Goal: Task Accomplishment & Management: Use online tool/utility

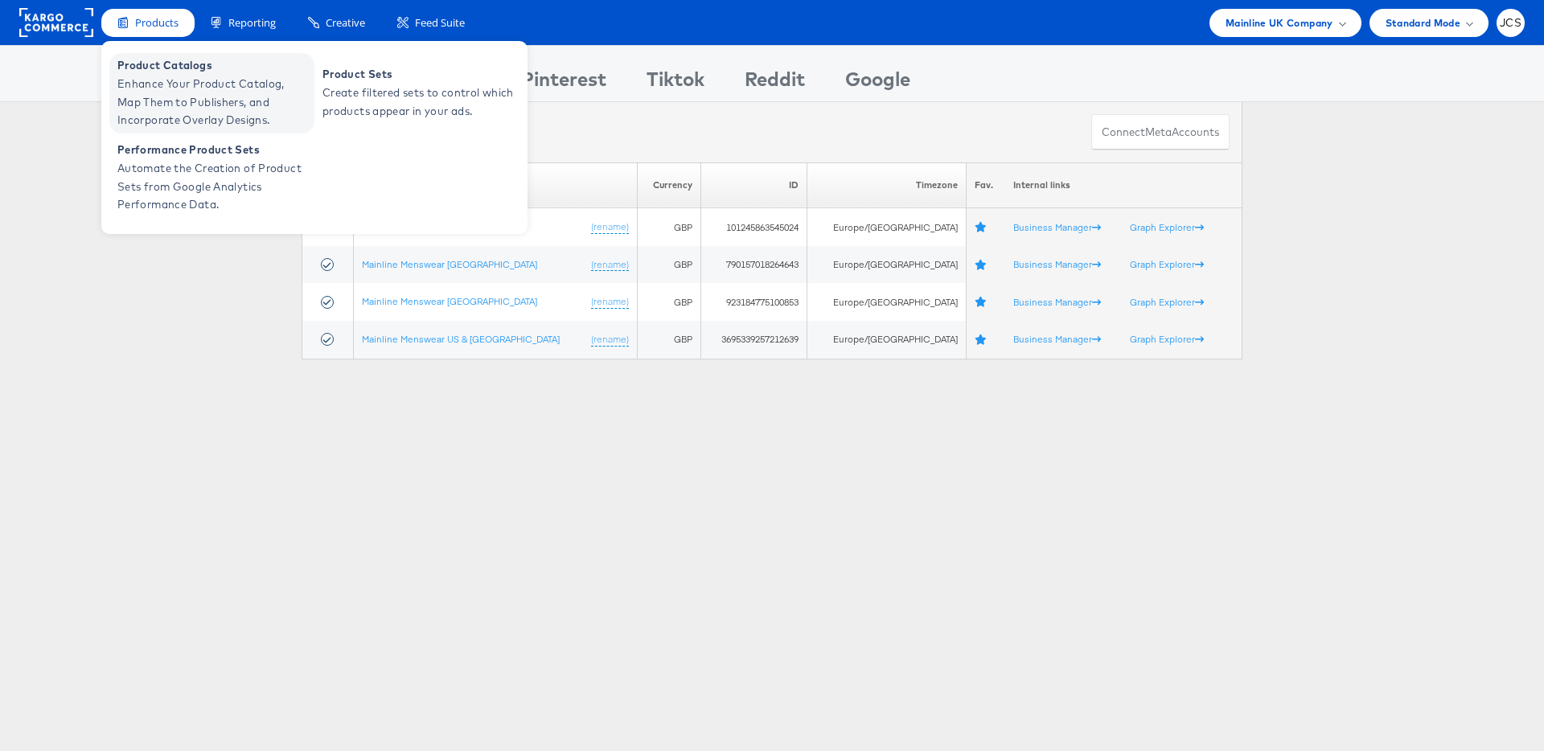
click at [163, 96] on span "Enhance Your Product Catalog, Map Them to Publishers, and Incorporate Overlay D…" at bounding box center [213, 102] width 193 height 55
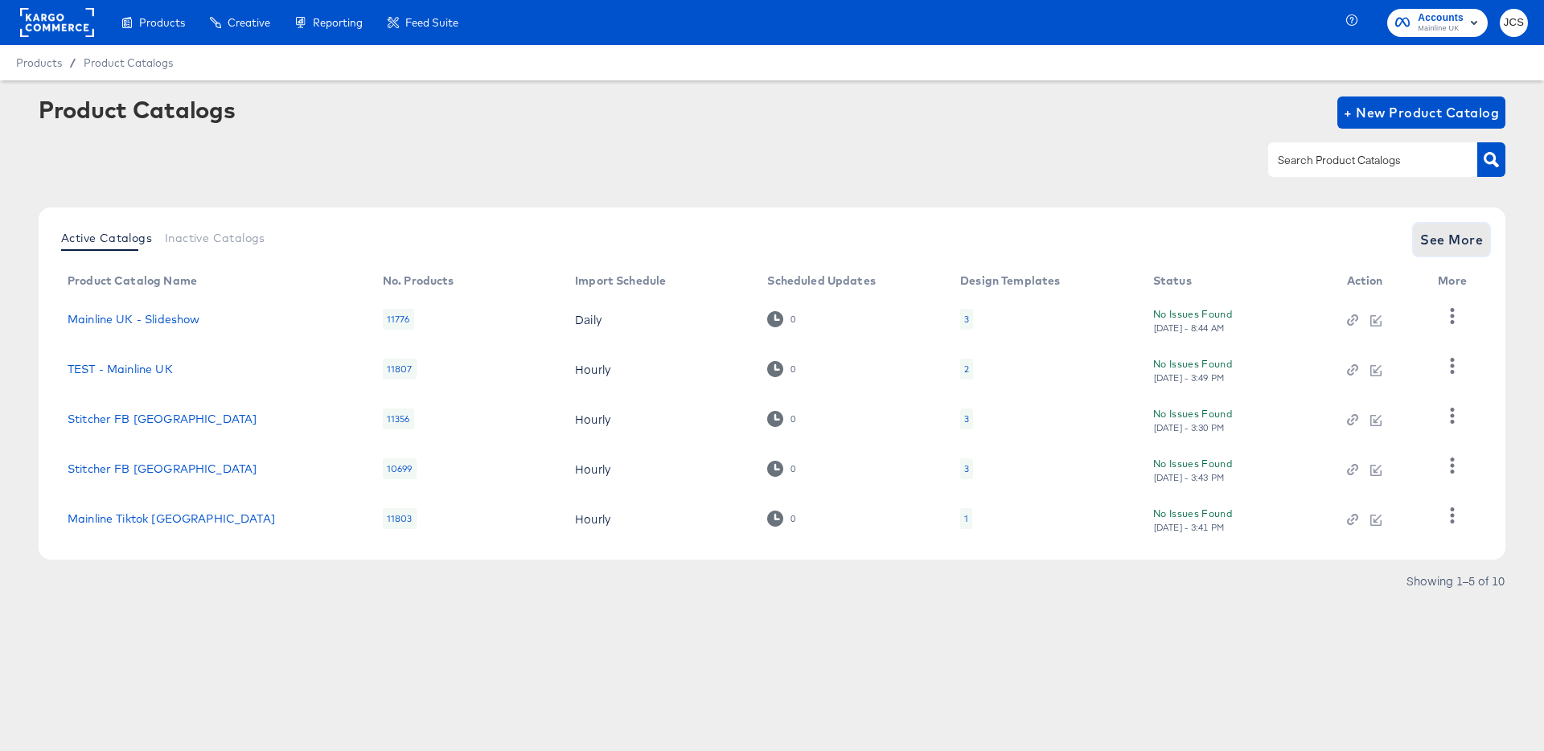
click at [1434, 252] on button "See More" at bounding box center [1452, 240] width 76 height 32
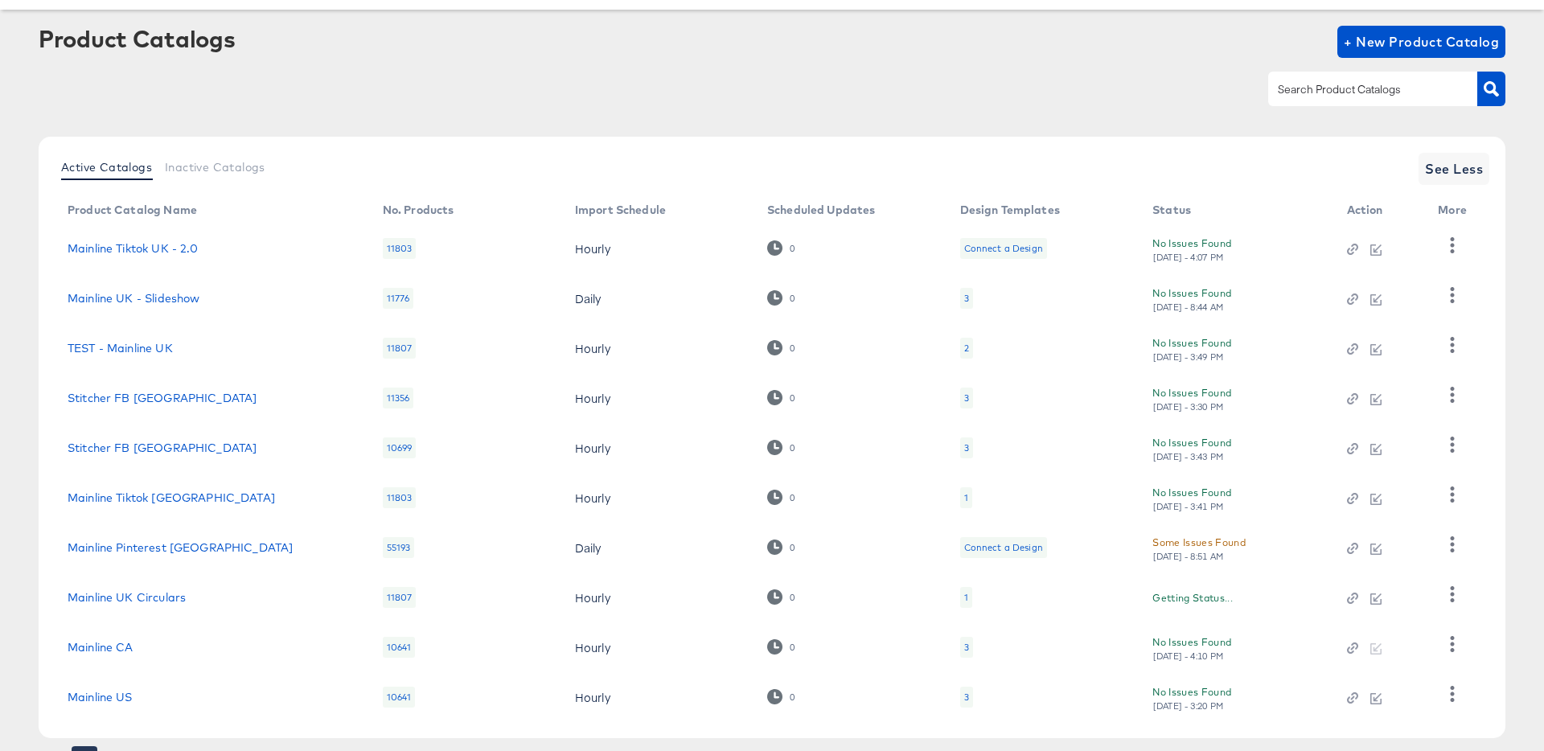
scroll to position [148, 0]
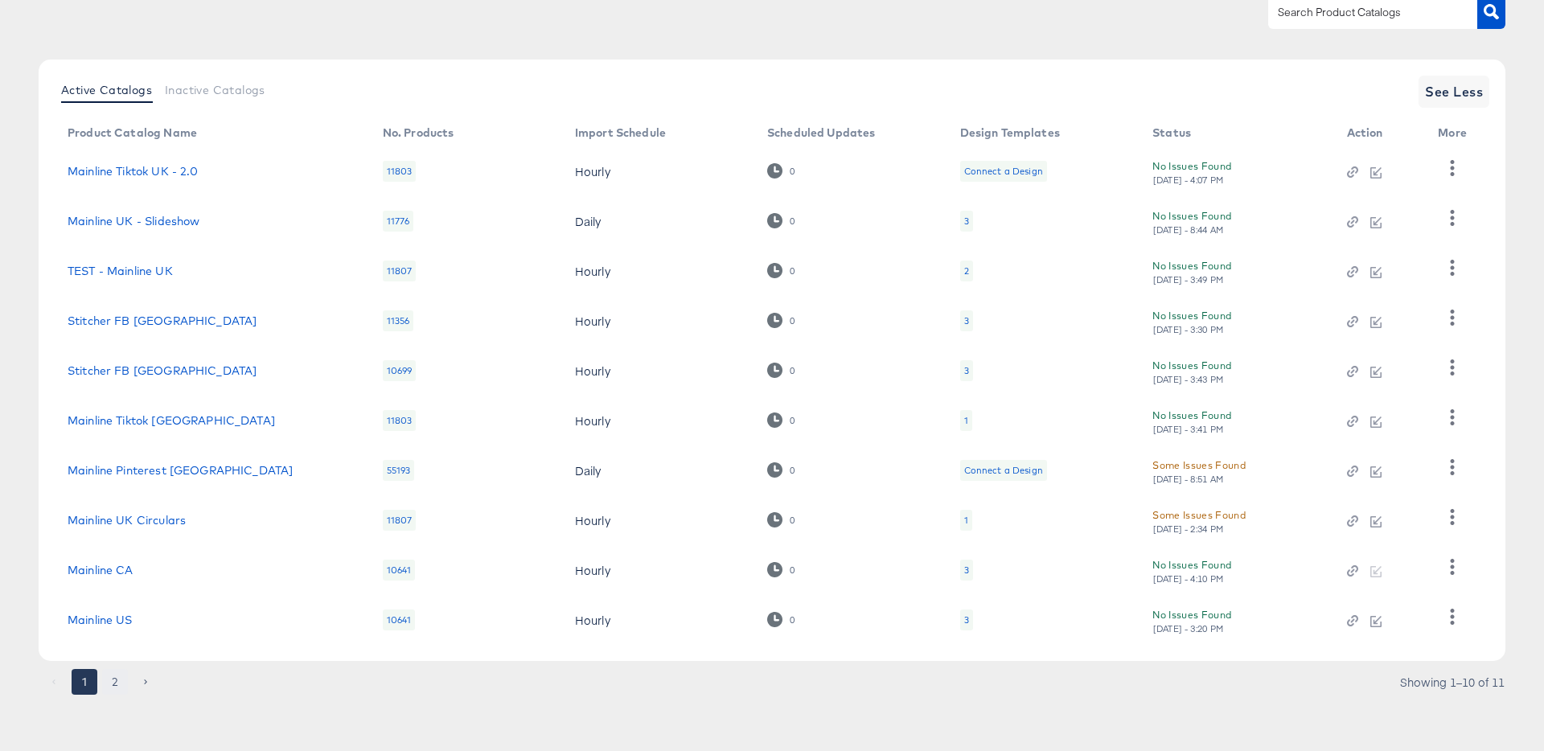
click at [122, 676] on button "2" at bounding box center [115, 682] width 26 height 26
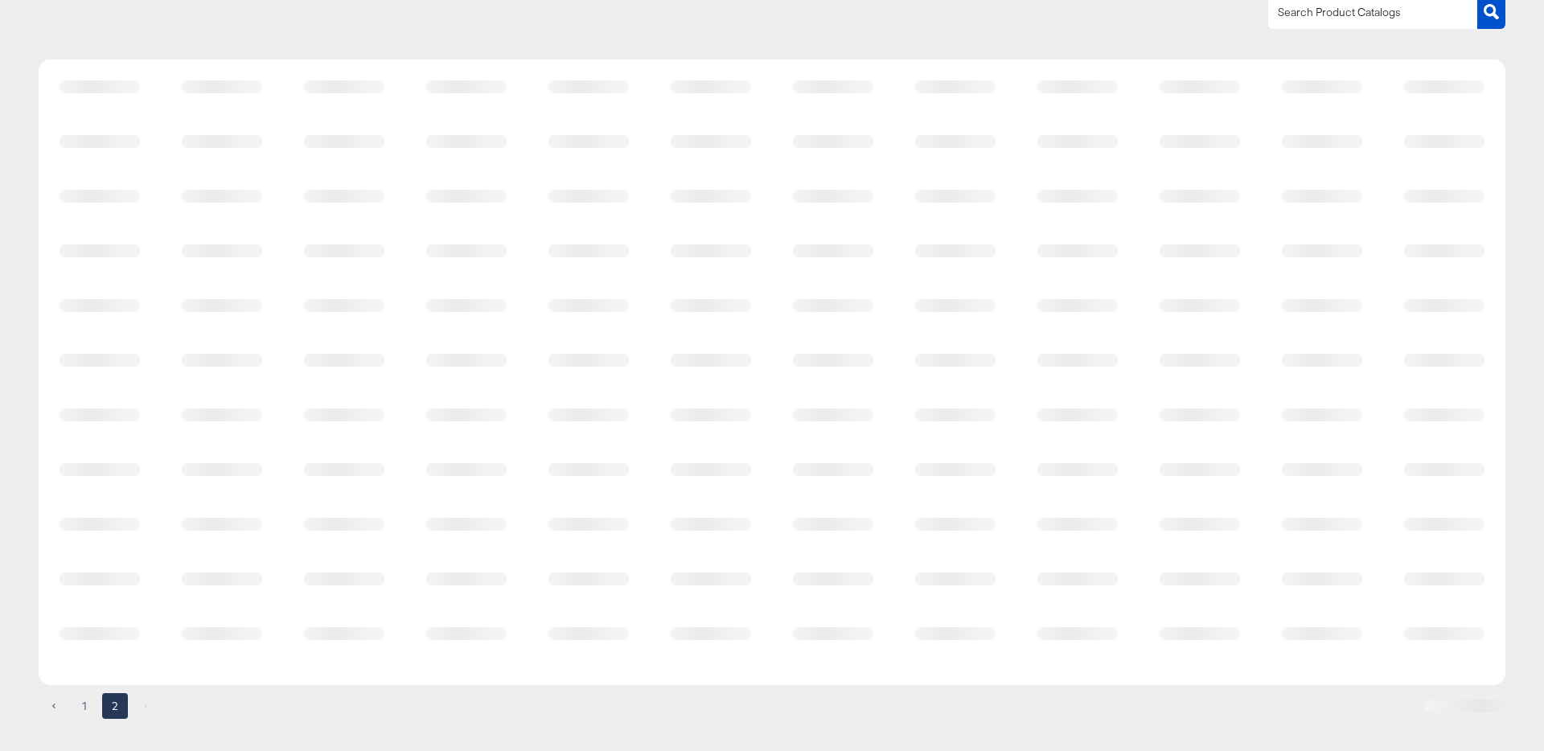
scroll to position [0, 0]
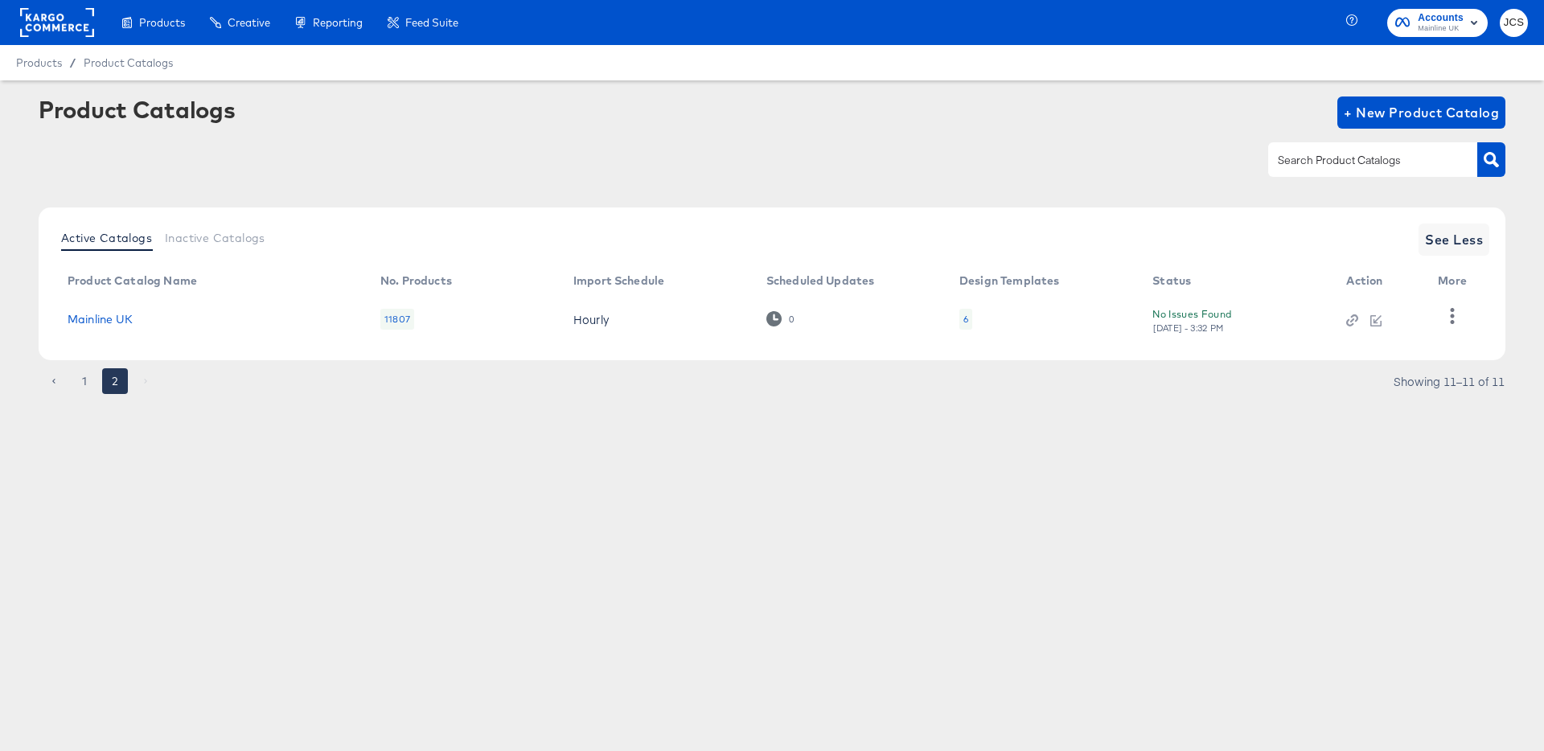
click at [959, 321] on div "6" at bounding box center [965, 319] width 13 height 21
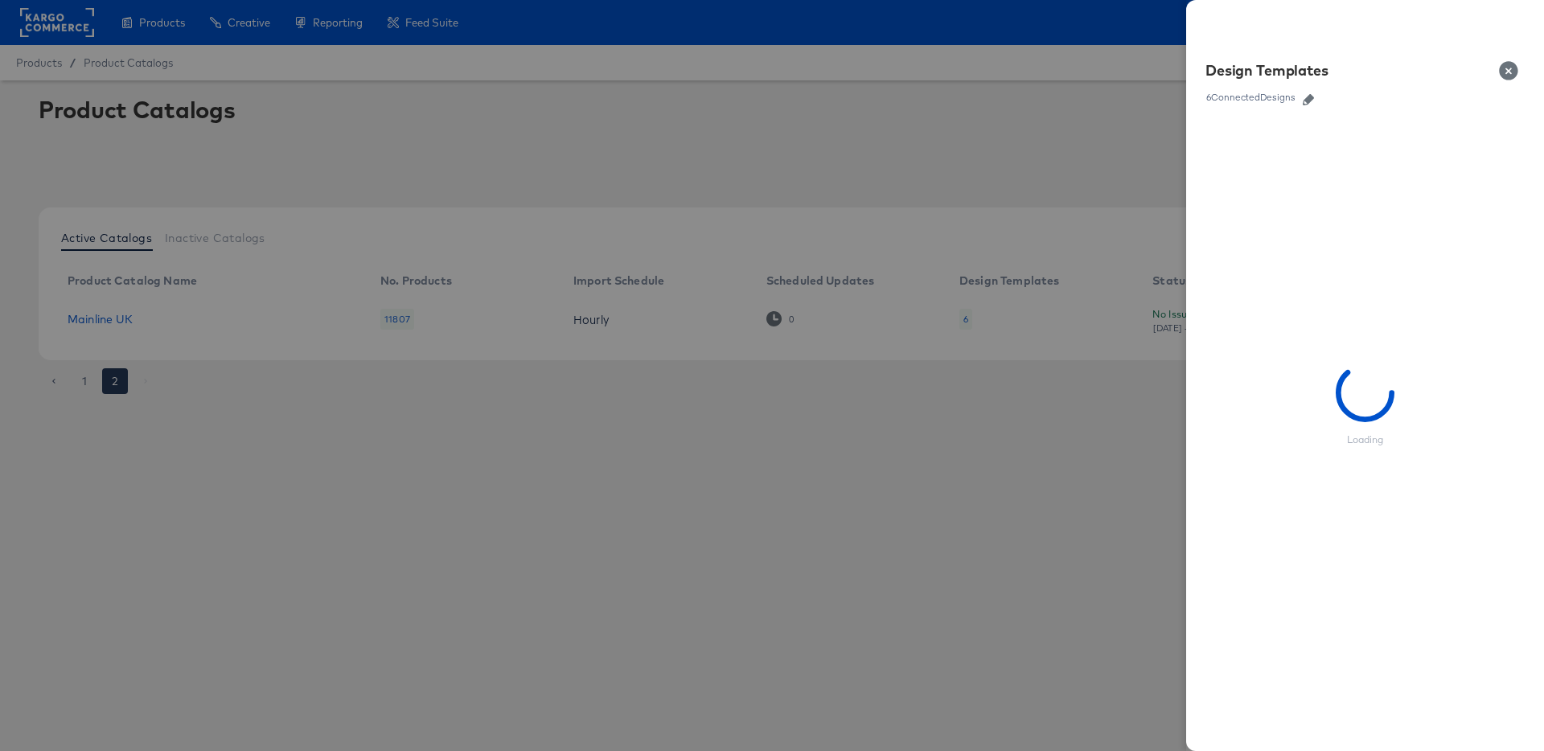
click at [1305, 104] on icon "button" at bounding box center [1308, 99] width 11 height 11
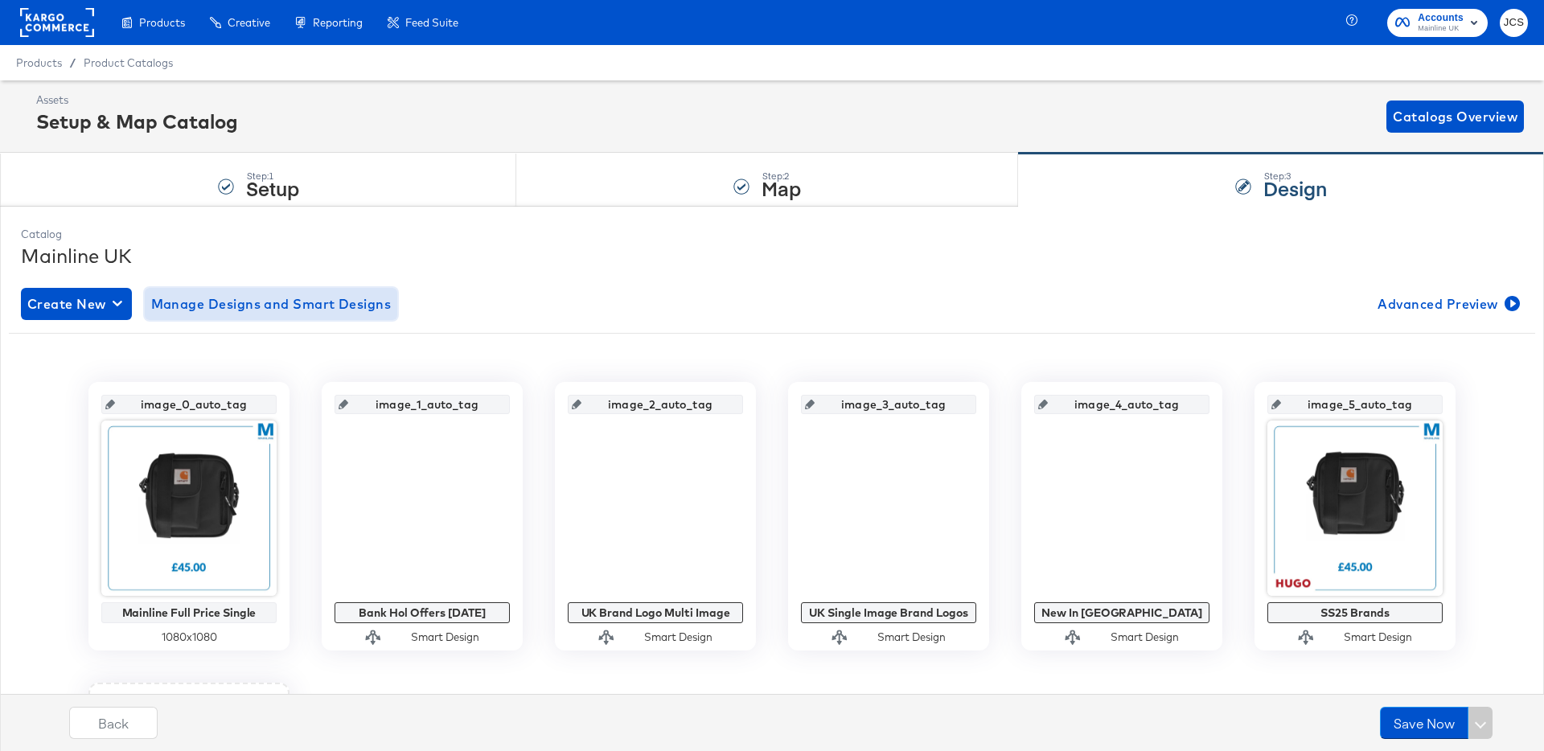
click at [171, 302] on span "Manage Designs and Smart Designs" at bounding box center [271, 304] width 240 height 23
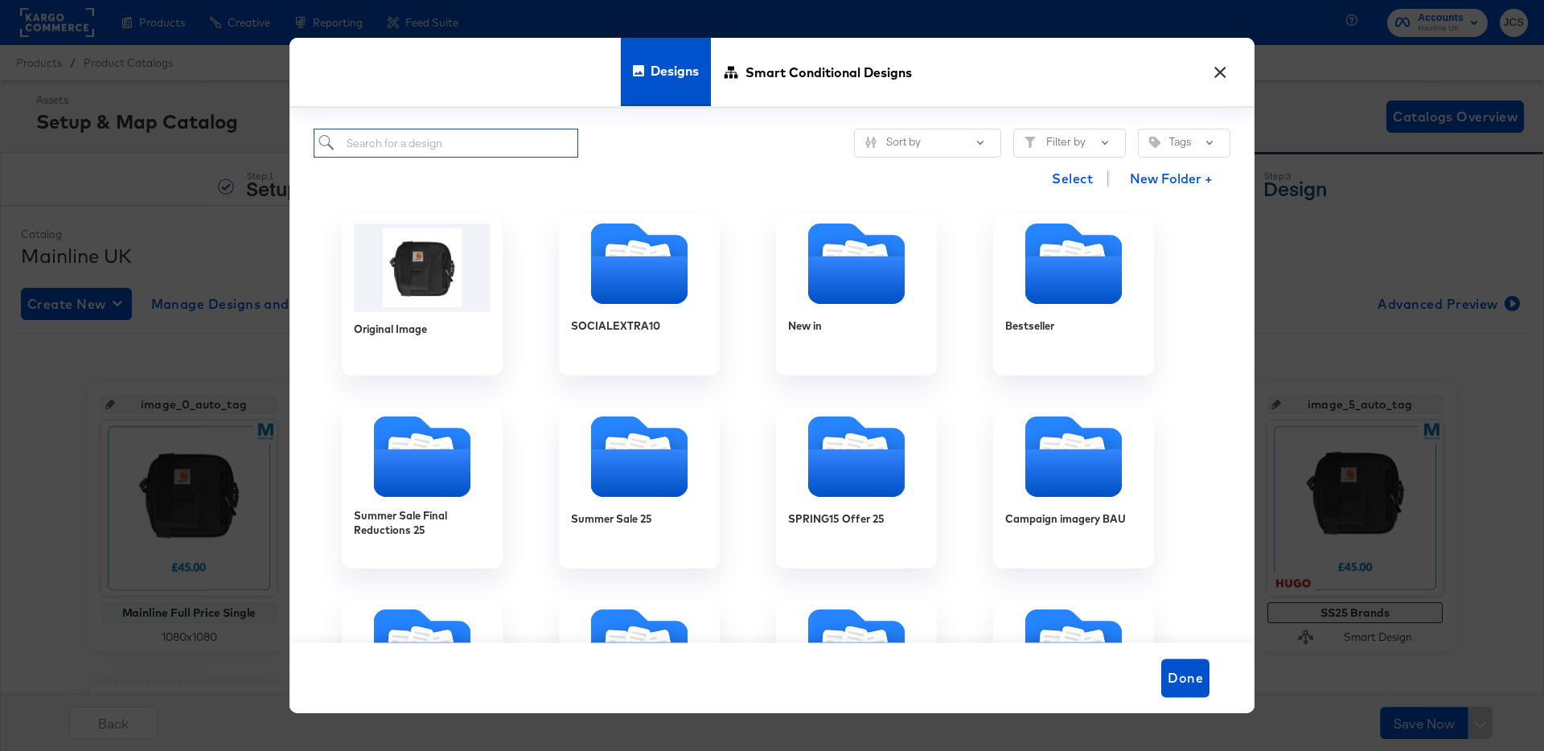
click at [402, 151] on input "search" at bounding box center [446, 144] width 265 height 30
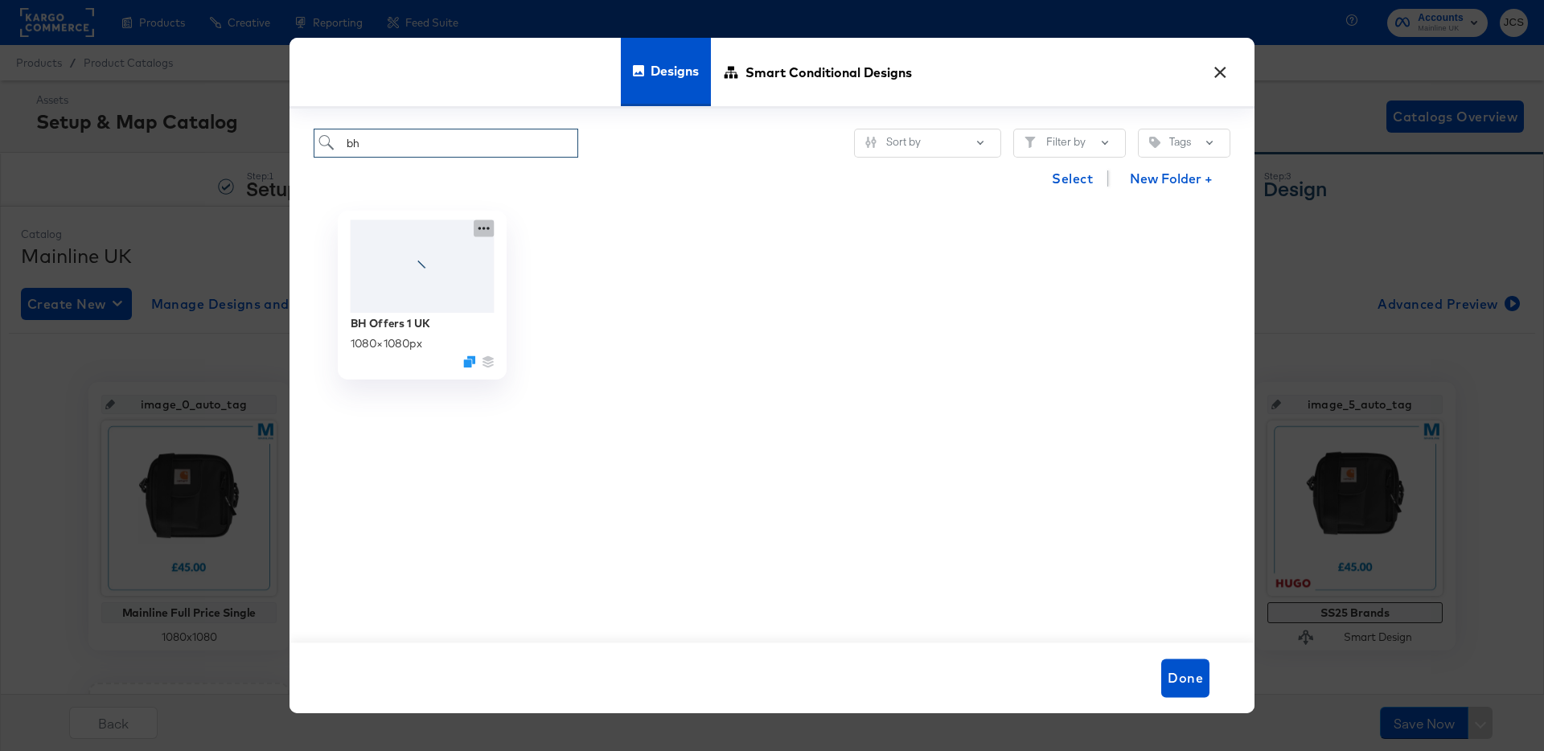
click at [479, 232] on icon at bounding box center [484, 228] width 20 height 17
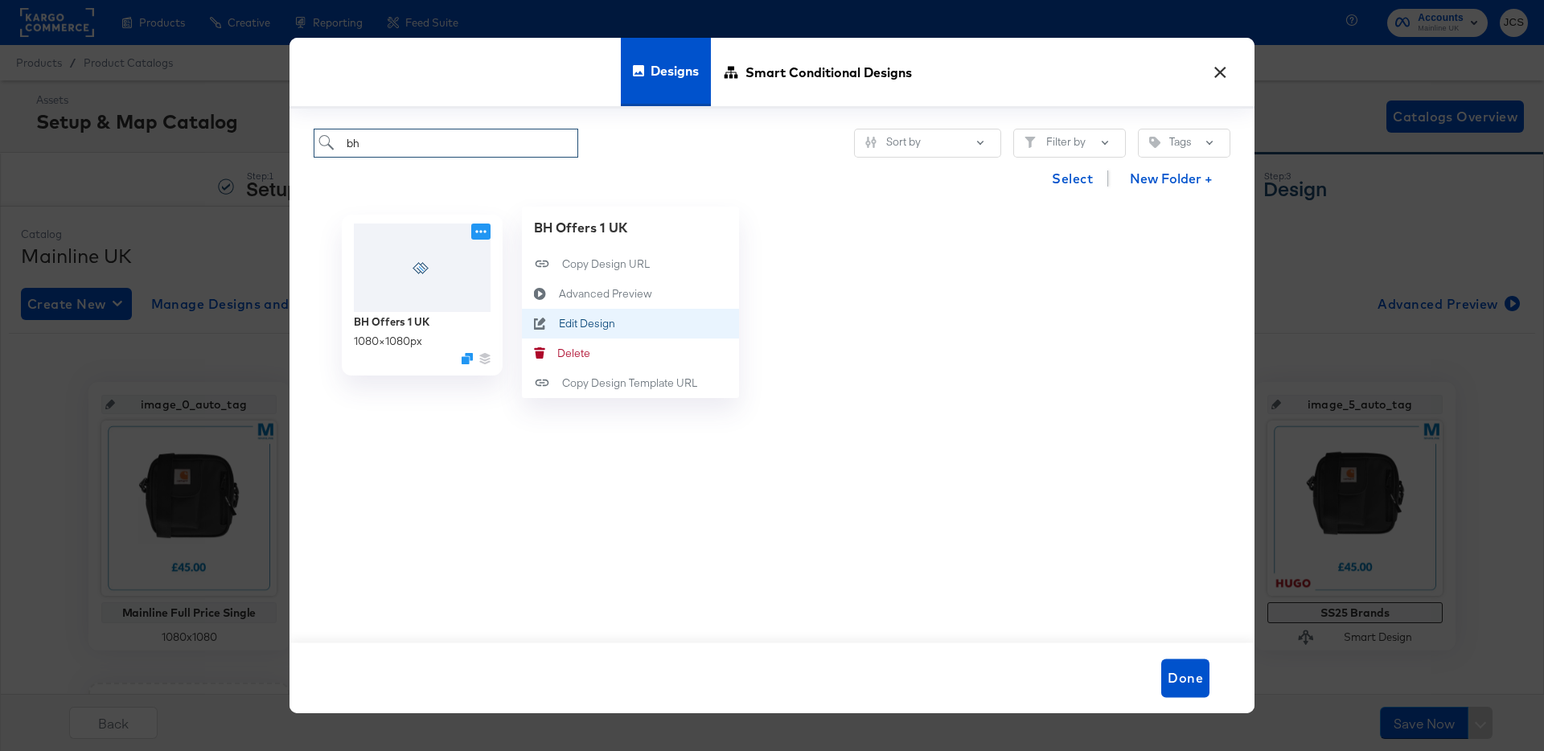
type input "bh"
click at [559, 323] on div "Edit Design Edit Design" at bounding box center [559, 323] width 0 height 0
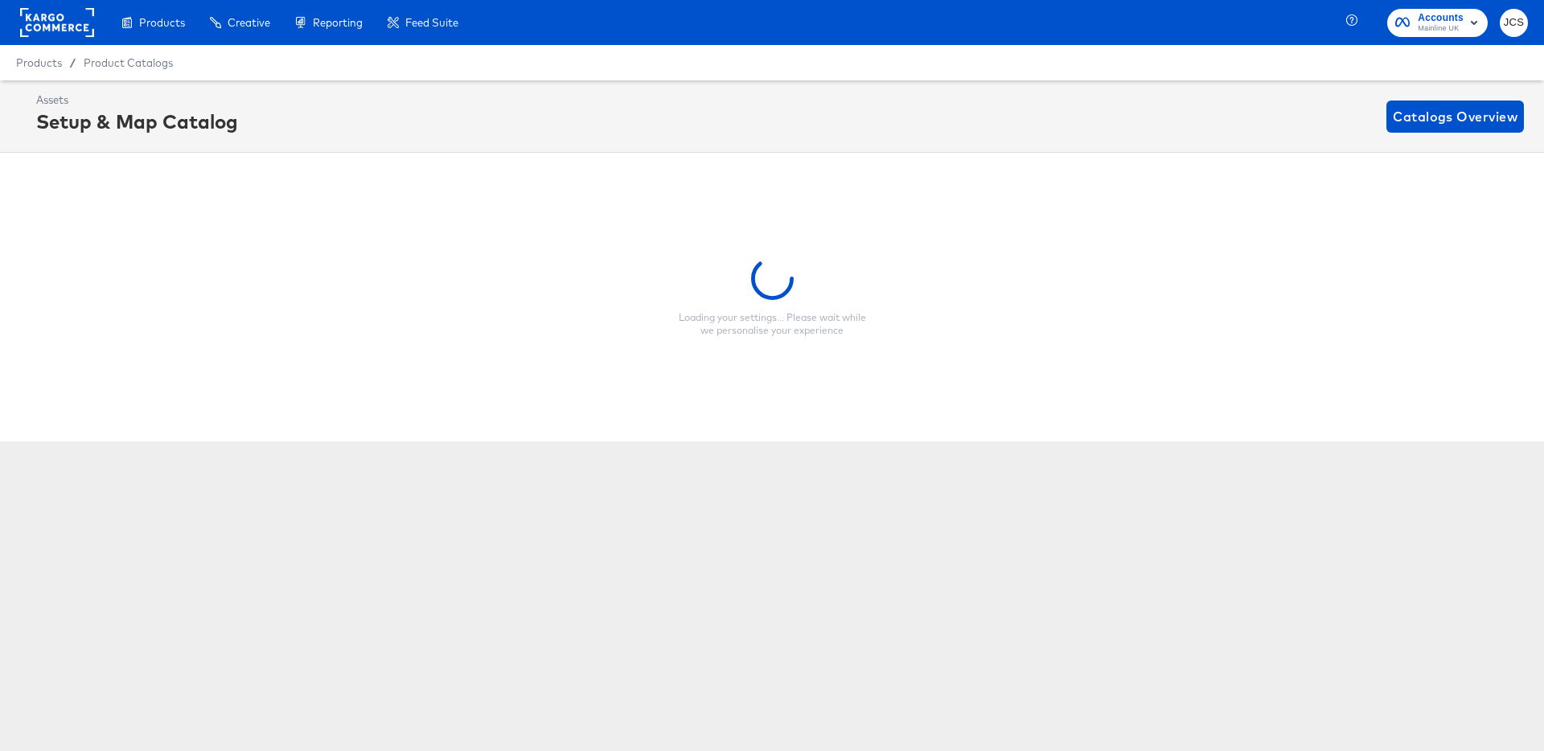
scroll to position [0, 4]
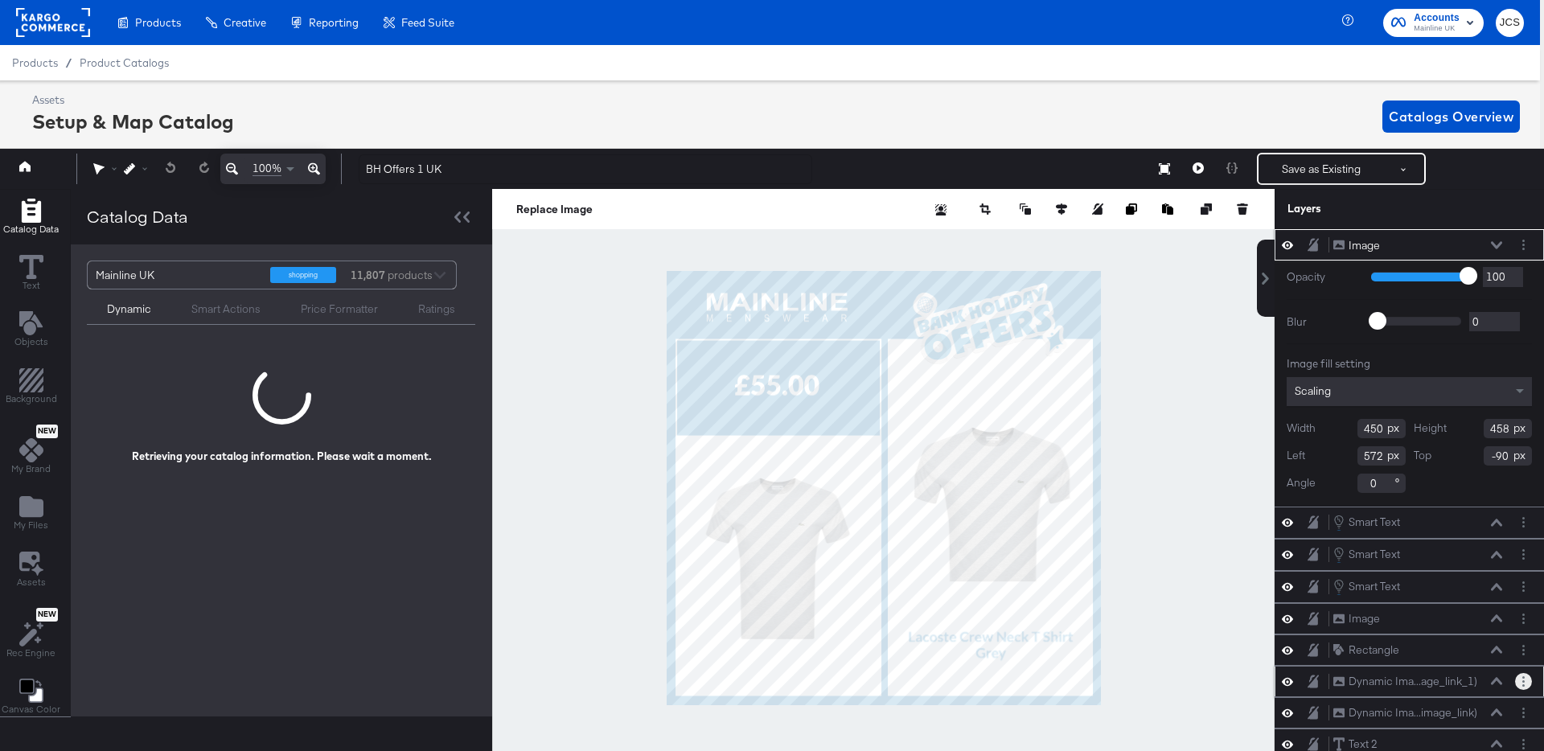
click at [1523, 686] on circle "Layer Options" at bounding box center [1523, 685] width 2 height 2
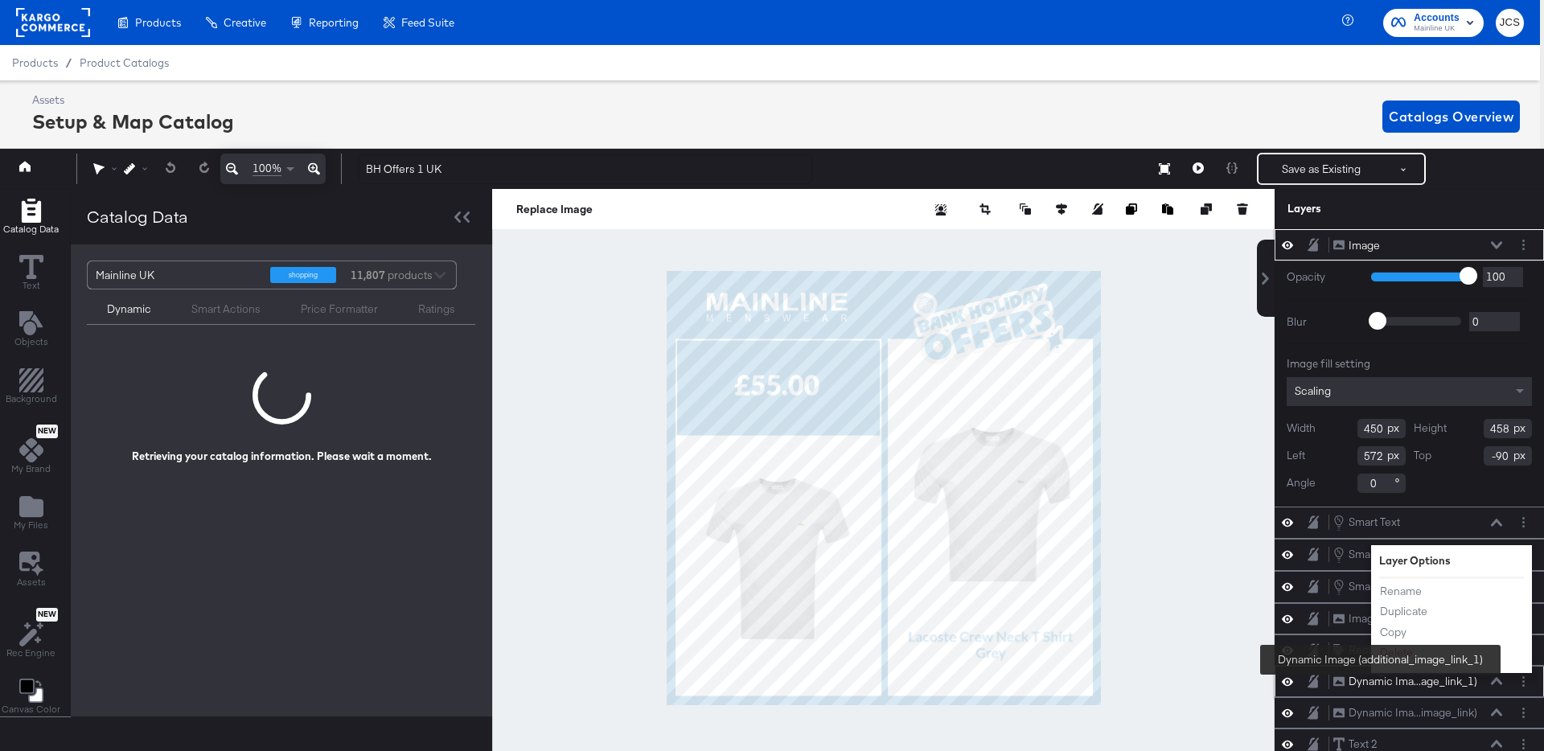
click at [1381, 678] on div "Dynamic Ima...age_link_1)" at bounding box center [1412, 681] width 129 height 15
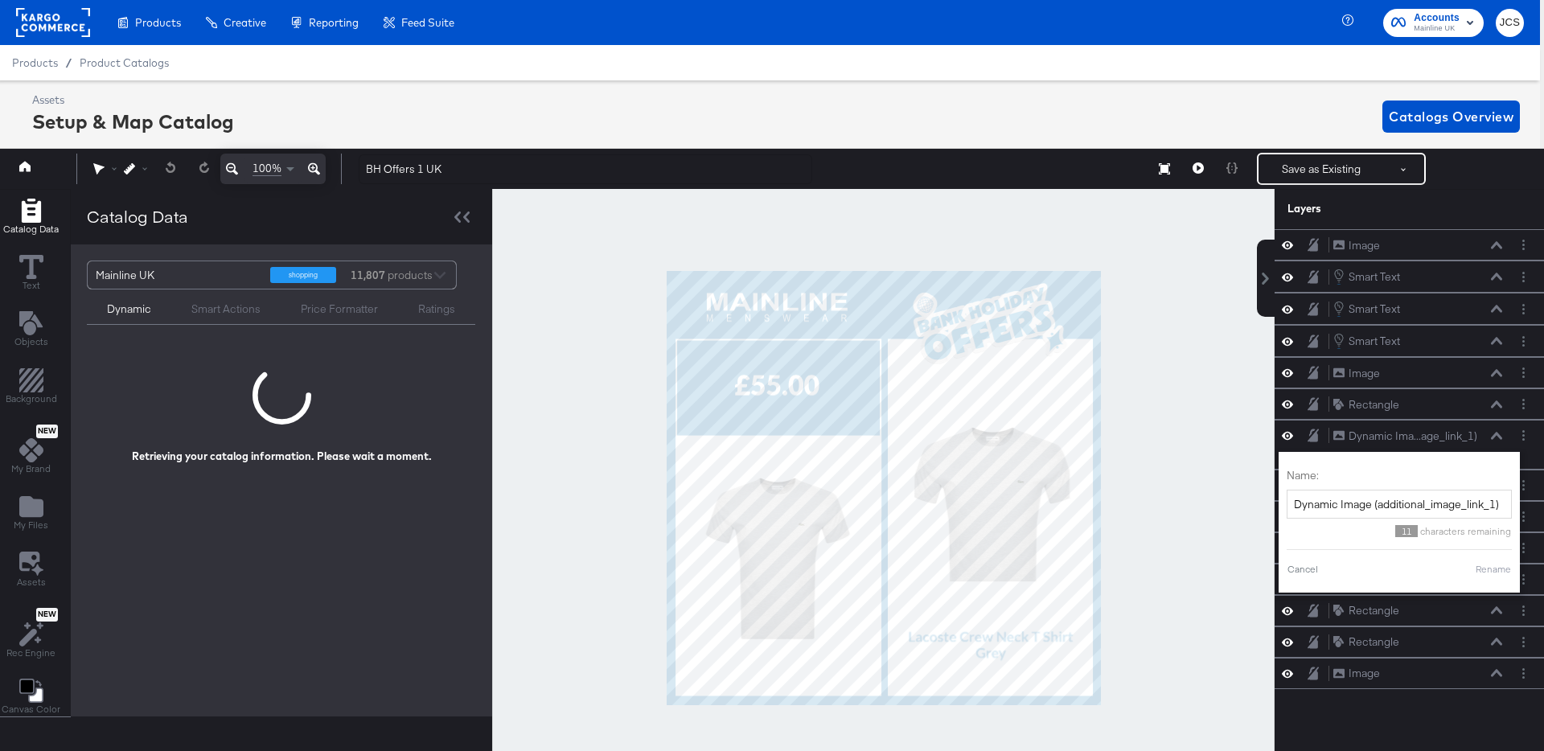
click at [1209, 507] on div at bounding box center [883, 488] width 782 height 598
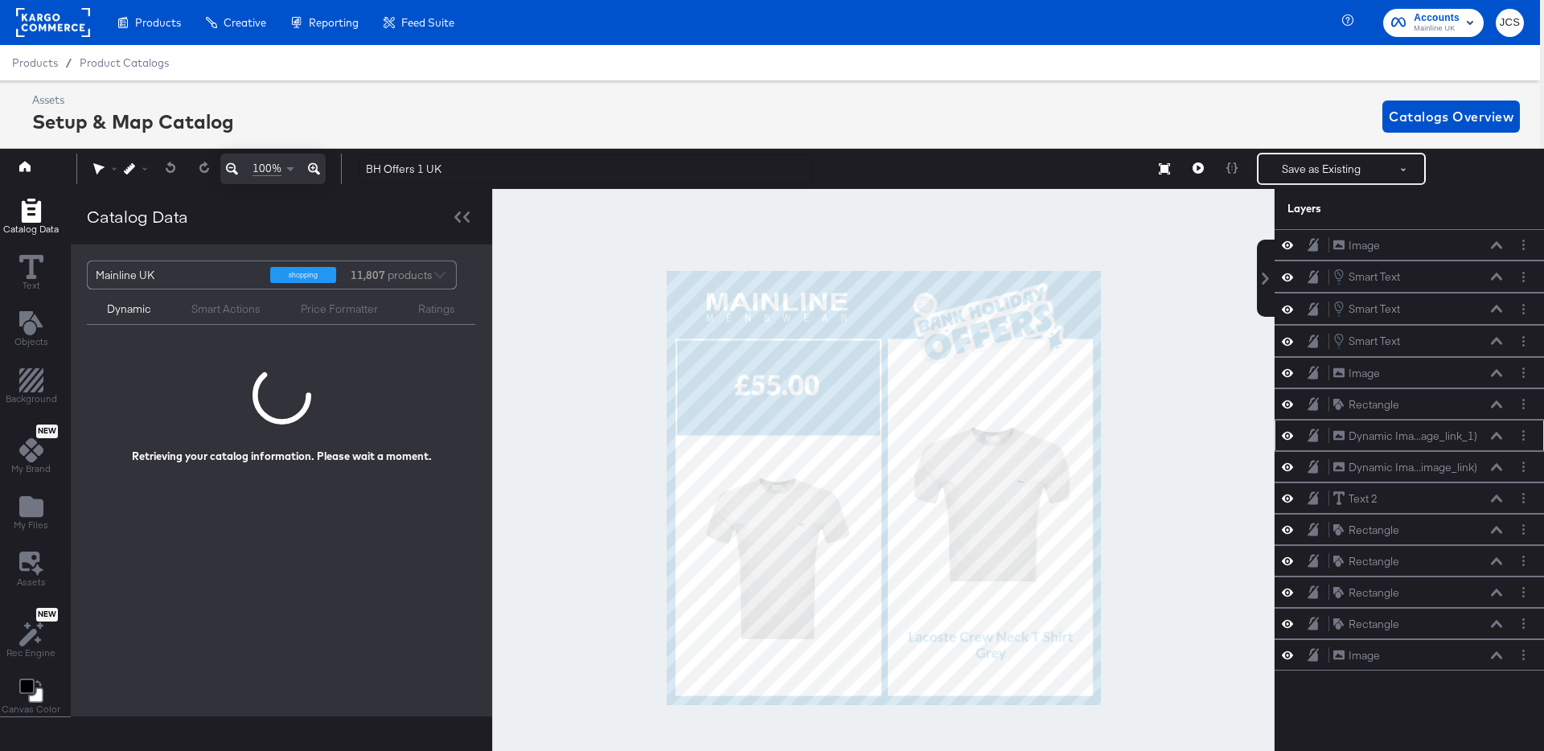
click at [1496, 434] on icon at bounding box center [1496, 435] width 11 height 7
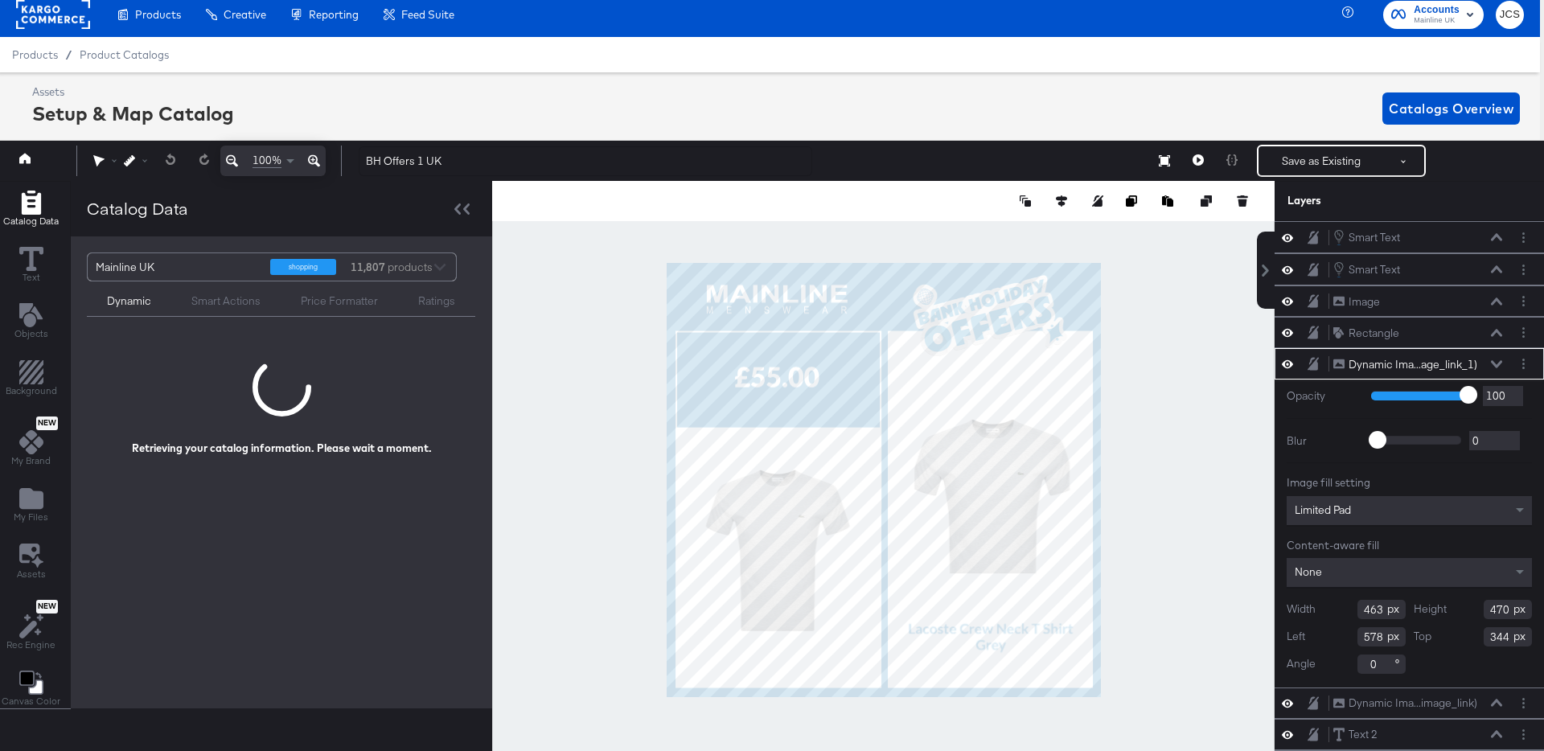
scroll to position [9, 4]
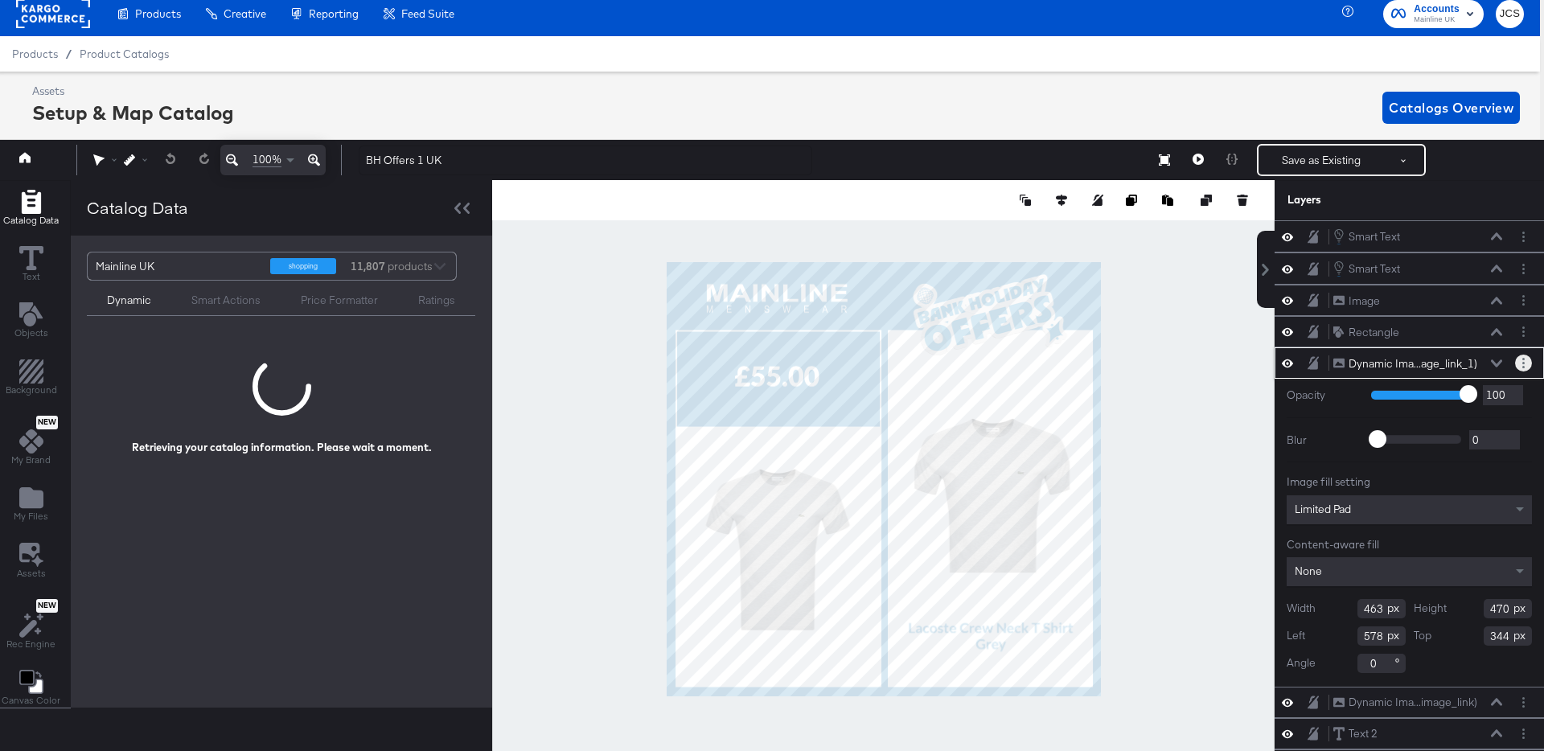
click at [1527, 357] on button "Layer Options" at bounding box center [1523, 363] width 17 height 17
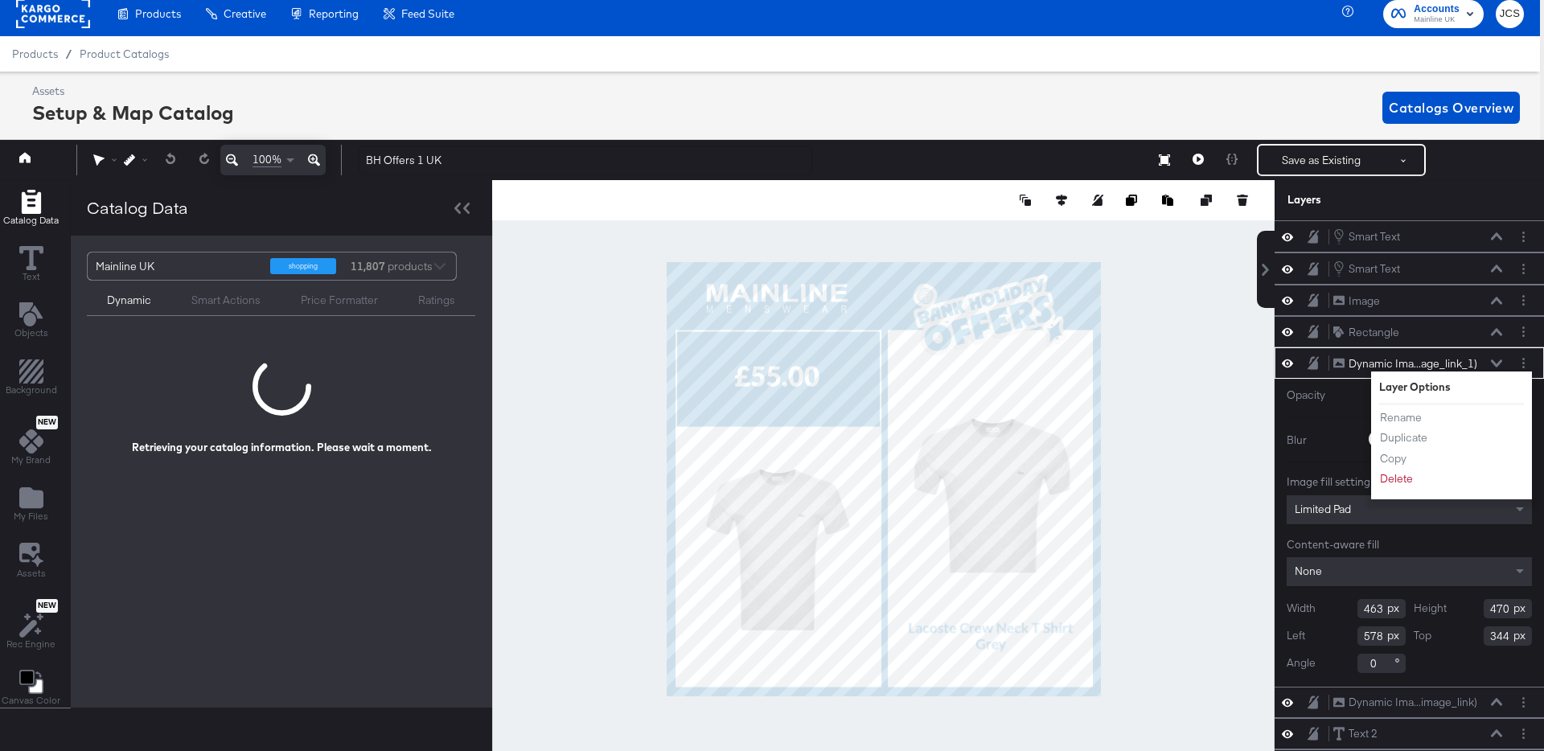
click at [363, 503] on div "Mainline UK shopping 11,807 products Dynamic Smart Actions Price Formatter Rati…" at bounding box center [281, 472] width 421 height 472
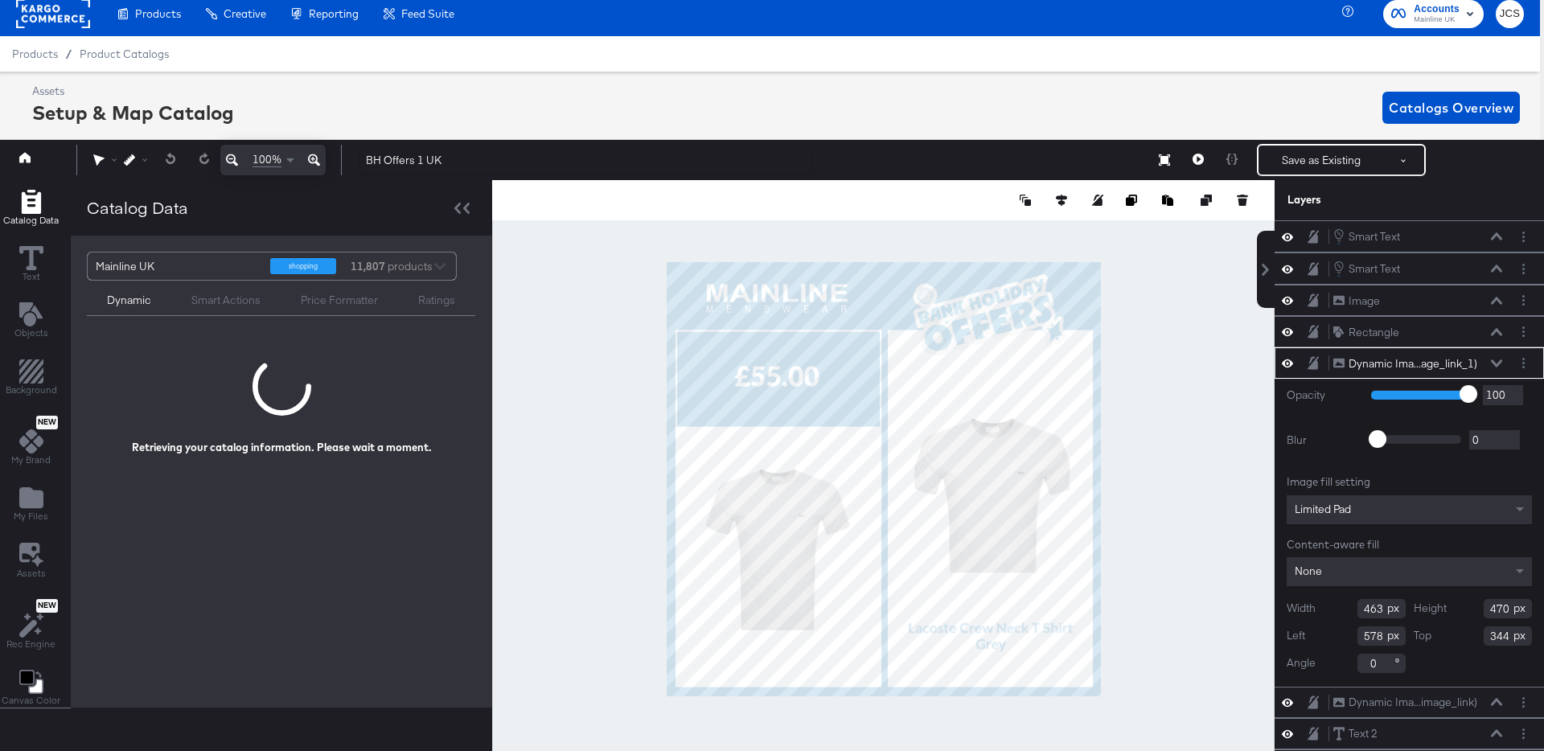
click at [209, 302] on div "Smart Actions" at bounding box center [225, 300] width 69 height 15
click at [136, 307] on div "Dynamic" at bounding box center [129, 300] width 44 height 15
click at [1080, 166] on div "BH Offers 1 UK Save as Existing See more options" at bounding box center [937, 160] width 1182 height 32
click at [1201, 154] on icon at bounding box center [1197, 159] width 11 height 11
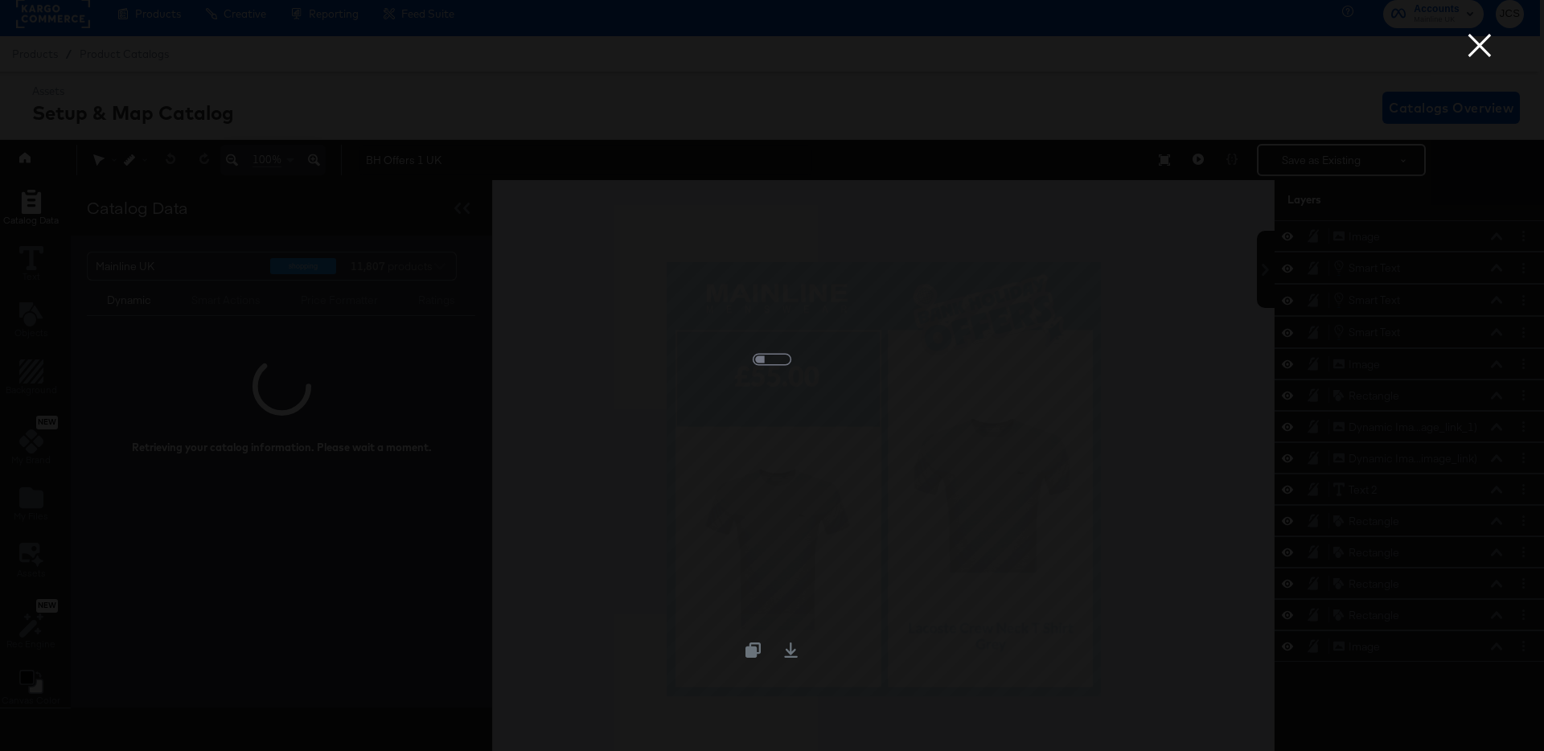
scroll to position [0, 0]
click at [1481, 32] on button "×" at bounding box center [1479, 16] width 32 height 32
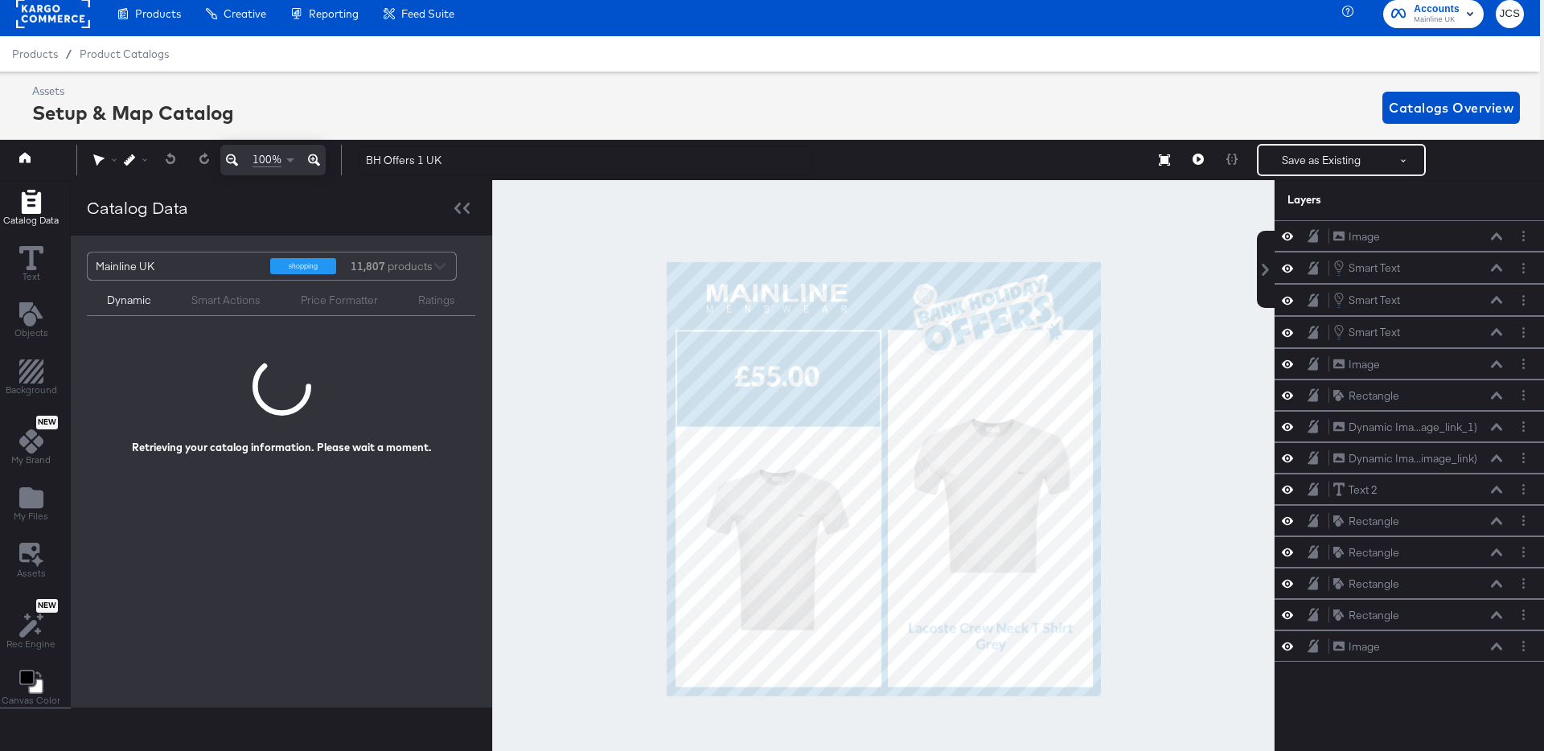
scroll to position [8, 4]
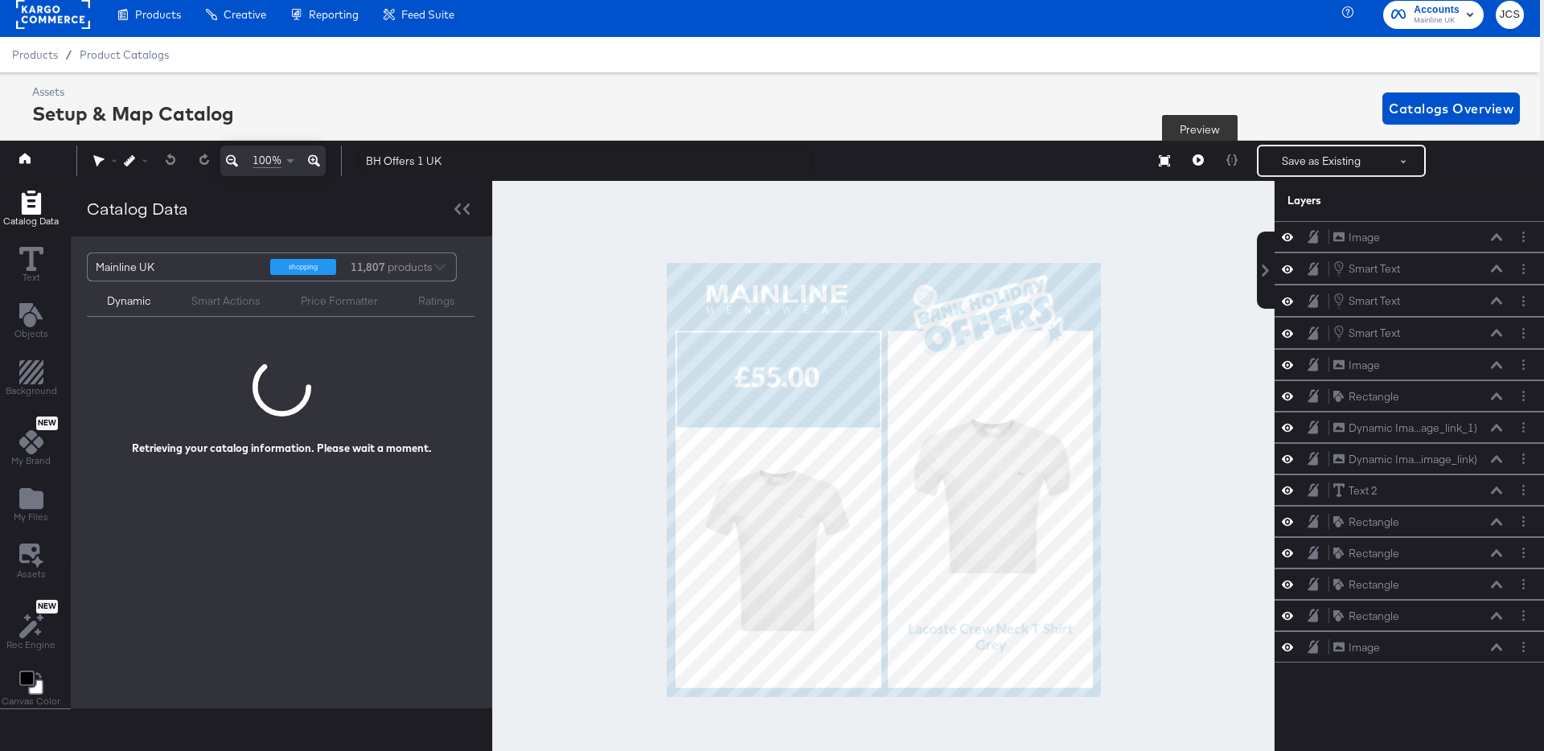
click at [1200, 162] on icon at bounding box center [1197, 159] width 11 height 11
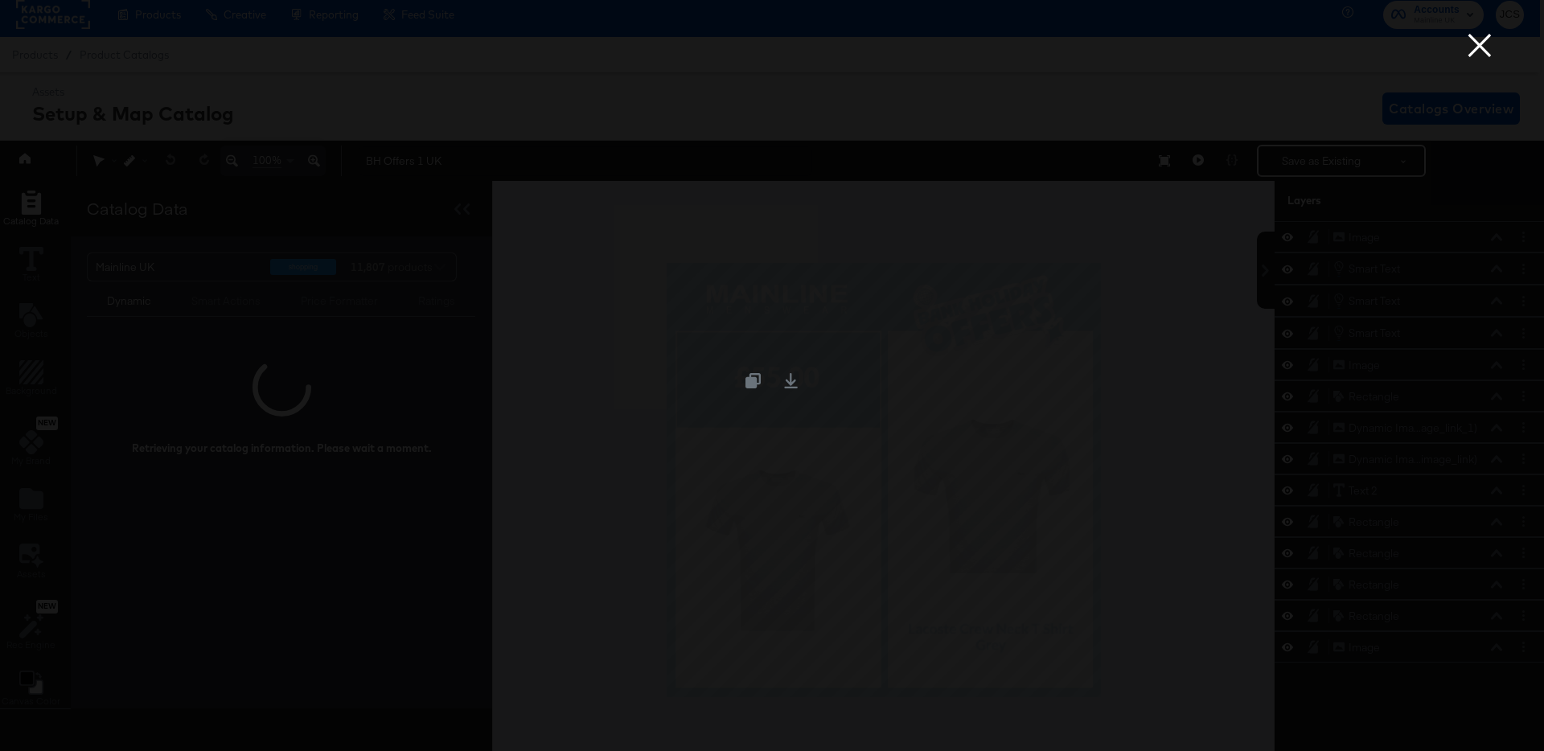
click at [1474, 32] on button "×" at bounding box center [1479, 16] width 32 height 32
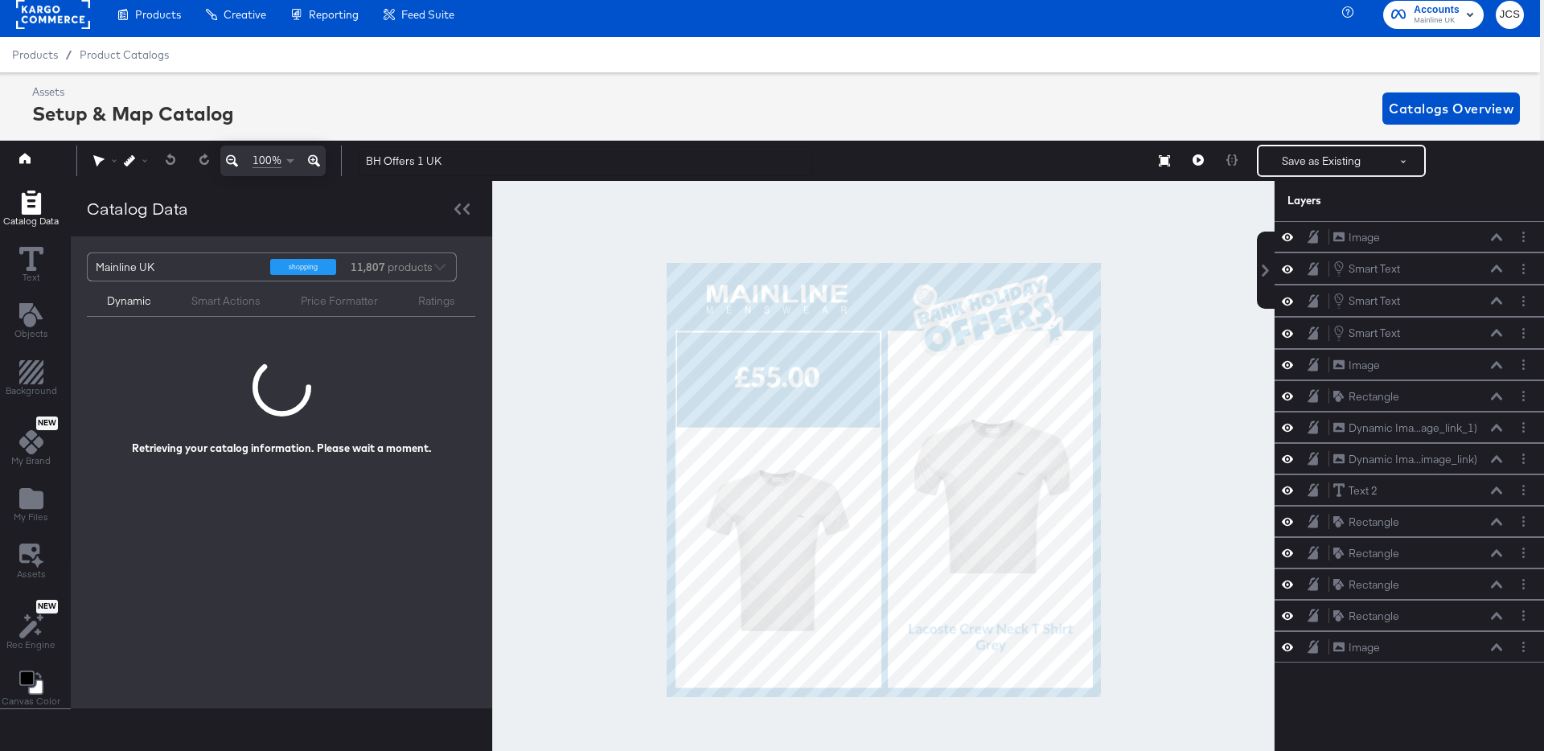
click at [248, 265] on div "Mainline UK" at bounding box center [177, 266] width 162 height 27
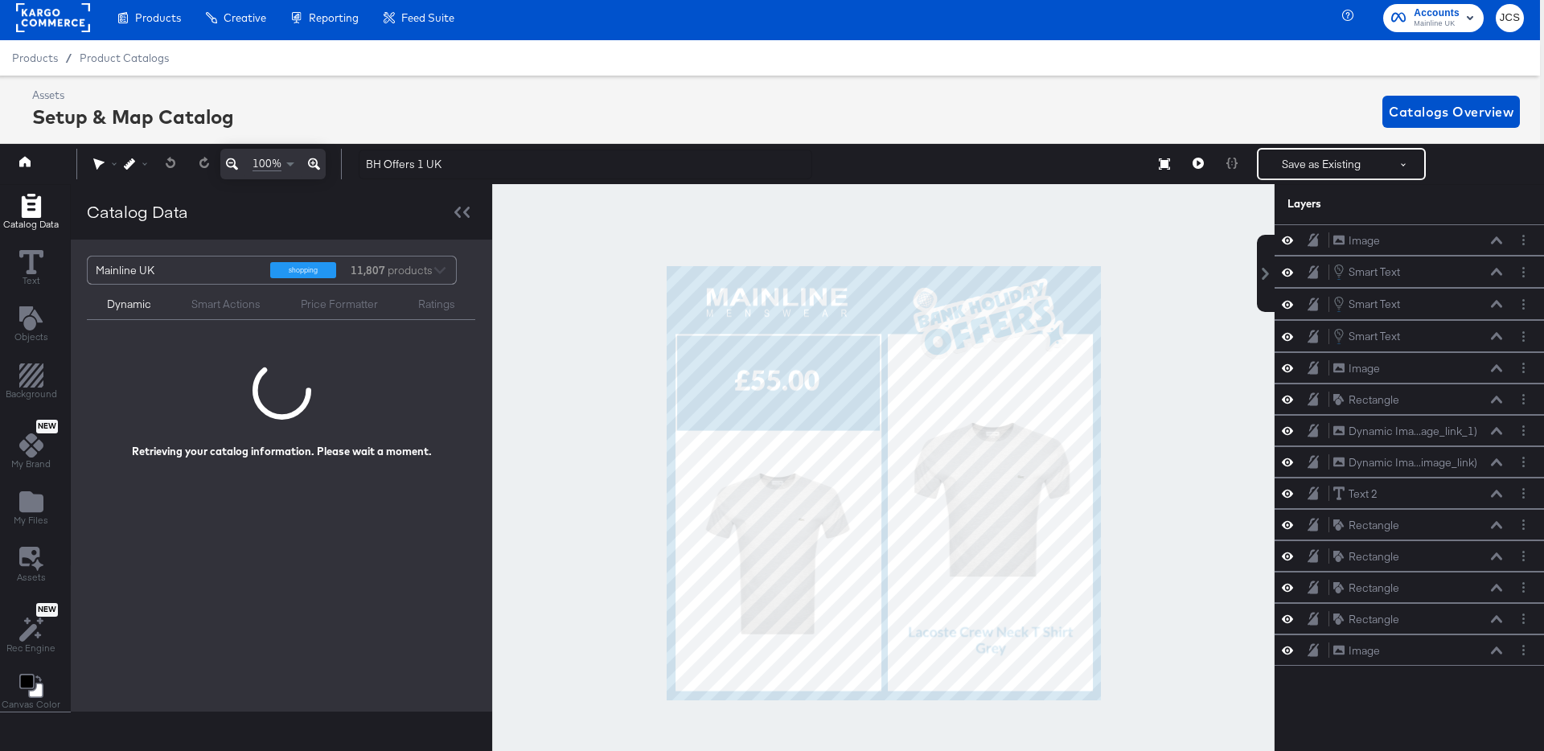
click at [437, 265] on div "Mainline UK shopping 11,807 products" at bounding box center [264, 269] width 352 height 27
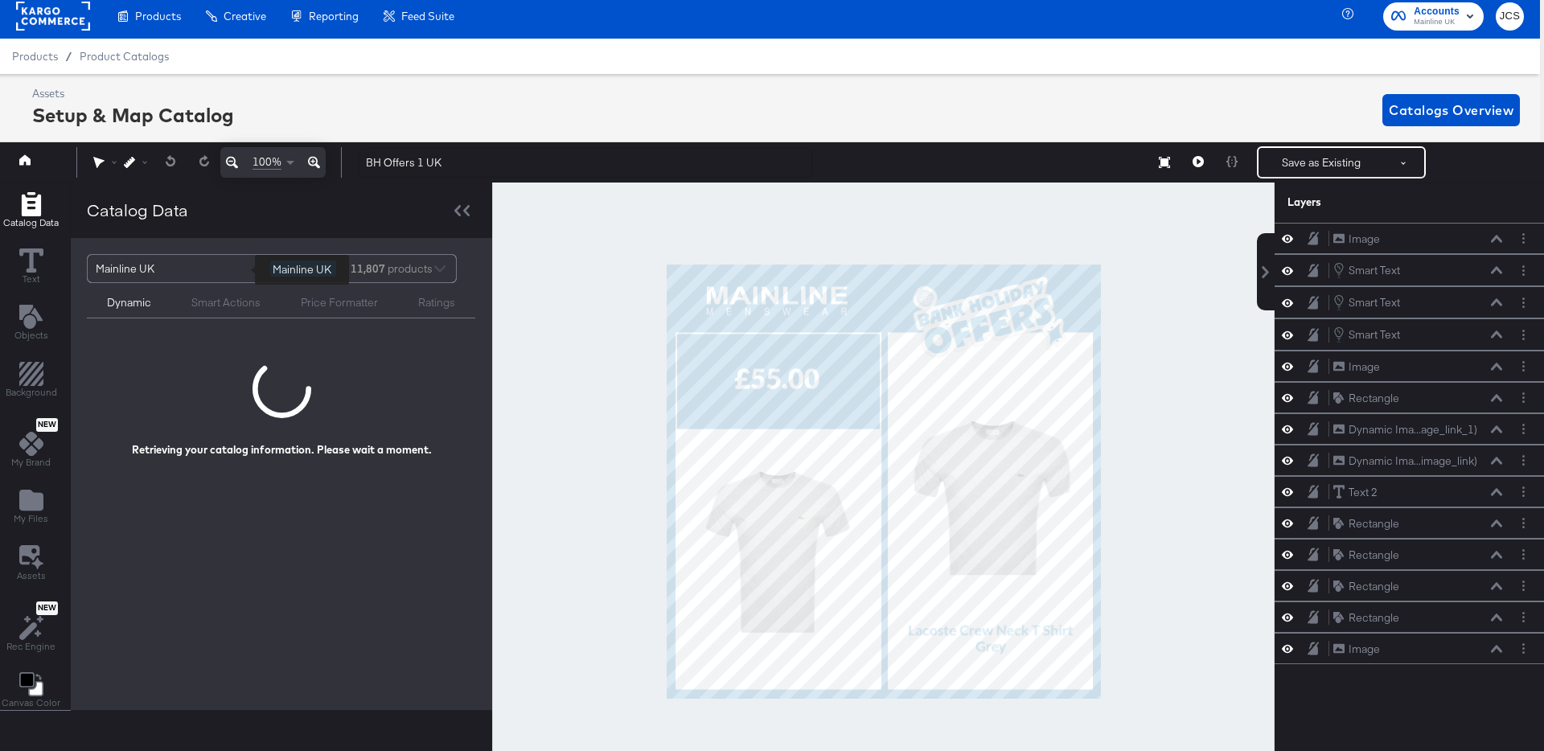
click at [226, 269] on div "Mainline UK" at bounding box center [177, 268] width 162 height 27
click at [169, 268] on div "Mainline UK" at bounding box center [177, 268] width 162 height 27
drag, startPoint x: 144, startPoint y: 267, endPoint x: 92, endPoint y: 265, distance: 52.3
click at [92, 265] on div "Mainline UK shopping 11,807 products" at bounding box center [264, 268] width 352 height 27
click at [106, 268] on div "Mainline UK" at bounding box center [177, 268] width 162 height 27
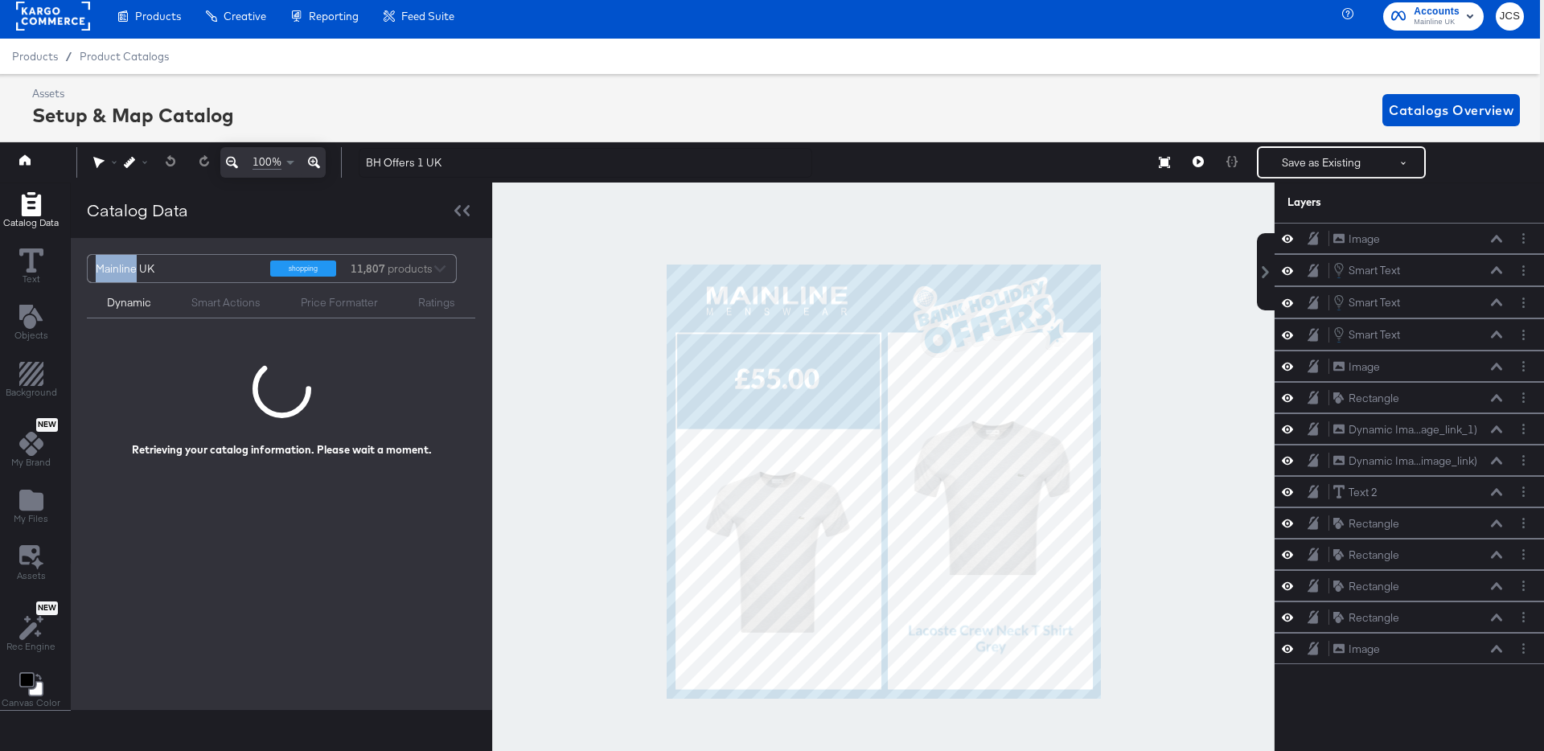
click at [106, 268] on div "Mainline UK" at bounding box center [177, 268] width 162 height 27
click at [441, 269] on span "Mainline UK shopping 11,807 products" at bounding box center [272, 268] width 352 height 27
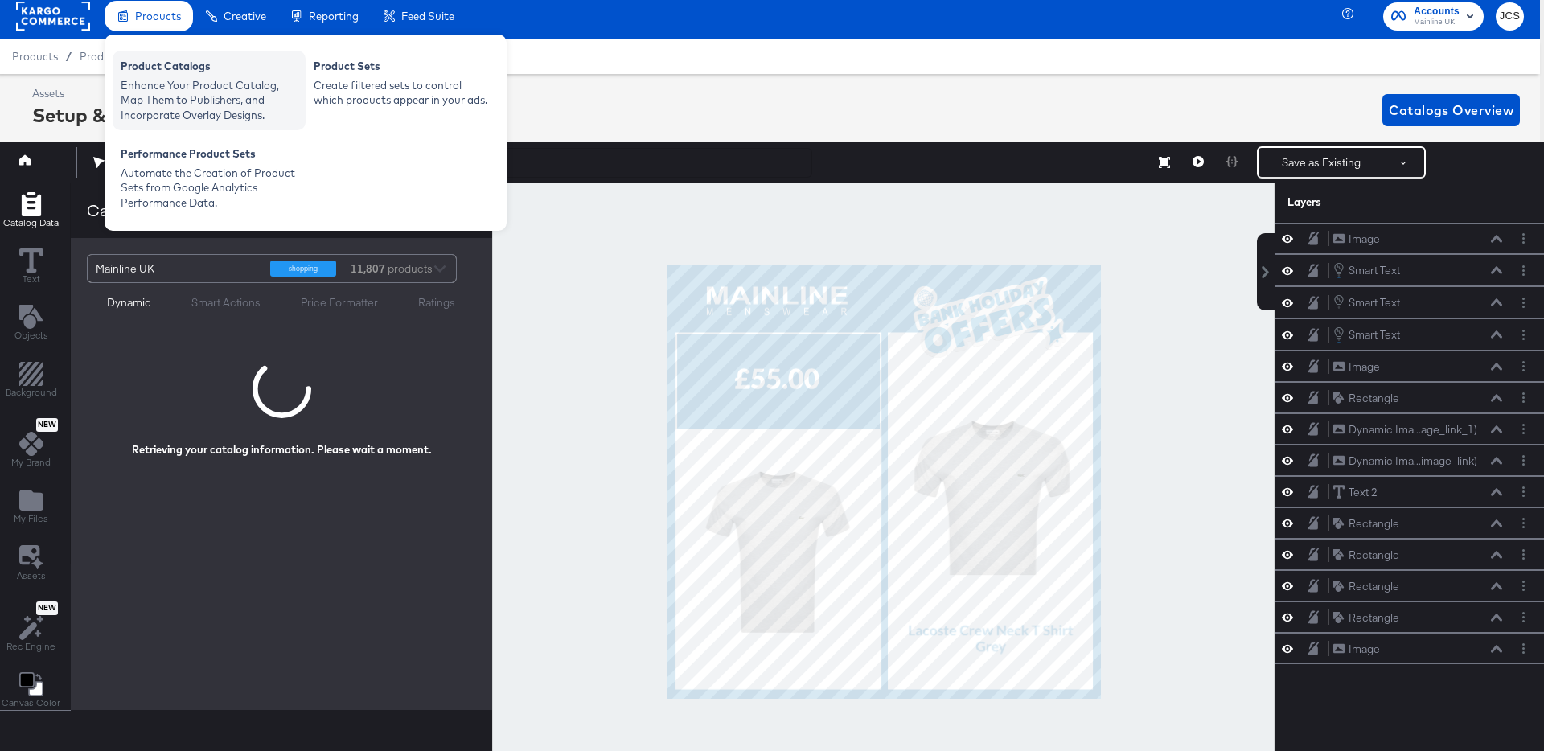
click at [158, 105] on div "Enhance Your Product Catalog, Map Them to Publishers, and Incorporate Overlay D…" at bounding box center [209, 100] width 177 height 45
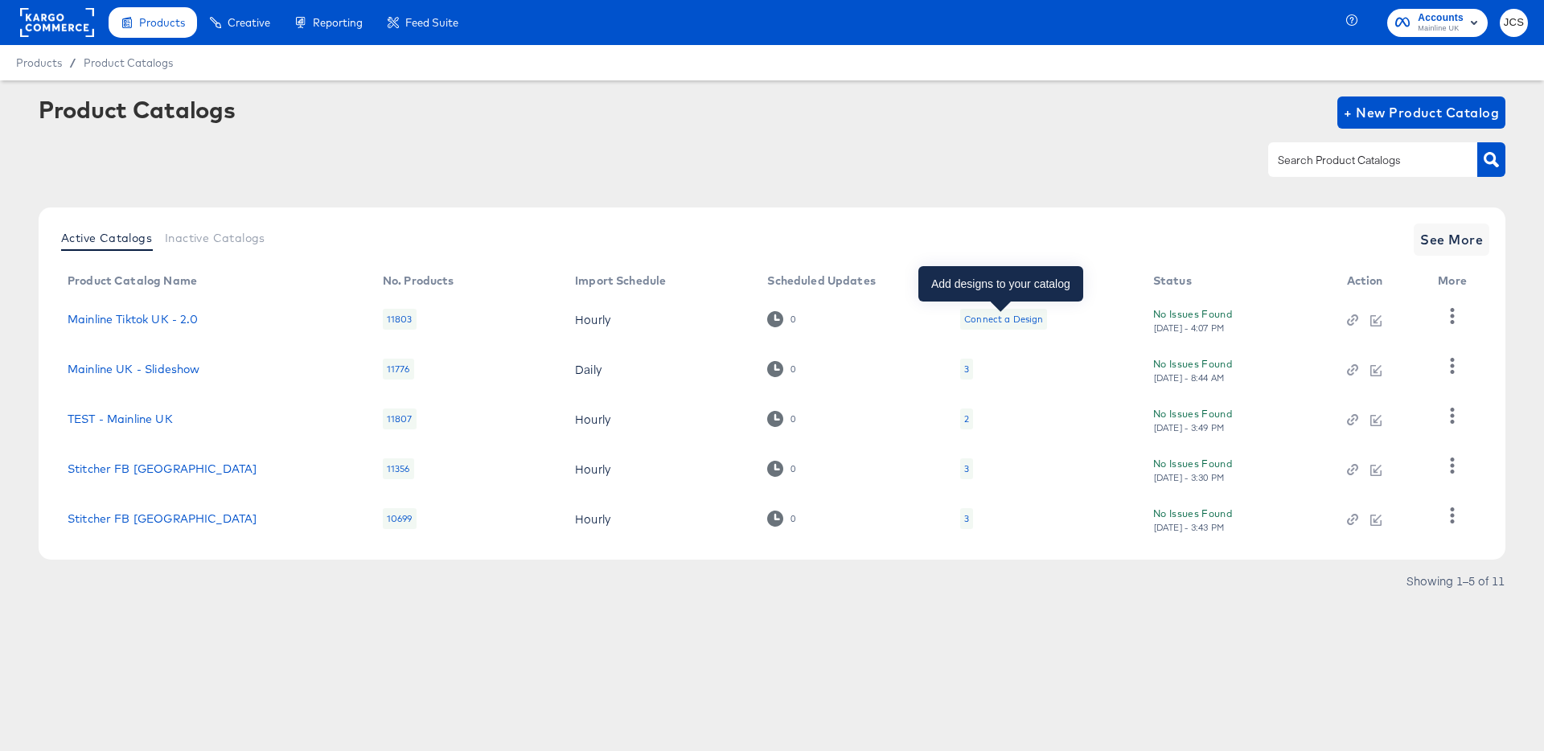
click at [1014, 316] on div "Connect a Design" at bounding box center [1003, 319] width 79 height 13
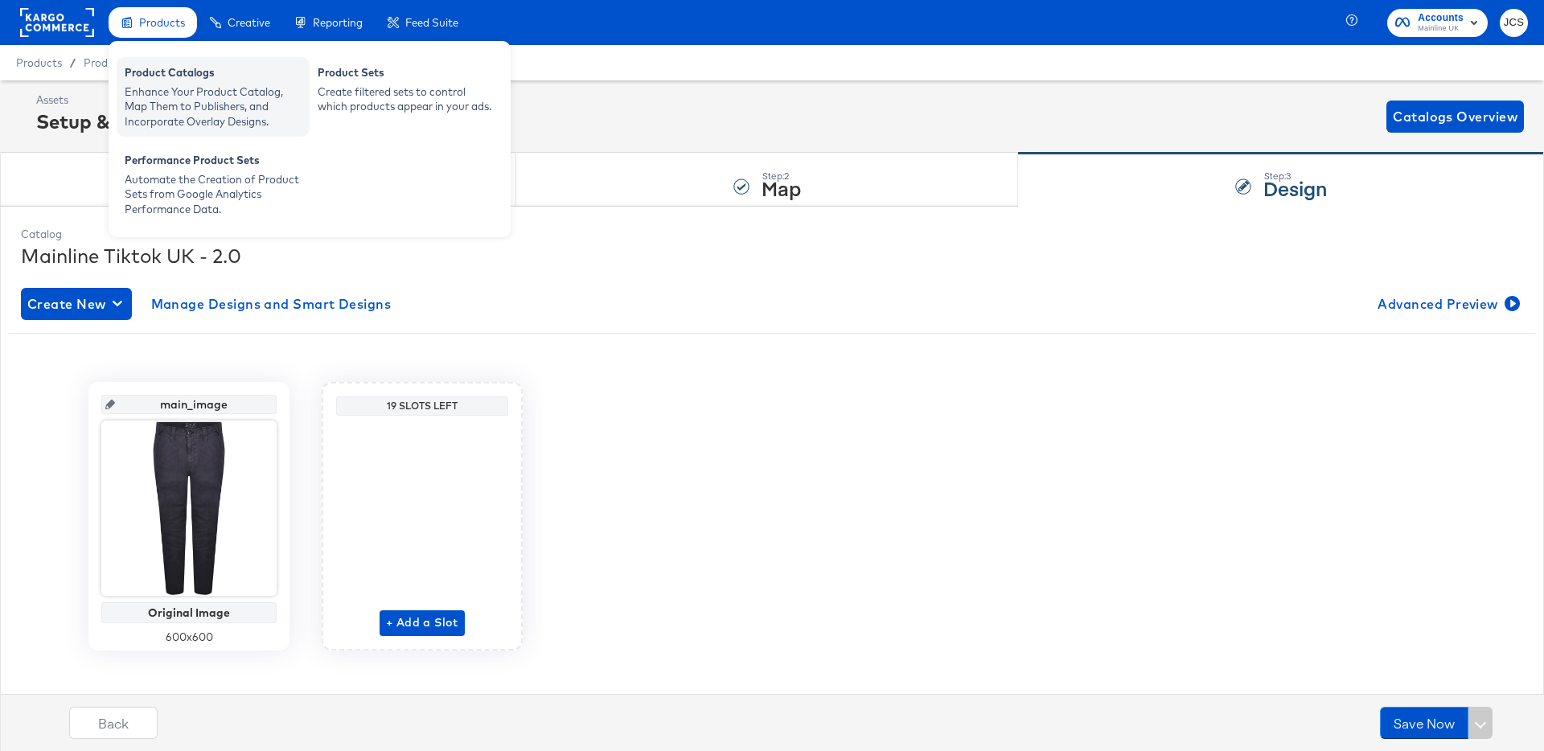
click at [170, 84] on div "Enhance Your Product Catalog, Map Them to Publishers, and Incorporate Overlay D…" at bounding box center [213, 106] width 177 height 45
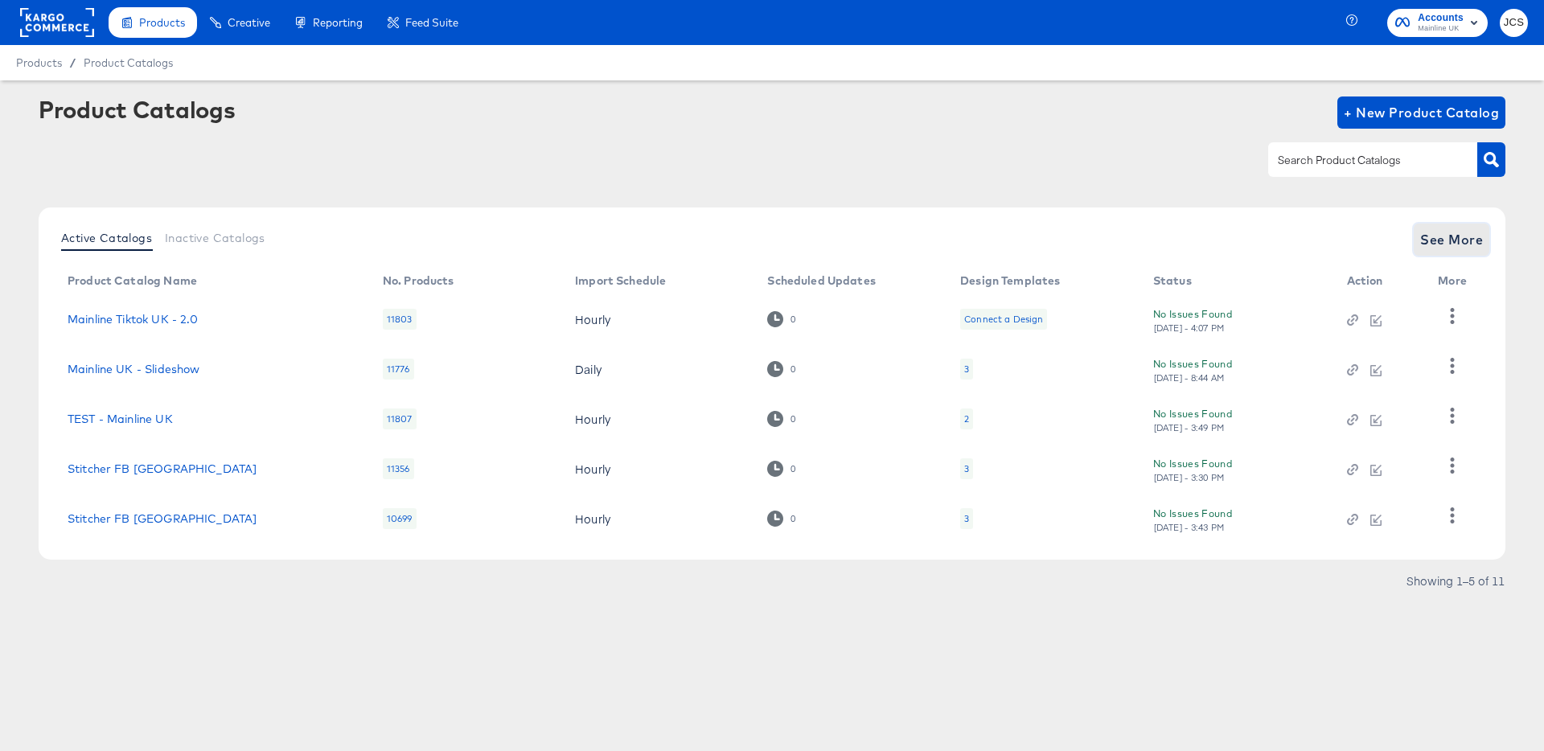
click at [1479, 229] on span "See More" at bounding box center [1451, 239] width 63 height 23
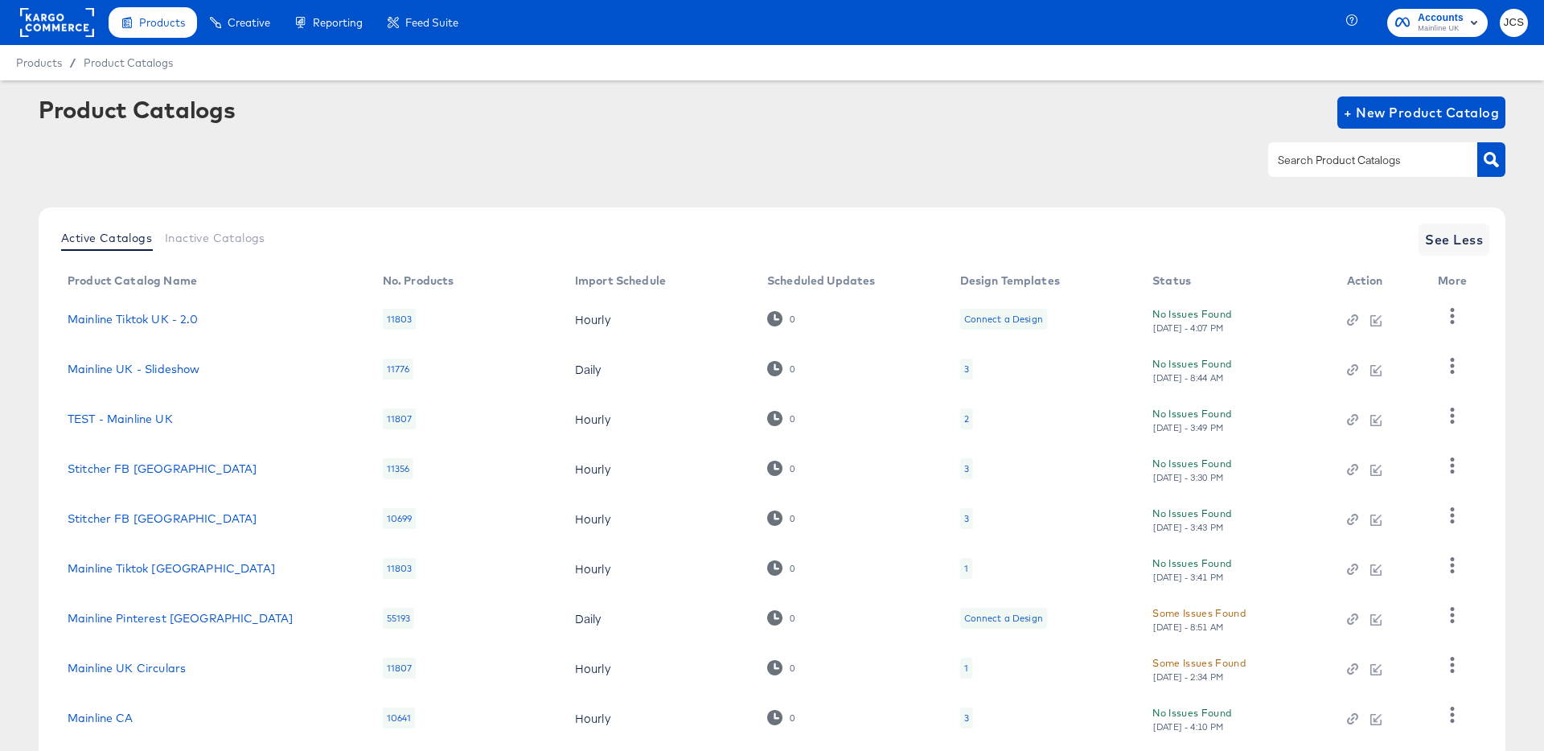
scroll to position [148, 0]
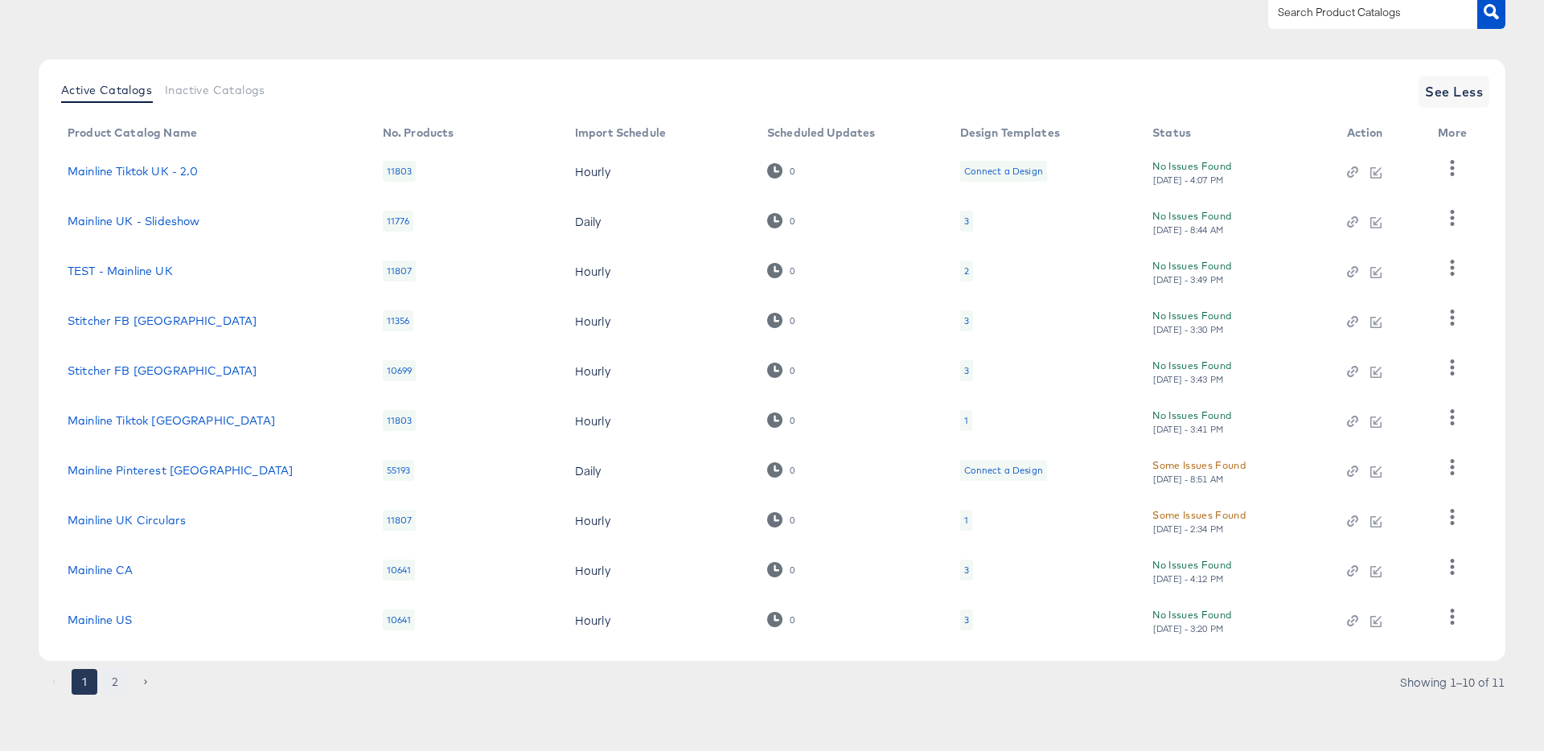
click at [119, 686] on button "2" at bounding box center [115, 682] width 26 height 26
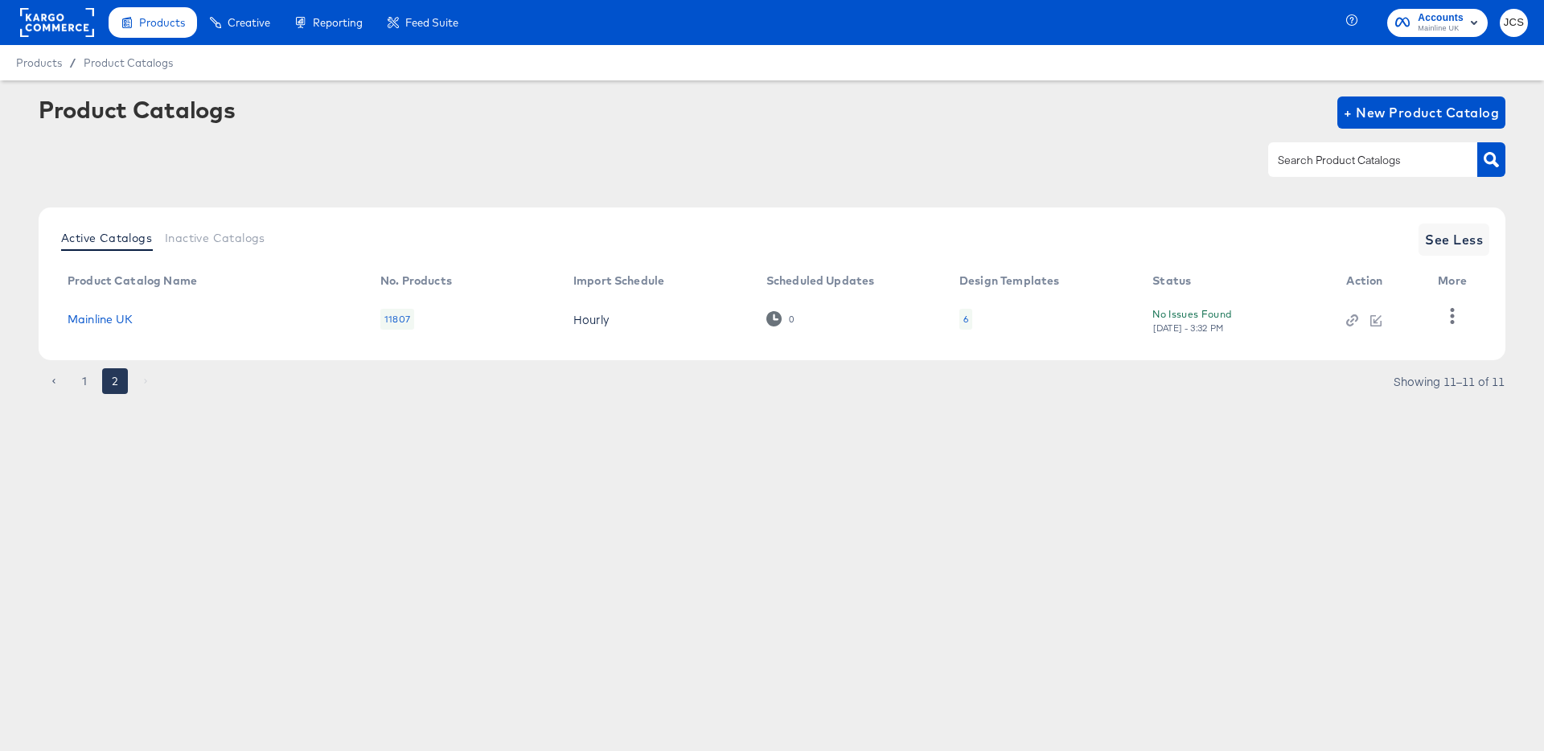
scroll to position [0, 0]
click at [968, 314] on div "6" at bounding box center [965, 319] width 13 height 21
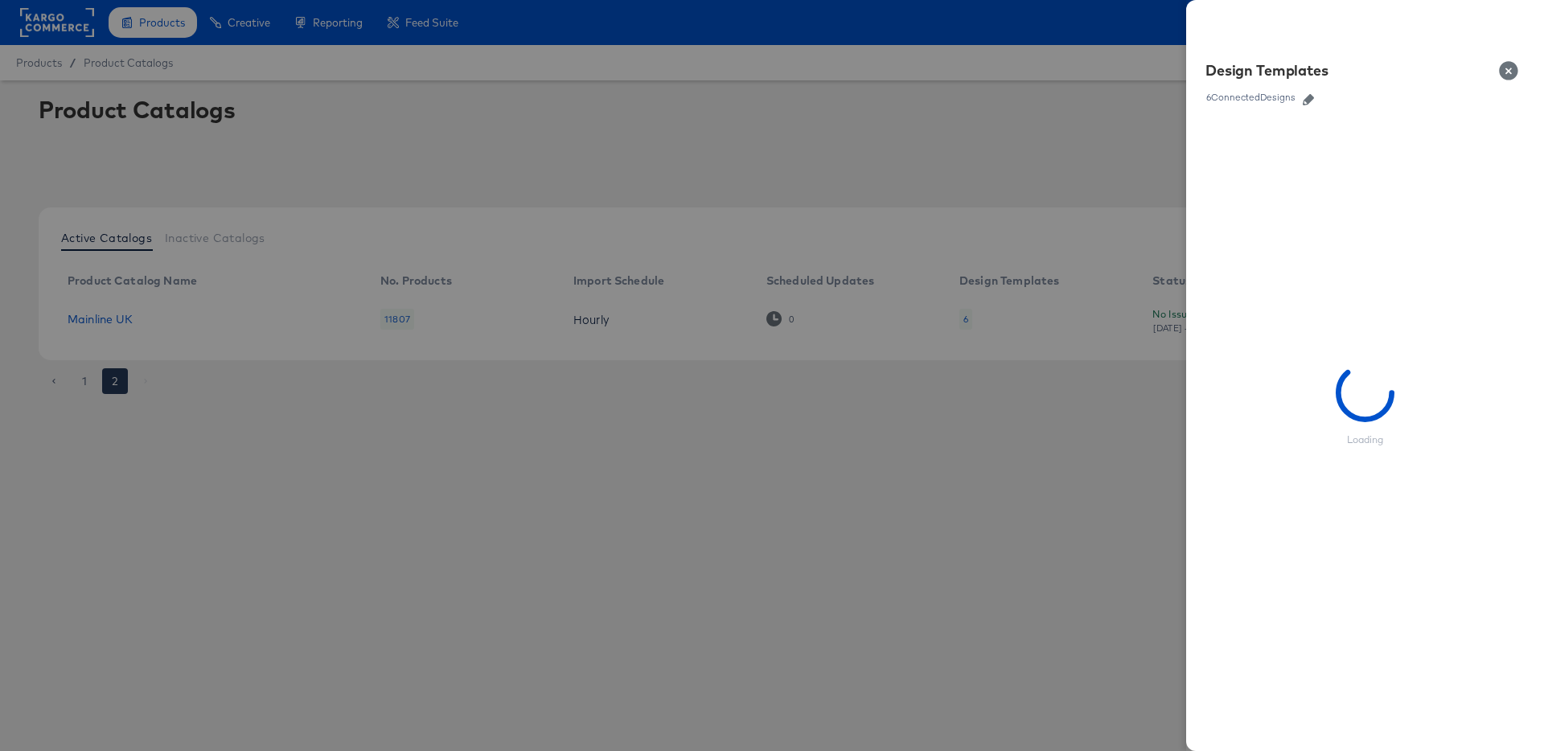
click at [1291, 101] on div "6 Connected Designs" at bounding box center [1250, 97] width 91 height 11
click at [1307, 100] on icon "button" at bounding box center [1308, 99] width 11 height 11
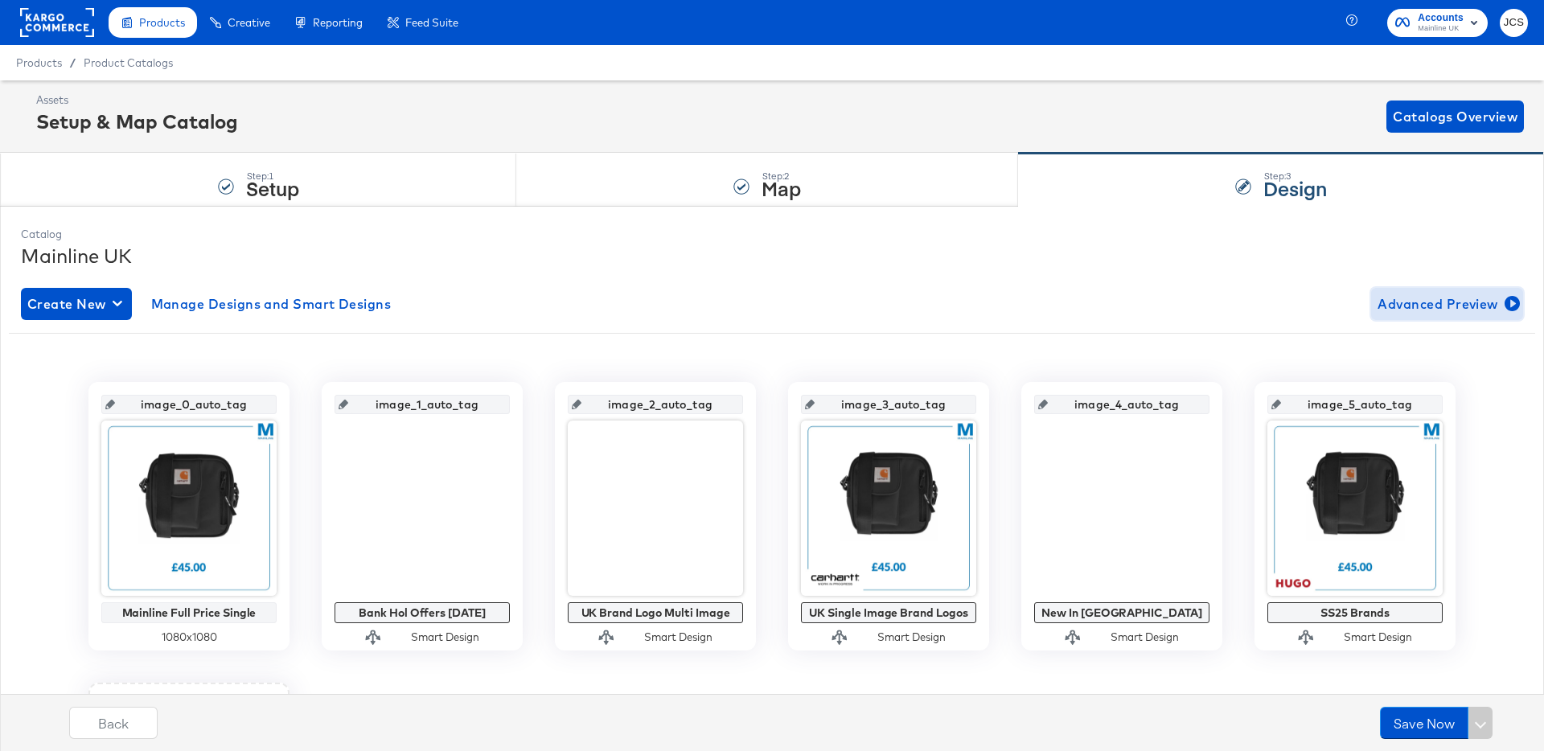
click at [1403, 302] on span "Advanced Preview" at bounding box center [1446, 304] width 139 height 23
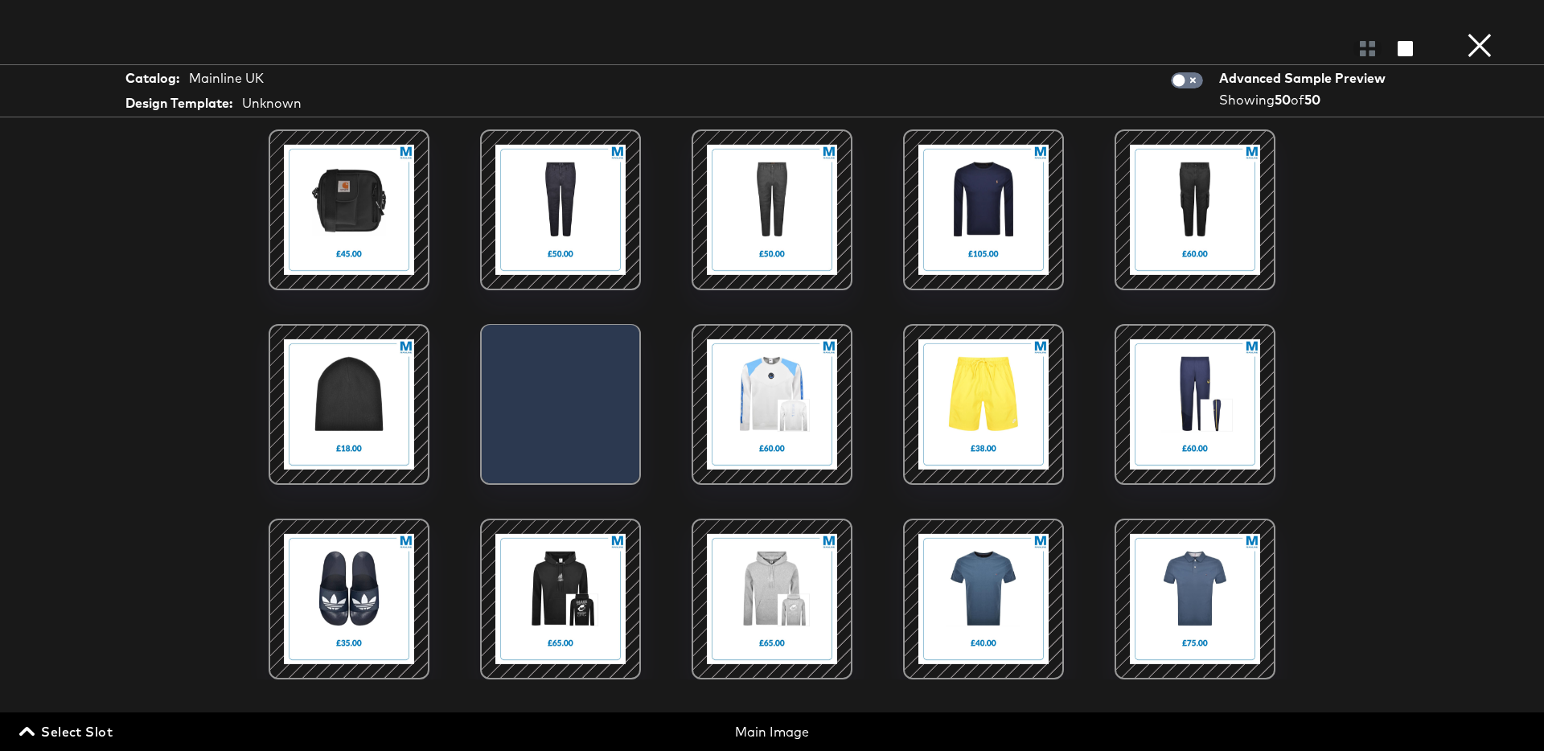
click at [1468, 32] on button "×" at bounding box center [1479, 16] width 32 height 32
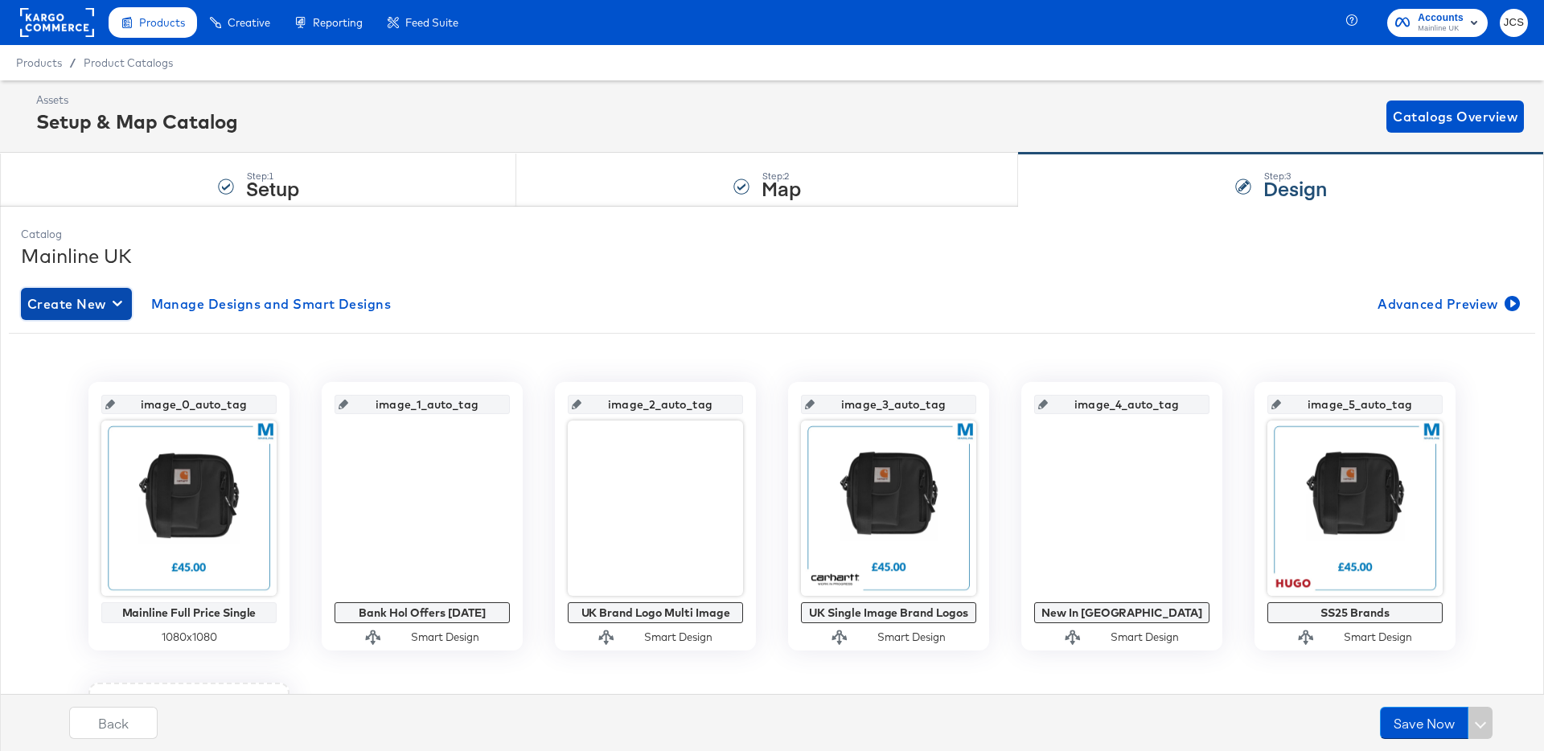
click at [92, 307] on span "Create New" at bounding box center [76, 304] width 98 height 23
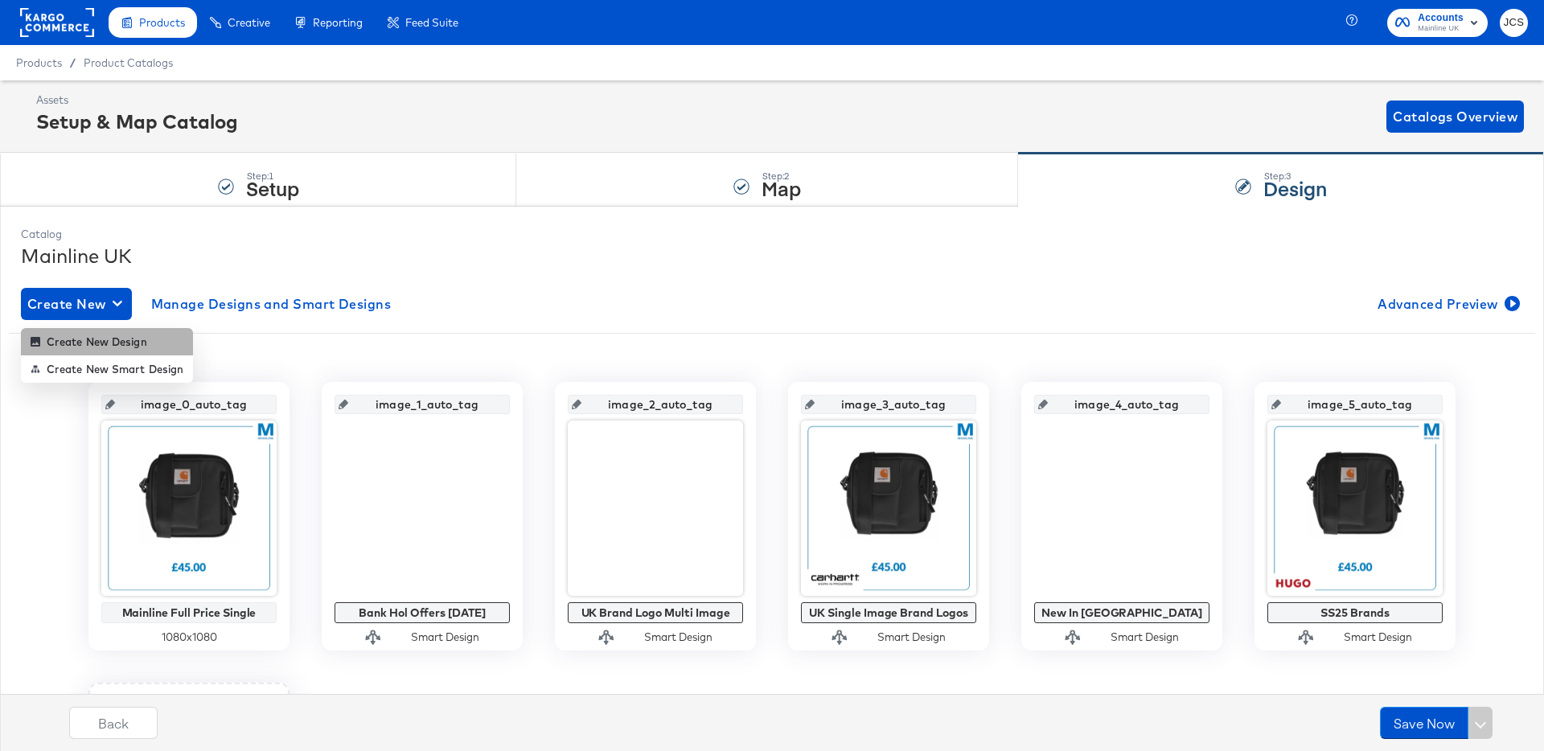
click at [92, 335] on div "Create New Design" at bounding box center [89, 341] width 117 height 13
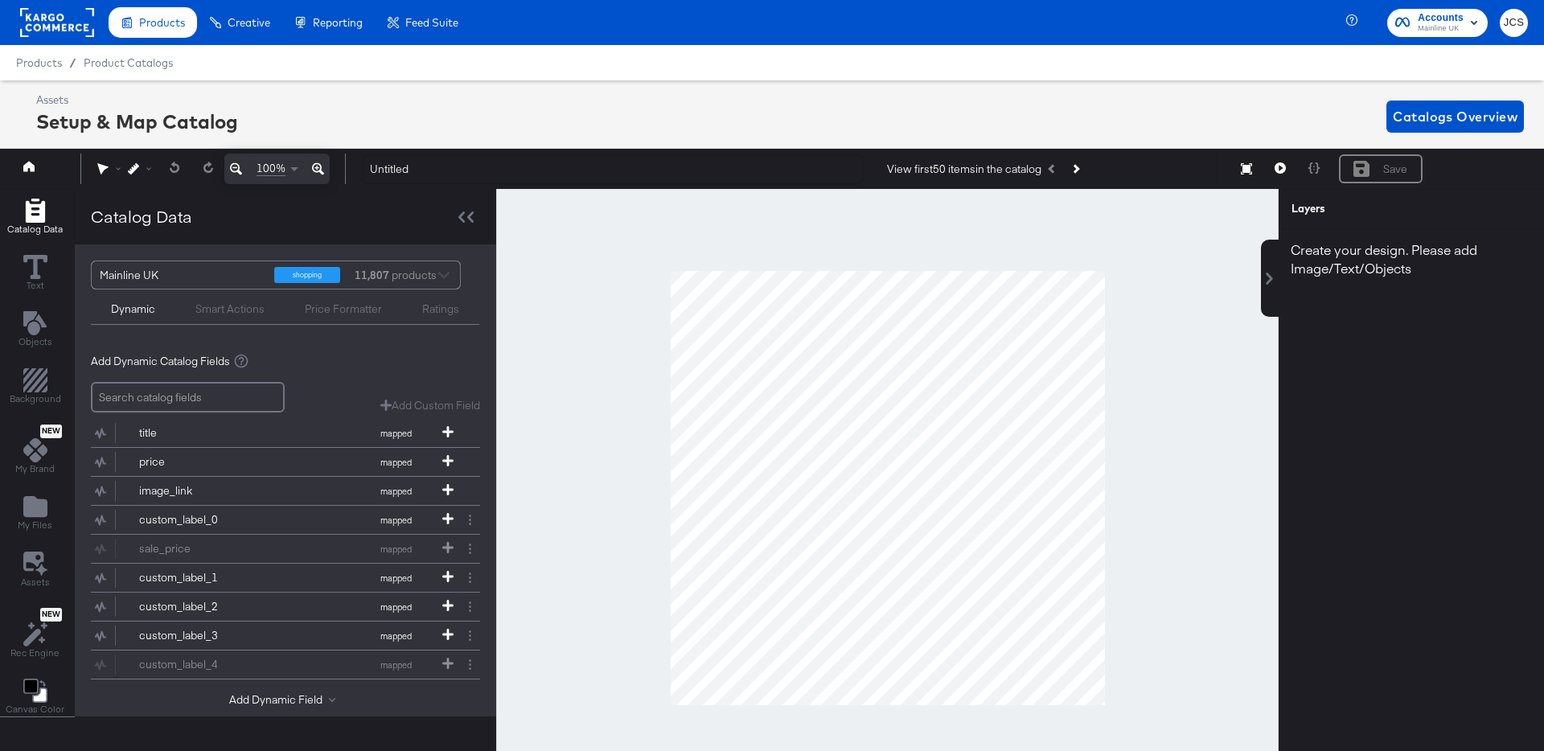
scroll to position [27, 0]
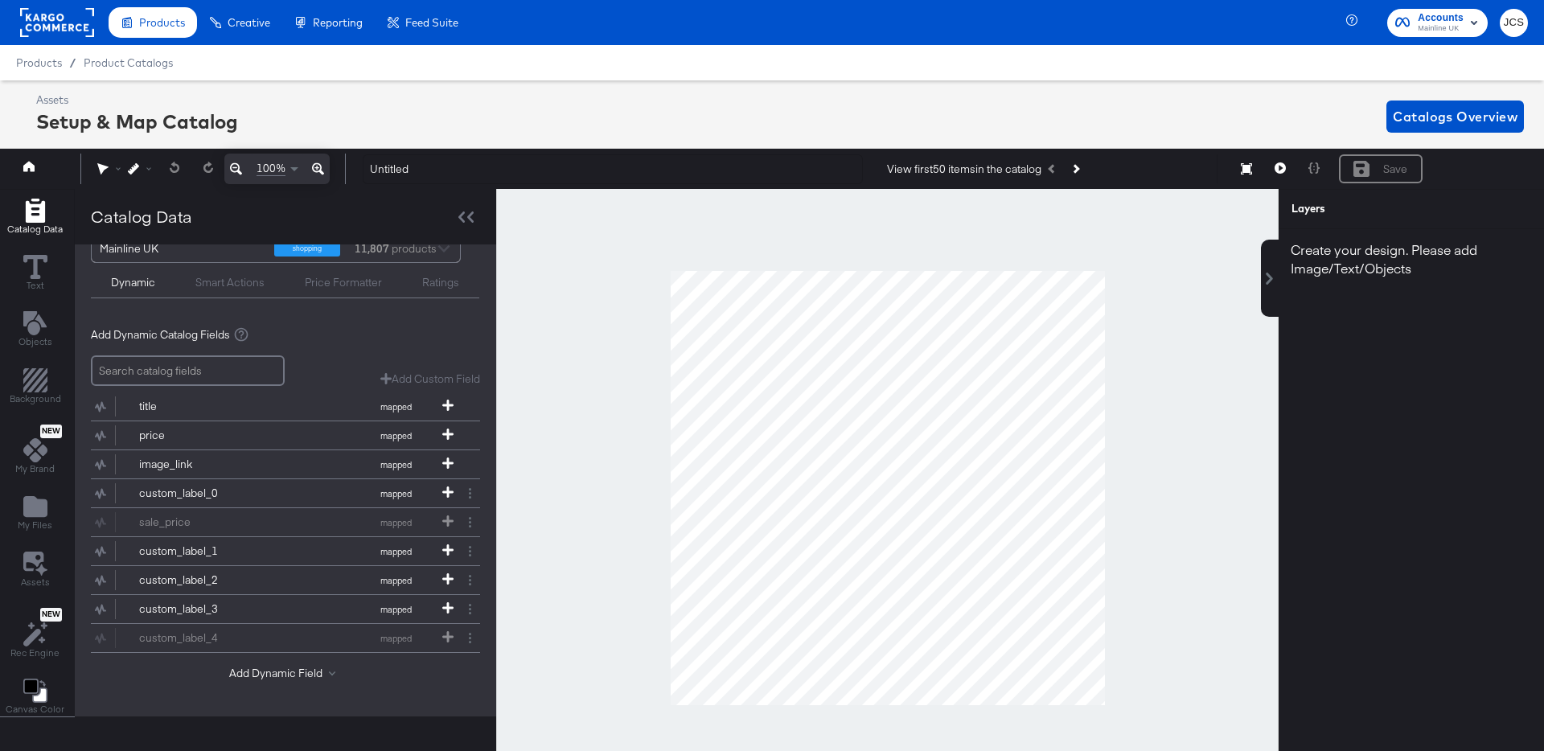
click at [154, 374] on input "search" at bounding box center [188, 370] width 194 height 31
type input "add"
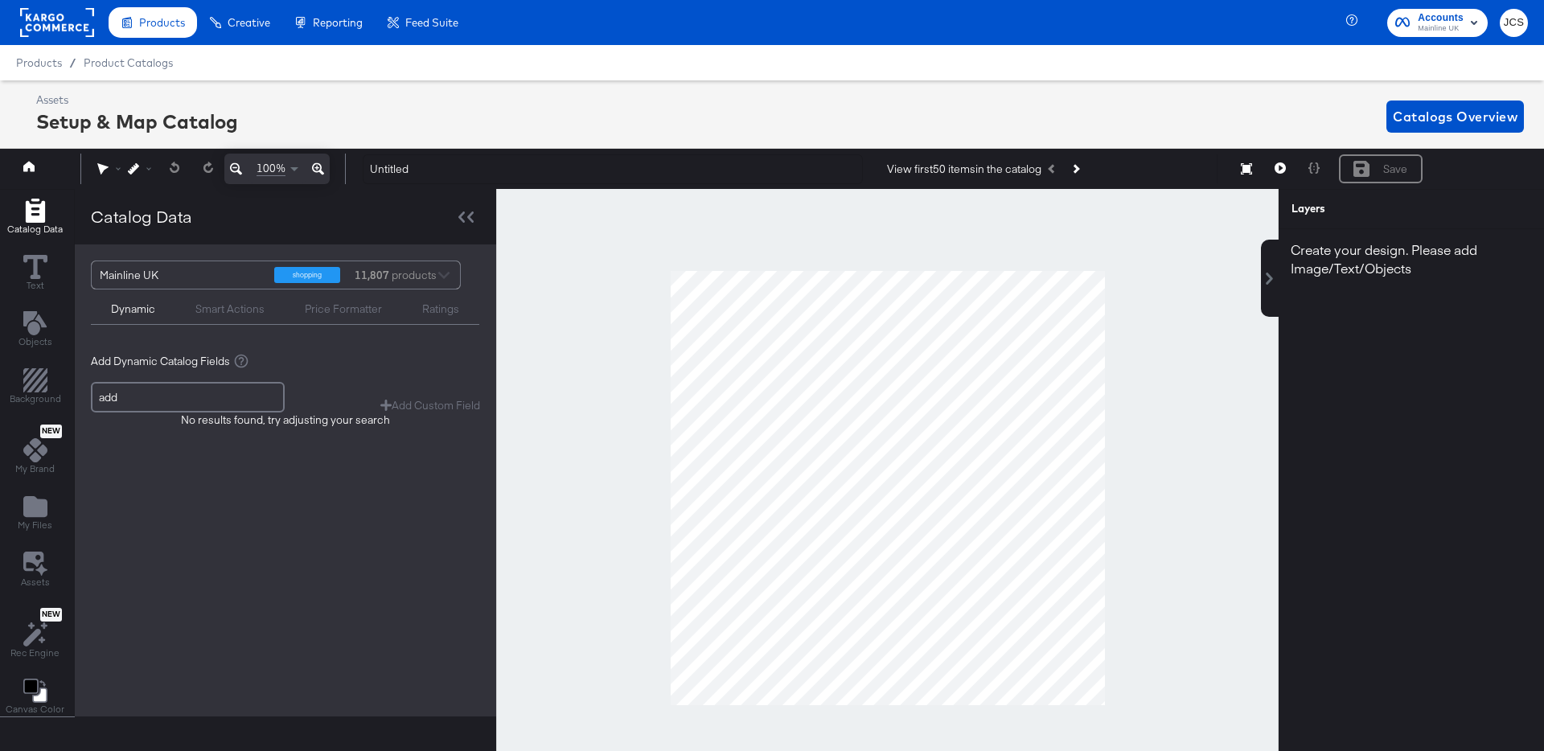
scroll to position [0, 0]
click at [242, 383] on input "add" at bounding box center [188, 397] width 194 height 31
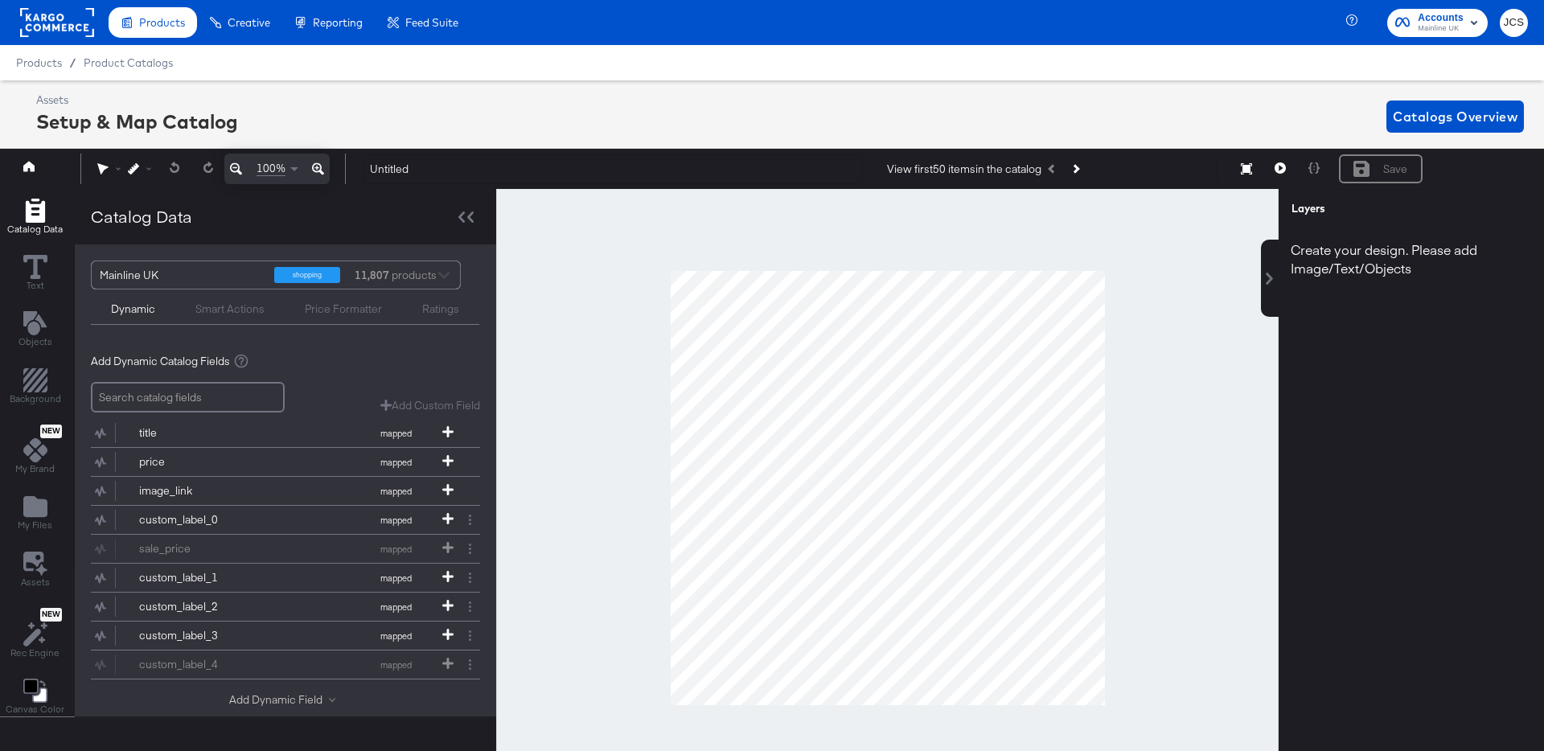
click at [303, 698] on button "Add Dynamic Field" at bounding box center [285, 699] width 113 height 15
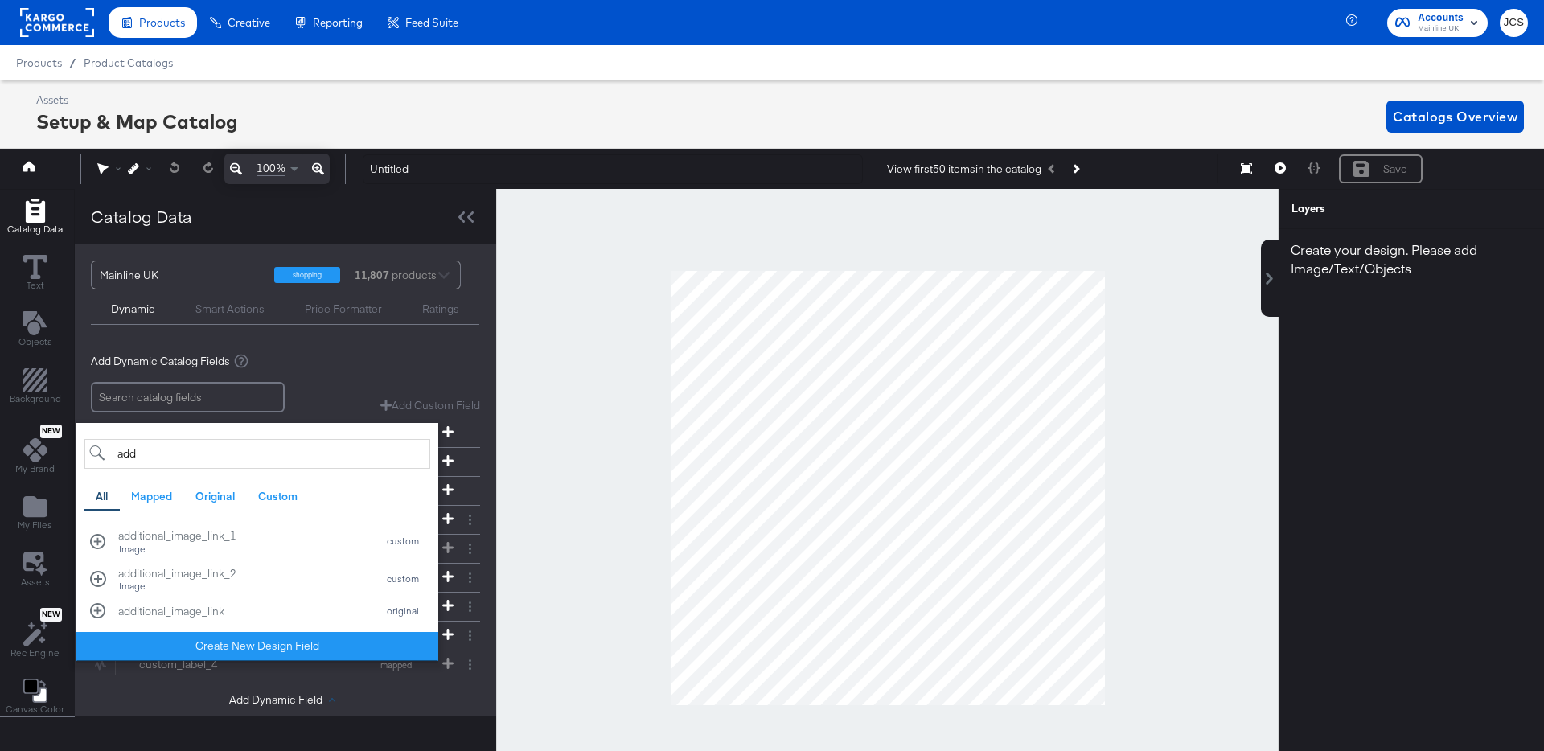
type input "add"
click at [437, 366] on div "Add Dynamic Catalog Fields" at bounding box center [285, 361] width 389 height 15
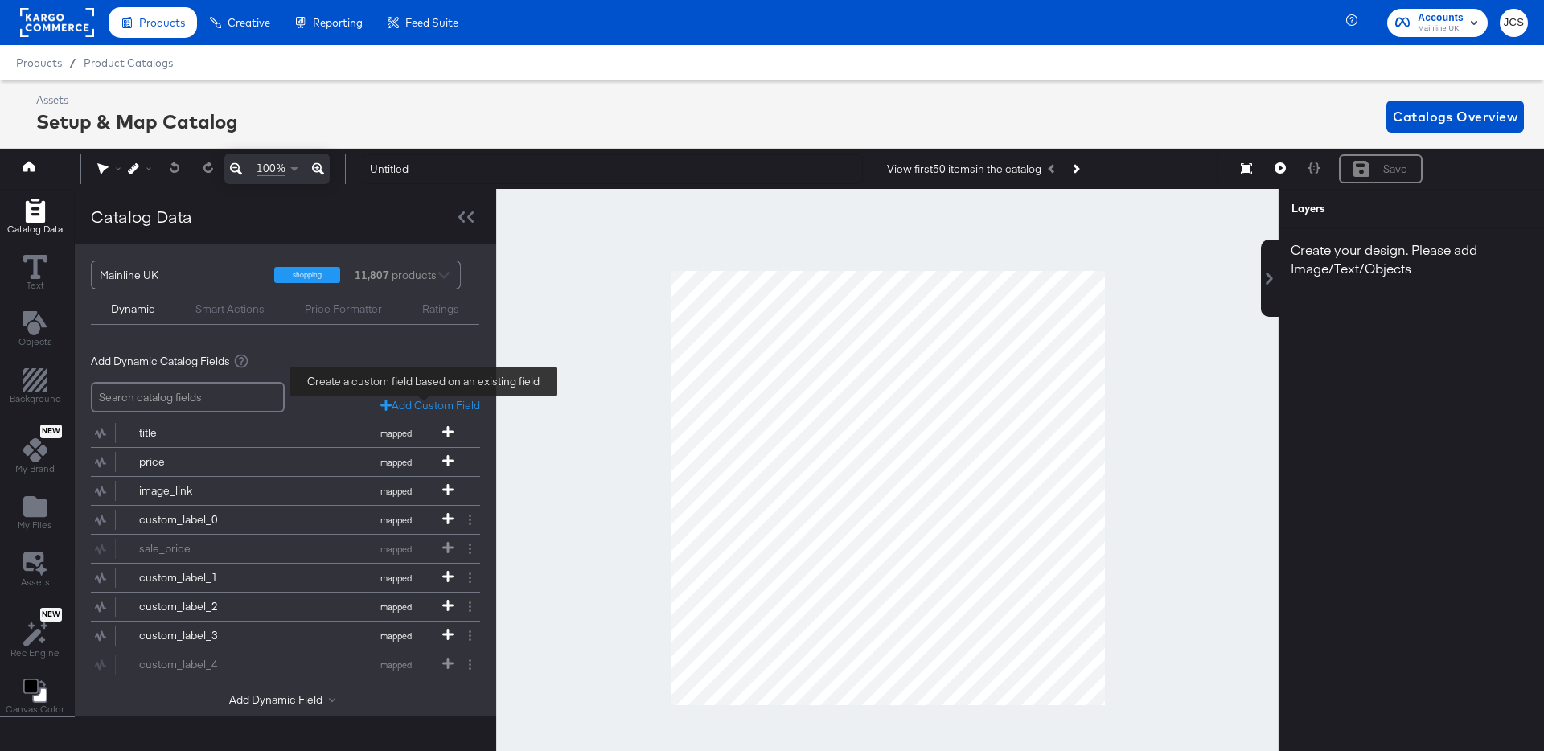
click at [417, 402] on div "Add Custom Field" at bounding box center [430, 405] width 100 height 15
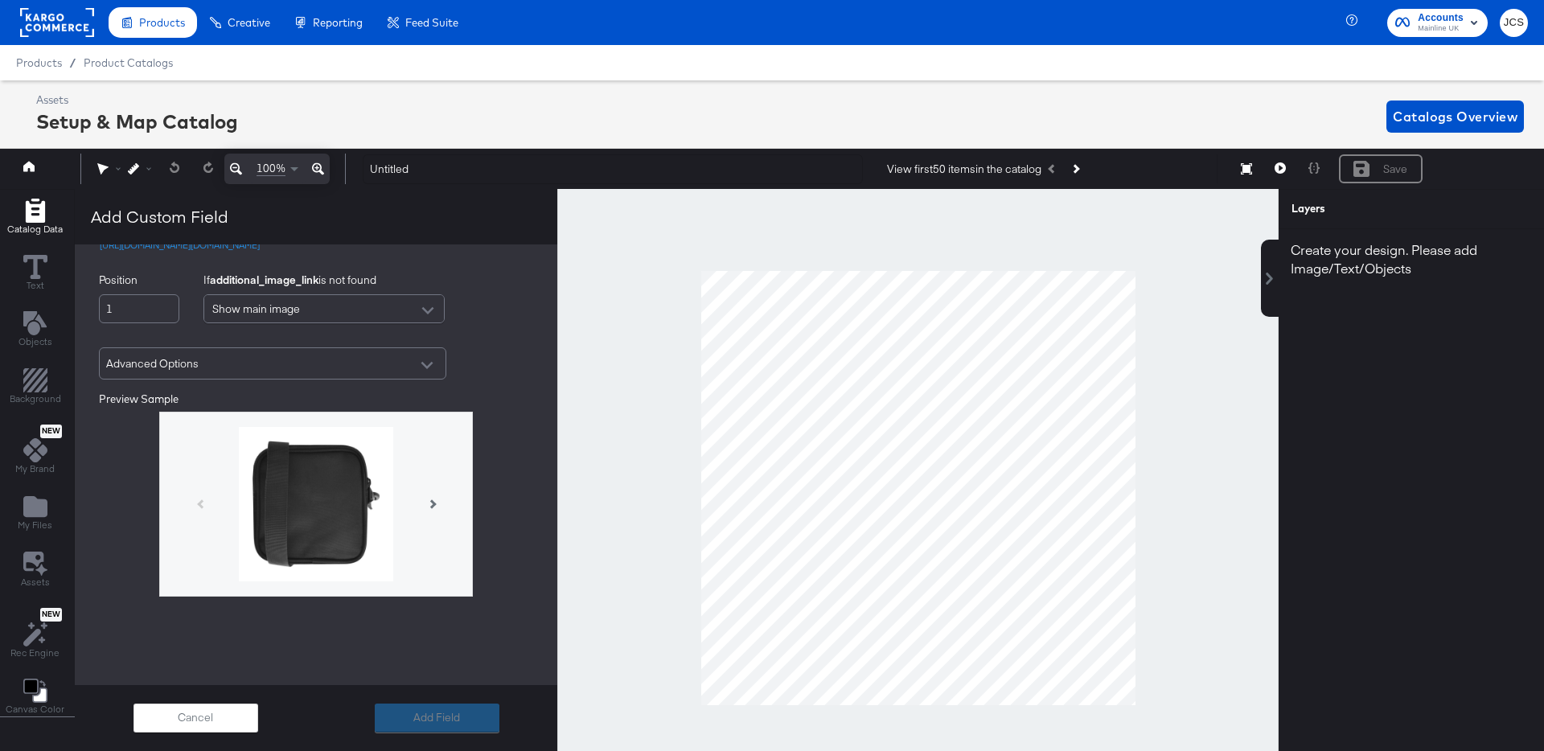
scroll to position [22, 0]
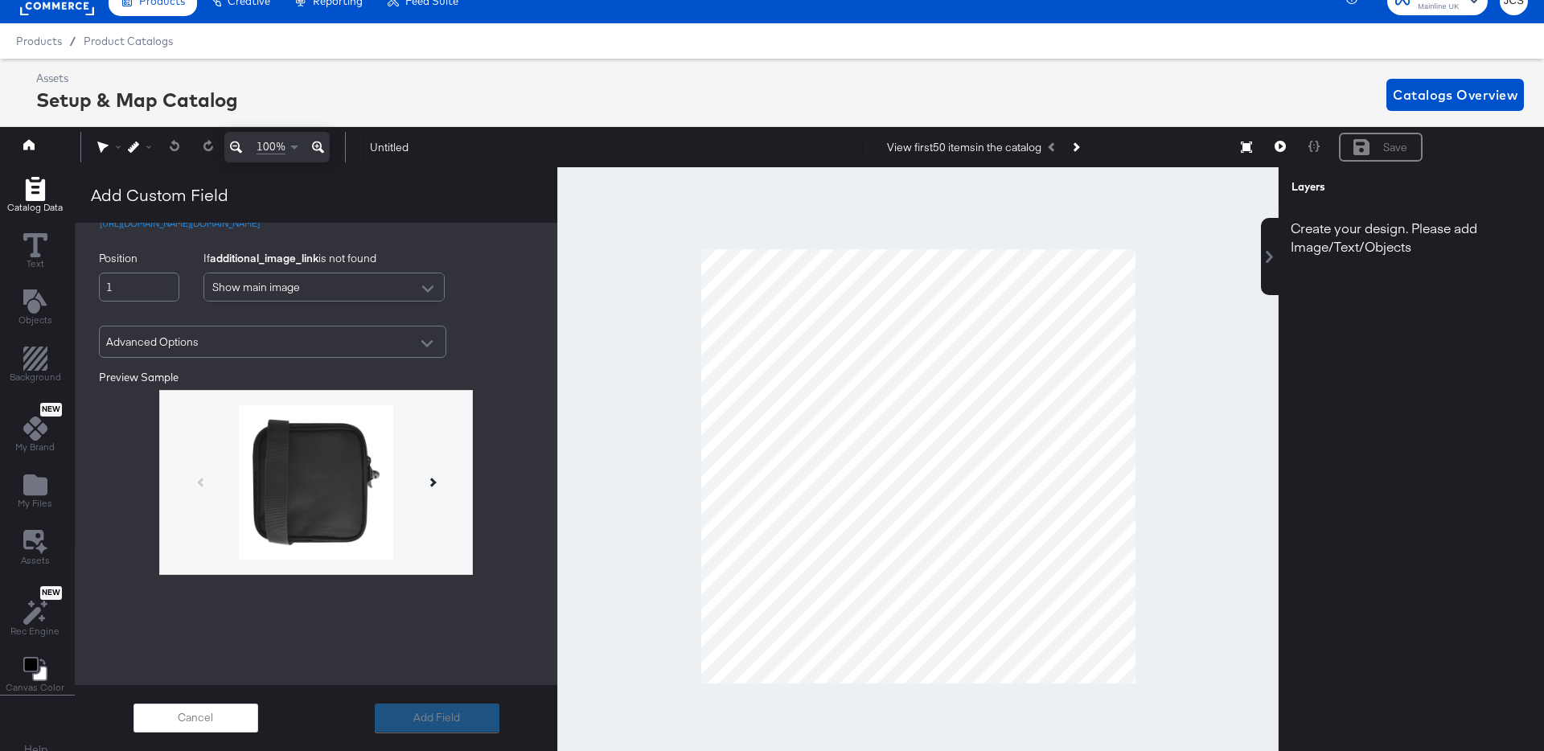
click at [428, 482] on icon at bounding box center [431, 482] width 9 height 9
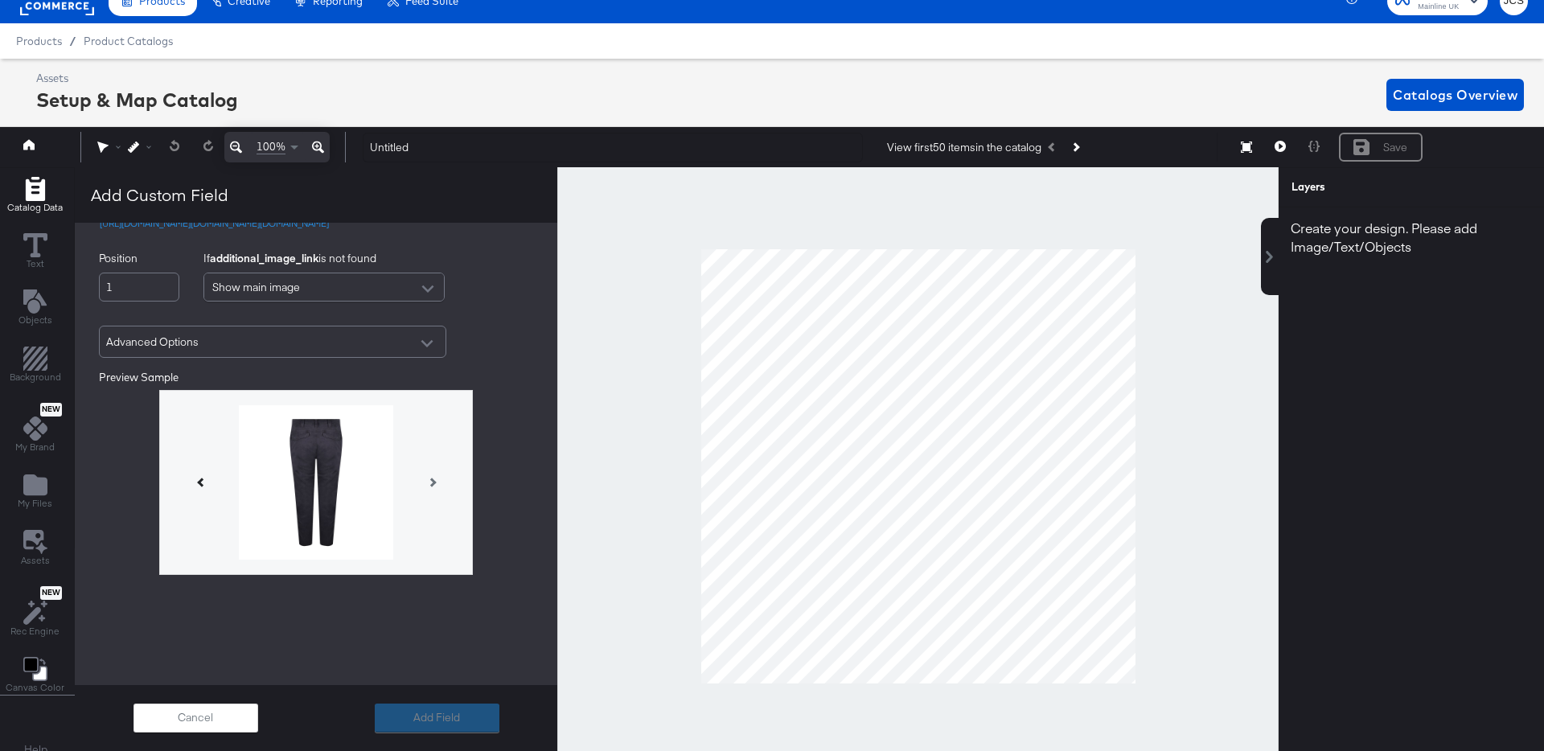
click at [200, 486] on icon at bounding box center [201, 482] width 9 height 9
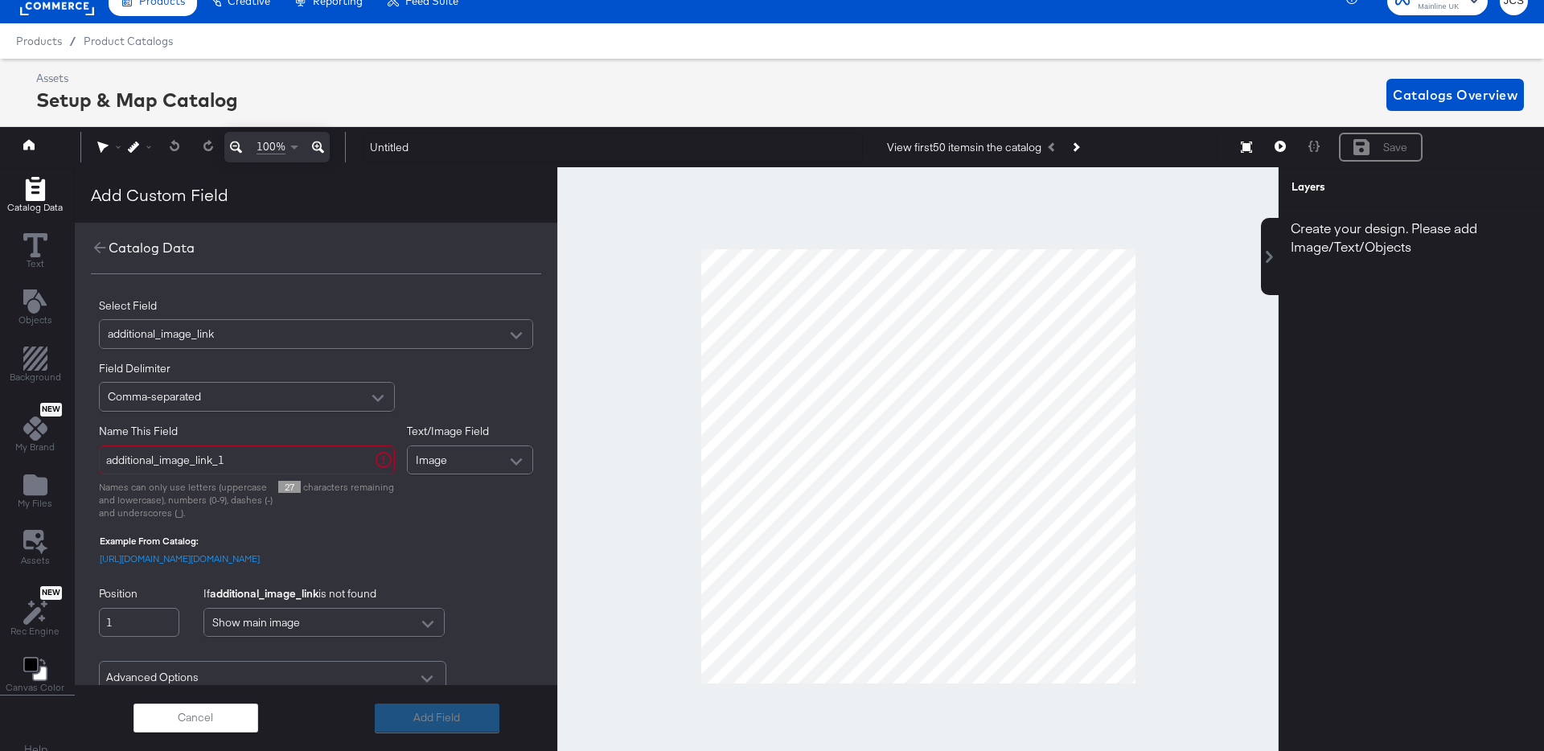
scroll to position [0, 0]
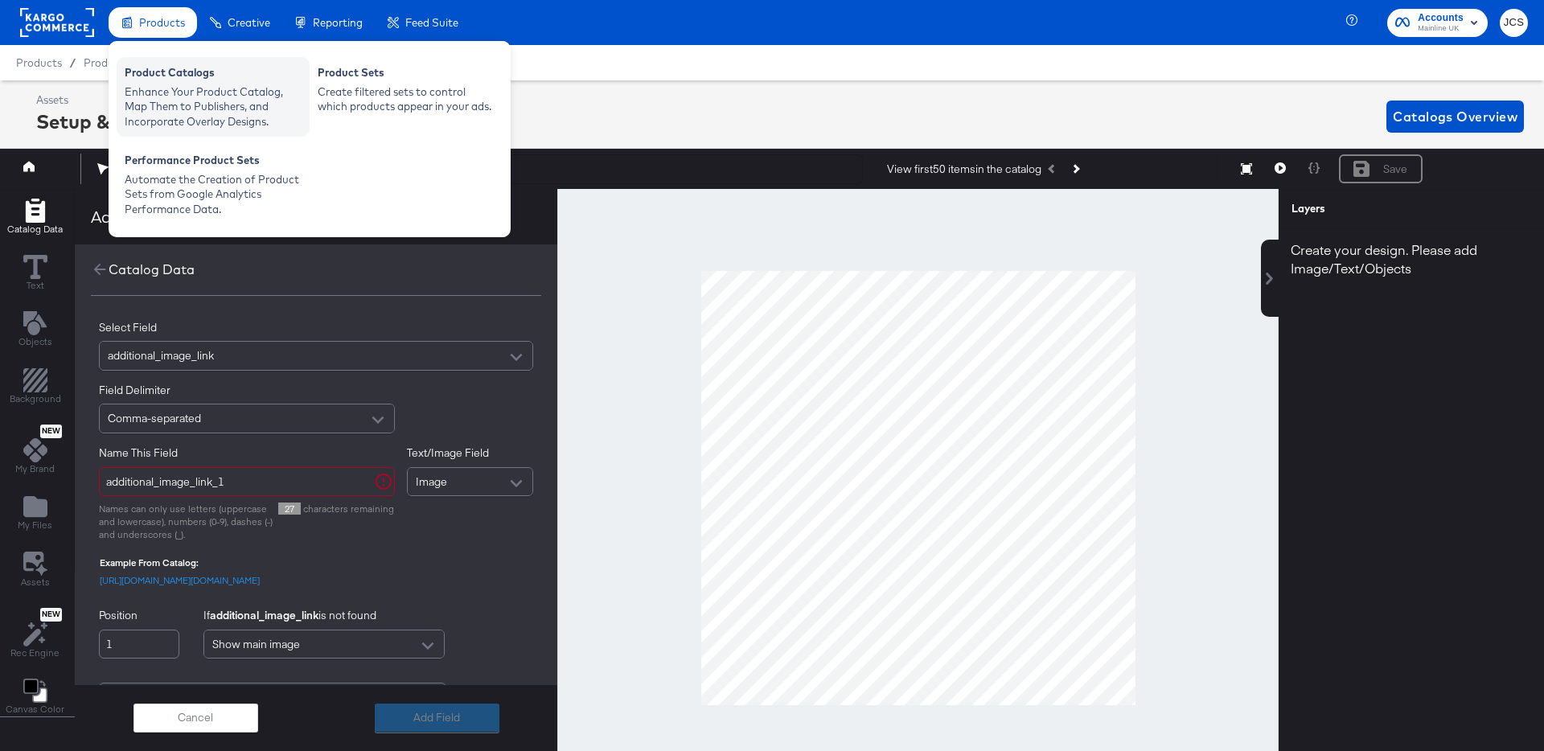
click at [176, 108] on div "Enhance Your Product Catalog, Map Them to Publishers, and Incorporate Overlay D…" at bounding box center [213, 106] width 177 height 45
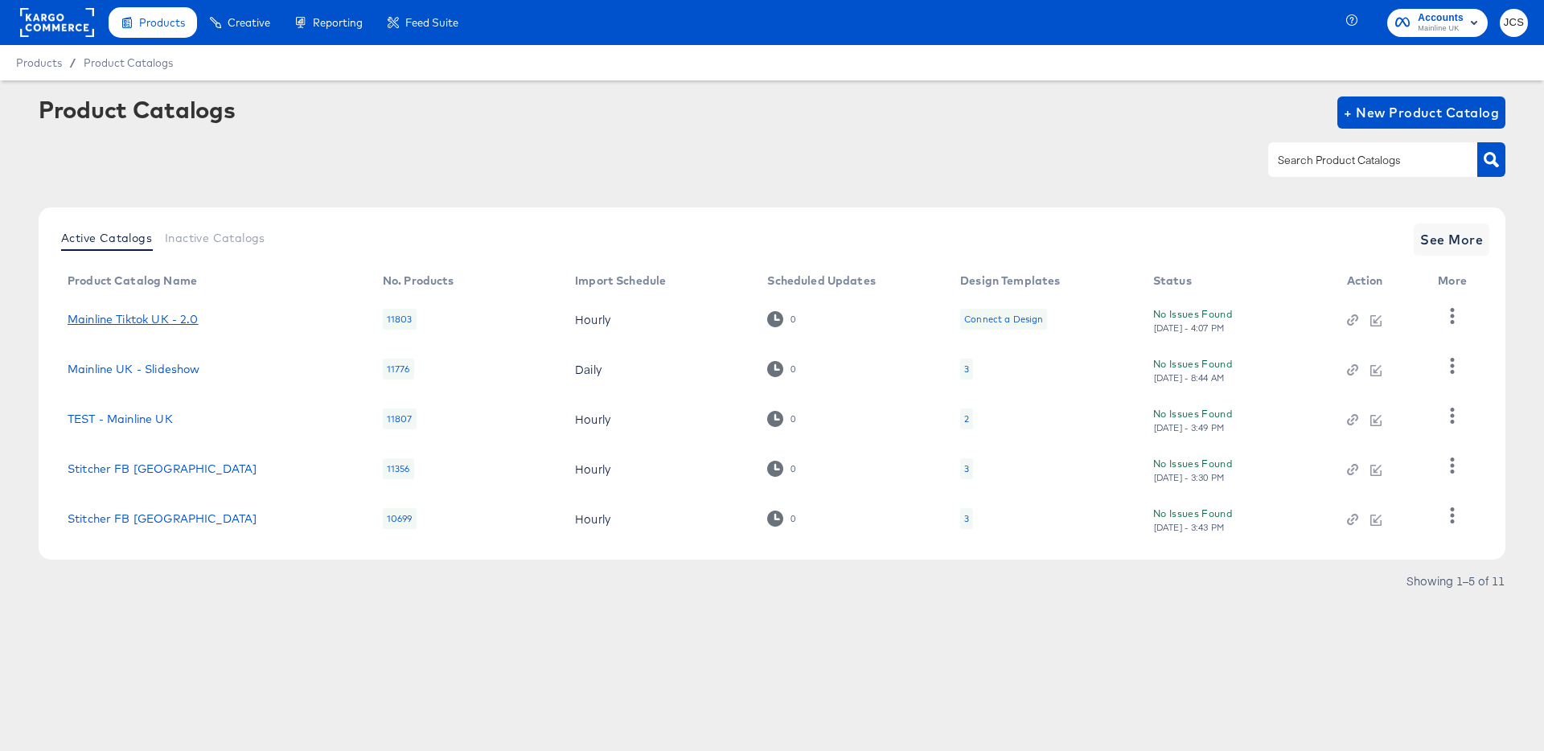
click at [157, 324] on link "Mainline Tiktok UK - 2.0" at bounding box center [133, 319] width 131 height 13
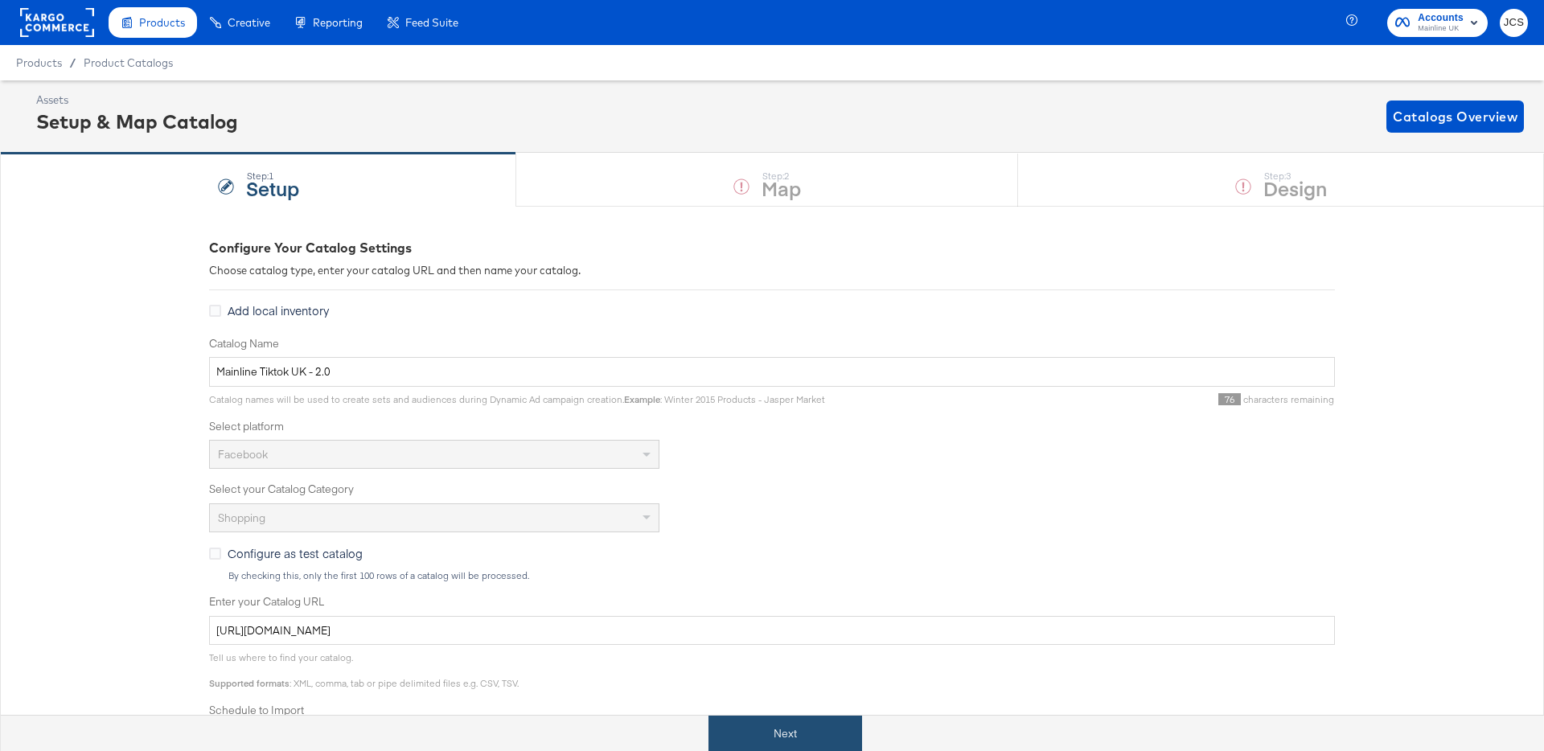
click at [804, 729] on button "Next" at bounding box center [785, 734] width 154 height 36
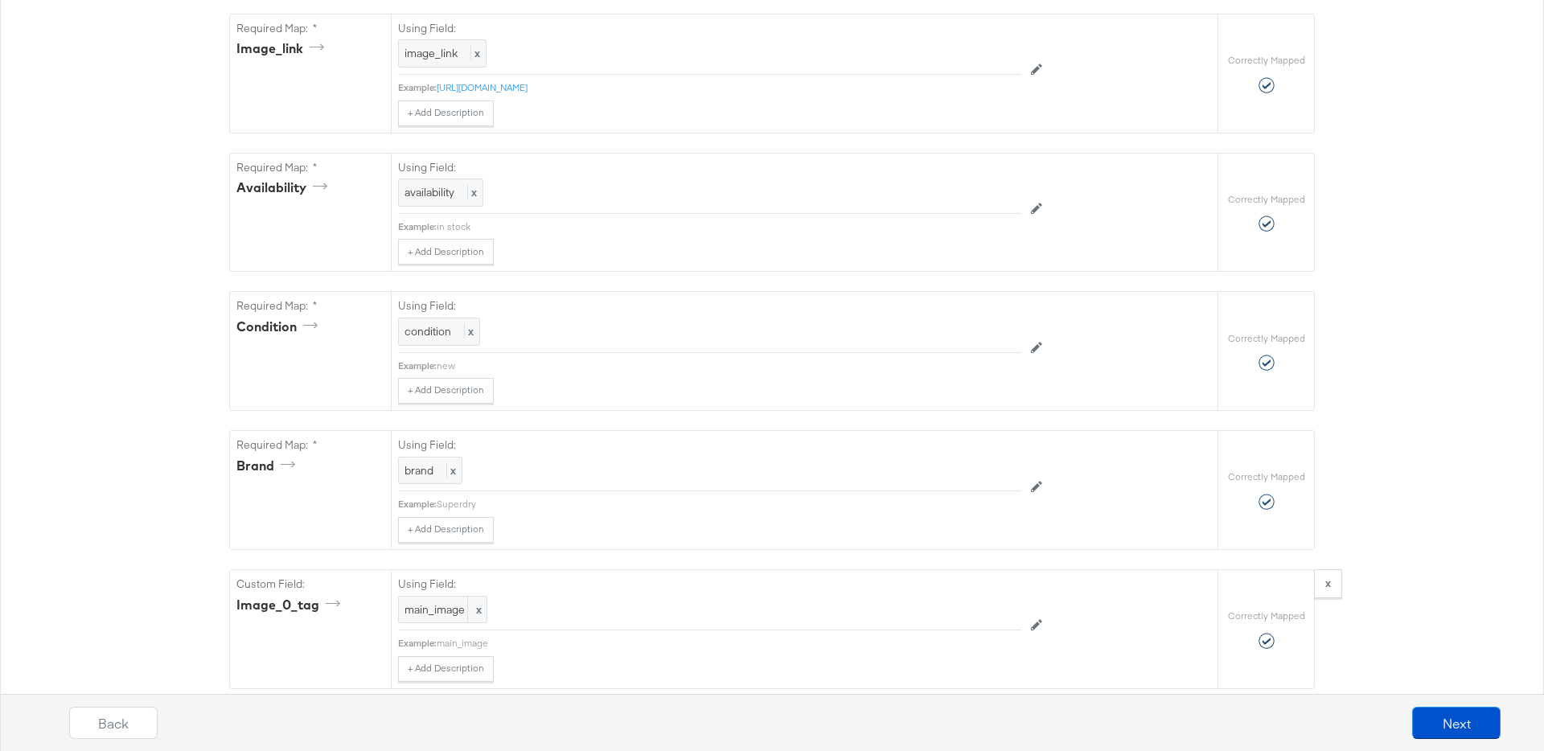
scroll to position [1231, 0]
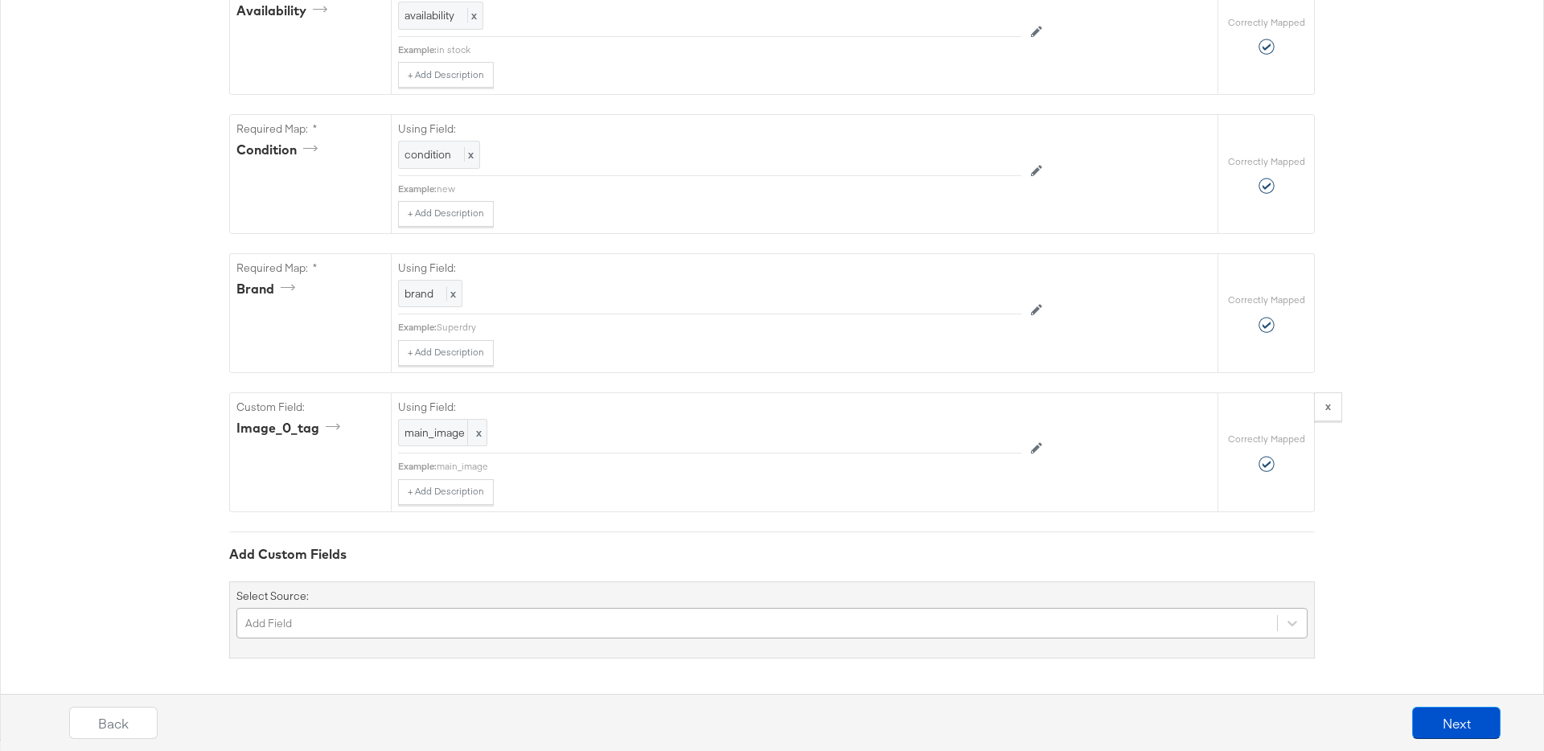
drag, startPoint x: 371, startPoint y: 601, endPoint x: 371, endPoint y: 615, distance: 14.5
click at [371, 601] on div "Select Source: Add Field" at bounding box center [771, 619] width 1085 height 77
click at [371, 617] on div "Add Field" at bounding box center [771, 623] width 1071 height 31
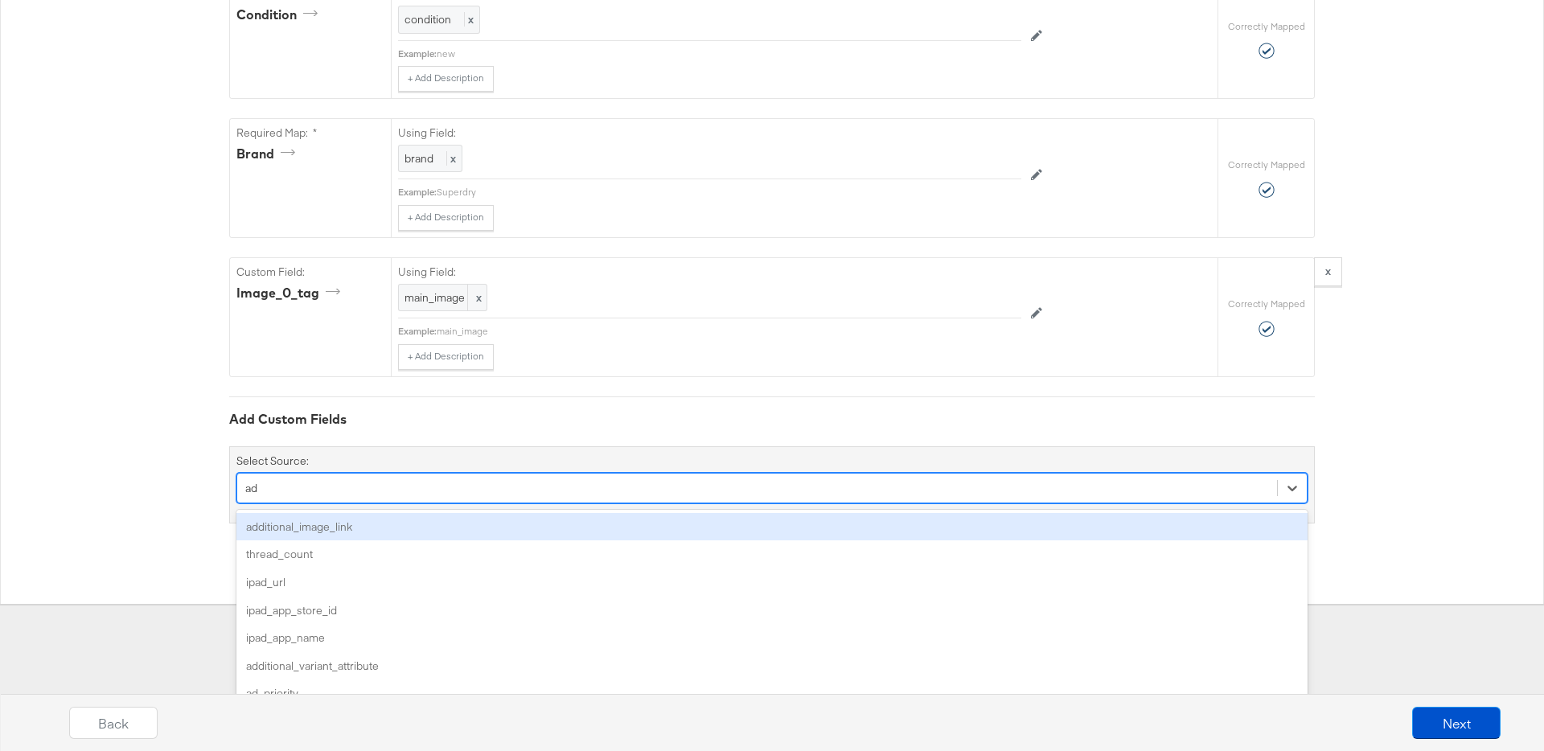
type input "add"
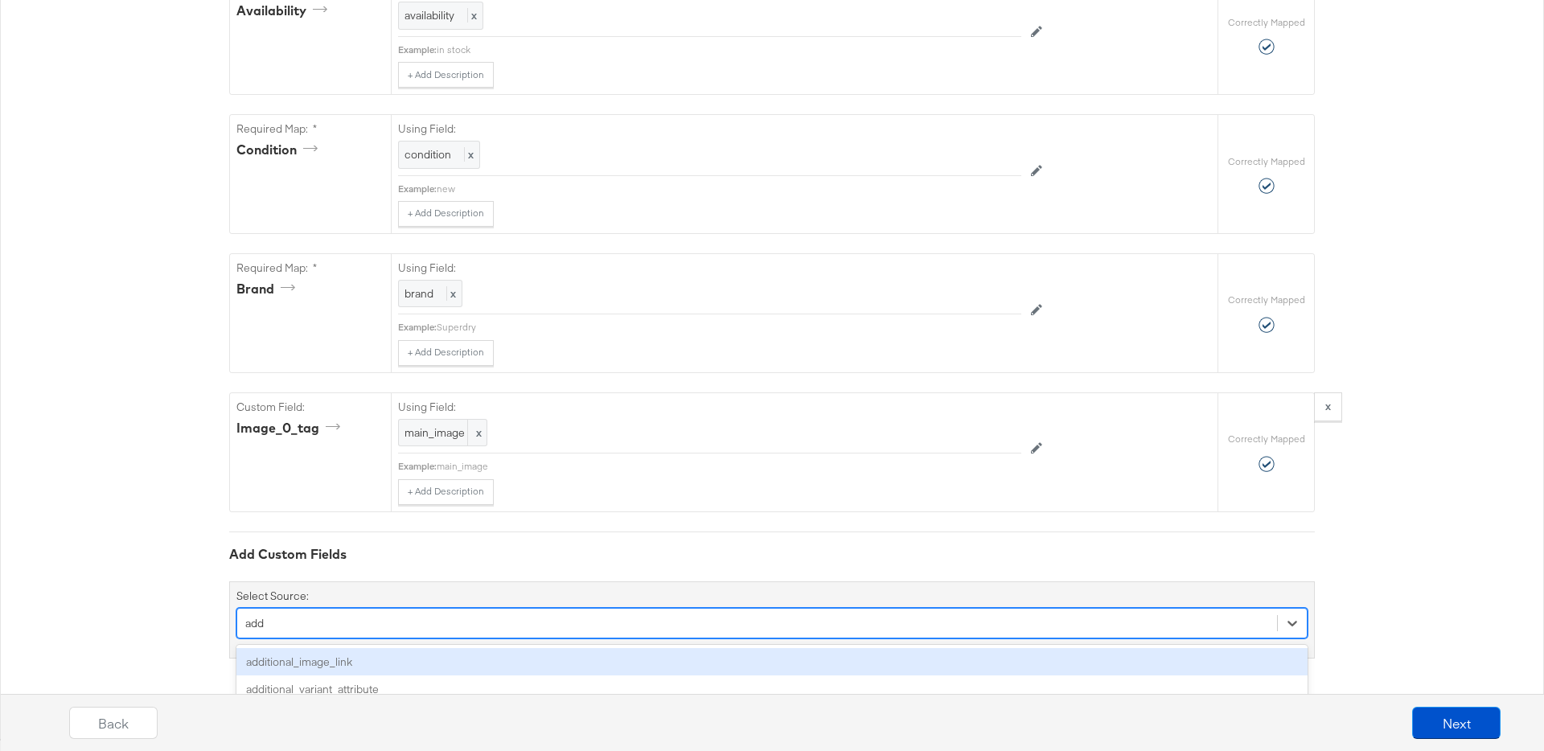
click at [322, 656] on div "additional_image_link" at bounding box center [771, 662] width 1071 height 28
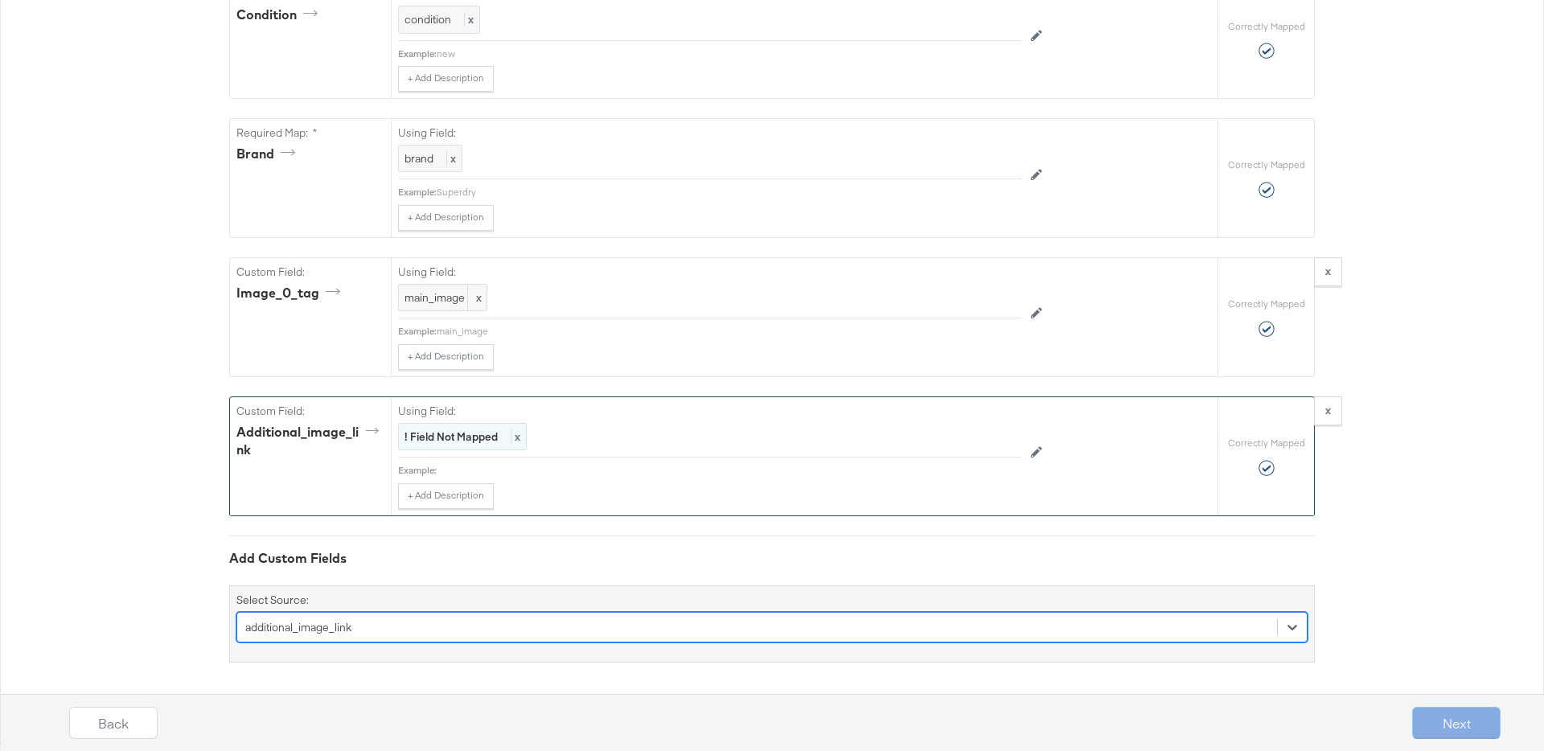
click at [484, 441] on strong "! Field Not Mapped" at bounding box center [450, 436] width 93 height 14
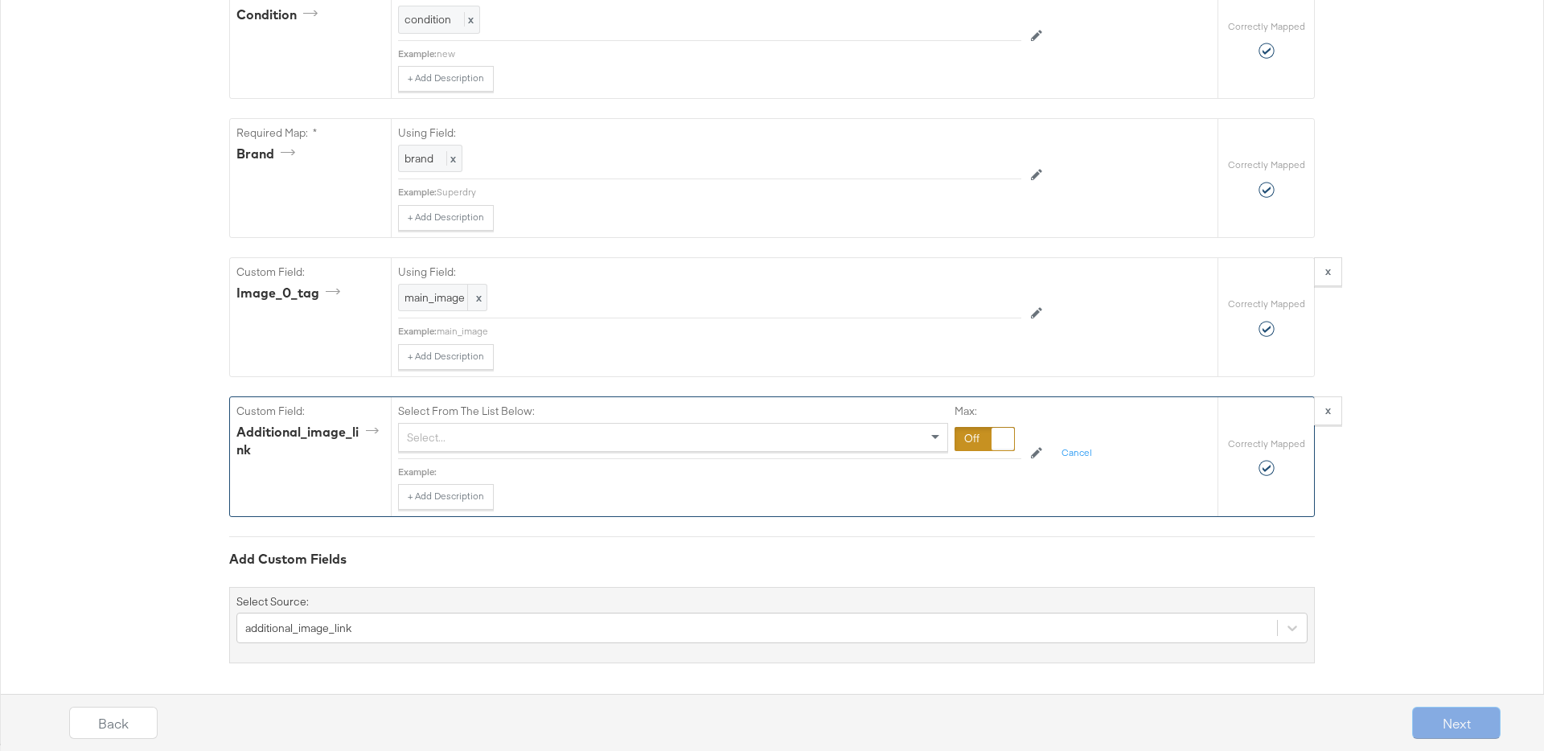
click at [1001, 440] on div at bounding box center [1002, 439] width 23 height 23
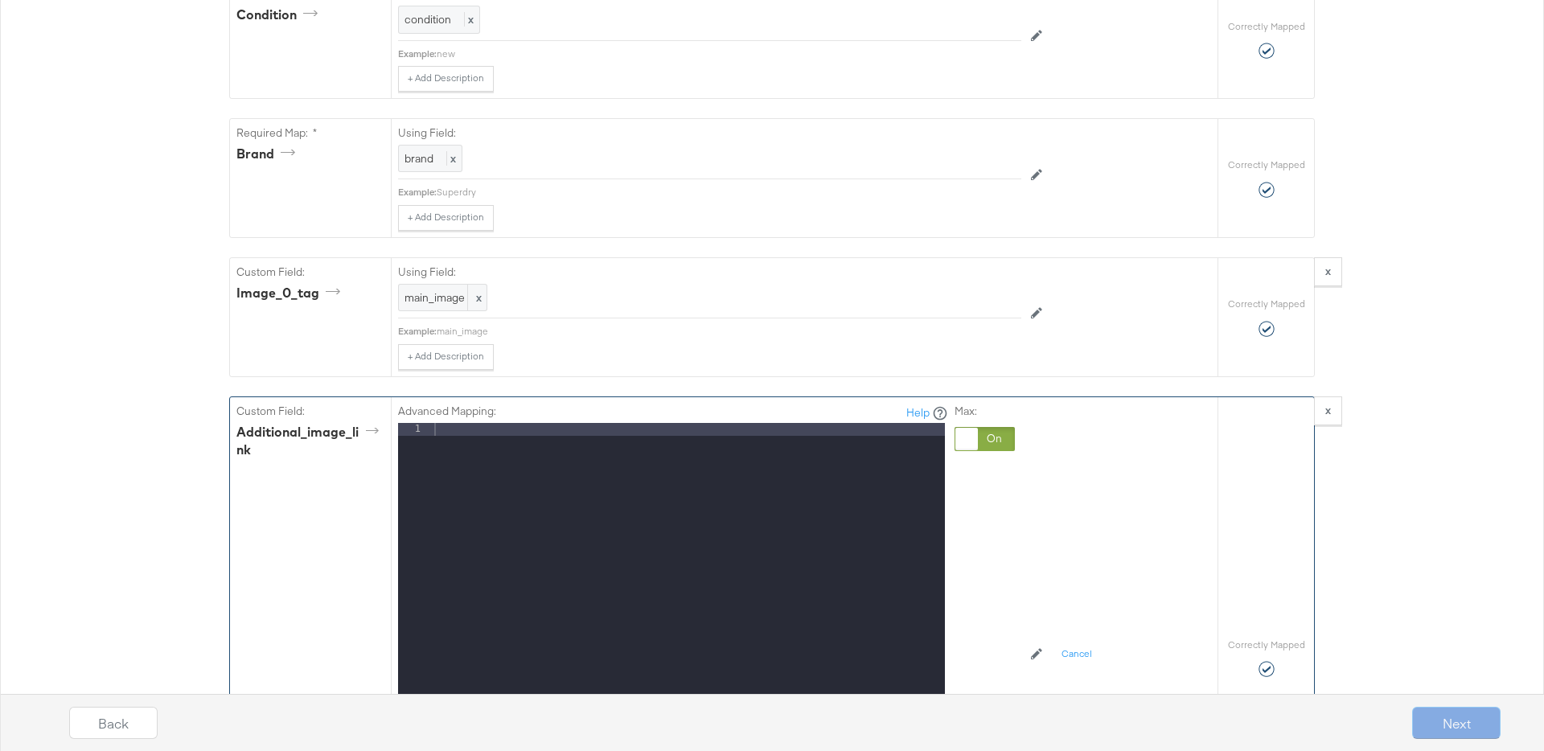
click at [767, 436] on div at bounding box center [688, 637] width 514 height 428
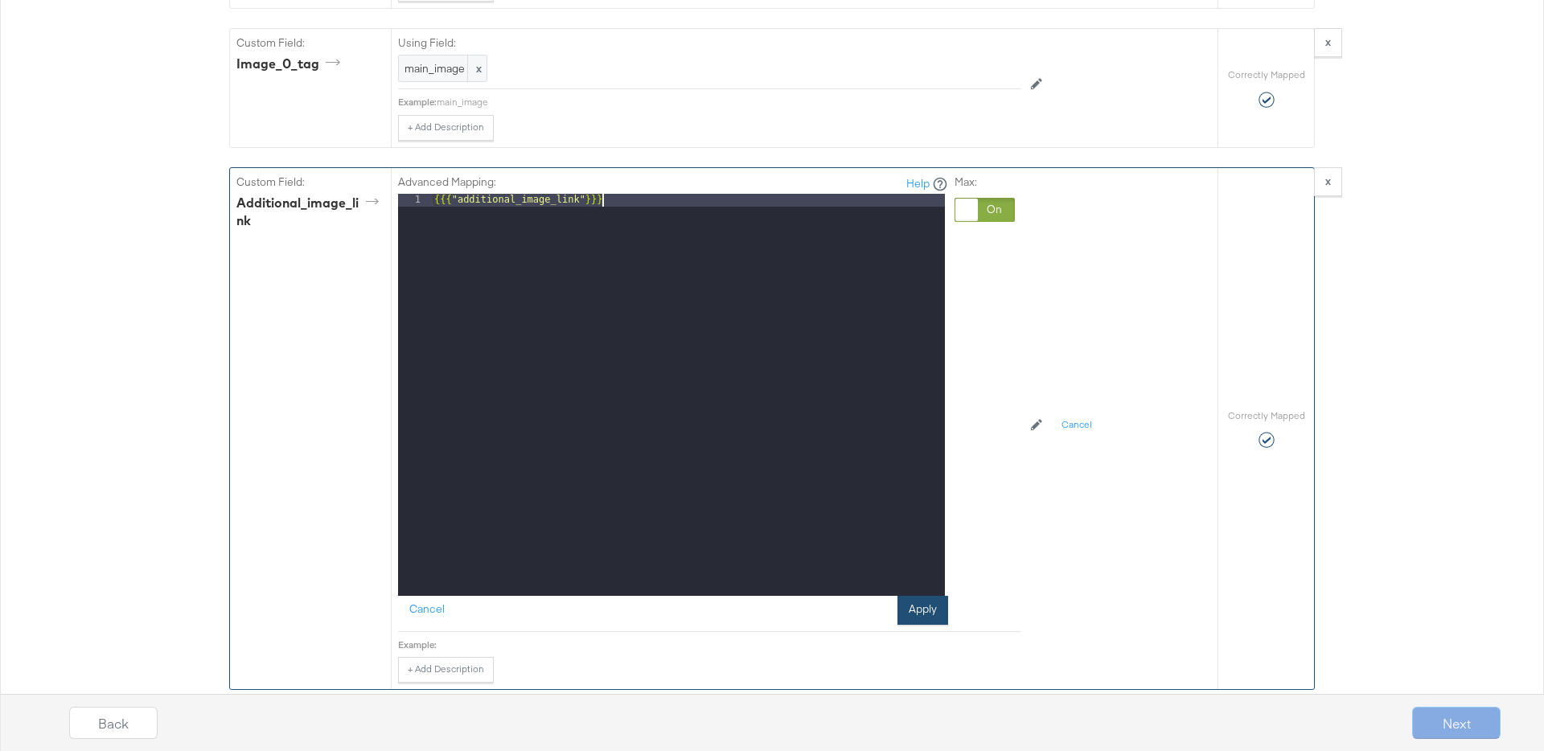
click at [910, 607] on button "Apply" at bounding box center [922, 610] width 51 height 29
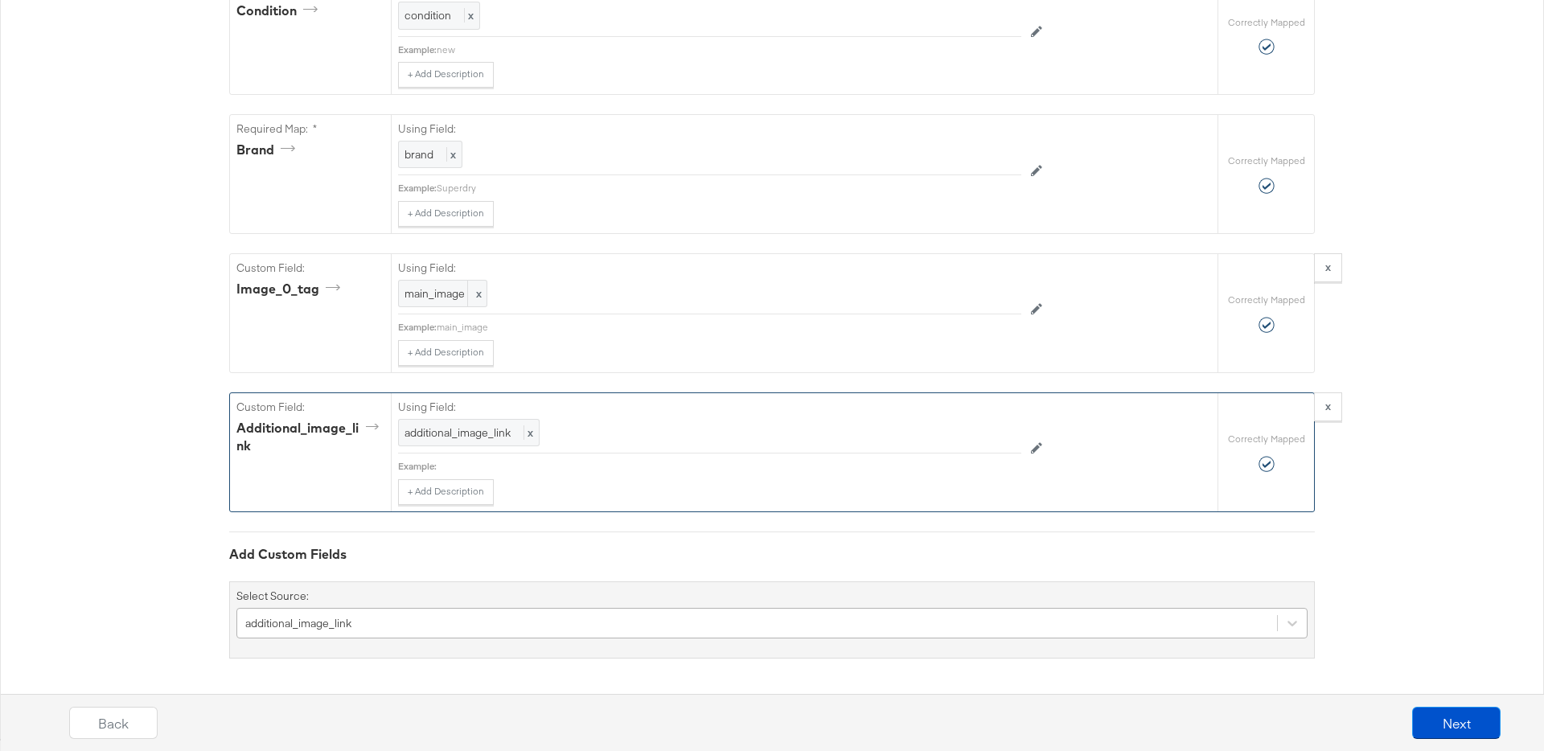
scroll to position [1370, 0]
click at [1438, 721] on button "Next" at bounding box center [1456, 723] width 88 height 32
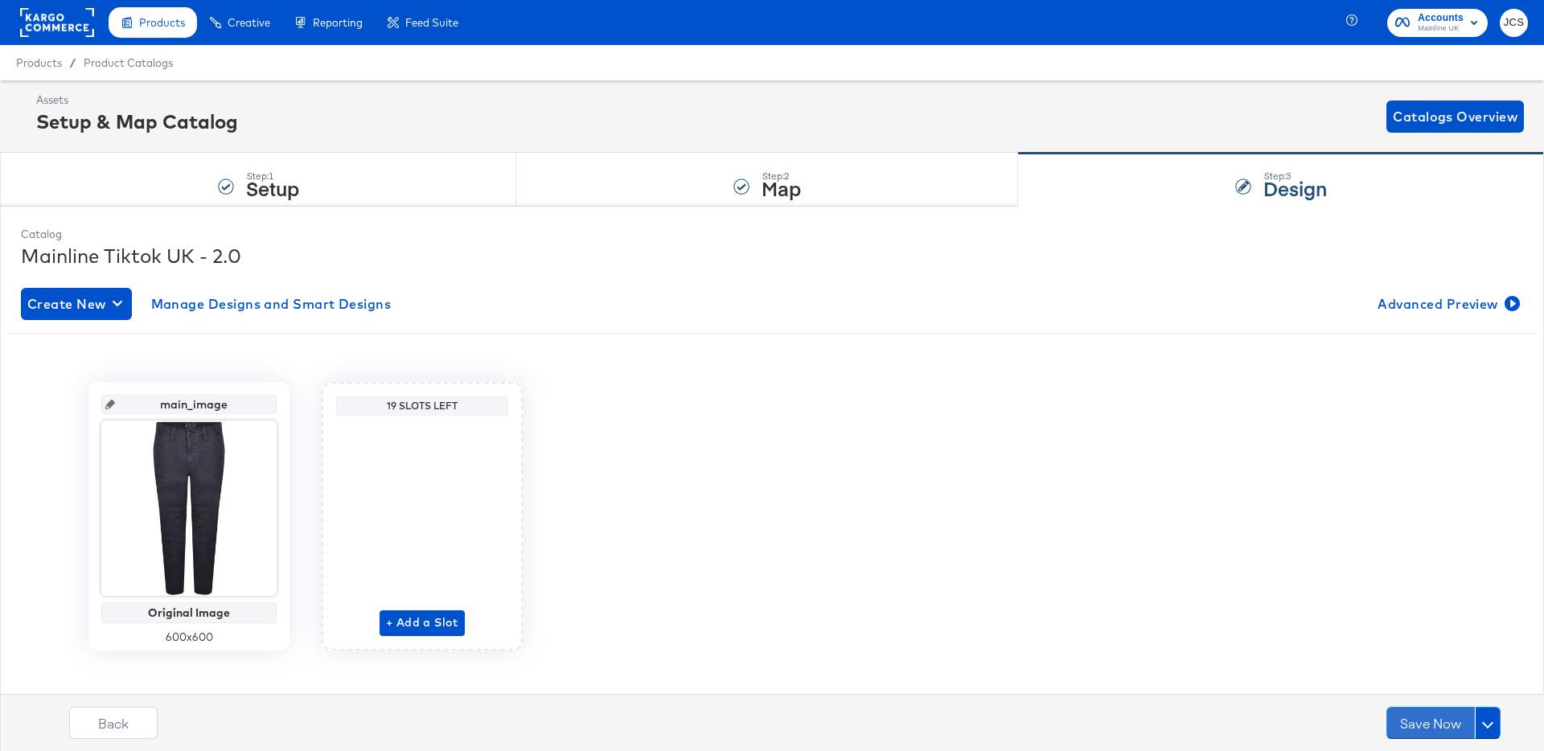
click at [1438, 721] on button "Save Now" at bounding box center [1430, 723] width 88 height 32
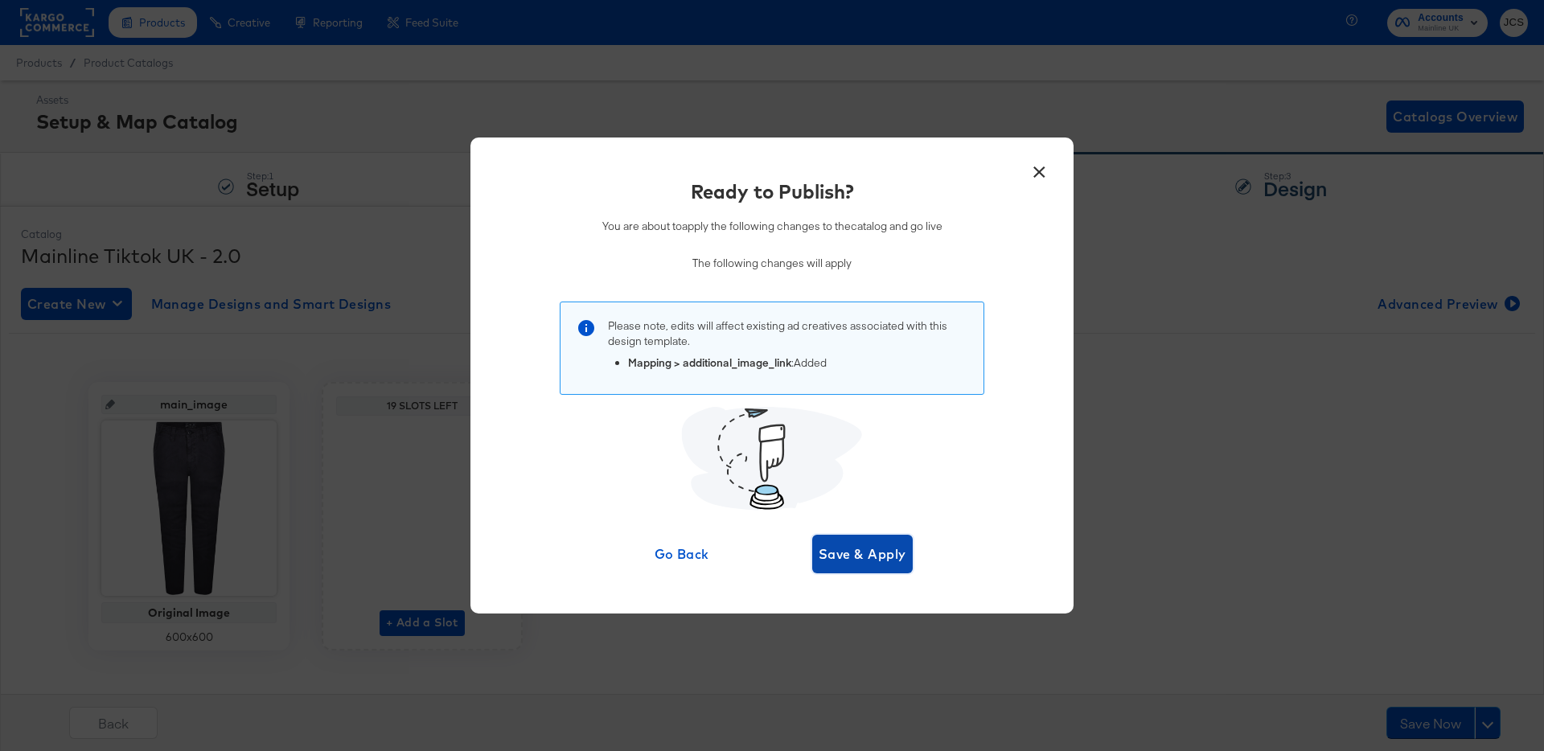
click at [851, 559] on span "Save & Apply" at bounding box center [863, 554] width 88 height 23
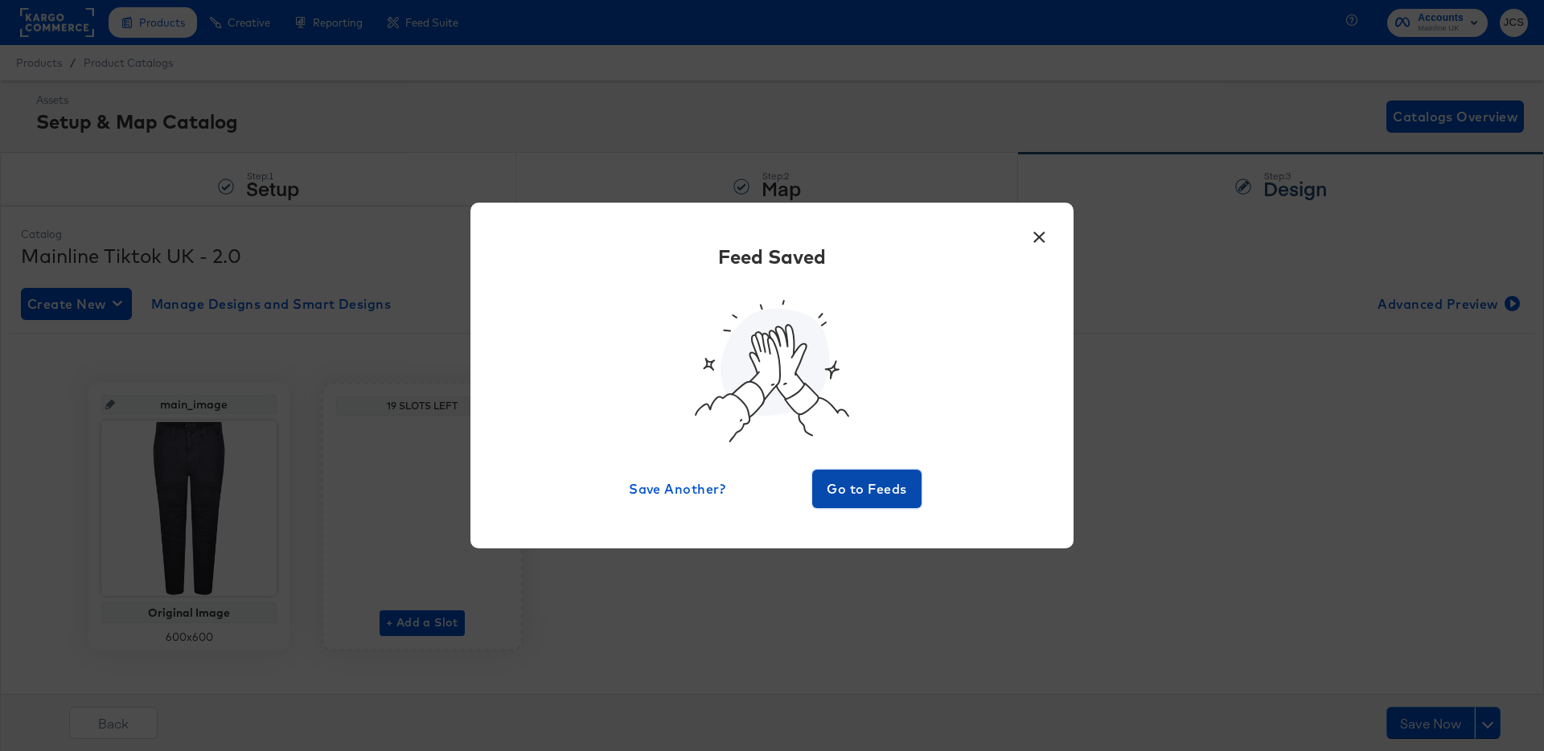
click at [848, 487] on span "Go to Feeds" at bounding box center [867, 489] width 96 height 23
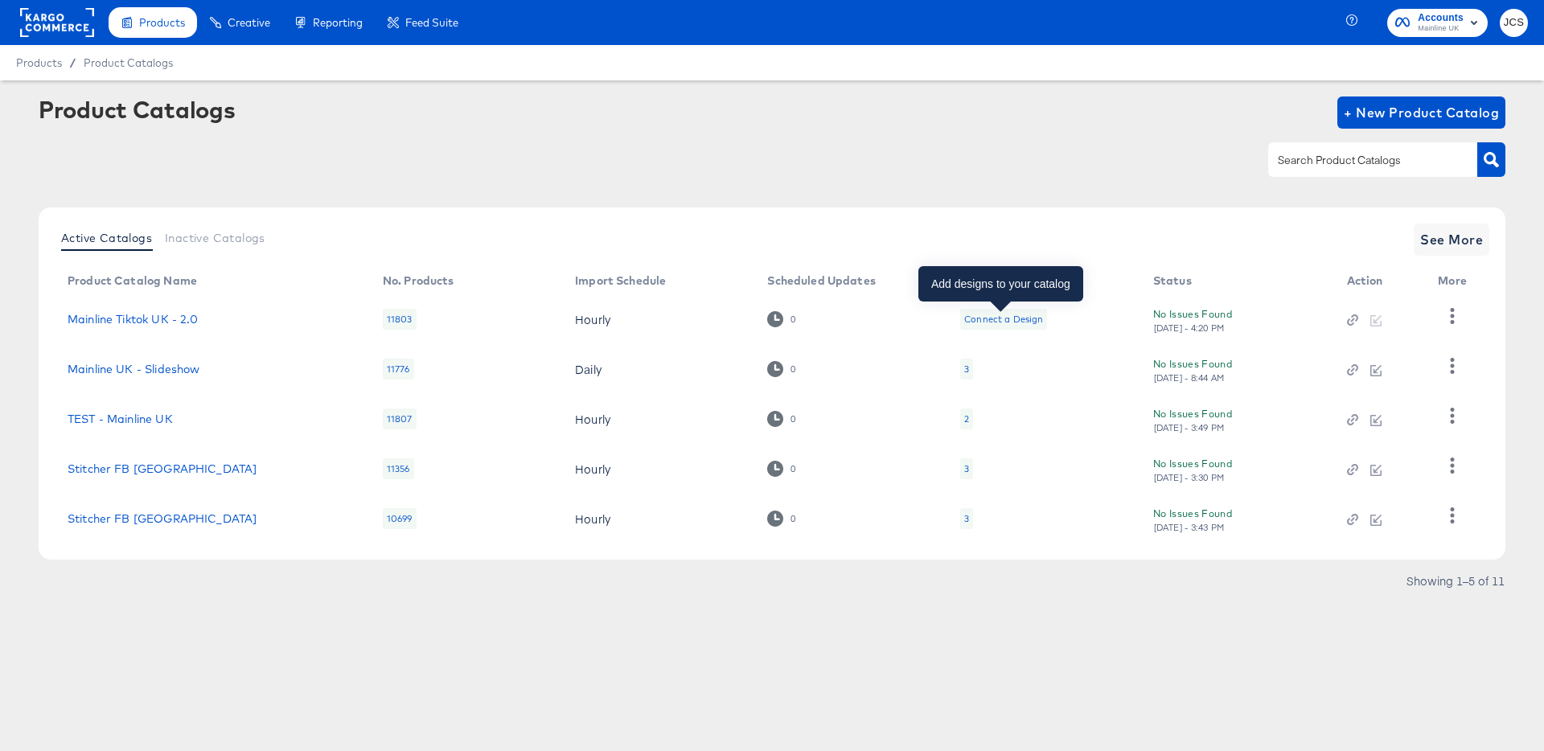
click at [997, 318] on div "Connect a Design" at bounding box center [1003, 319] width 79 height 13
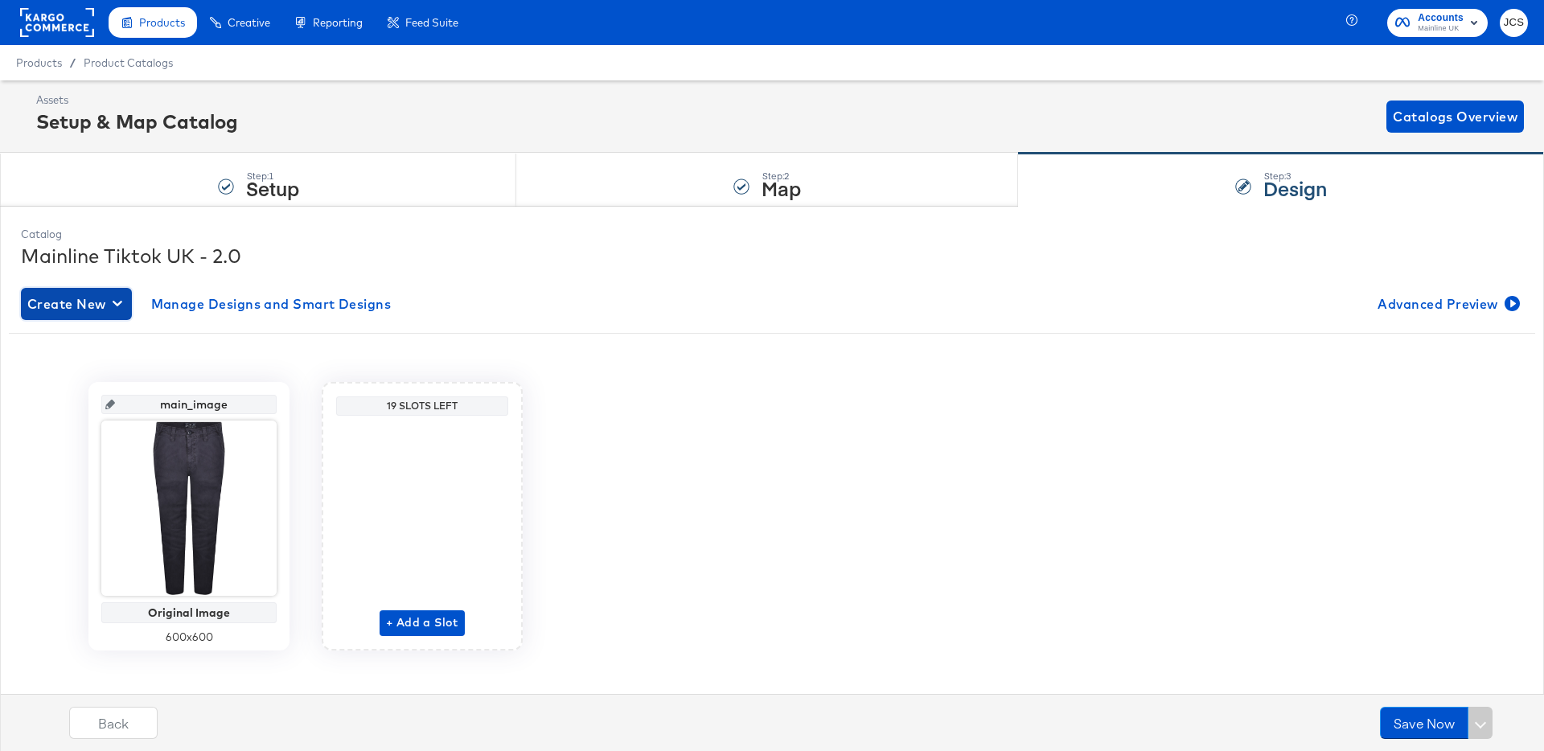
click at [111, 302] on span "Create New" at bounding box center [76, 304] width 98 height 23
click at [100, 338] on div "Create New Design" at bounding box center [89, 341] width 117 height 13
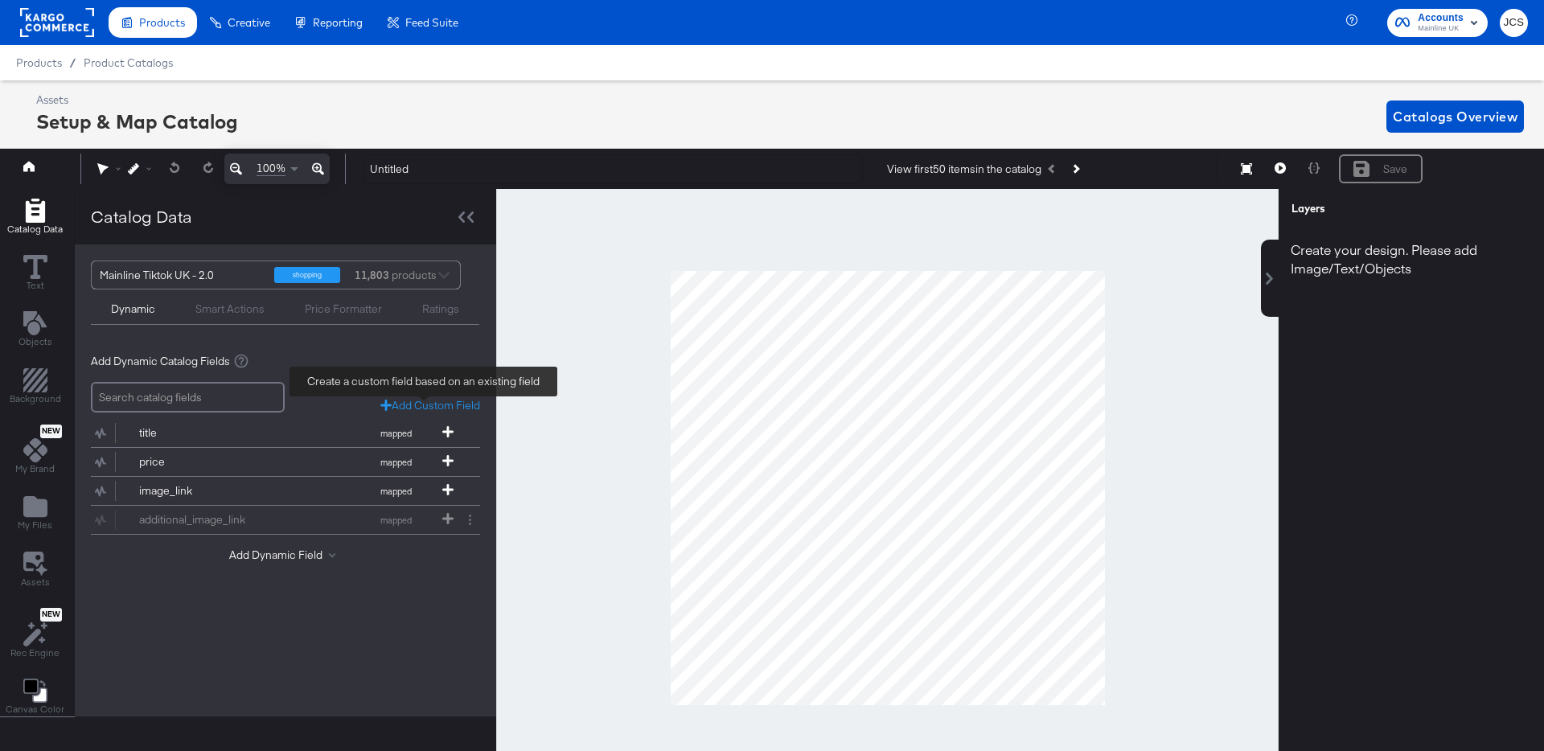
click at [416, 406] on div "Add Custom Field" at bounding box center [430, 405] width 100 height 15
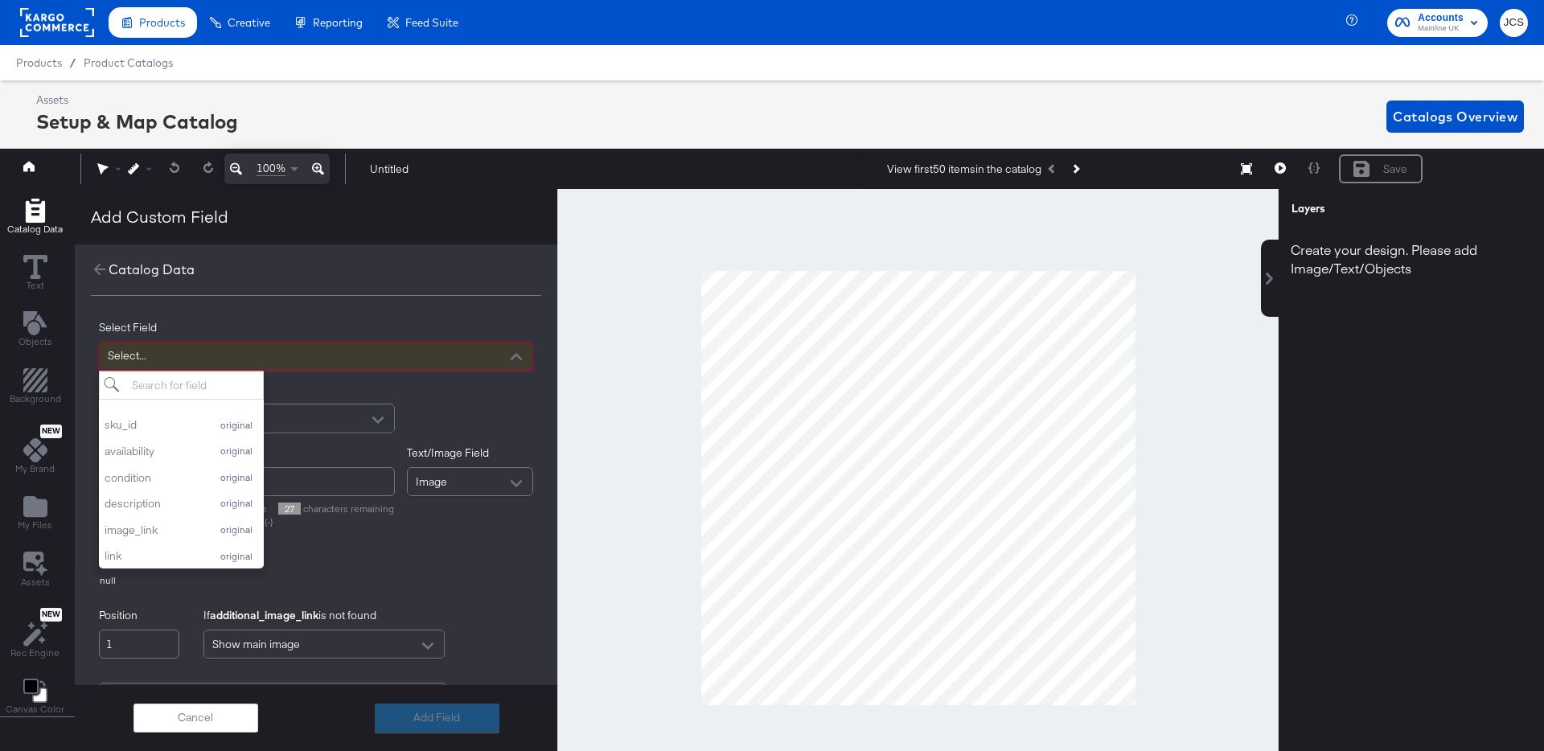
click at [273, 359] on div "Select..." at bounding box center [316, 356] width 433 height 28
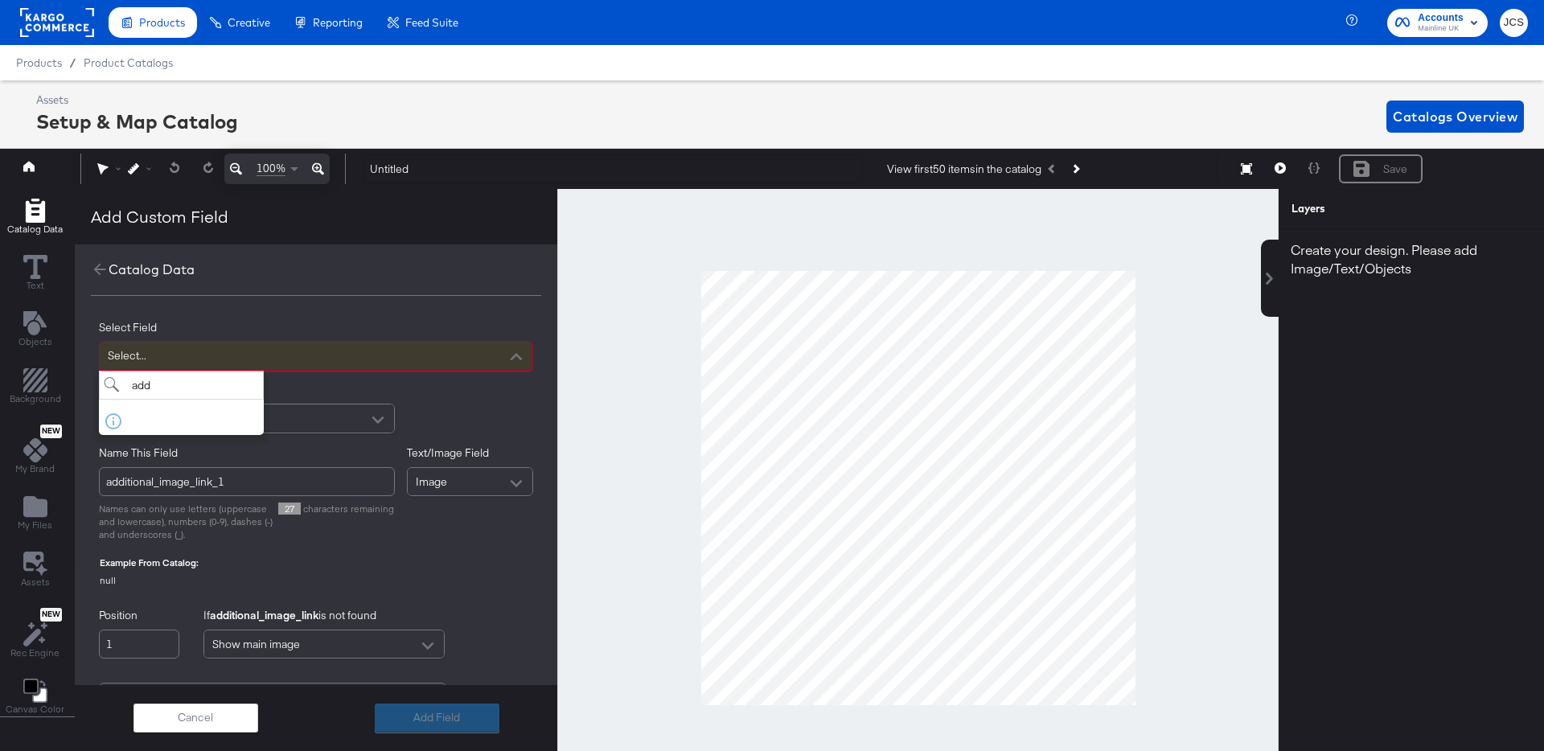
type input "add"
click at [105, 416] on div "No fields found." at bounding box center [181, 421] width 165 height 19
click at [308, 364] on div "Select..." at bounding box center [316, 356] width 433 height 28
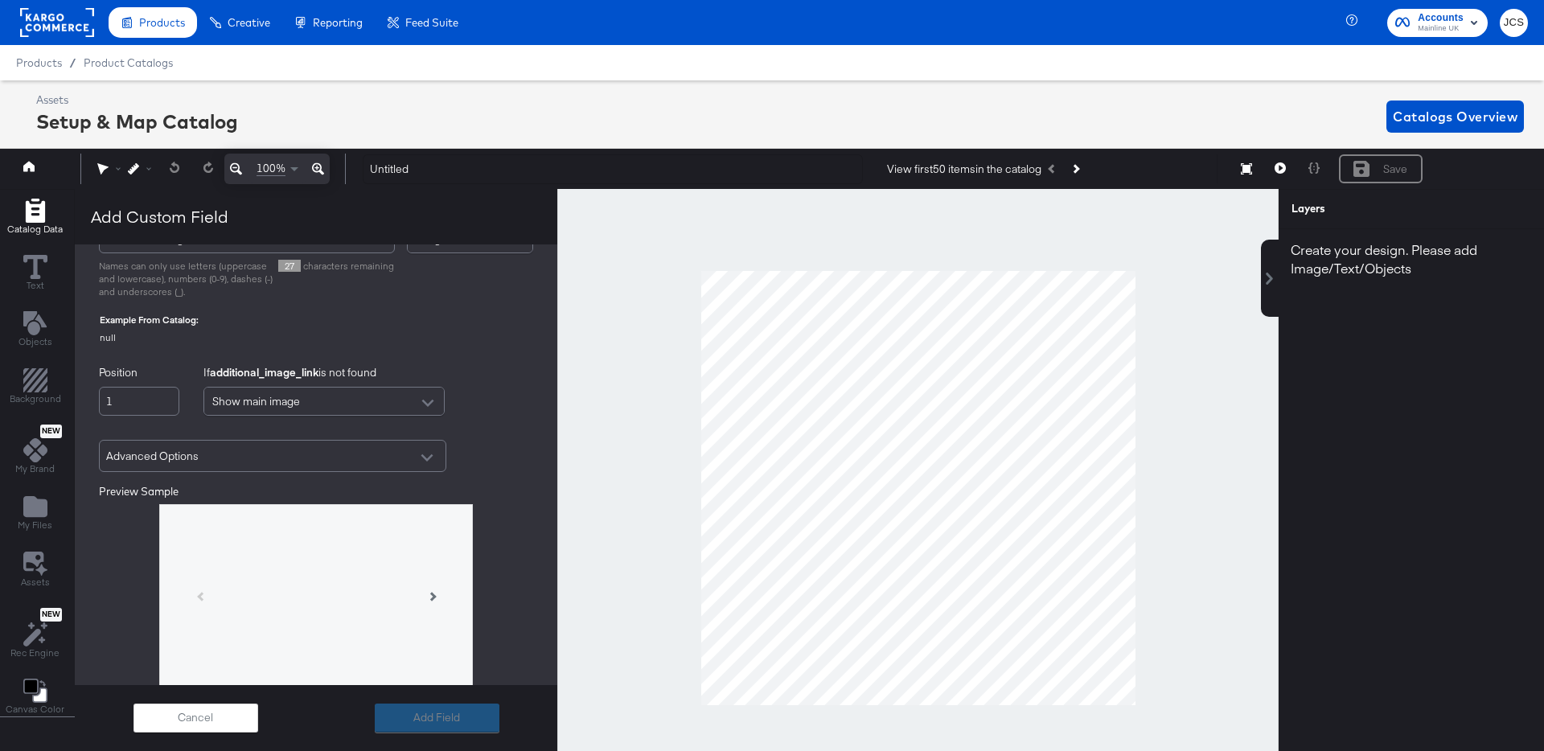
scroll to position [318, 0]
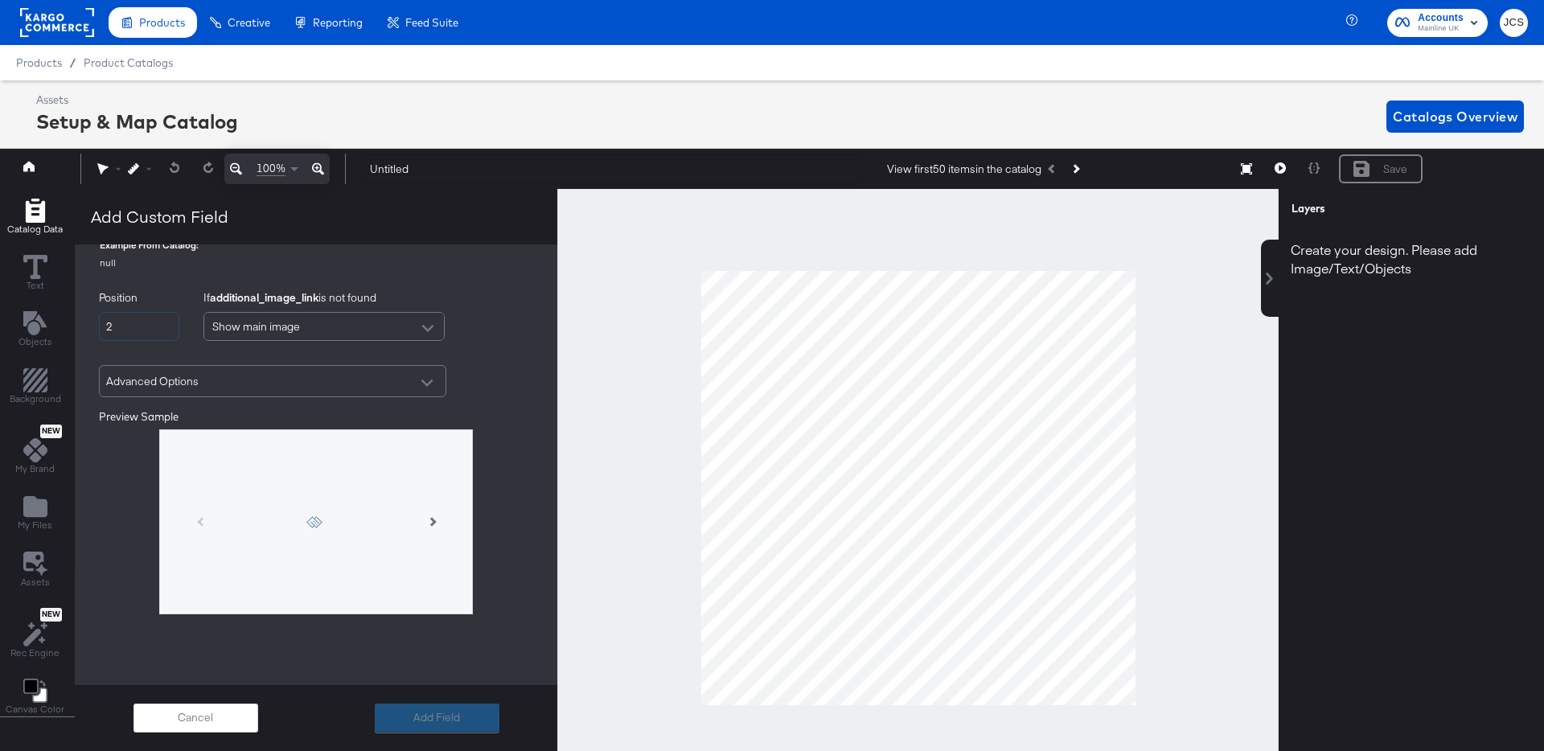
type input "2"
click at [166, 326] on input "2" at bounding box center [139, 327] width 80 height 30
type input "additional_image_link_2"
type input "1"
click at [166, 333] on input "1" at bounding box center [139, 327] width 80 height 30
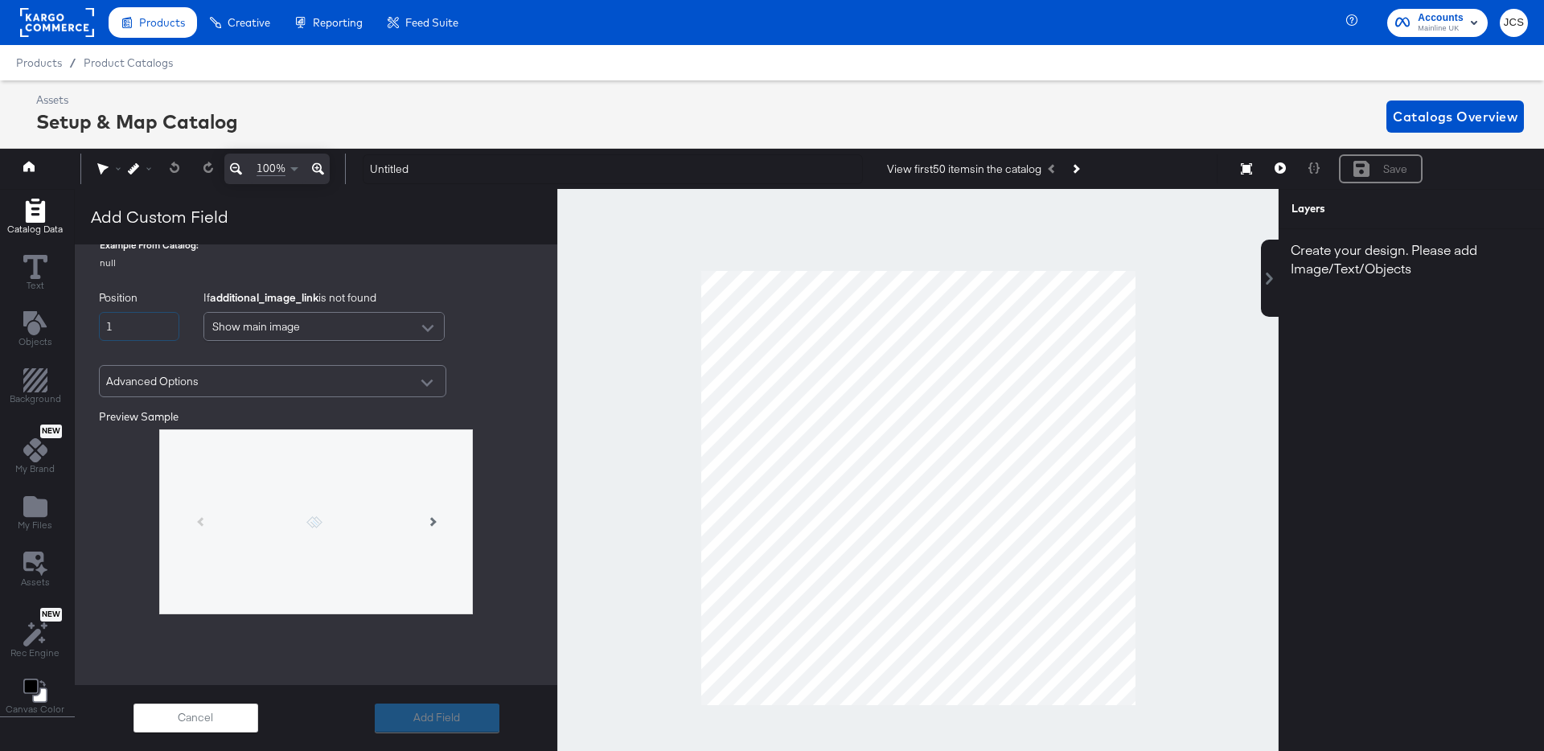
type input "additional_image_link_1"
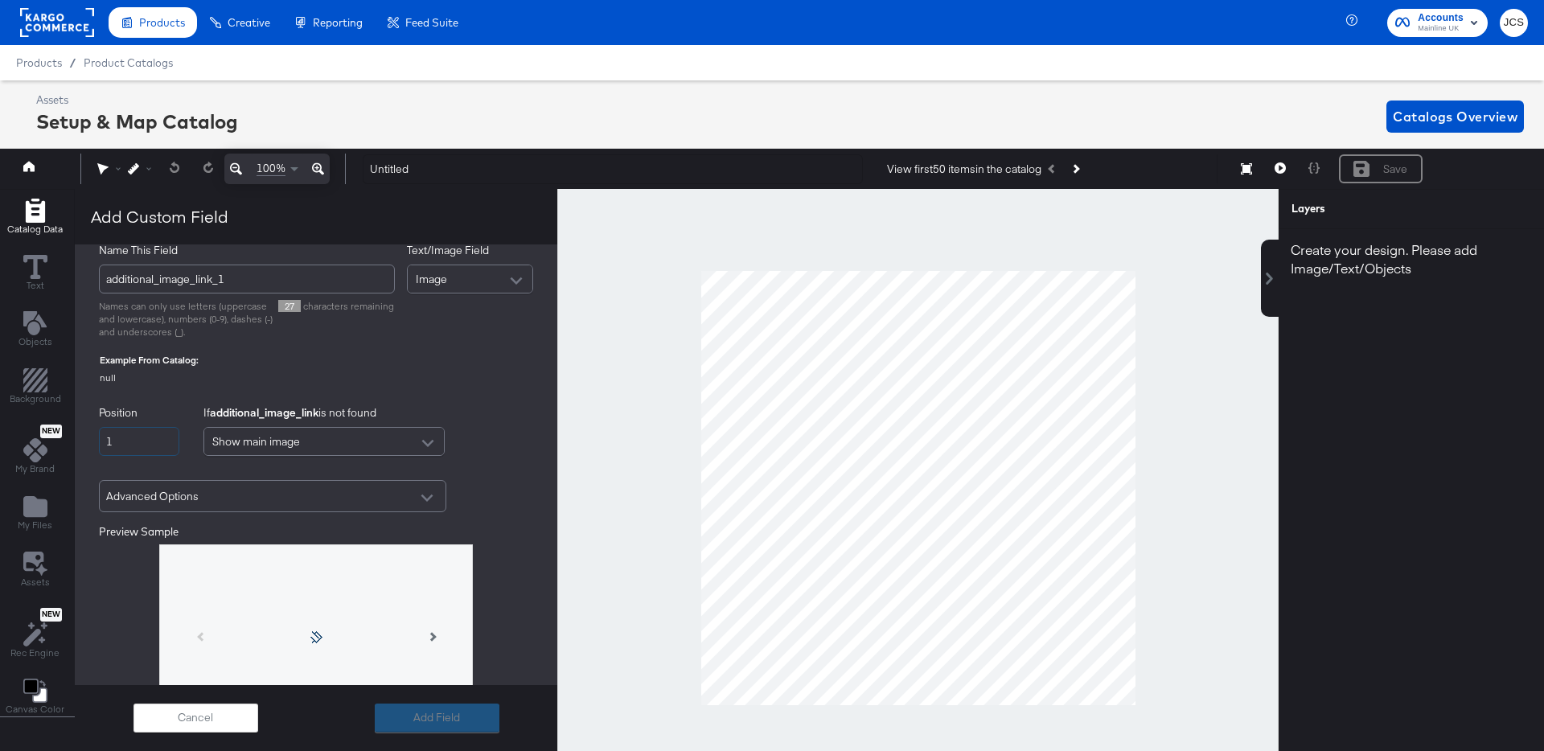
scroll to position [31, 0]
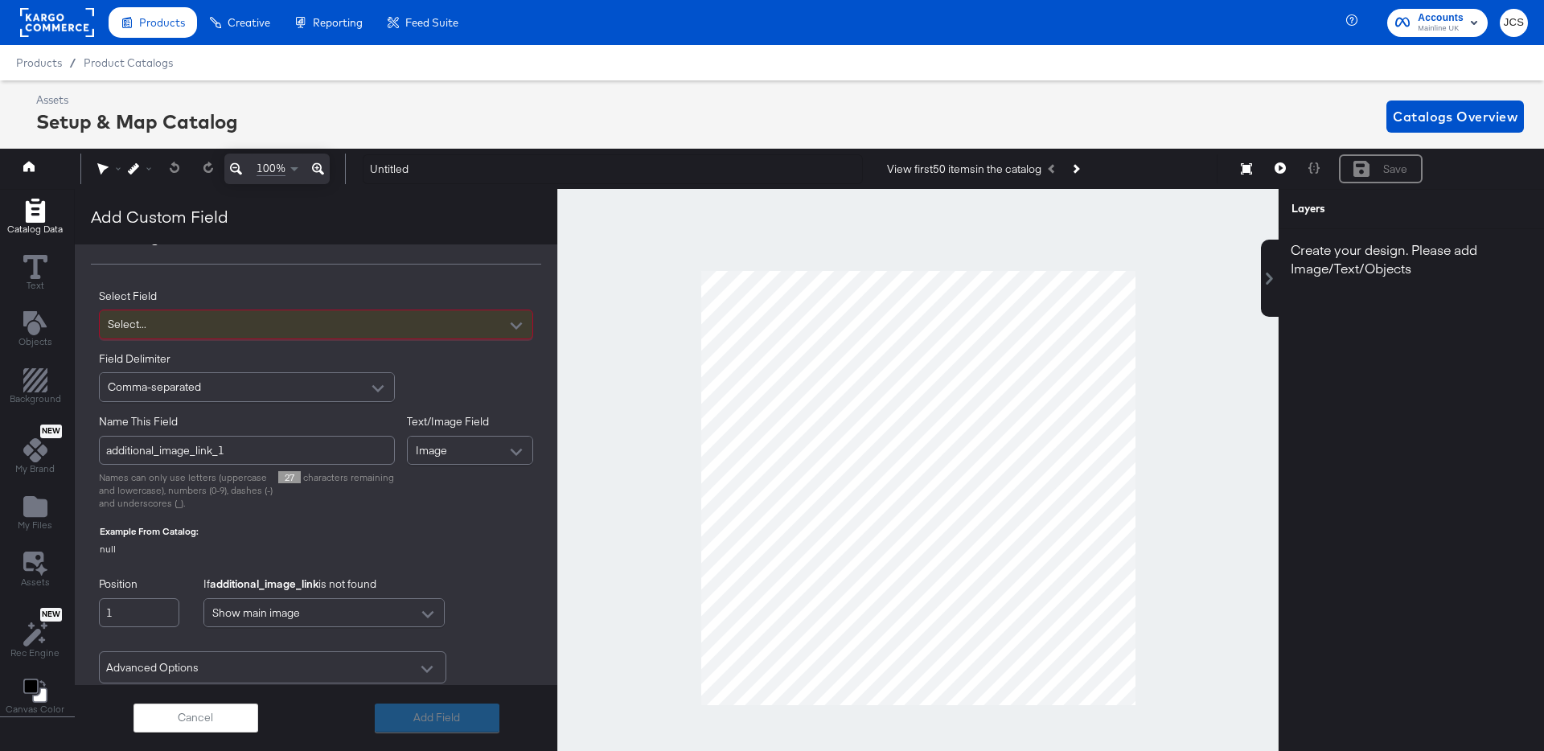
click at [244, 330] on div "Select..." at bounding box center [316, 324] width 433 height 28
type input "ima"
click at [196, 388] on div "image_link original" at bounding box center [182, 393] width 154 height 15
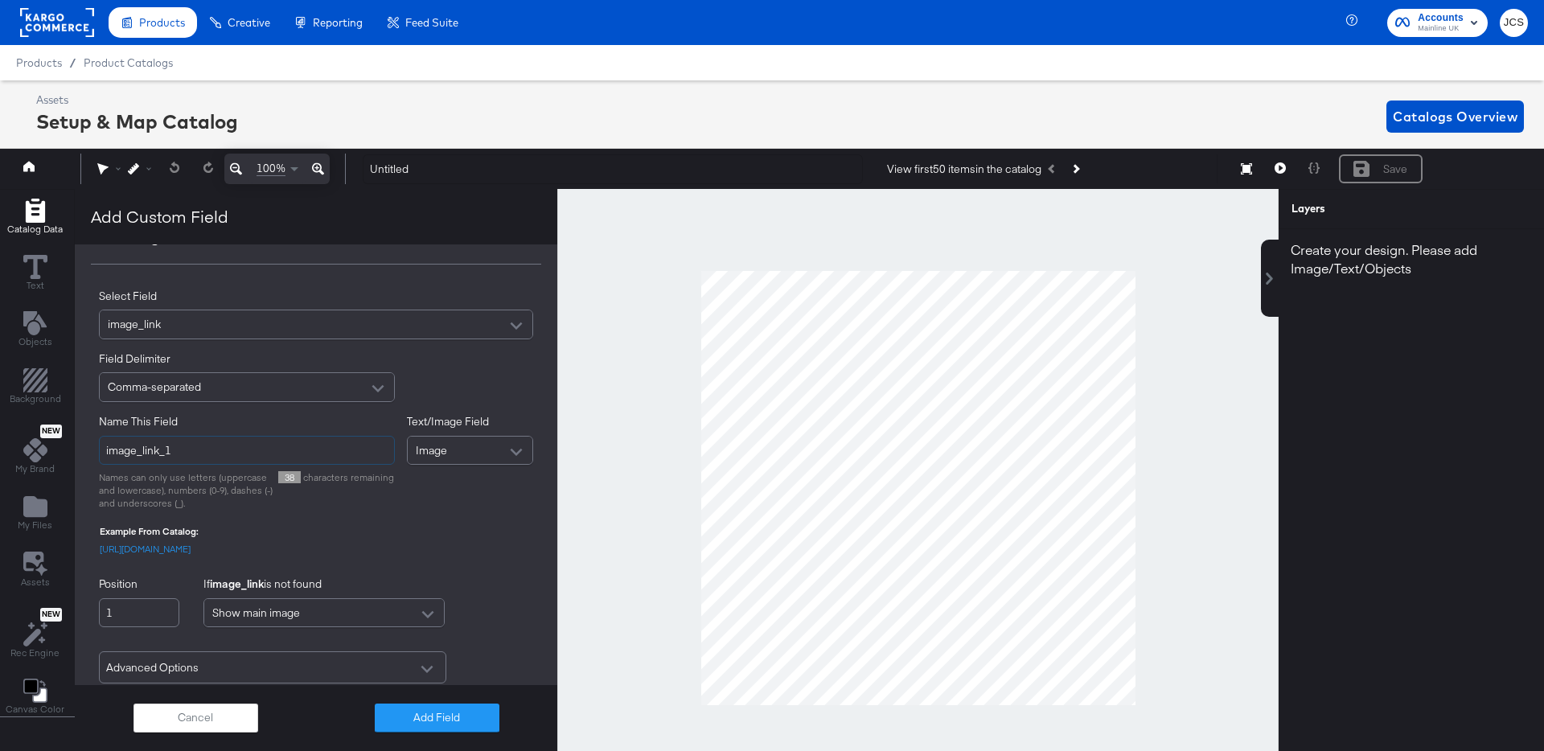
click at [104, 449] on input "image_link_1" at bounding box center [247, 451] width 296 height 30
click at [236, 453] on input "image_link_1" at bounding box center [247, 451] width 296 height 30
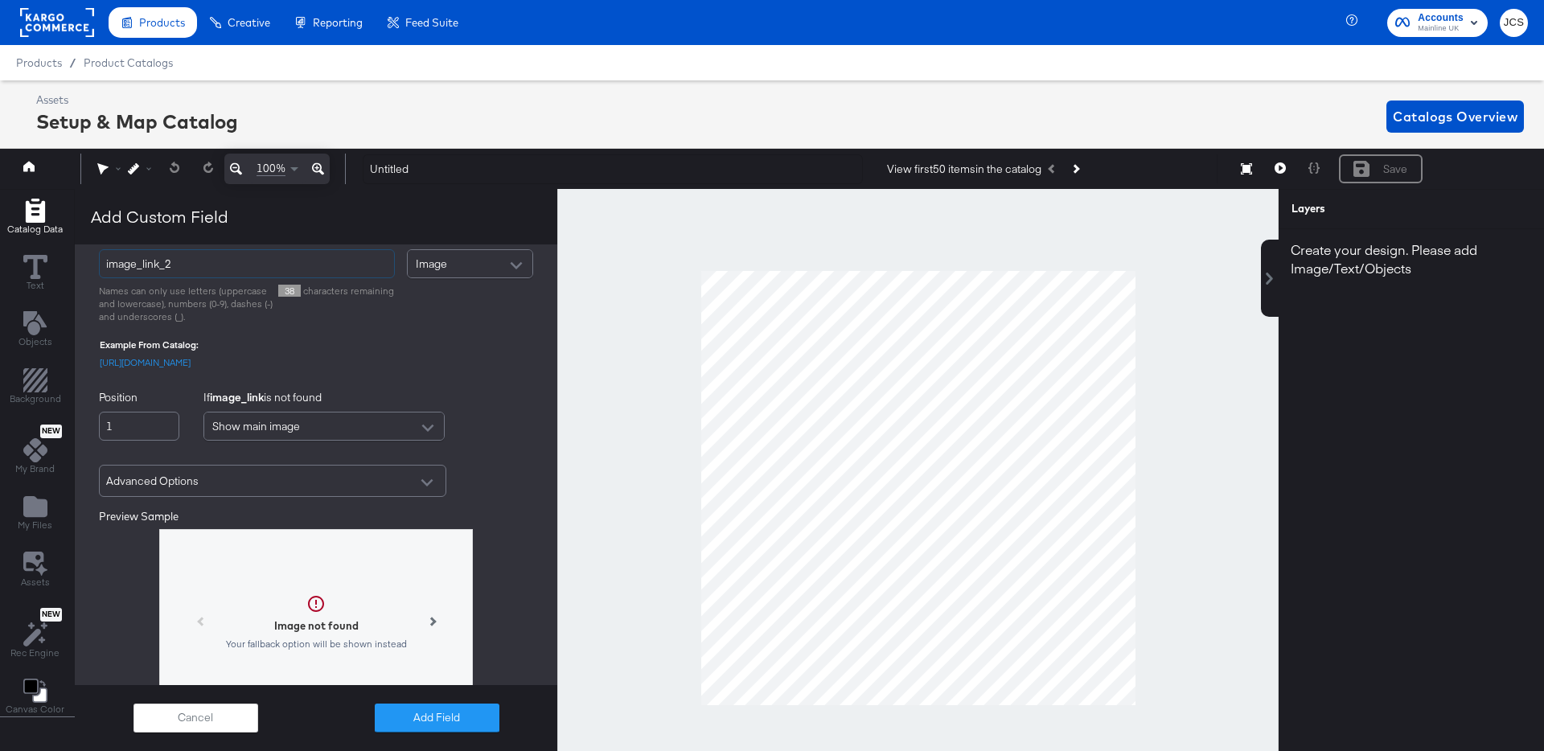
scroll to position [351, 0]
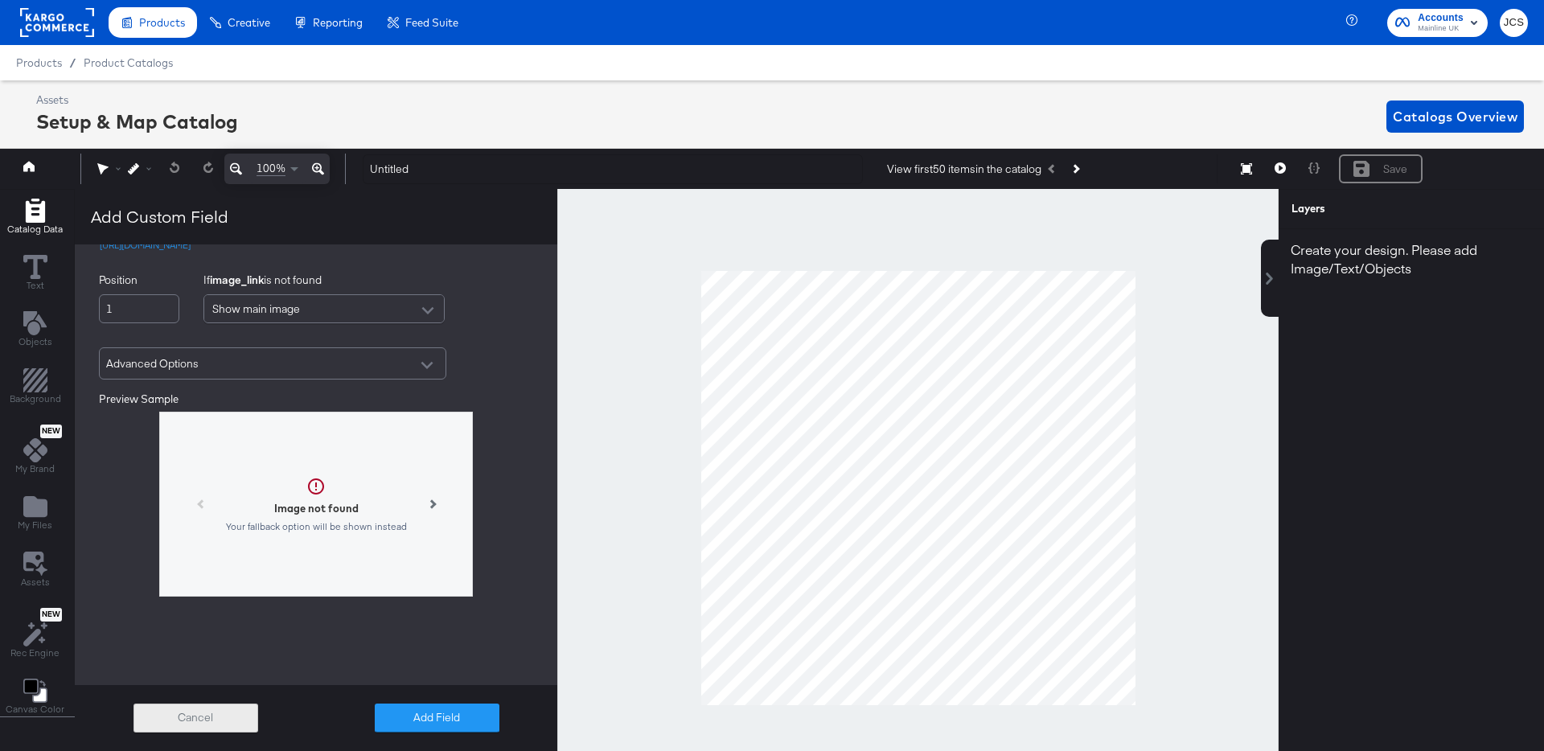
type input "image_link_2"
click at [199, 723] on button "Cancel" at bounding box center [195, 718] width 125 height 29
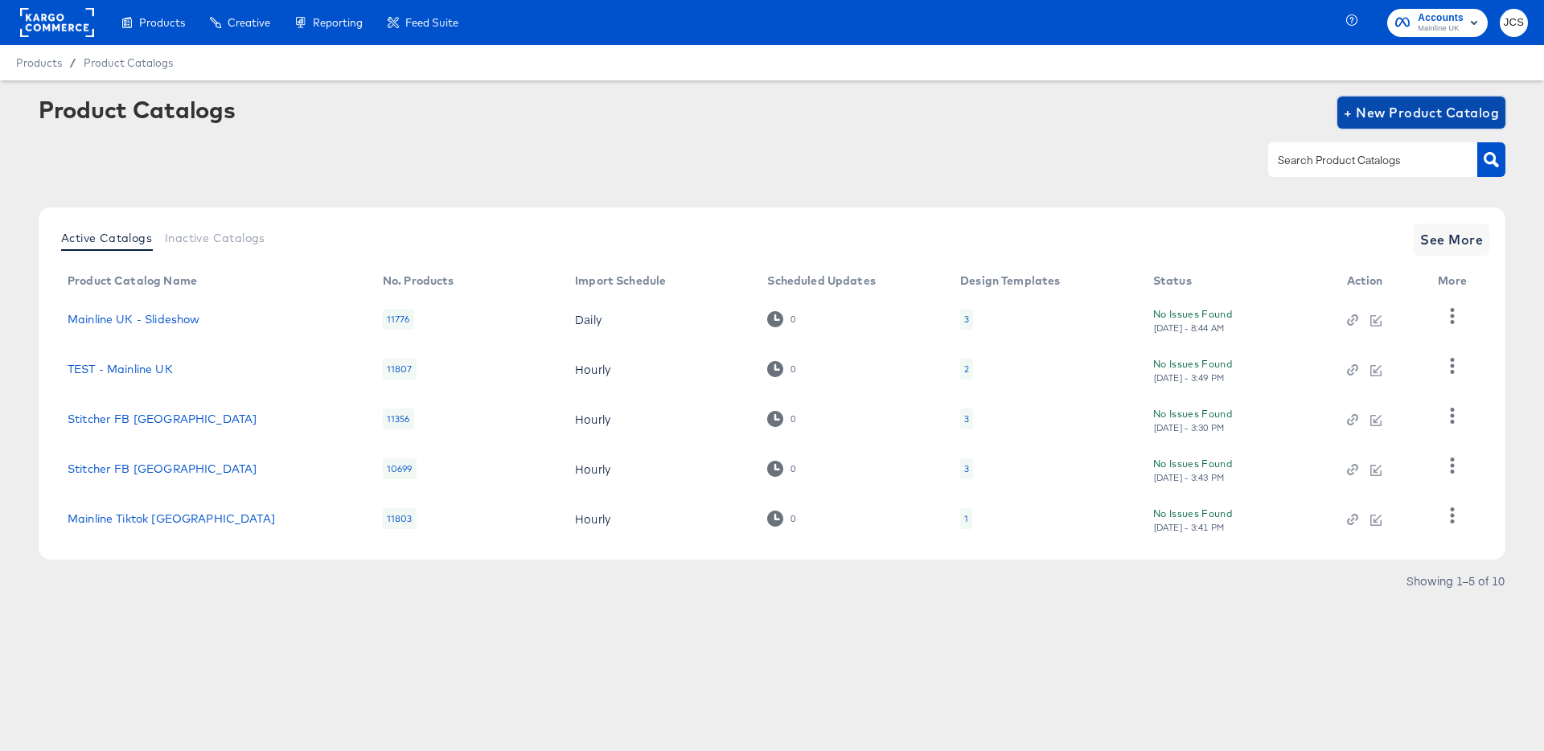
click at [1378, 114] on span "+ New Product Catalog" at bounding box center [1421, 112] width 155 height 23
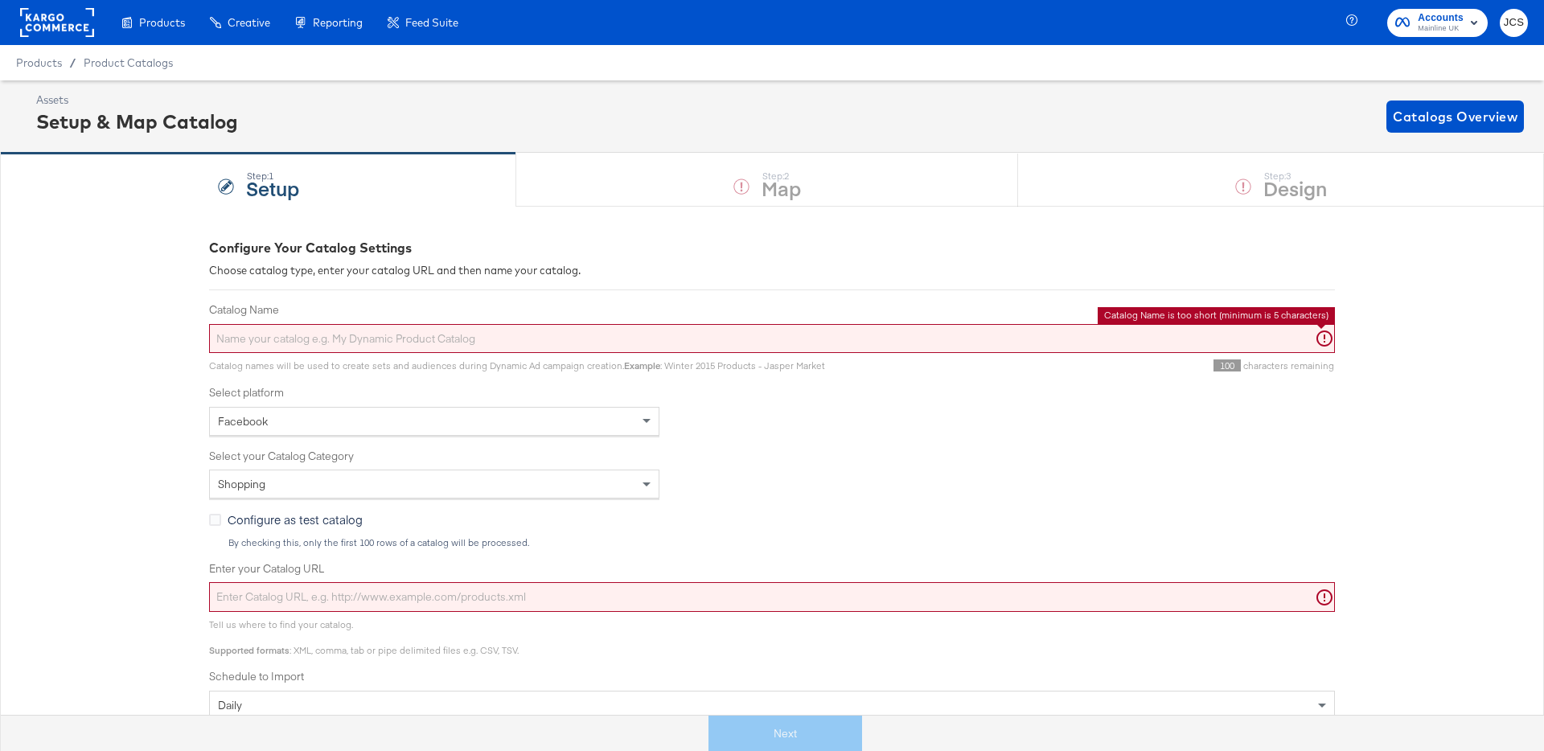
click at [323, 337] on input "Catalog Name" at bounding box center [772, 339] width 1126 height 30
paste input "Mainline Tiktok UK"
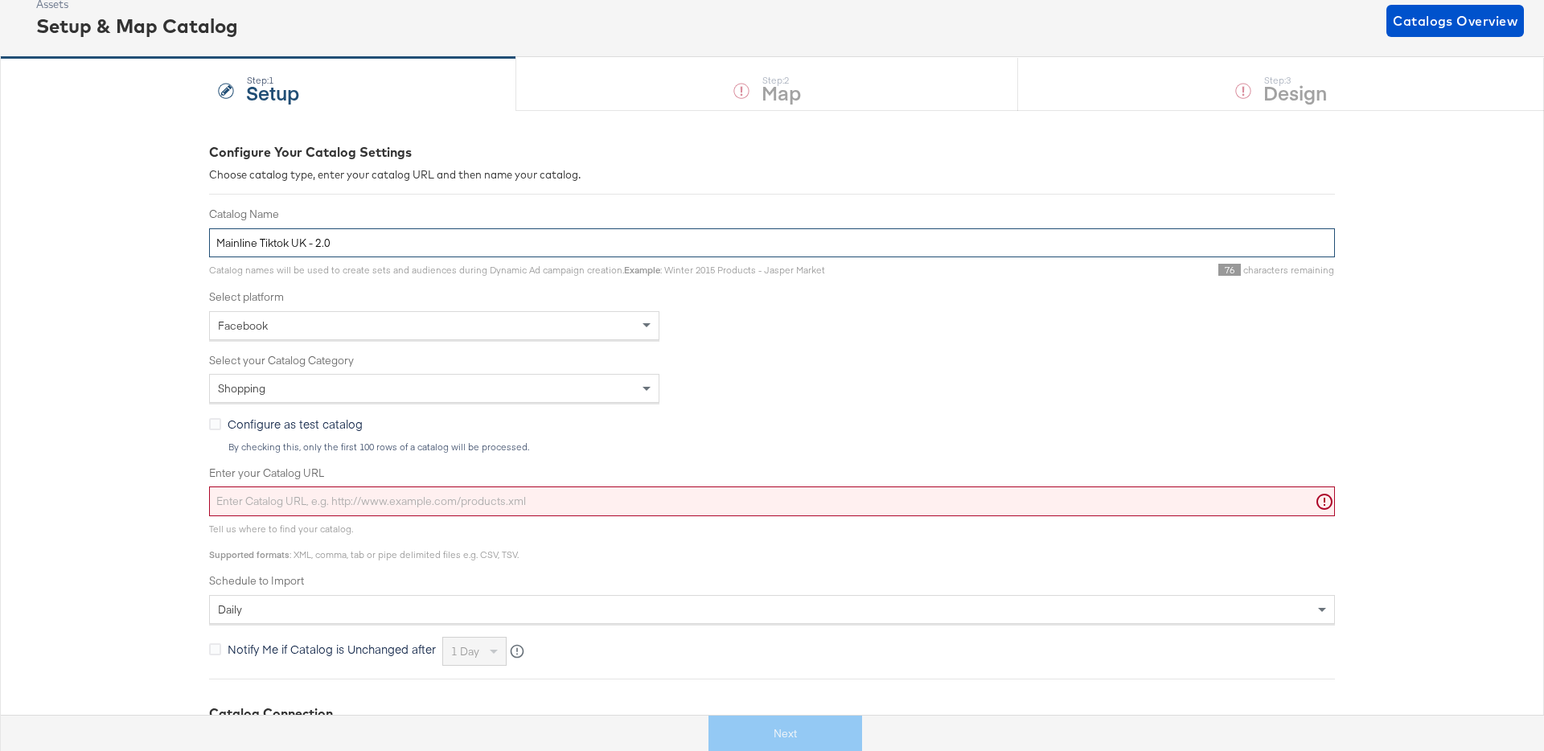
scroll to position [121, 0]
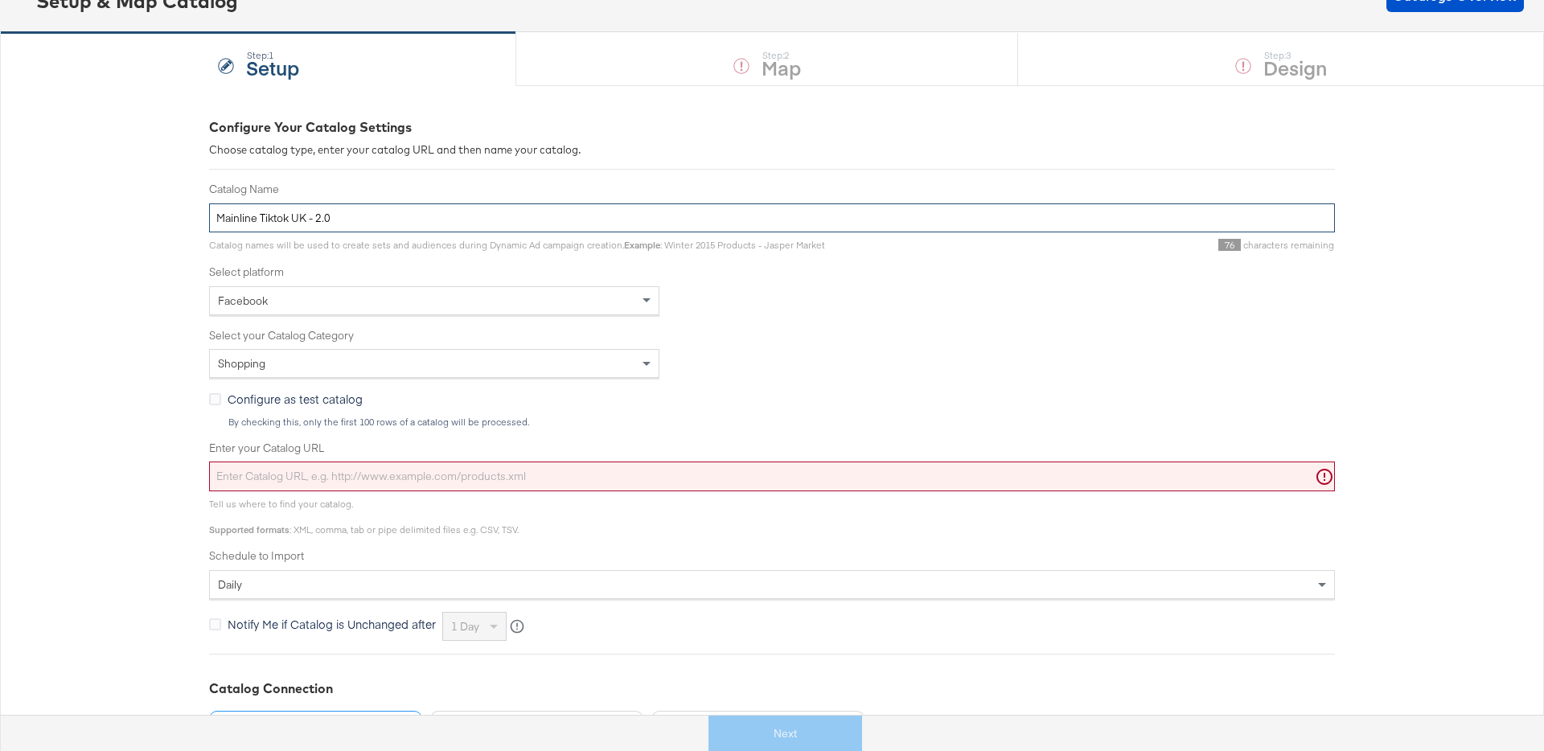
type input "Mainline Tiktok UK - 2.0"
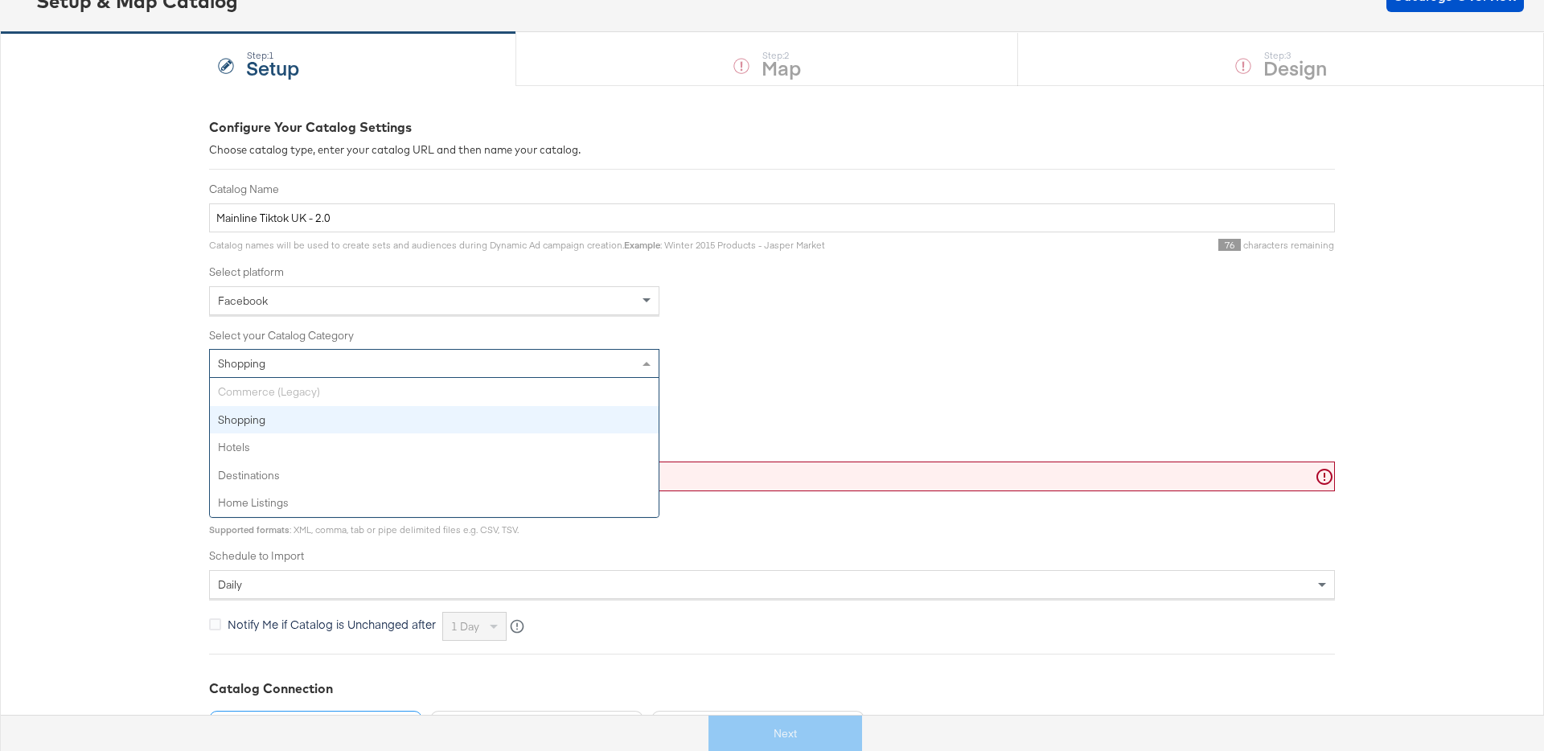
drag, startPoint x: 380, startPoint y: 350, endPoint x: 380, endPoint y: 366, distance: 16.1
click at [380, 350] on div "Shopping" at bounding box center [434, 363] width 449 height 27
click at [318, 392] on div "Commerce (Legacy) Shopping Hotels Destinations Home Listings" at bounding box center [434, 447] width 449 height 139
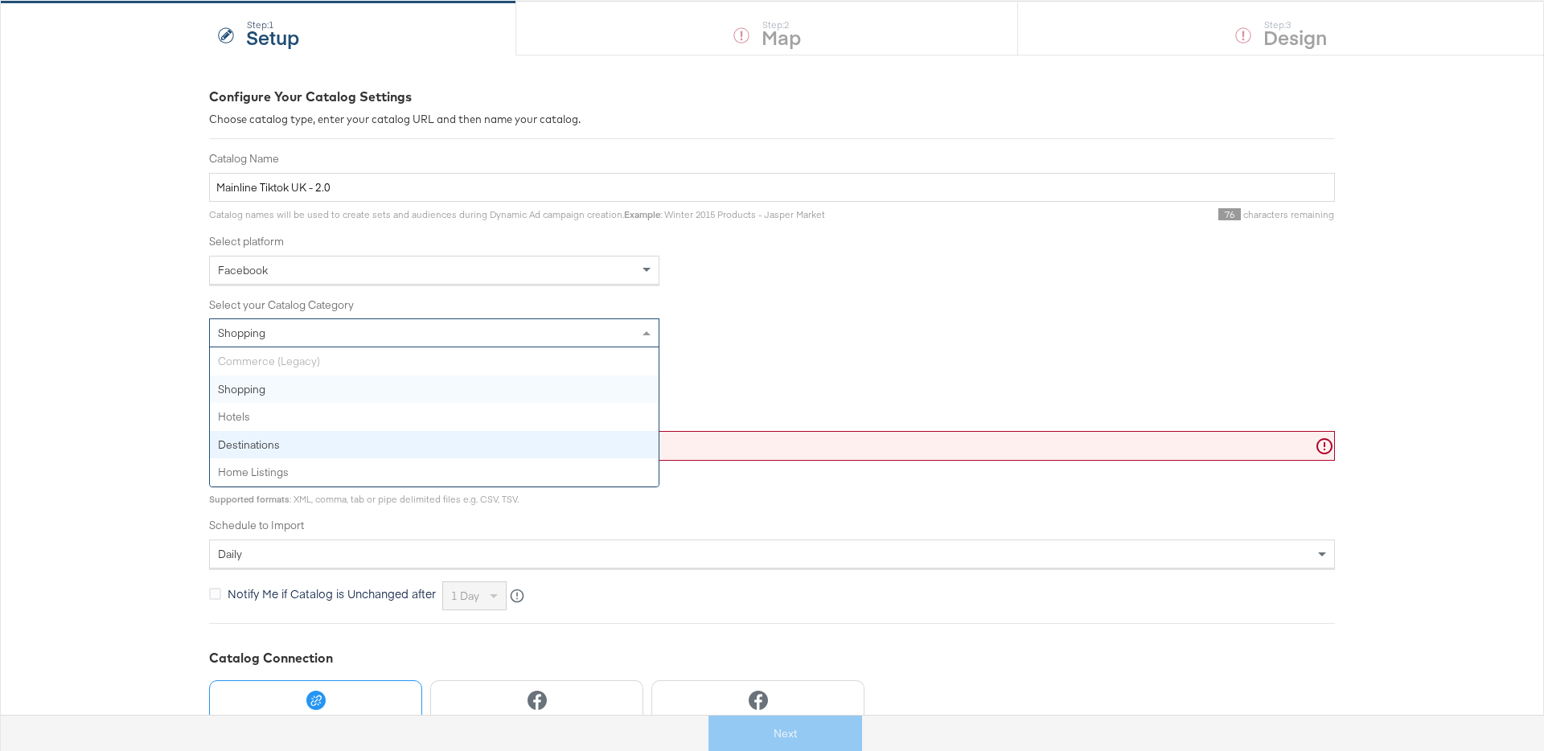
scroll to position [156, 0]
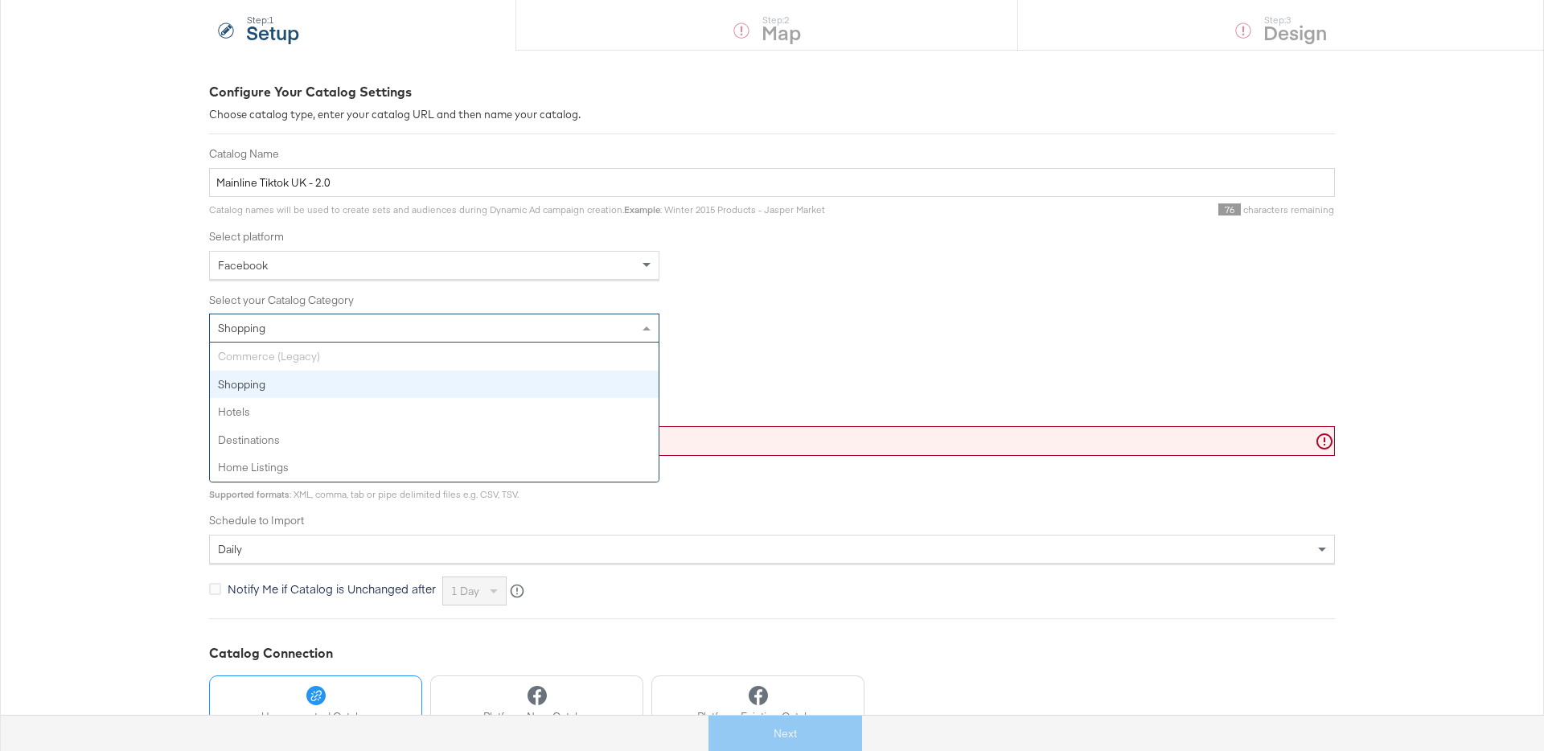
click at [388, 359] on div "Commerce (Legacy) Shopping Hotels Destinations Home Listings" at bounding box center [434, 412] width 449 height 139
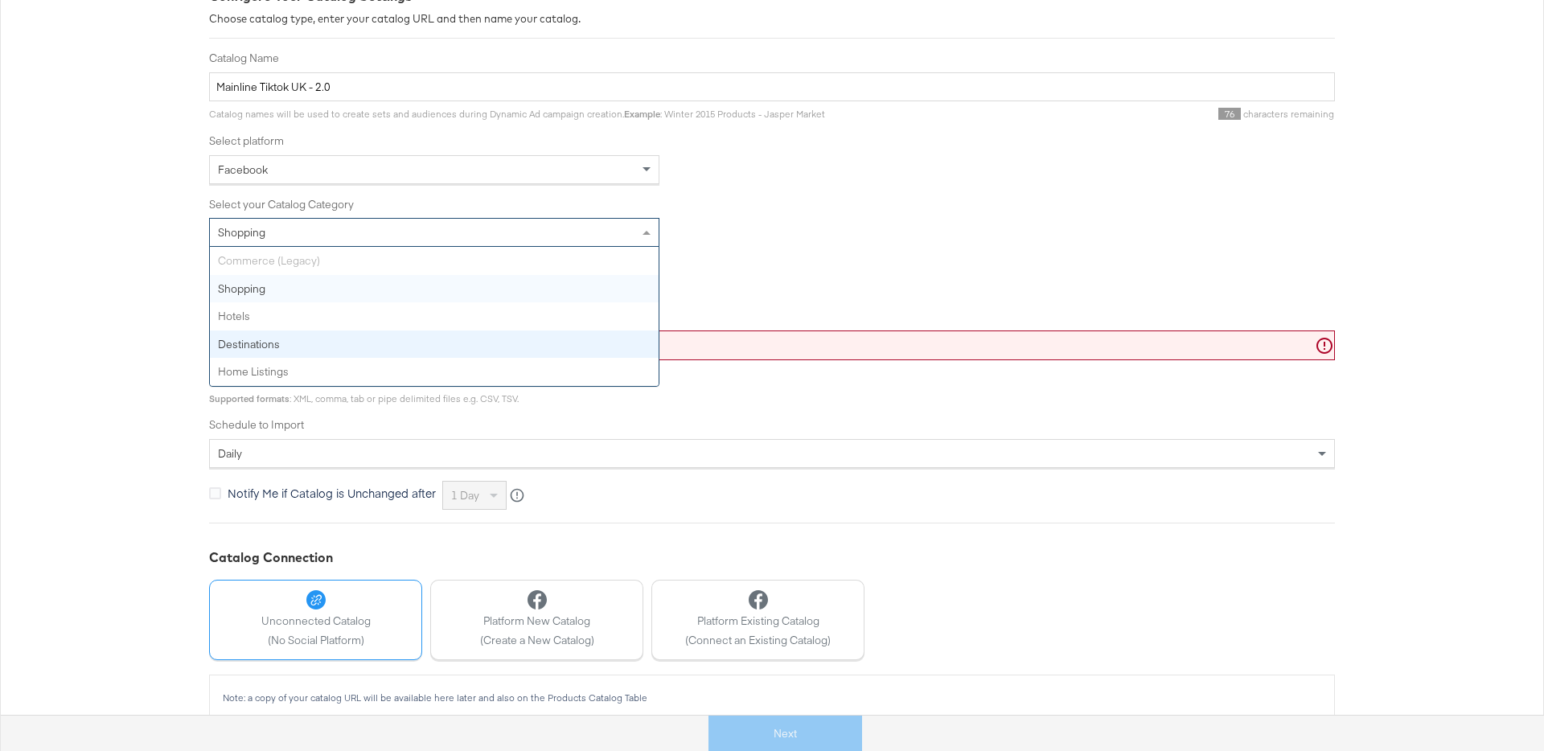
scroll to position [254, 0]
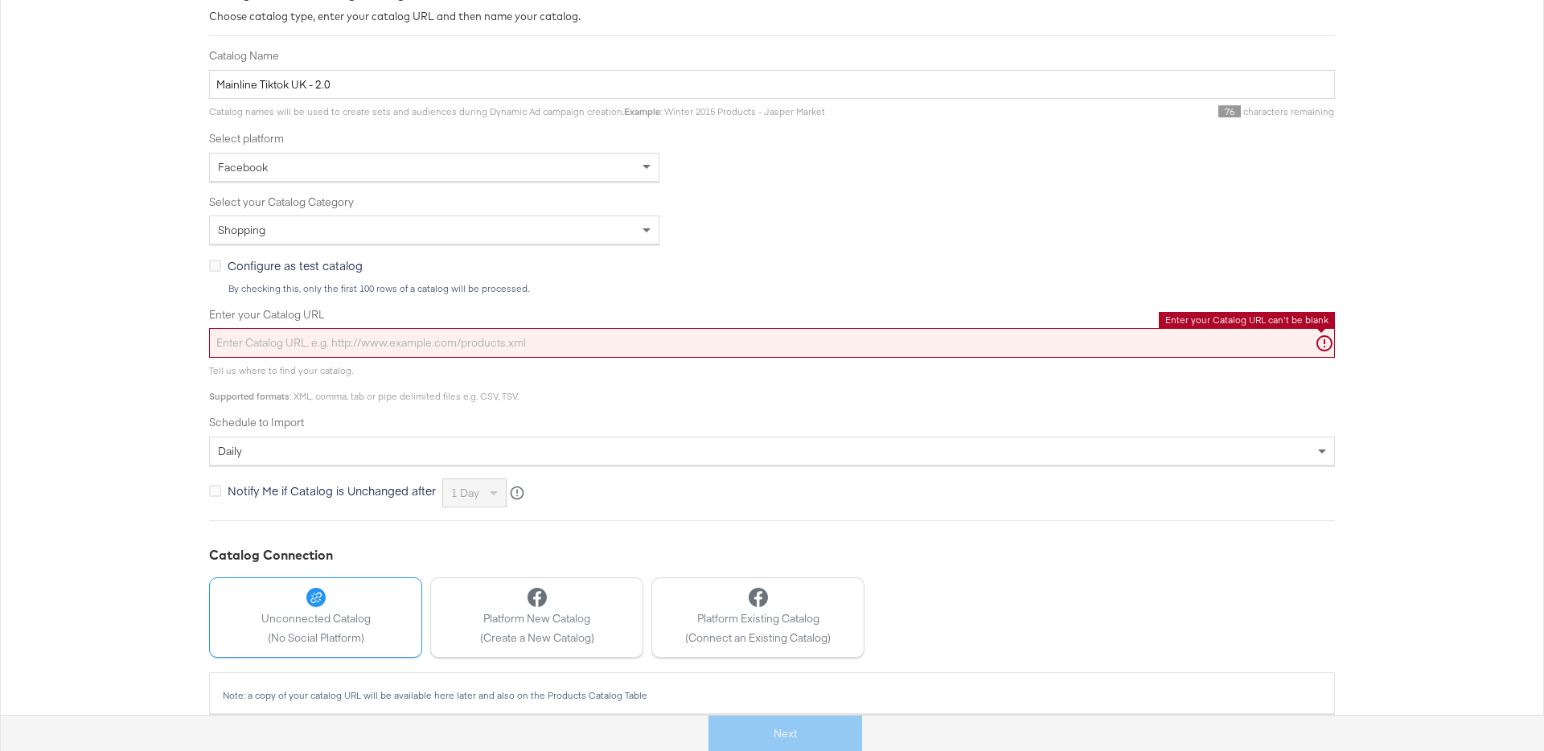
click at [825, 341] on input "Enter your Catalog URL" at bounding box center [772, 343] width 1126 height 30
paste input "[URL][DOMAIN_NAME]"
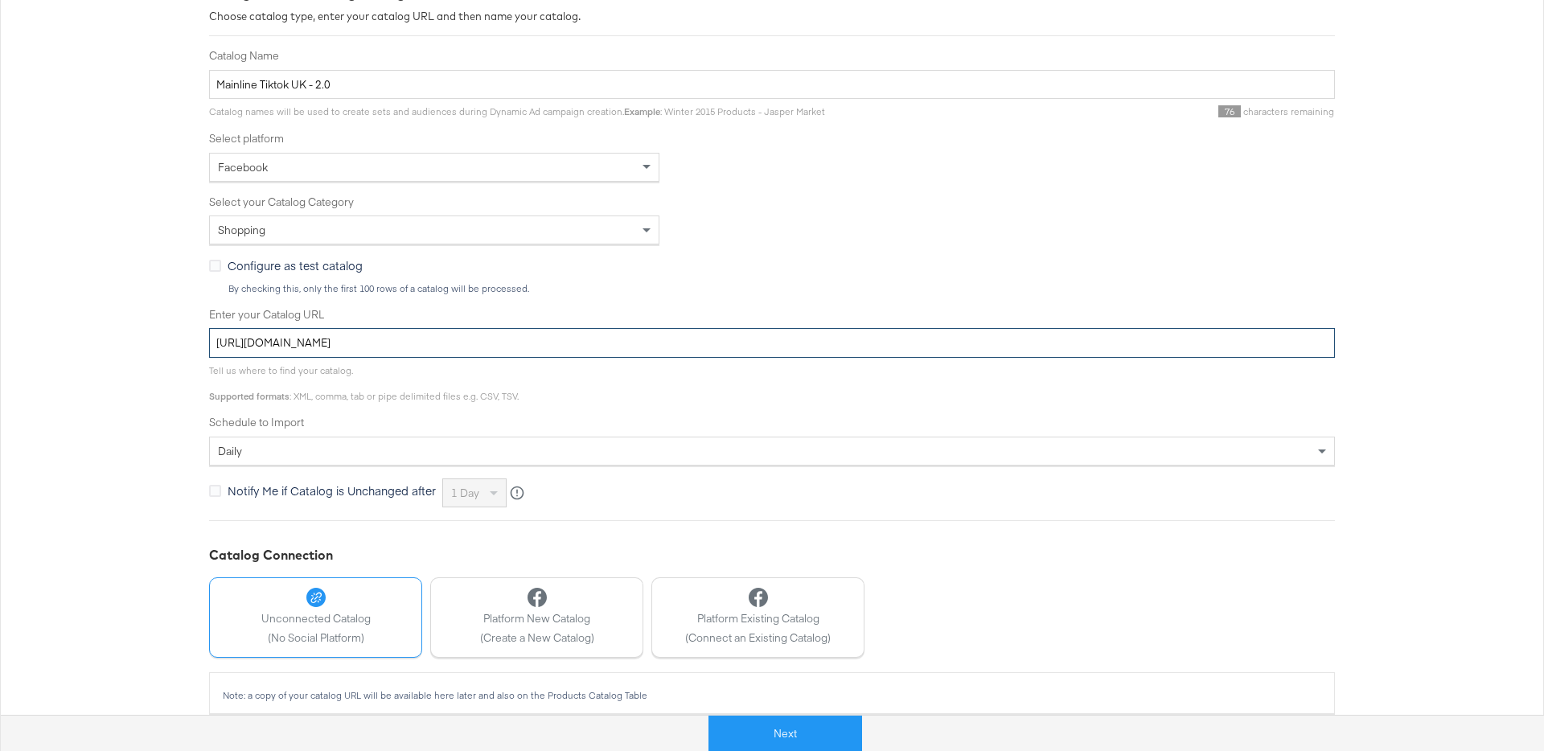
type input "[URL][DOMAIN_NAME]"
click at [78, 365] on div "Configure Your Catalog Settings Choose catalog type, enter your catalog URL and…" at bounding box center [772, 355] width 1544 height 806
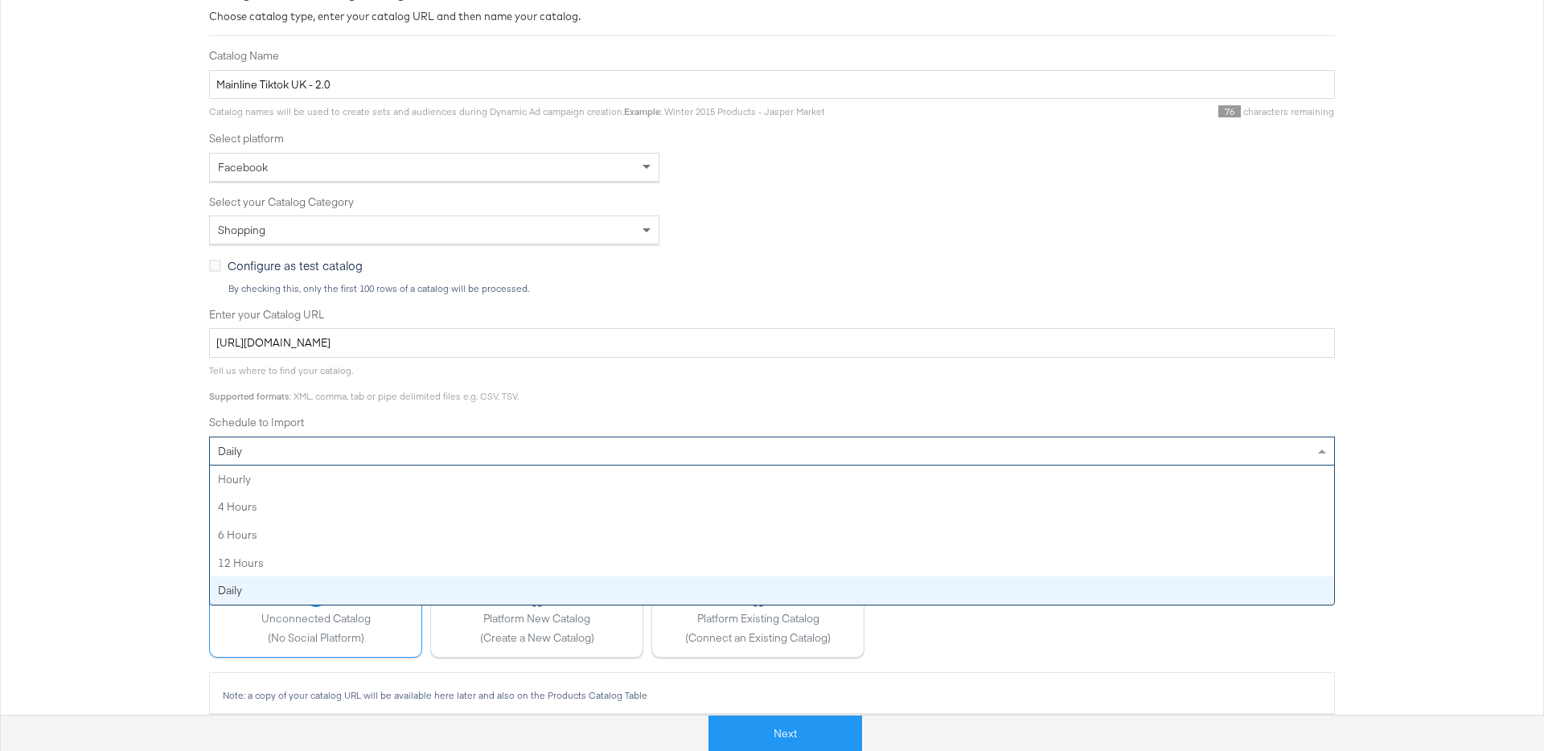
click at [341, 451] on div "daily" at bounding box center [772, 450] width 1124 height 27
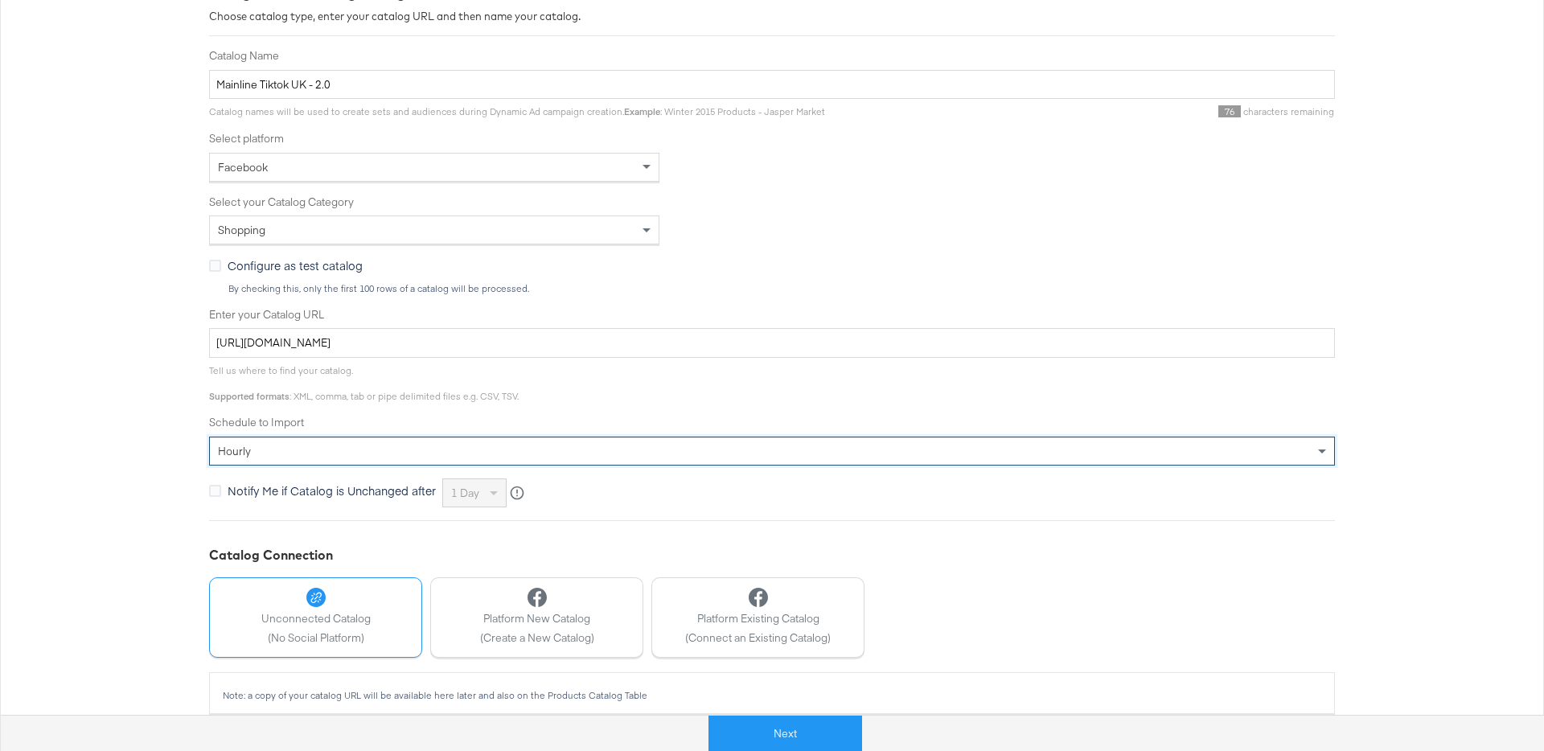
click at [225, 494] on label "Notify Me if Catalog is Unchanged after" at bounding box center [325, 490] width 233 height 17
click at [0, 0] on input "Notify Me if Catalog is Unchanged after" at bounding box center [0, 0] width 0 height 0
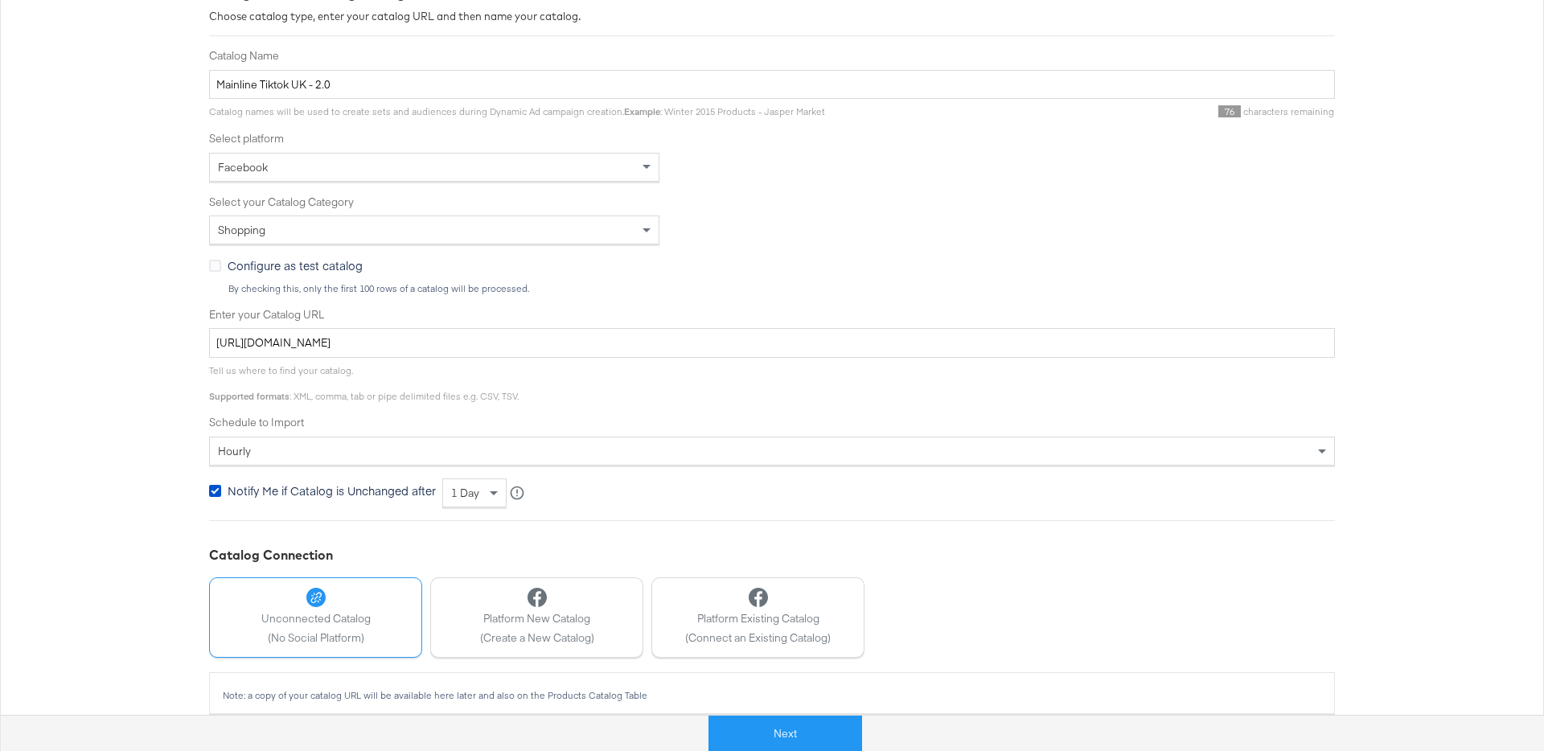
scroll to position [273, 0]
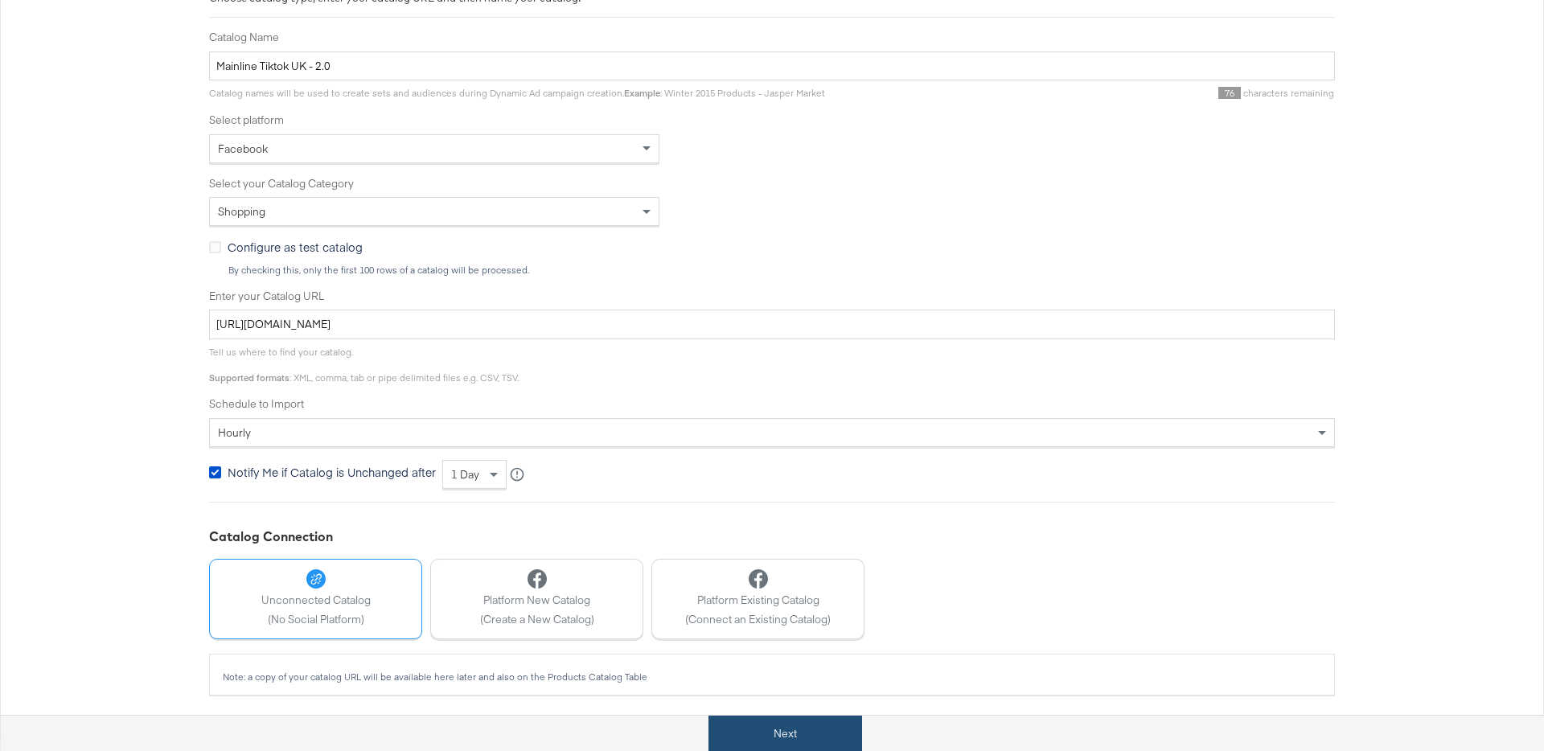
click at [789, 741] on button "Next" at bounding box center [785, 734] width 154 height 36
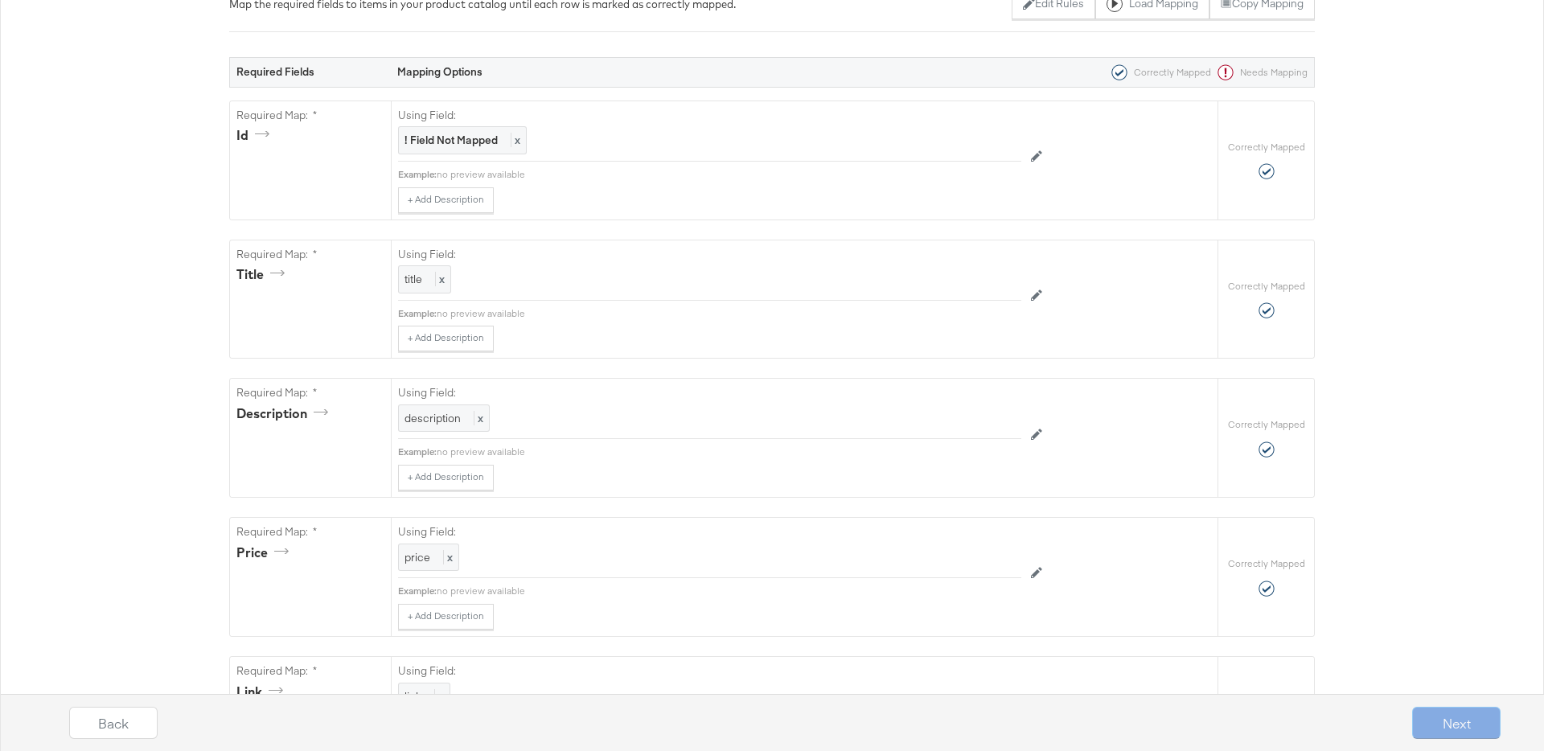
scroll to position [0, 0]
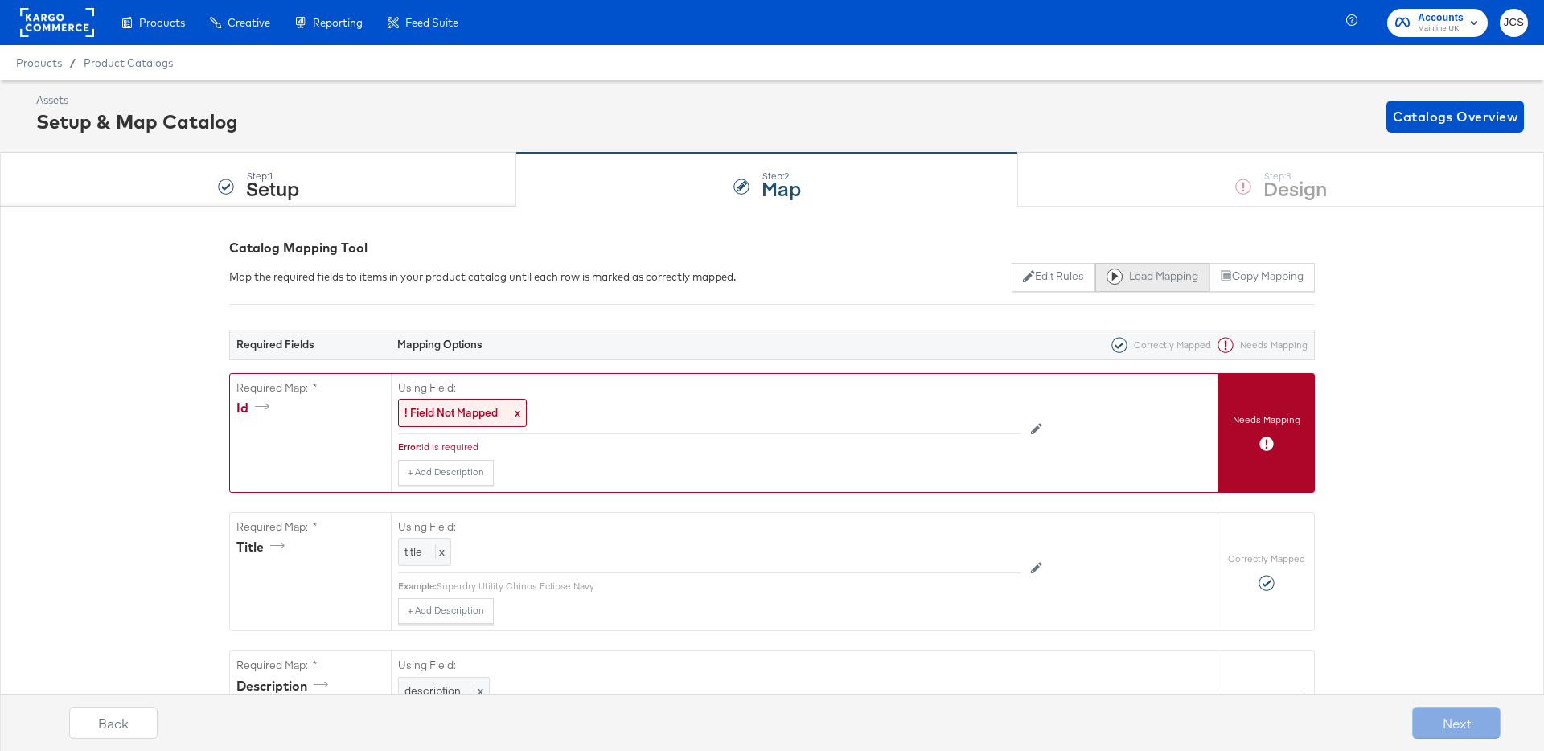
click at [1139, 277] on button "Load Mapping" at bounding box center [1152, 277] width 114 height 29
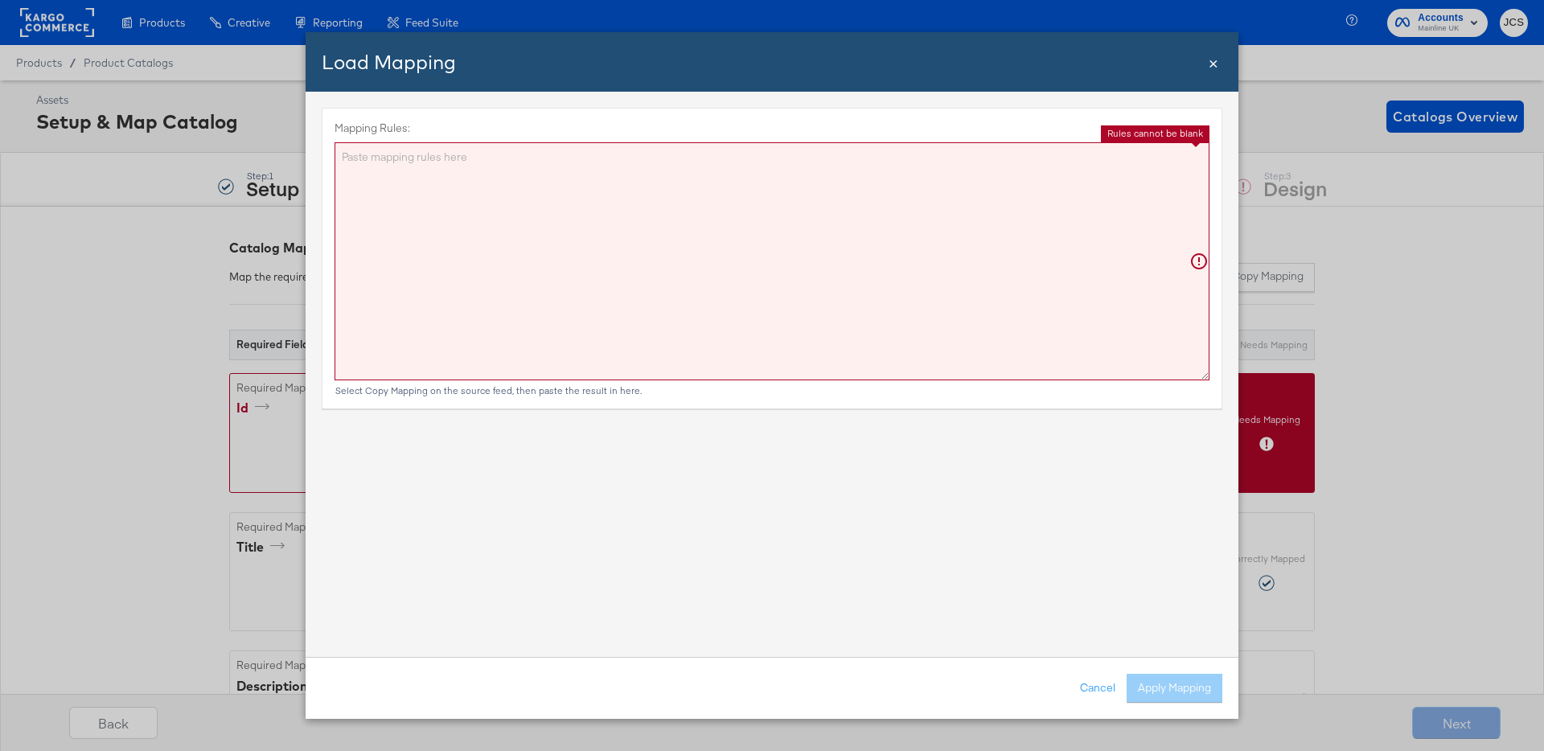
click at [786, 260] on textarea "Mapping Rules:" at bounding box center [771, 261] width 875 height 238
paste textarea "{"id":"{{{\"sku_id\"}}}","title":"{{{\"title\"}}}","description":"{{{\"descript…"
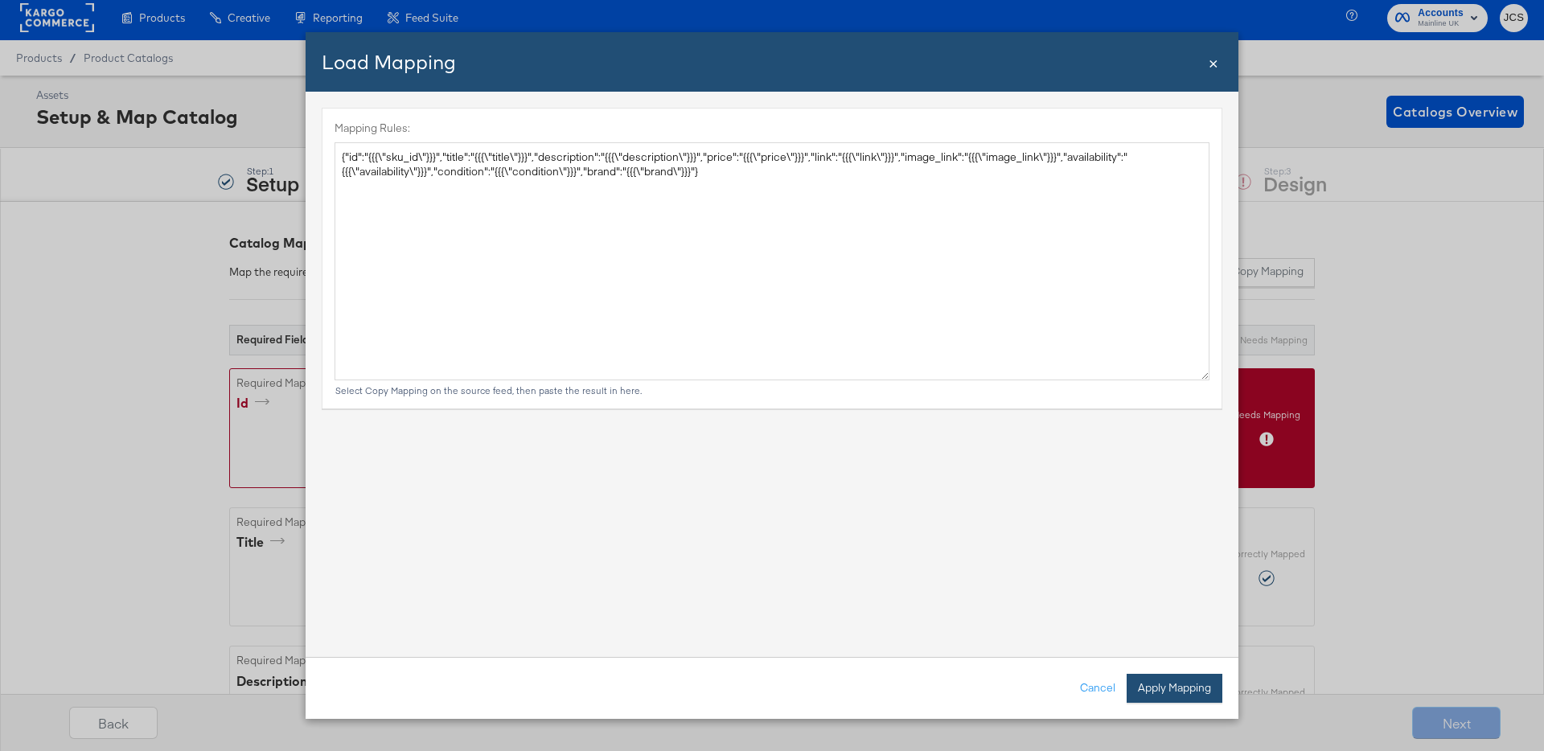
type textarea "{ "id": "{{{\"sku_id\"}}}", "title": "{{{\"title\"}}}", "description": "{{{\"de…"
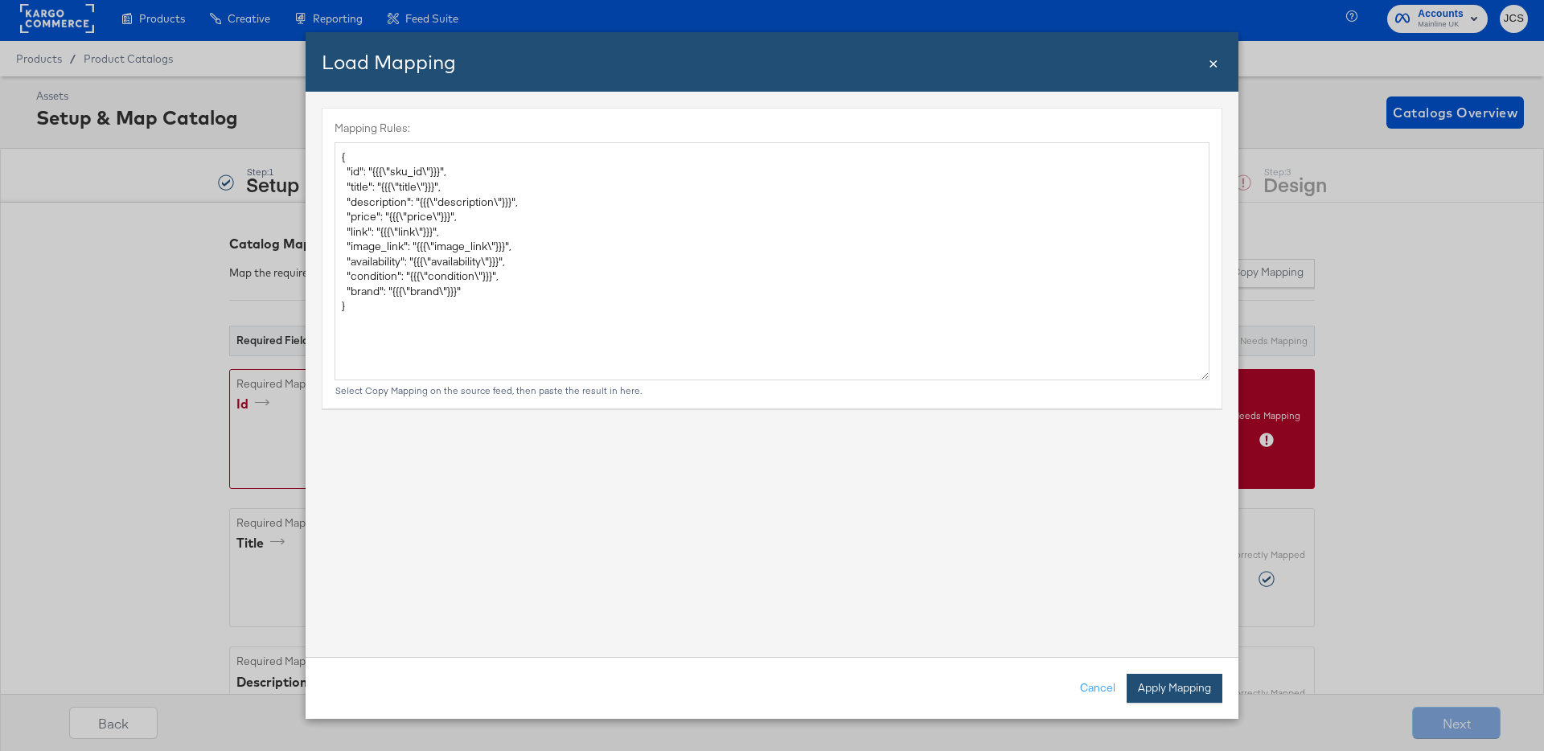
click at [1168, 690] on button "Apply Mapping" at bounding box center [1174, 688] width 96 height 29
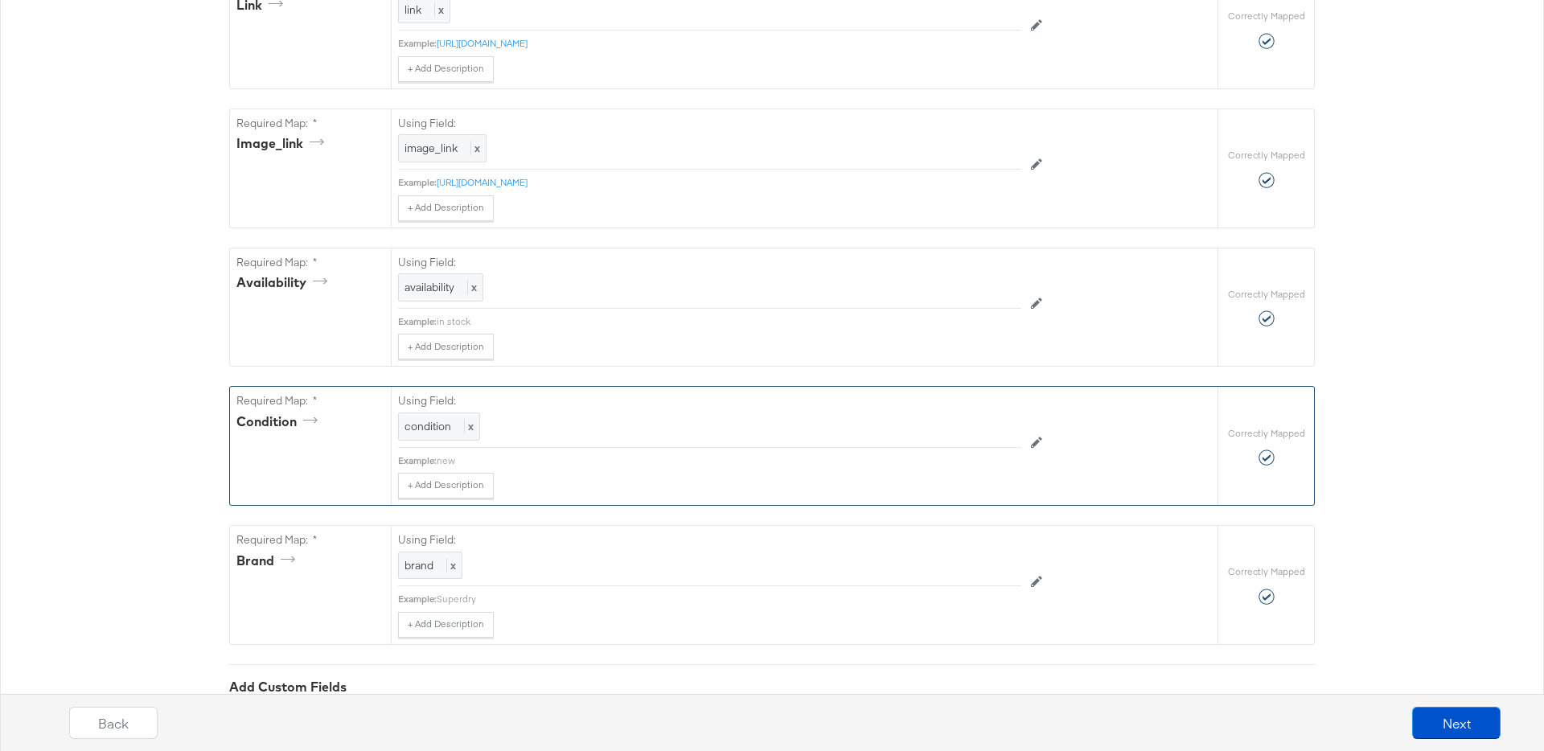
scroll to position [1092, 0]
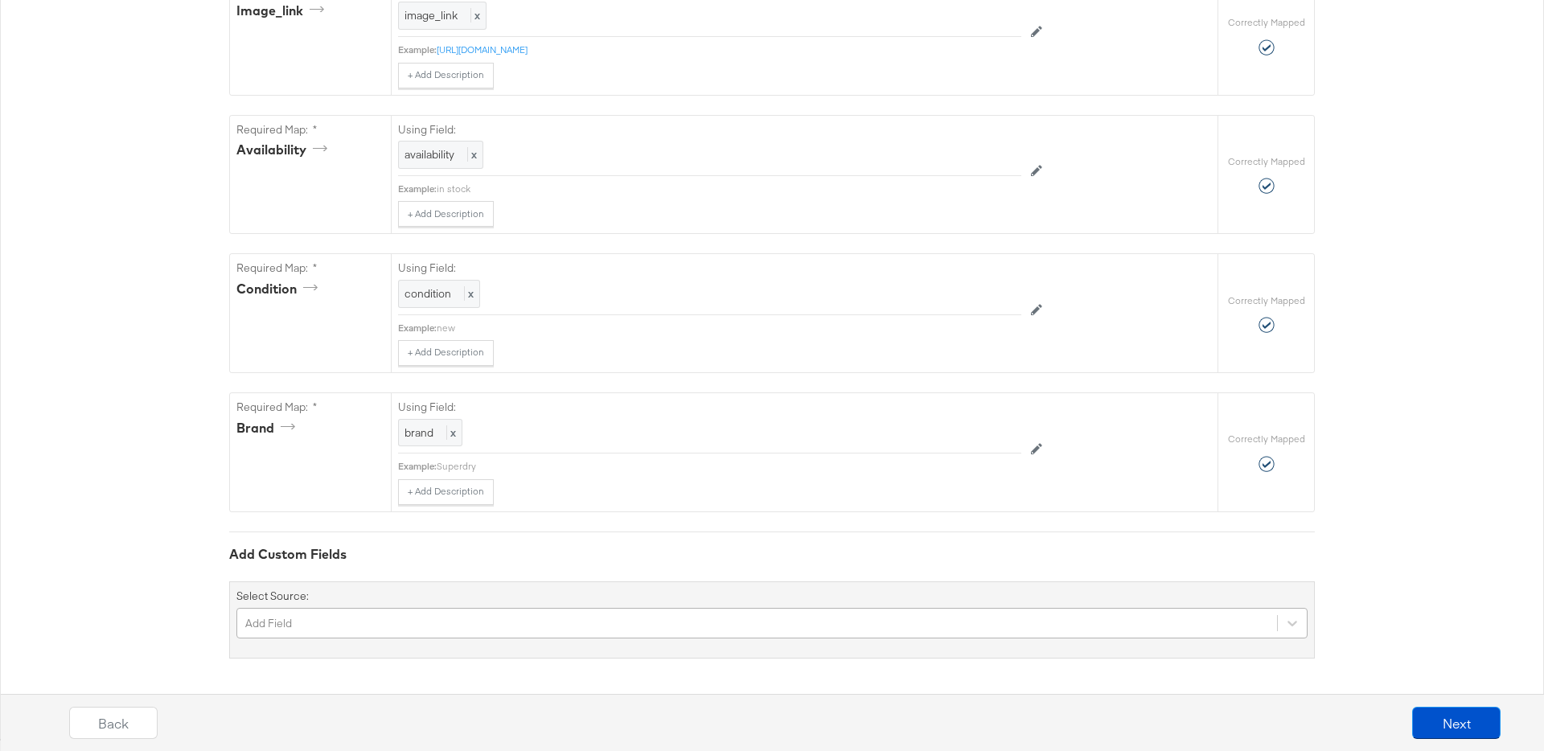
click at [336, 615] on div "Add Field" at bounding box center [771, 623] width 1071 height 31
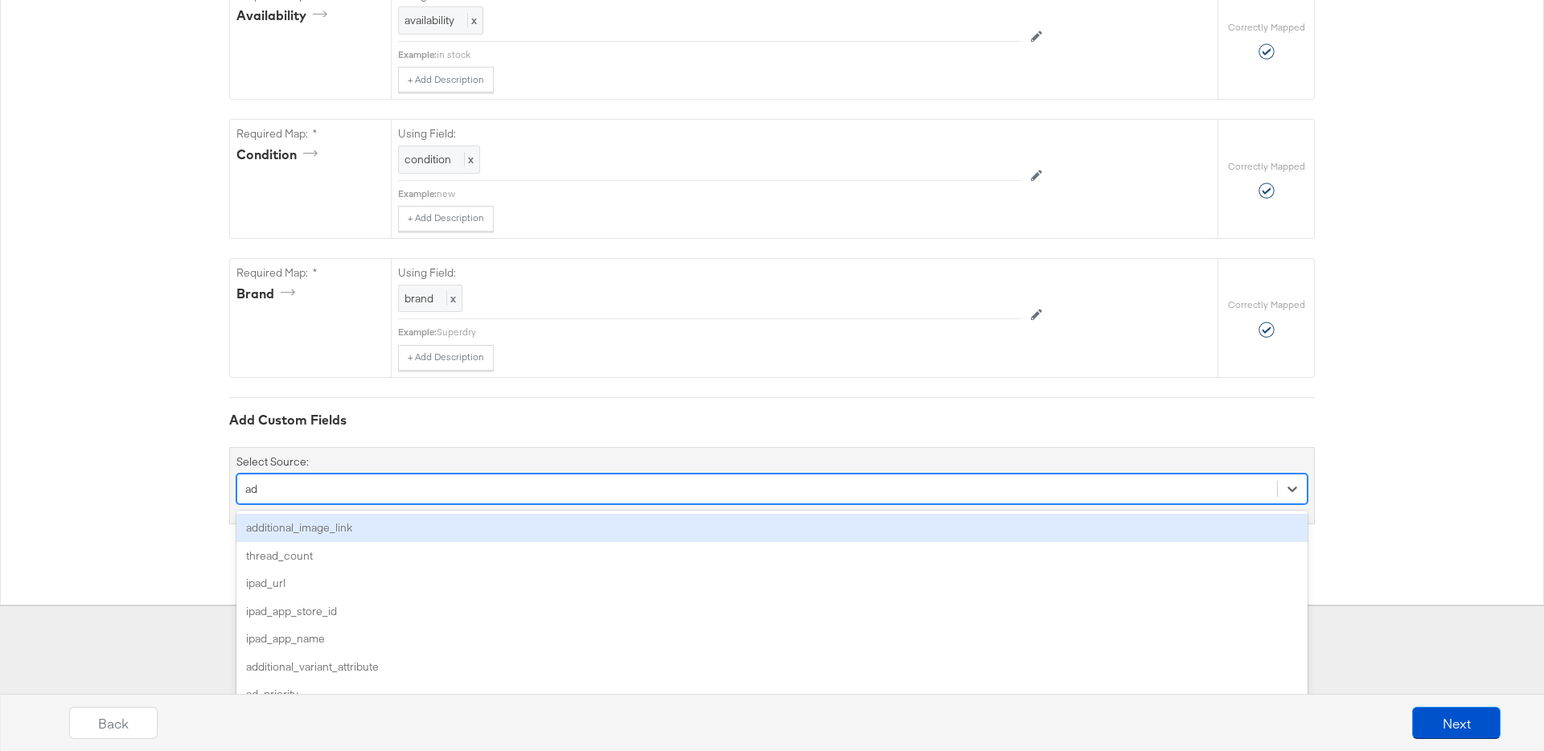
type input "add"
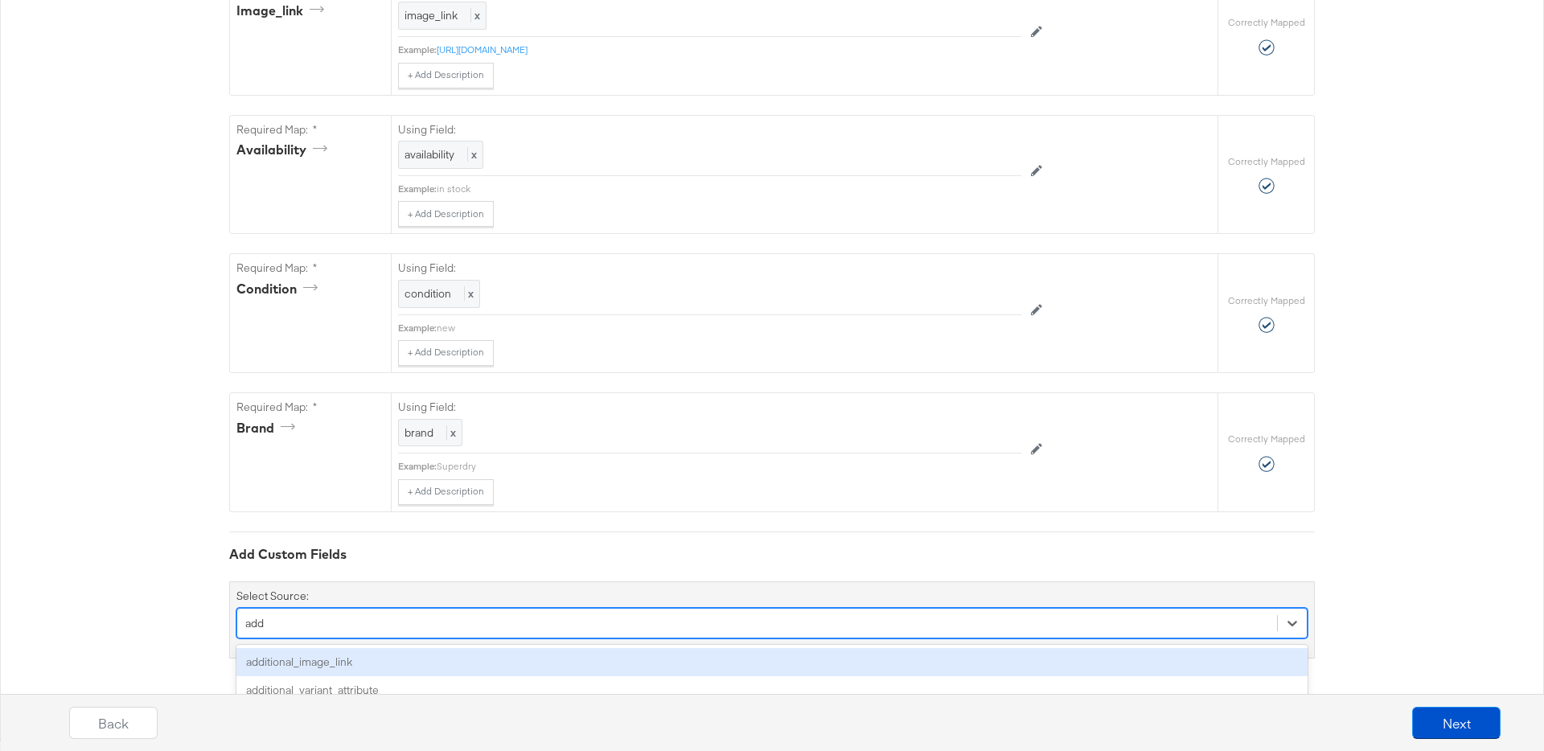
click at [332, 666] on div "additional_image_link" at bounding box center [771, 662] width 1071 height 28
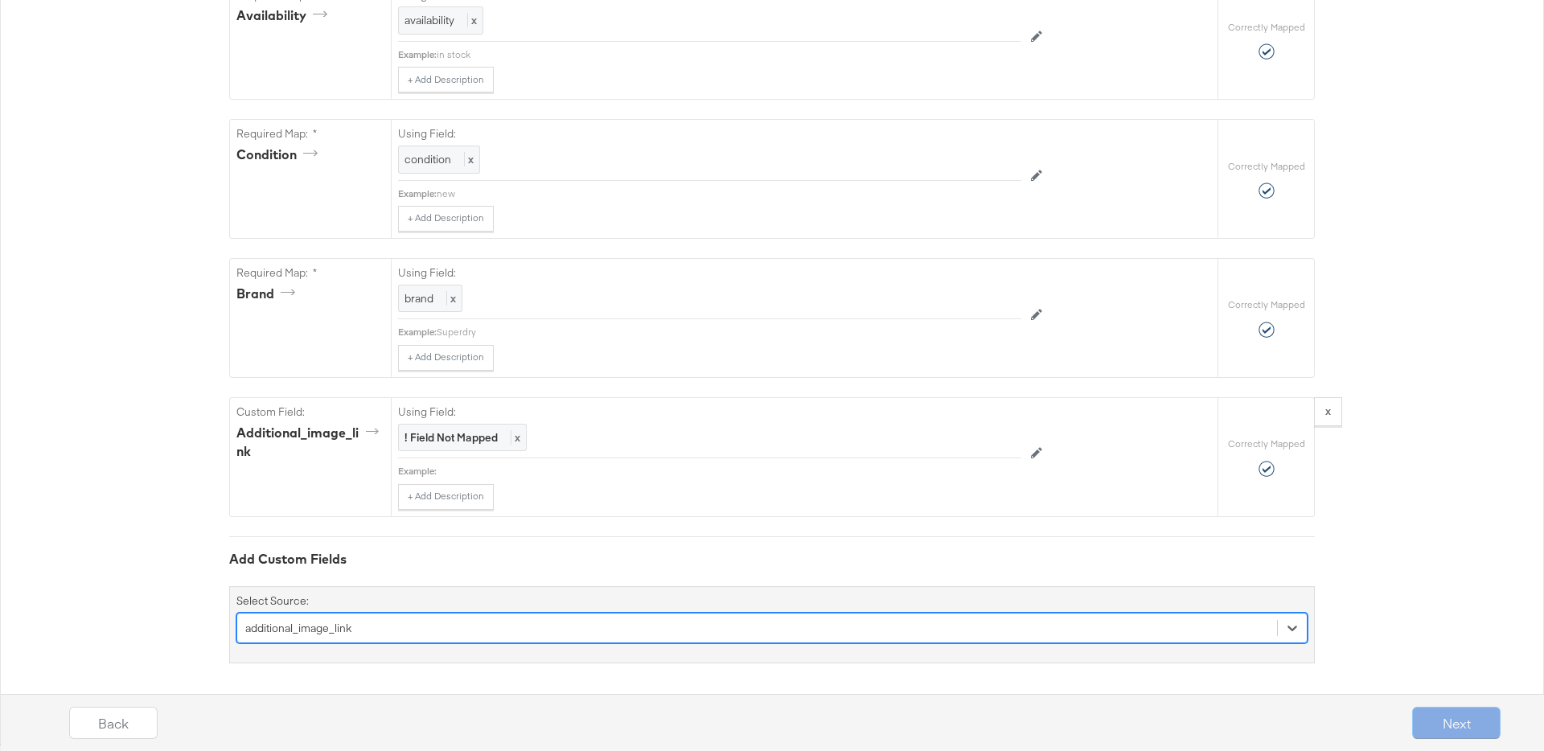
scroll to position [1231, 0]
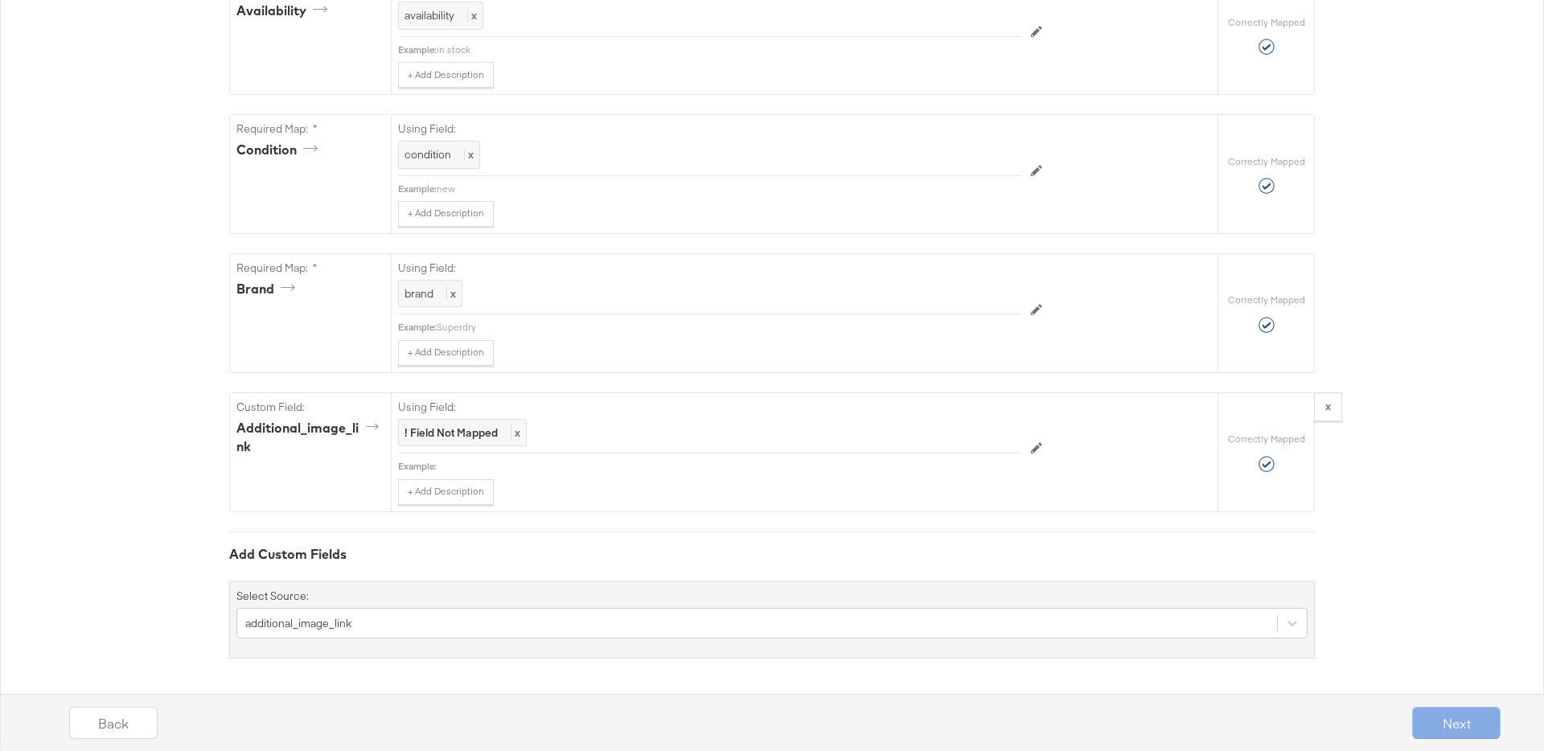
click at [1330, 412] on strong "x" at bounding box center [1328, 406] width 6 height 14
click at [1454, 716] on button "Next" at bounding box center [1456, 723] width 88 height 32
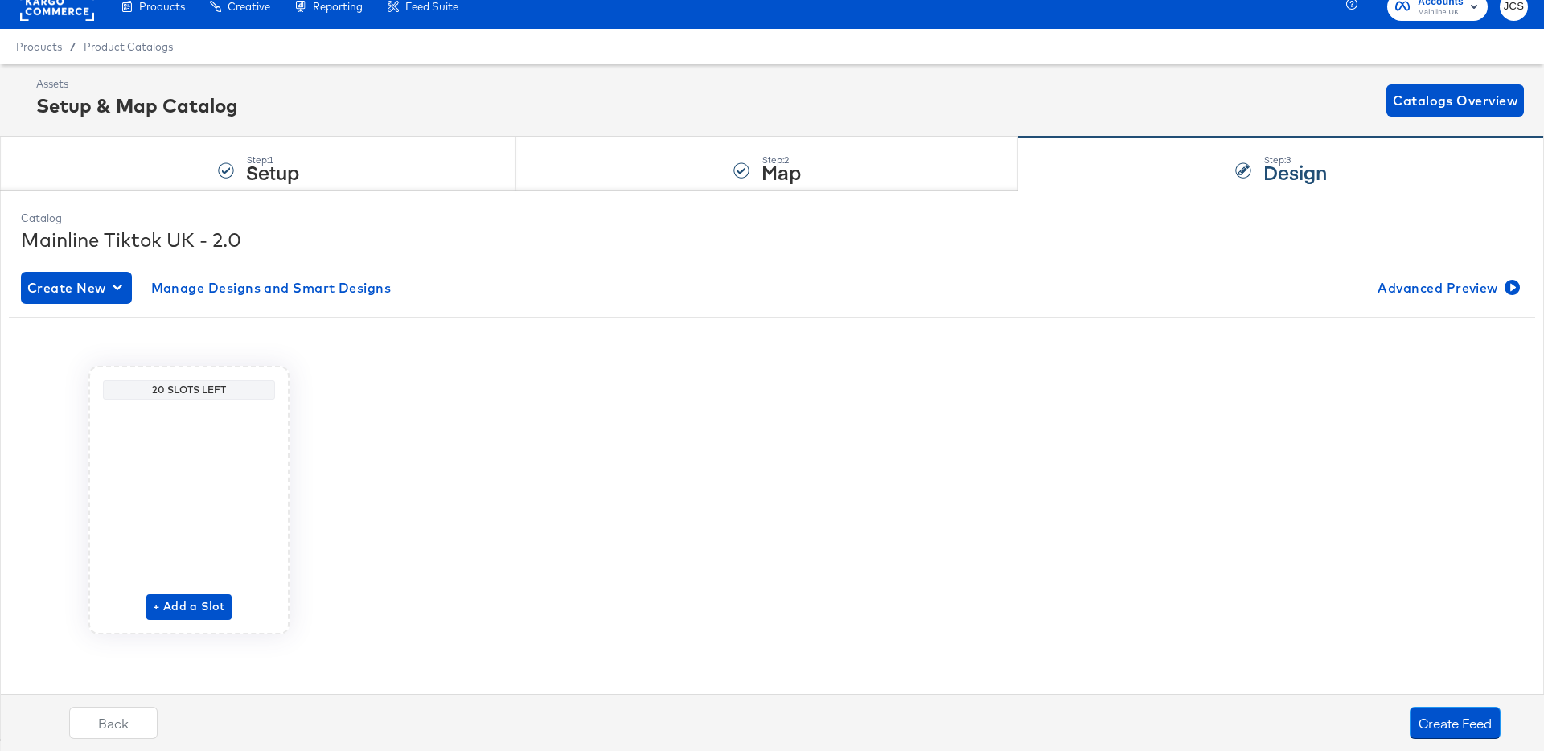
scroll to position [0, 0]
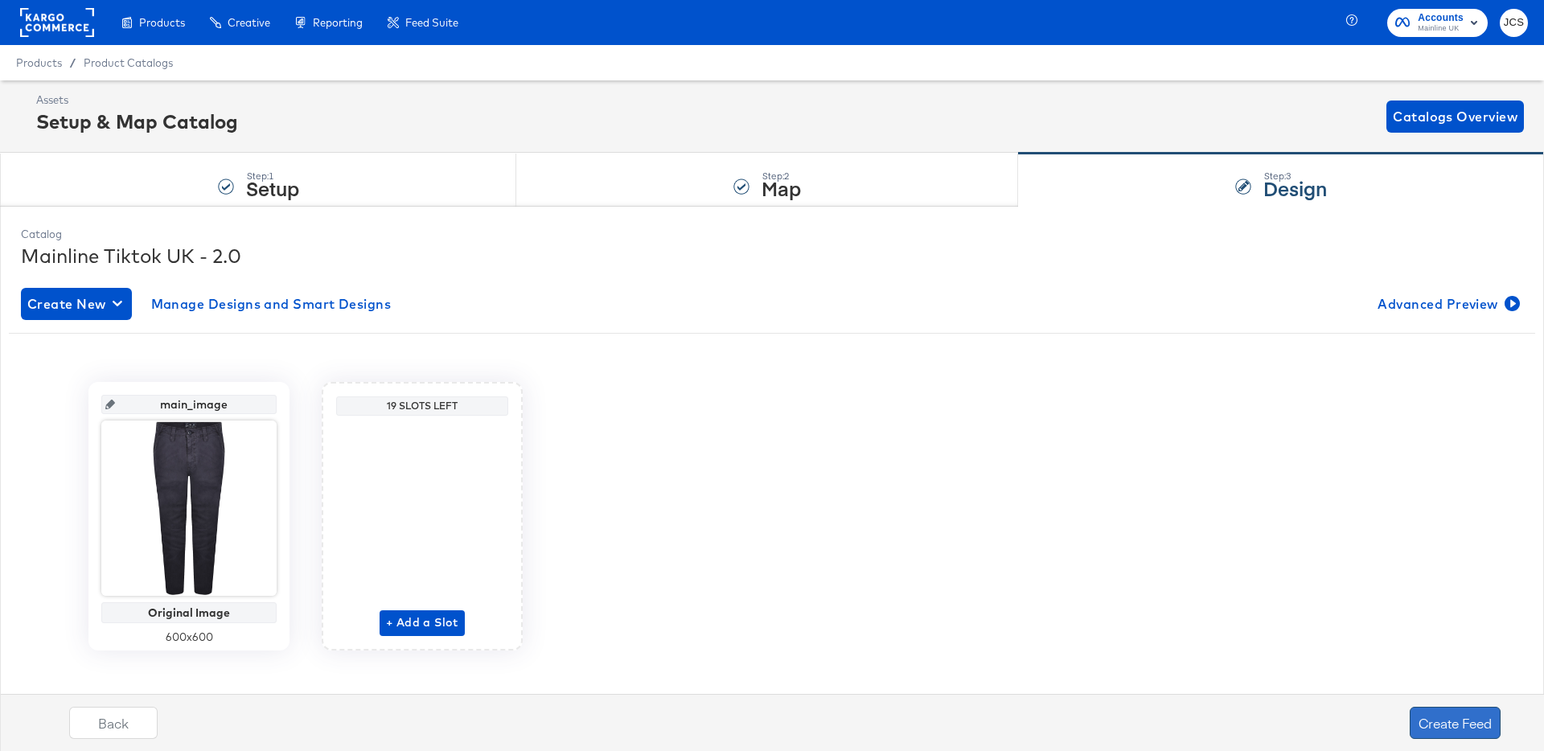
click at [1442, 722] on button "Create Feed" at bounding box center [1454, 723] width 91 height 32
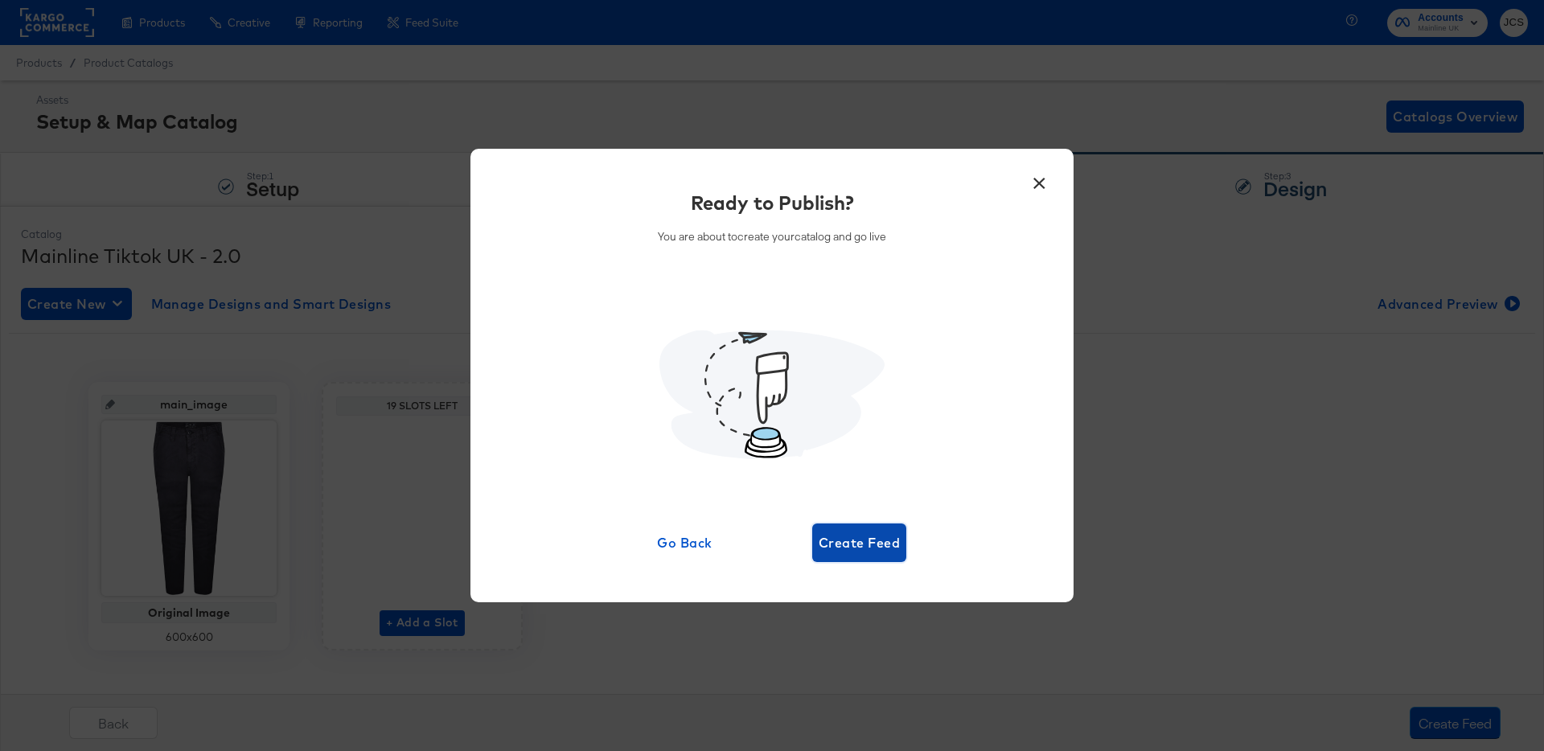
click at [885, 546] on span "Create Feed" at bounding box center [859, 542] width 81 height 23
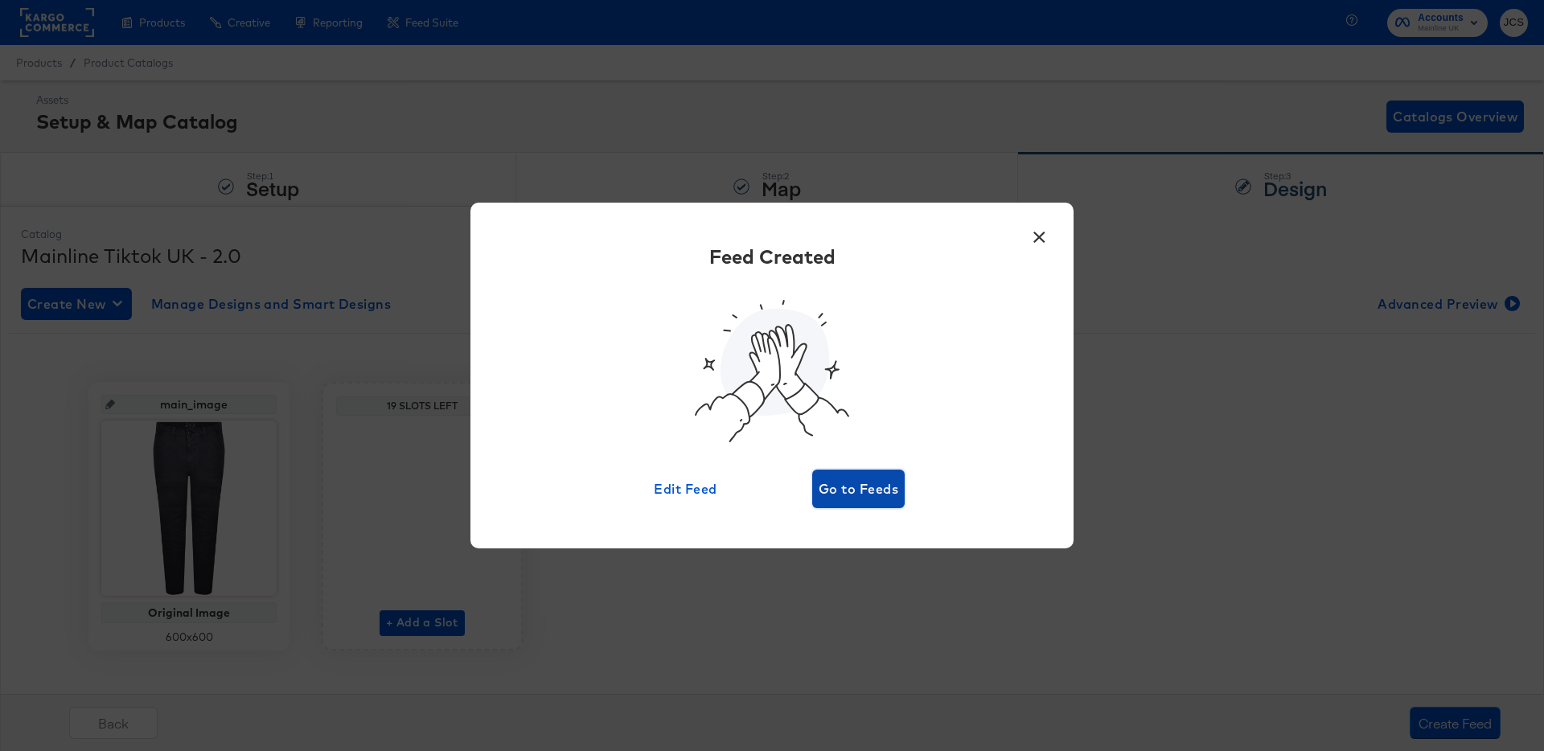
click at [855, 490] on span "Go to Feeds" at bounding box center [859, 489] width 80 height 23
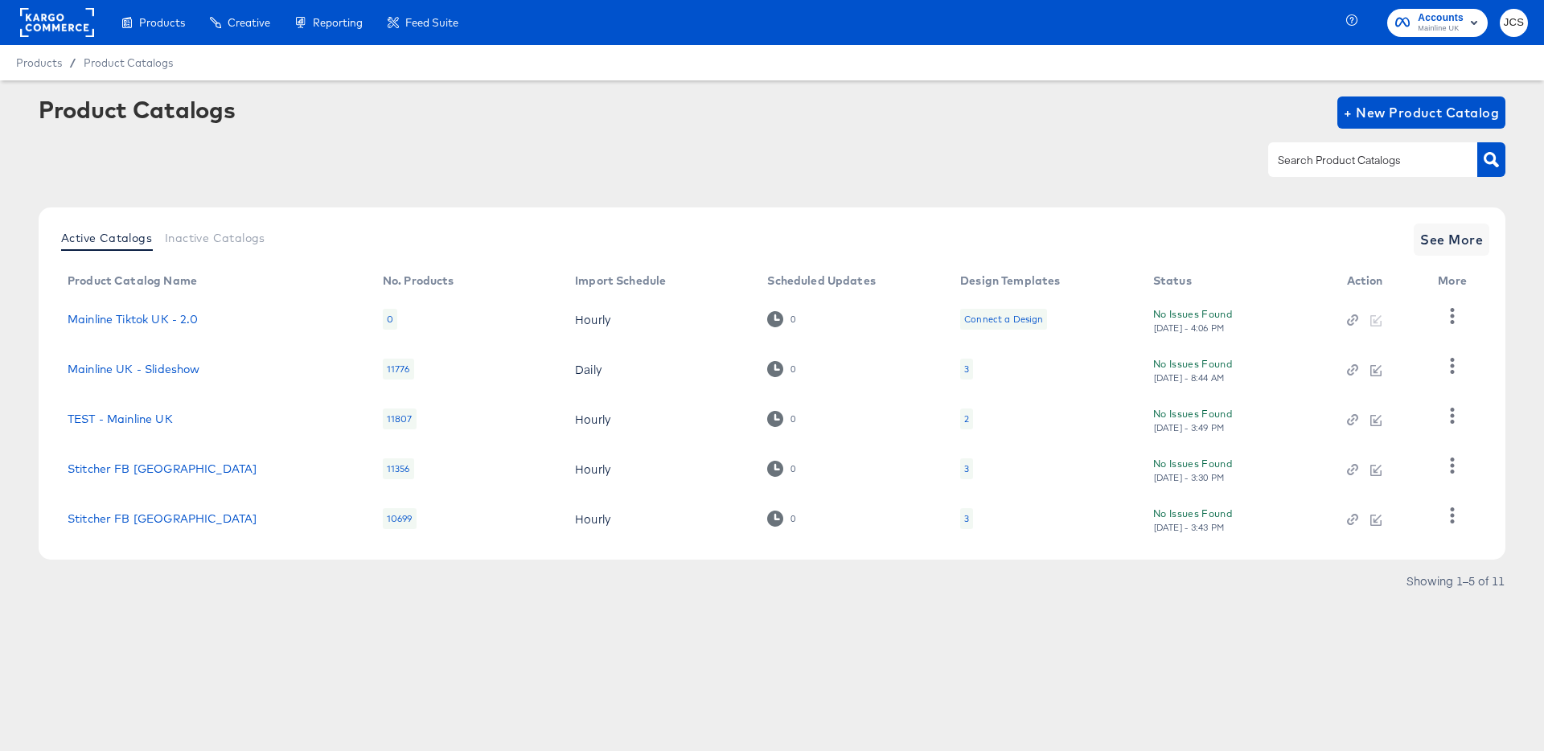
click at [1011, 324] on div "Connect a Design" at bounding box center [1003, 319] width 79 height 13
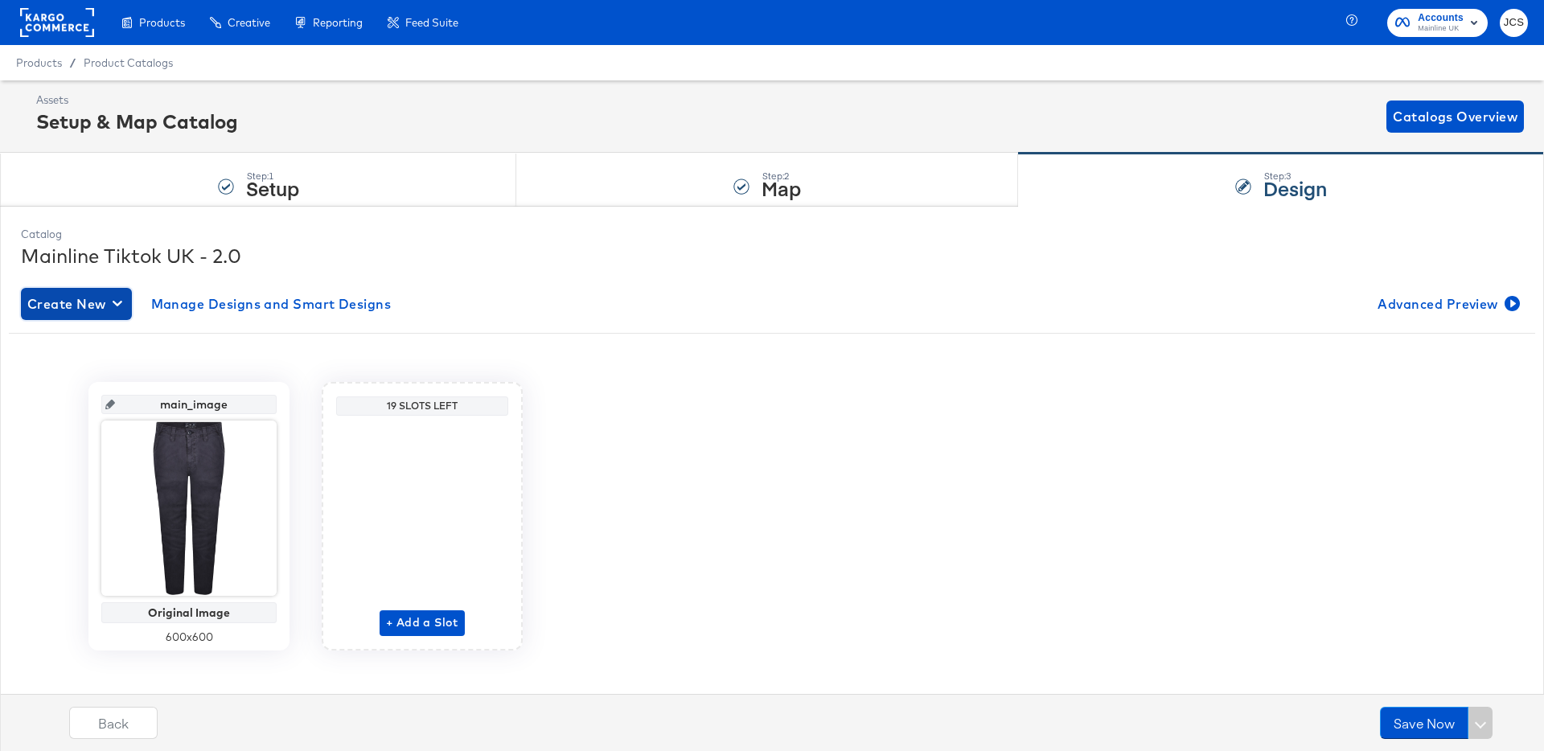
click at [101, 296] on span "Create New" at bounding box center [76, 304] width 98 height 23
click at [135, 339] on div "Create New Design" at bounding box center [89, 341] width 117 height 13
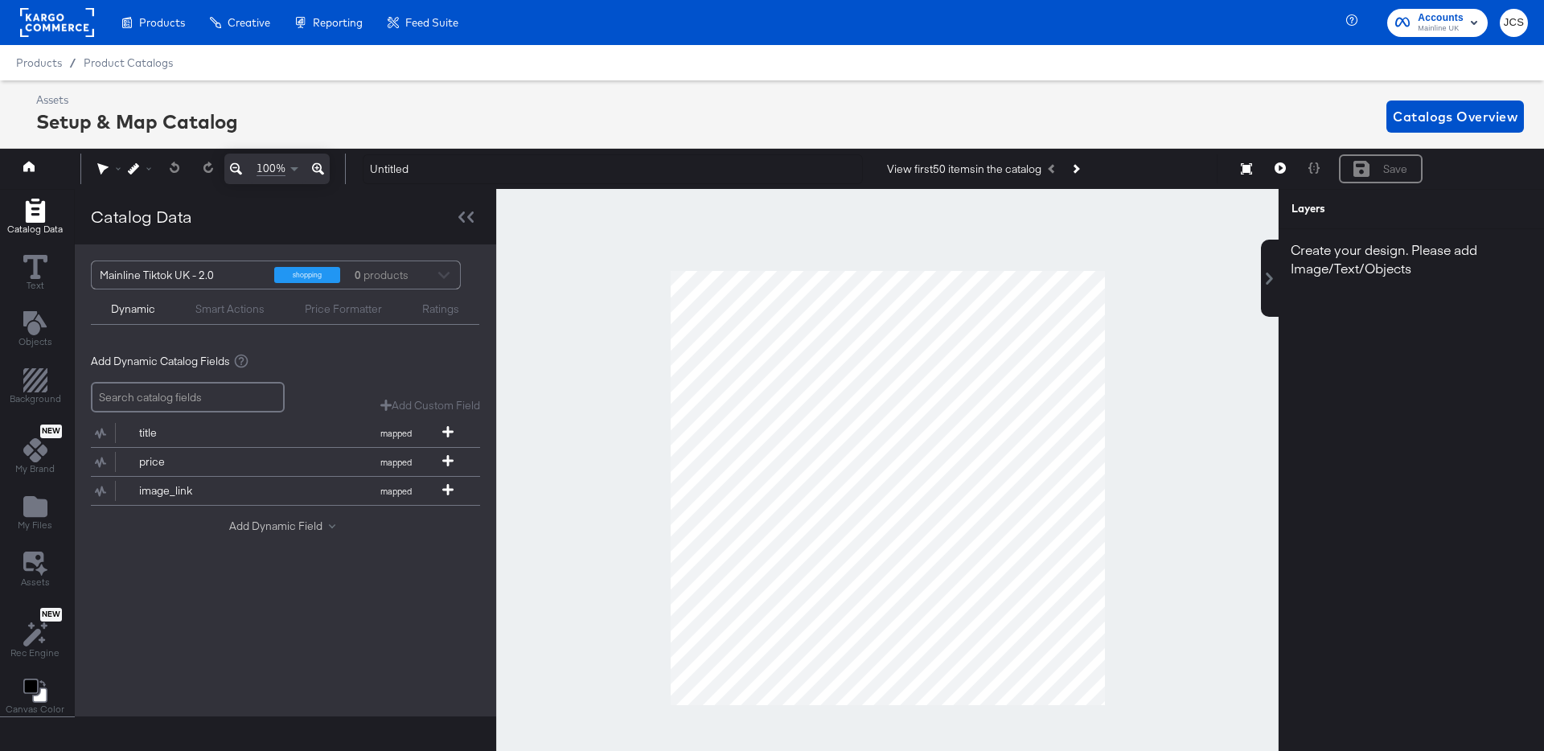
click at [242, 520] on button "Add Dynamic Field" at bounding box center [285, 526] width 113 height 15
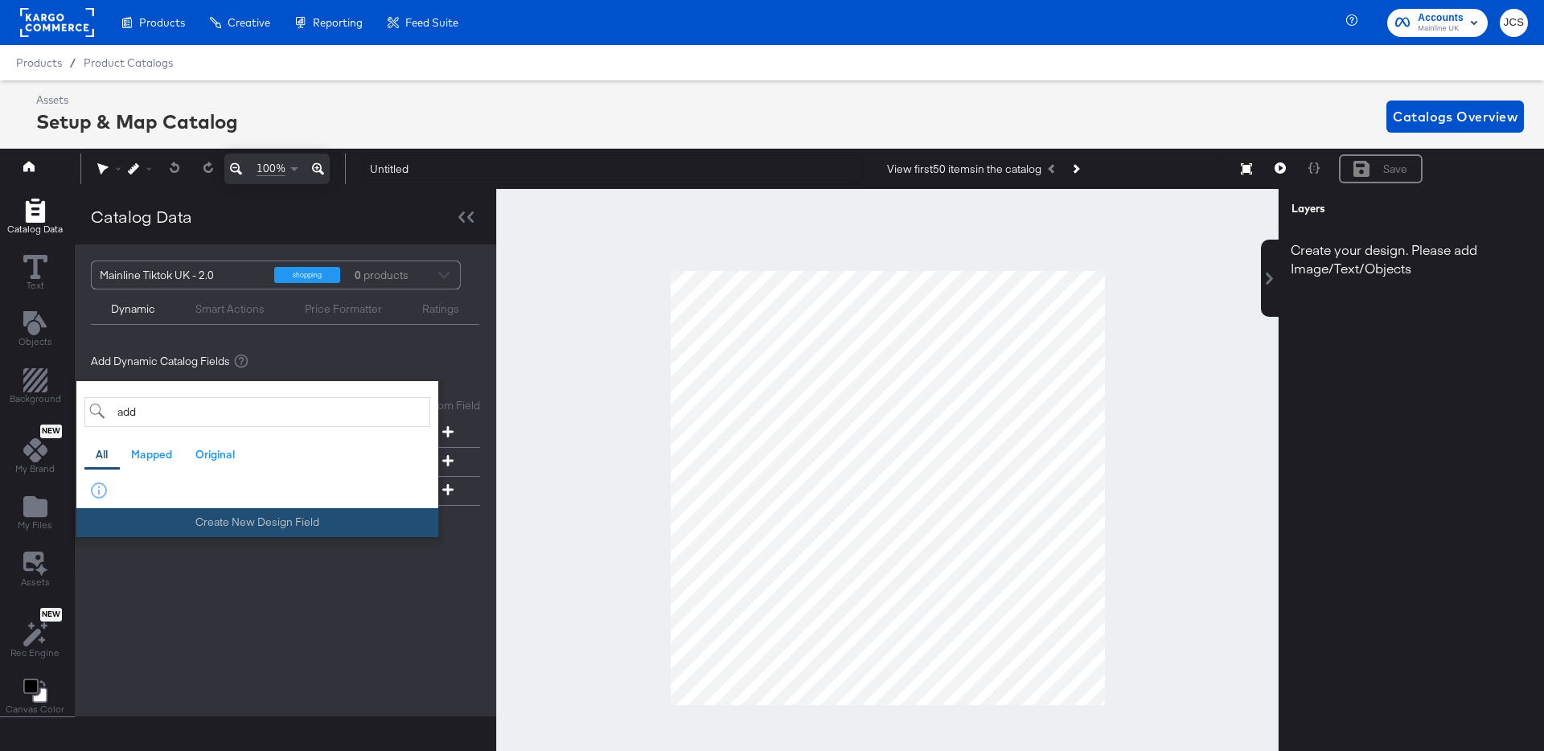
type input "add"
click at [232, 526] on button "Create New Design Field" at bounding box center [257, 522] width 362 height 29
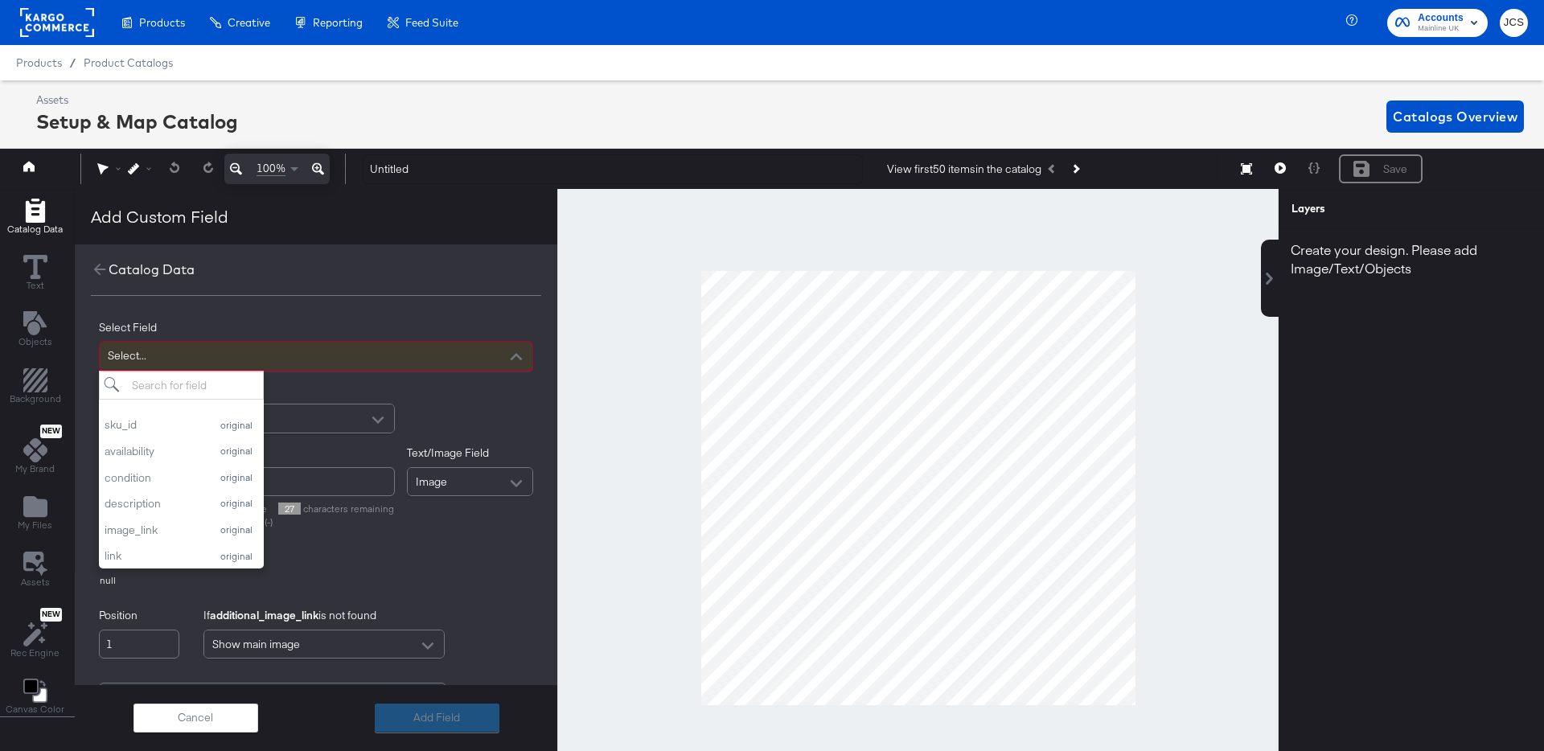
click at [135, 351] on div "Select..." at bounding box center [316, 356] width 433 height 28
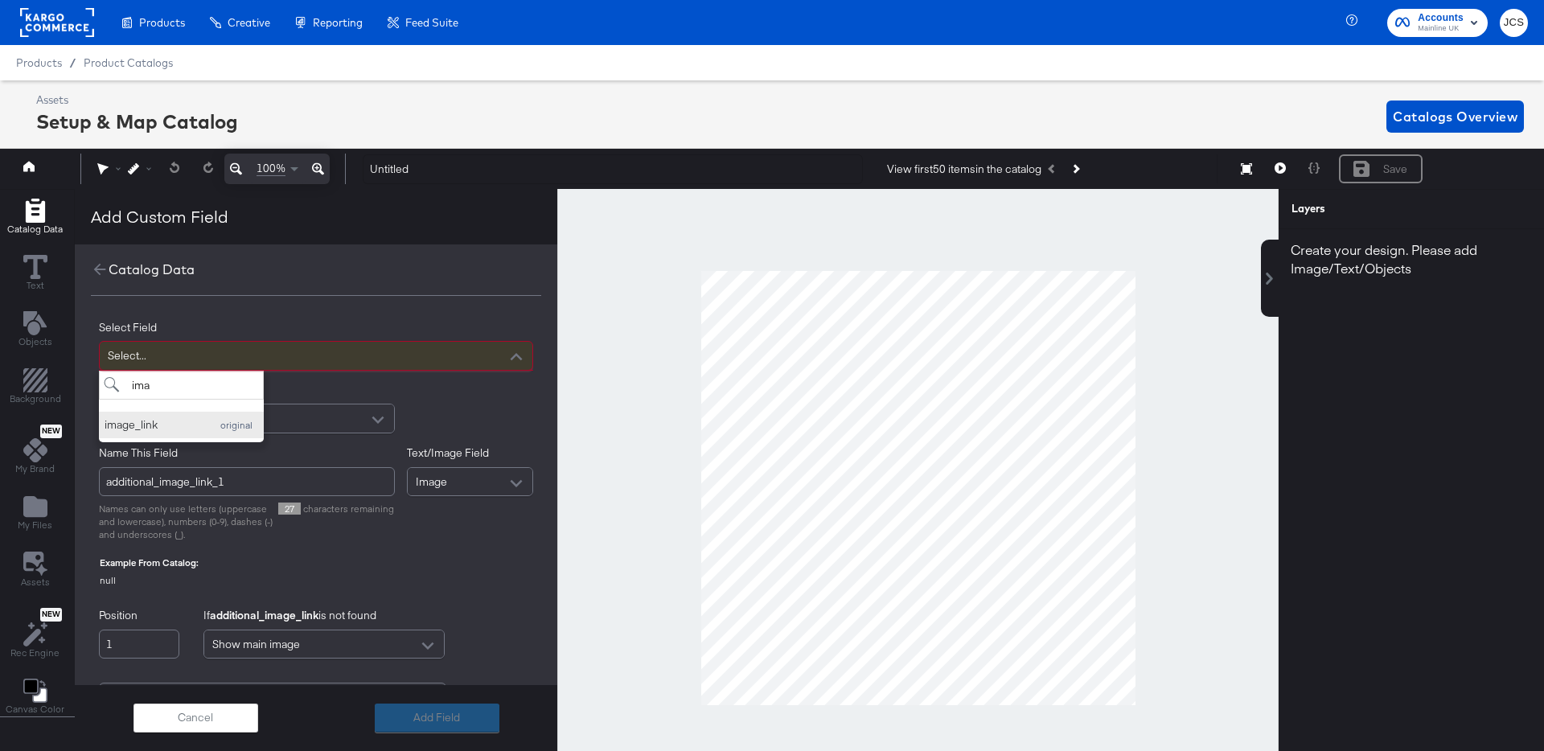
type input "ima"
click at [186, 426] on div "image_link" at bounding box center [153, 424] width 97 height 15
type input "image_link_1"
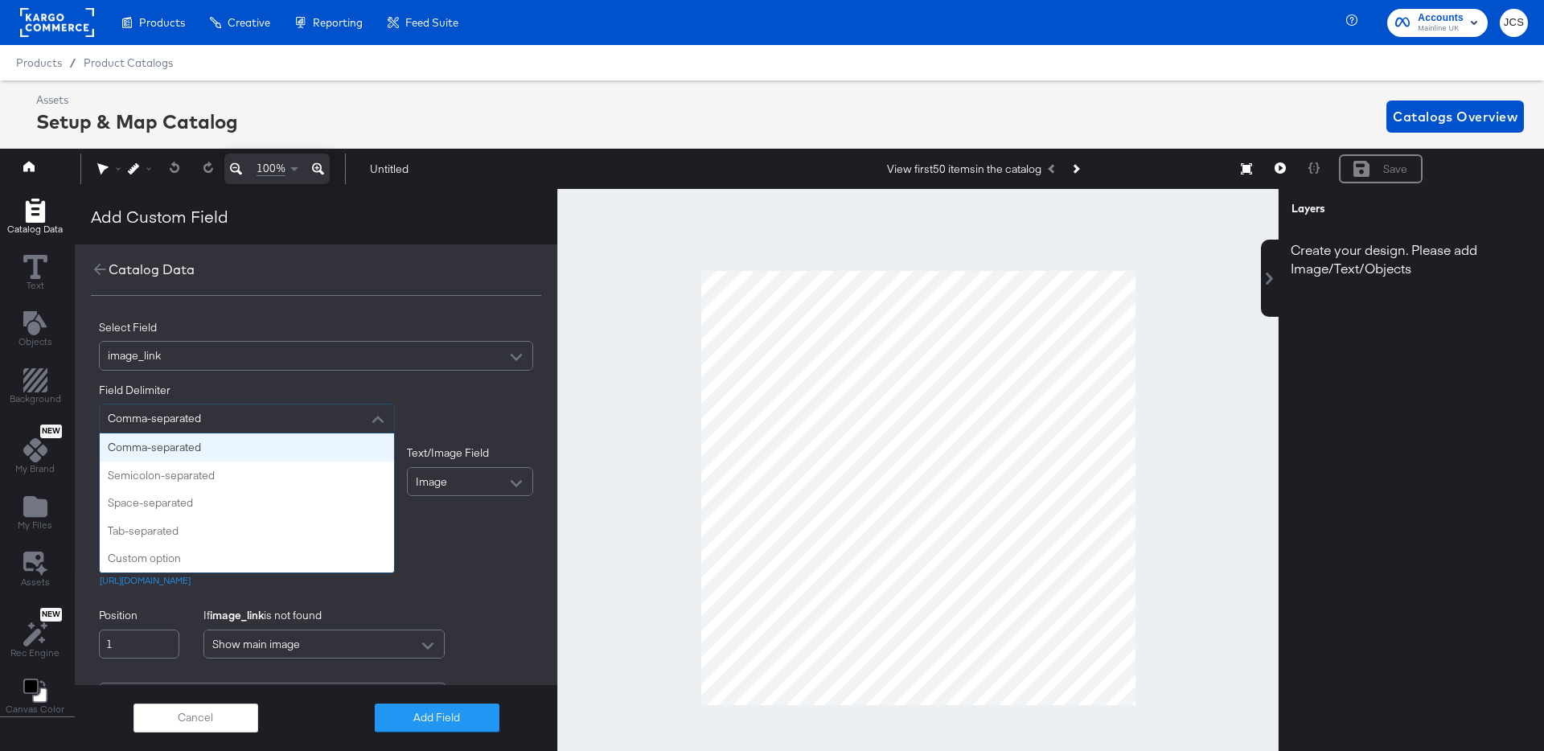
click at [240, 414] on div "Comma-separated" at bounding box center [247, 418] width 294 height 28
click at [429, 406] on div "Field Delimiter Comma-separated Comma-separated Semicolon-separated Space-separ…" at bounding box center [316, 408] width 434 height 51
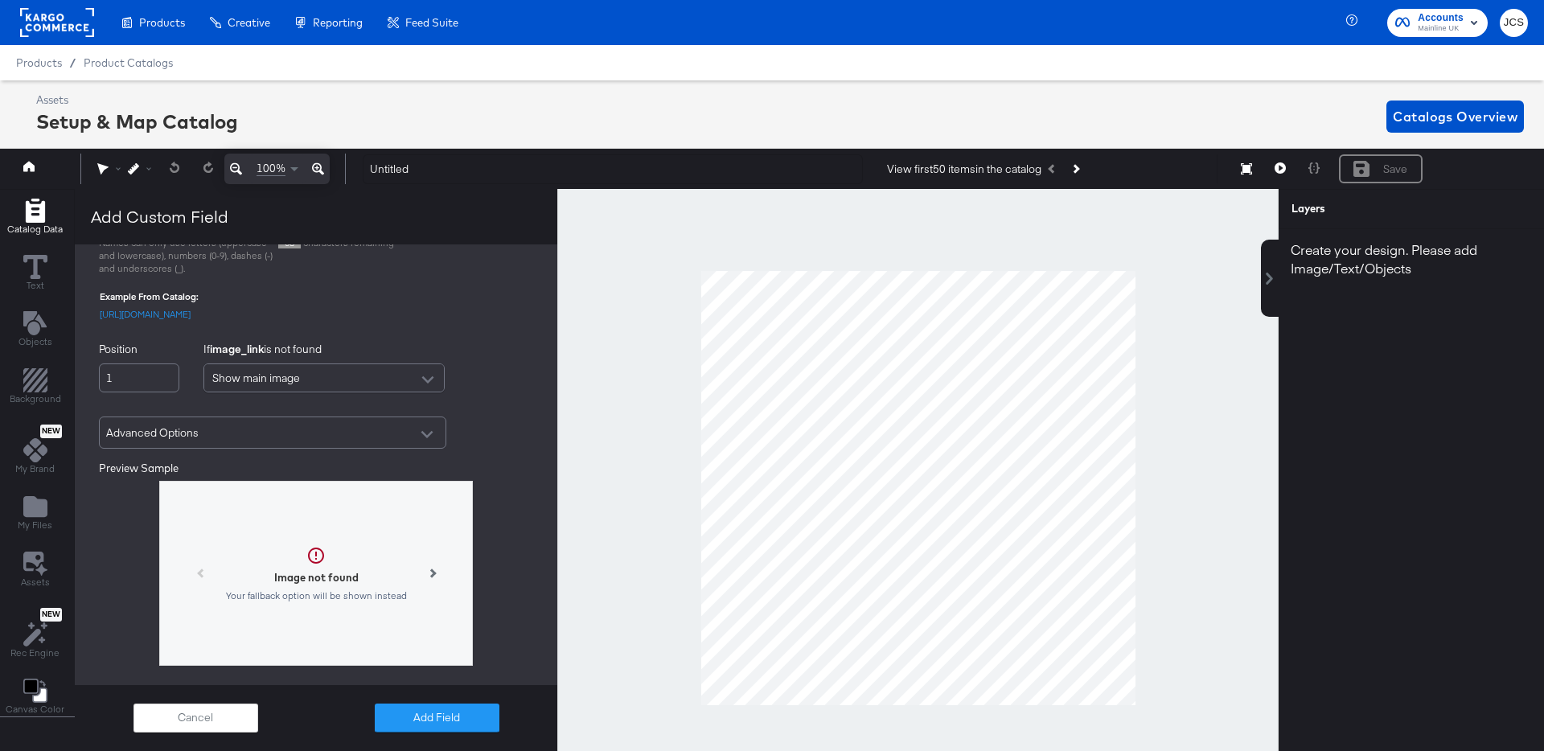
scroll to position [267, 0]
click at [213, 714] on button "Cancel" at bounding box center [195, 718] width 125 height 29
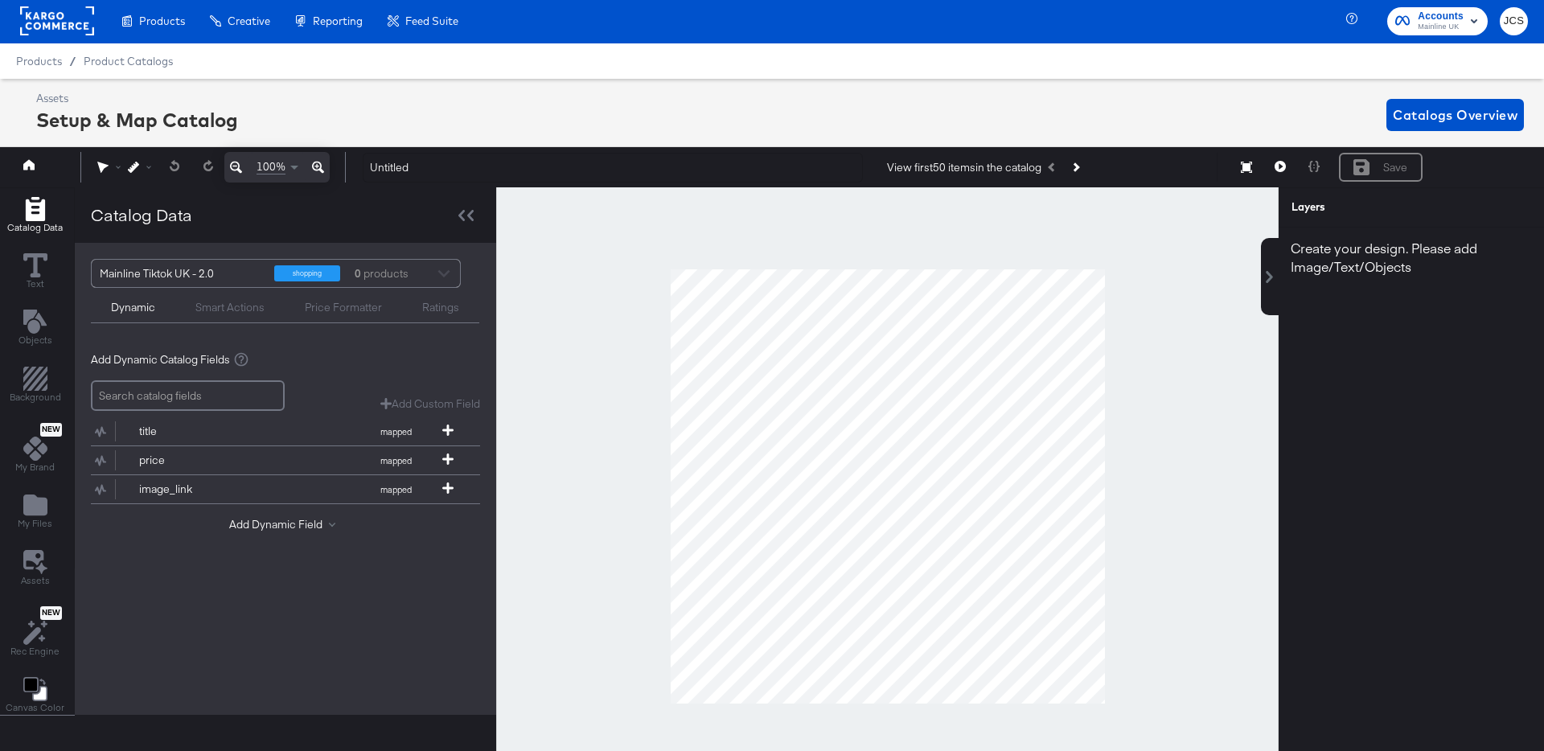
scroll to position [0, 0]
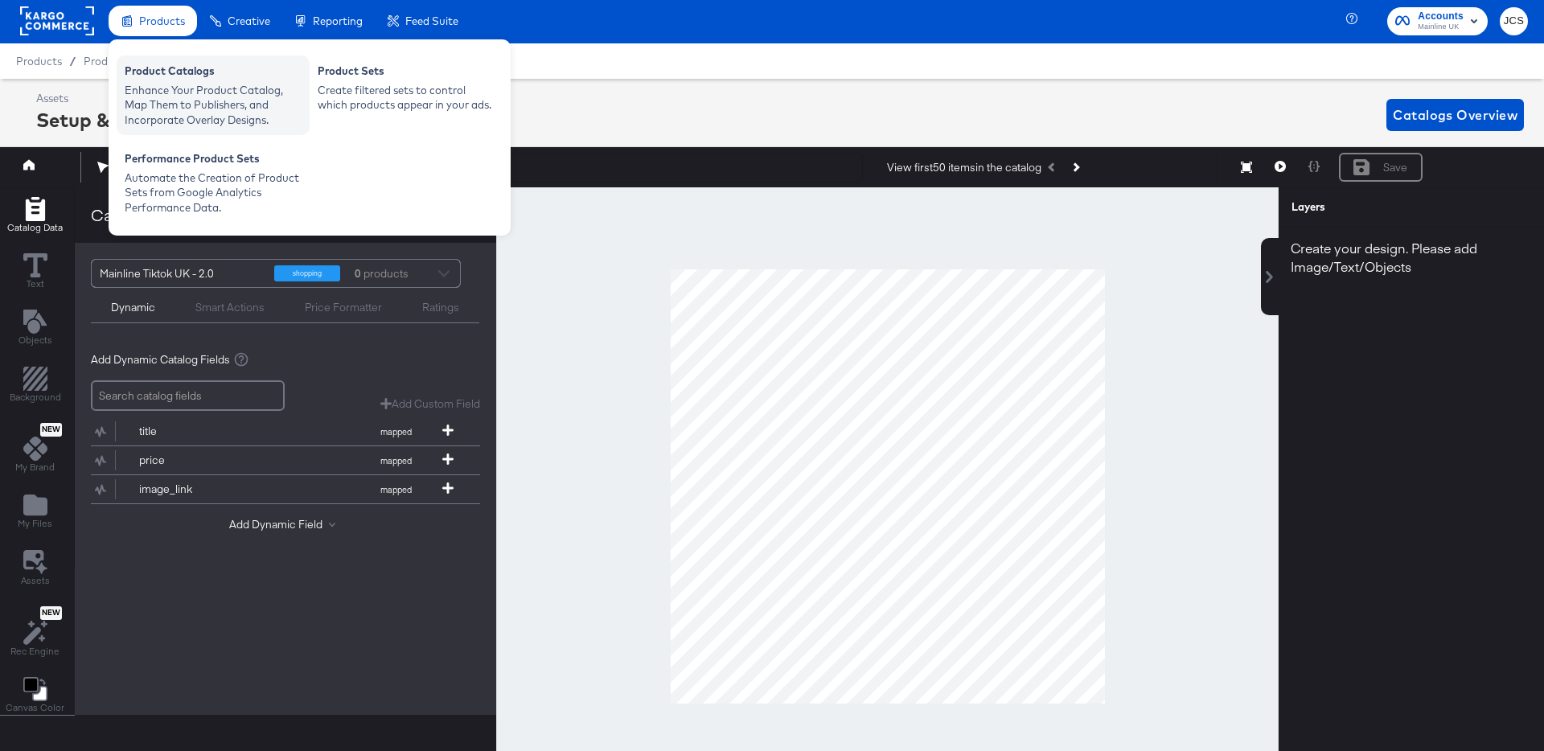
click at [165, 85] on div "Enhance Your Product Catalog, Map Them to Publishers, and Incorporate Overlay D…" at bounding box center [213, 105] width 177 height 45
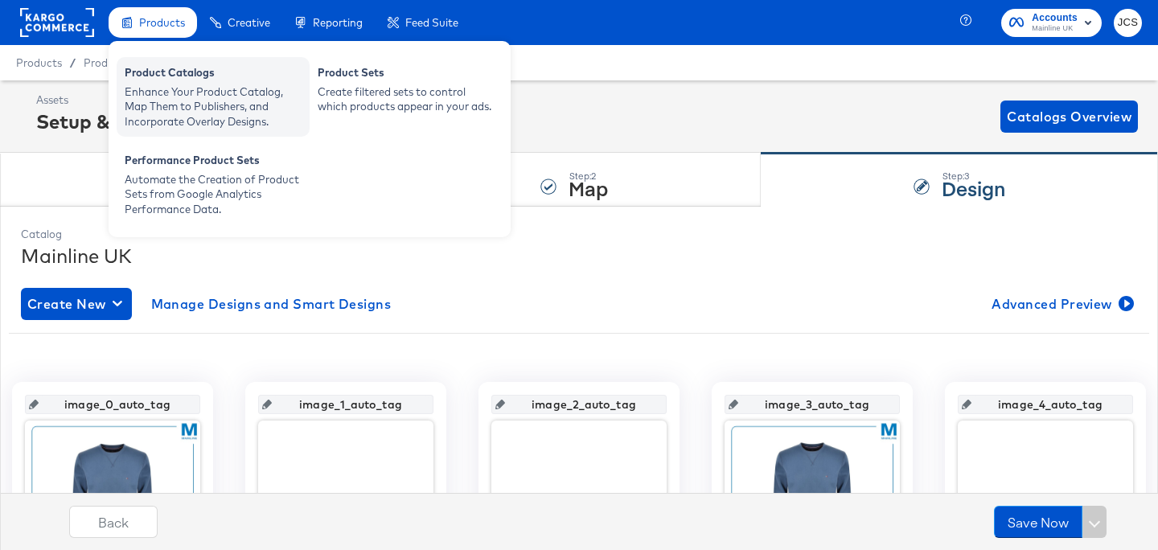
click at [167, 84] on div "Enhance Your Product Catalog, Map Them to Publishers, and Incorporate Overlay D…" at bounding box center [213, 106] width 177 height 45
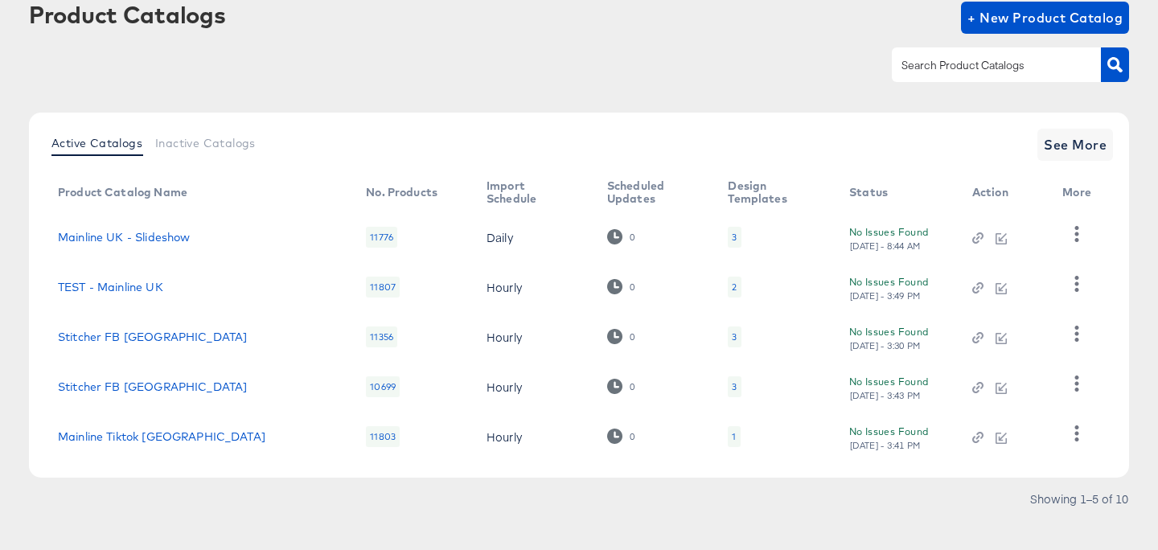
scroll to position [113, 0]
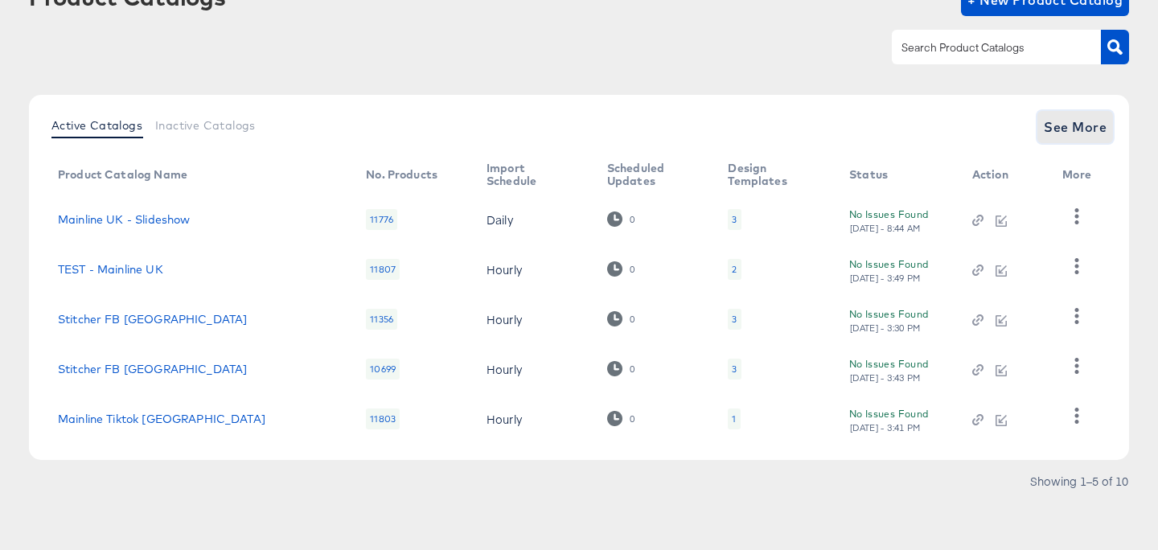
click at [1050, 129] on span "See More" at bounding box center [1075, 127] width 63 height 23
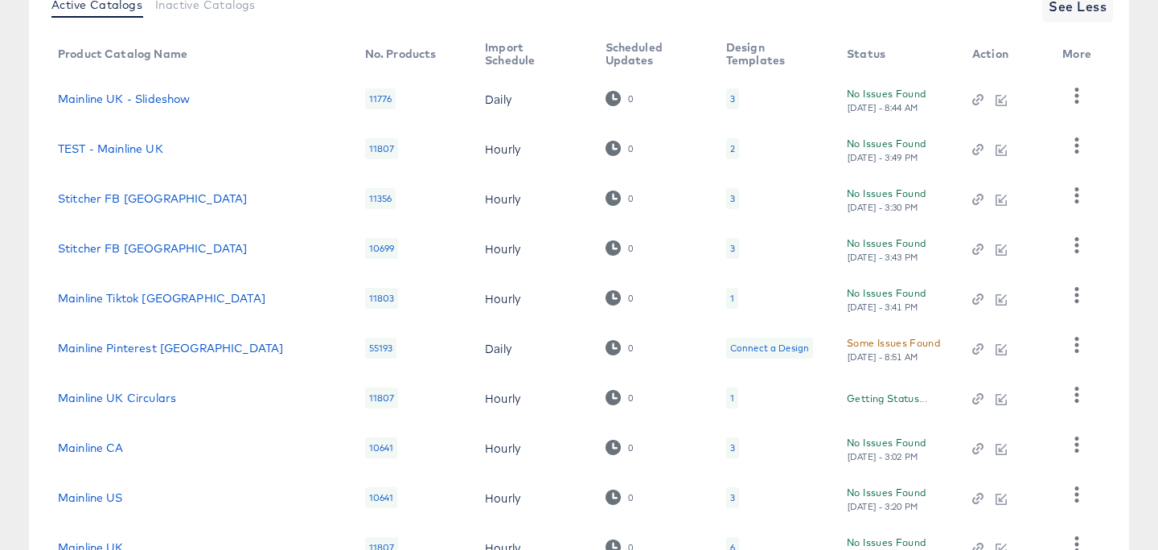
scroll to position [248, 0]
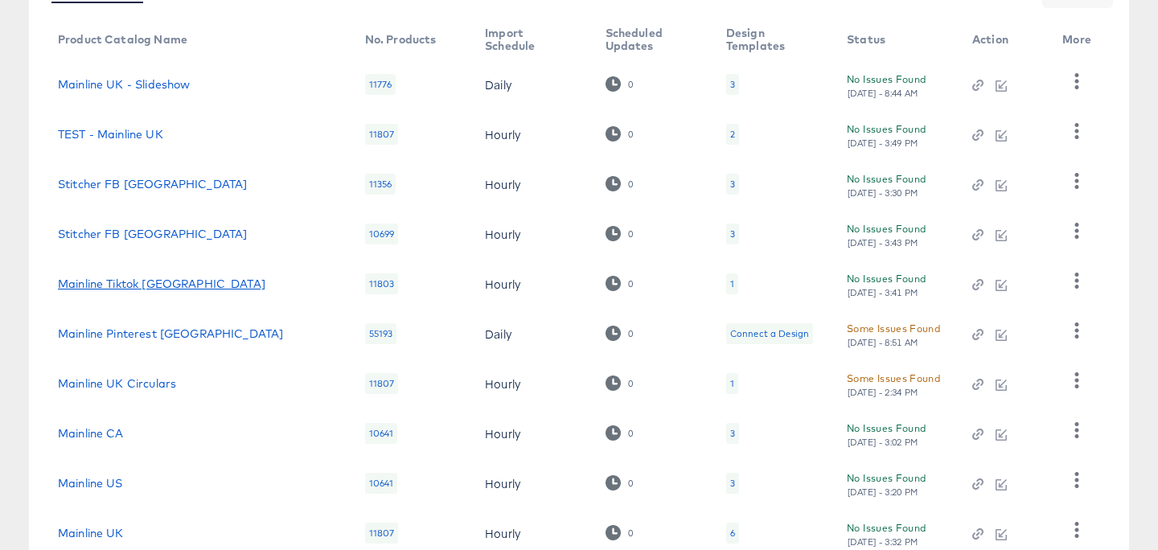
click at [139, 283] on link "Mainline Tiktok [GEOGRAPHIC_DATA]" at bounding box center [161, 283] width 207 height 13
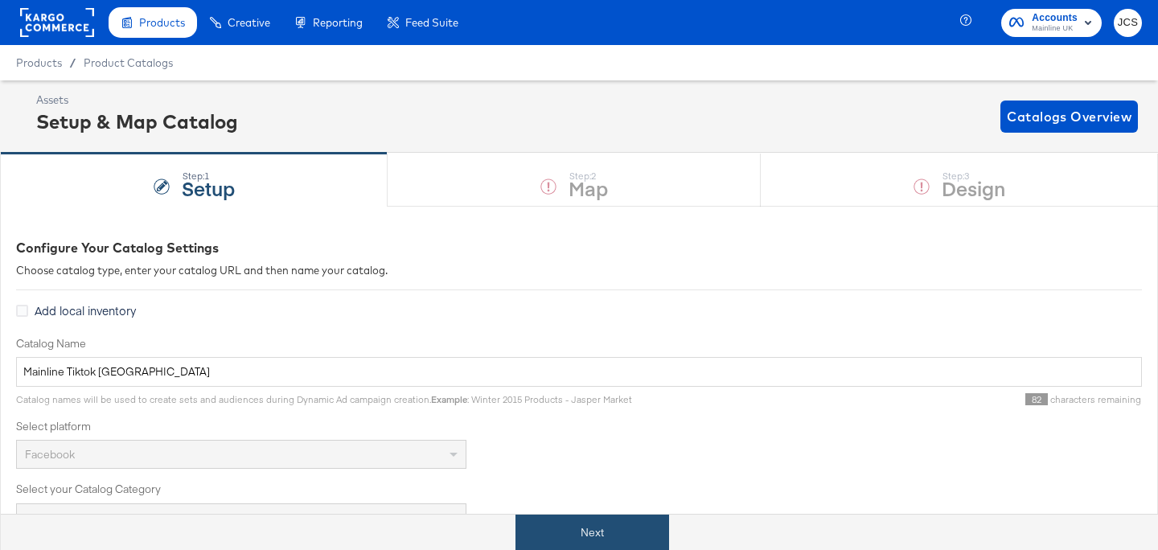
click at [608, 520] on button "Next" at bounding box center [592, 533] width 154 height 36
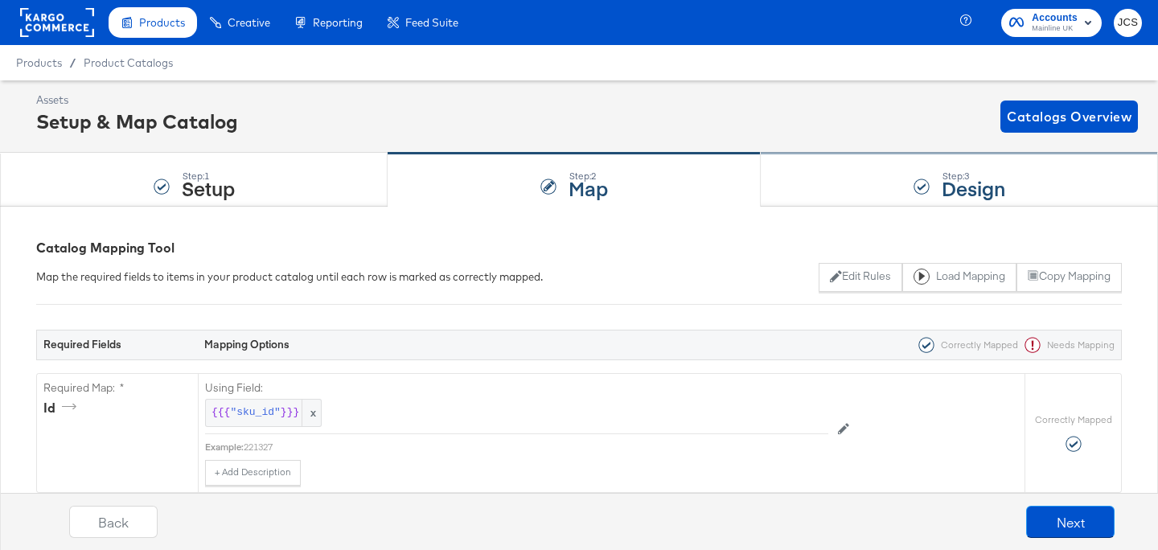
click at [857, 189] on div "Step: 3 Design" at bounding box center [959, 180] width 397 height 53
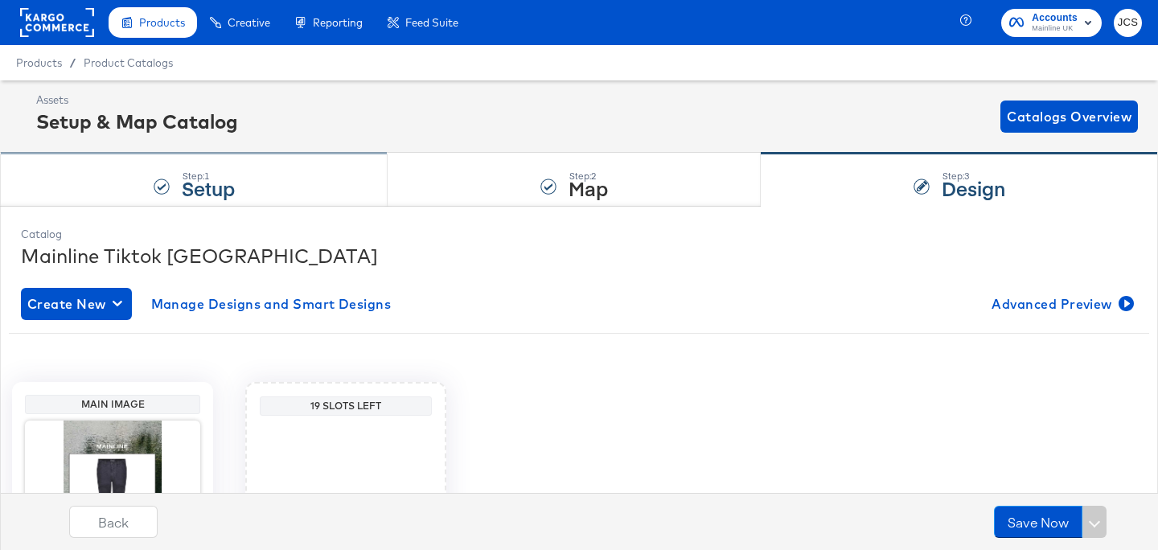
click at [203, 176] on strong "Setup" at bounding box center [208, 187] width 53 height 27
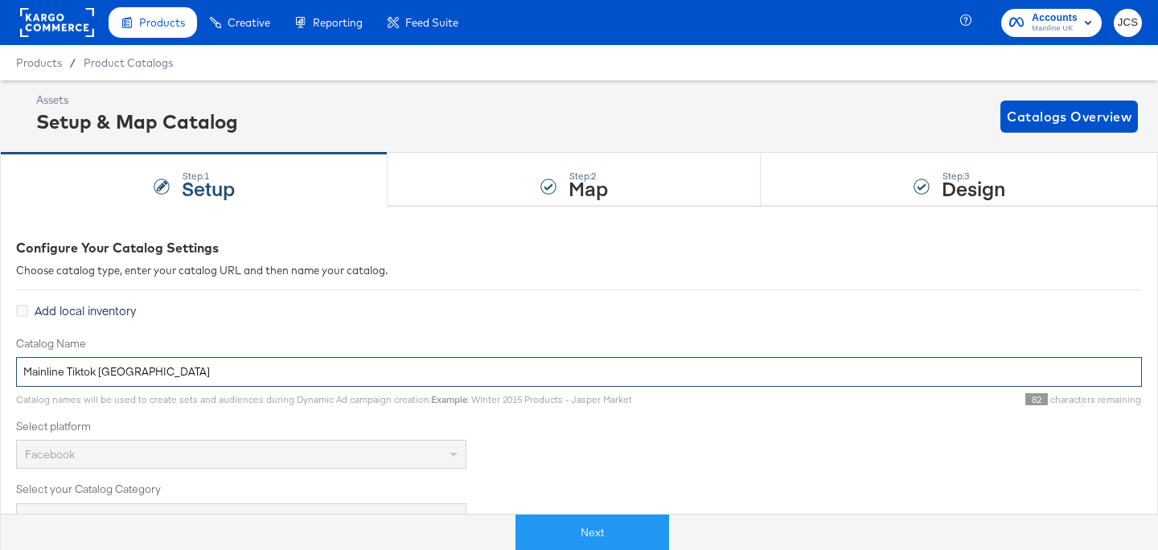
click at [181, 369] on input "Mainline Tiktok [GEOGRAPHIC_DATA]" at bounding box center [579, 372] width 1126 height 30
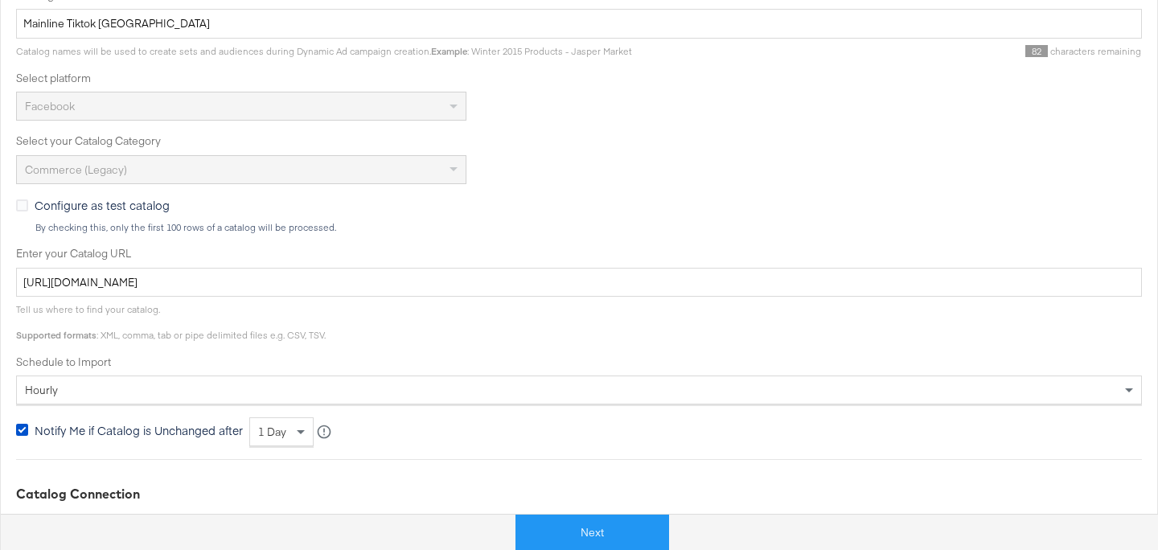
scroll to position [359, 0]
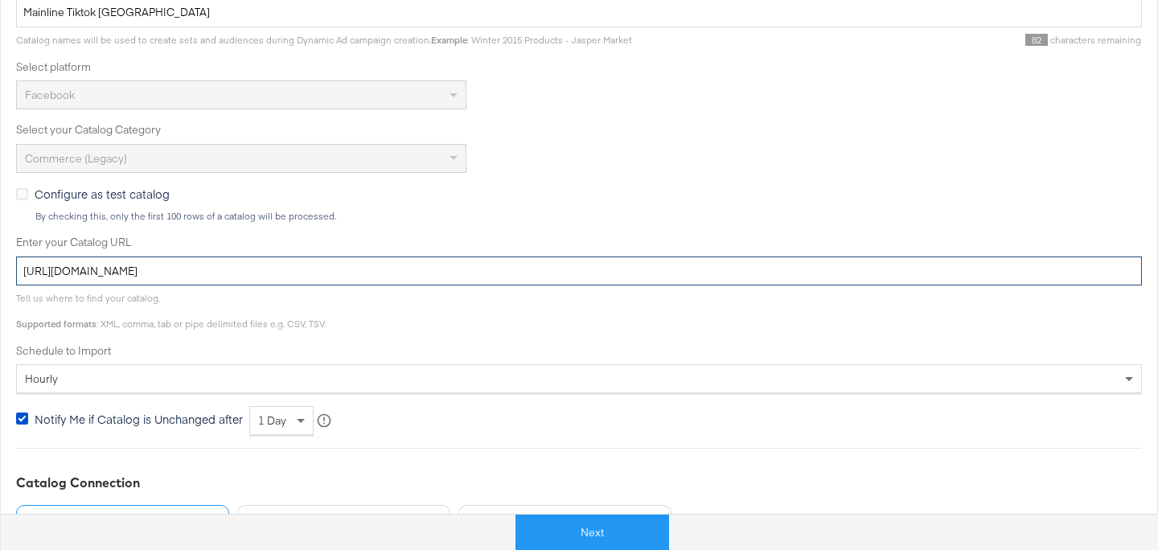
click at [384, 271] on input "[URL][DOMAIN_NAME]" at bounding box center [579, 271] width 1126 height 30
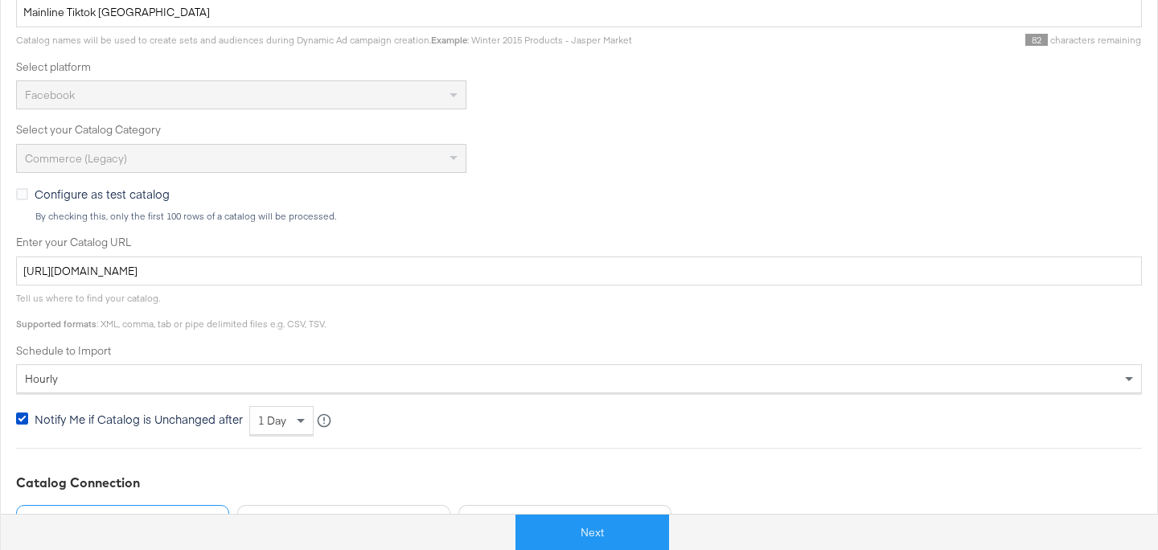
scroll to position [528, 0]
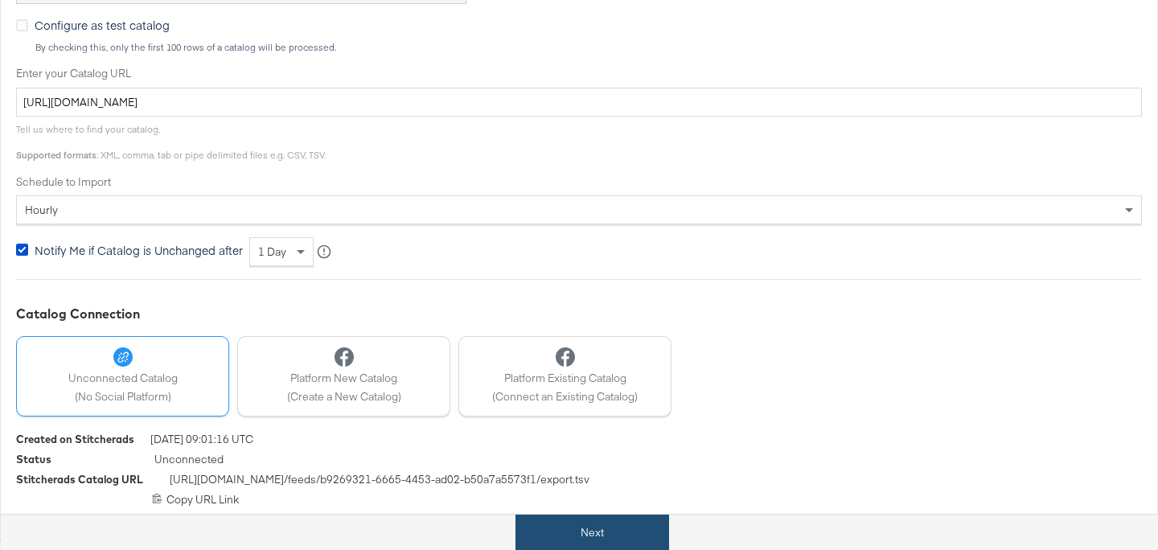
click at [605, 534] on button "Next" at bounding box center [592, 533] width 154 height 36
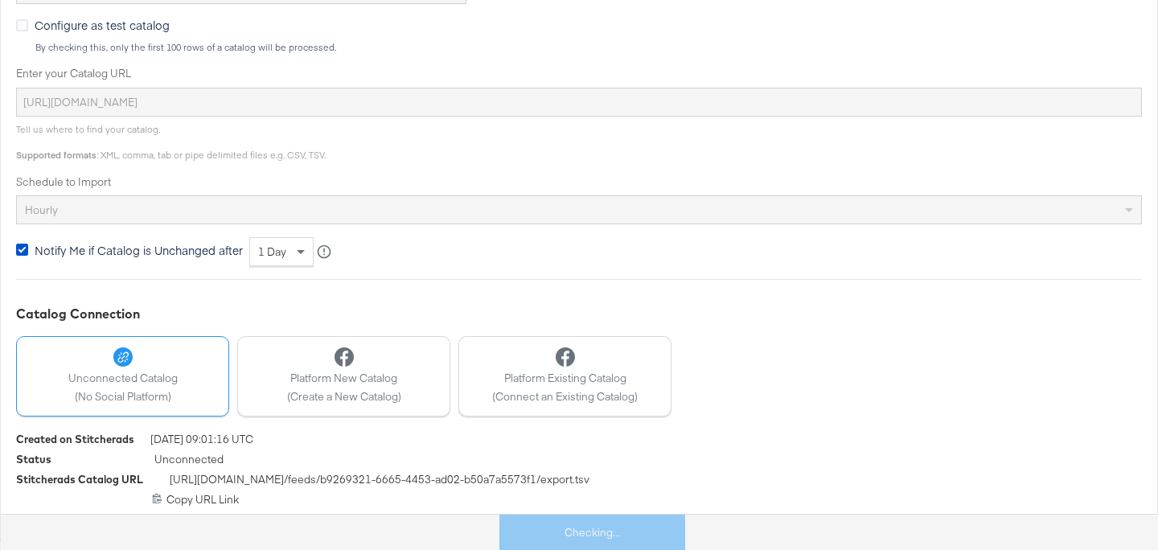
scroll to position [0, 0]
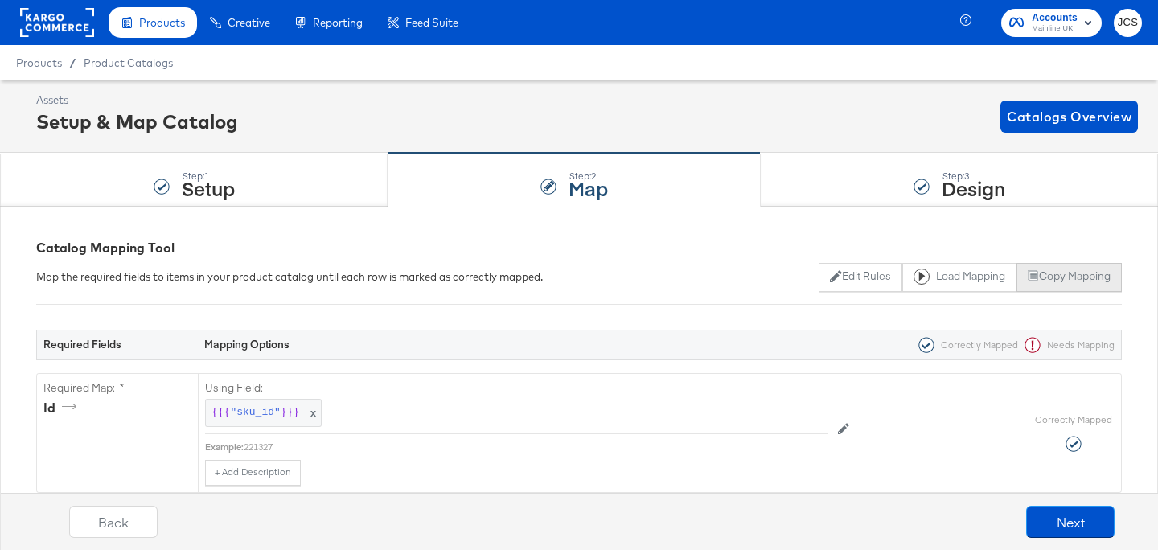
click at [1040, 284] on button "Copy Mapping" at bounding box center [1068, 277] width 105 height 29
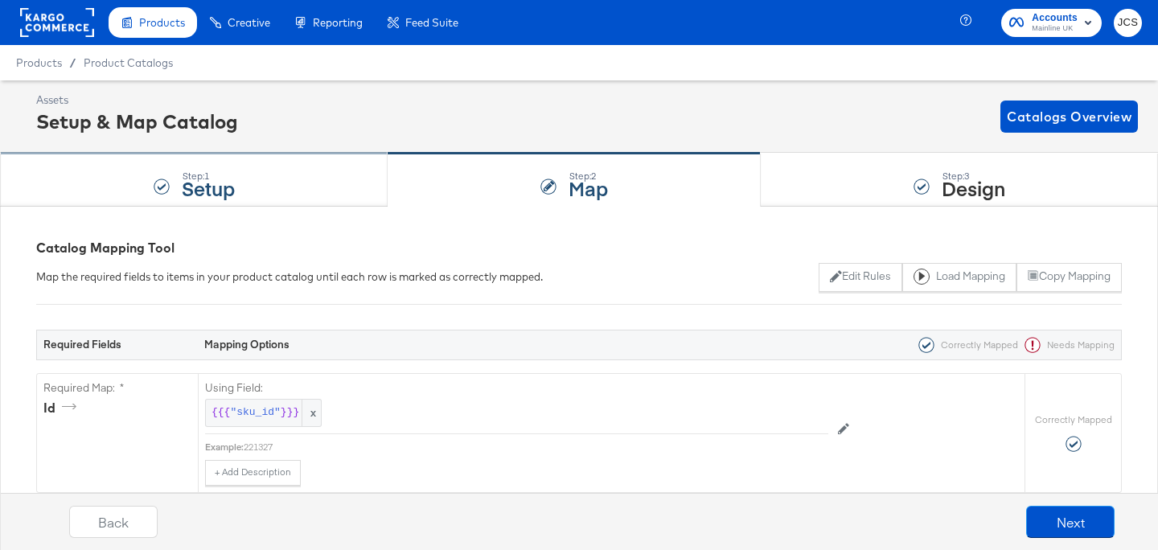
click at [318, 187] on div "Step: 1 Setup" at bounding box center [194, 180] width 388 height 53
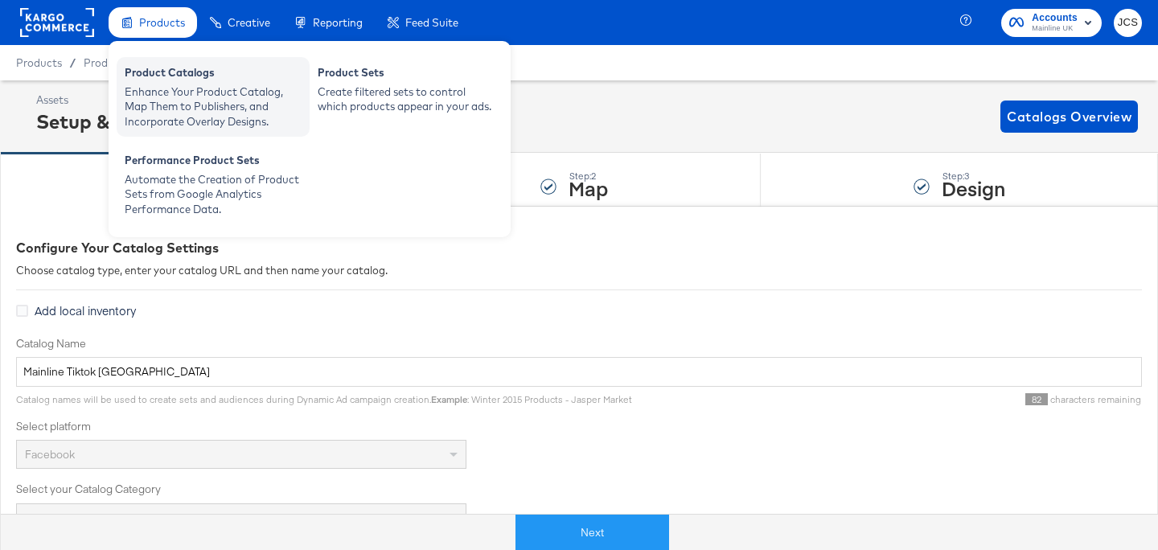
click at [155, 72] on div "Product Catalogs" at bounding box center [213, 74] width 177 height 19
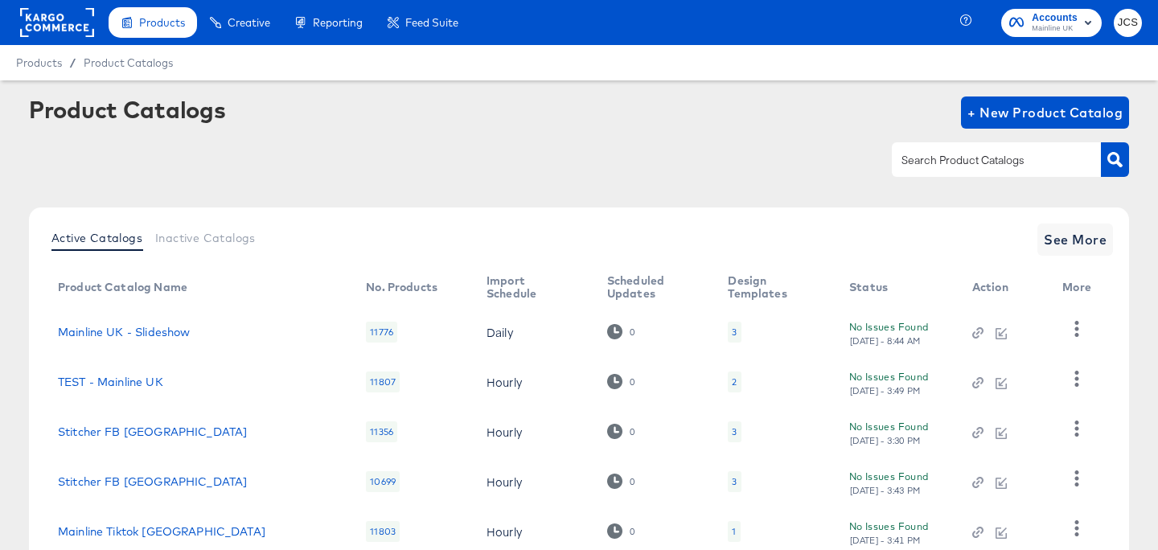
scroll to position [113, 0]
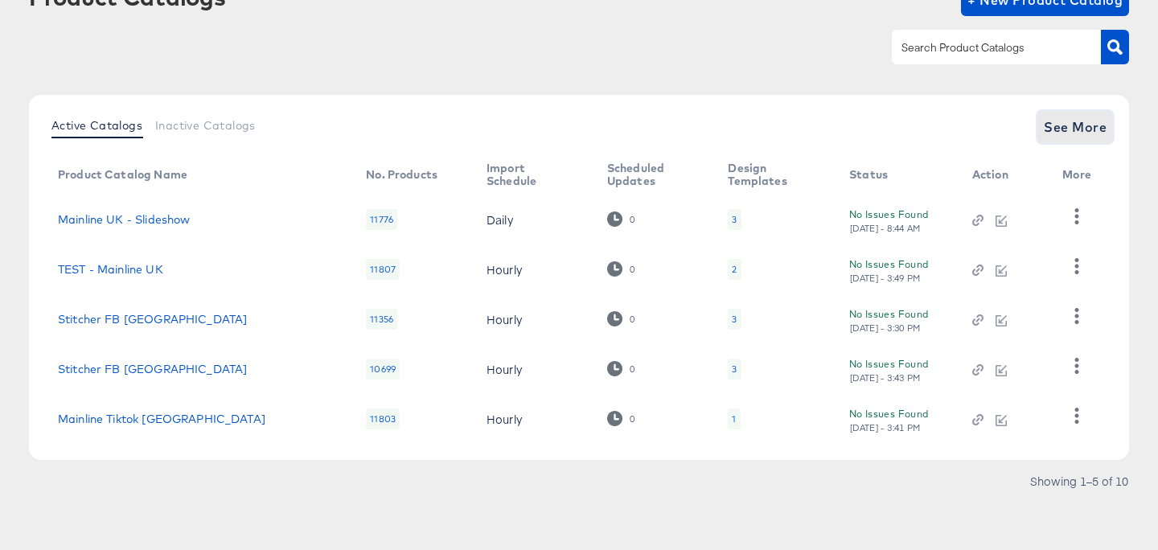
click at [1060, 128] on span "See More" at bounding box center [1075, 127] width 63 height 23
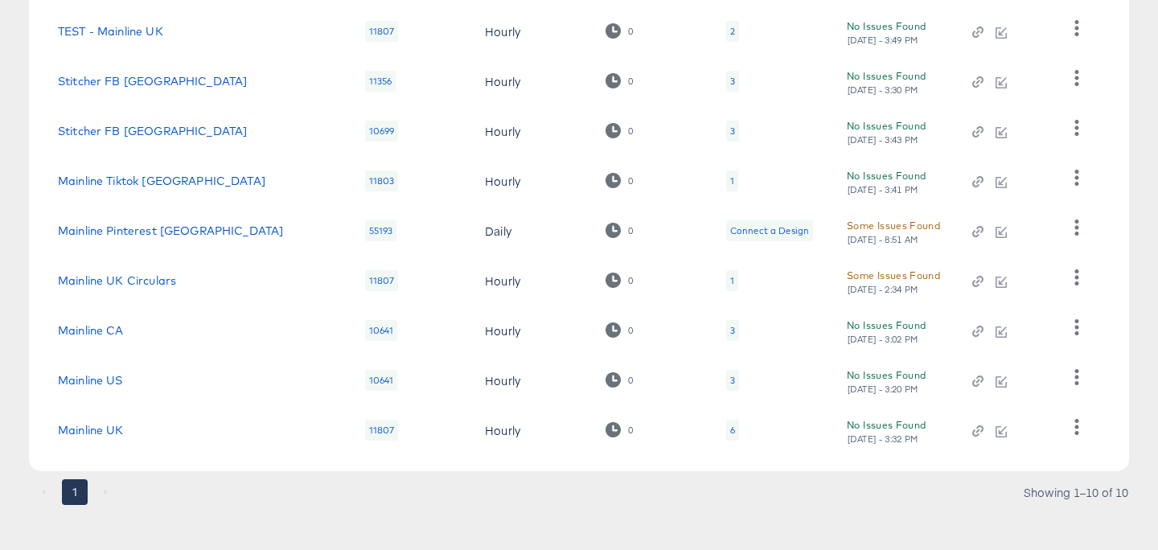
scroll to position [362, 0]
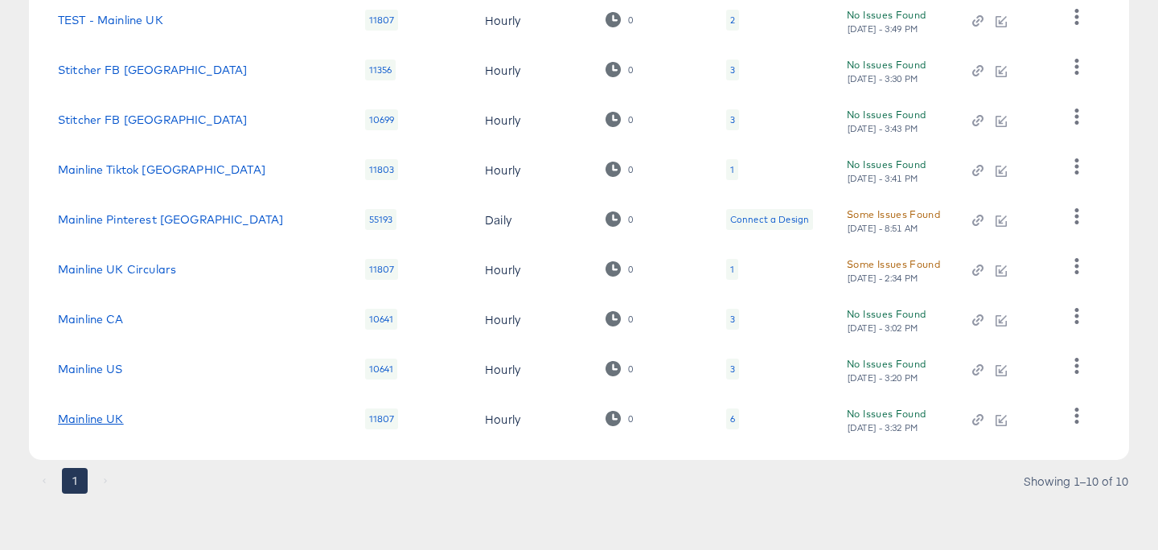
click at [106, 414] on link "Mainline UK" at bounding box center [91, 418] width 66 height 13
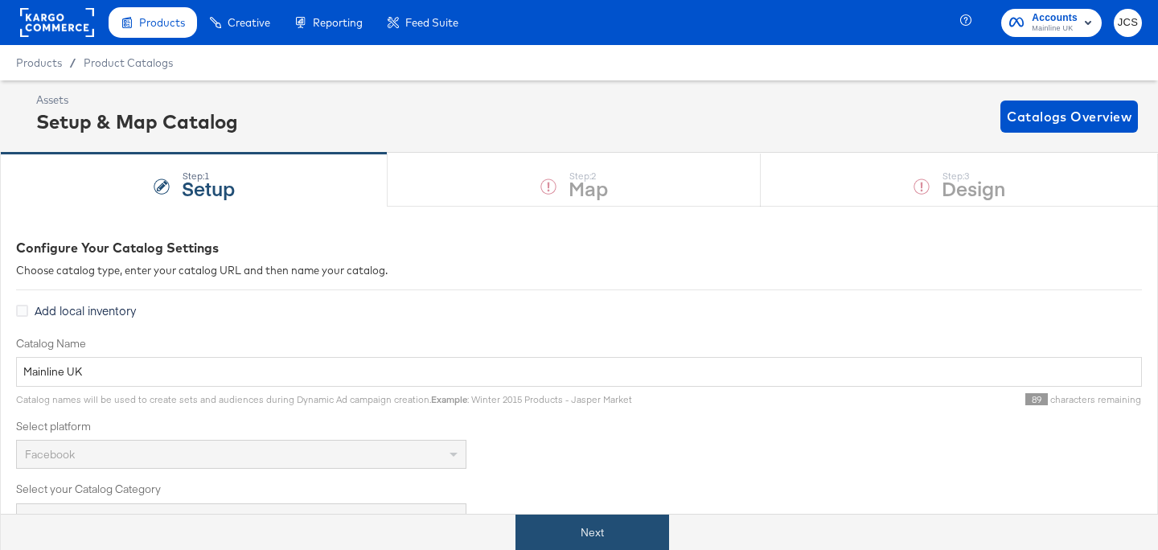
click at [607, 528] on button "Next" at bounding box center [592, 533] width 154 height 36
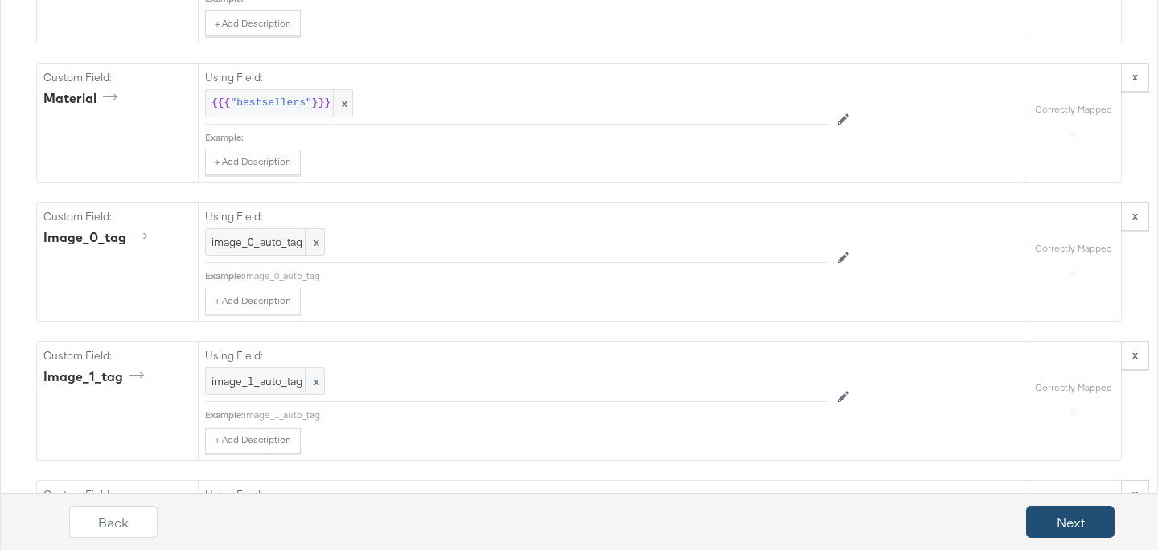
scroll to position [3429, 0]
click at [1085, 530] on button "Next" at bounding box center [1070, 522] width 88 height 32
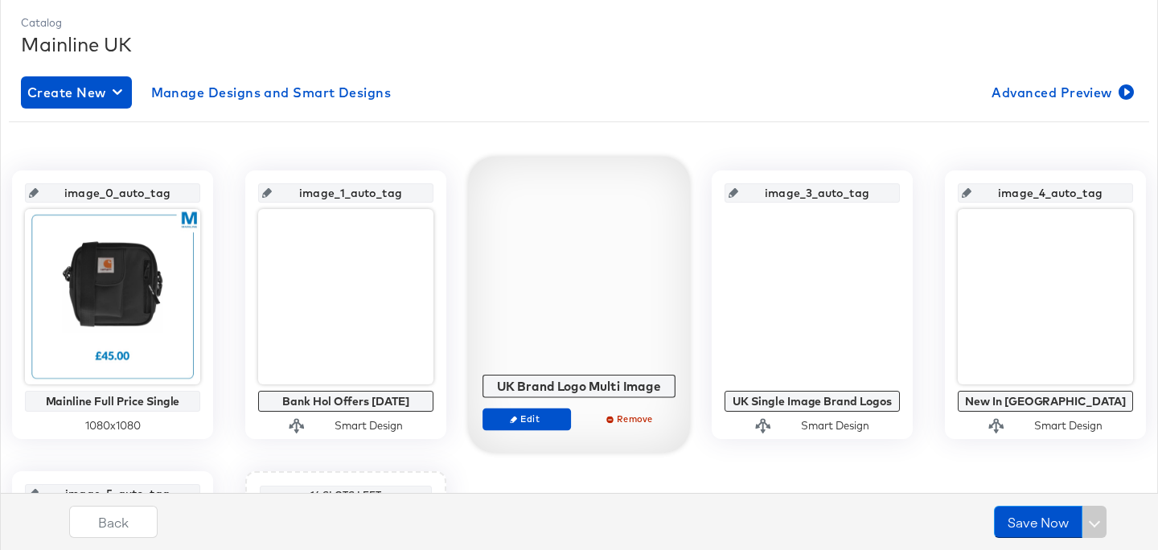
scroll to position [224, 0]
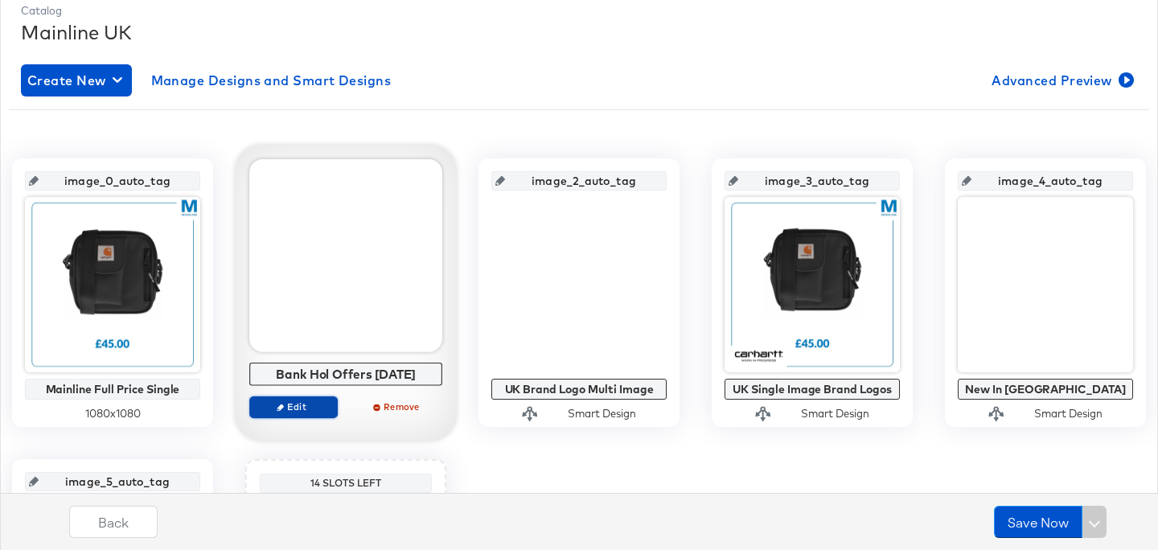
click at [311, 406] on span "Edit" at bounding box center [293, 406] width 74 height 12
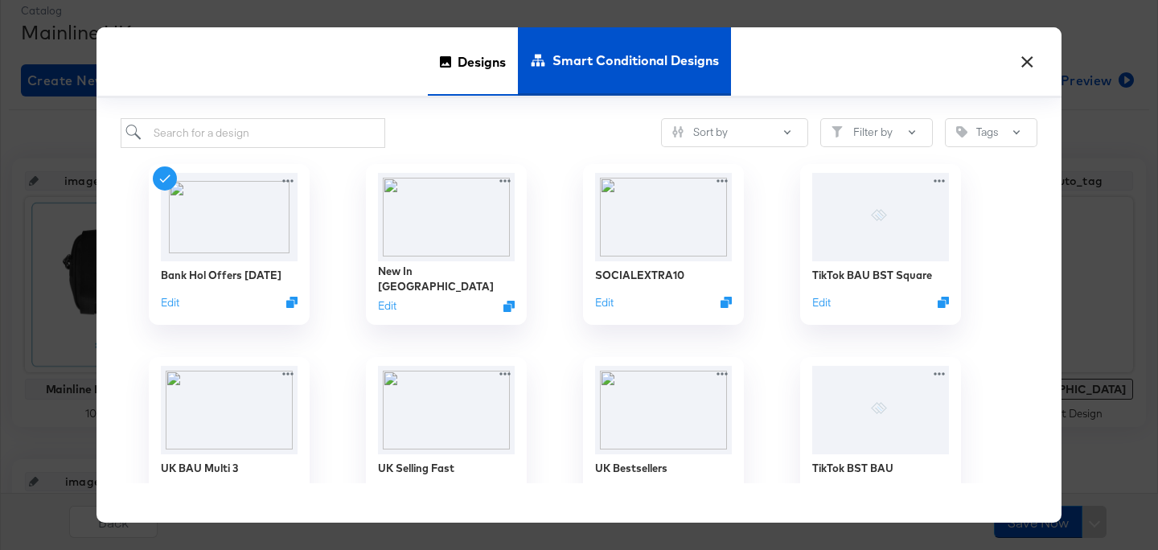
click at [467, 60] on span "Designs" at bounding box center [481, 62] width 48 height 71
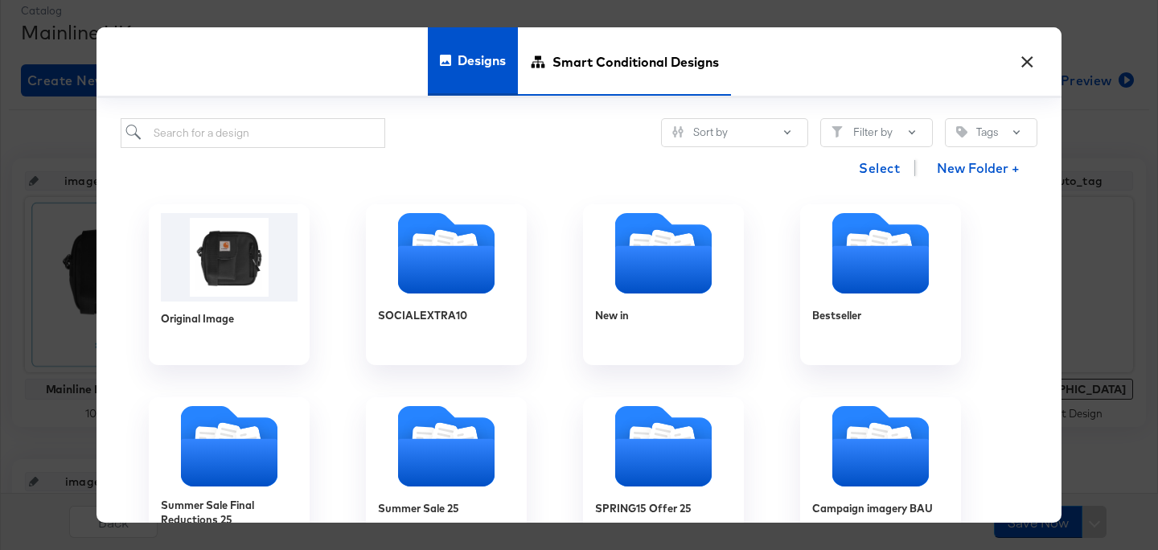
click at [580, 53] on span "Smart Conditional Designs" at bounding box center [635, 62] width 166 height 71
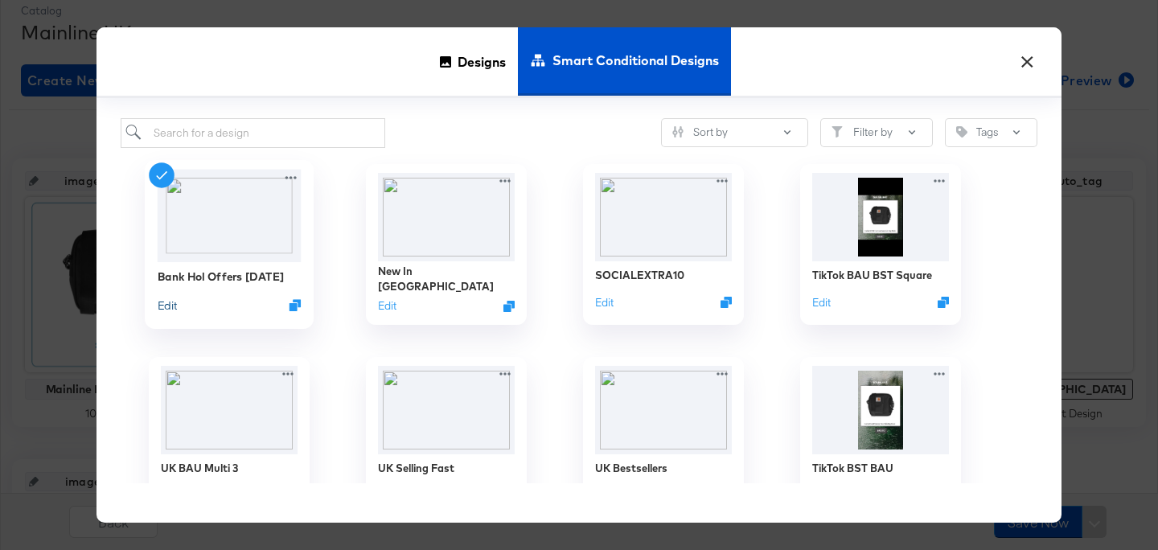
click at [167, 308] on button "Edit" at bounding box center [167, 304] width 19 height 15
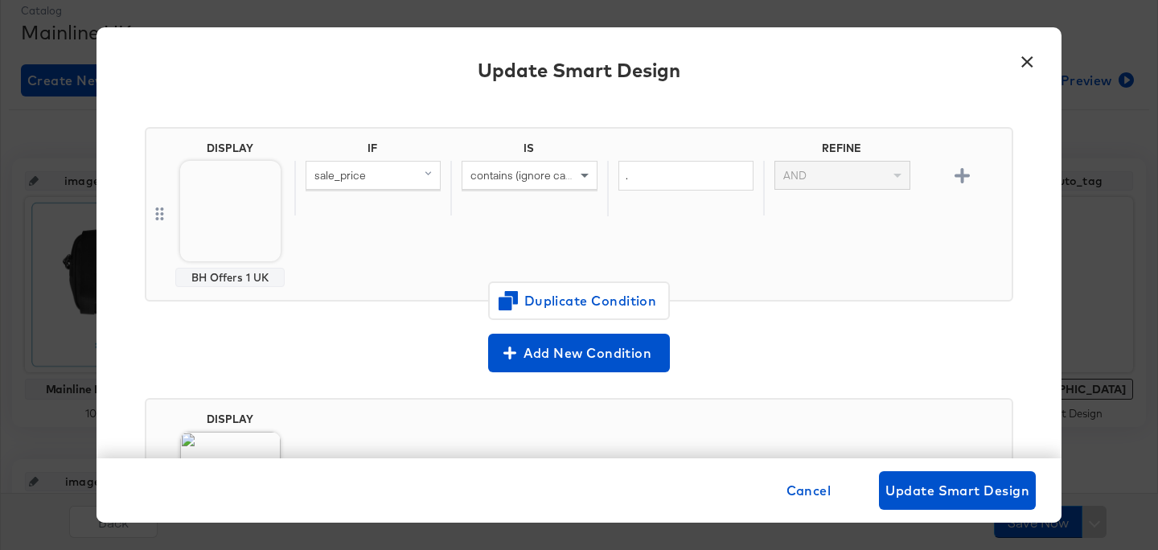
scroll to position [121, 0]
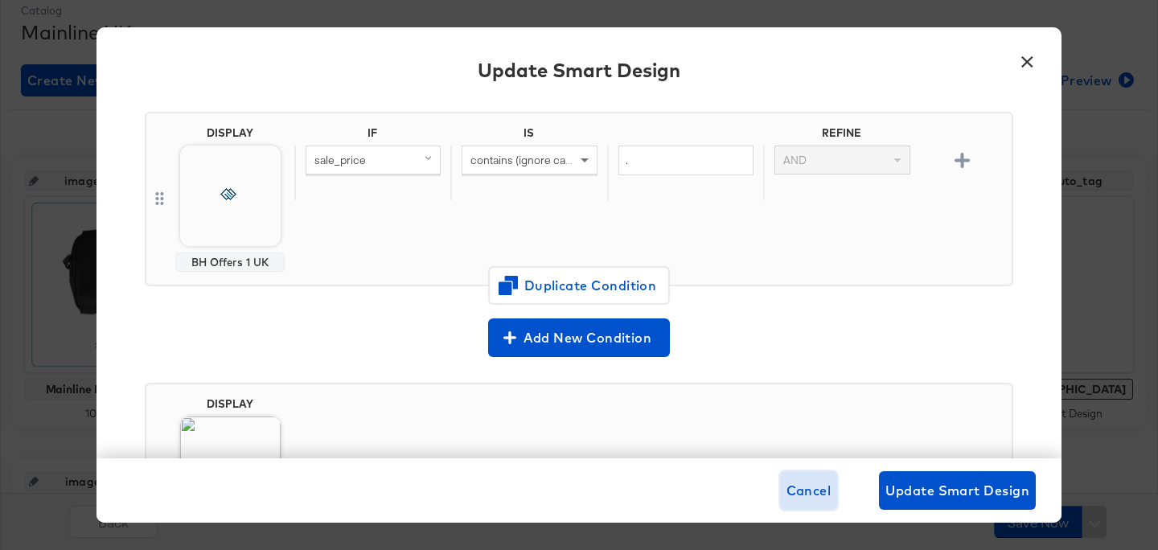
click at [807, 483] on span "Cancel" at bounding box center [808, 490] width 45 height 23
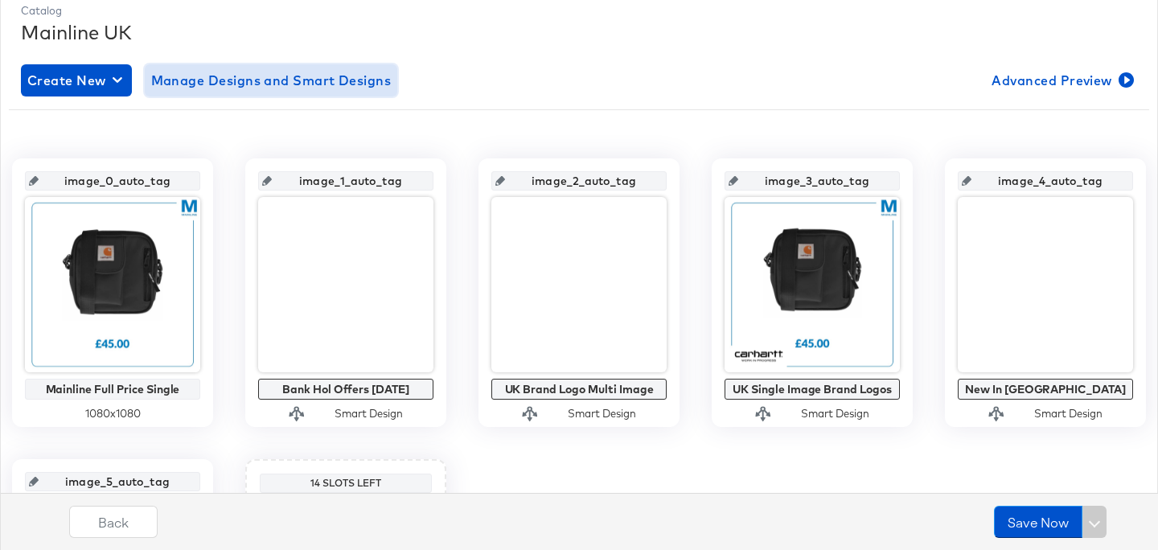
click at [337, 85] on span "Manage Designs and Smart Designs" at bounding box center [271, 80] width 240 height 23
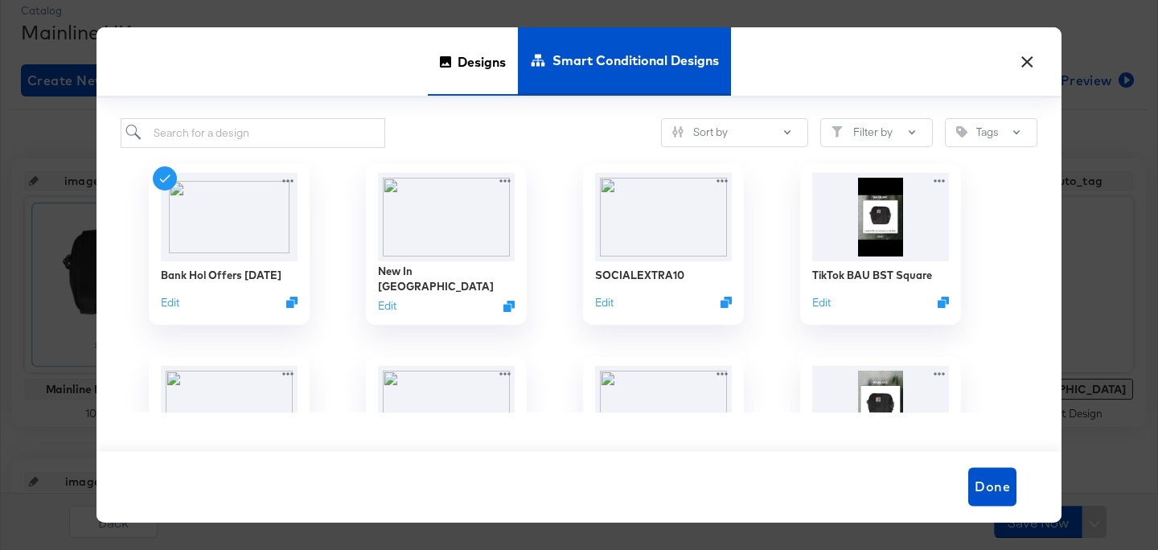
click at [442, 54] on div "Designs" at bounding box center [473, 61] width 90 height 68
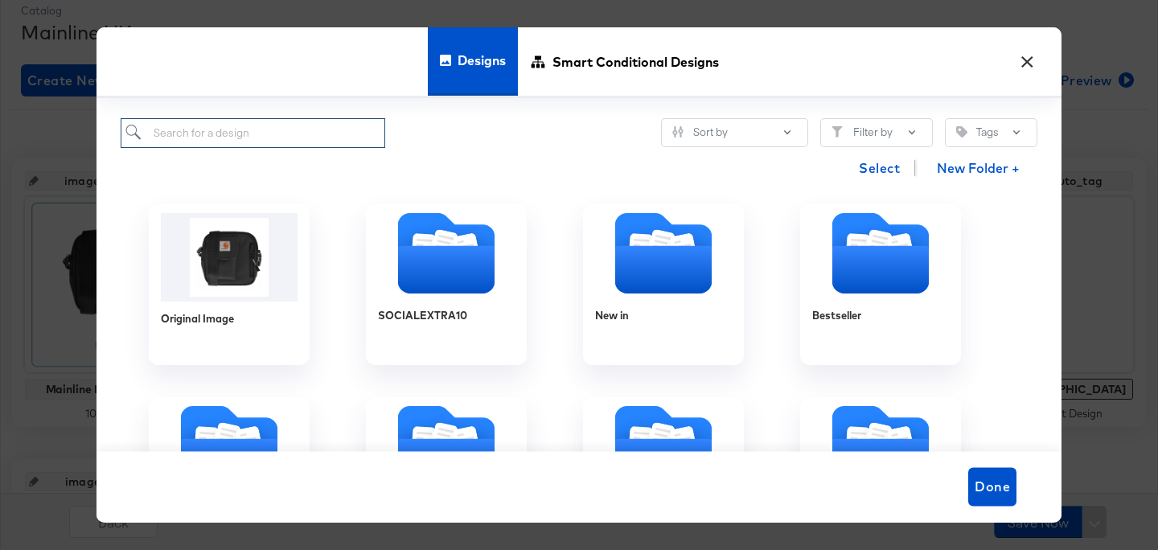
click at [244, 133] on input "search" at bounding box center [253, 133] width 265 height 30
type input "n"
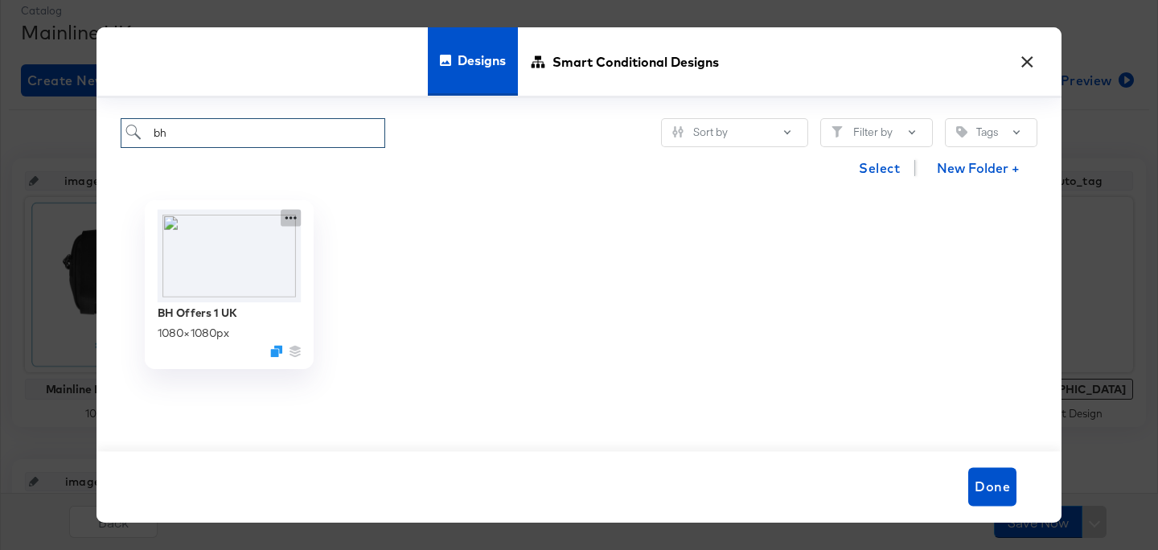
click at [291, 213] on icon at bounding box center [291, 218] width 20 height 17
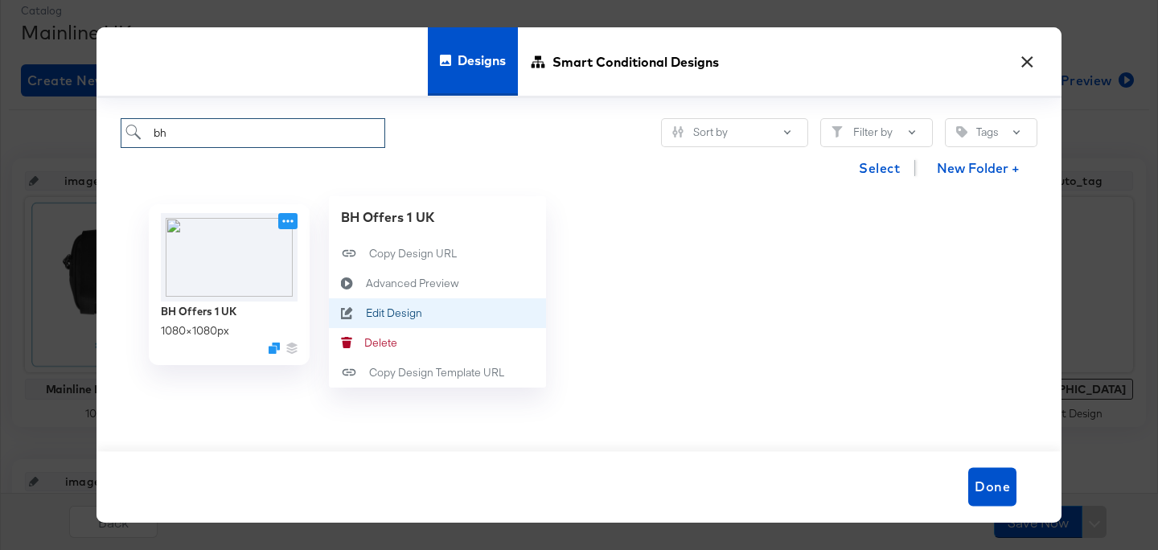
type input "bh"
click at [366, 314] on div "Edit Design Edit Design" at bounding box center [366, 314] width 0 height 0
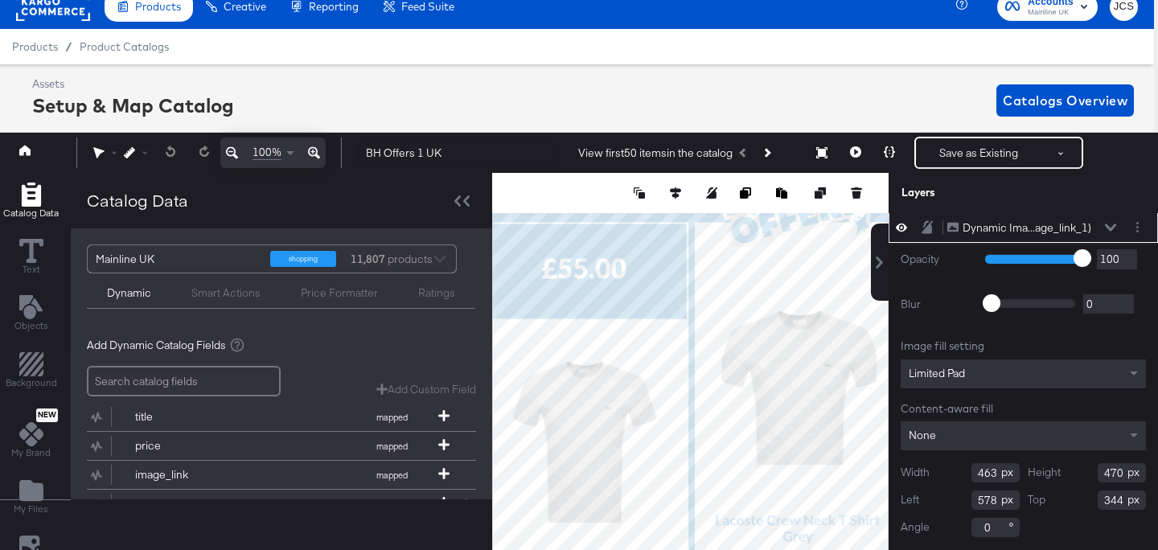
scroll to position [71, 0]
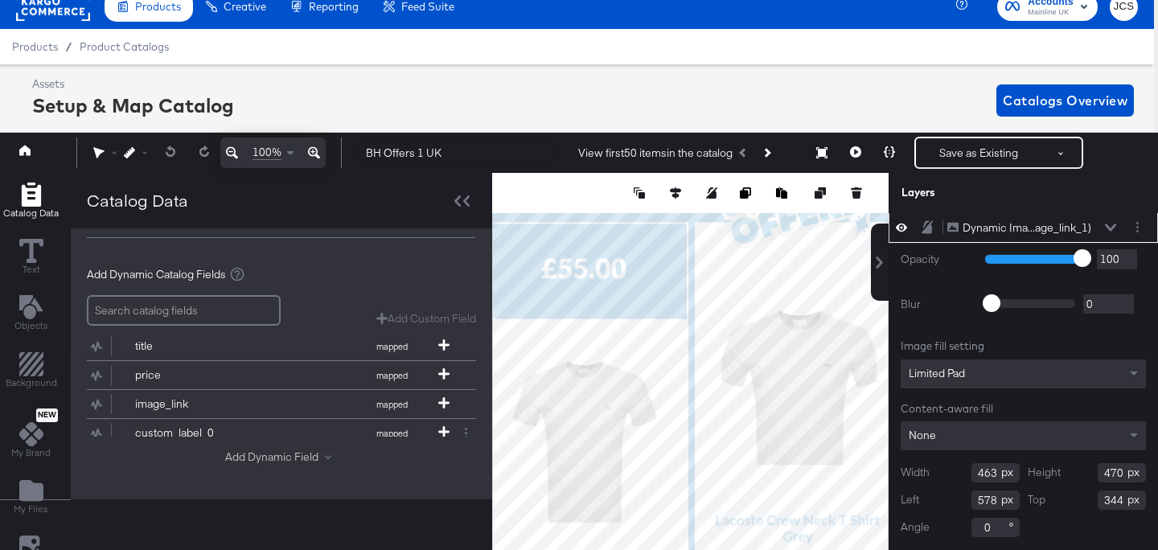
click at [266, 457] on button "Add Dynamic Field" at bounding box center [281, 456] width 113 height 15
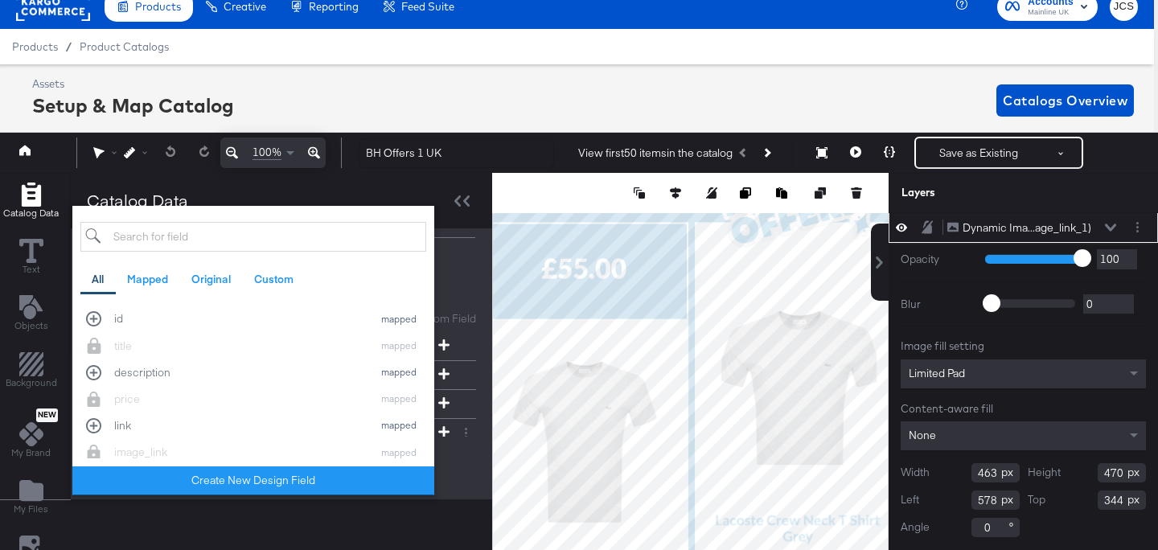
click at [459, 265] on div "Add Dynamic Catalog Fields Add Custom Field Create a custom field based on an e…" at bounding box center [281, 369] width 389 height 230
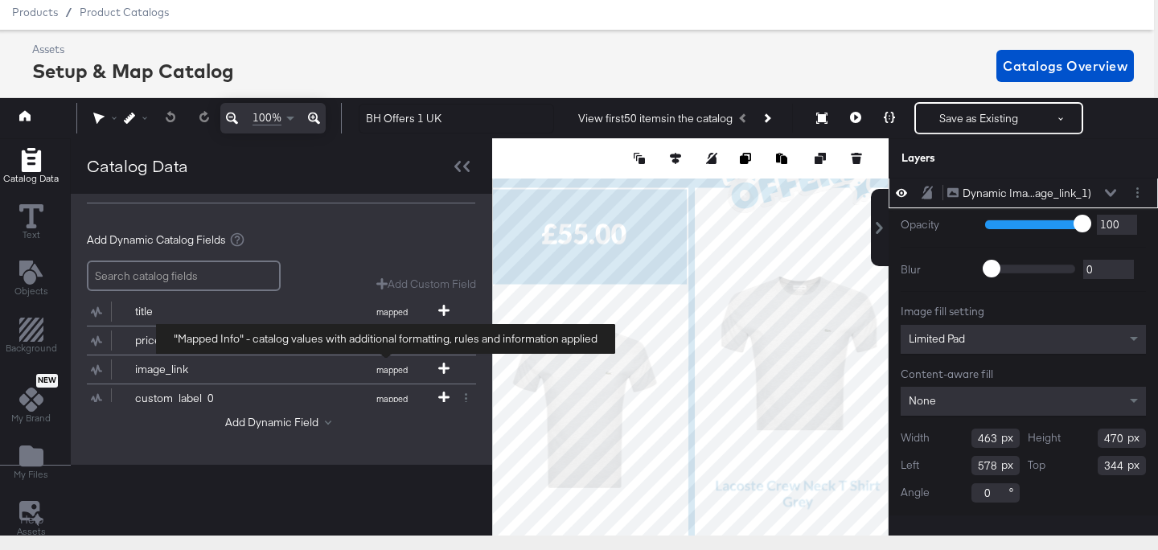
scroll to position [15, 0]
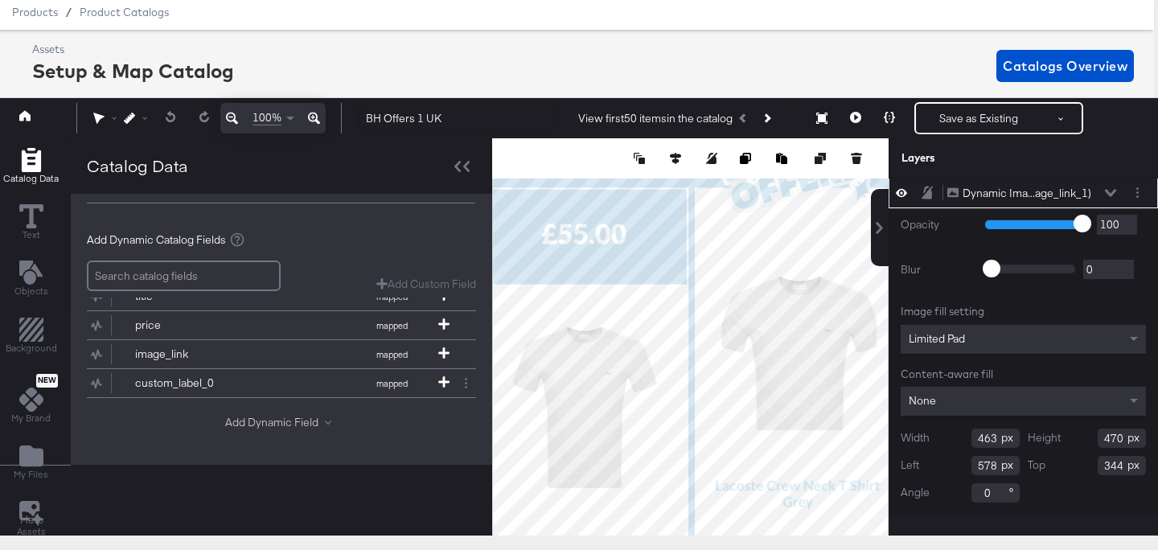
click at [256, 426] on button "Add Dynamic Field" at bounding box center [281, 422] width 113 height 15
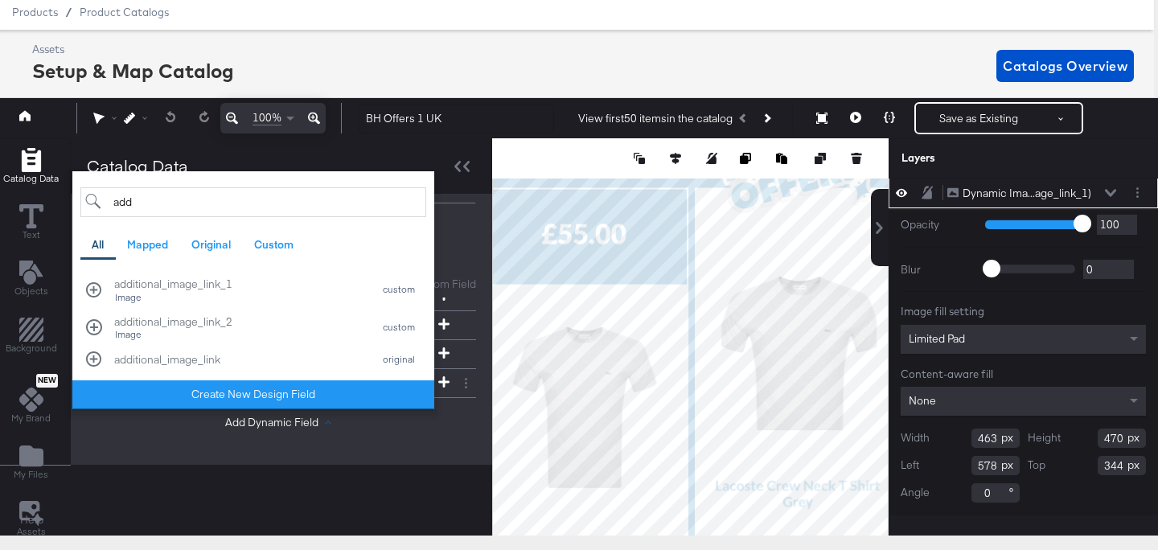
type input "add"
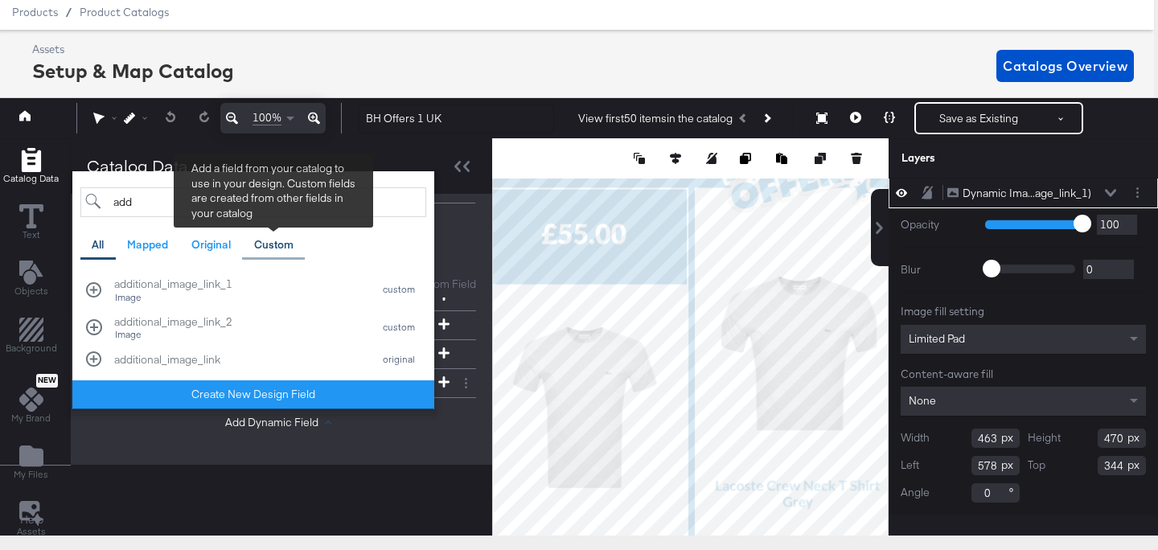
click at [276, 244] on div "Custom" at bounding box center [273, 244] width 39 height 15
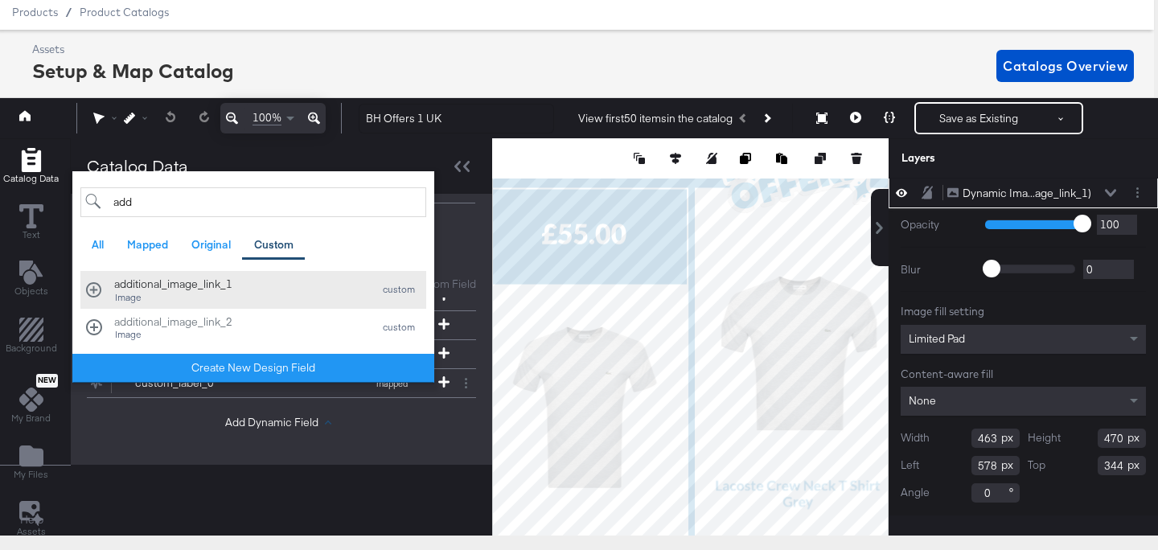
click at [389, 281] on div "additional_image_link_1 Image custom" at bounding box center [253, 290] width 334 height 27
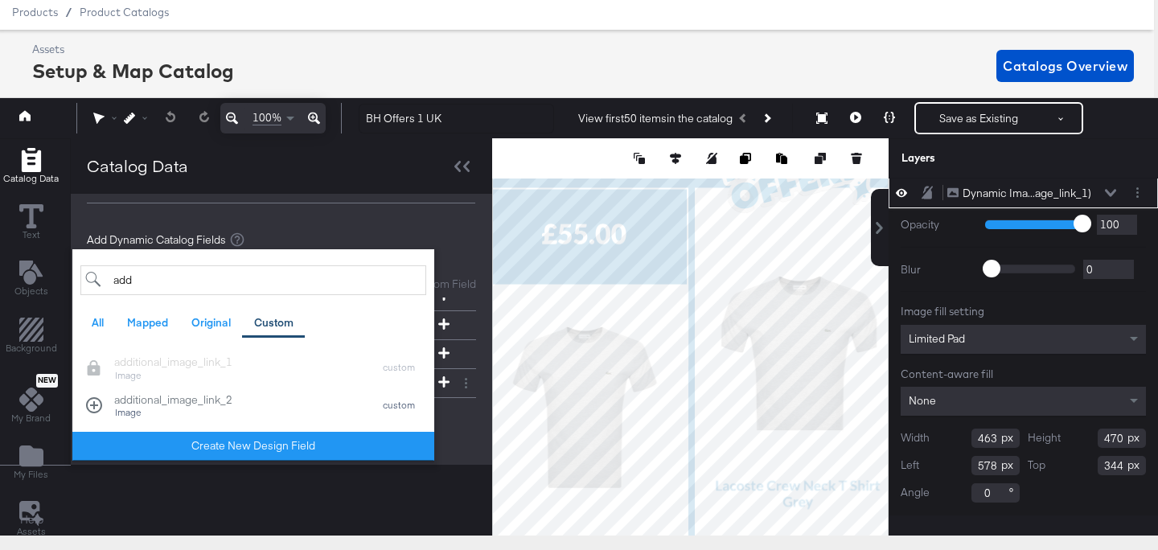
click at [446, 213] on div "Mainline UK shopping 11,807 products Dynamic Smart Actions Price Formatter Rati…" at bounding box center [281, 171] width 421 height 96
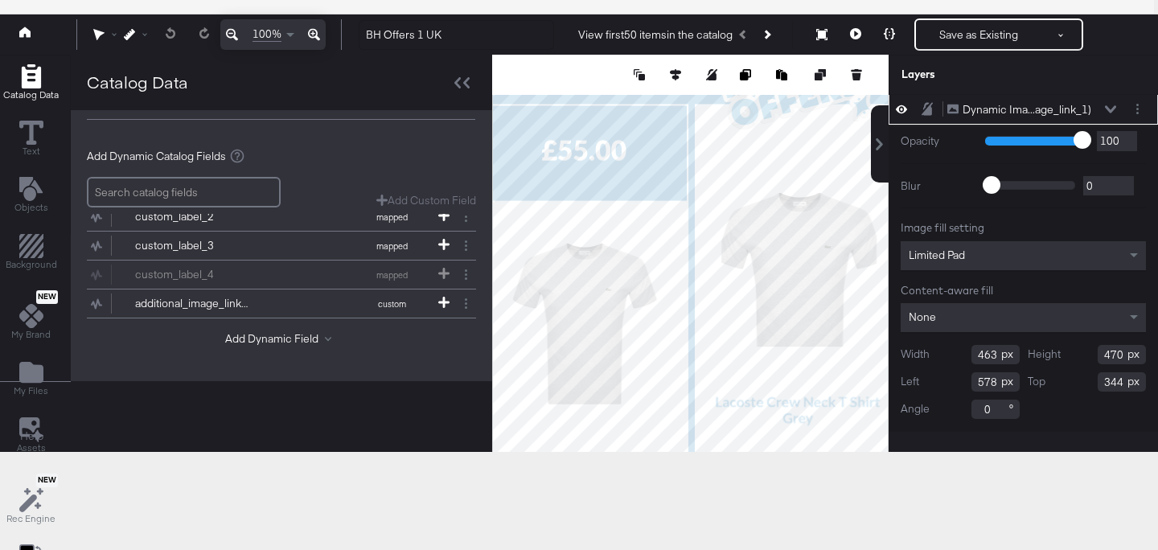
scroll to position [176, 4]
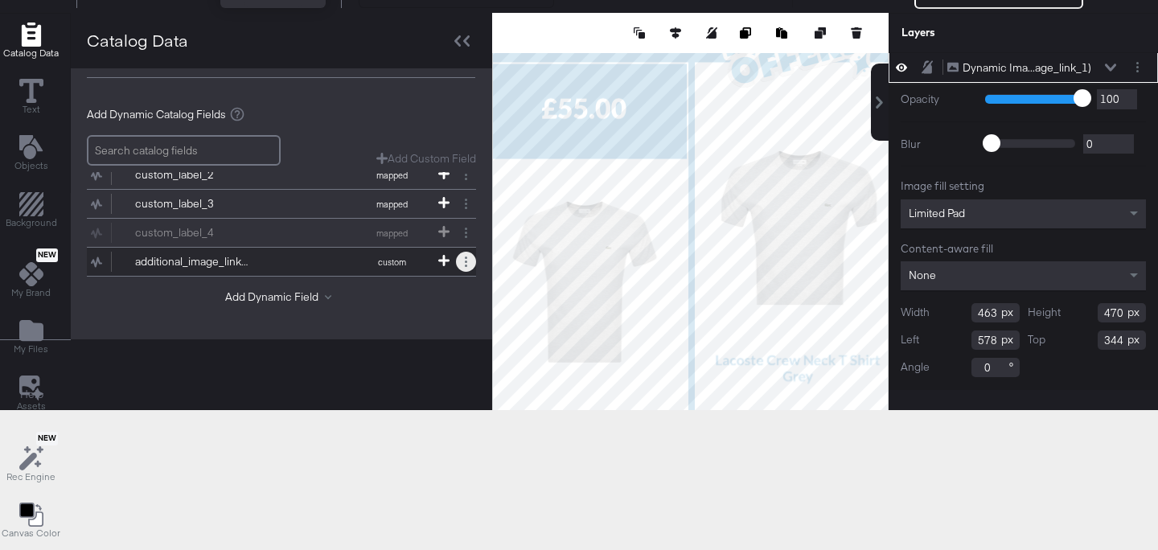
click at [459, 265] on button at bounding box center [466, 262] width 20 height 20
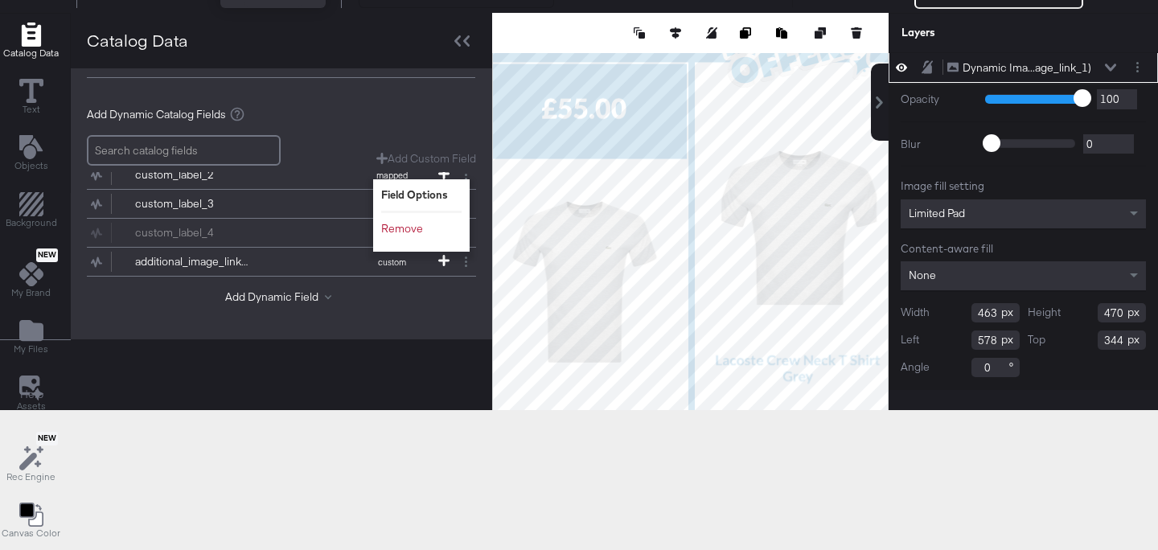
click at [412, 319] on div "Add Dynamic Catalog Fields Add Custom Field Create a custom field based on an e…" at bounding box center [281, 209] width 389 height 230
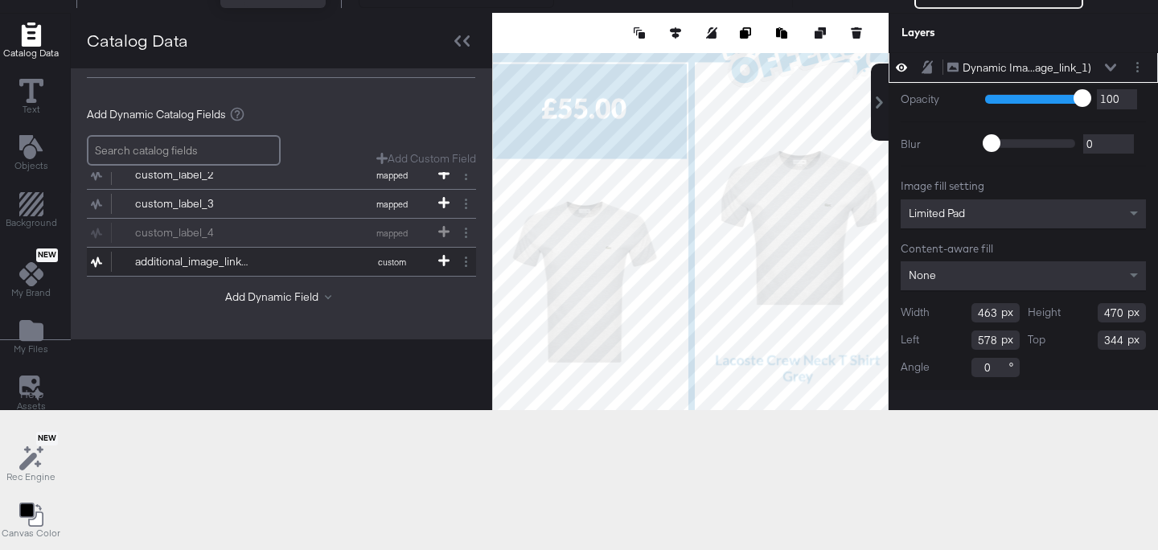
scroll to position [0, 0]
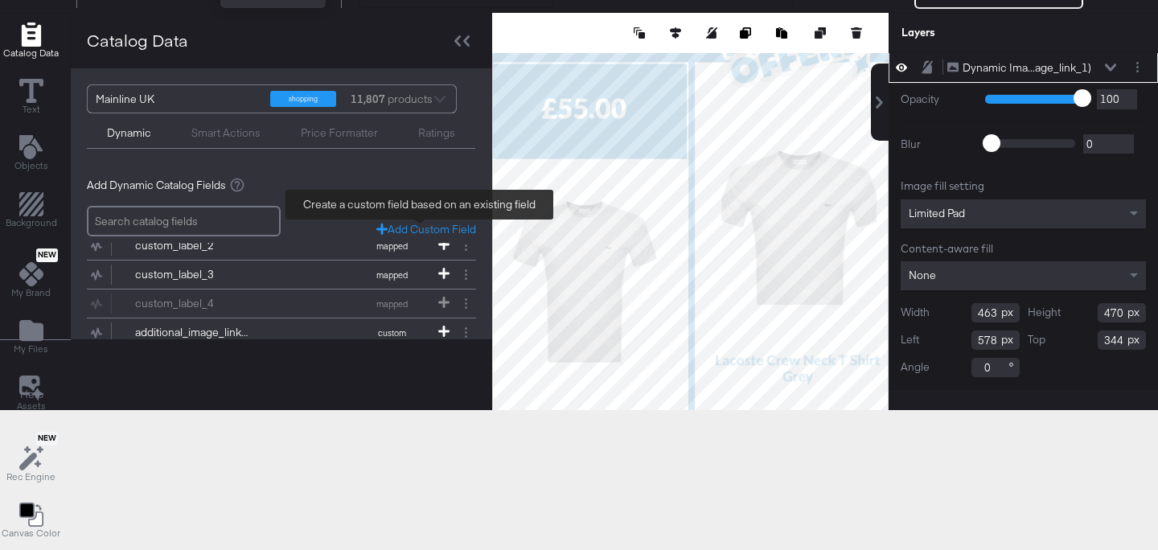
click at [404, 222] on div "Add Custom Field" at bounding box center [426, 229] width 100 height 15
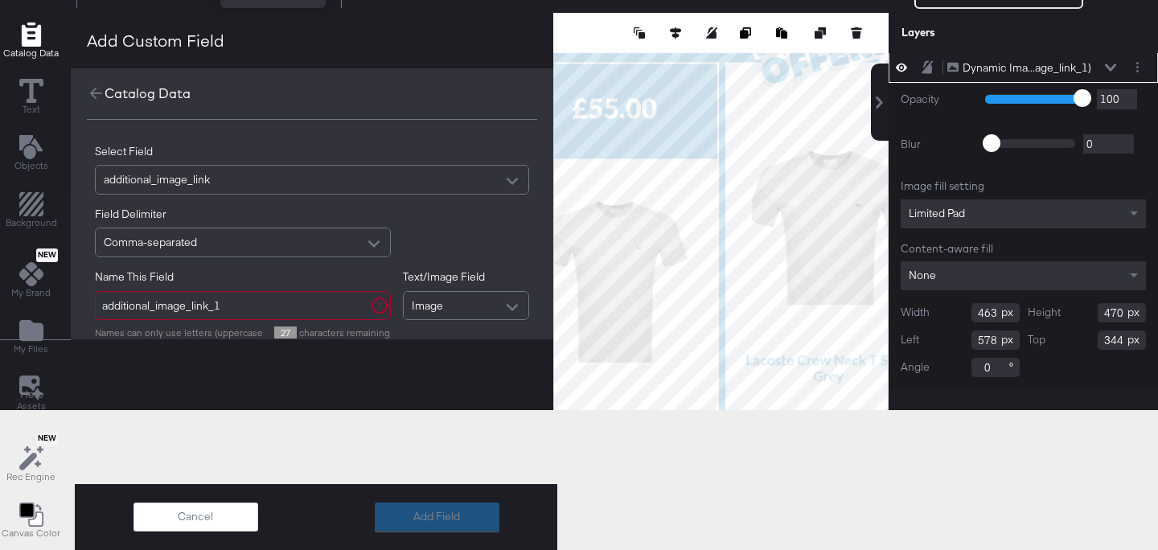
click at [388, 174] on div "additional_image_link" at bounding box center [312, 180] width 433 height 28
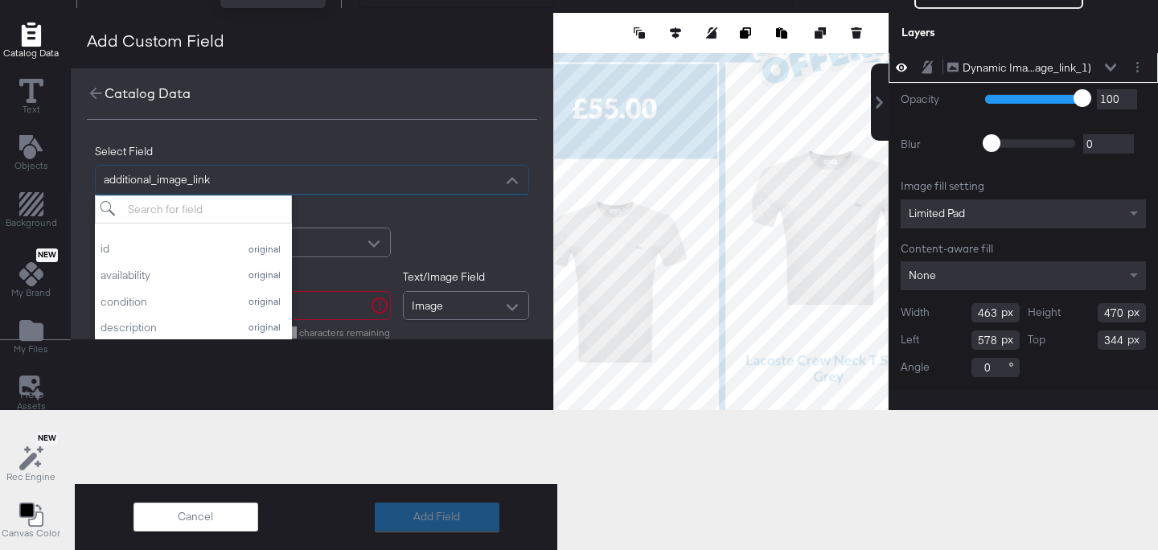
click at [388, 174] on div "additional_image_link" at bounding box center [312, 180] width 433 height 28
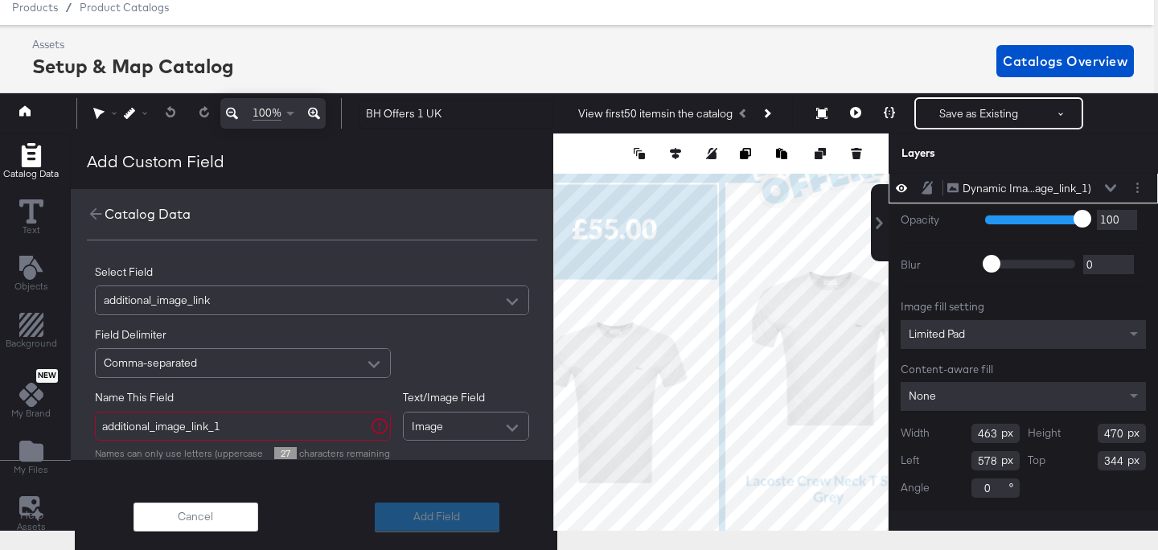
scroll to position [0, 4]
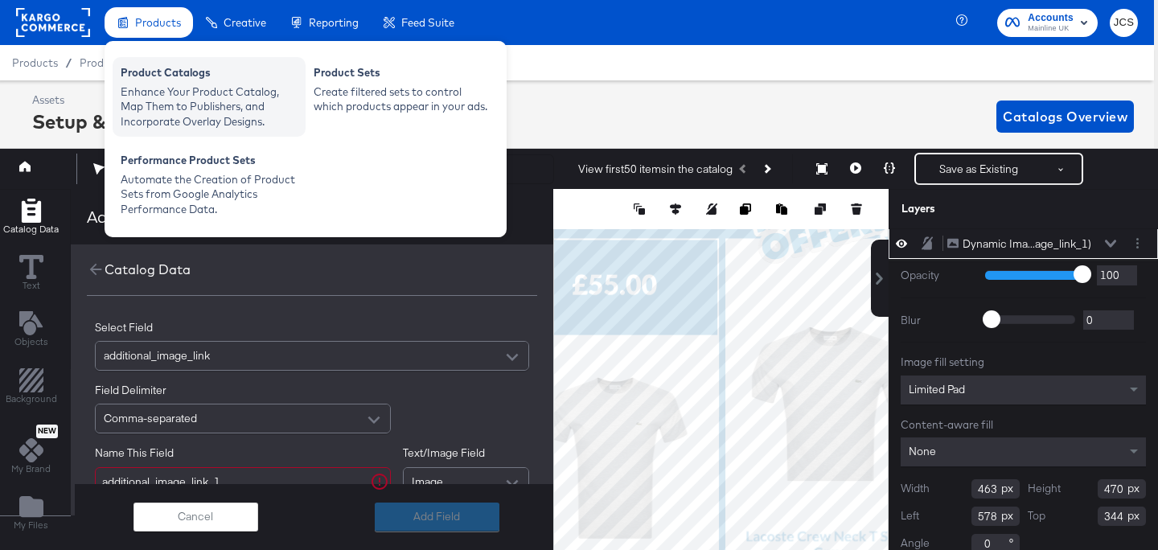
click at [151, 86] on div "Enhance Your Product Catalog, Map Them to Publishers, and Incorporate Overlay D…" at bounding box center [209, 106] width 177 height 45
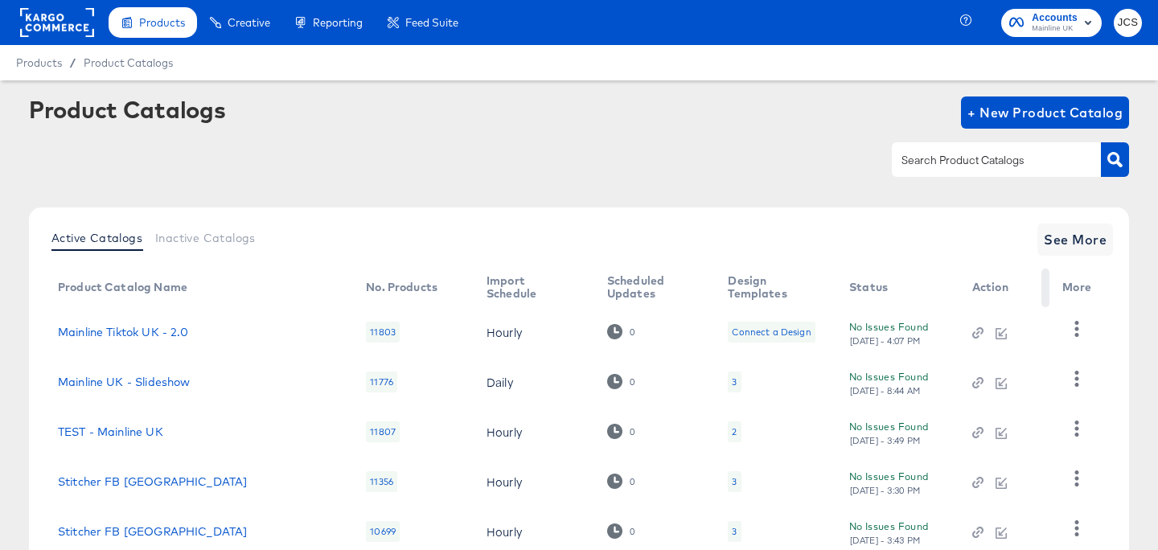
scroll to position [113, 0]
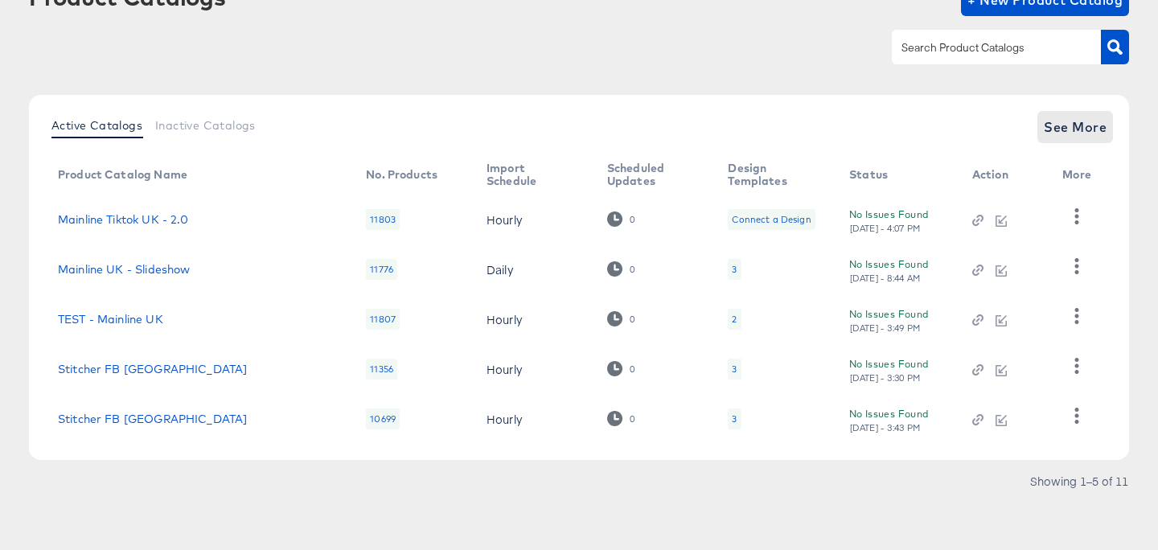
drag, startPoint x: 1119, startPoint y: 117, endPoint x: 1096, endPoint y: 127, distance: 25.2
click at [1110, 122] on div "Active Catalogs Inactive Catalogs See More Product Catalog Name No. Products Im…" at bounding box center [579, 277] width 1100 height 365
click at [1096, 127] on span "See More" at bounding box center [1075, 127] width 63 height 23
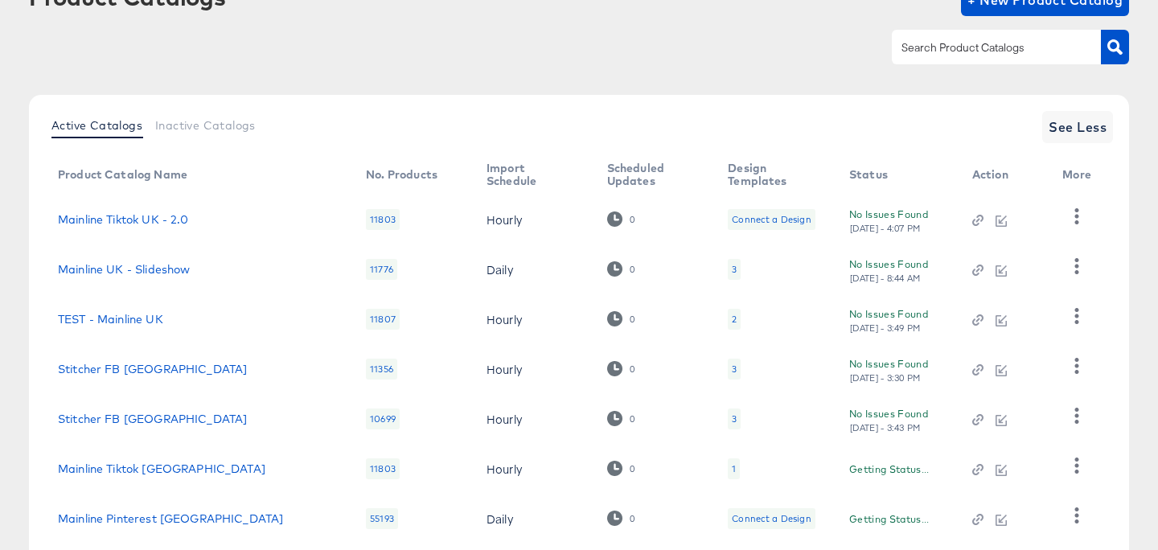
scroll to position [362, 0]
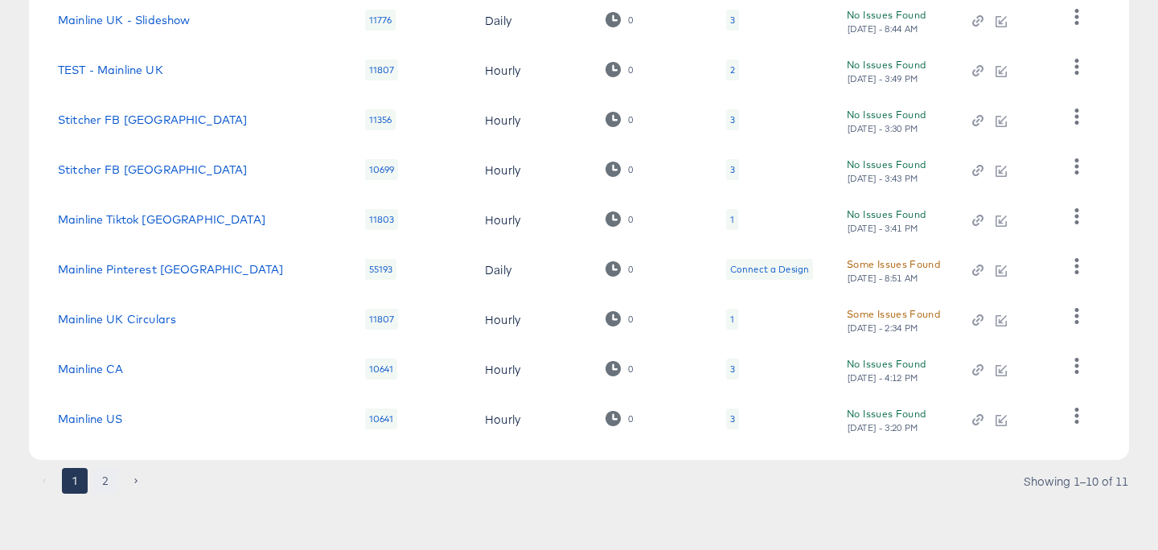
click at [110, 474] on button "2" at bounding box center [105, 481] width 26 height 26
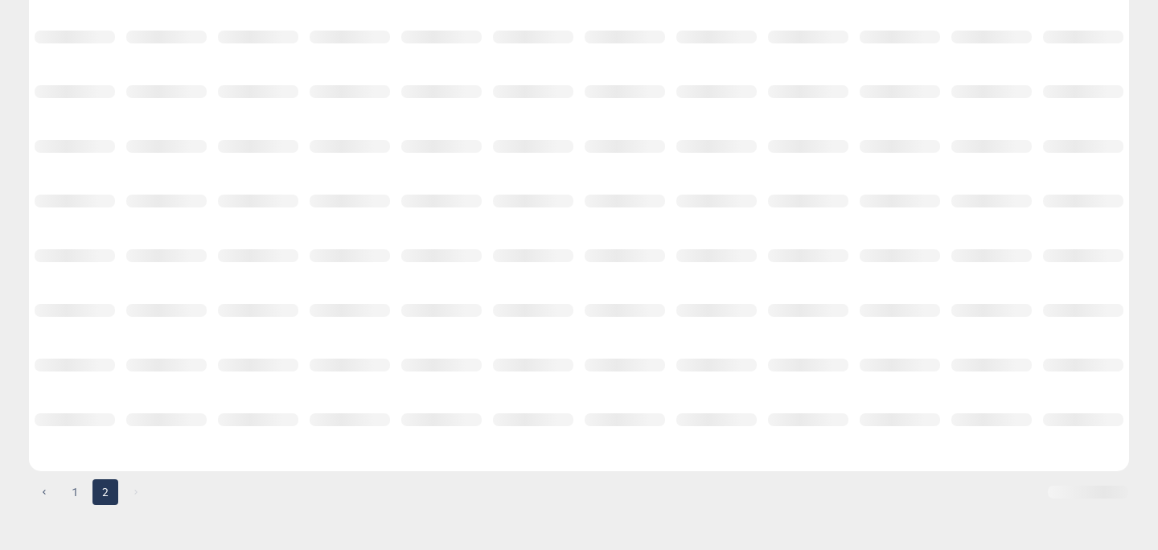
scroll to position [0, 0]
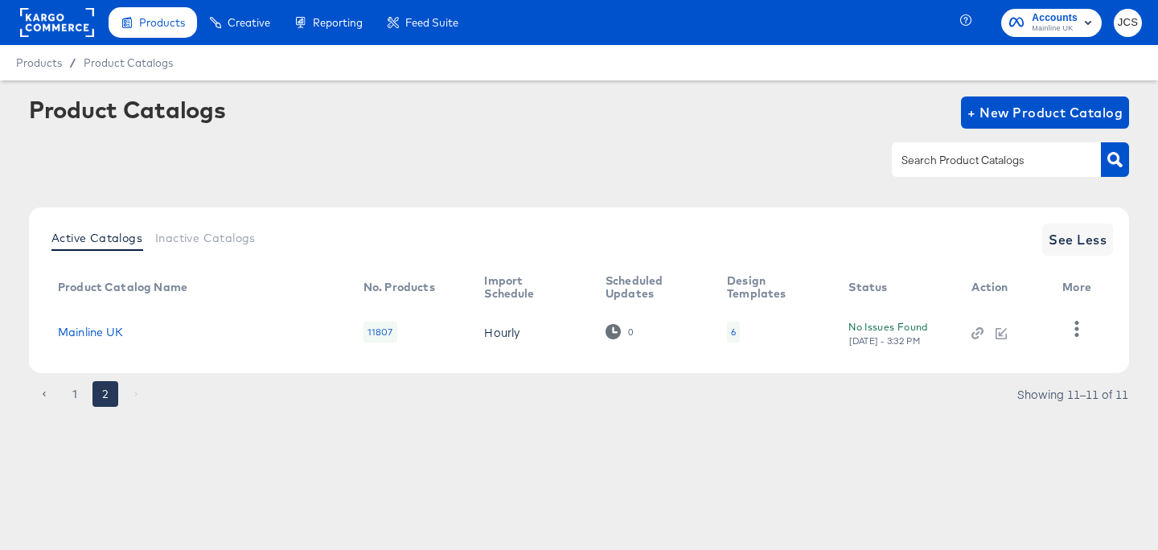
click at [84, 322] on td "Mainline UK" at bounding box center [198, 332] width 306 height 50
click at [93, 333] on link "Mainline UK" at bounding box center [91, 332] width 66 height 13
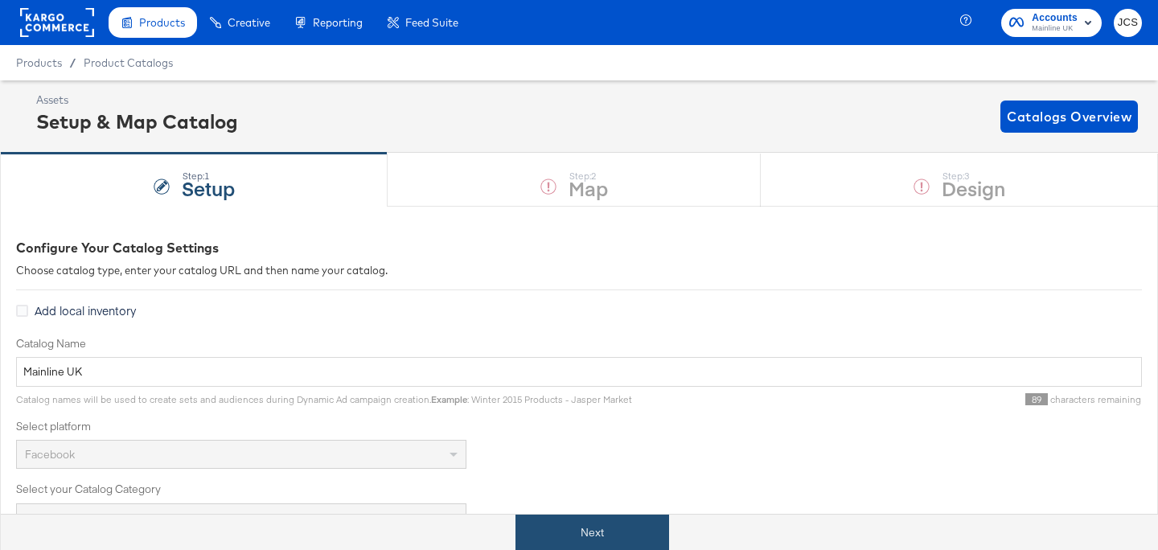
click at [551, 526] on button "Next" at bounding box center [592, 533] width 154 height 36
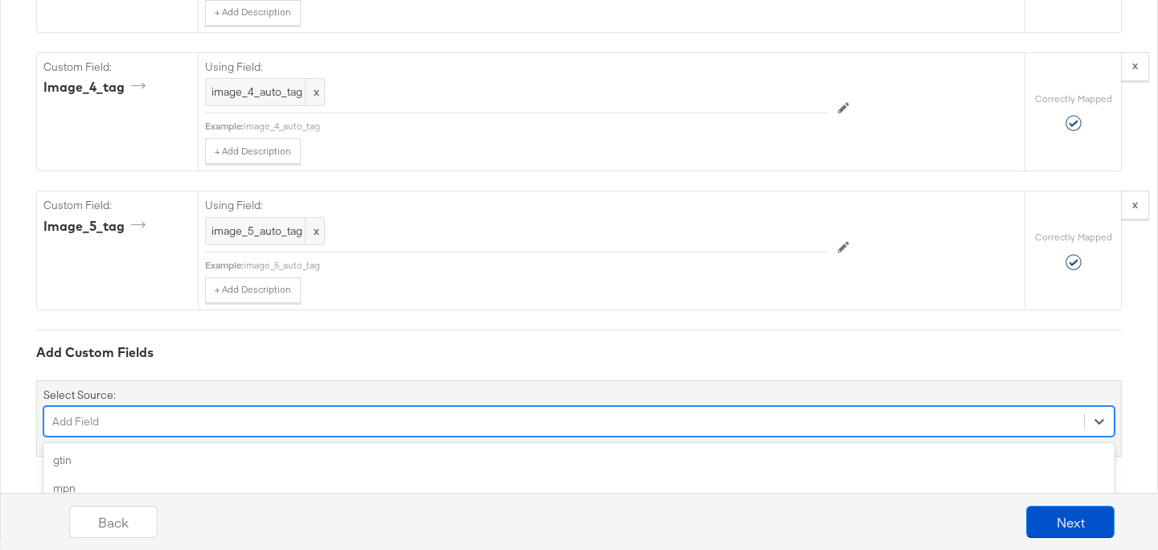
scroll to position [4269, 0]
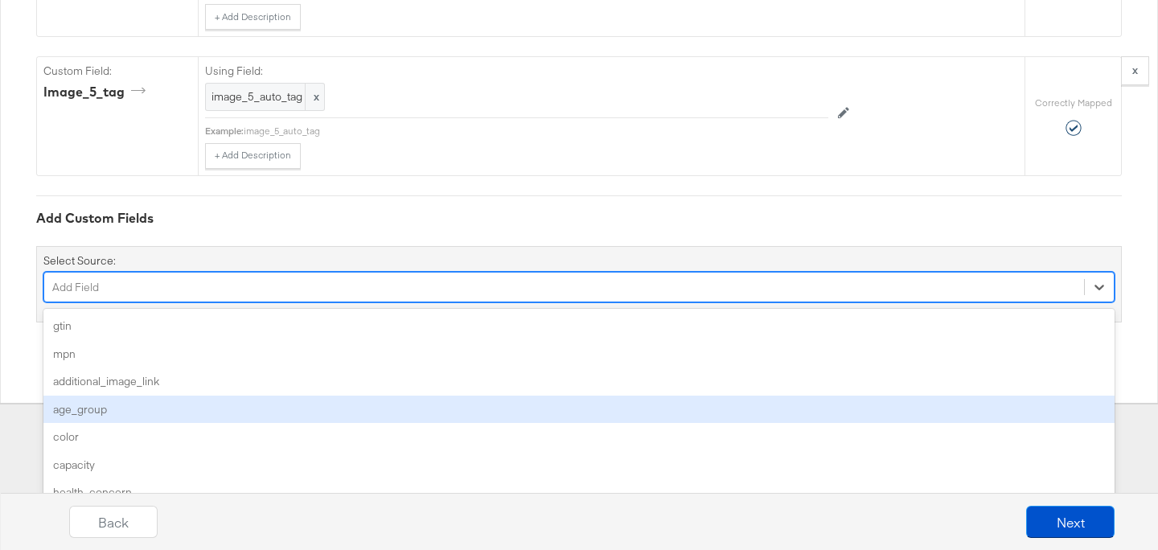
click at [132, 302] on div "option age_group focused, 4 of 152. 152 results available. Use Up and Down to c…" at bounding box center [578, 287] width 1071 height 31
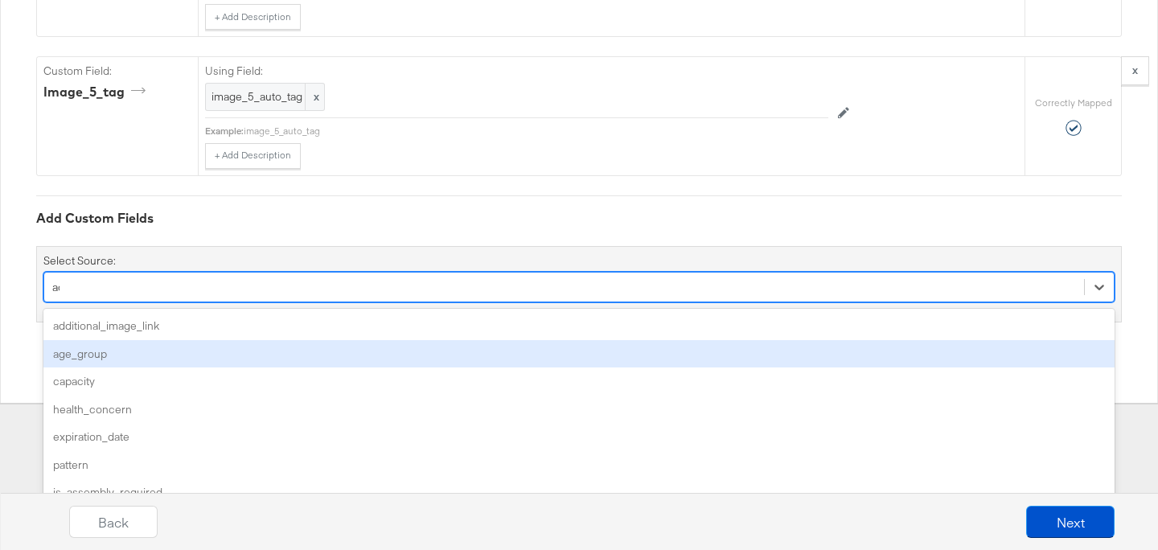
type input "add"
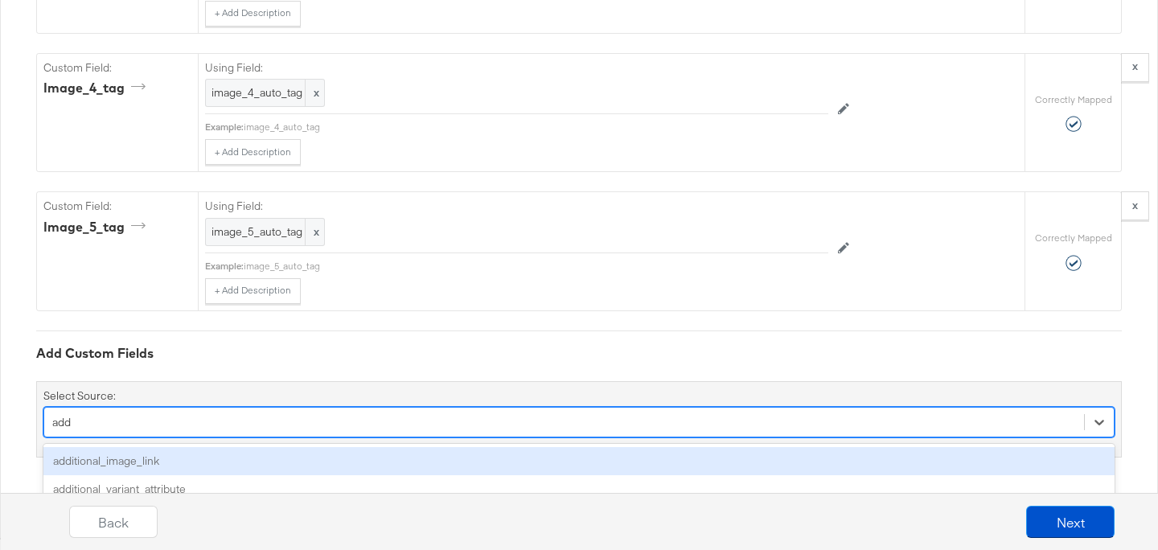
scroll to position [4134, 0]
click at [163, 462] on div "additional_image_link" at bounding box center [578, 461] width 1071 height 28
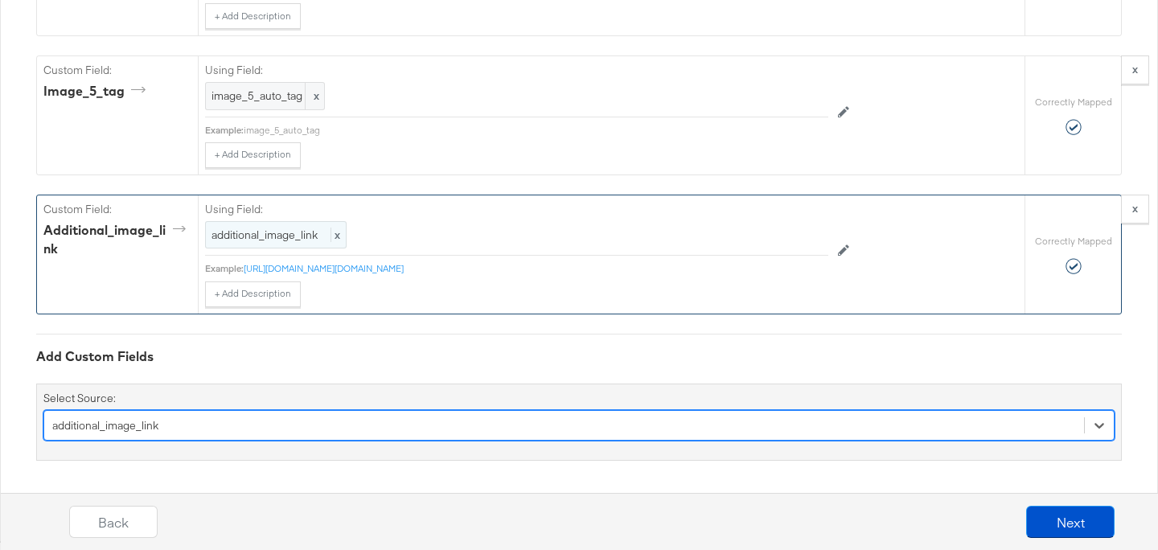
click at [299, 239] on span "additional_image_link" at bounding box center [264, 235] width 106 height 14
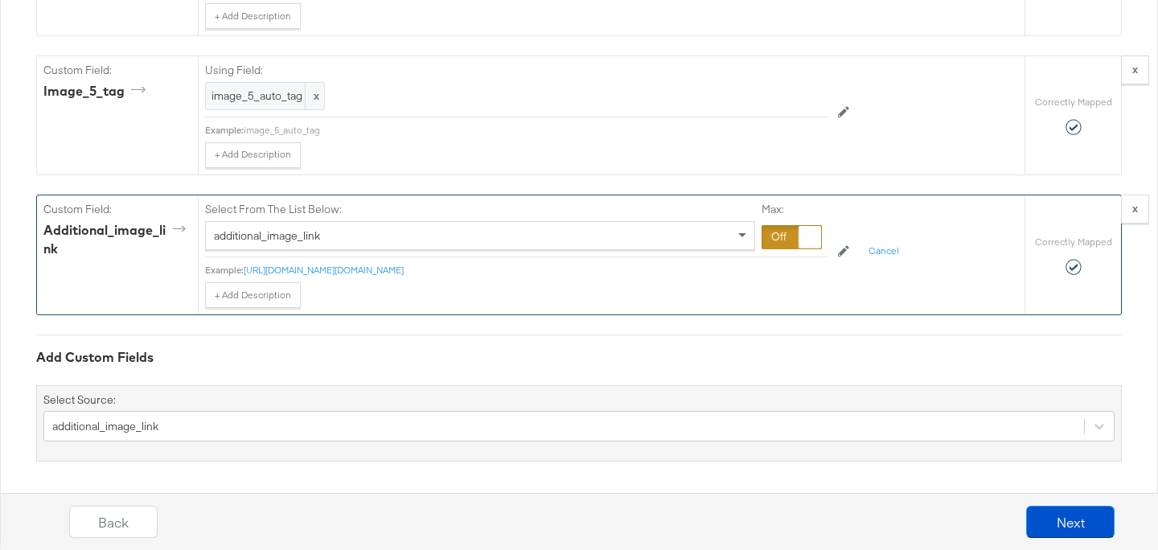
drag, startPoint x: 798, startPoint y: 236, endPoint x: 780, endPoint y: 237, distance: 17.7
click at [797, 236] on div at bounding box center [791, 237] width 60 height 24
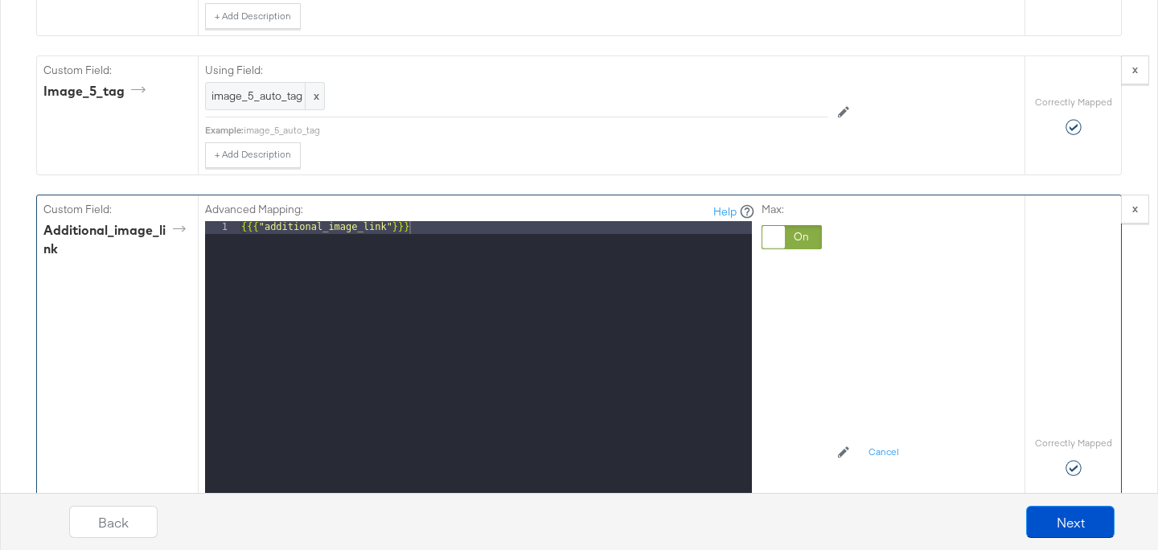
click at [431, 227] on div "{{{ "additional_image_link" }}}" at bounding box center [495, 435] width 514 height 428
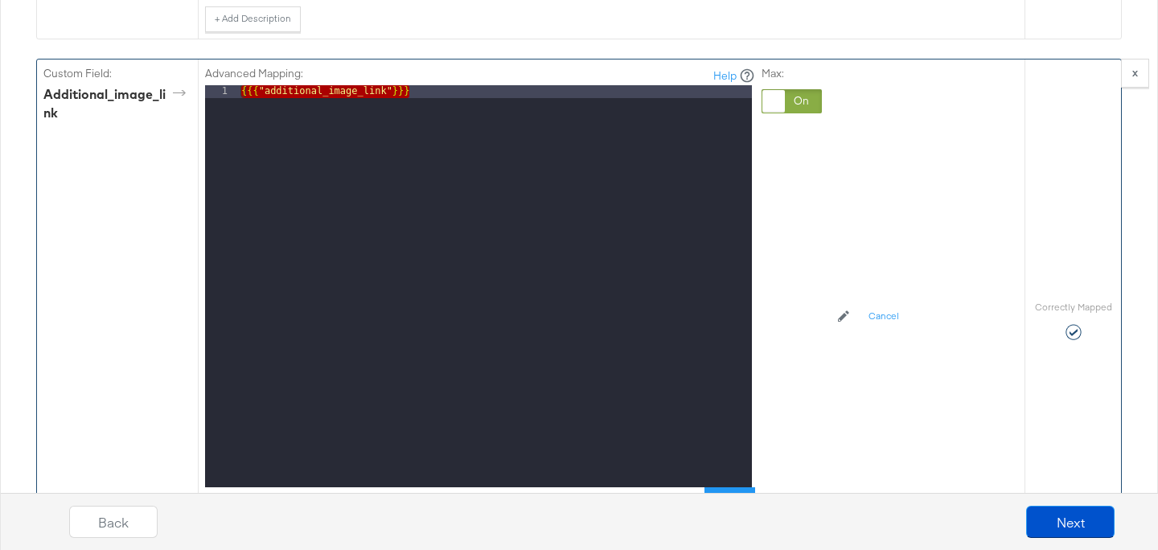
scroll to position [4442, 0]
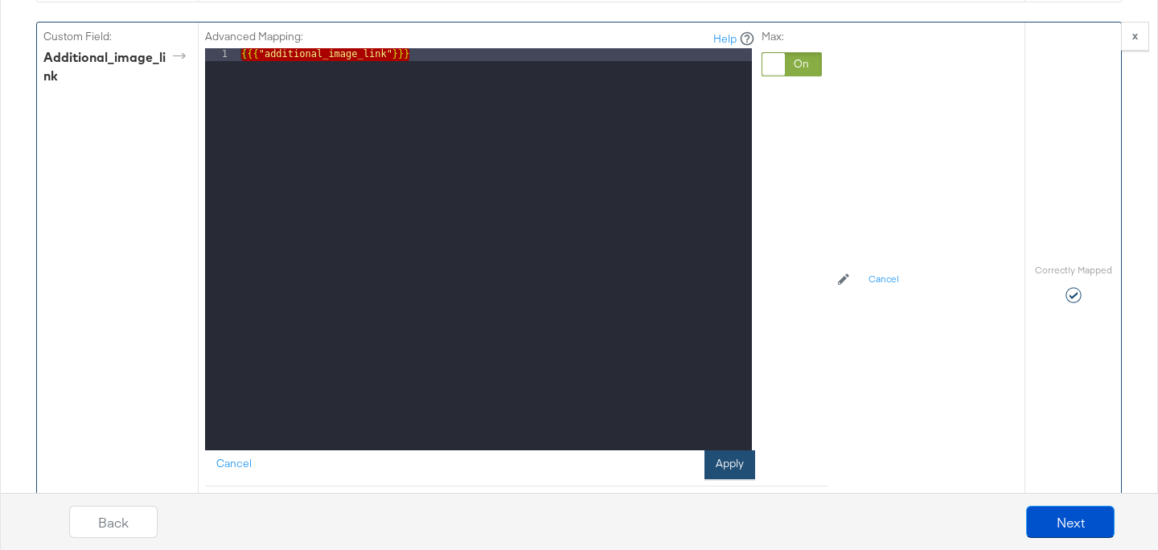
click at [739, 461] on button "Apply" at bounding box center [729, 464] width 51 height 29
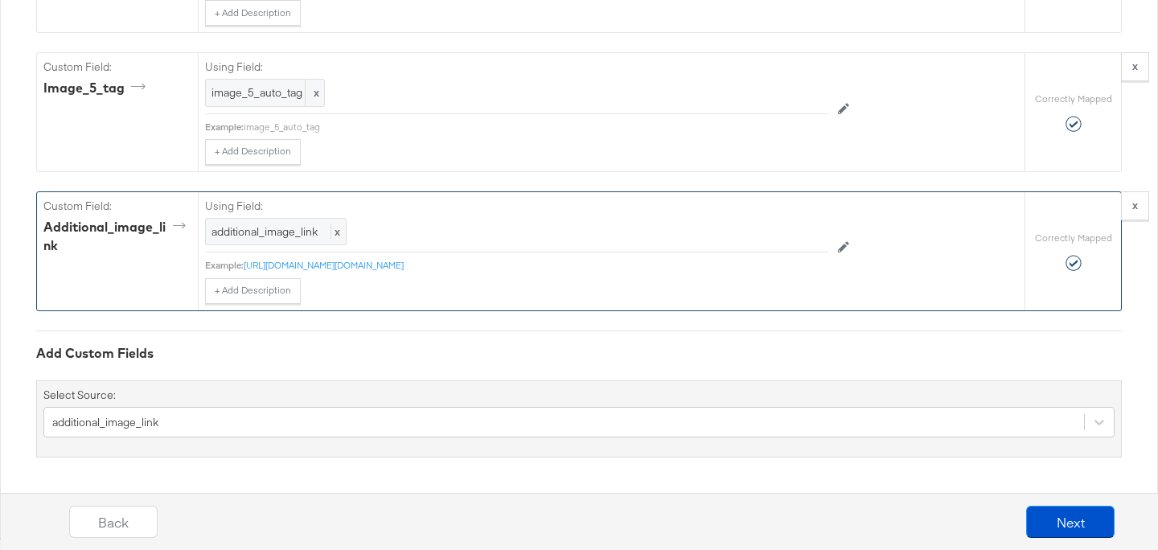
scroll to position [4273, 0]
click at [368, 267] on link "https://mainline-menswear-res.cloudinary.com/w_750%2Ch_750%2Cbo_75px_solid_rgb:…" at bounding box center [324, 265] width 160 height 12
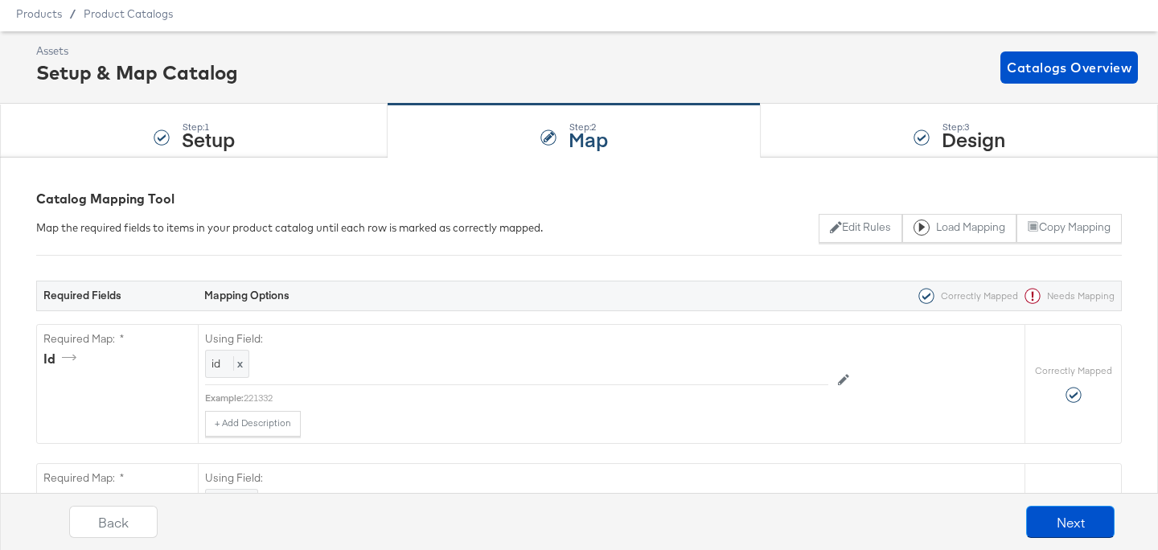
scroll to position [0, 0]
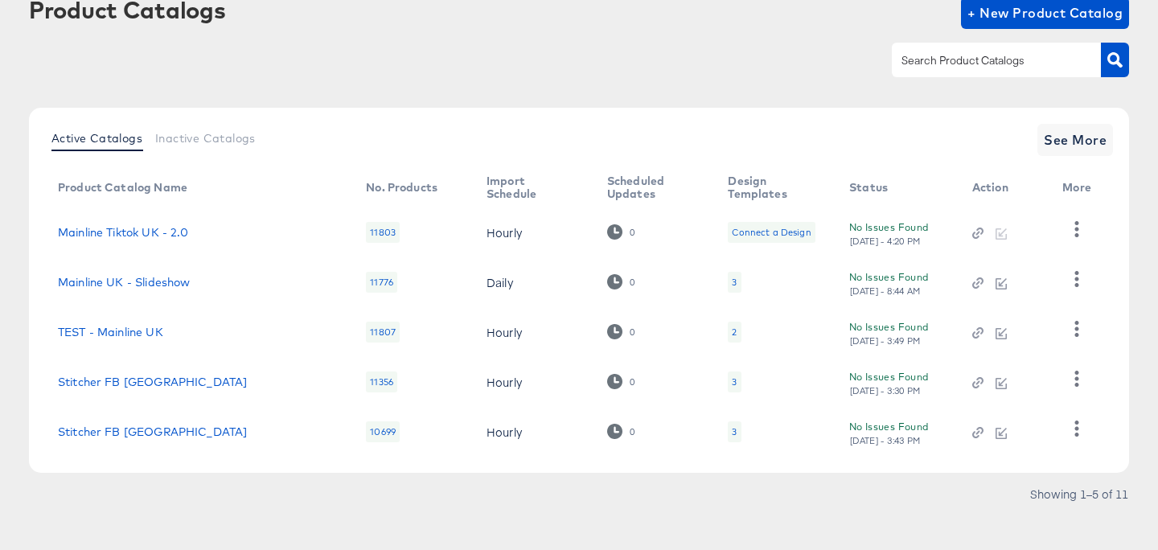
scroll to position [113, 0]
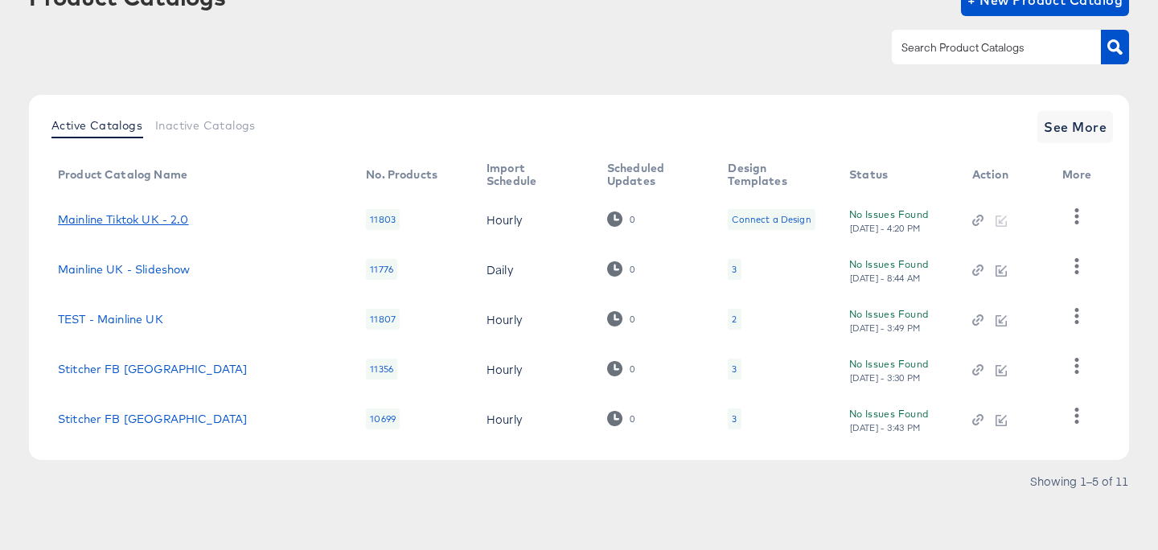
click at [170, 221] on link "Mainline Tiktok UK - 2.0" at bounding box center [123, 219] width 131 height 13
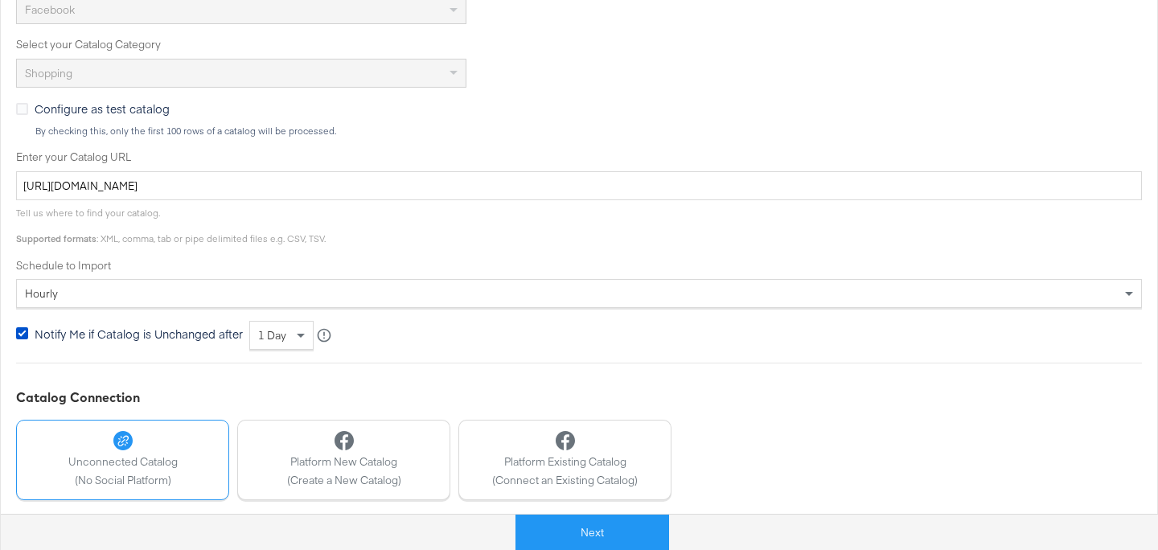
scroll to position [528, 0]
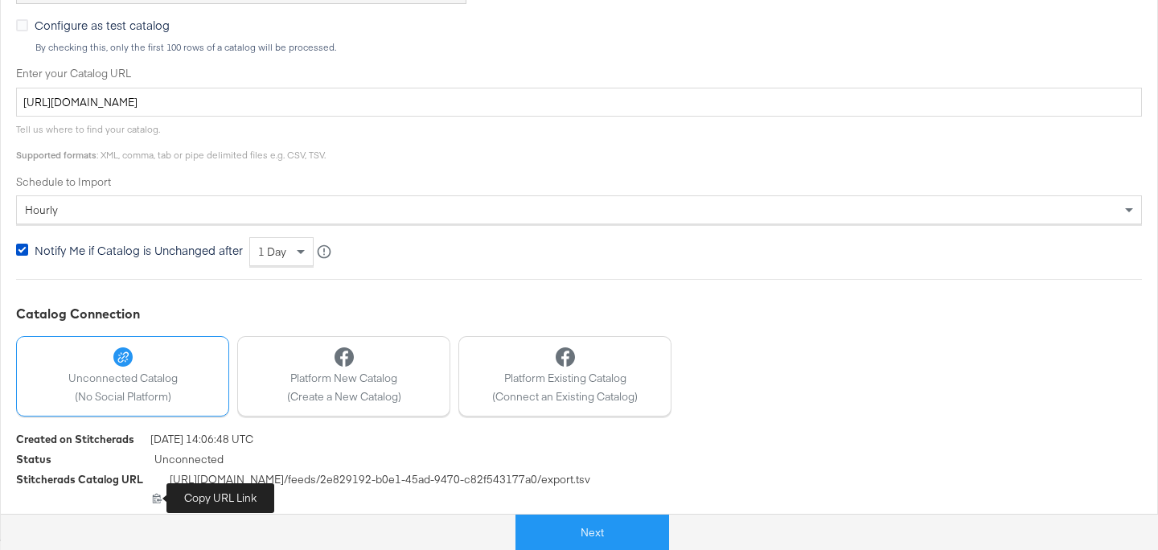
click at [154, 494] on icon at bounding box center [157, 499] width 9 height 10
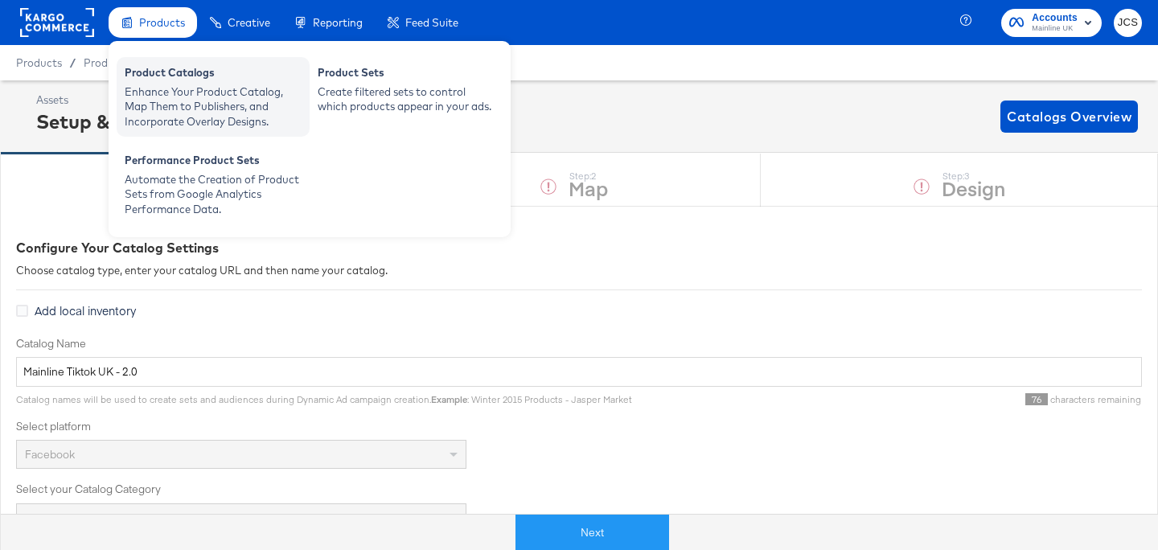
click at [153, 57] on div "Product Catalogs Enhance Your Product Catalog, Map Them to Publishers, and Inco…" at bounding box center [213, 97] width 193 height 80
click at [197, 109] on div "Enhance Your Product Catalog, Map Them to Publishers, and Incorporate Overlay D…" at bounding box center [213, 106] width 177 height 45
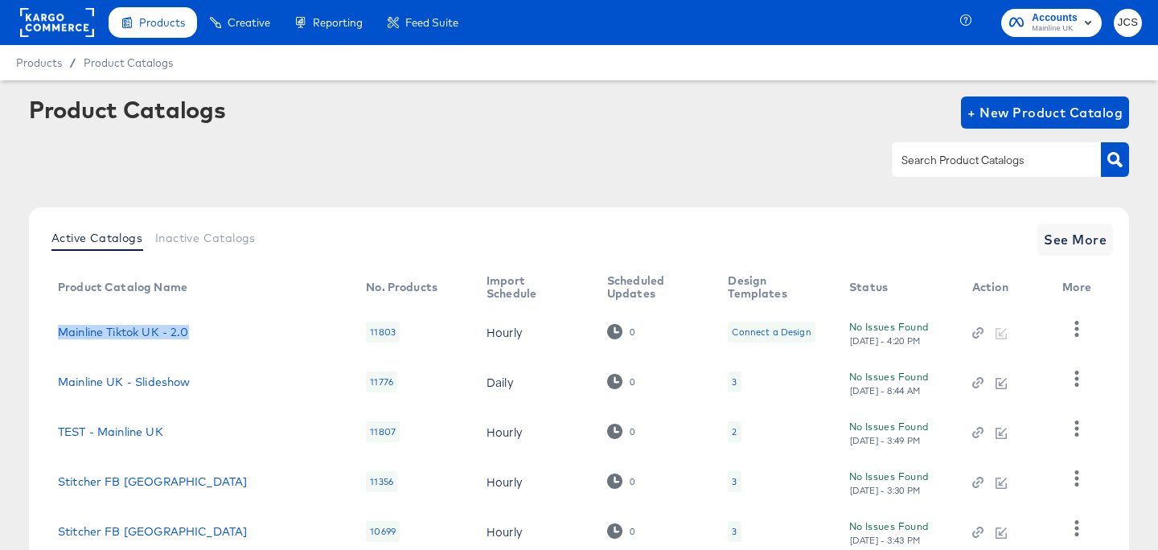
drag, startPoint x: 193, startPoint y: 326, endPoint x: 106, endPoint y: 321, distance: 87.0
click at [106, 321] on td "Mainline Tiktok UK - 2.0" at bounding box center [199, 332] width 308 height 50
copy link "Mainline Tiktok UK - 2.0"
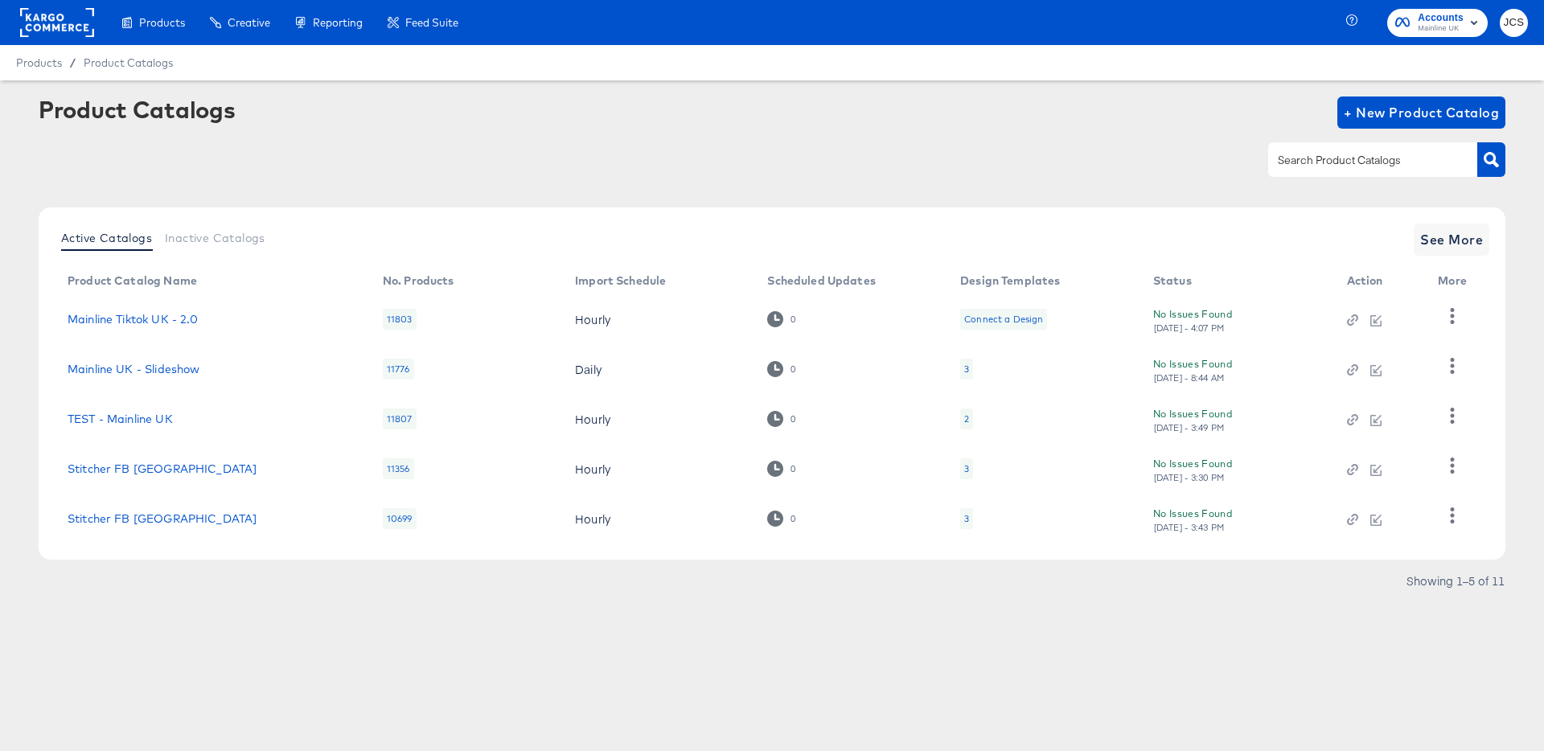
click at [258, 327] on td "Mainline Tiktok UK - 2.0" at bounding box center [212, 319] width 315 height 50
drag, startPoint x: 994, startPoint y: 306, endPoint x: 989, endPoint y: 318, distance: 13.7
click at [987, 315] on td "Connect a Design" at bounding box center [1043, 319] width 193 height 50
click at [989, 318] on div "Connect a Design" at bounding box center [1003, 319] width 79 height 13
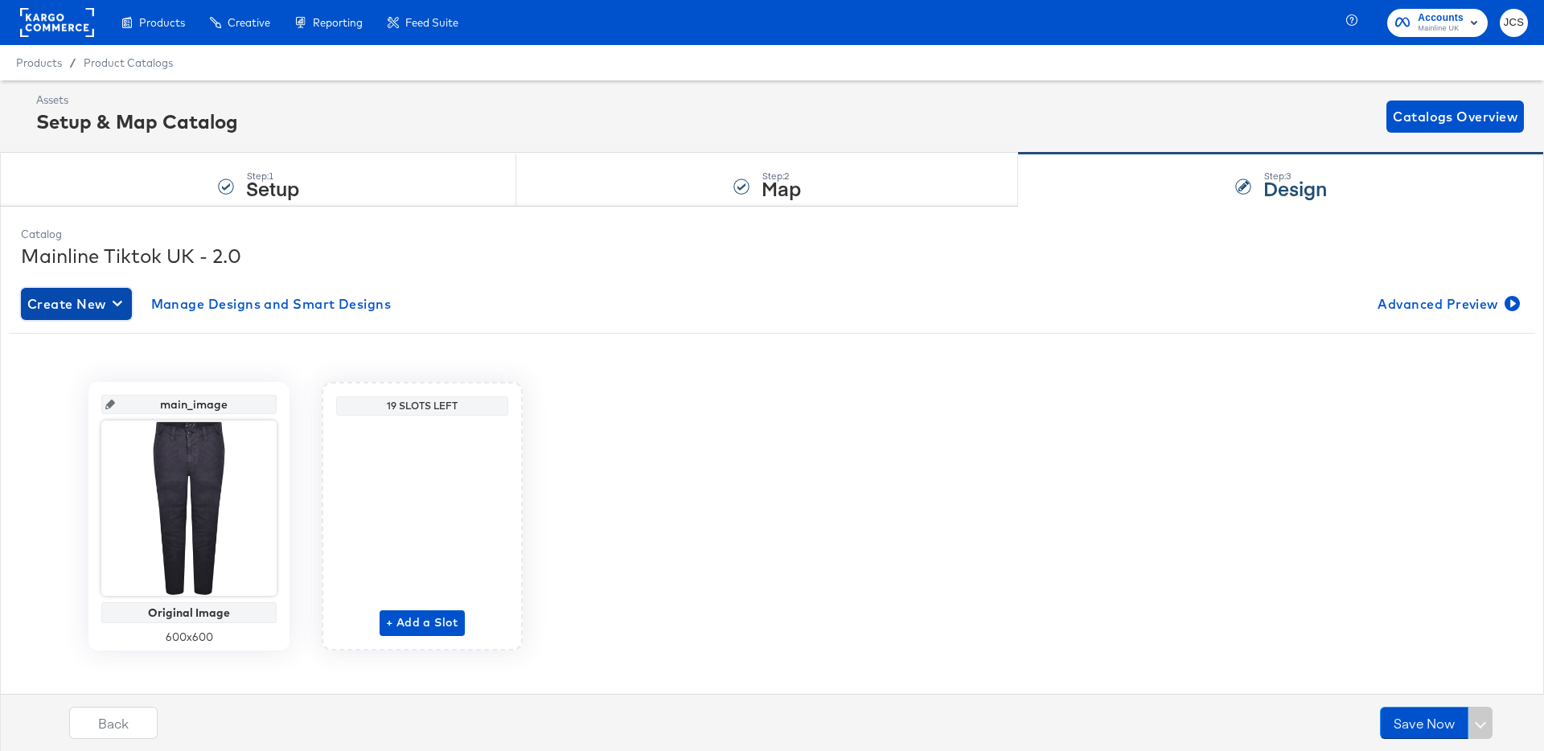
drag, startPoint x: 59, startPoint y: 296, endPoint x: 65, endPoint y: 312, distance: 17.3
click at [59, 297] on span "Create New" at bounding box center [76, 304] width 98 height 23
drag, startPoint x: 65, startPoint y: 312, endPoint x: 74, endPoint y: 332, distance: 22.0
click at [74, 332] on li "Create New Design" at bounding box center [107, 341] width 172 height 27
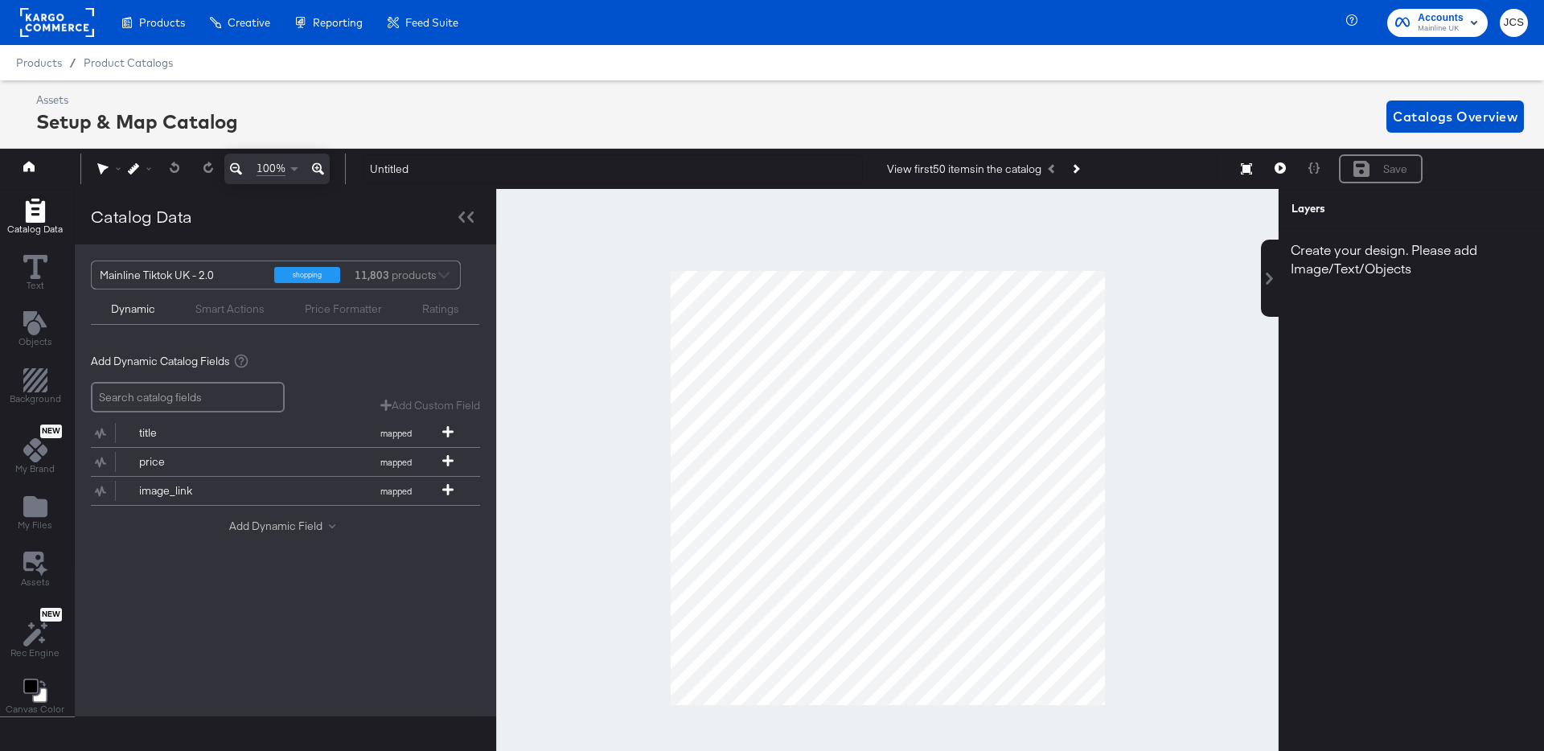
click at [283, 533] on button "Add Dynamic Field" at bounding box center [285, 526] width 113 height 15
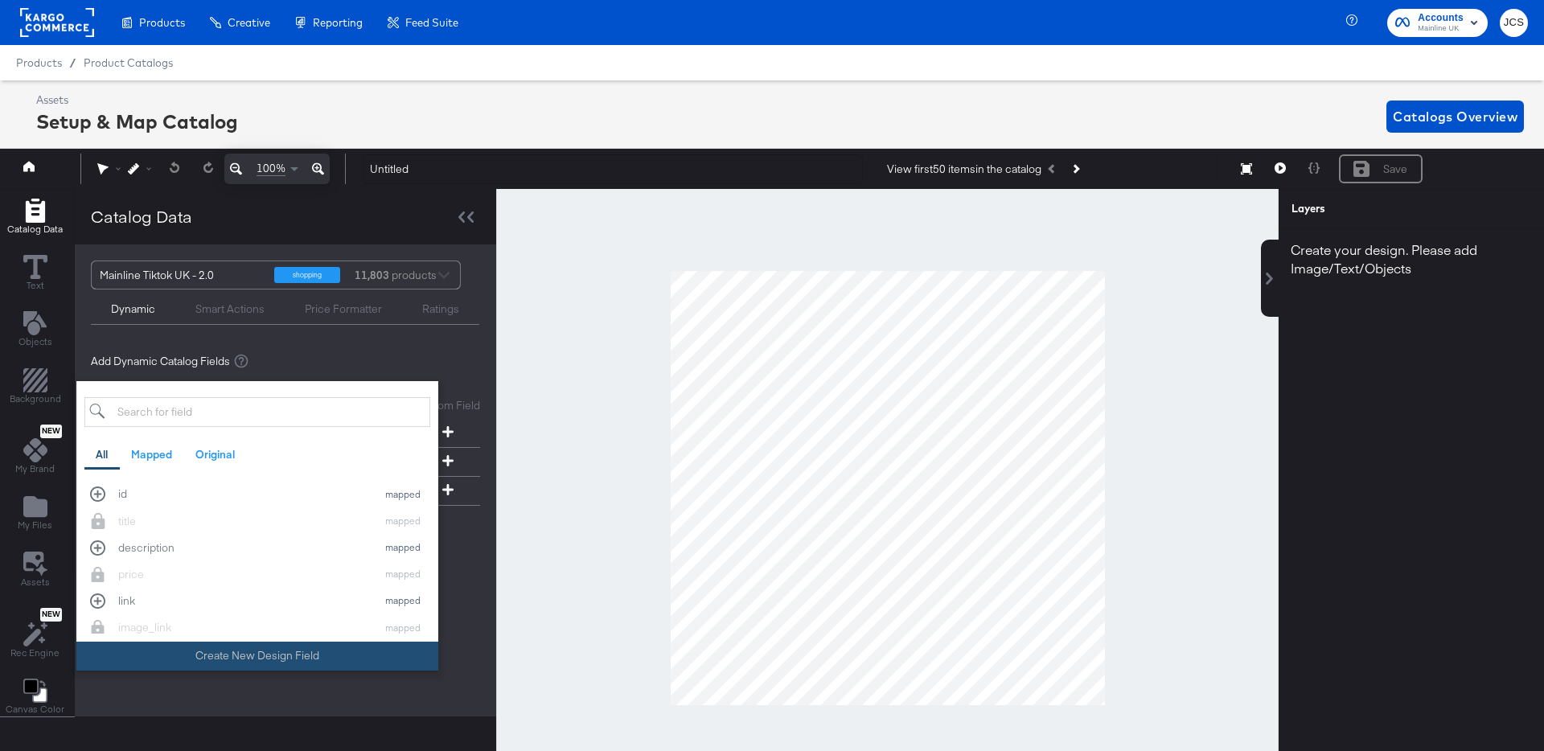
click at [269, 654] on button "Create New Design Field" at bounding box center [257, 656] width 362 height 29
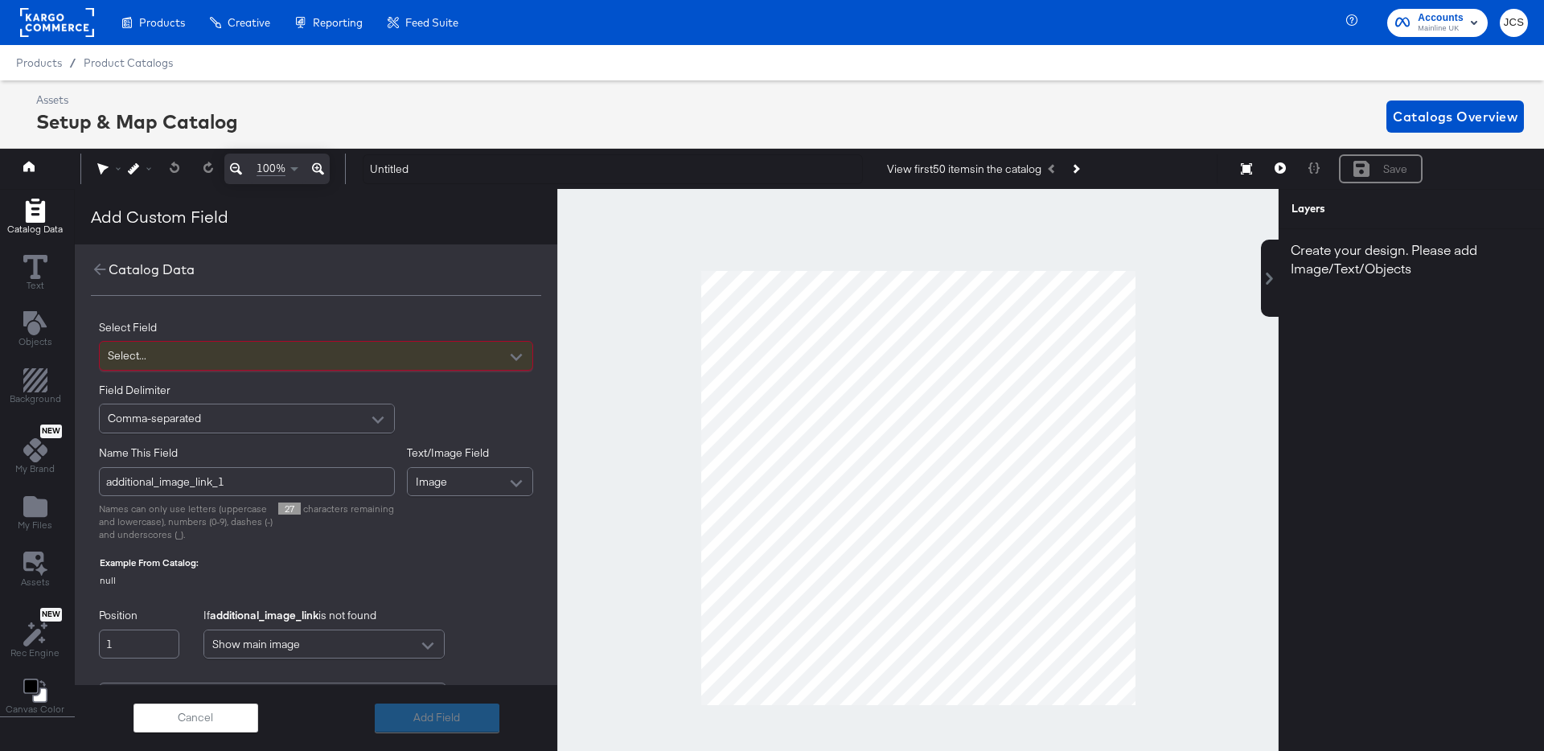
click at [231, 357] on div "Select..." at bounding box center [316, 356] width 433 height 28
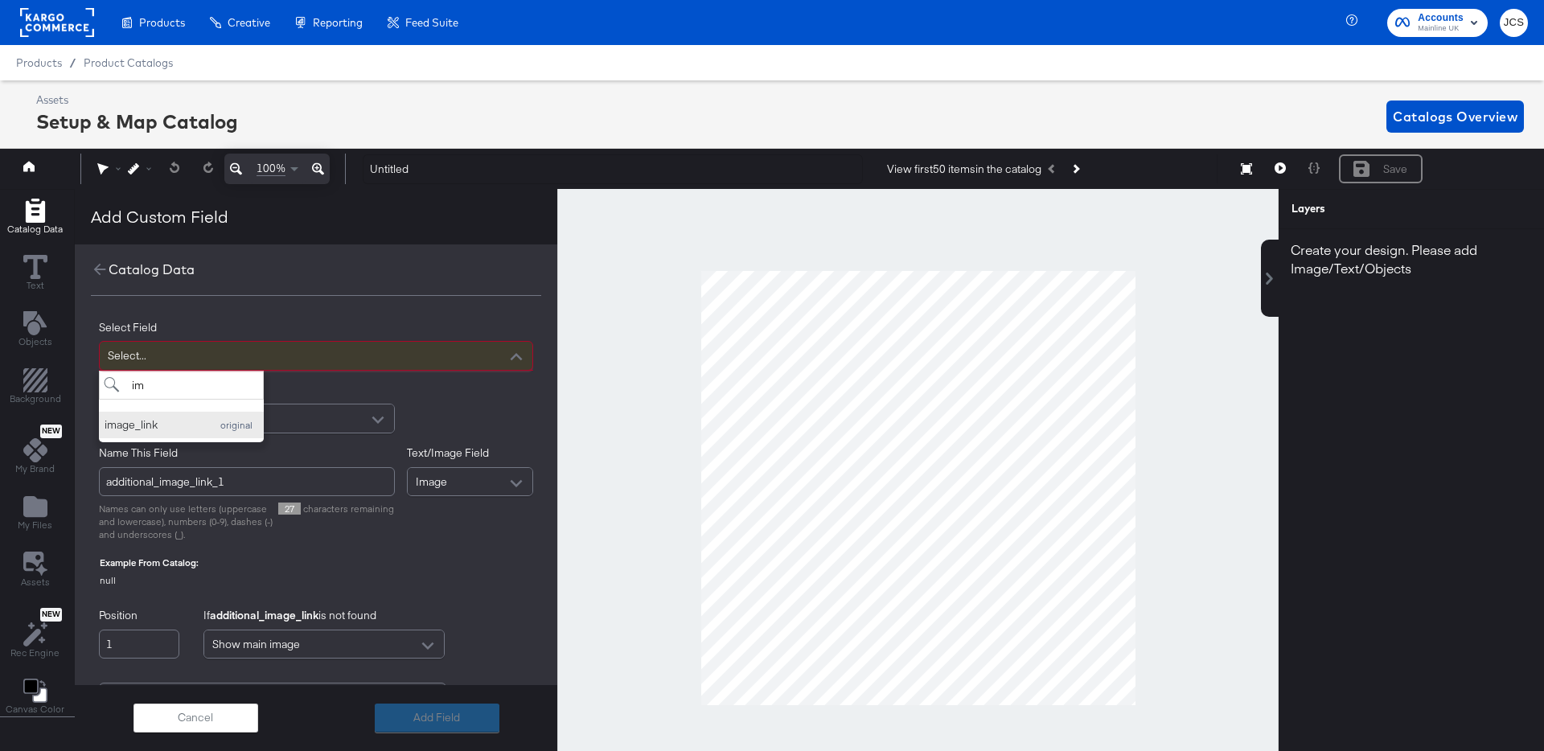
type input "im"
click at [180, 427] on div "image_link" at bounding box center [153, 424] width 97 height 15
type input "image_link_1"
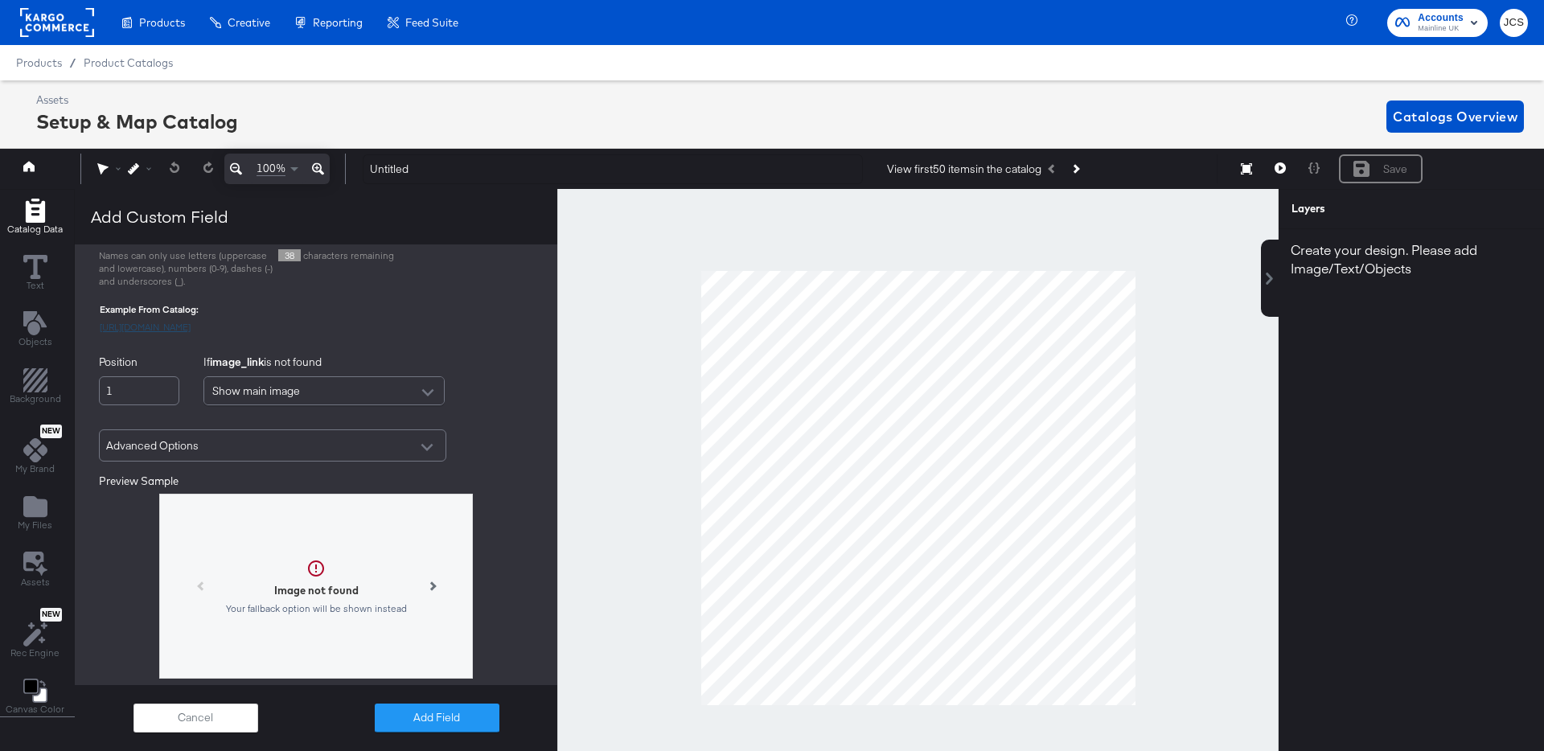
scroll to position [283, 0]
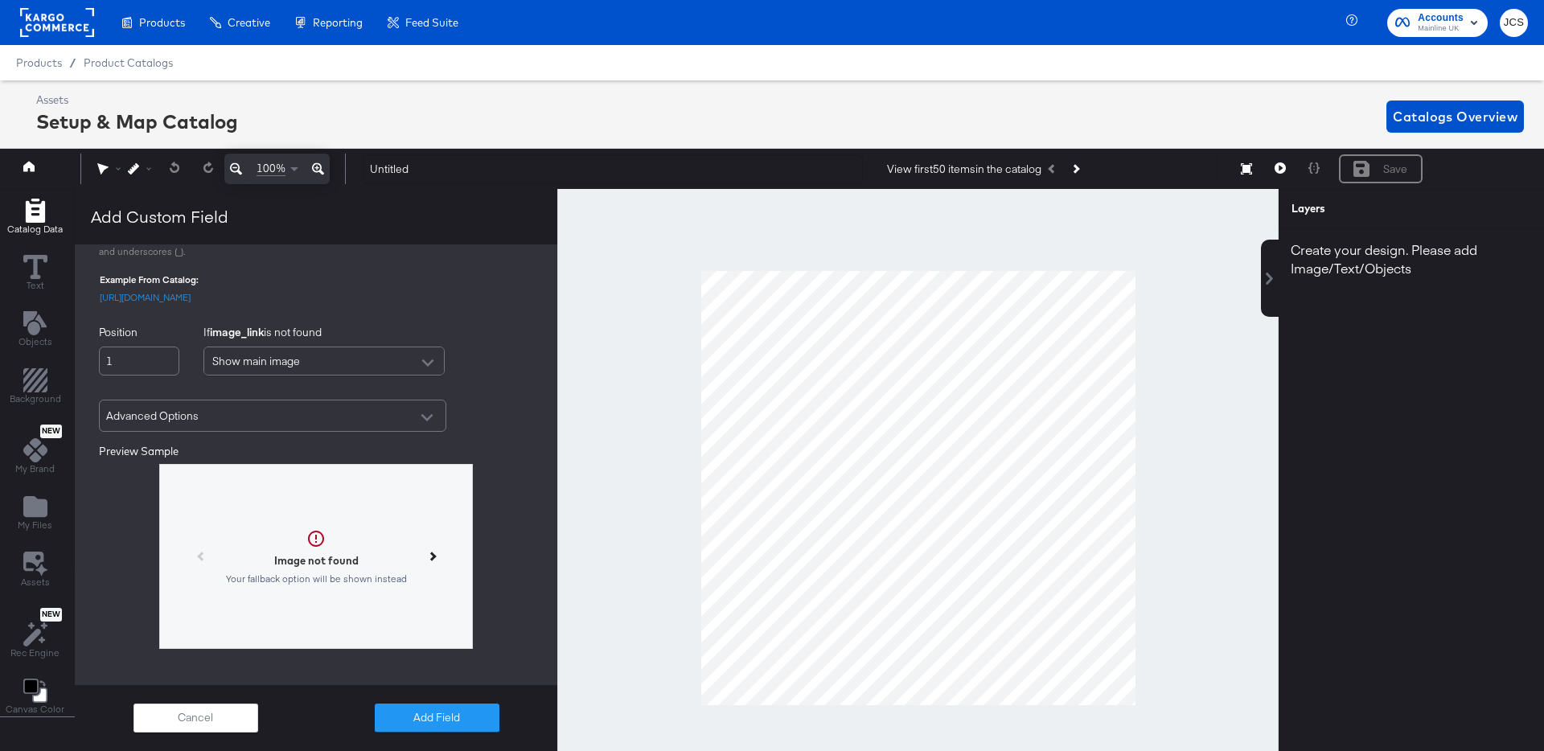
click at [436, 572] on button at bounding box center [432, 556] width 32 height 32
click at [431, 560] on icon at bounding box center [431, 556] width 9 height 9
click at [199, 560] on icon at bounding box center [201, 556] width 9 height 9
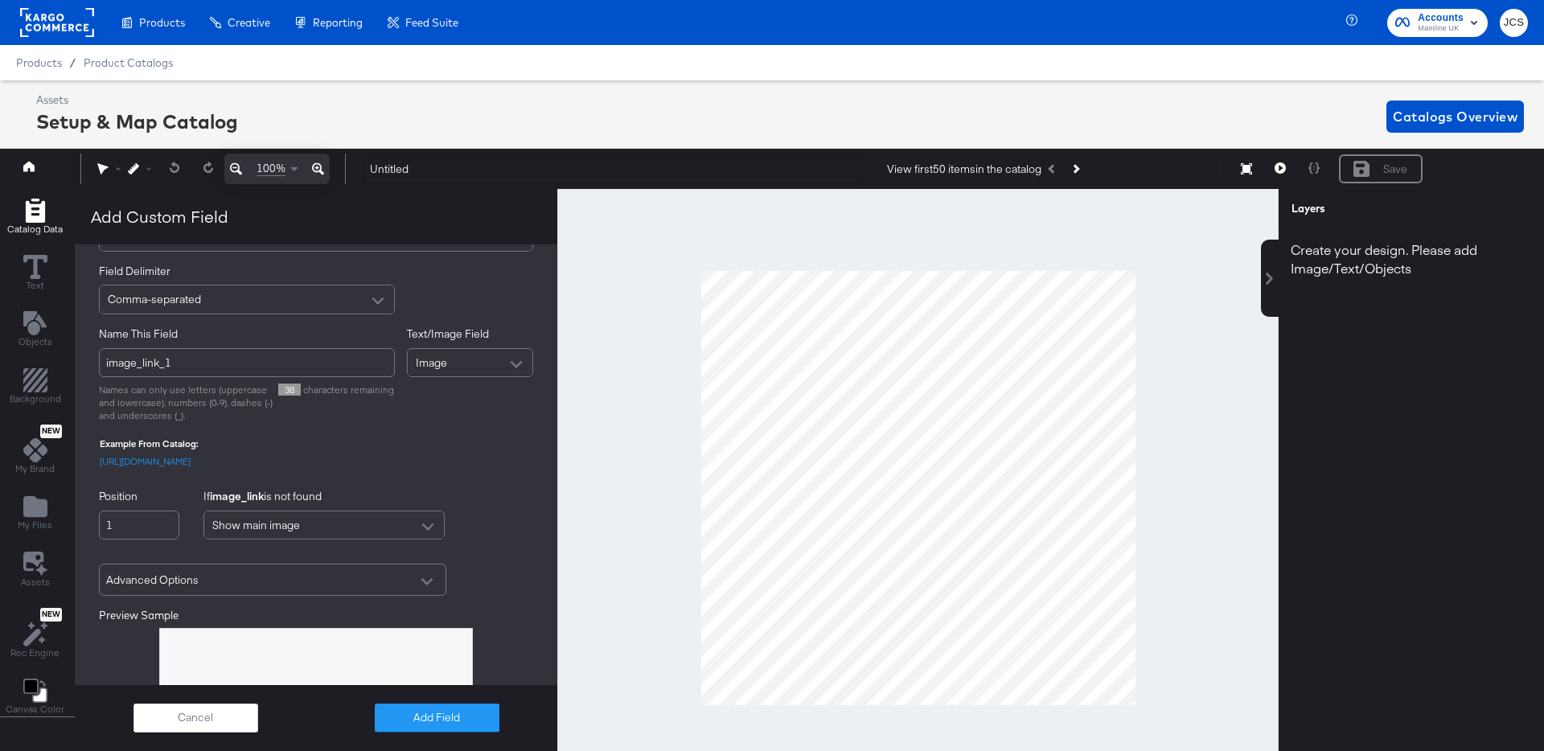
scroll to position [63, 0]
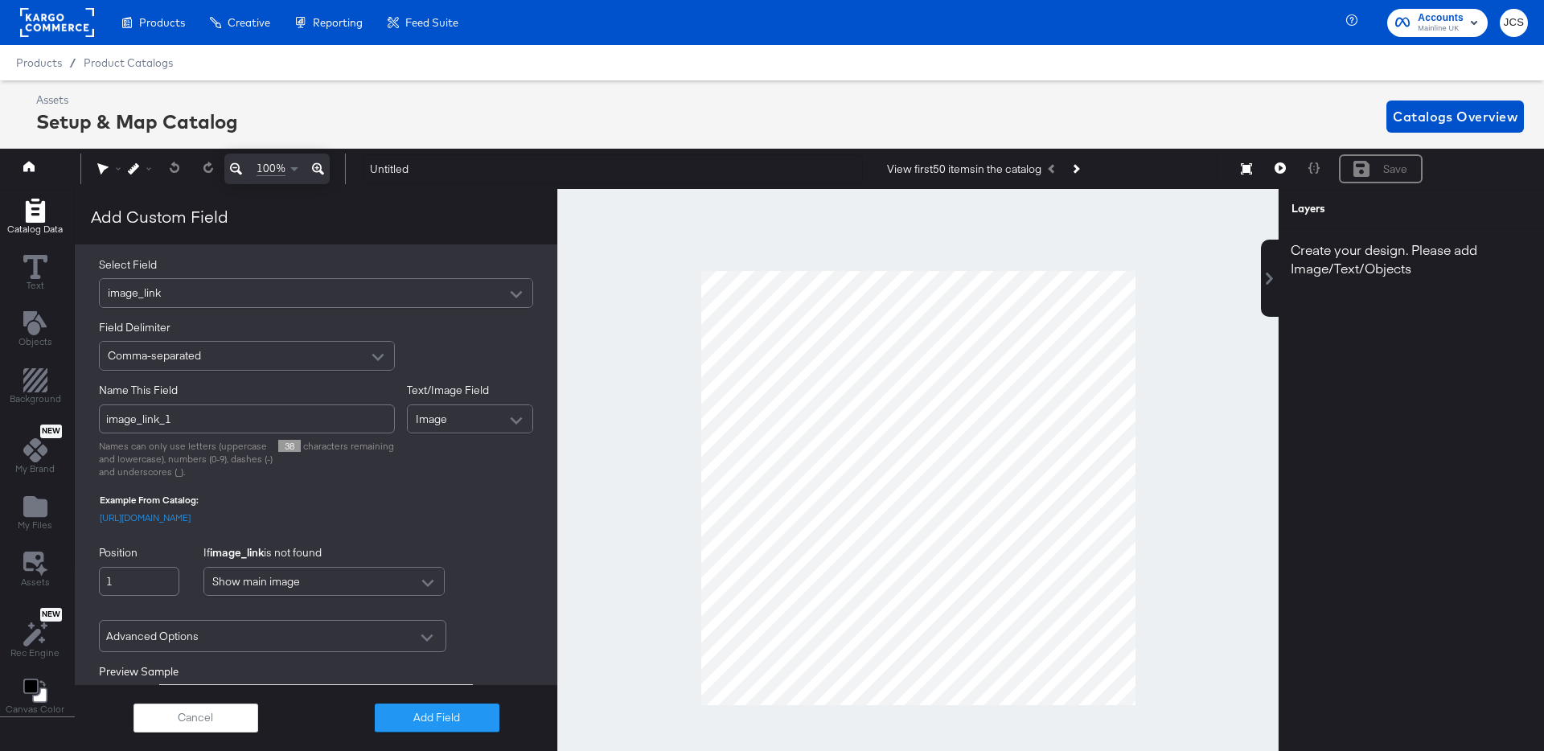
click at [199, 295] on div "image_link" at bounding box center [316, 293] width 433 height 28
type input "a"
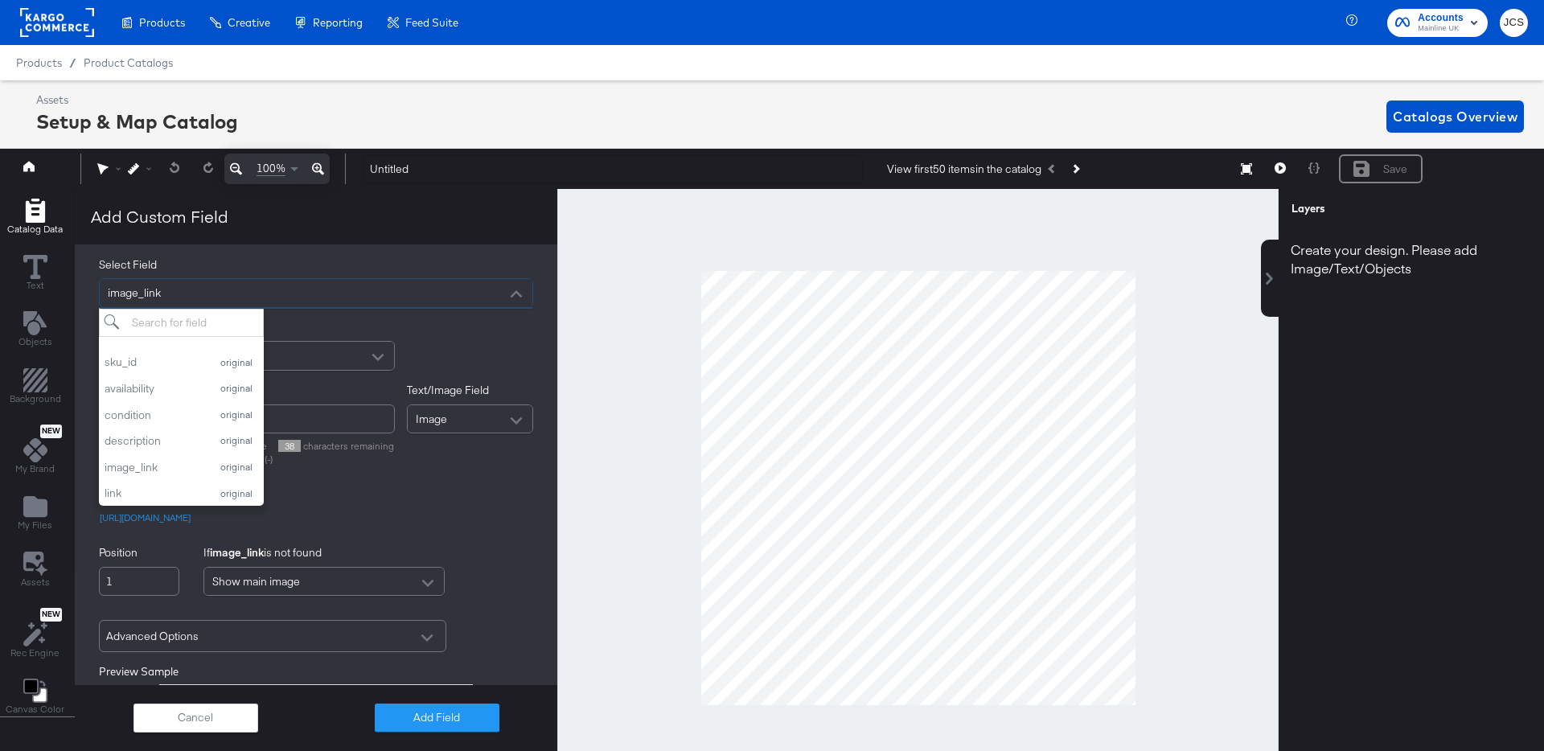
click at [421, 322] on div "Field Delimiter Comma-separated" at bounding box center [316, 345] width 434 height 51
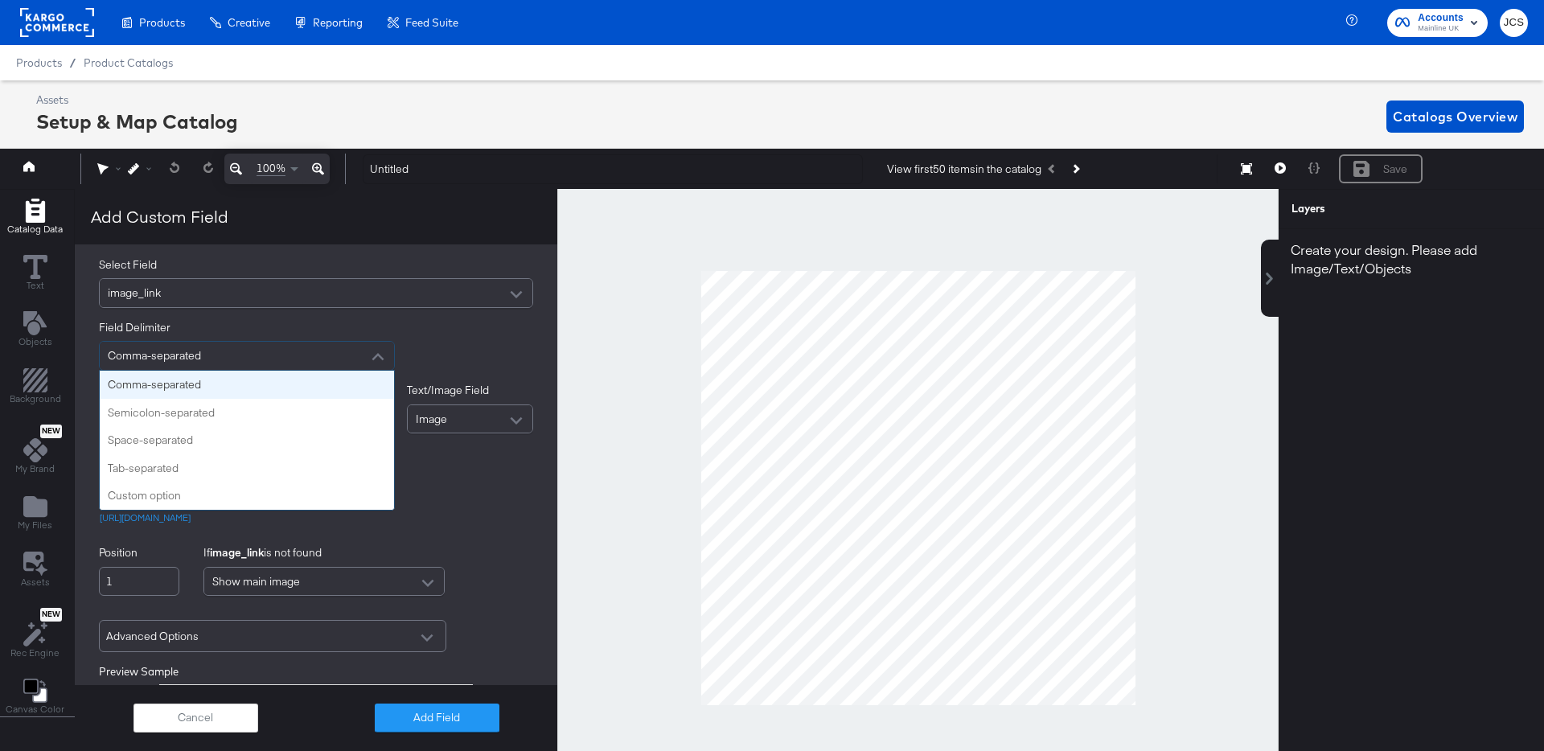
click at [185, 359] on span "Comma-separated" at bounding box center [154, 355] width 93 height 14
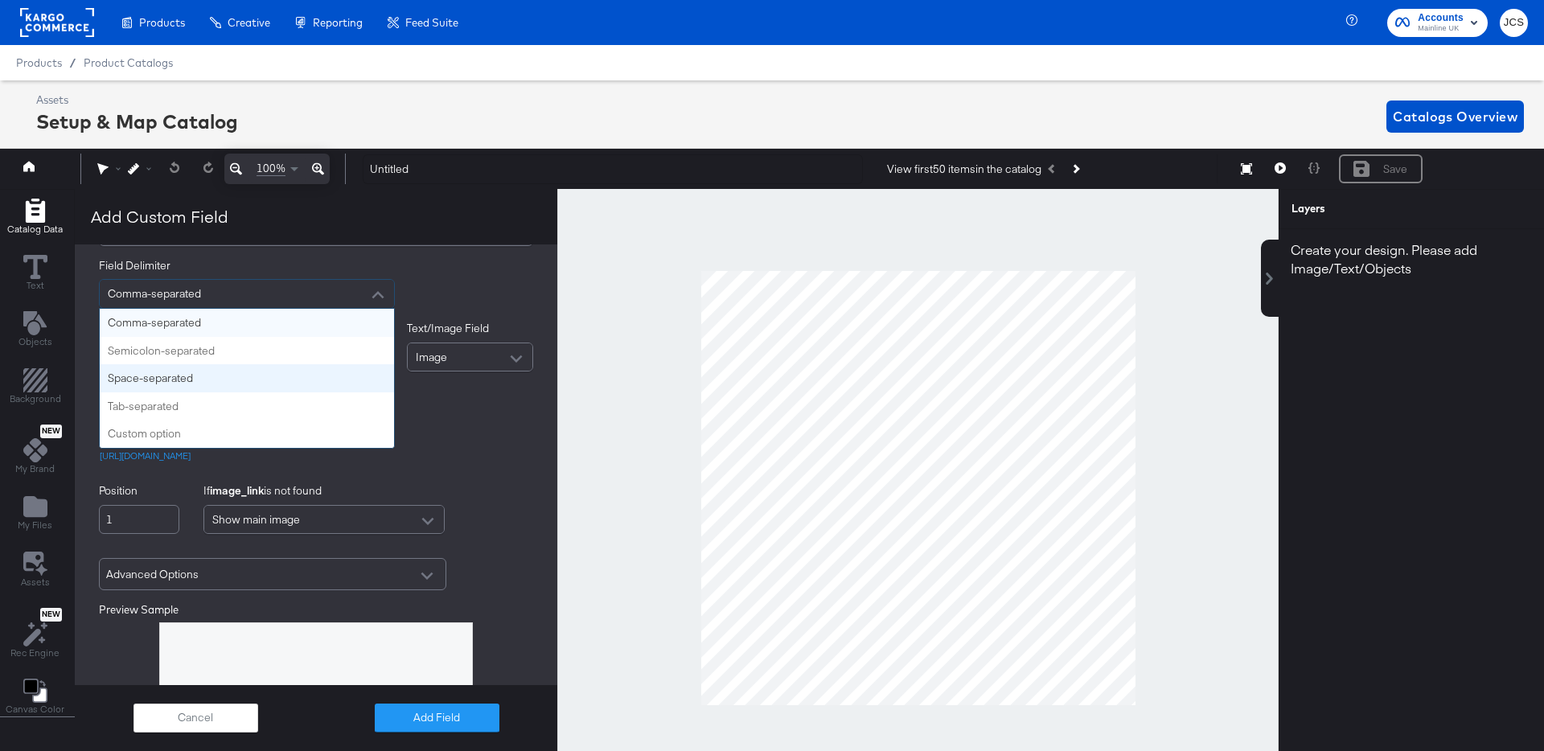
scroll to position [68, 0]
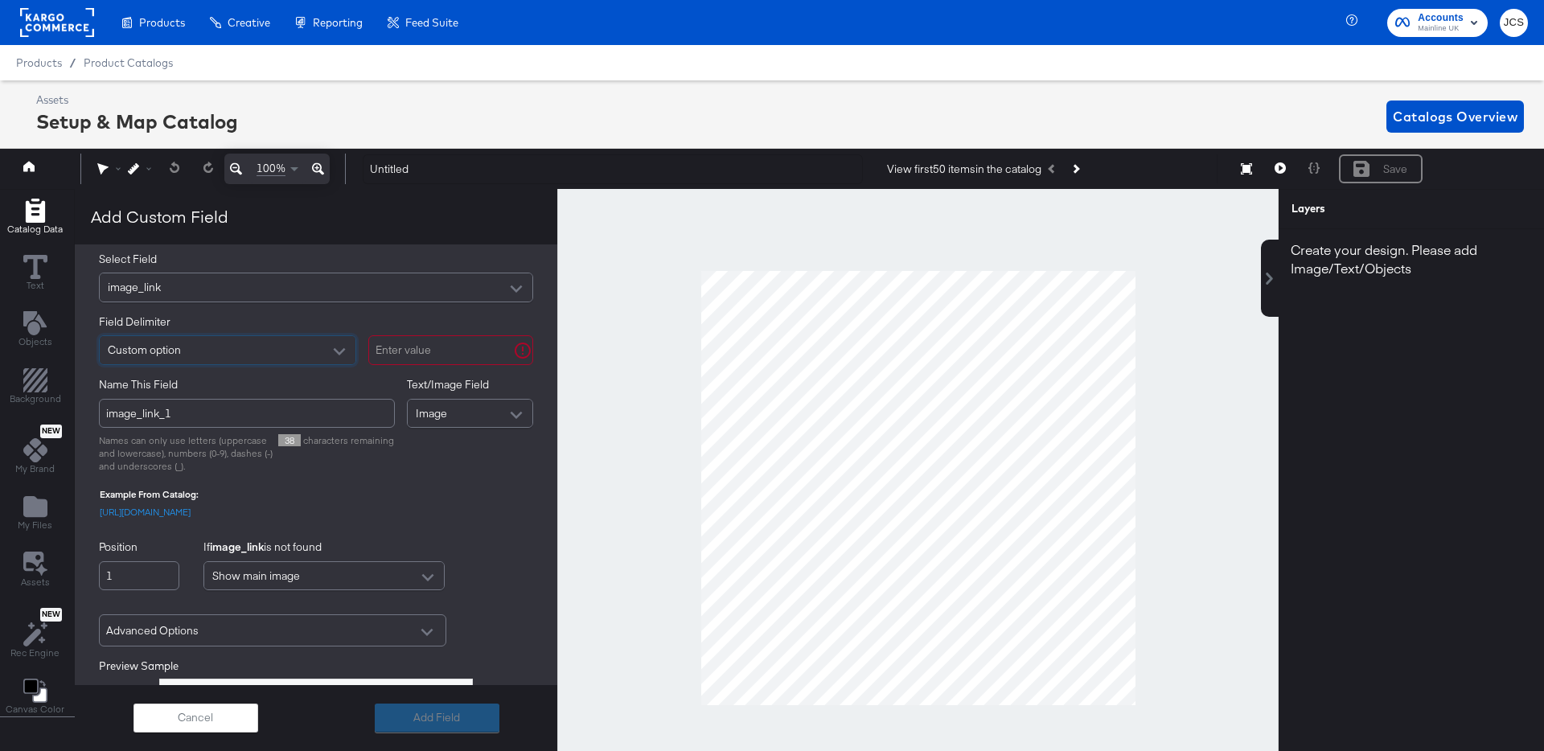
click at [417, 363] on input "text" at bounding box center [450, 350] width 165 height 30
click at [407, 453] on div "Text/Image Field Image" at bounding box center [470, 424] width 127 height 95
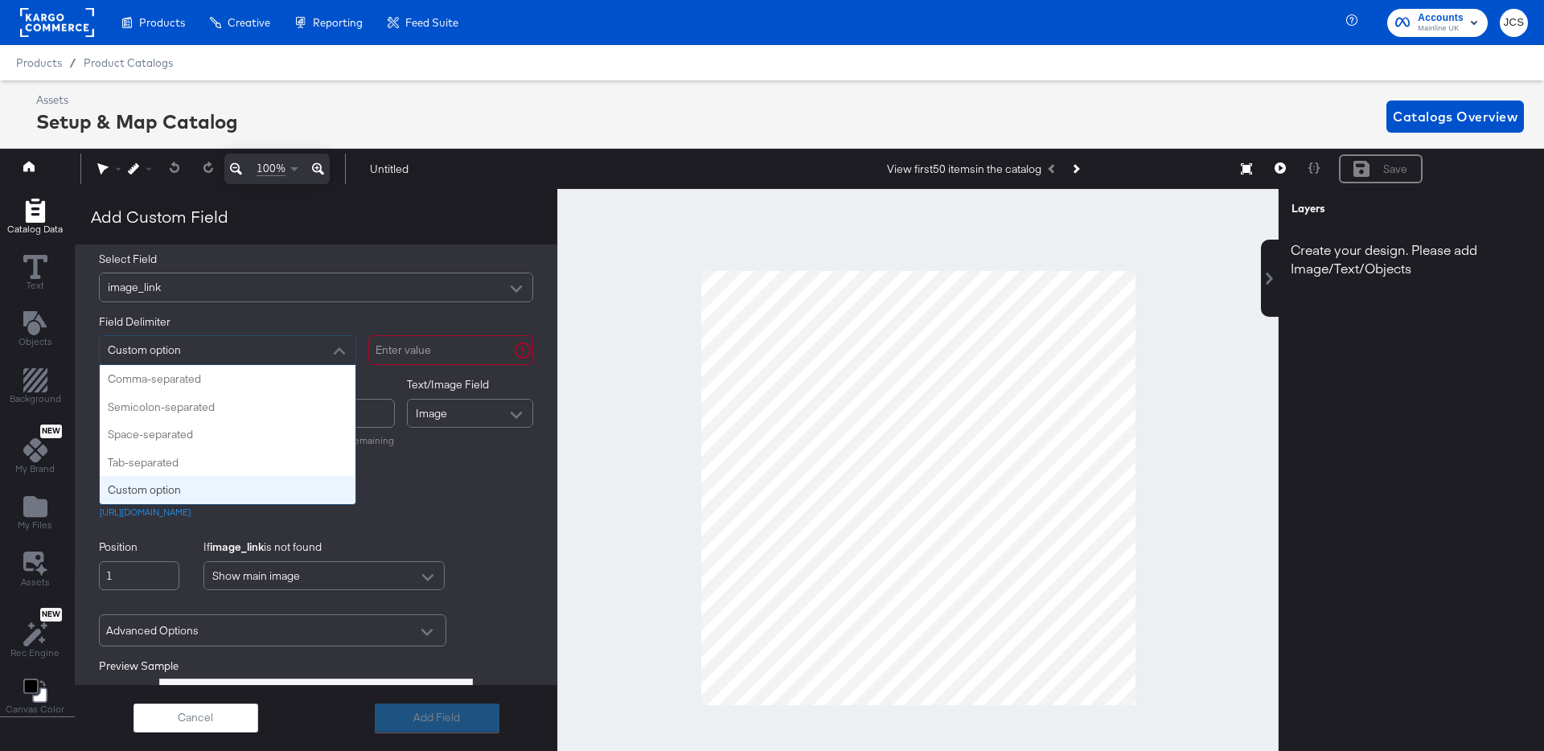
click at [241, 340] on div "Custom option" at bounding box center [228, 350] width 256 height 28
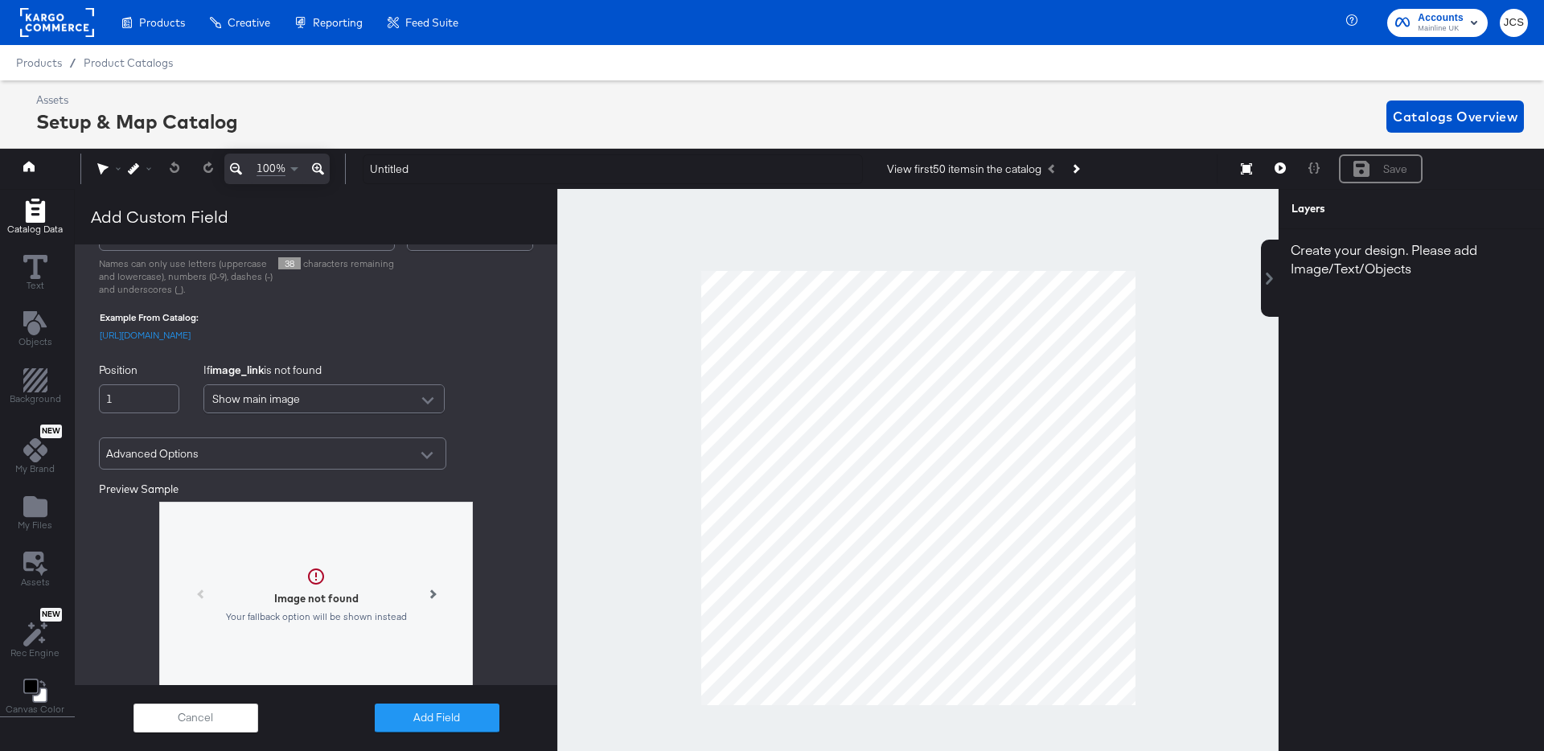
scroll to position [277, 0]
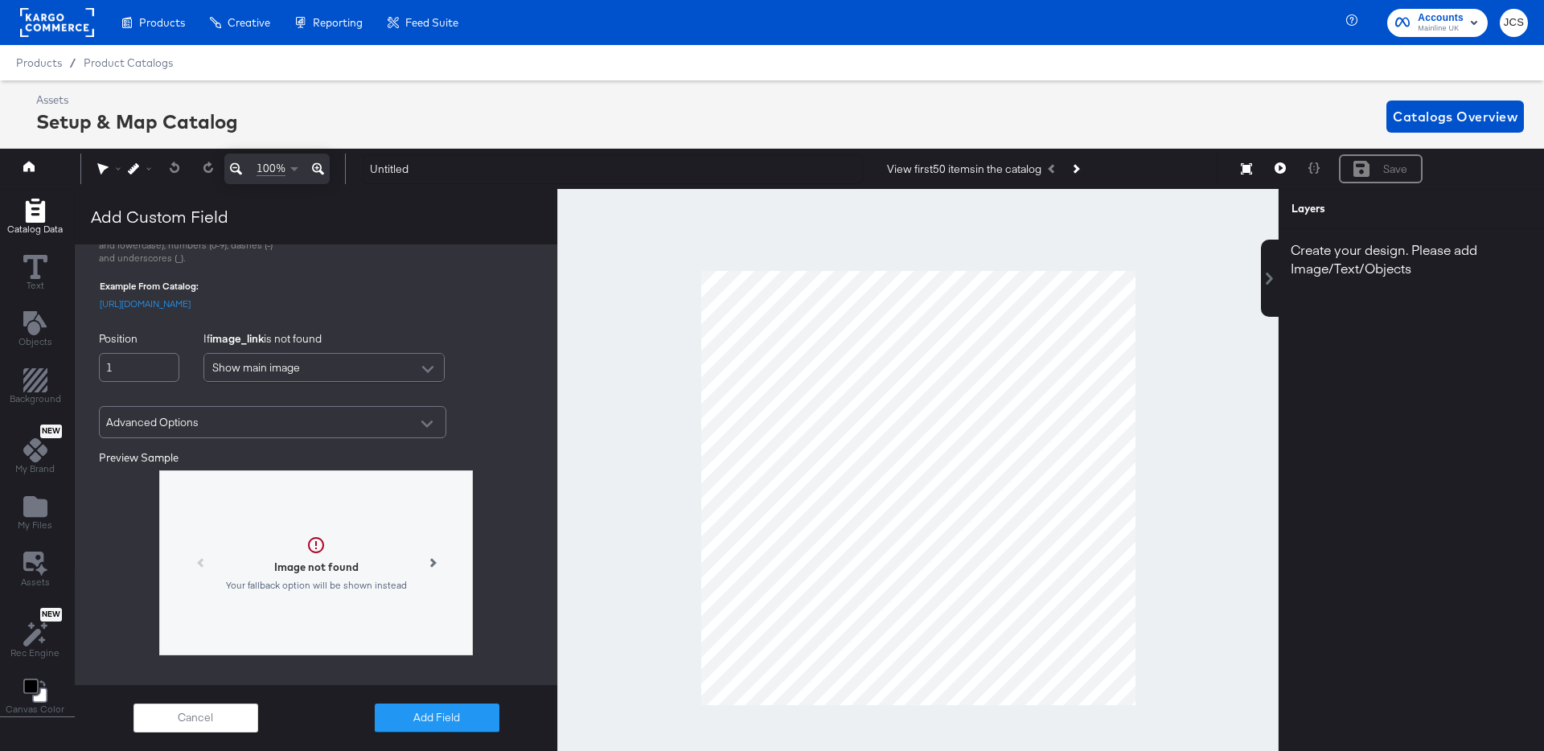
click at [364, 382] on div "Show main image" at bounding box center [324, 368] width 240 height 28
click at [425, 384] on div at bounding box center [428, 369] width 24 height 28
click at [187, 430] on span "Advanced Options" at bounding box center [152, 422] width 92 height 15
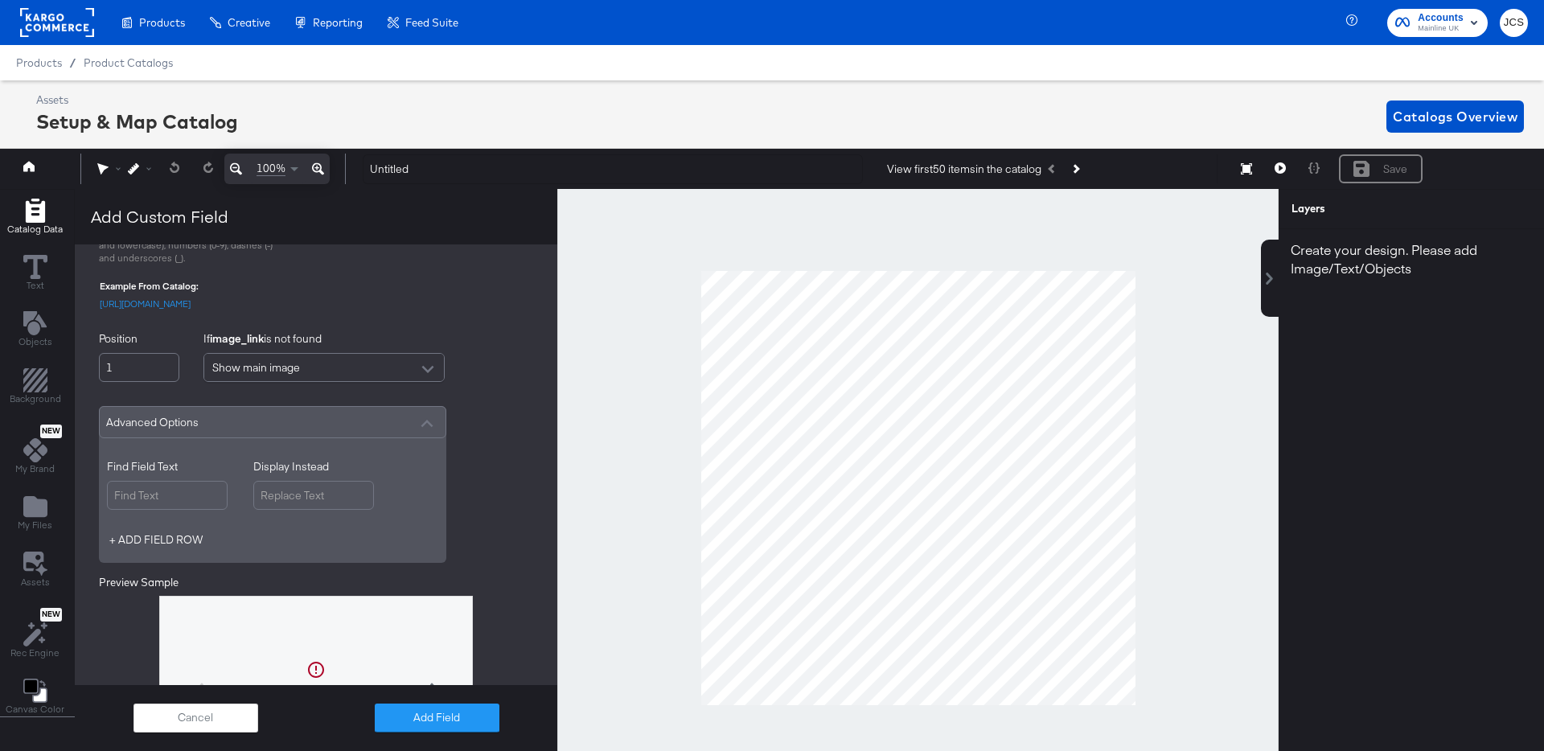
scroll to position [359, 0]
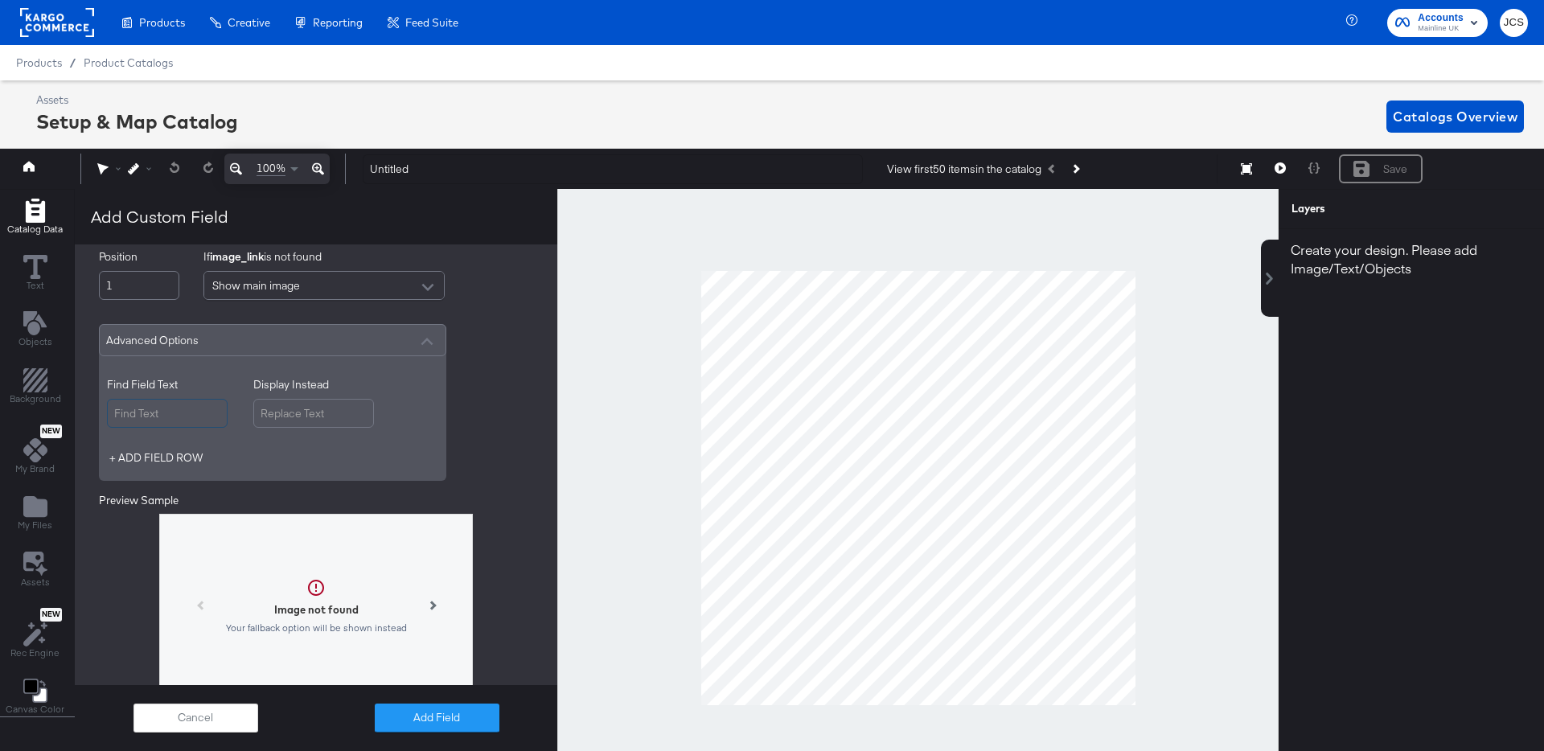
click at [176, 429] on input "Find Field Text" at bounding box center [167, 414] width 121 height 30
type input "_a"
type input "_b"
click at [502, 453] on div "Select Field image_link Field Delimiter Comma-separated Name This Field image_l…" at bounding box center [316, 342] width 482 height 810
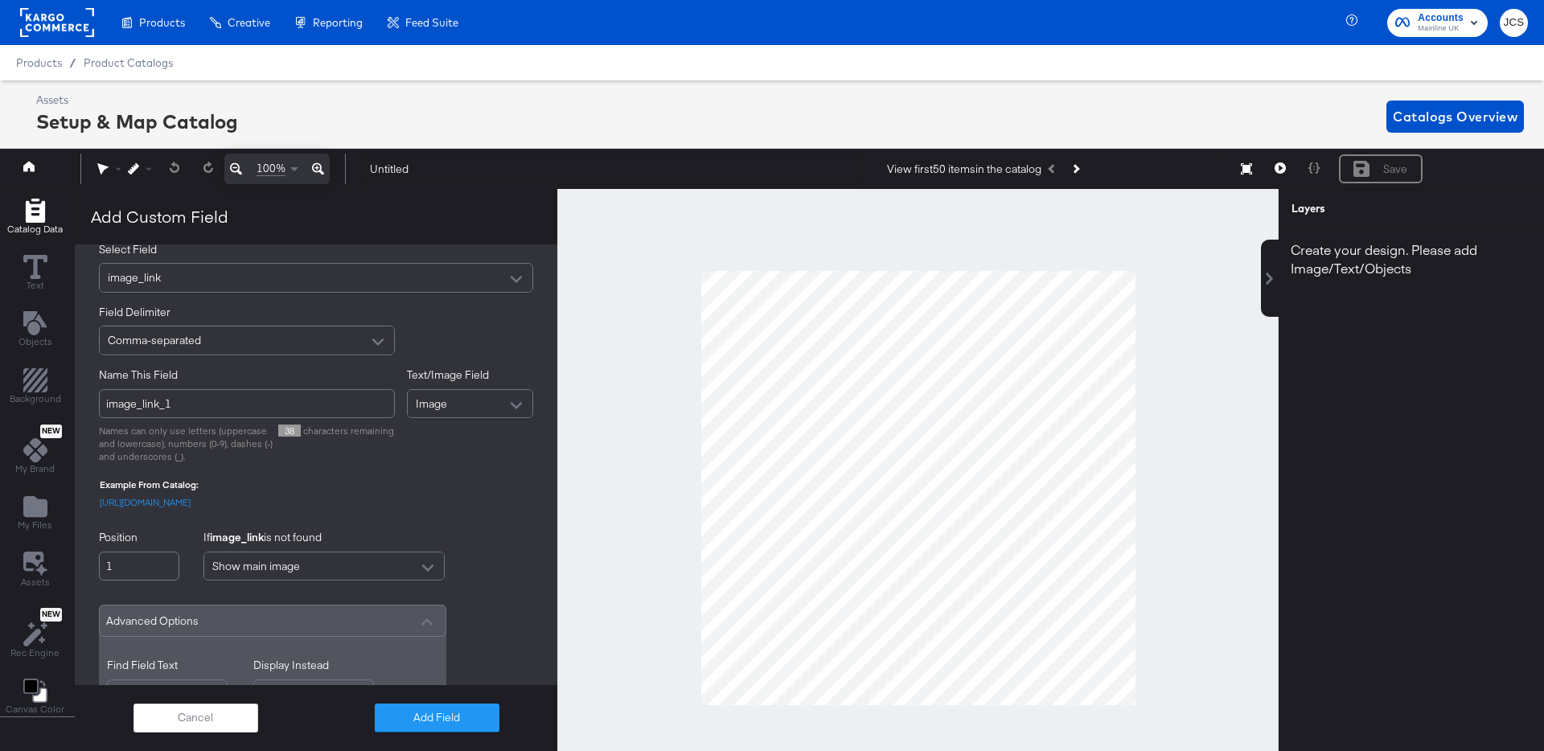
scroll to position [0, 0]
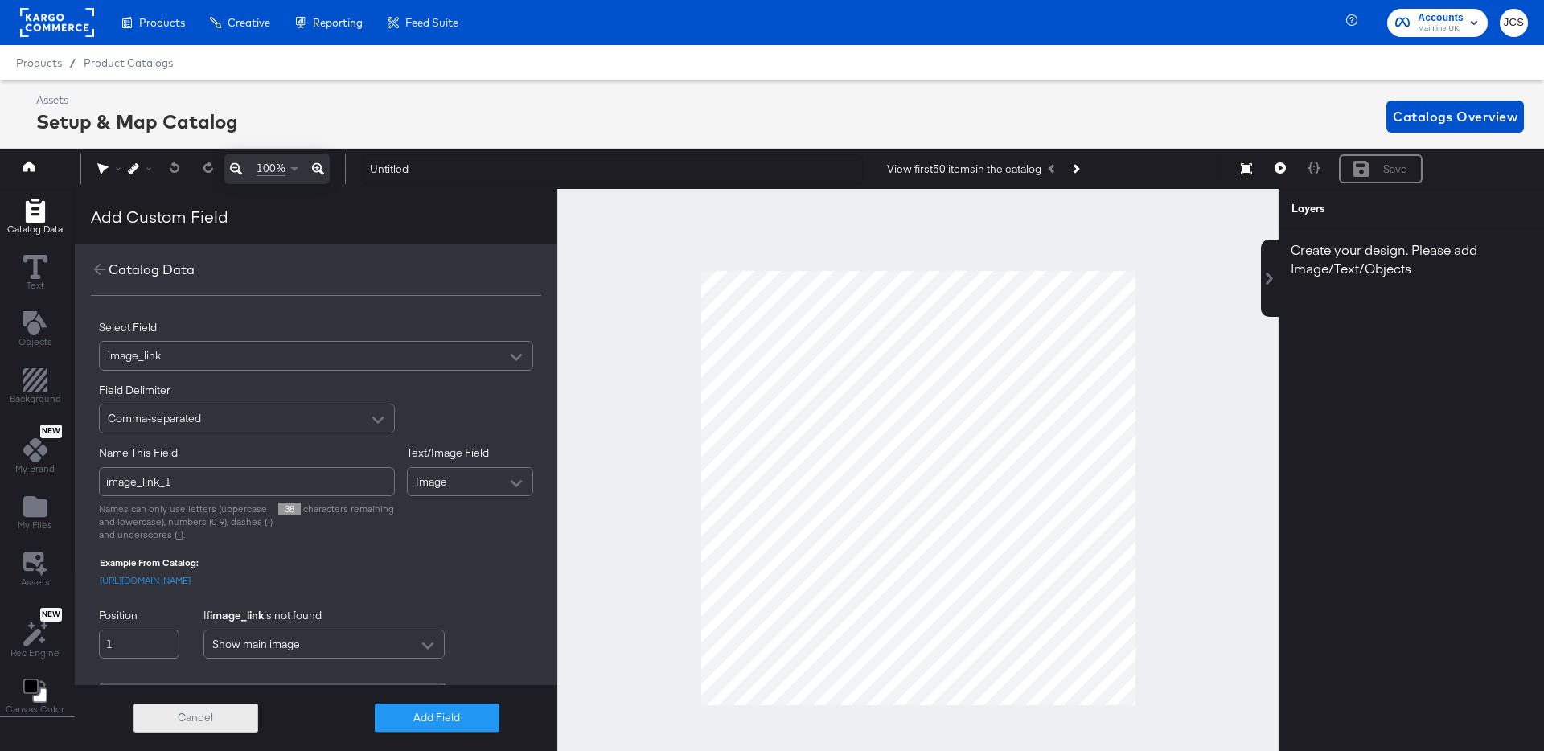
click at [215, 714] on button "Cancel" at bounding box center [195, 718] width 125 height 29
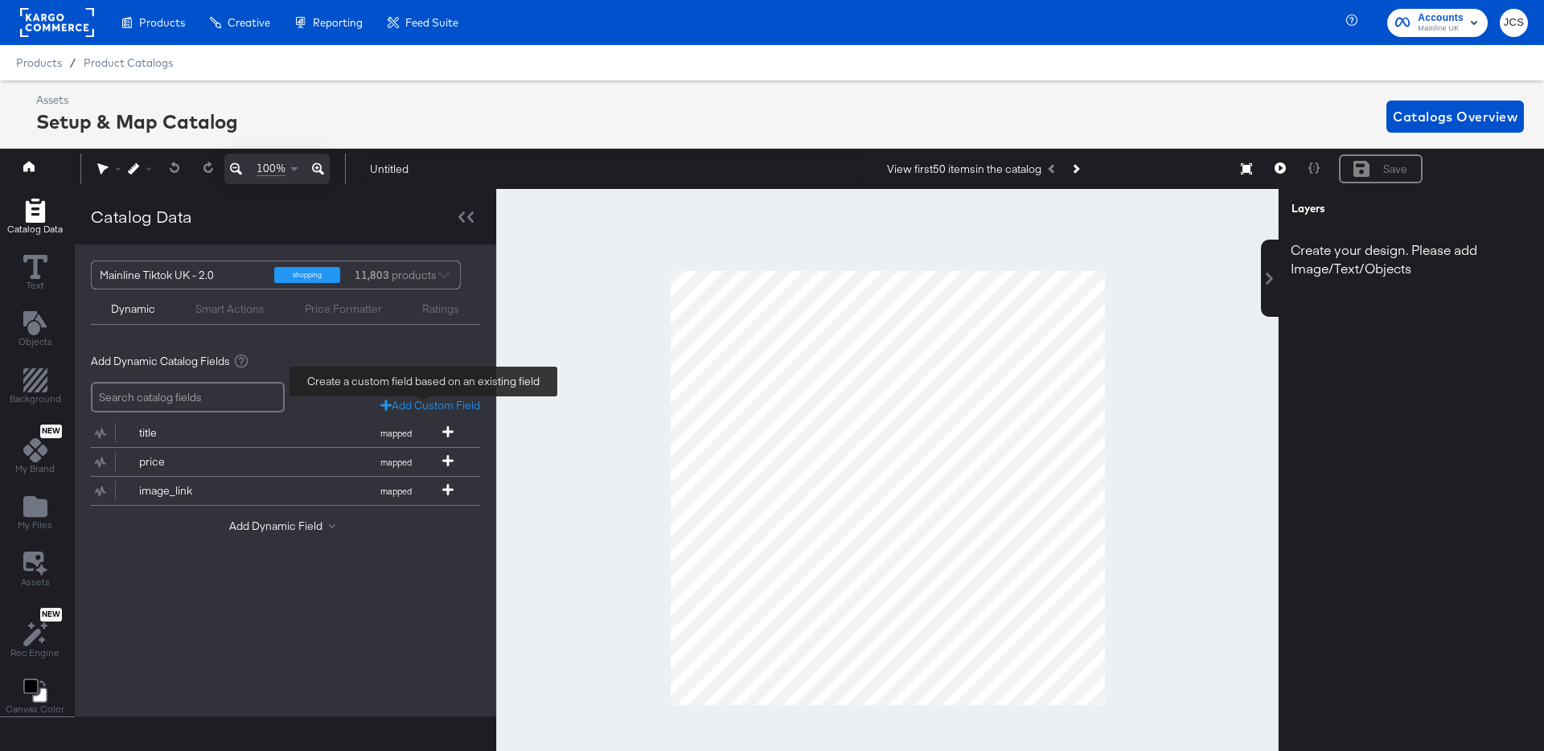
click at [420, 404] on div "Add Custom Field" at bounding box center [430, 405] width 100 height 15
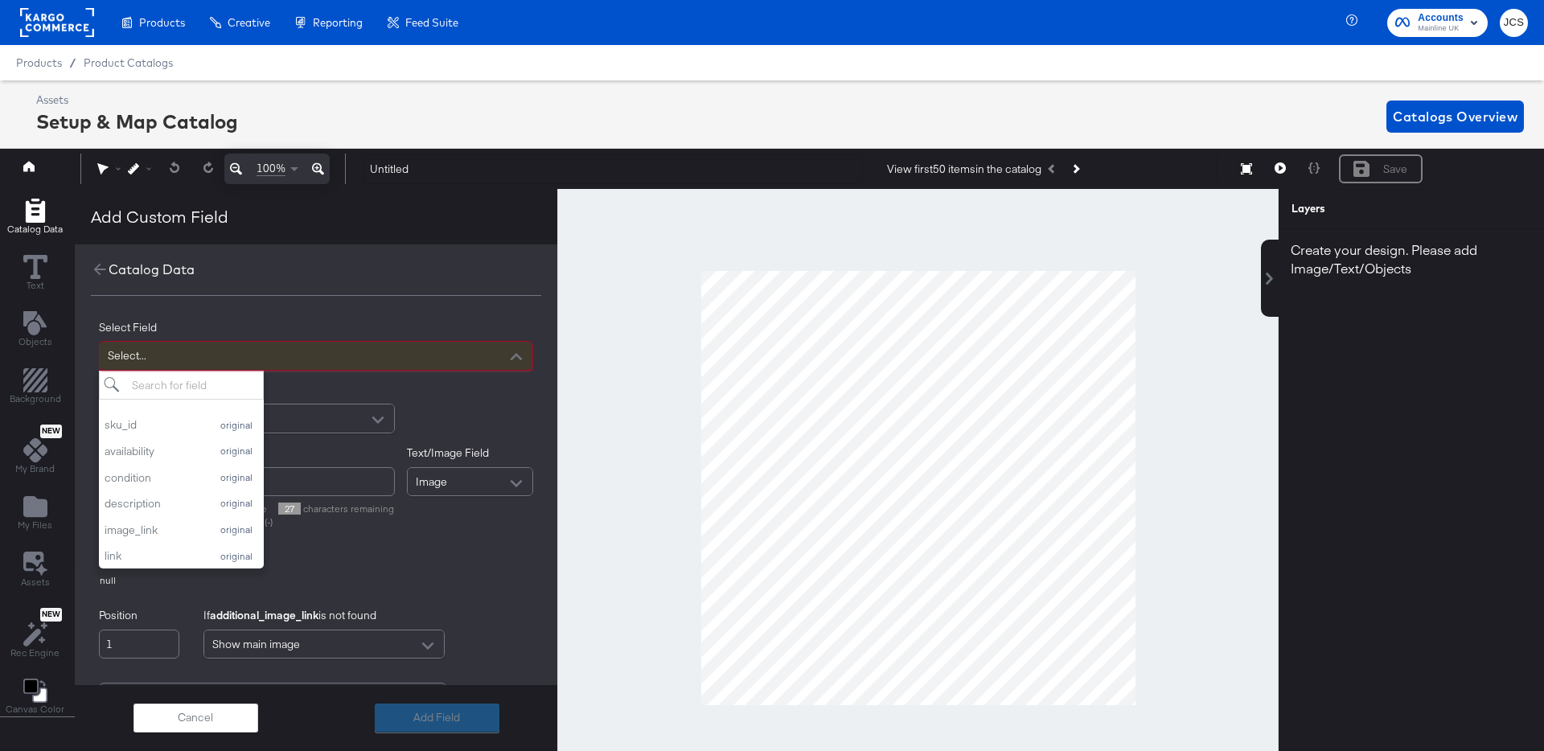
click at [269, 361] on div "Select..." at bounding box center [316, 356] width 433 height 28
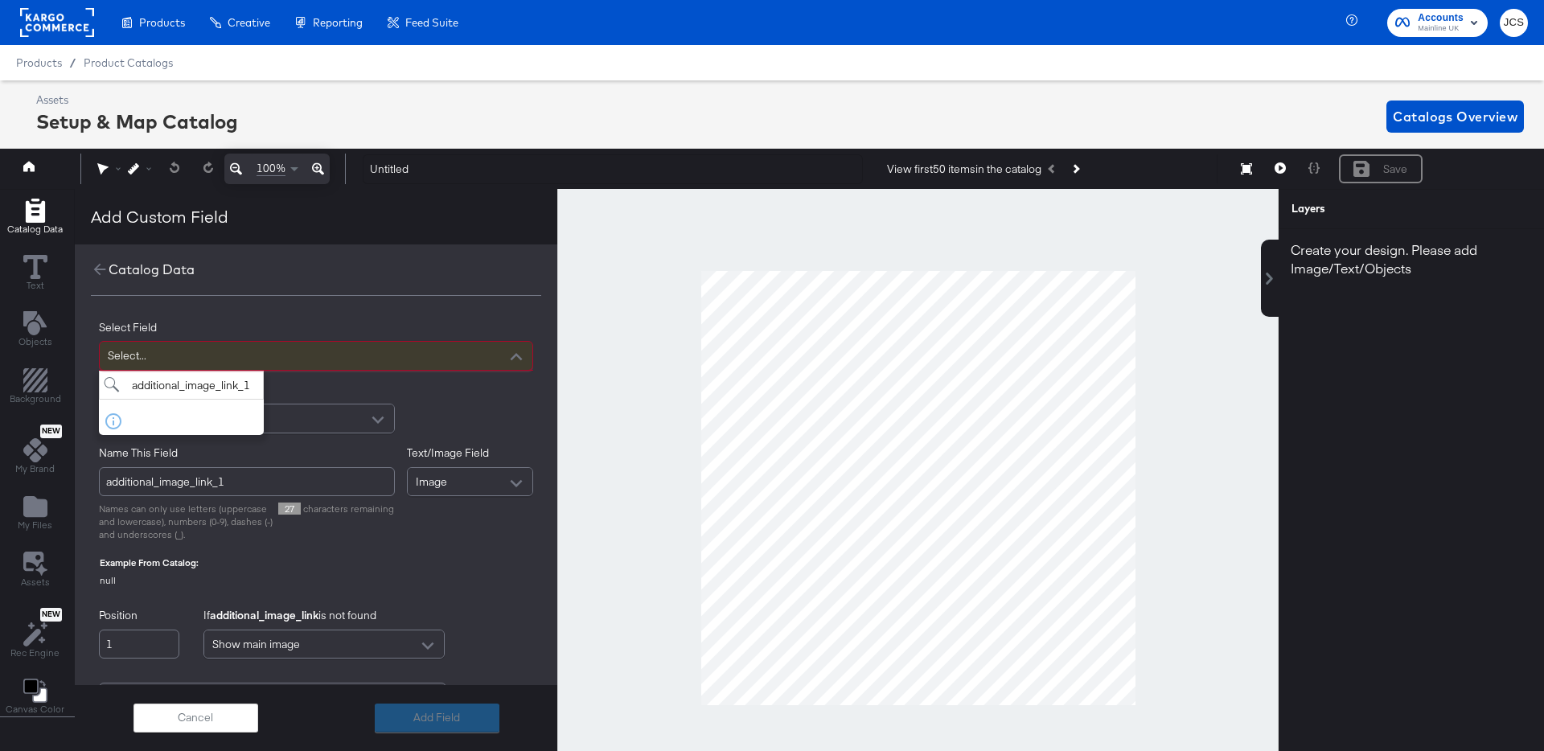
click at [158, 396] on input "additional_image_link_1" at bounding box center [181, 386] width 165 height 30
drag, startPoint x: 193, startPoint y: 386, endPoint x: 207, endPoint y: 388, distance: 14.6
click at [204, 388] on input "additional_image_link_1" at bounding box center [181, 386] width 165 height 30
drag, startPoint x: 237, startPoint y: 392, endPoint x: 257, endPoint y: 392, distance: 20.1
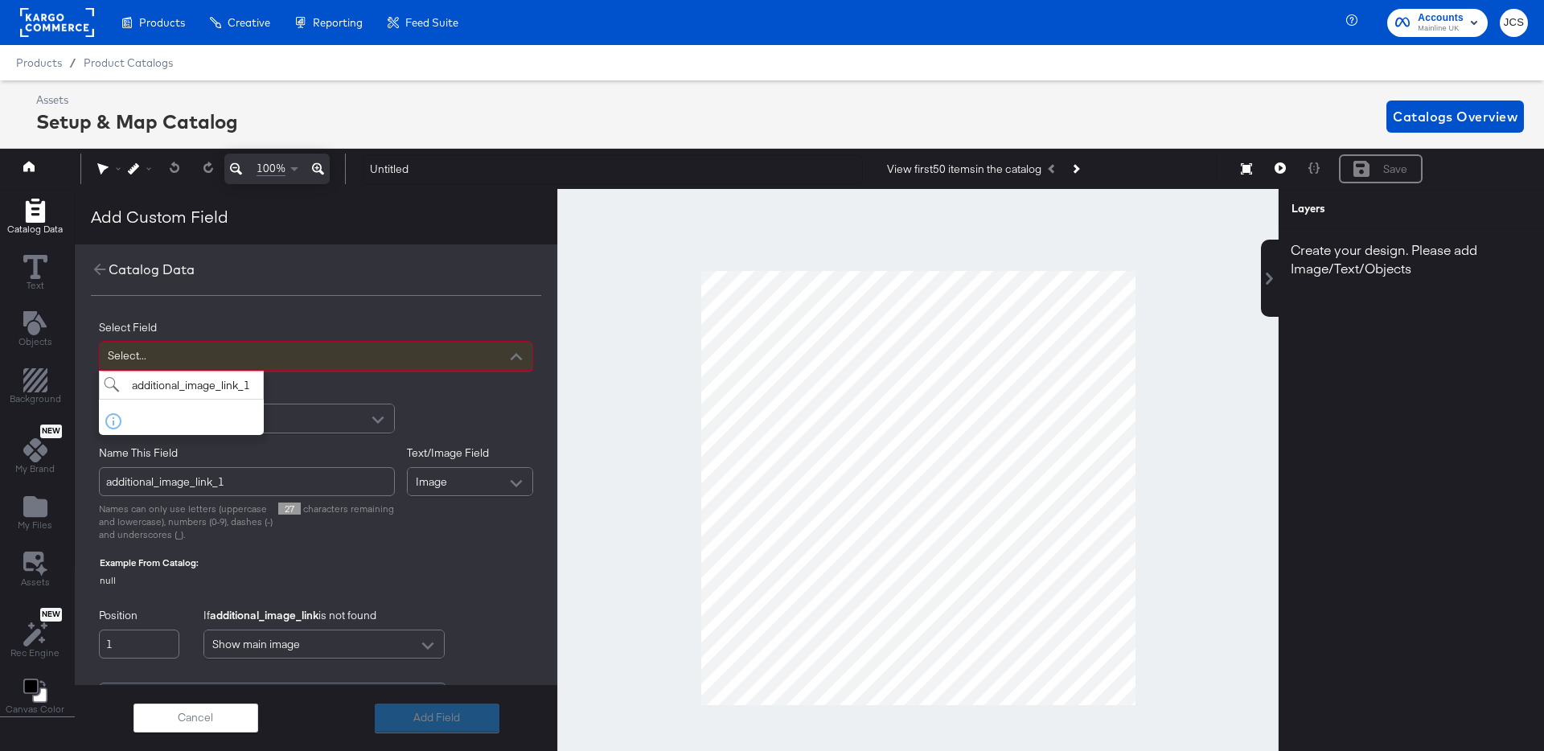
click at [257, 392] on div "Select Field Select... additional_image_link_1 No fields found. Field Delimiter…" at bounding box center [316, 639] width 482 height 686
type input "a"
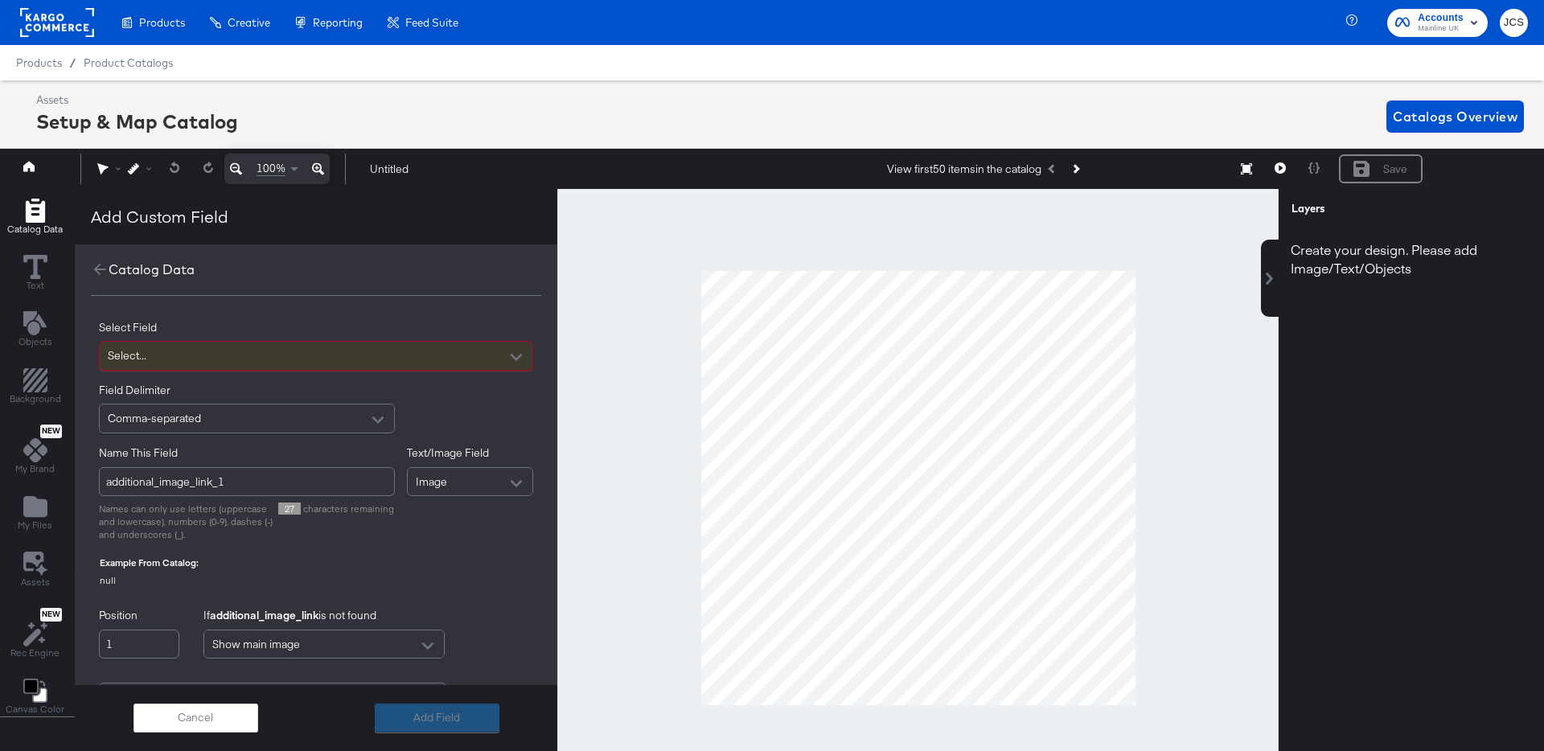
click at [453, 392] on div "Field Delimiter Comma-separated" at bounding box center [316, 408] width 434 height 51
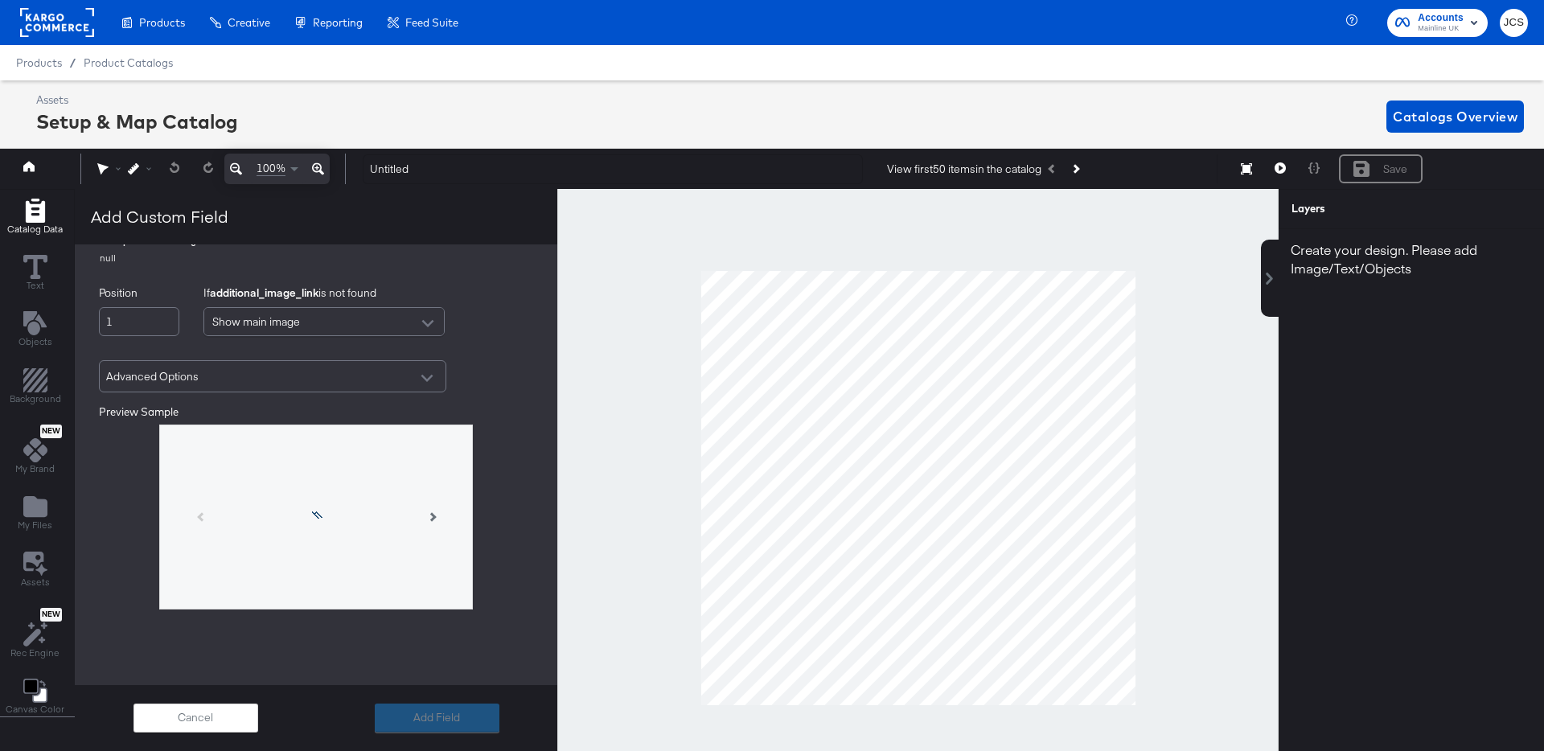
scroll to position [334, 0]
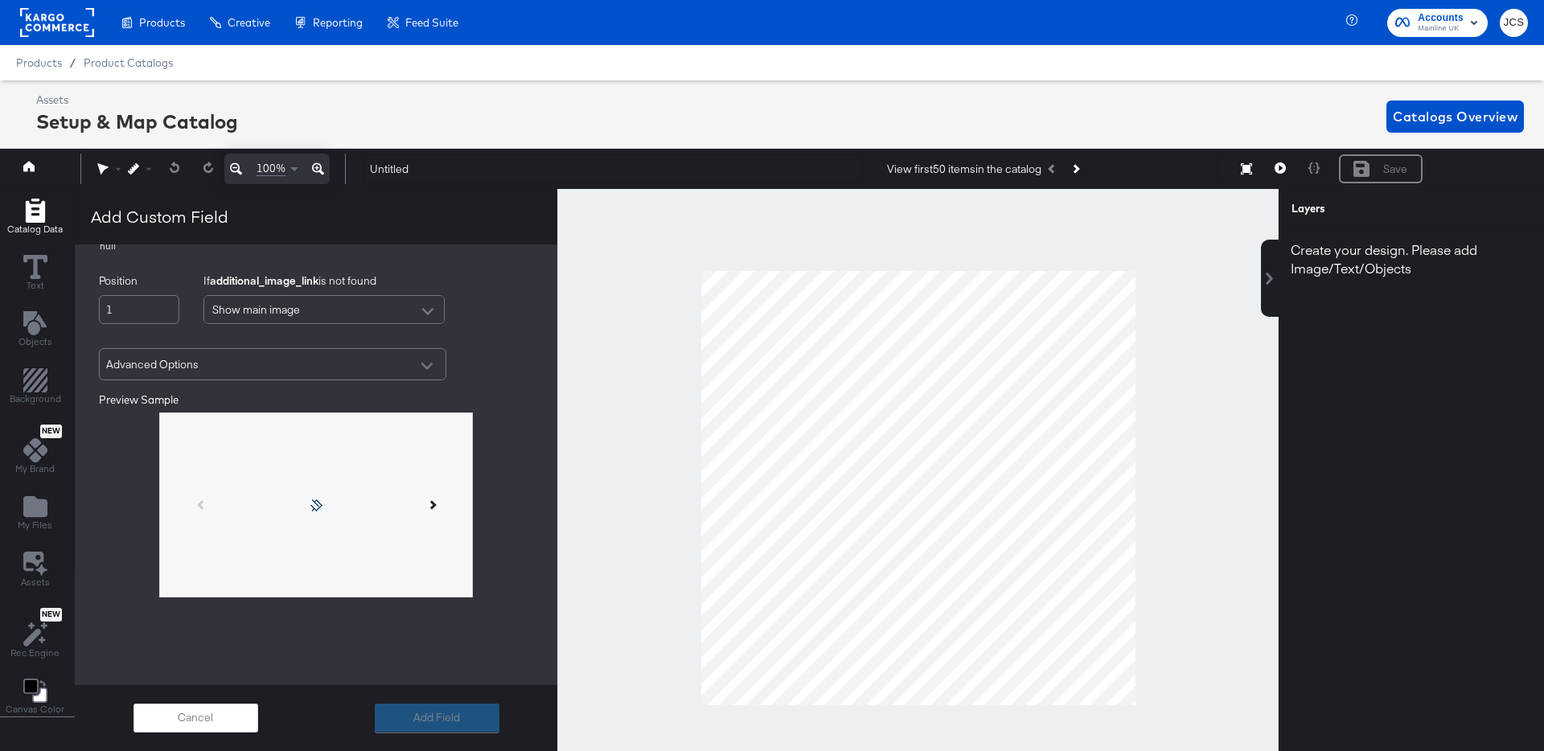
click at [427, 503] on icon at bounding box center [431, 504] width 9 height 9
click at [197, 503] on icon at bounding box center [201, 504] width 9 height 9
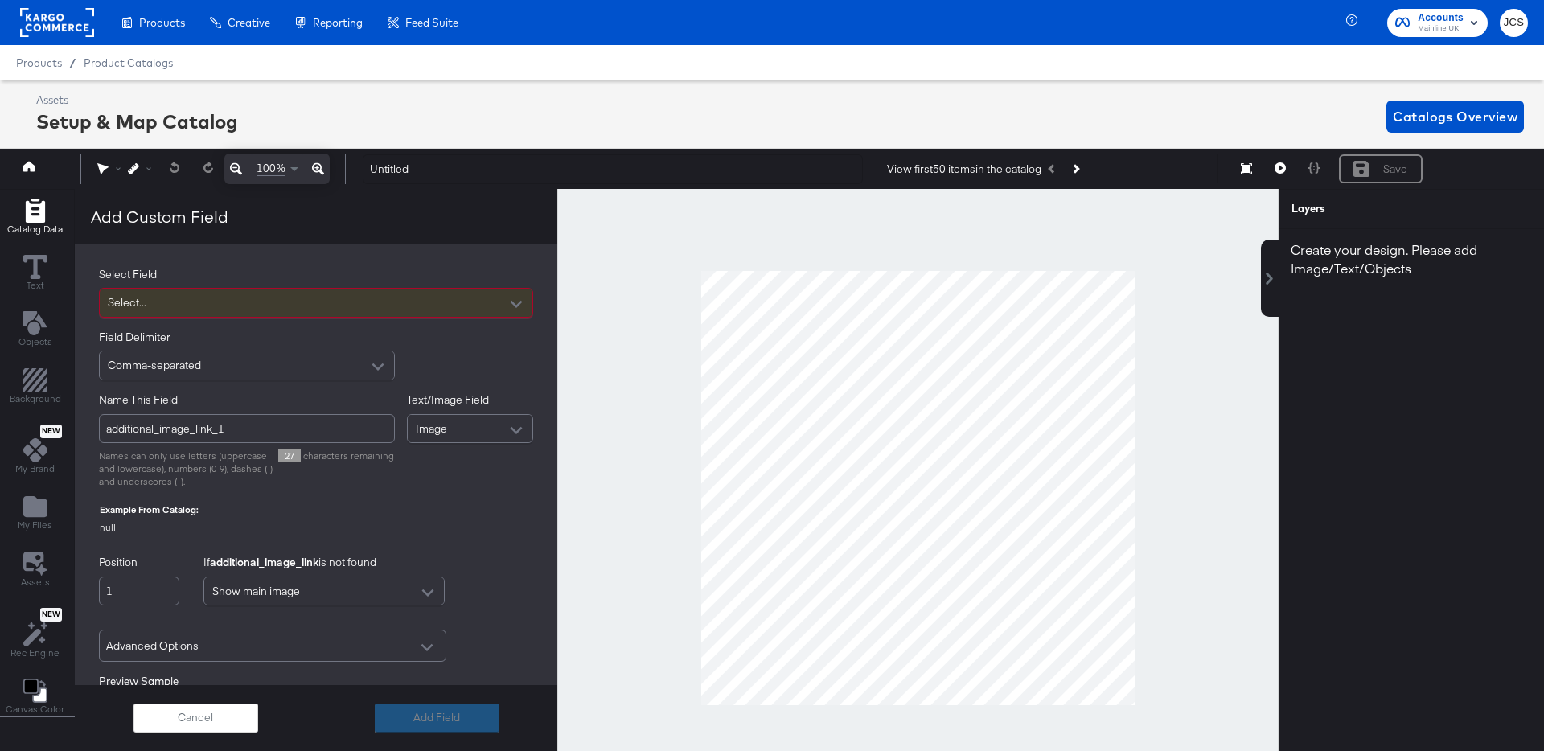
scroll to position [0, 0]
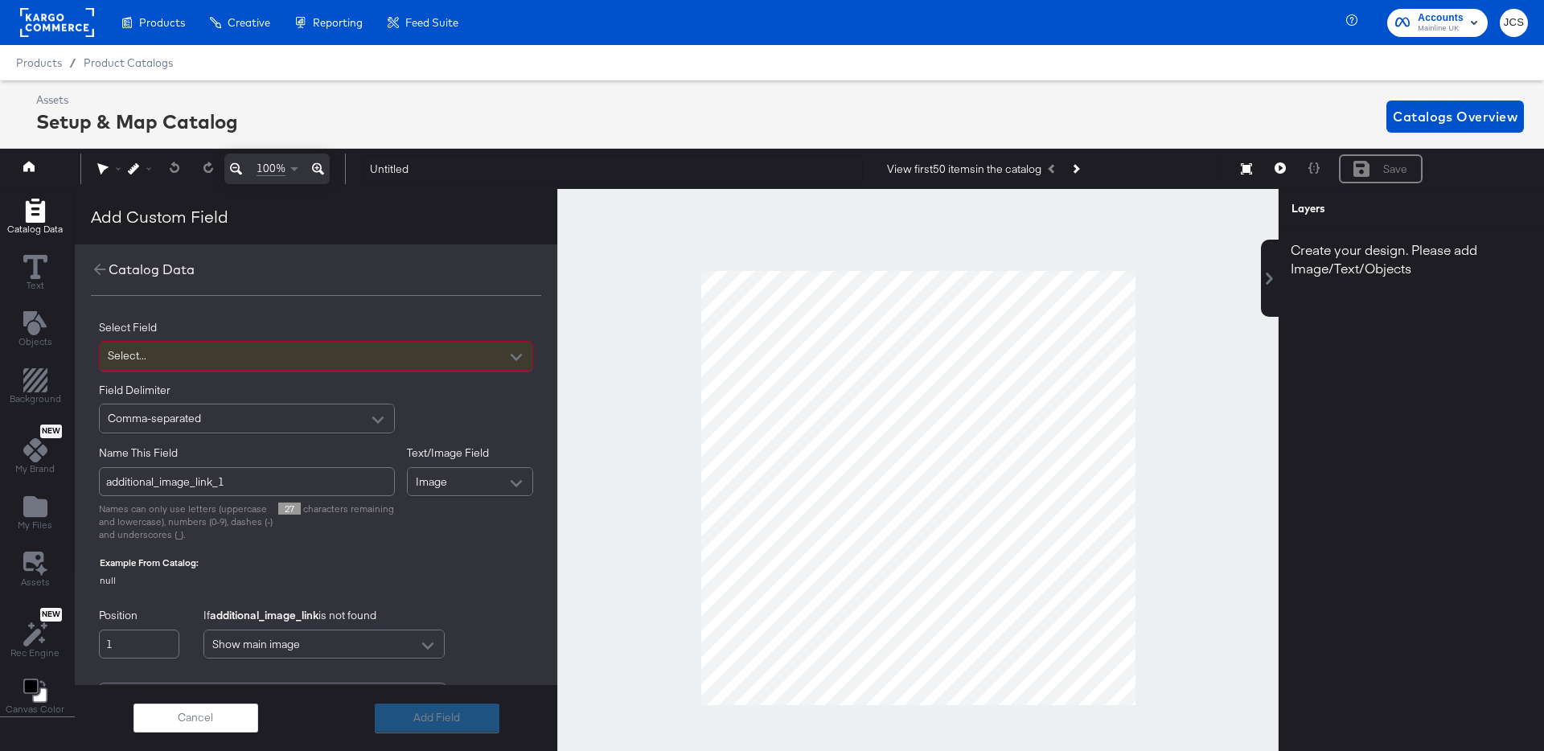
click at [264, 360] on div "Select..." at bounding box center [316, 356] width 433 height 28
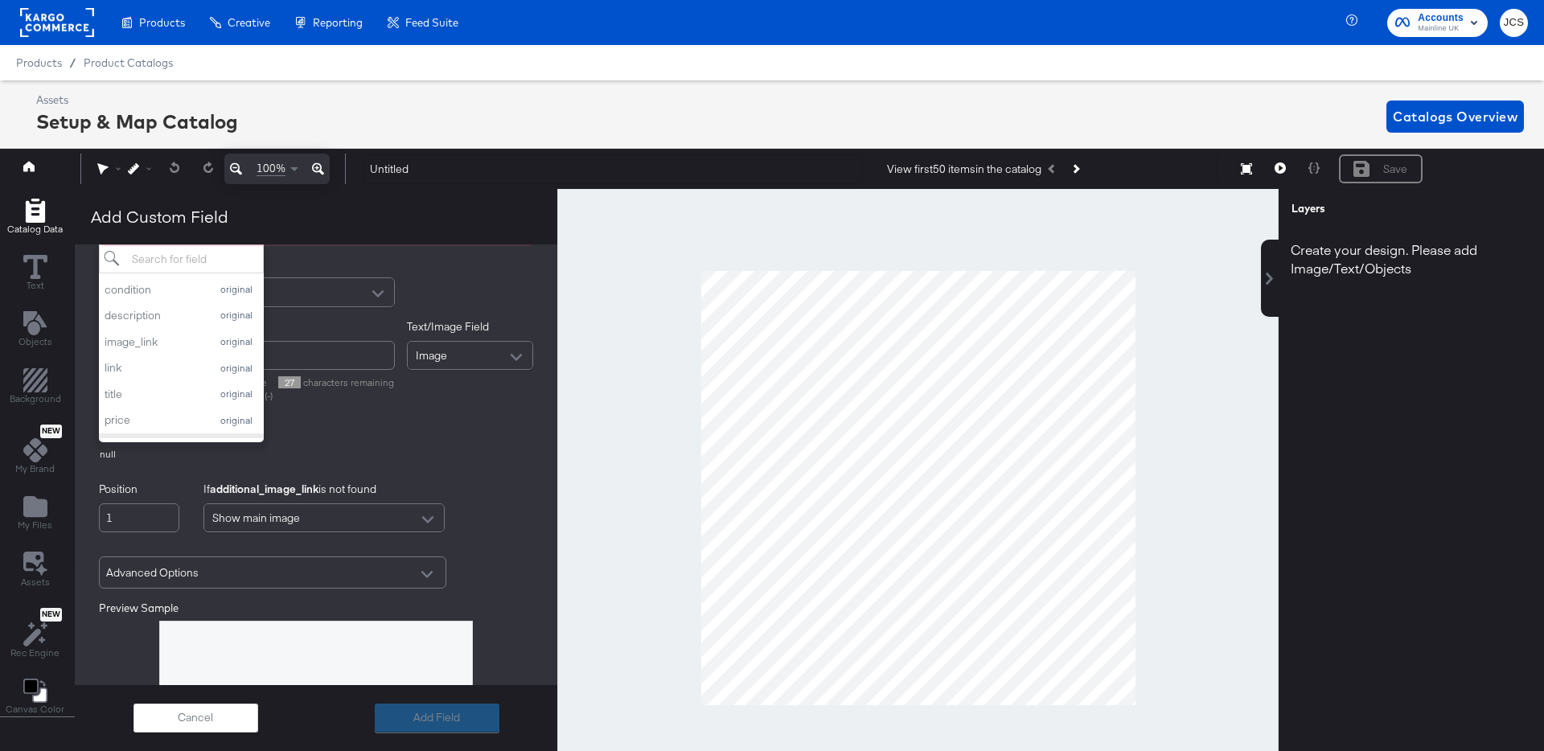
scroll to position [36, 0]
click at [191, 369] on div "image_link" at bounding box center [153, 367] width 97 height 15
type input "image_link_1"
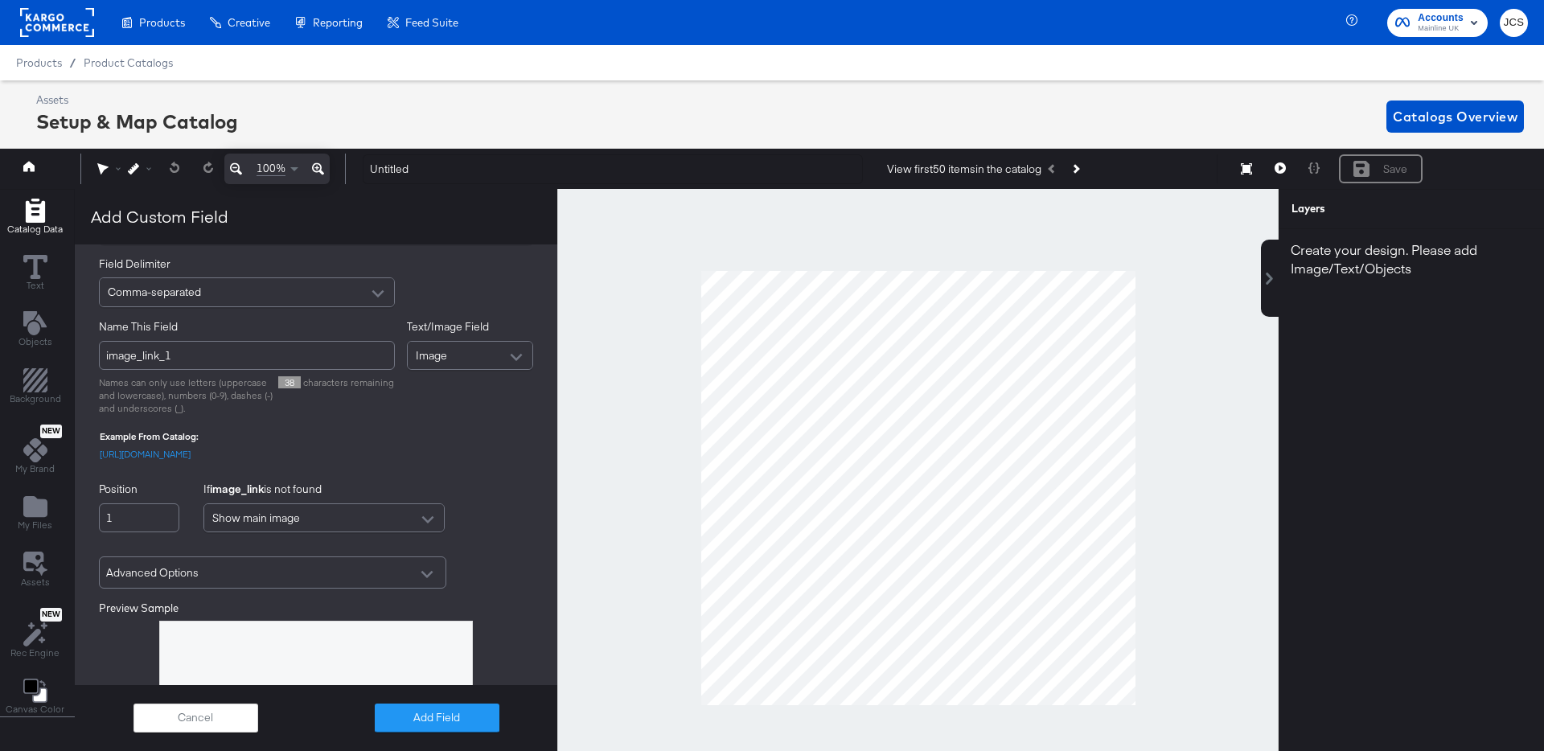
click at [495, 514] on div "Position 1 If image_link is not found Show main image" at bounding box center [316, 507] width 434 height 51
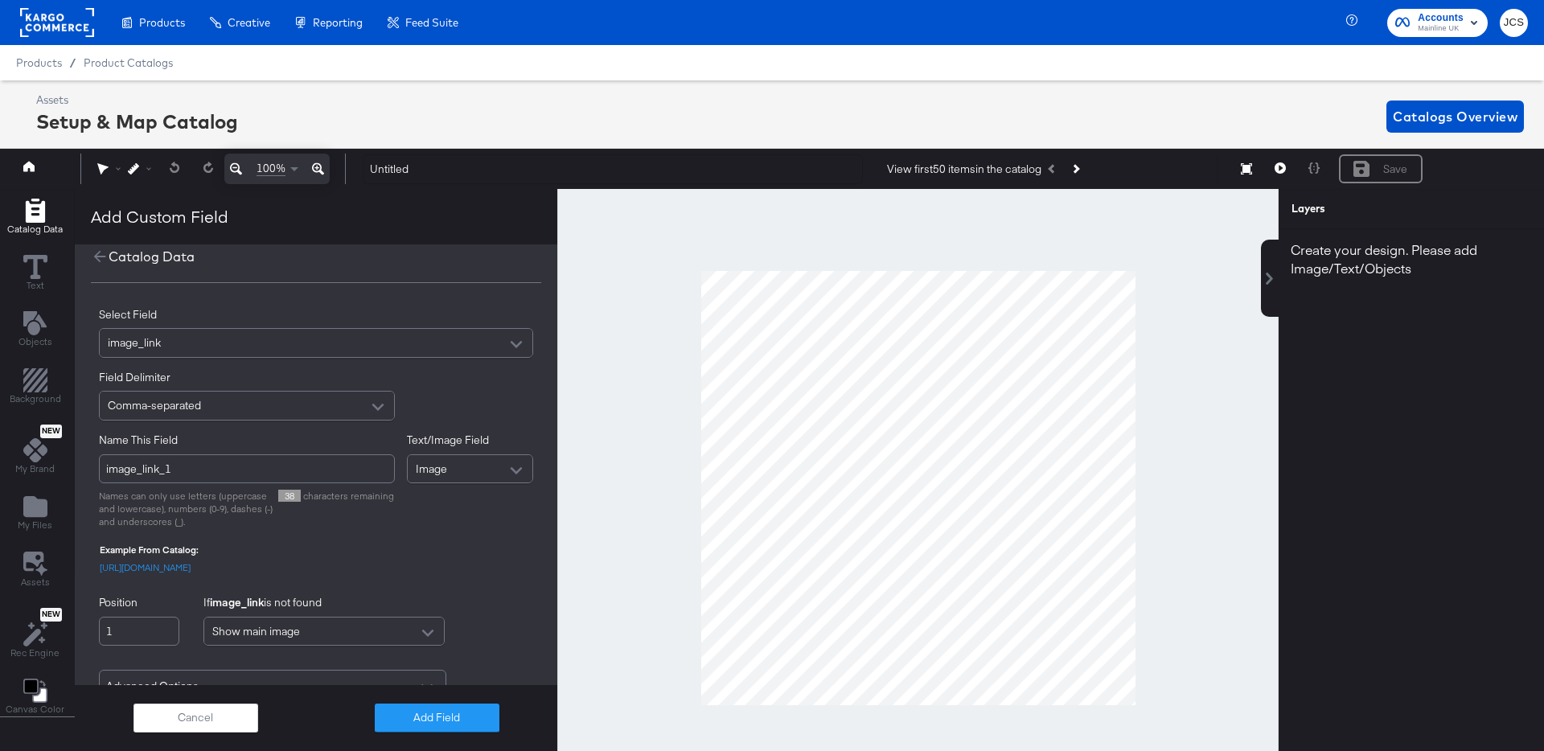
scroll to position [0, 0]
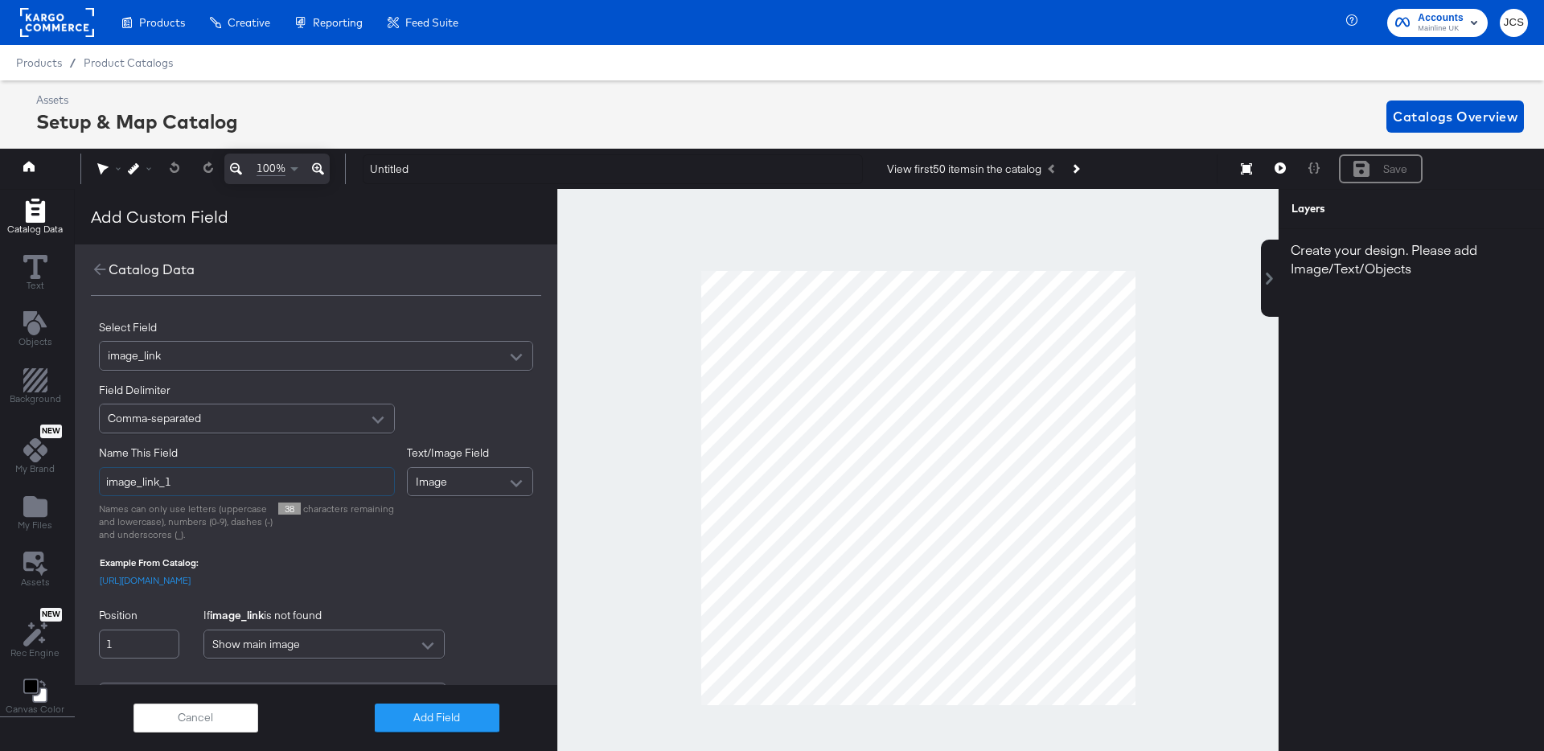
click at [206, 484] on input "image_link_1" at bounding box center [247, 482] width 296 height 30
click at [367, 357] on div "image_link" at bounding box center [316, 356] width 433 height 28
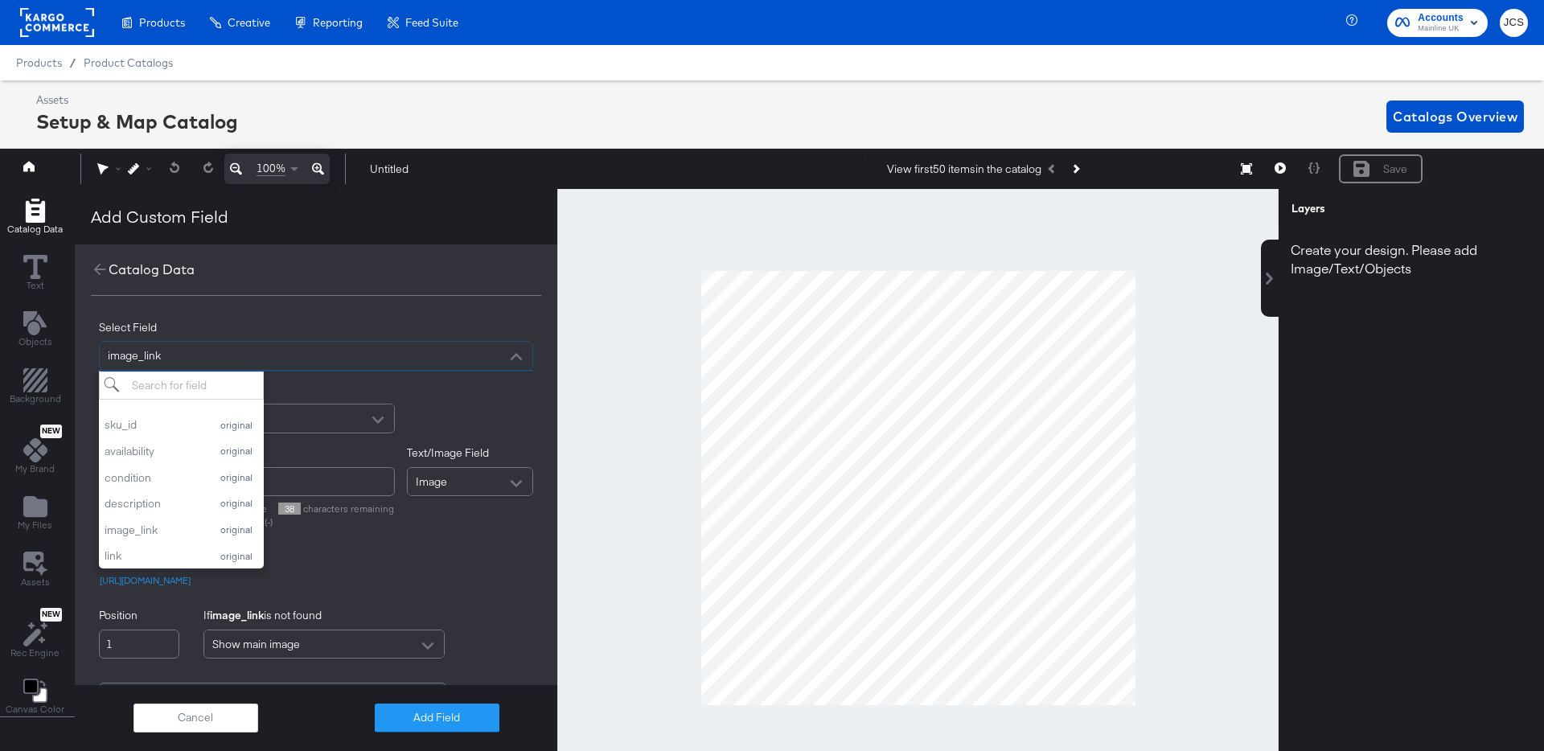
click at [489, 413] on div "Field Delimiter Comma-separated" at bounding box center [316, 408] width 434 height 51
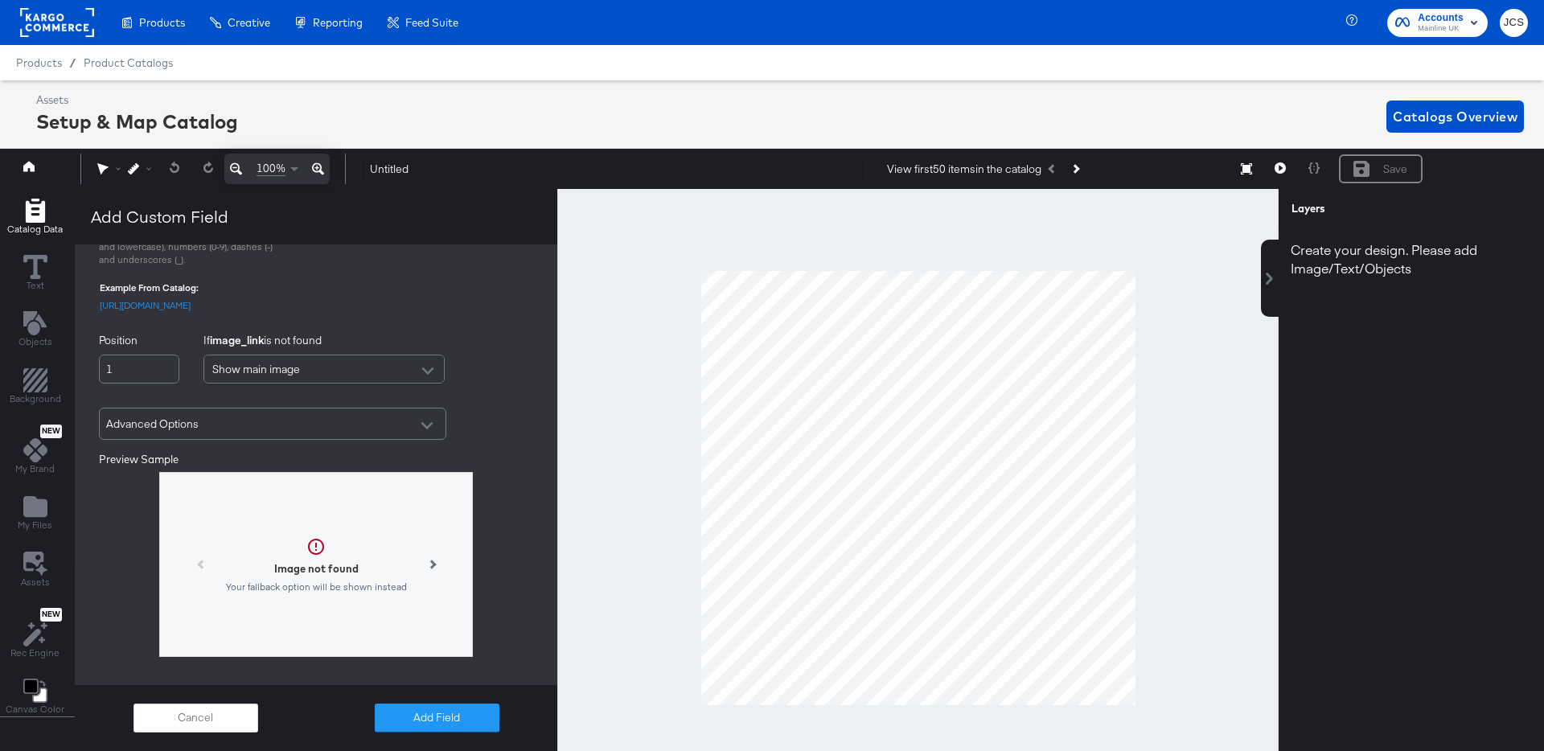
scroll to position [351, 0]
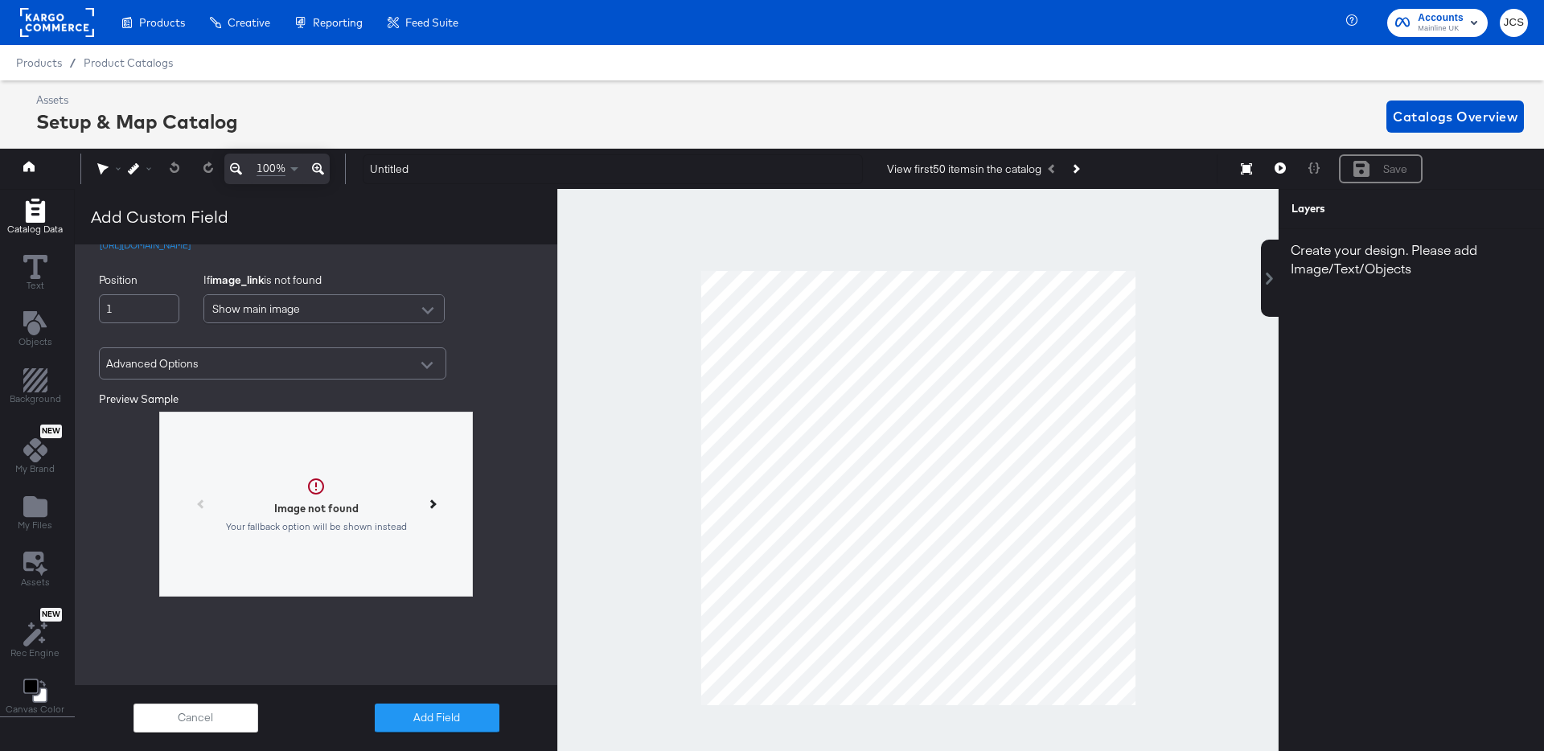
click at [426, 499] on button at bounding box center [432, 504] width 32 height 32
click at [195, 506] on div at bounding box center [198, 508] width 6 height 15
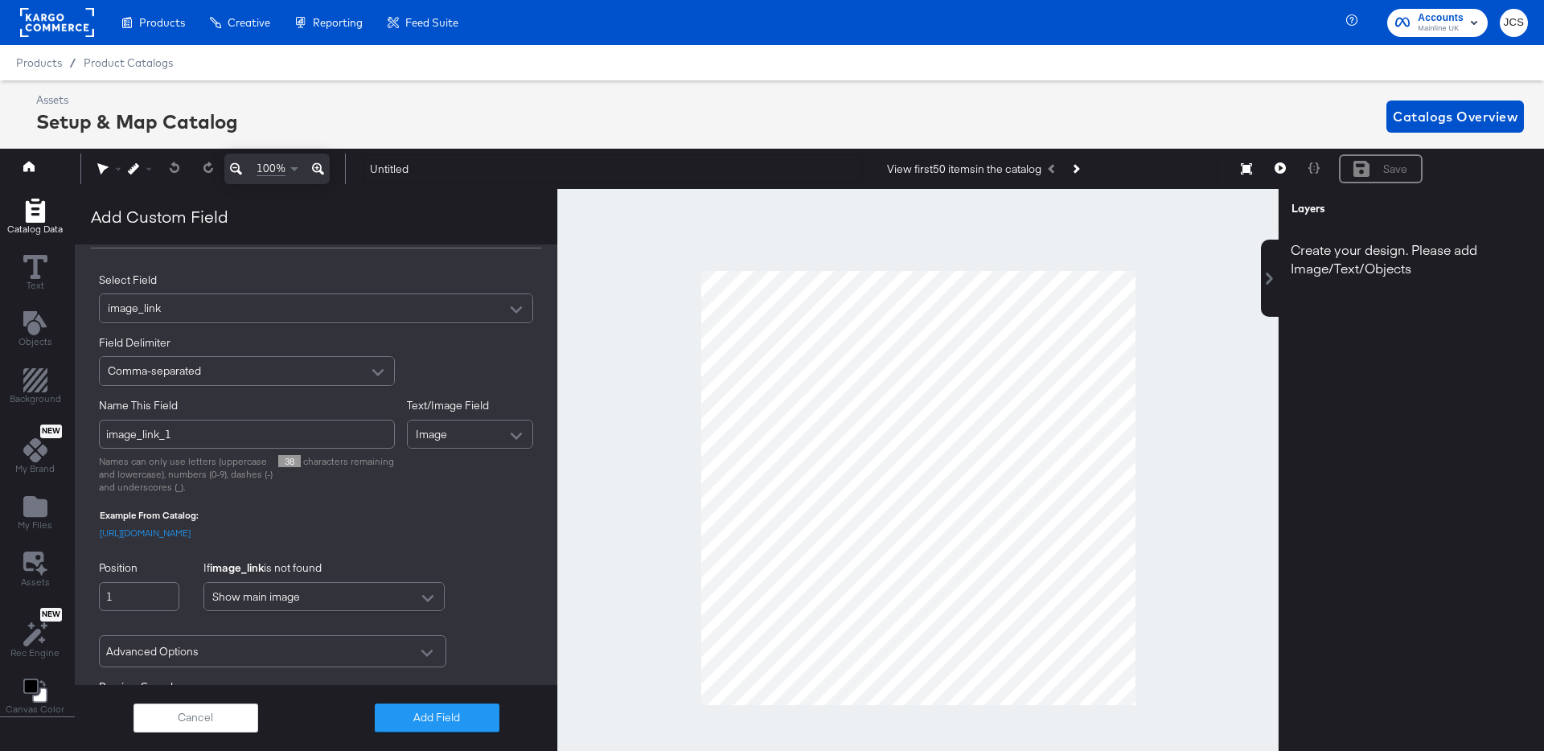
scroll to position [0, 0]
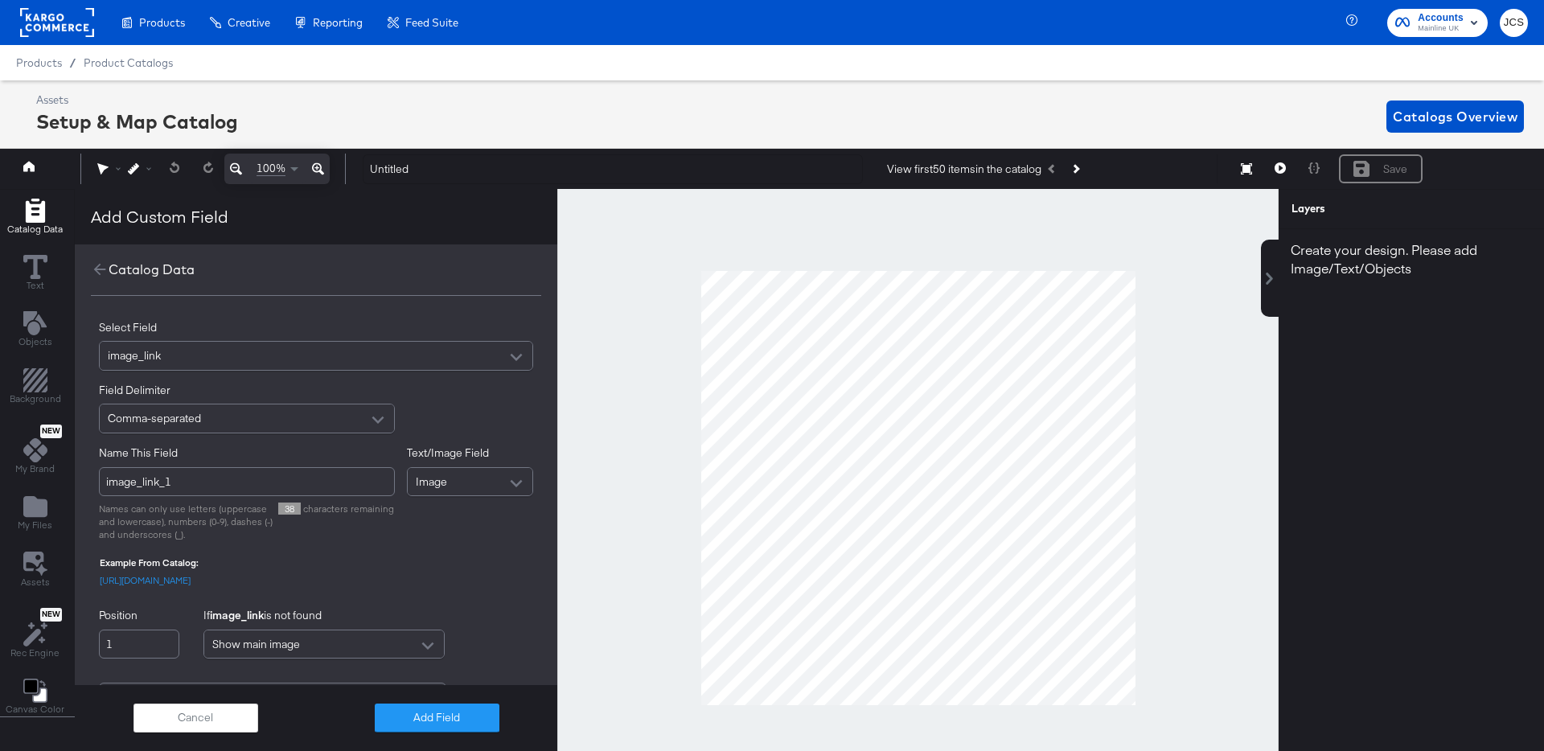
click at [216, 365] on div "image_link" at bounding box center [316, 356] width 433 height 28
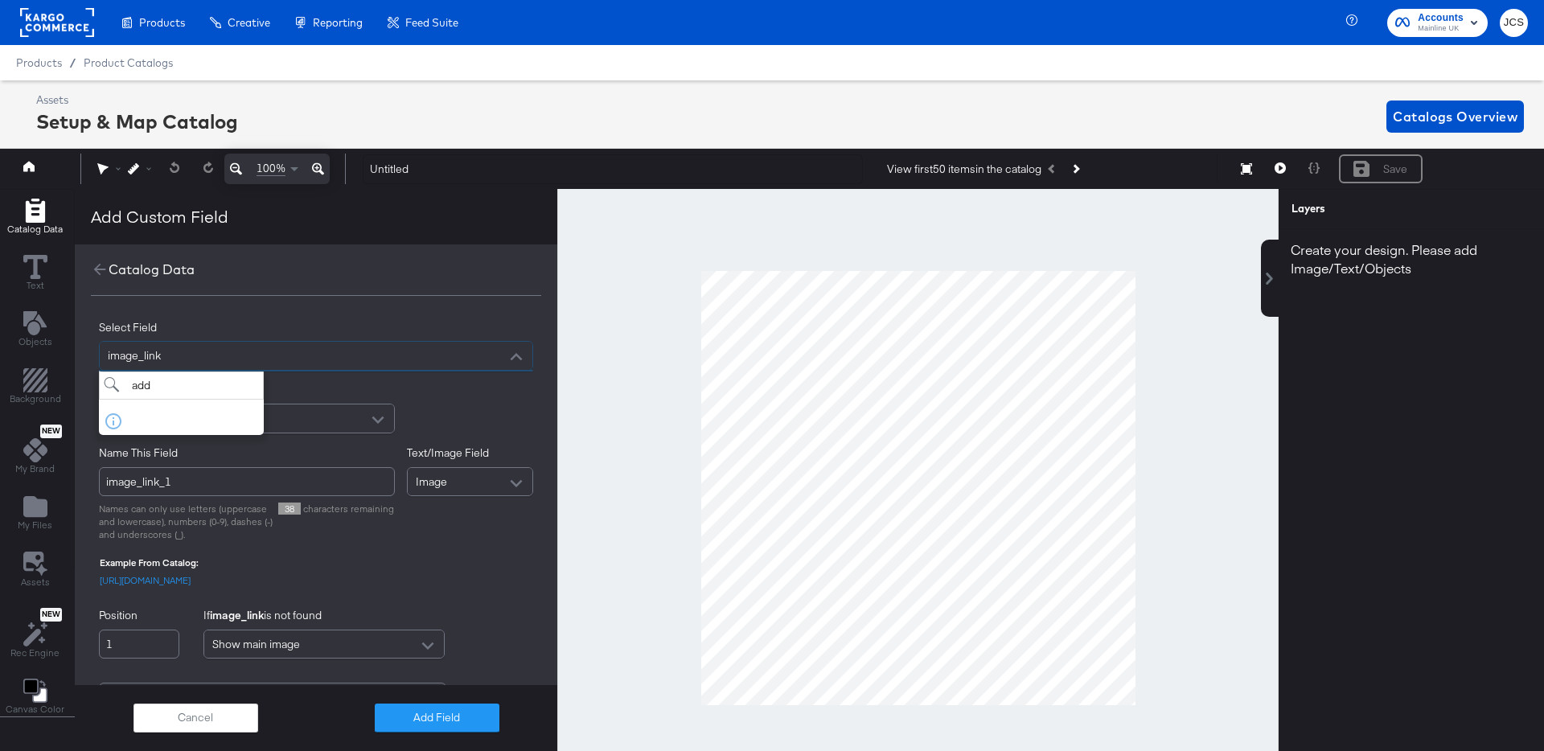
type input "add"
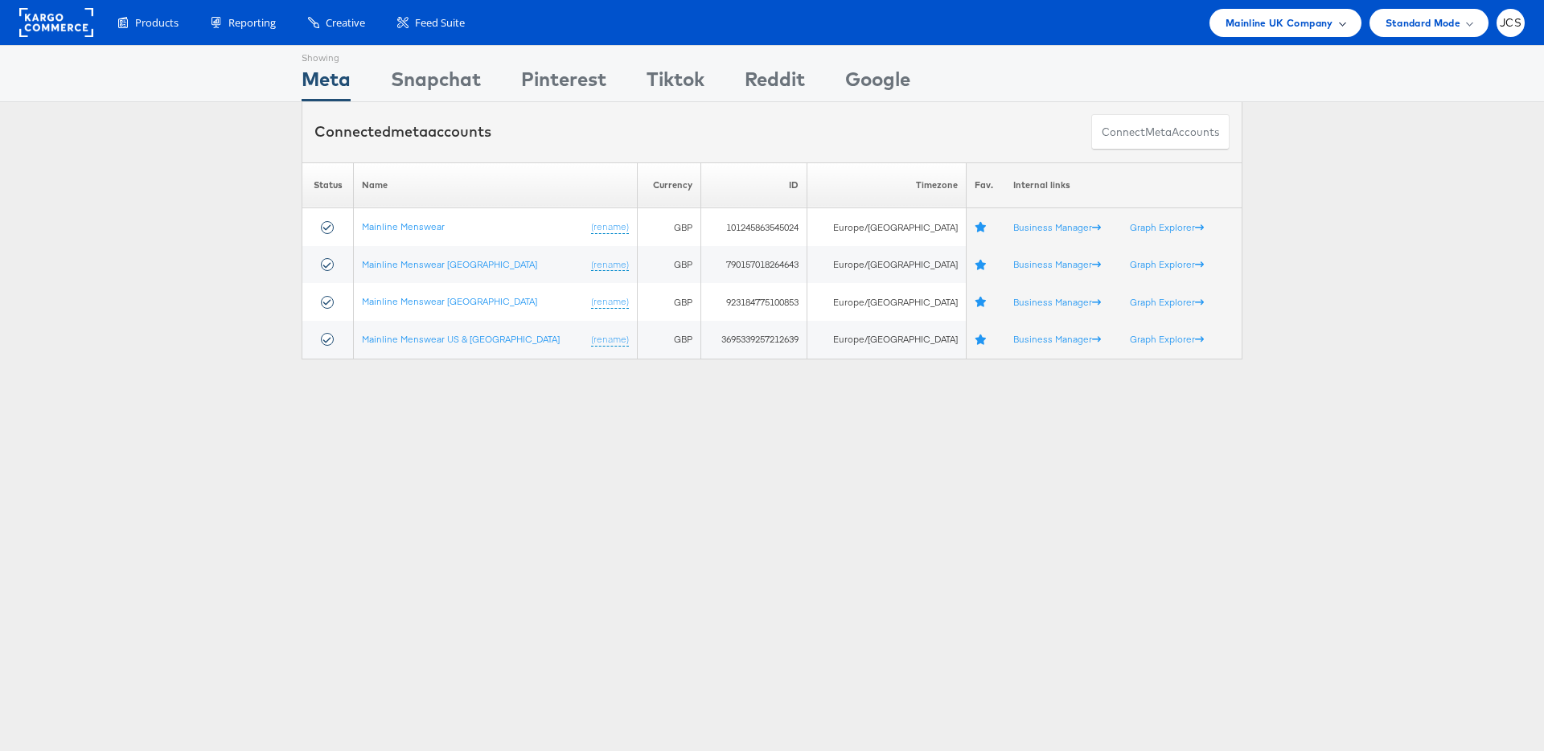
click at [1260, 21] on span "Mainline UK Company" at bounding box center [1279, 22] width 108 height 17
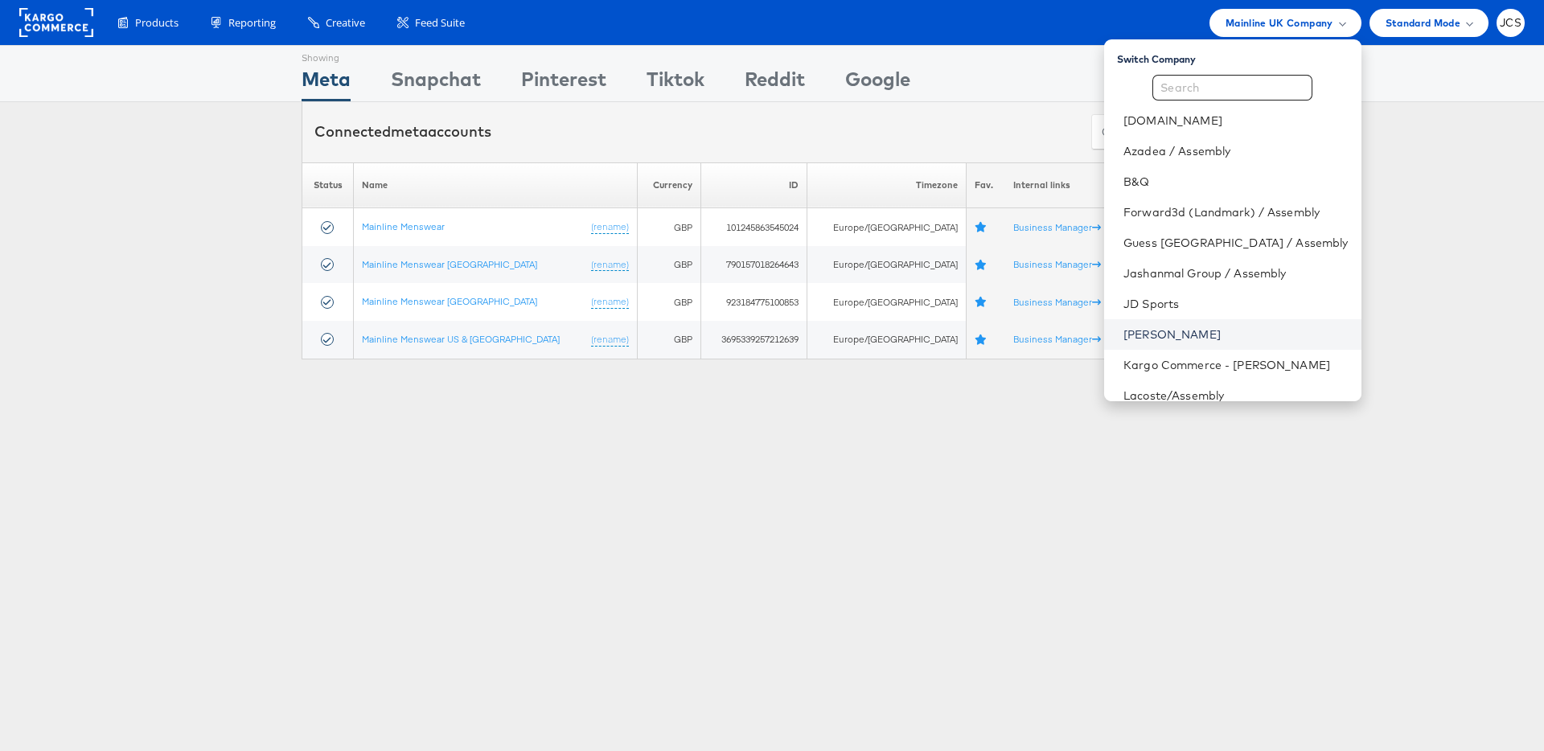
click at [1135, 336] on link "[PERSON_NAME]" at bounding box center [1235, 334] width 224 height 16
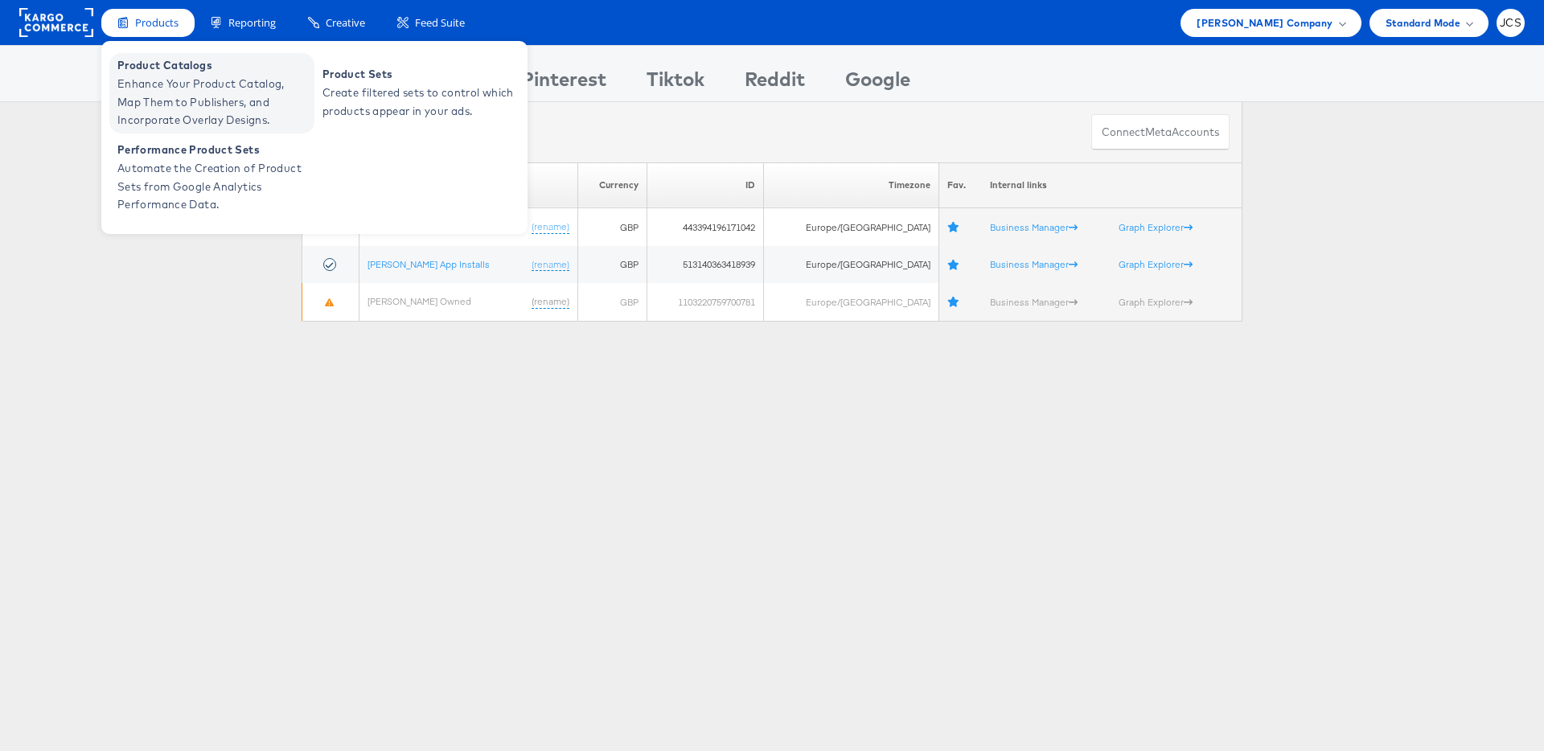
click at [155, 89] on span "Enhance Your Product Catalog, Map Them to Publishers, and Incorporate Overlay D…" at bounding box center [213, 102] width 193 height 55
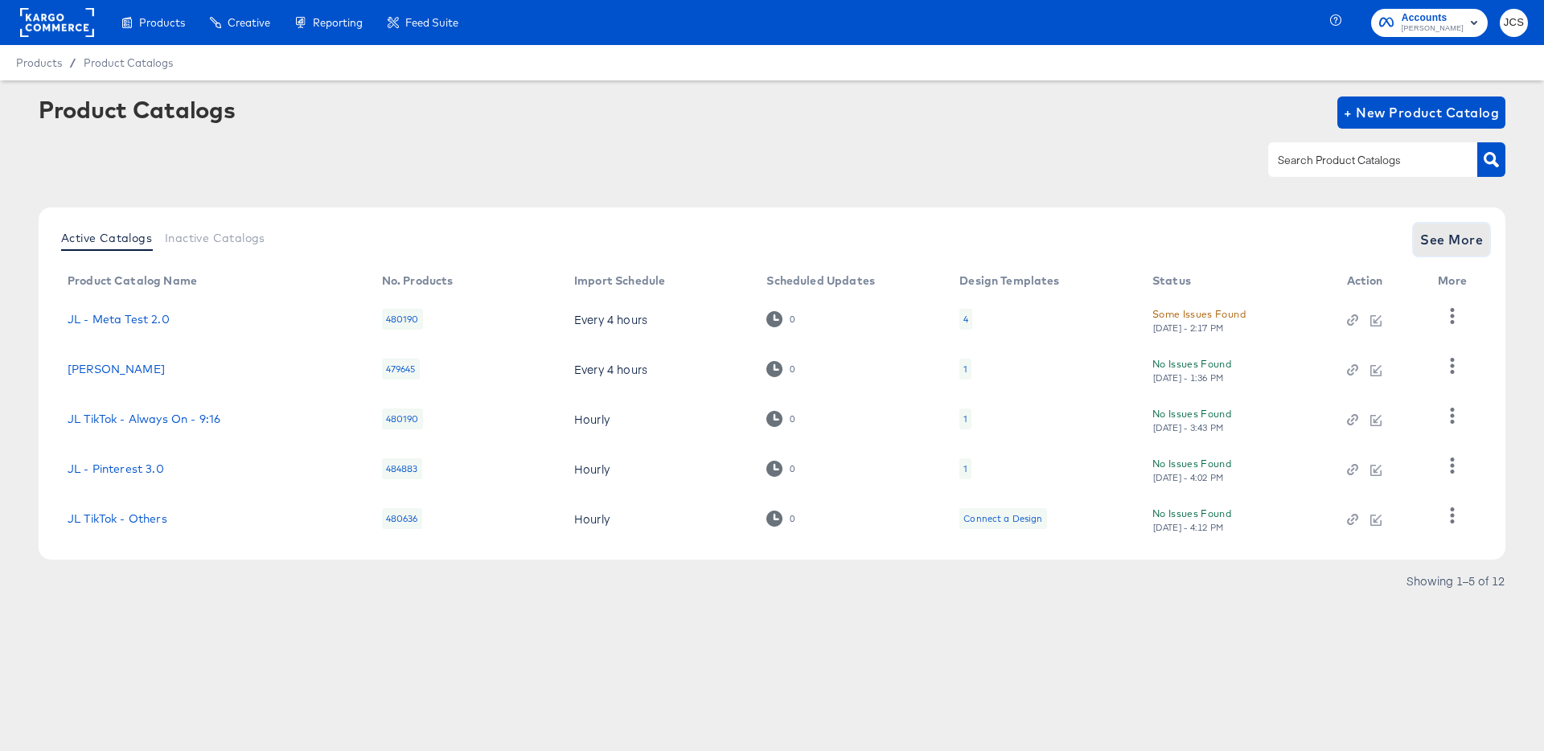
click at [1439, 245] on span "See More" at bounding box center [1451, 239] width 63 height 23
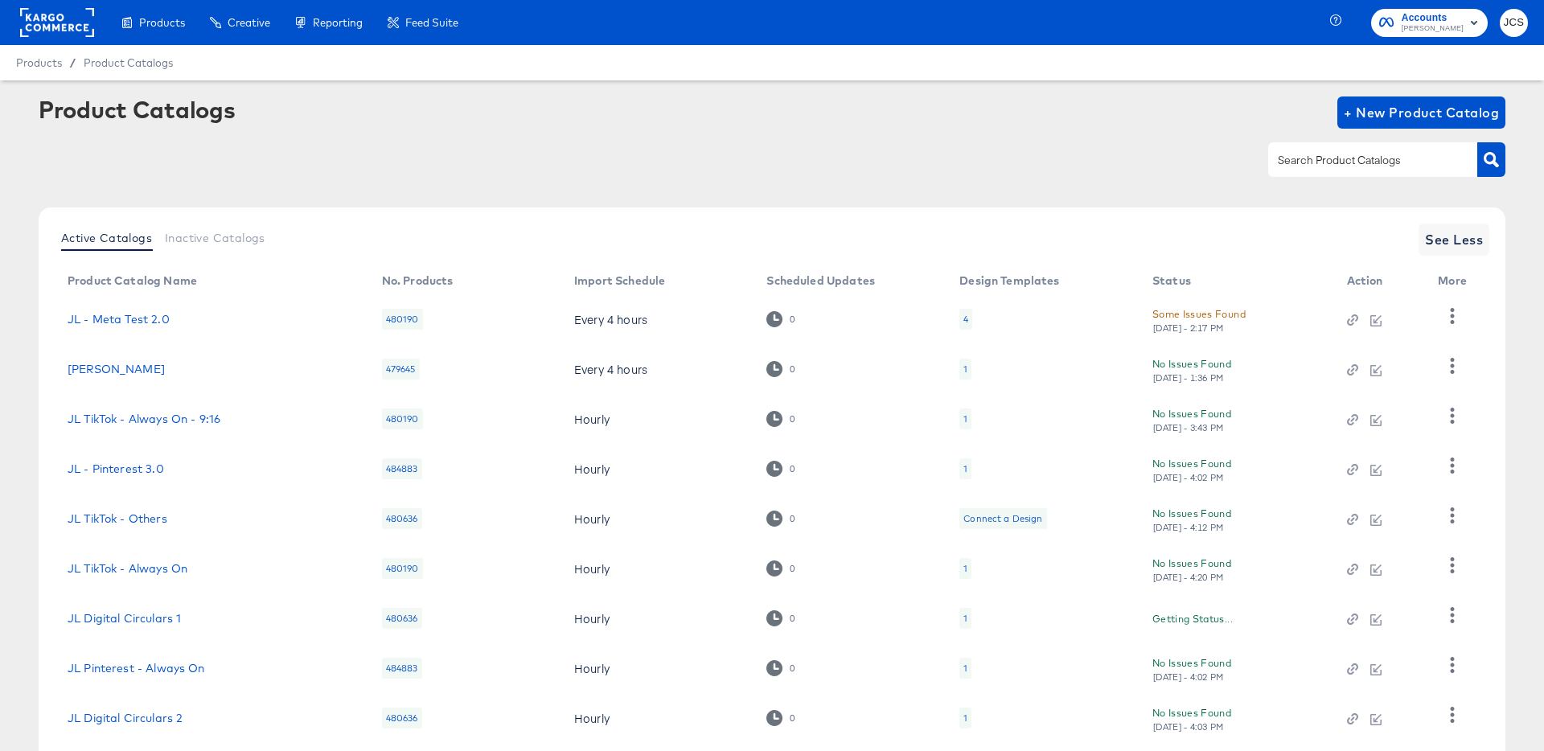
scroll to position [148, 0]
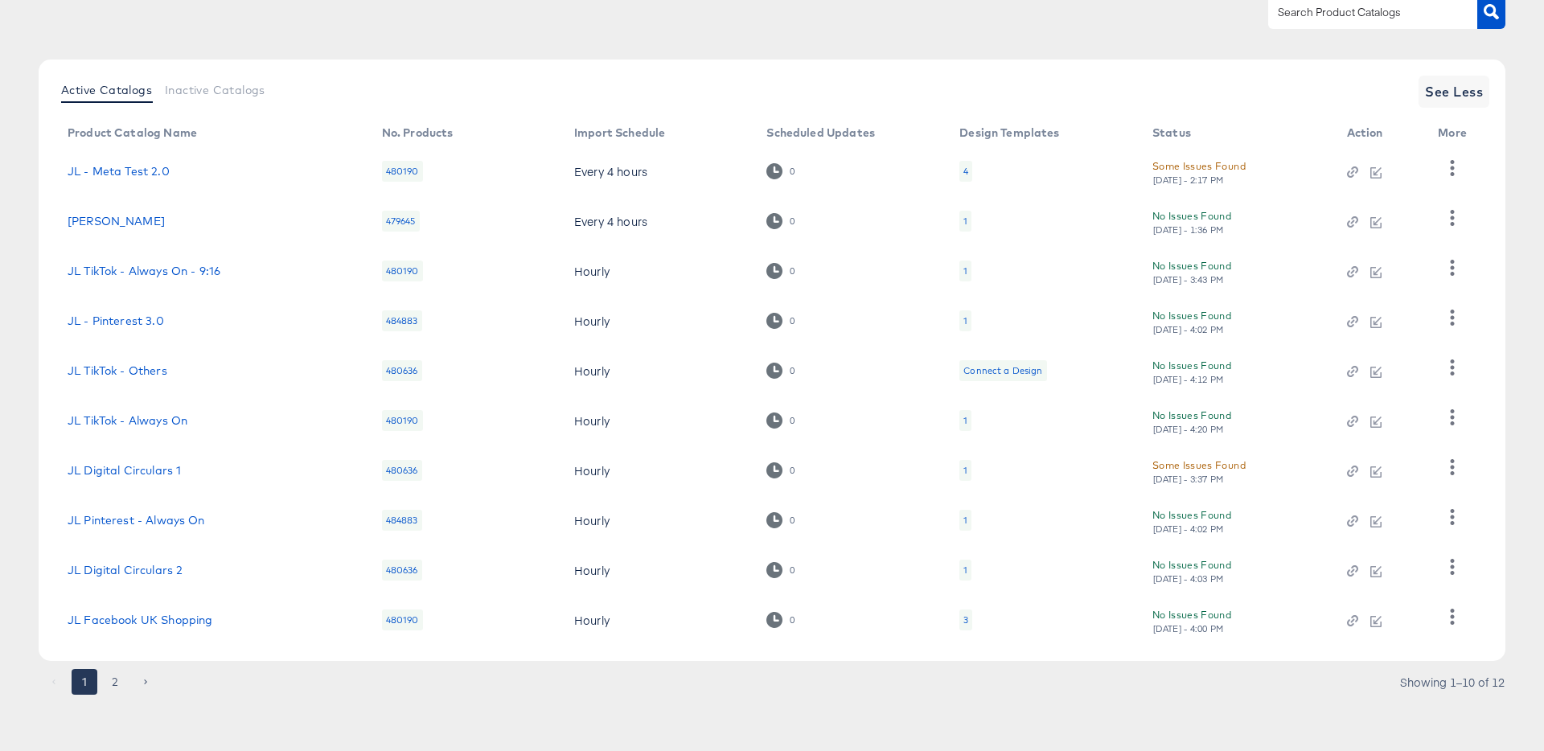
click at [960, 621] on div "3" at bounding box center [965, 619] width 13 height 21
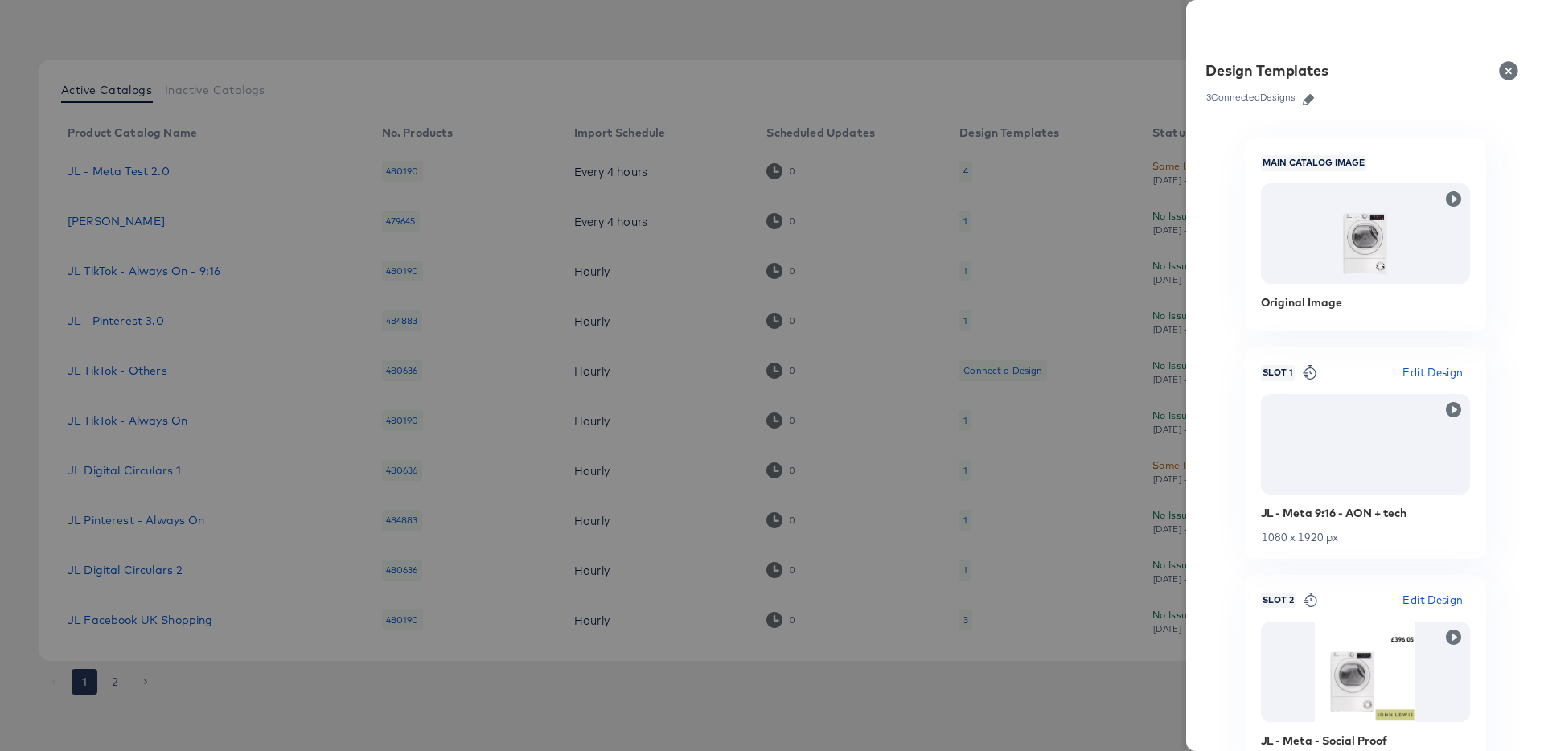
click at [1310, 99] on icon "button" at bounding box center [1308, 99] width 11 height 11
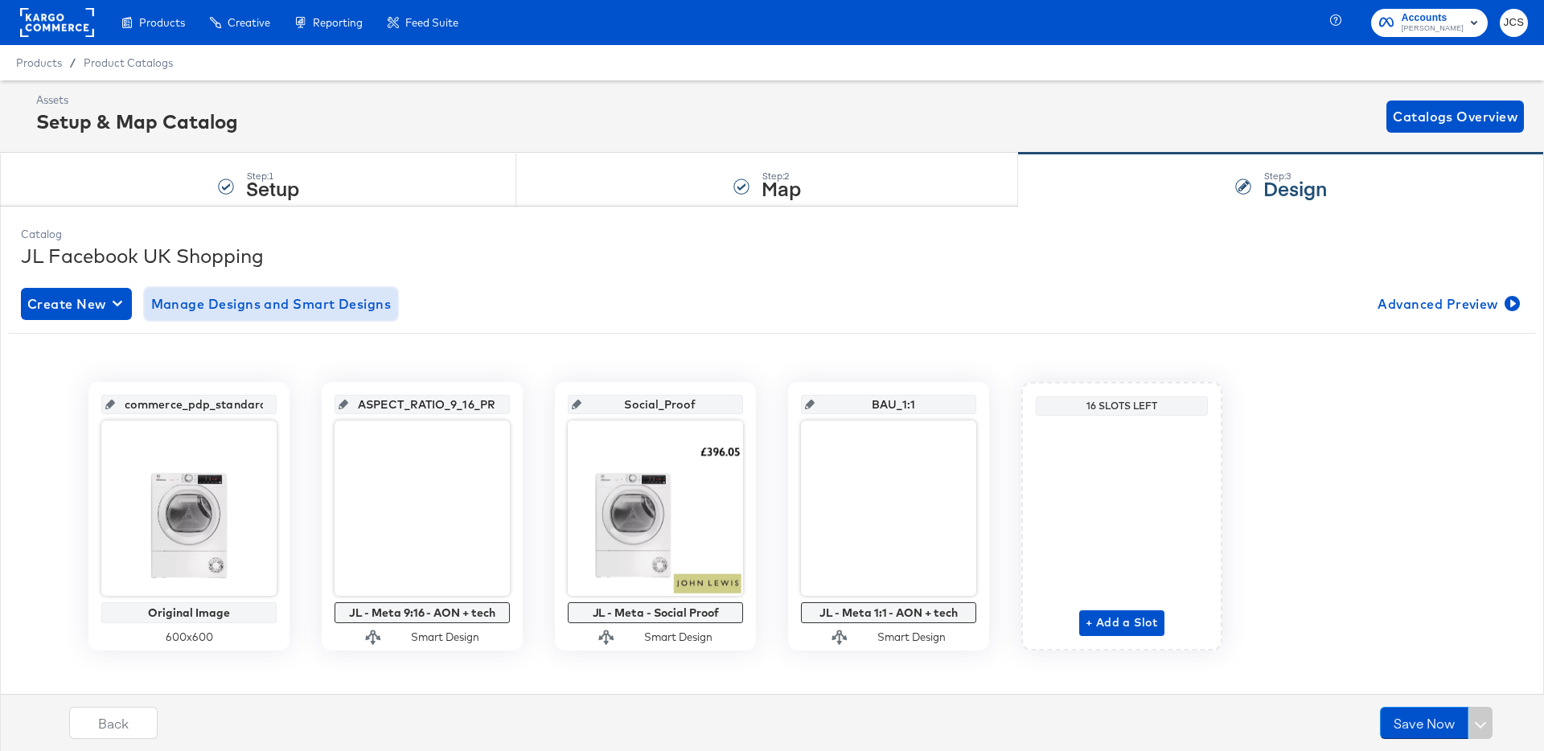
click at [199, 299] on span "Manage Designs and Smart Designs" at bounding box center [271, 304] width 240 height 23
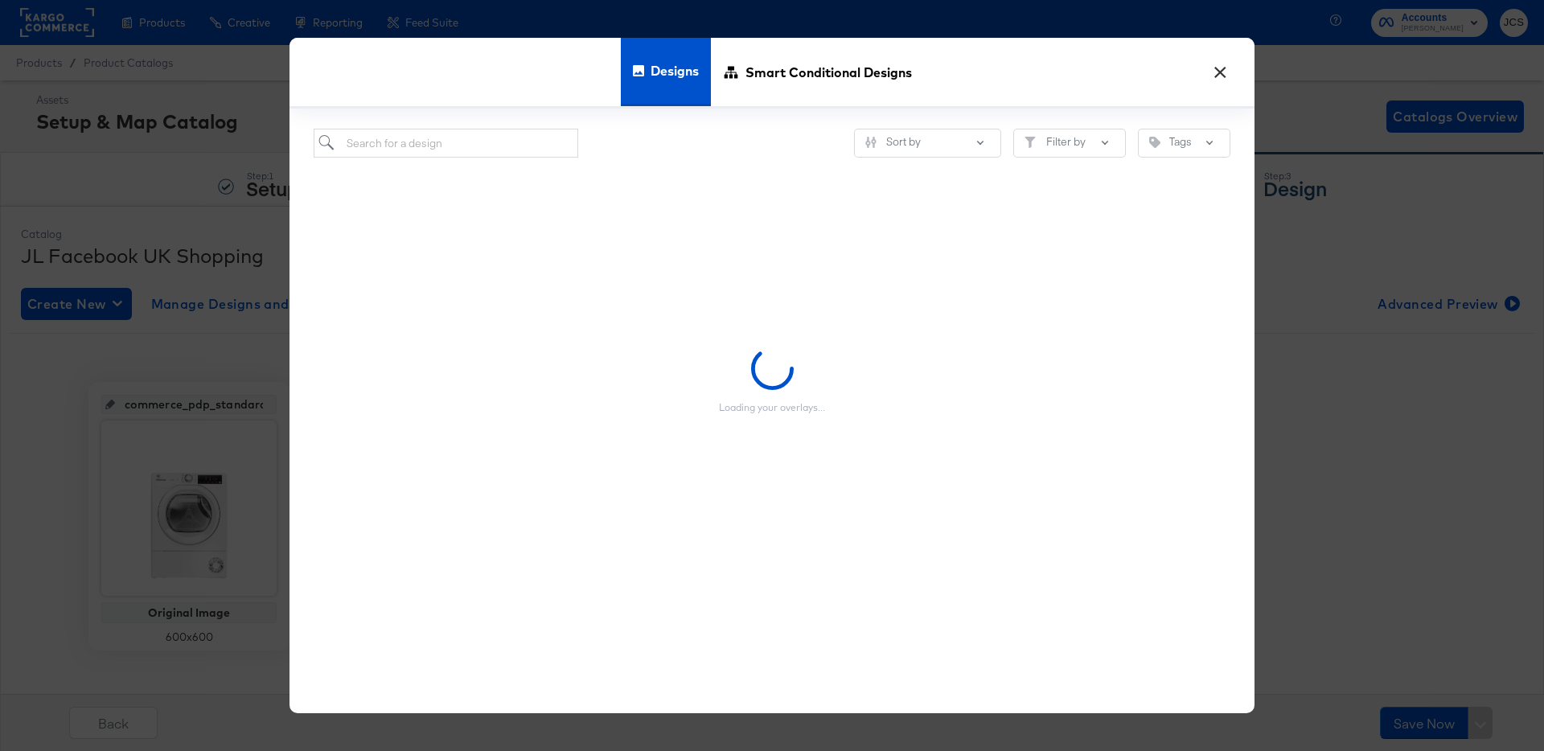
click at [177, 273] on div "× Designs Smart Conditional Designs Sort by Filter by Tags Loading your overlay…" at bounding box center [772, 375] width 1544 height 751
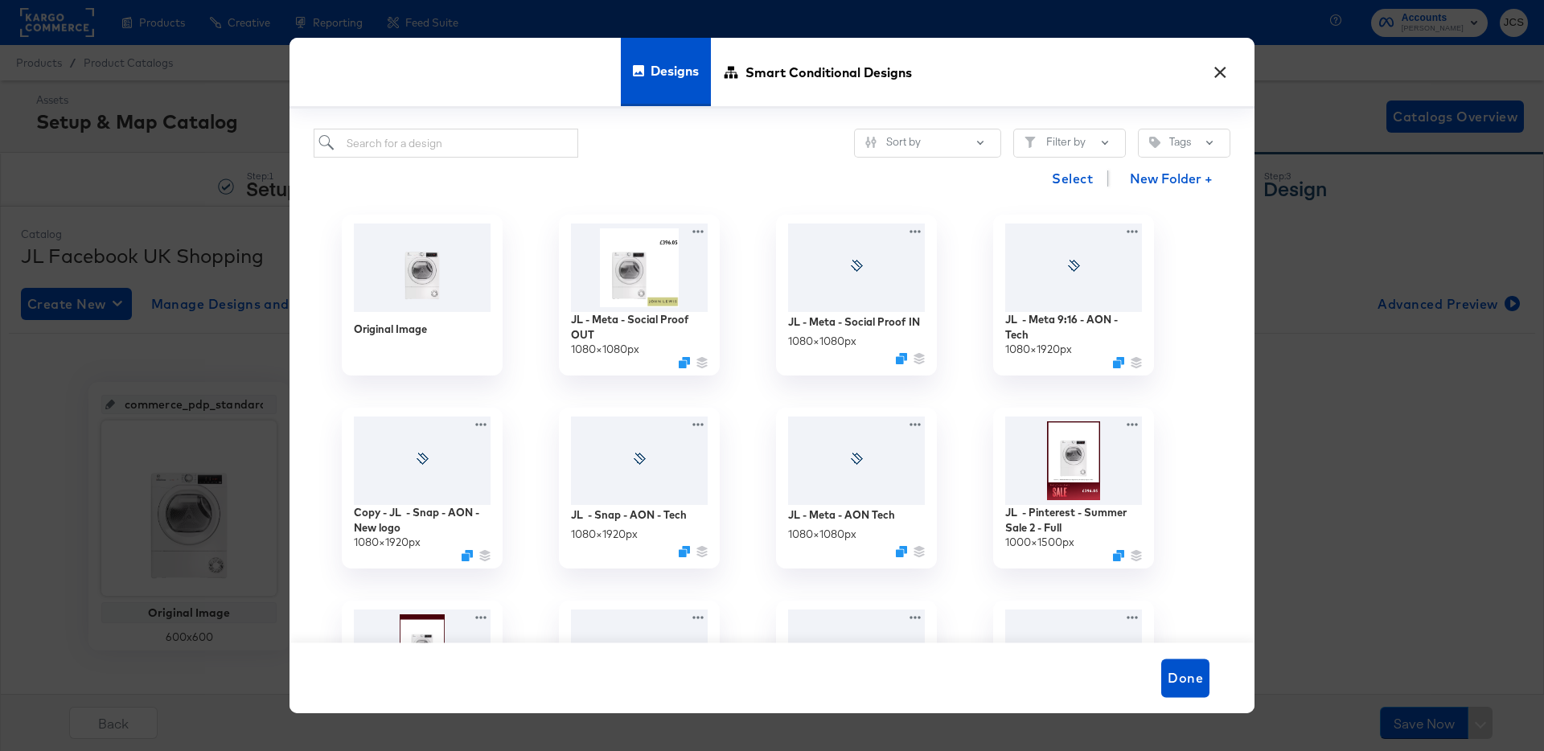
drag, startPoint x: 1224, startPoint y: 71, endPoint x: 1110, endPoint y: 90, distance: 115.0
click at [1224, 71] on button "×" at bounding box center [1219, 68] width 29 height 29
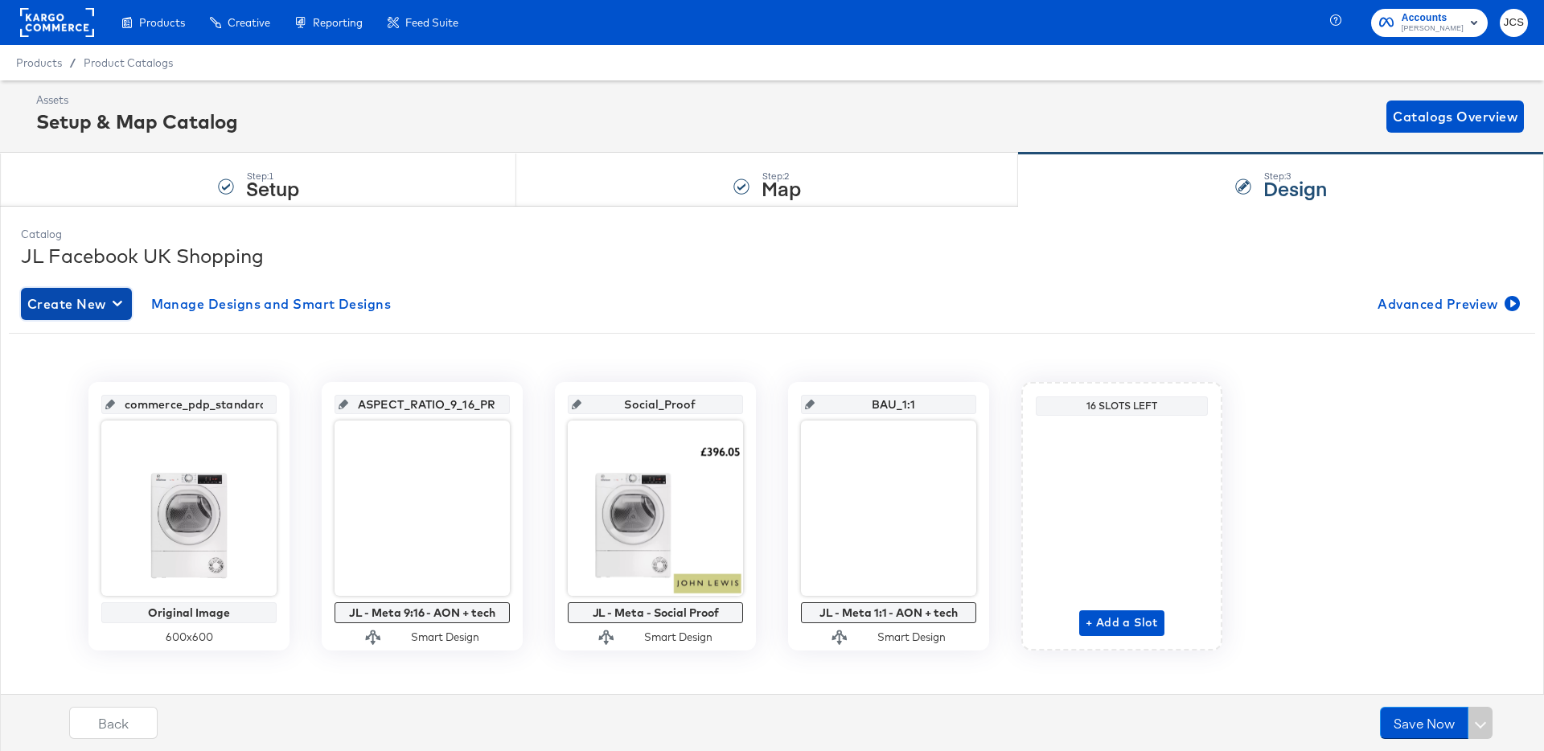
click at [85, 297] on span "Create New" at bounding box center [76, 304] width 98 height 23
click at [103, 339] on div "Create New Design" at bounding box center [89, 341] width 117 height 13
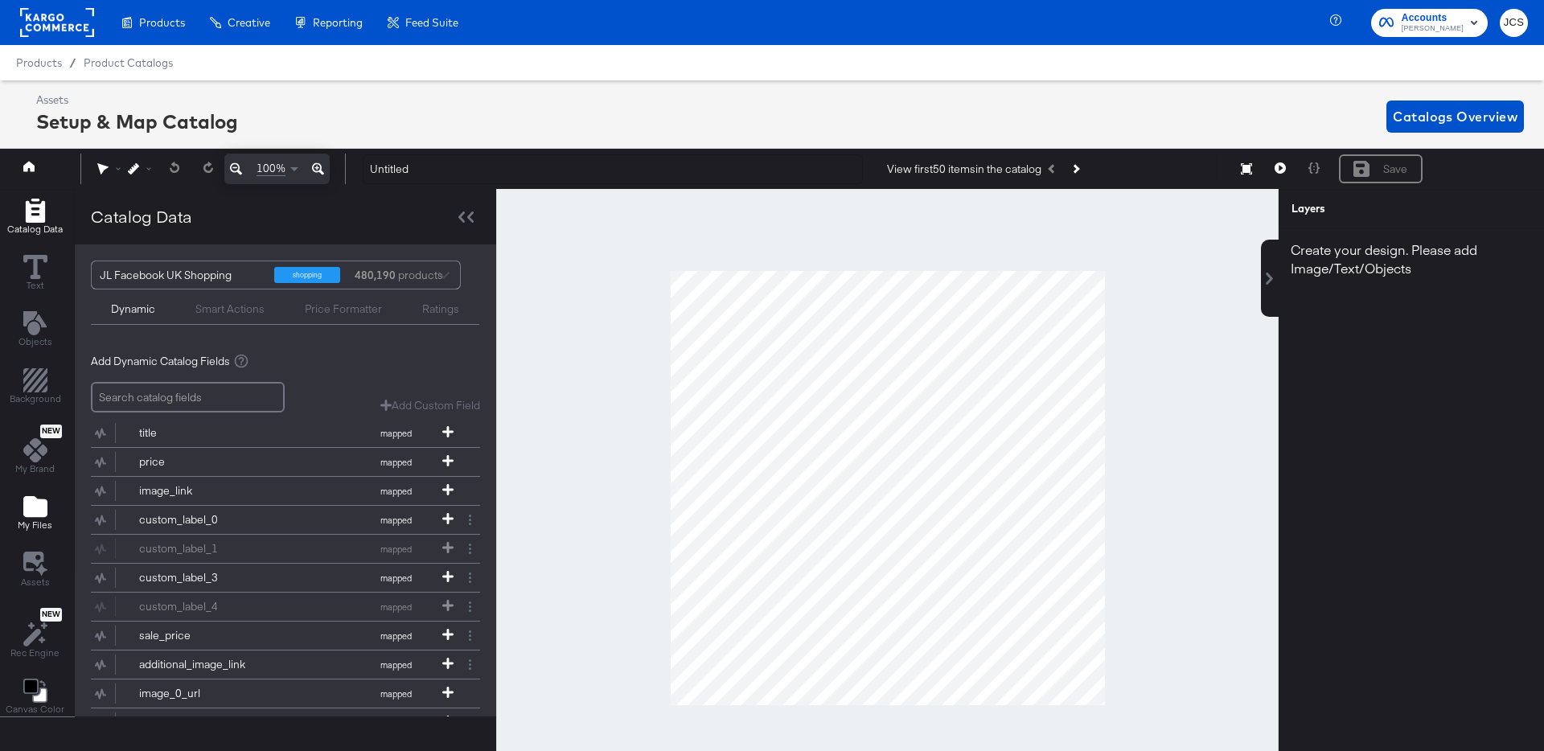
click at [33, 497] on icon "Add Files" at bounding box center [35, 506] width 24 height 21
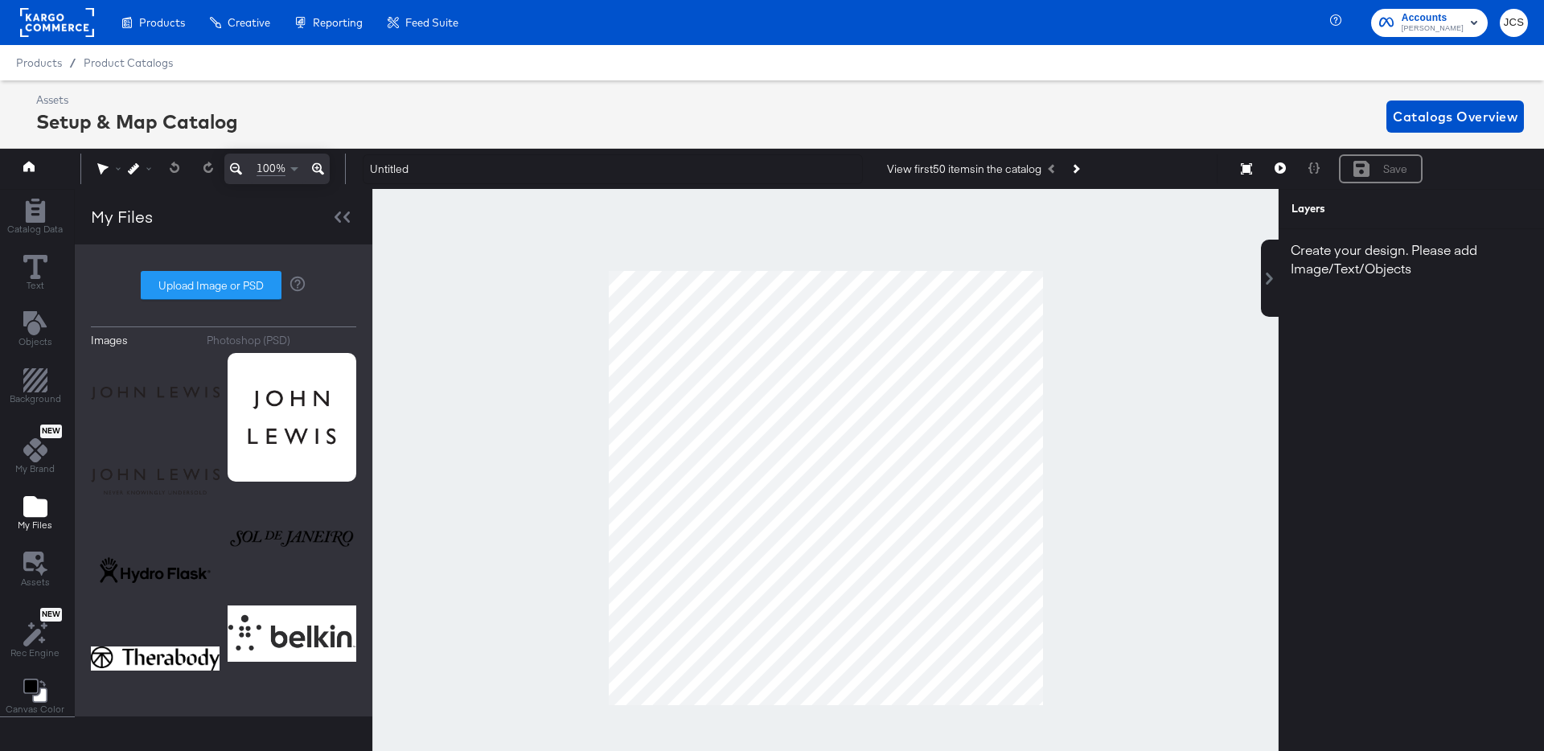
click at [261, 340] on div "Photoshop (PSD)" at bounding box center [249, 340] width 84 height 15
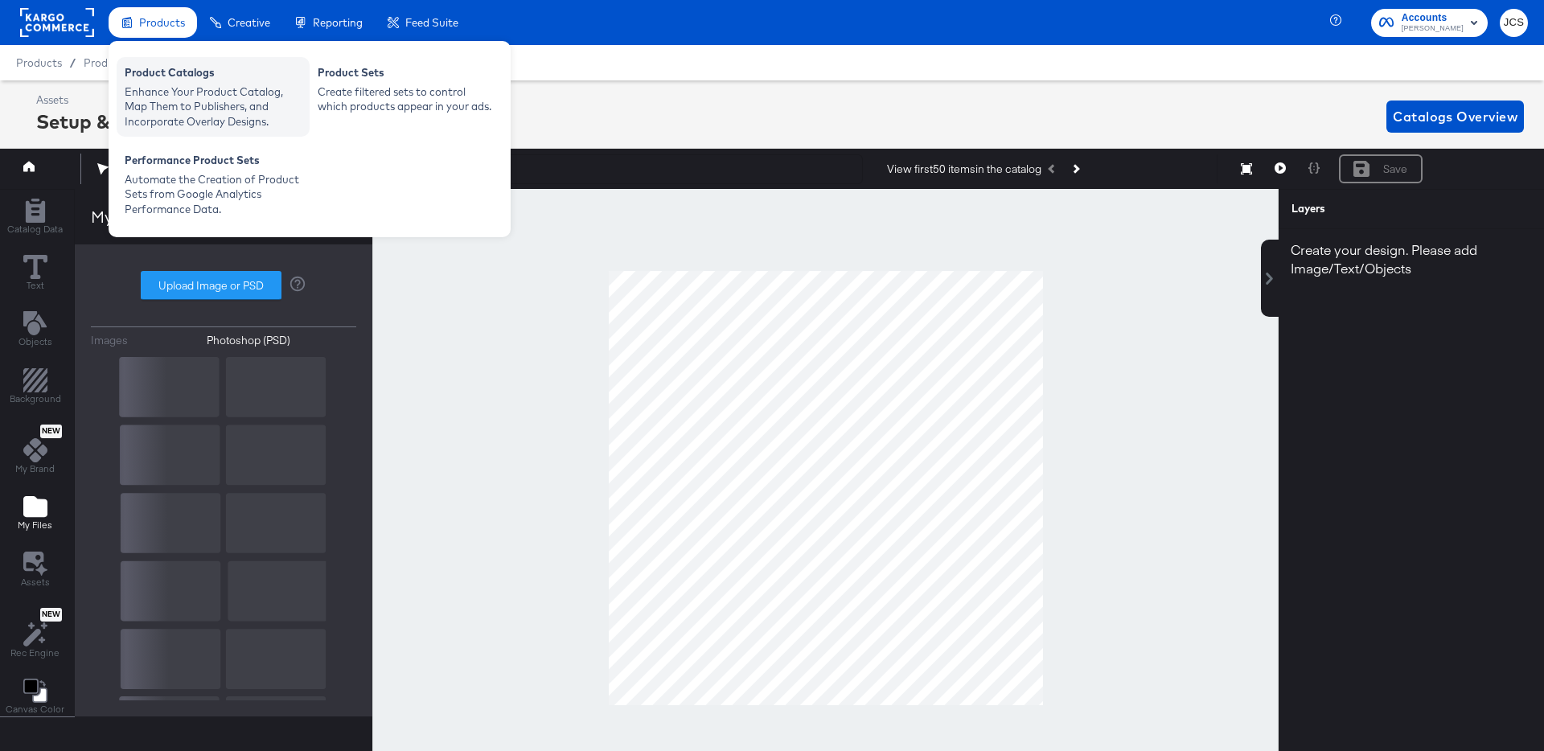
click at [176, 84] on div "Enhance Your Product Catalog, Map Them to Publishers, and Incorporate Overlay D…" at bounding box center [213, 106] width 177 height 45
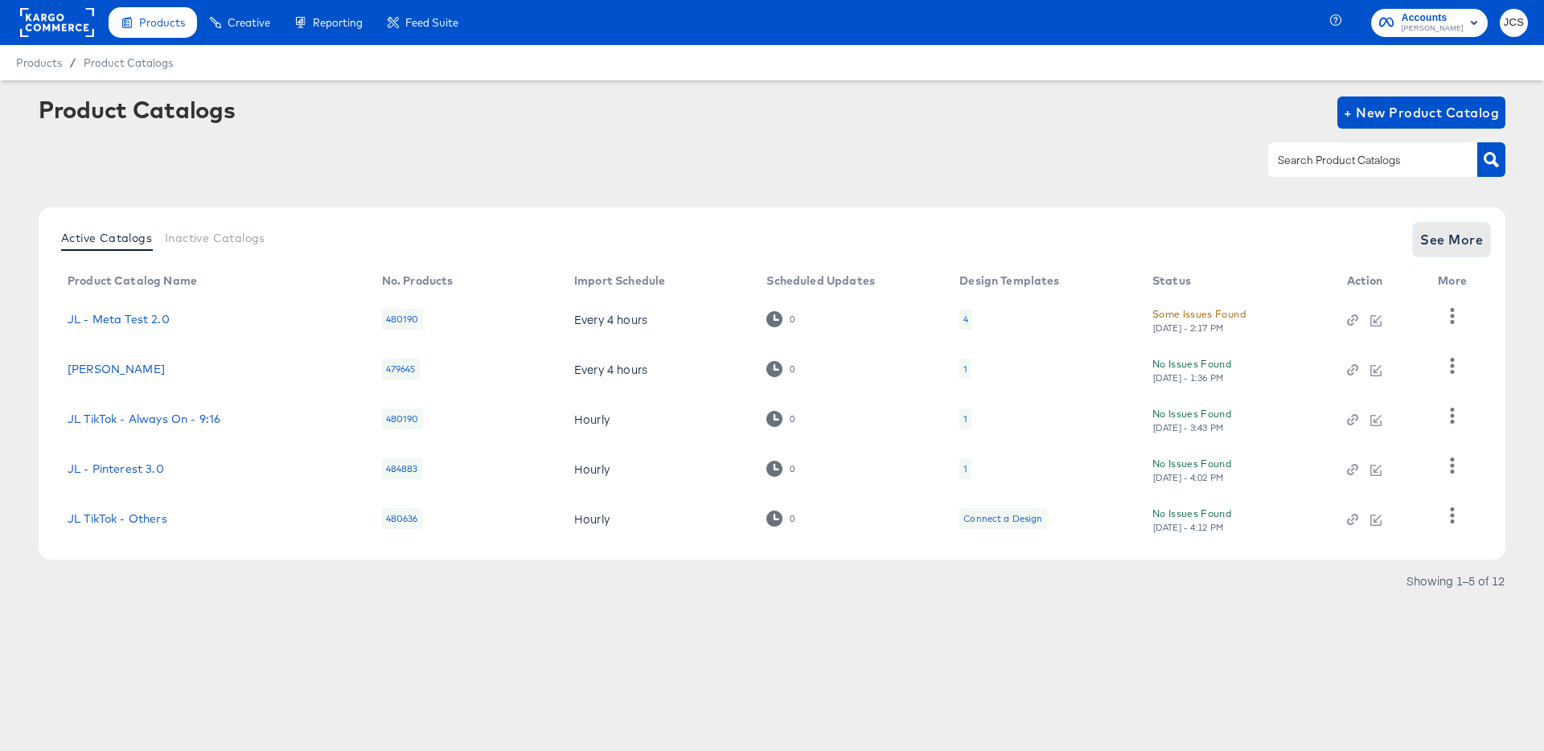
click at [1426, 237] on span "See More" at bounding box center [1451, 239] width 63 height 23
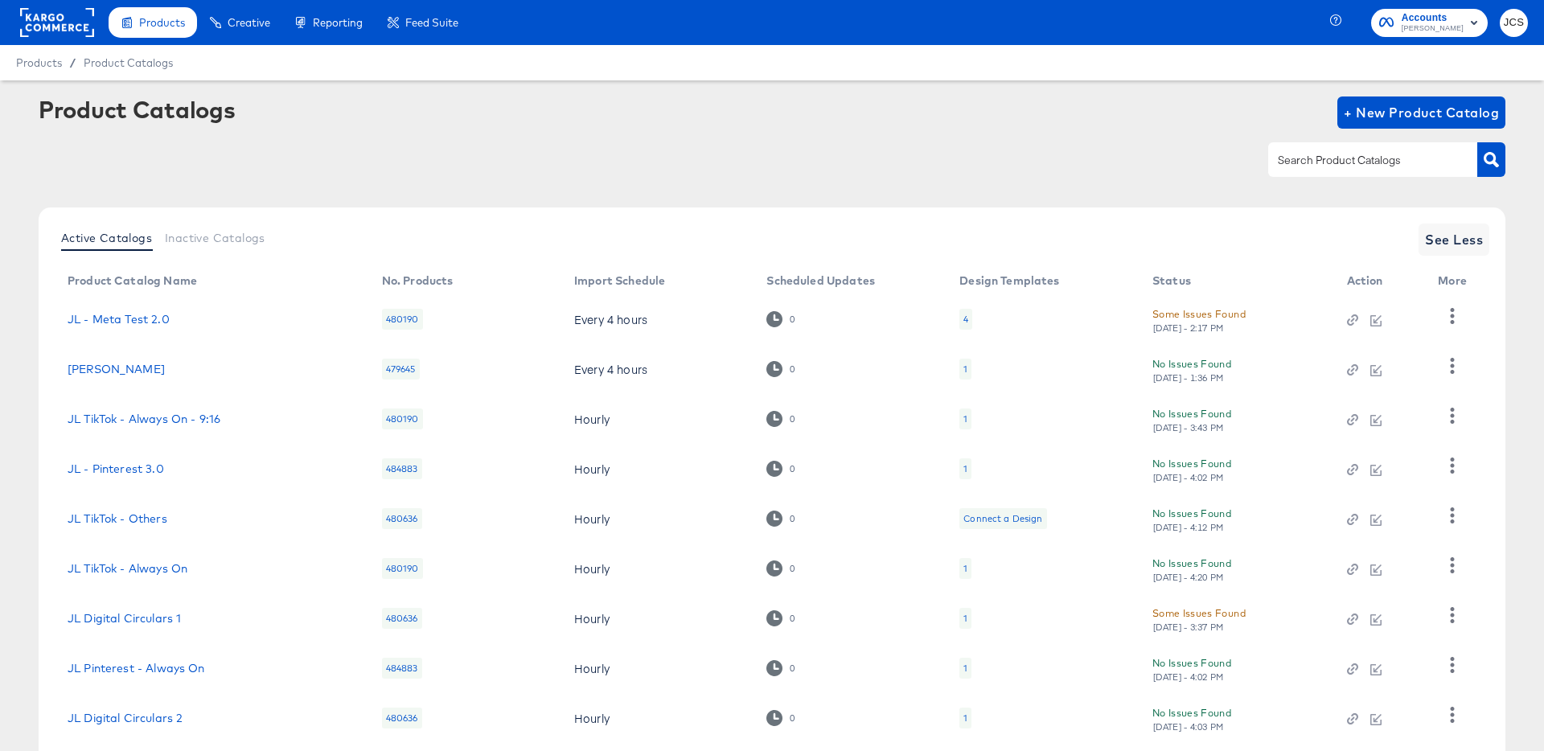
scroll to position [148, 0]
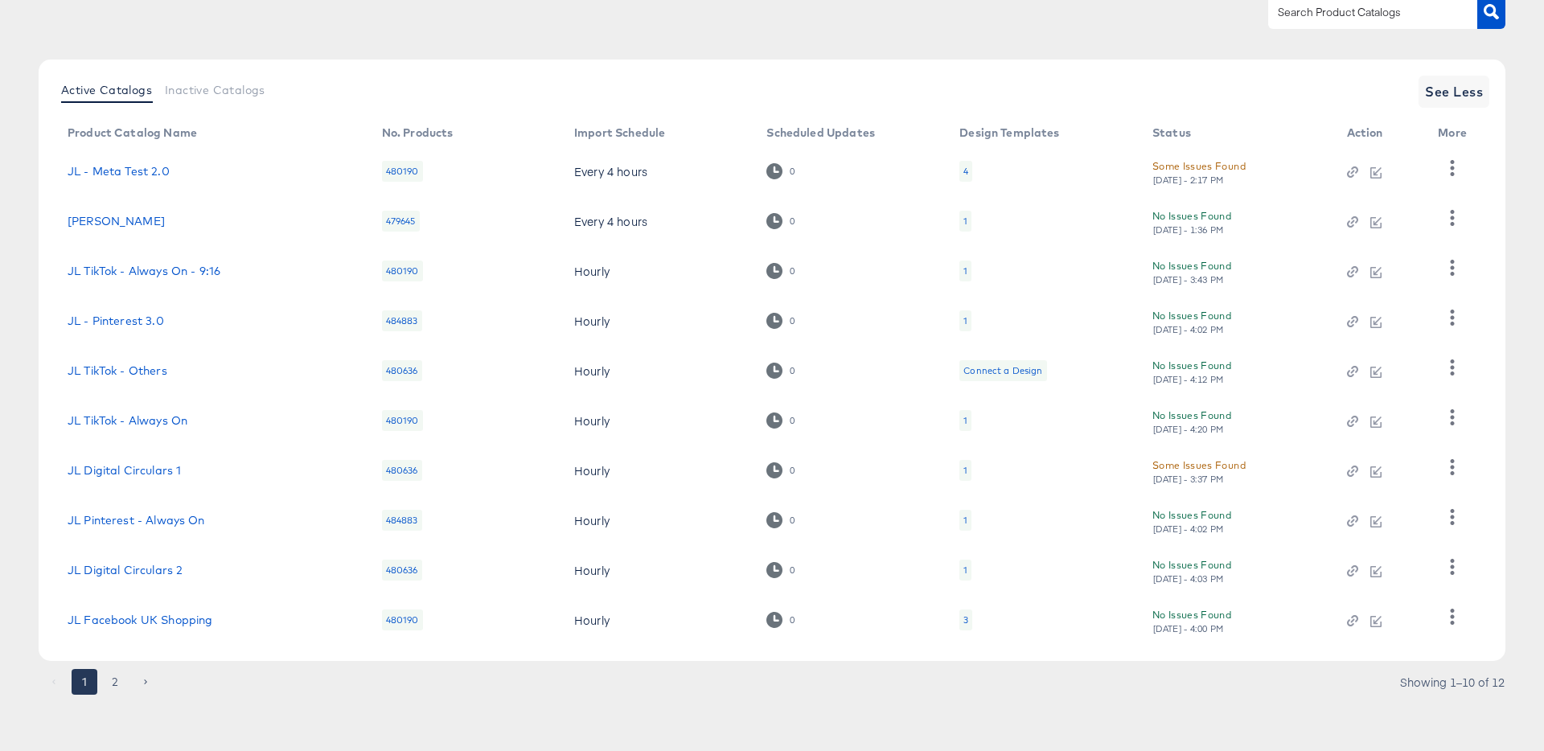
click at [964, 618] on div "3" at bounding box center [965, 619] width 5 height 13
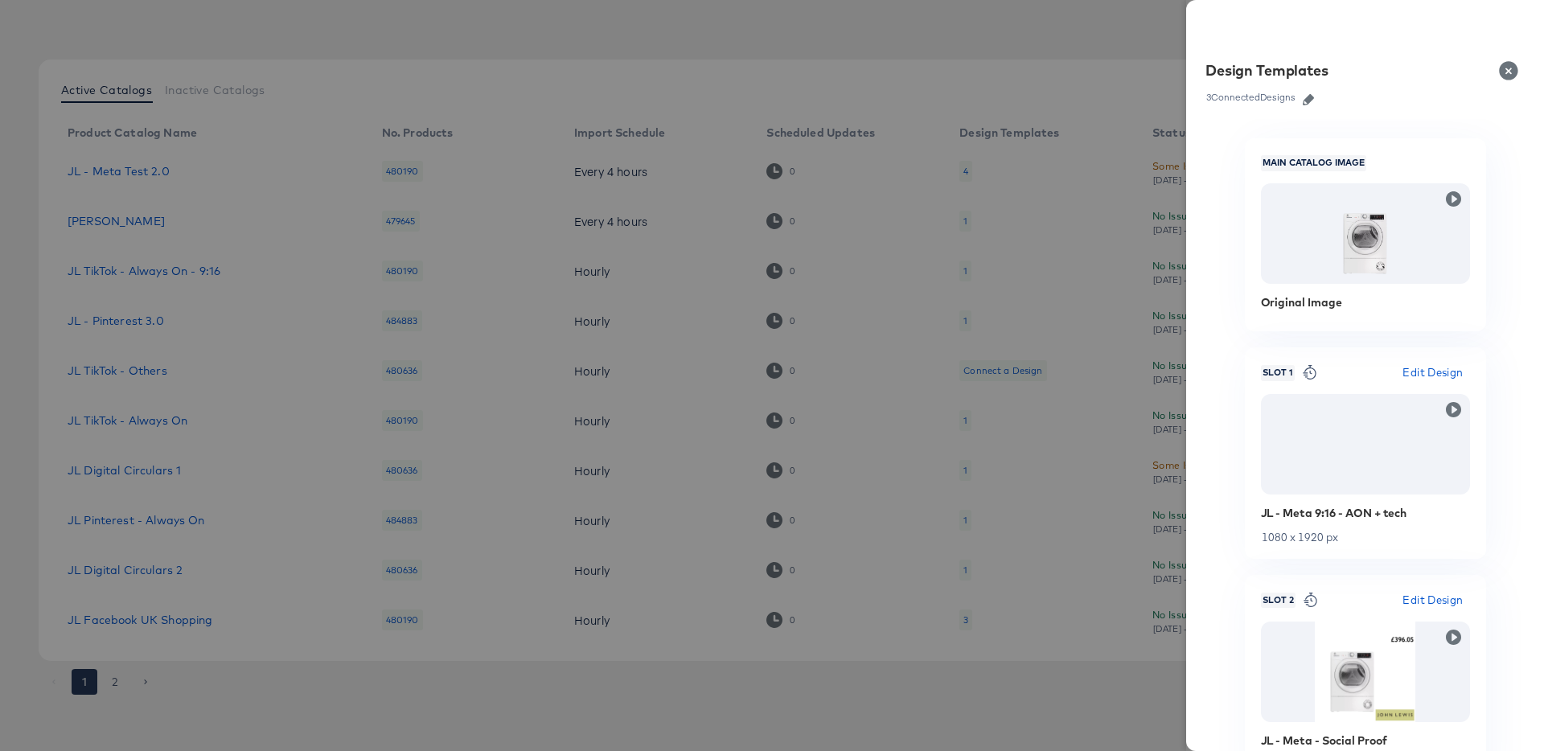
click at [1311, 103] on icon "button" at bounding box center [1308, 99] width 11 height 11
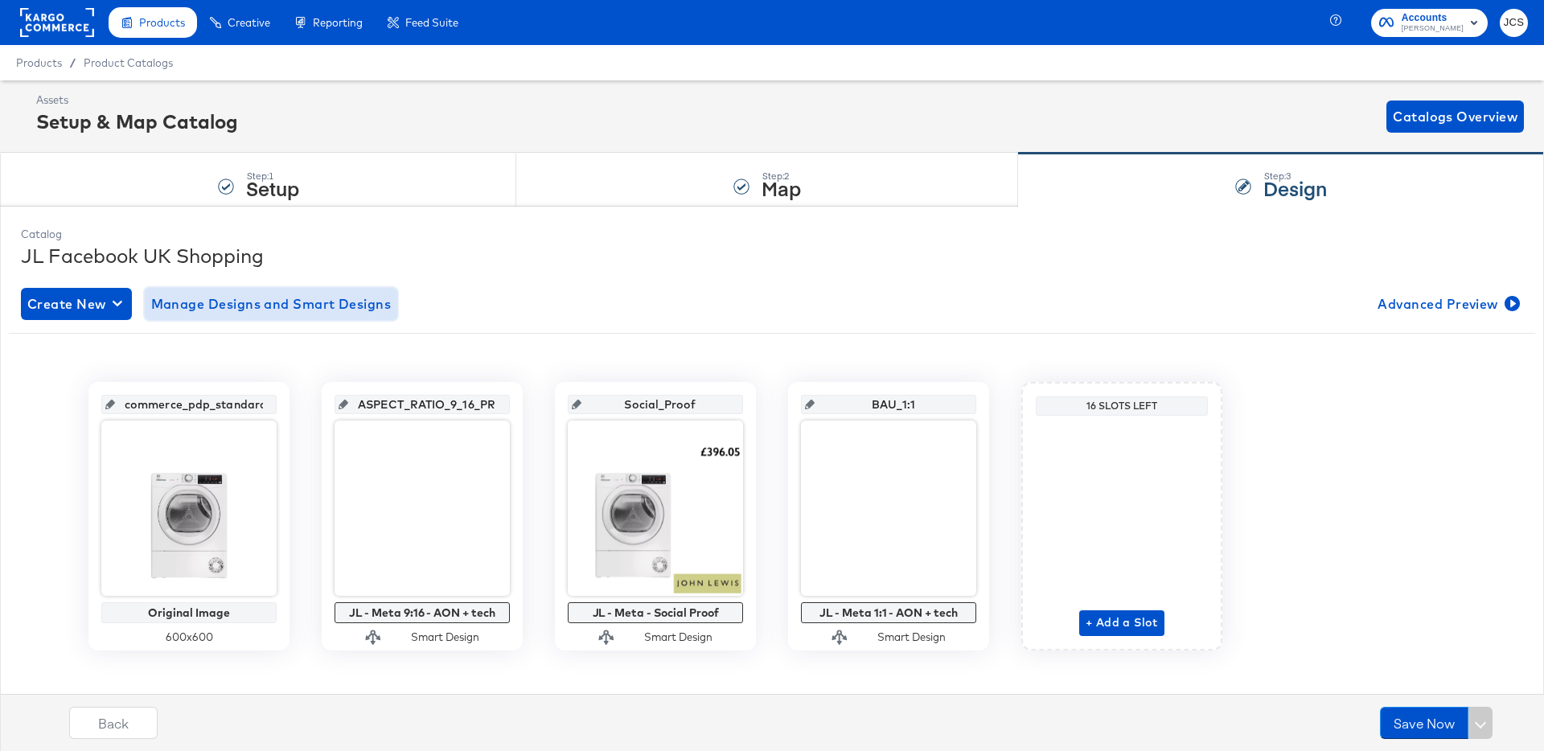
click at [277, 306] on span "Manage Designs and Smart Designs" at bounding box center [271, 304] width 240 height 23
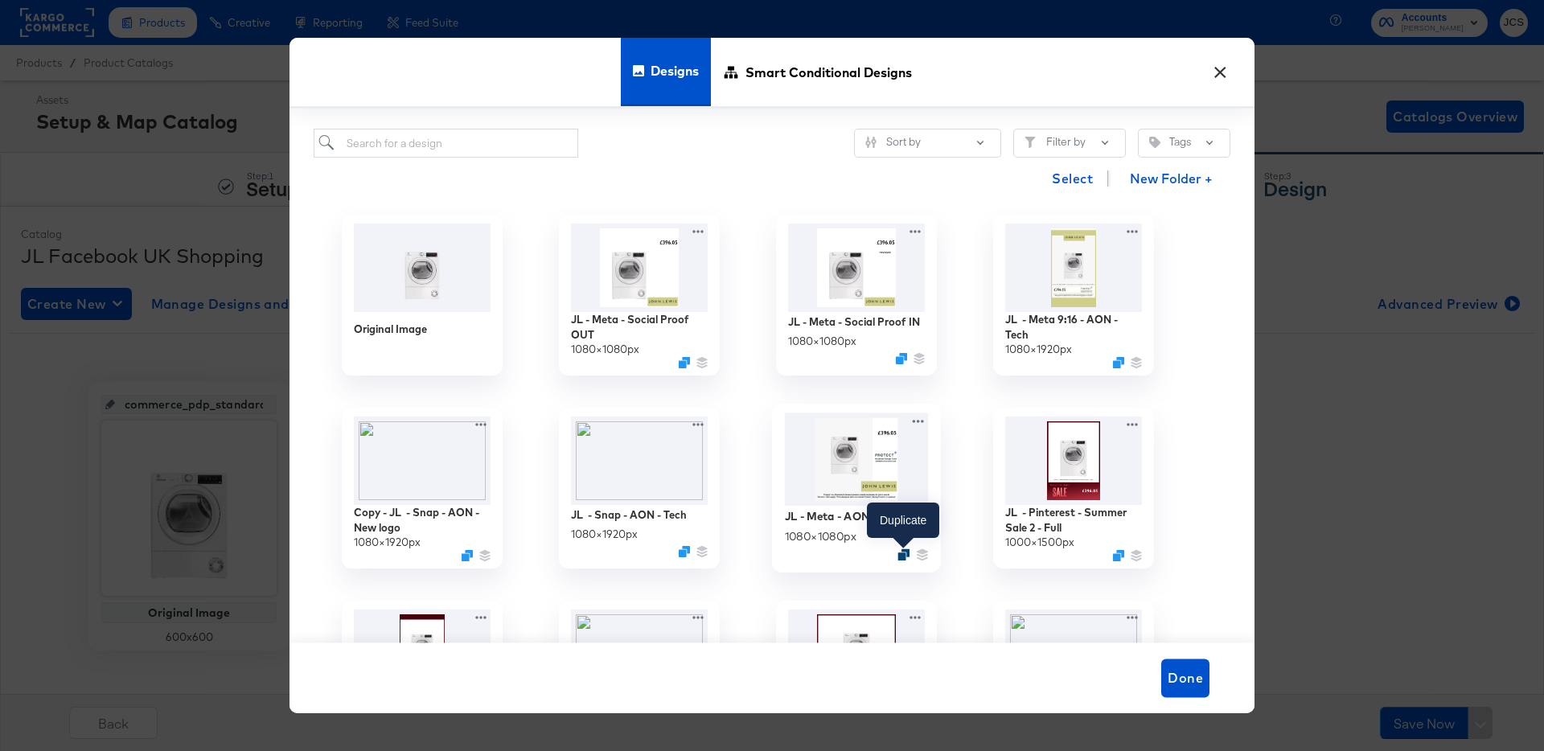
click at [901, 552] on icon "Duplicate" at bounding box center [903, 555] width 12 height 12
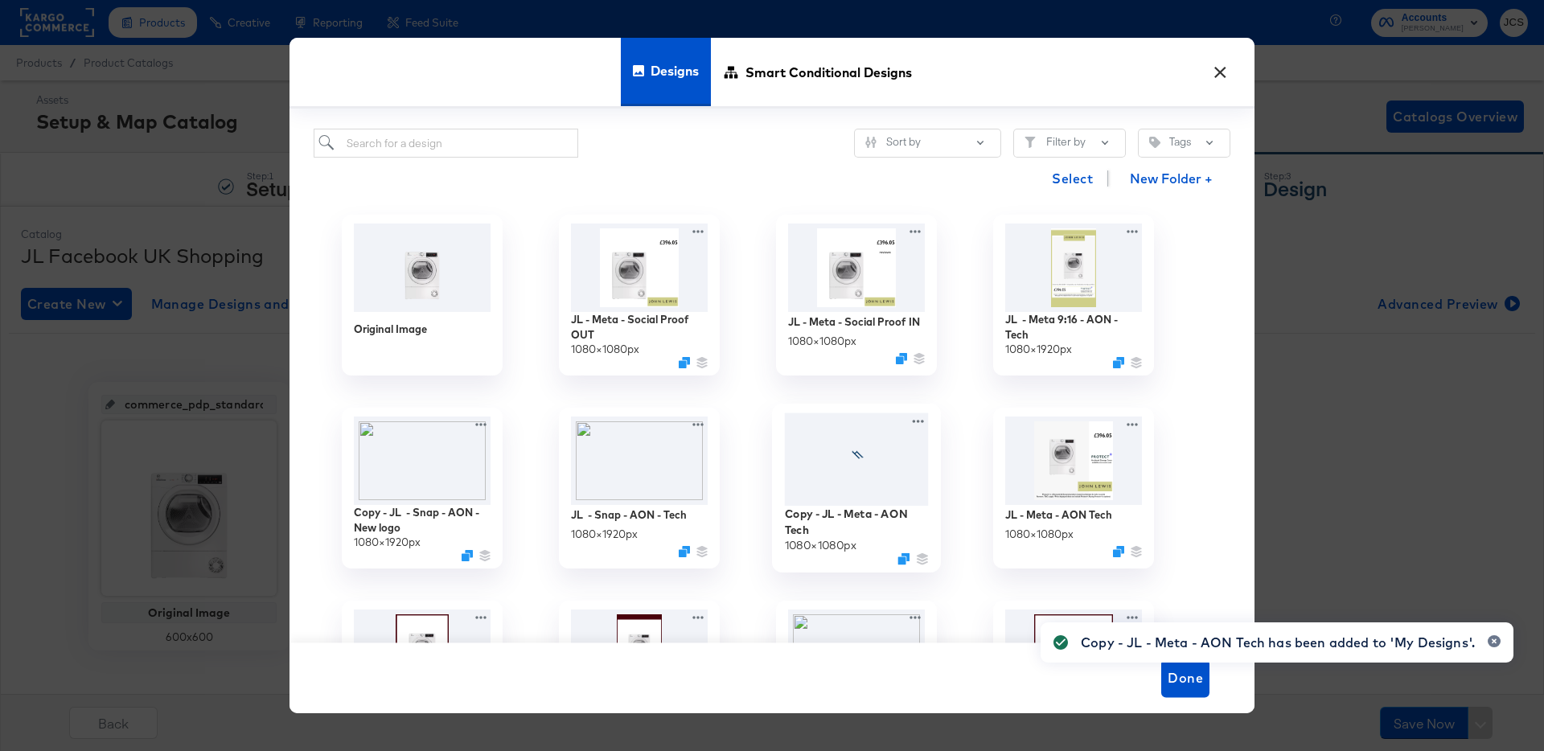
drag, startPoint x: 917, startPoint y: 420, endPoint x: 929, endPoint y: 433, distance: 18.8
click at [917, 420] on icon at bounding box center [918, 421] width 20 height 17
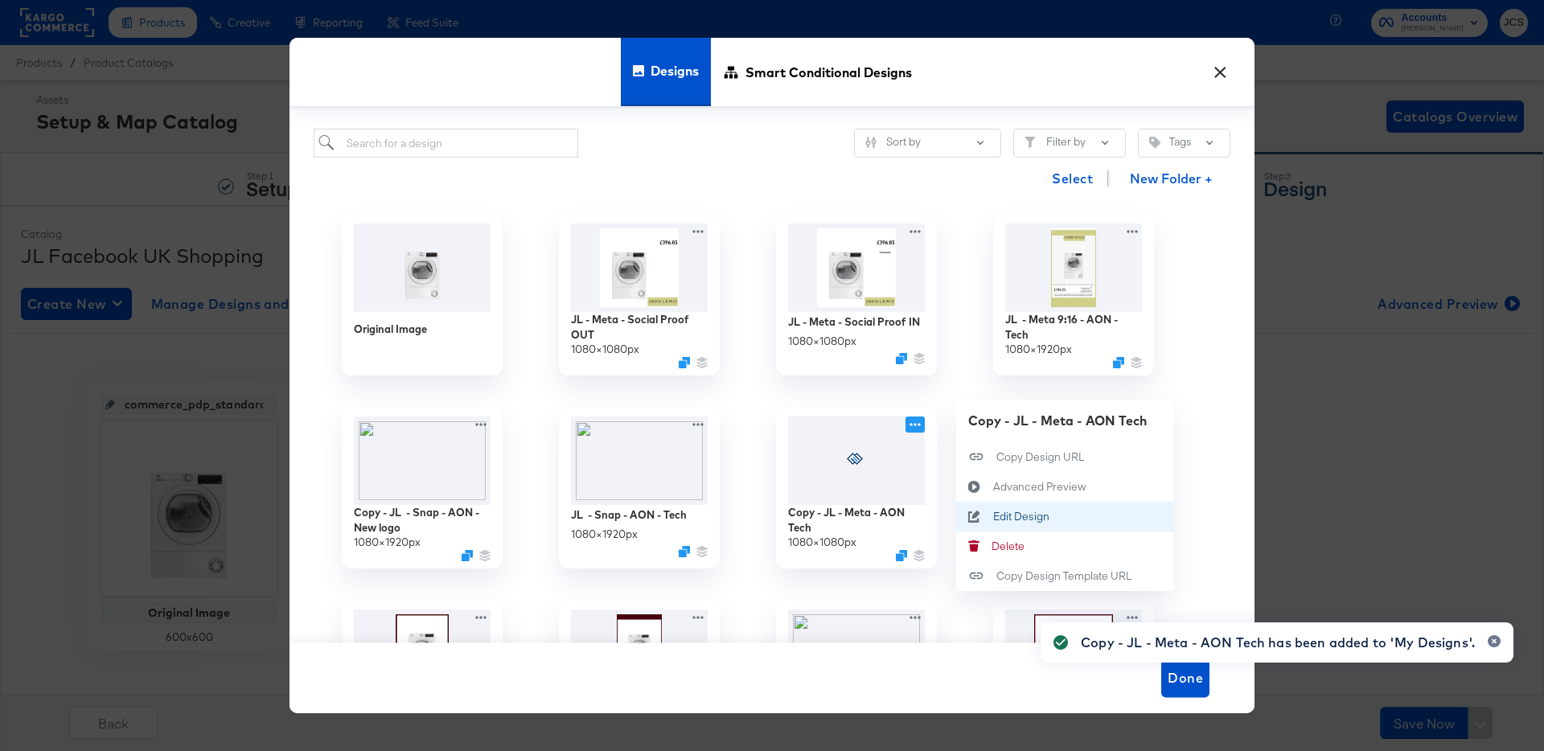
click at [993, 516] on div "Edit Design Edit Design" at bounding box center [993, 516] width 0 height 0
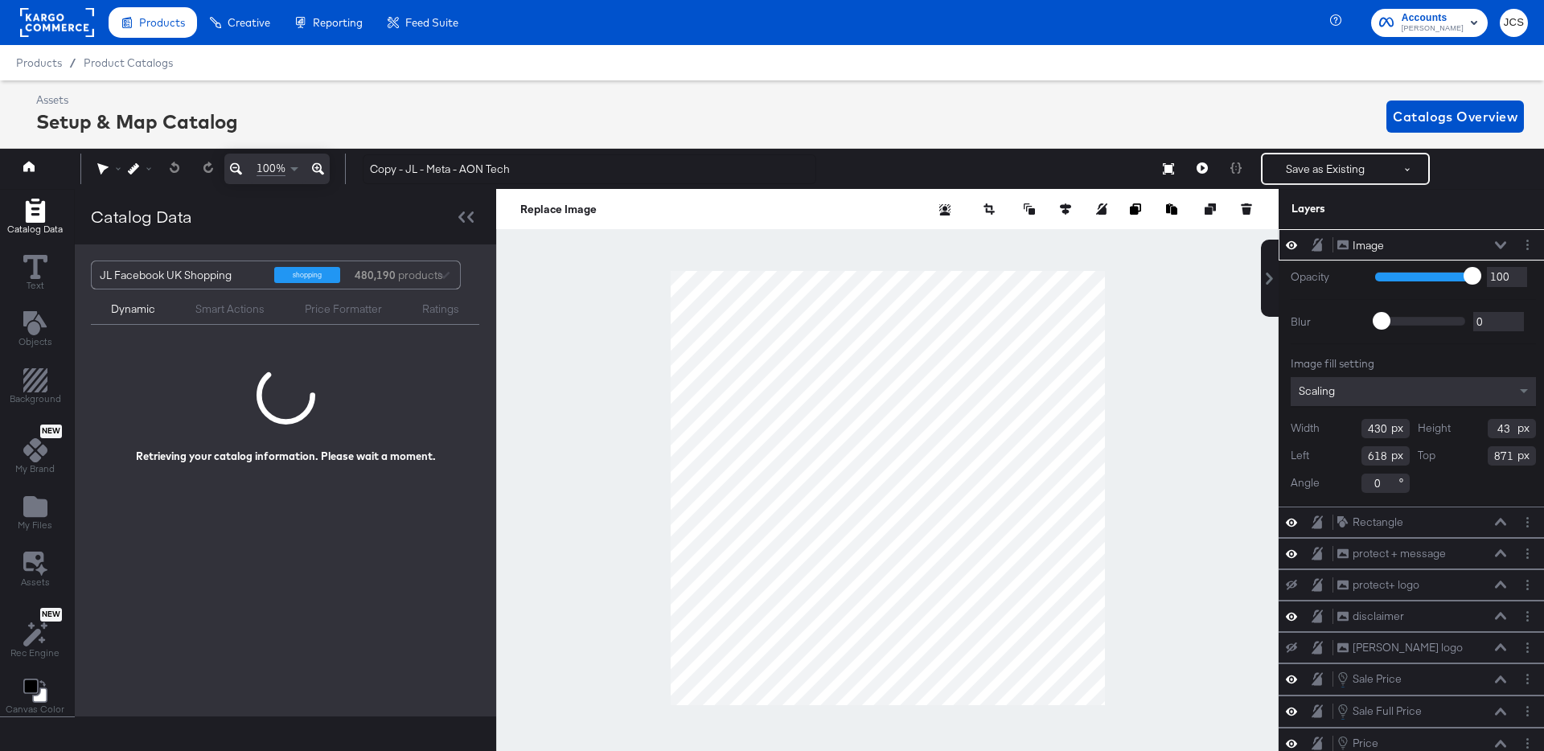
scroll to position [0, 4]
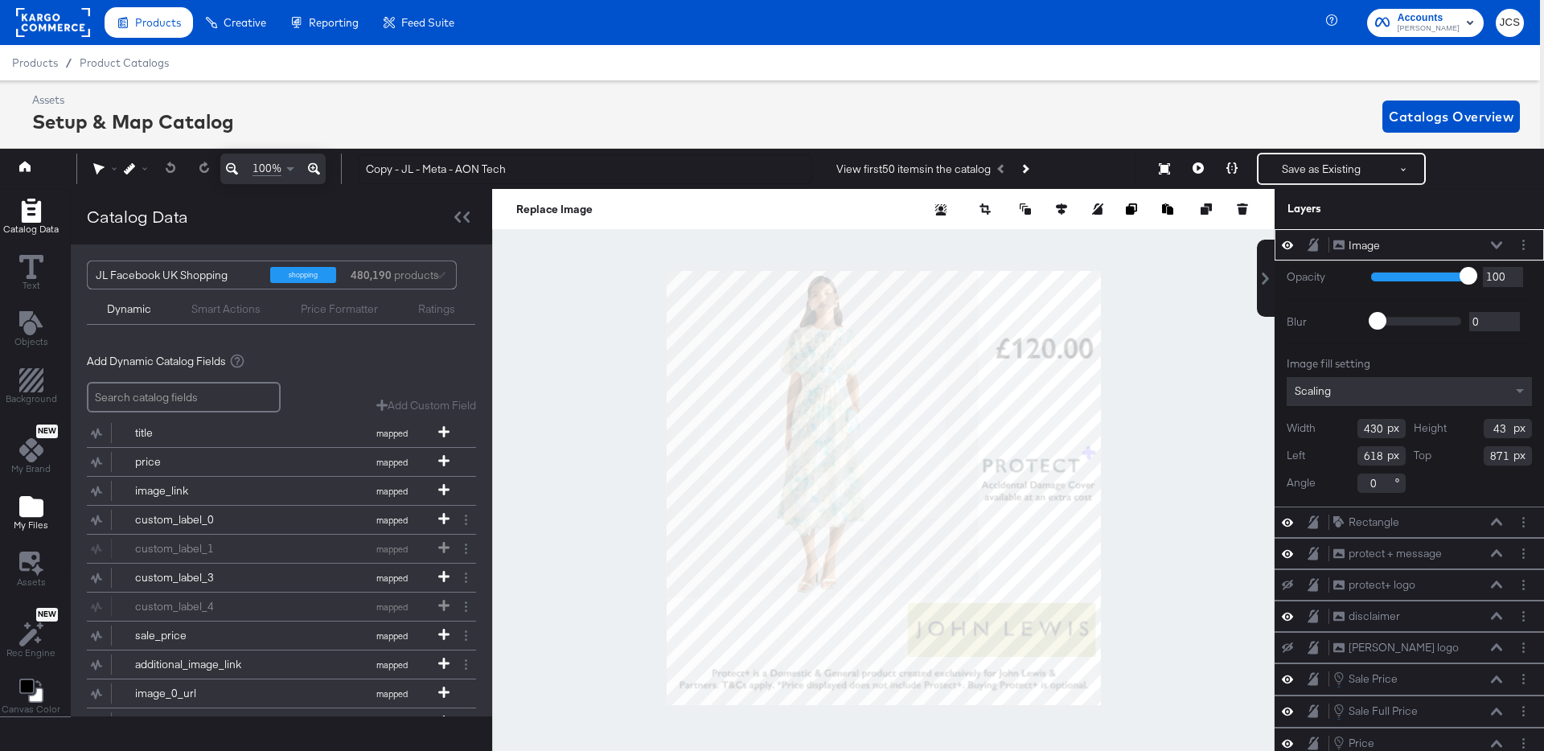
click at [33, 512] on icon "Add Files" at bounding box center [31, 506] width 24 height 21
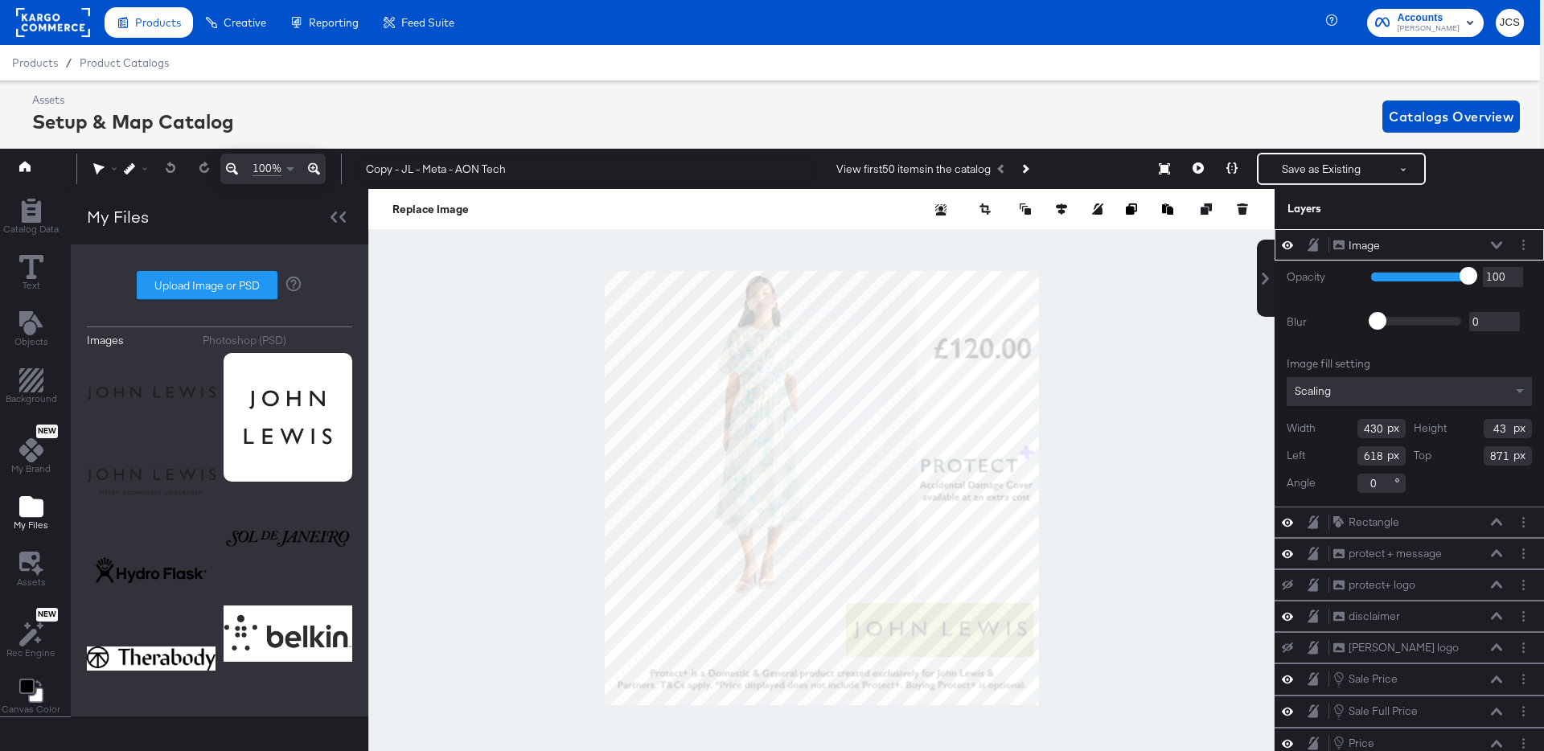
click at [221, 345] on div "Photoshop (PSD)" at bounding box center [245, 340] width 84 height 15
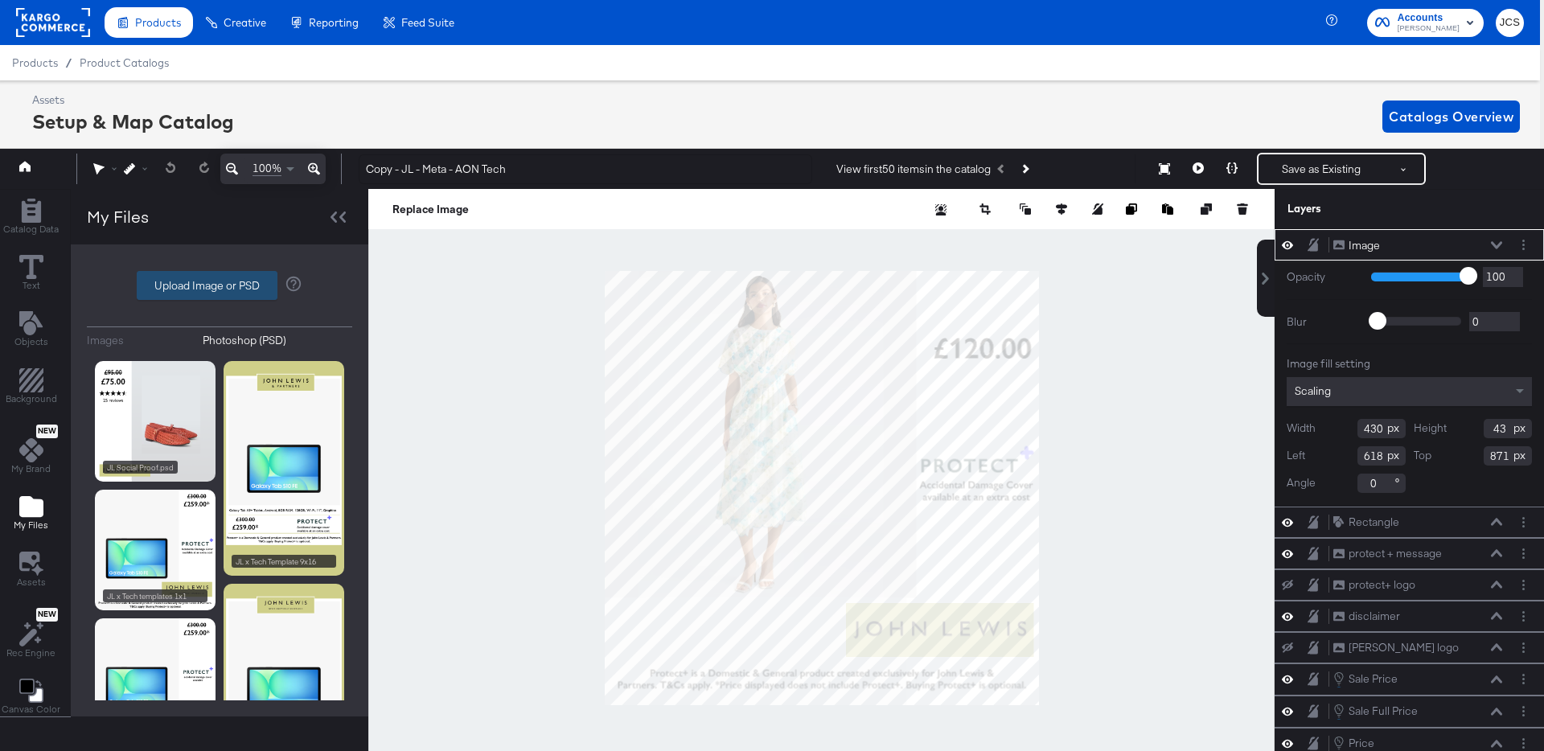
click at [189, 285] on label "Upload Image or PSD" at bounding box center [206, 285] width 139 height 27
click at [220, 285] on input "Upload Image or PSD" at bounding box center [220, 285] width 0 height 0
type input "C:\fakepath\CP-23331 - John Lewis - Price Match V7.psd"
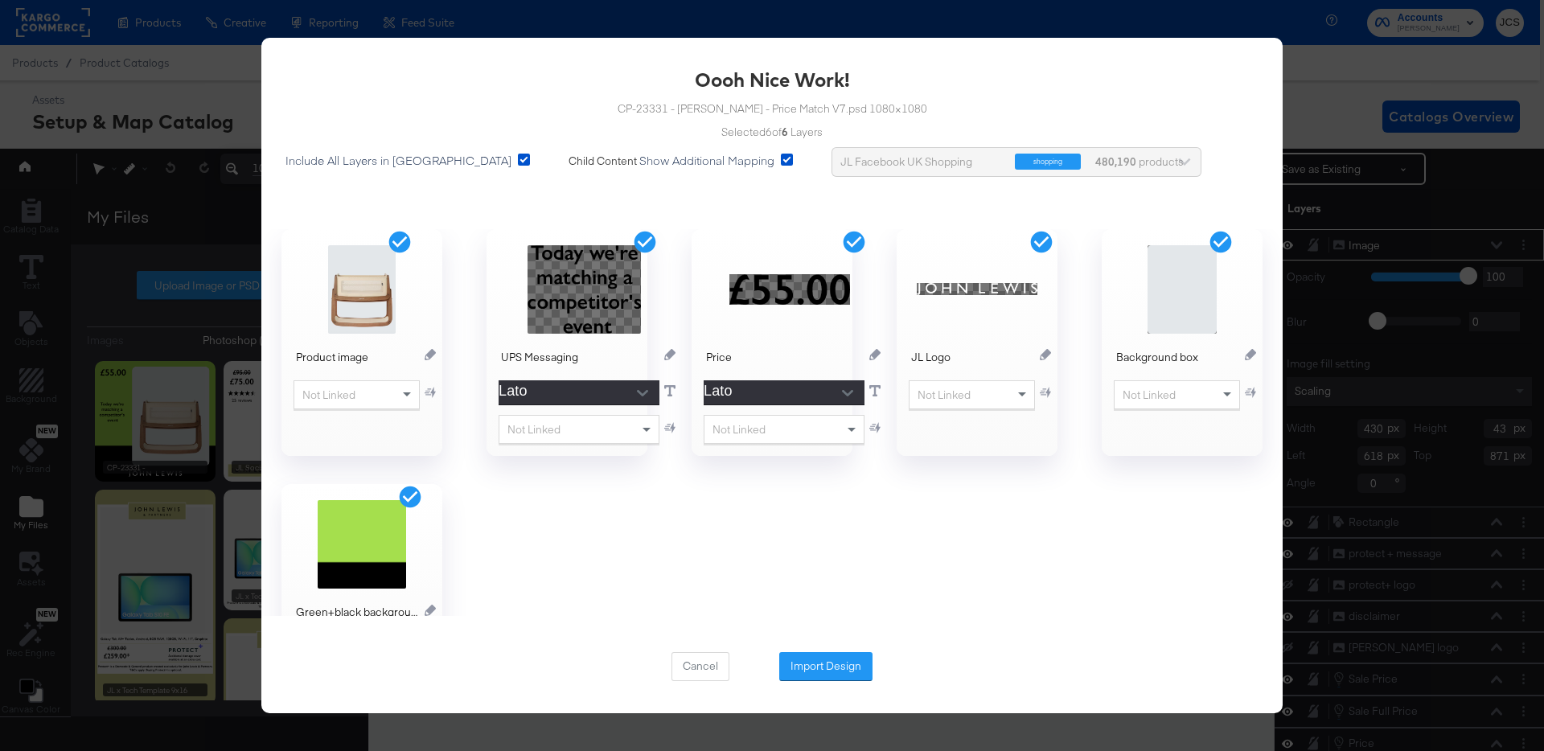
click at [834, 661] on button "Import Design" at bounding box center [825, 666] width 93 height 29
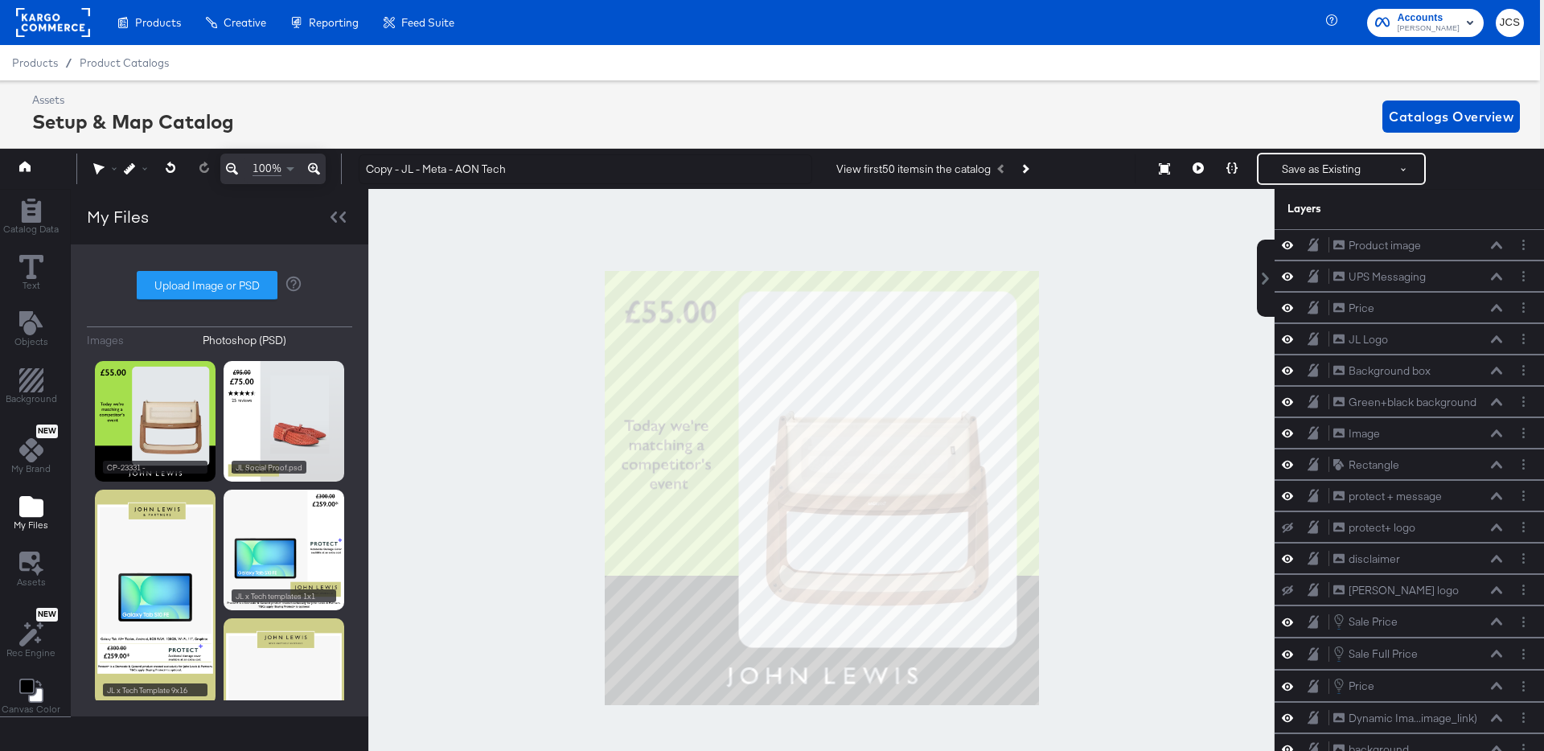
click at [1126, 487] on div at bounding box center [821, 488] width 906 height 598
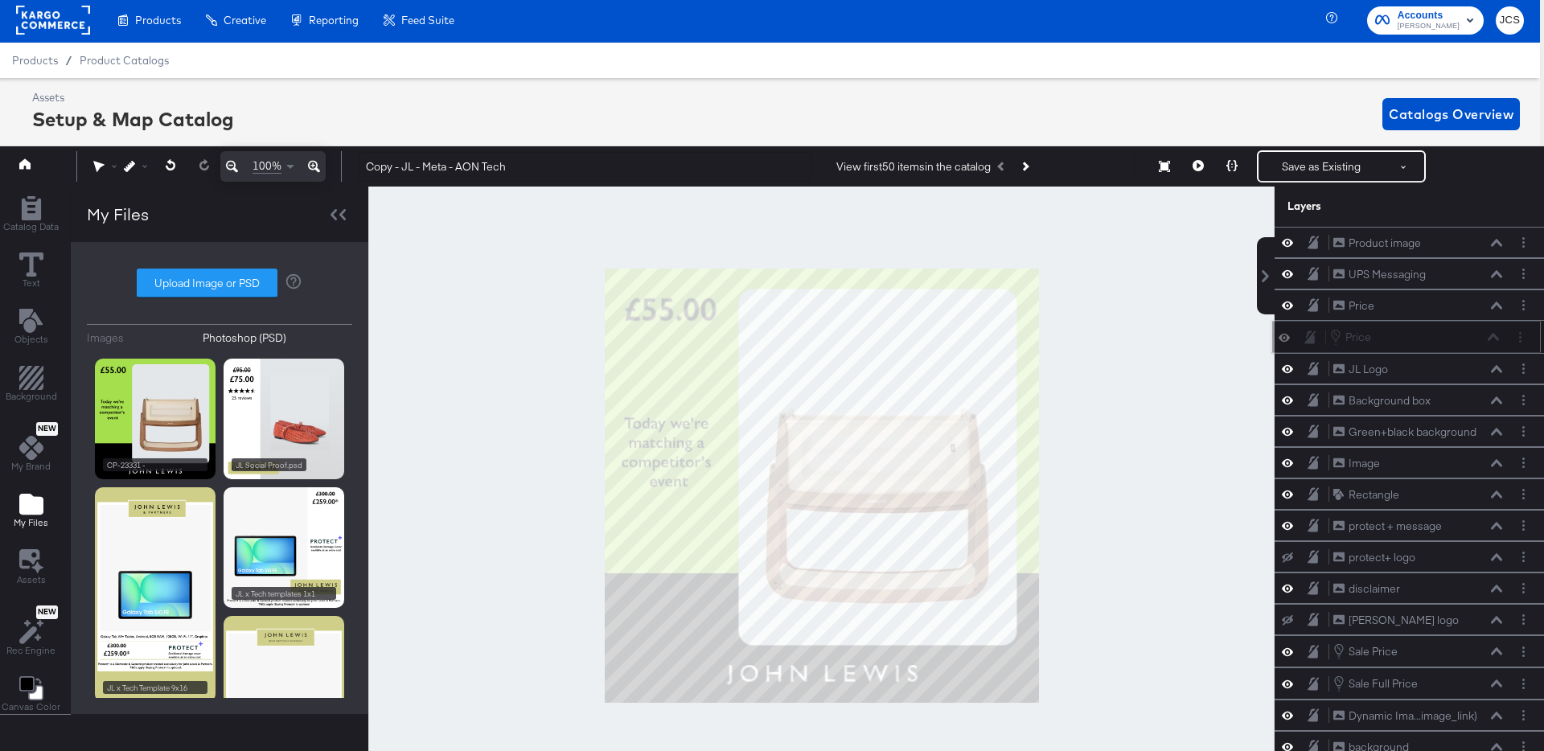
scroll to position [0, 4]
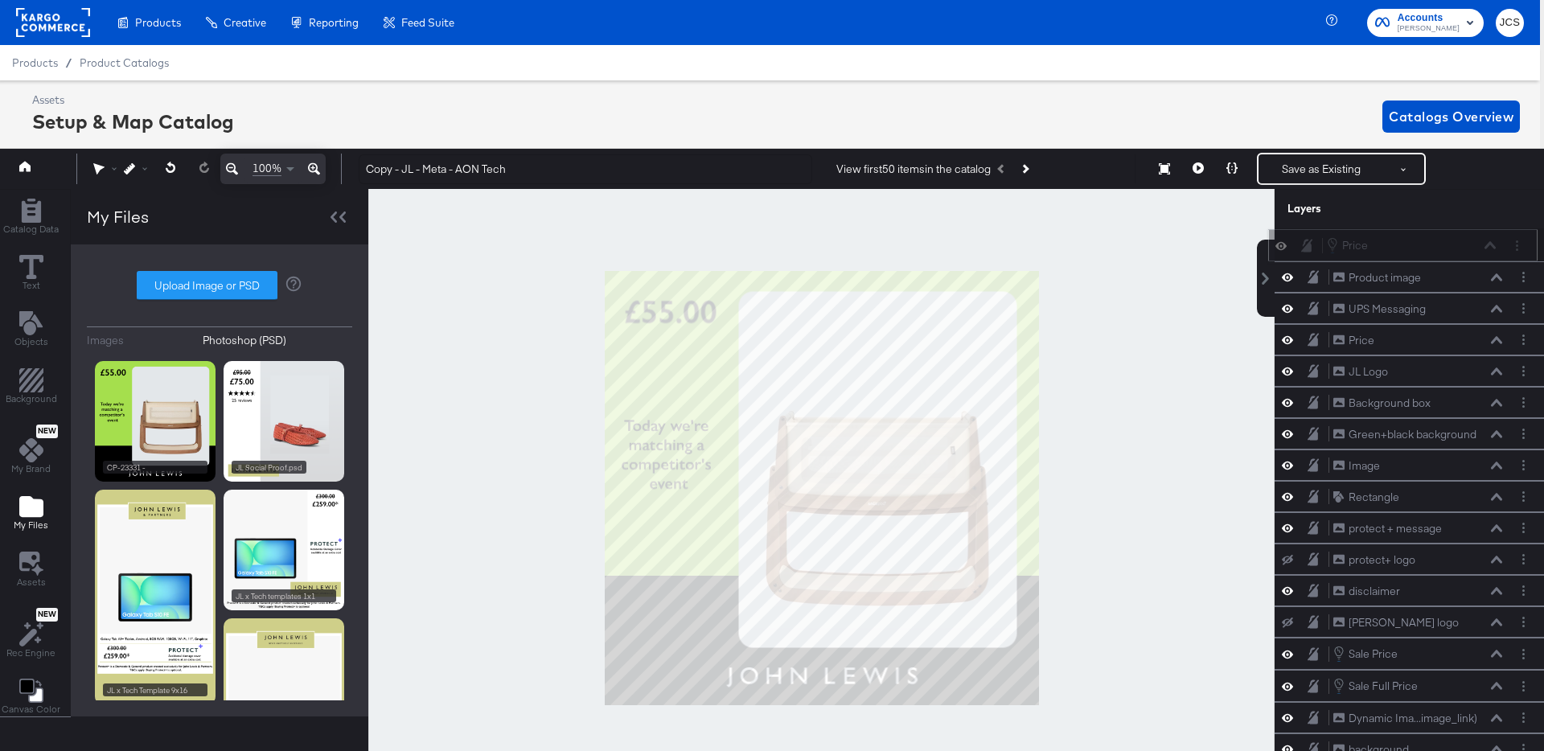
drag, startPoint x: 1434, startPoint y: 689, endPoint x: 1427, endPoint y: 244, distance: 444.7
click at [1427, 244] on div "Price Price" at bounding box center [1411, 245] width 170 height 18
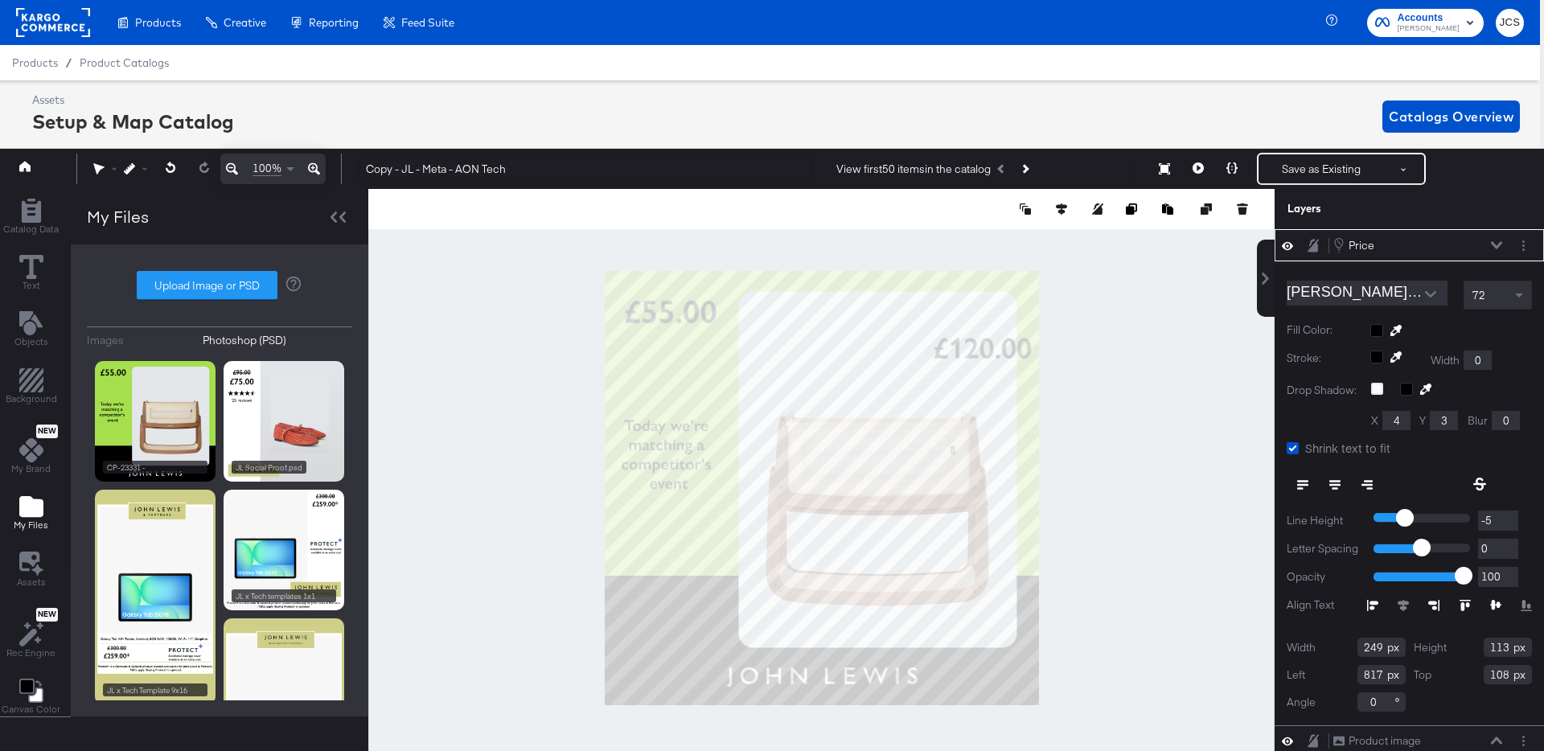
type input "800"
type input "110"
type input "42"
type input "20"
click at [1500, 244] on icon at bounding box center [1496, 245] width 11 height 8
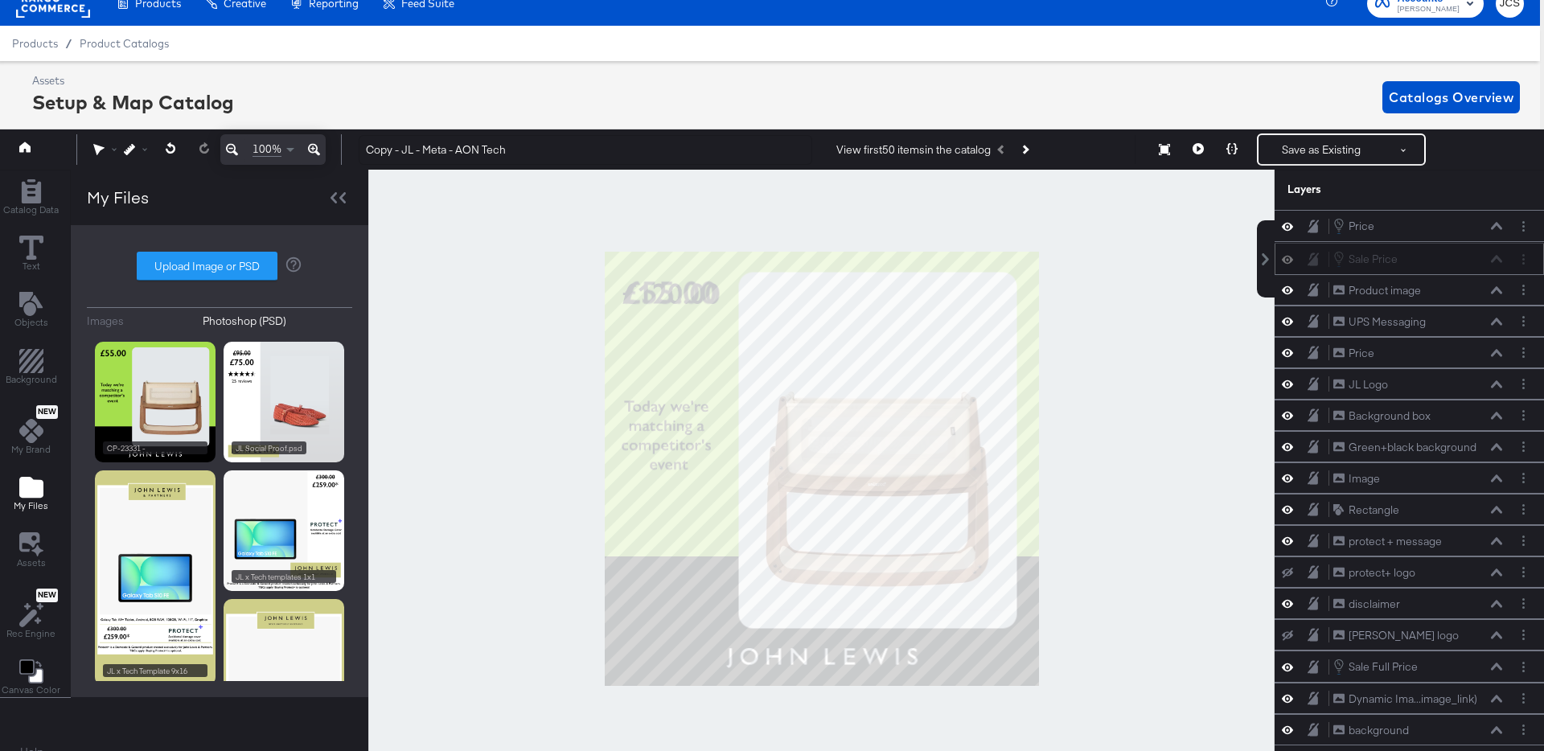
scroll to position [18, 4]
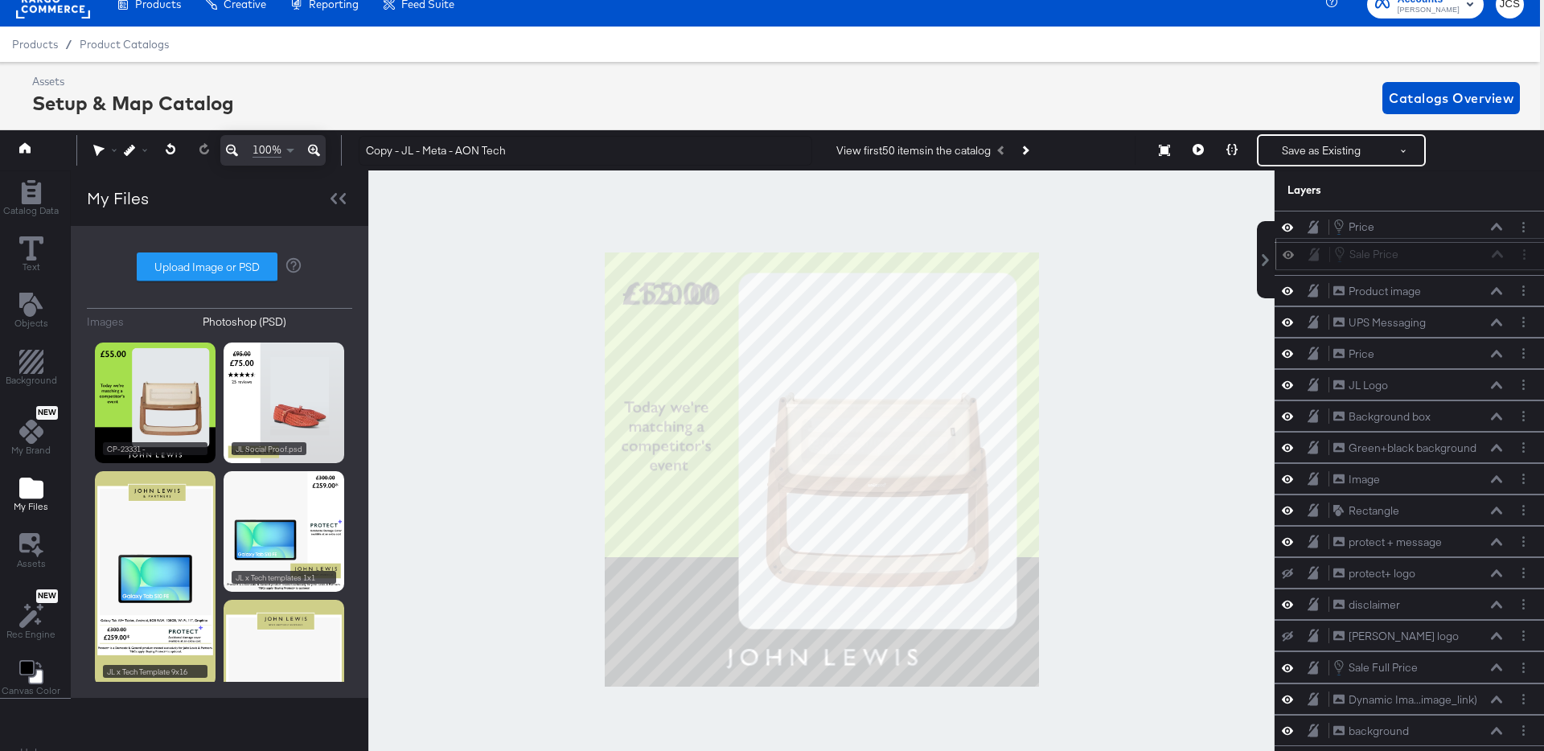
drag, startPoint x: 1414, startPoint y: 657, endPoint x: 1415, endPoint y: 248, distance: 409.3
click at [1415, 248] on div "Sale Price Sale Price" at bounding box center [1418, 254] width 170 height 18
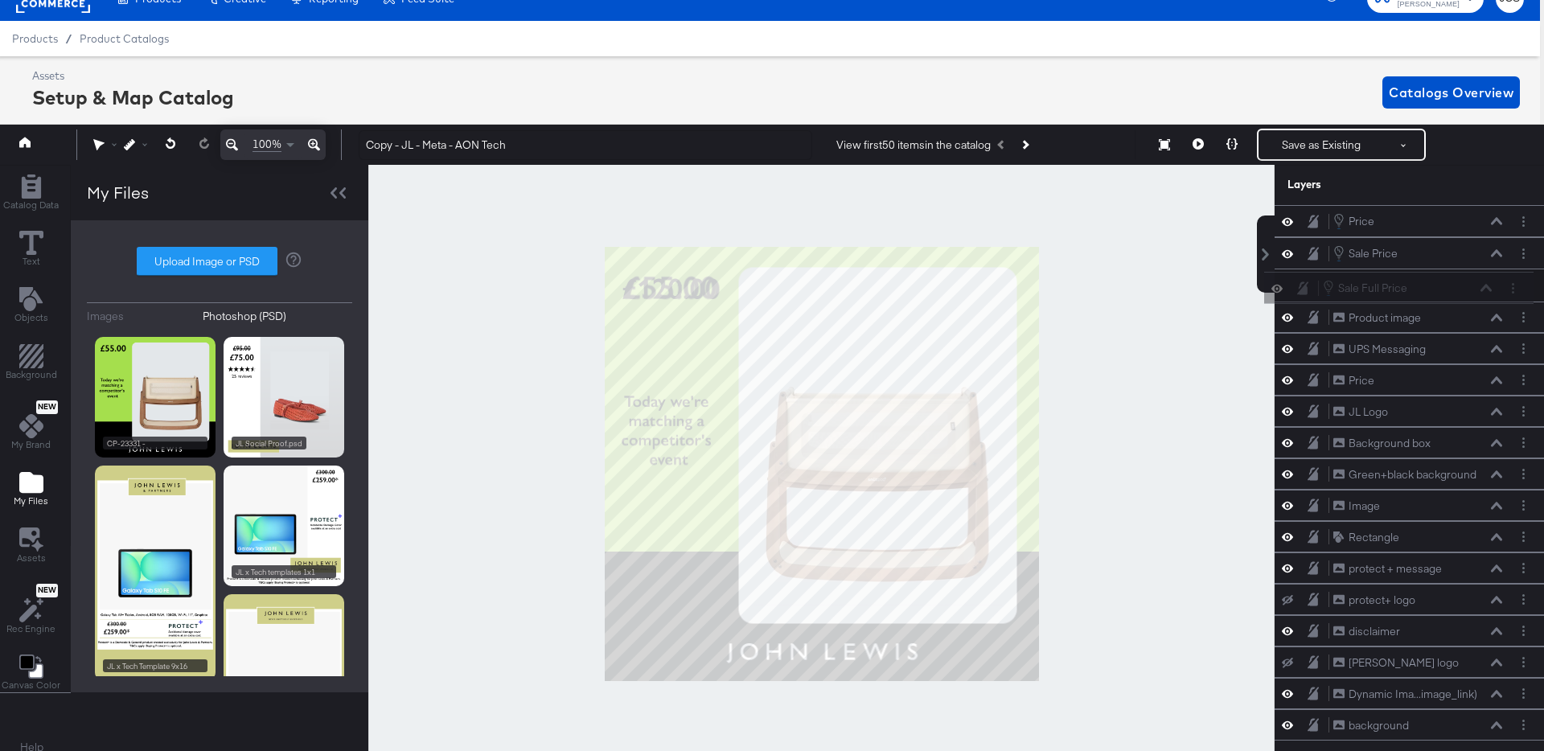
drag, startPoint x: 1448, startPoint y: 669, endPoint x: 1438, endPoint y: 272, distance: 397.3
click at [1438, 272] on div "Price Price Sale Price Sale Price Product image Product image UPS Messaging UPS…" at bounding box center [1408, 472] width 269 height 535
click at [1201, 146] on icon at bounding box center [1197, 143] width 11 height 11
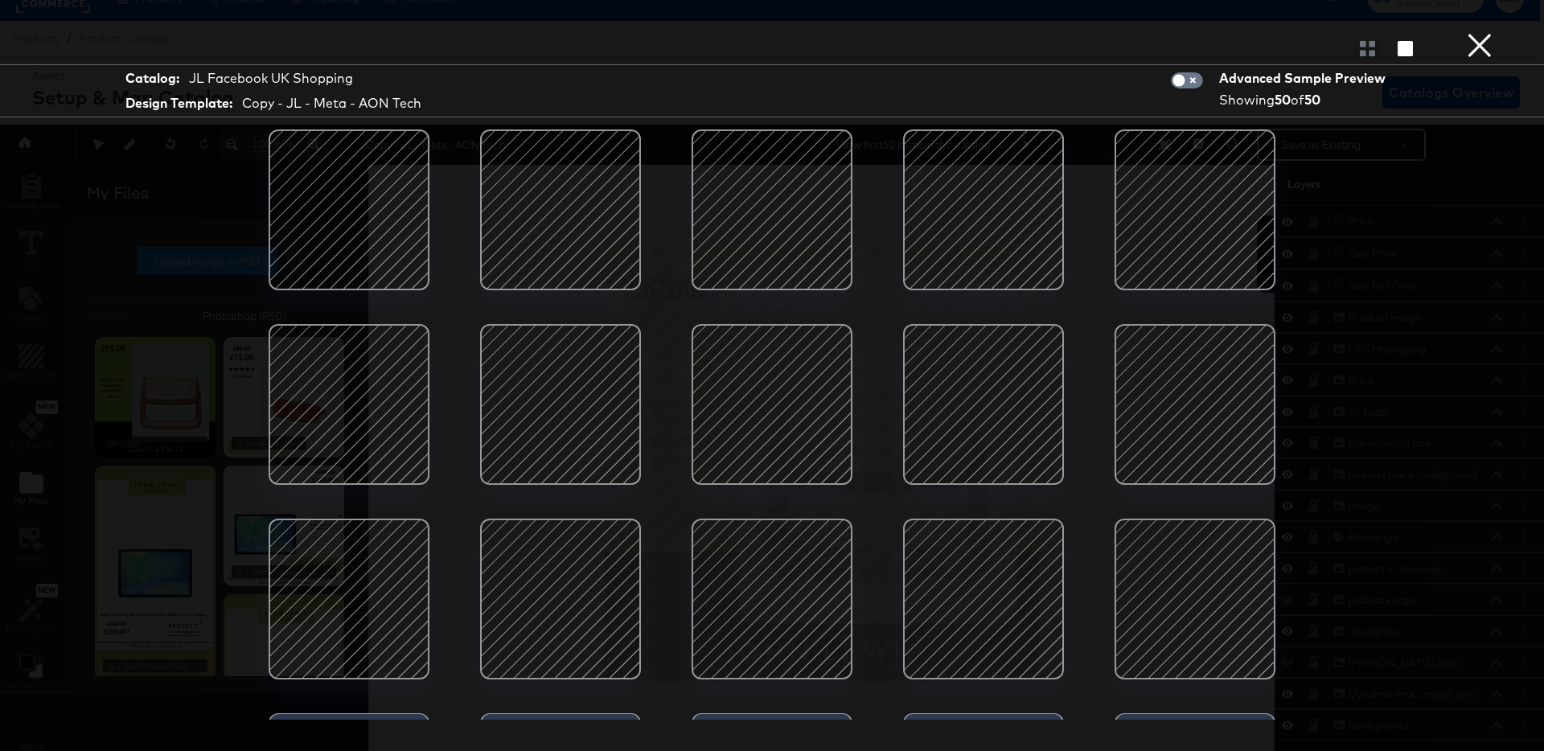
click at [598, 215] on div at bounding box center [560, 210] width 137 height 137
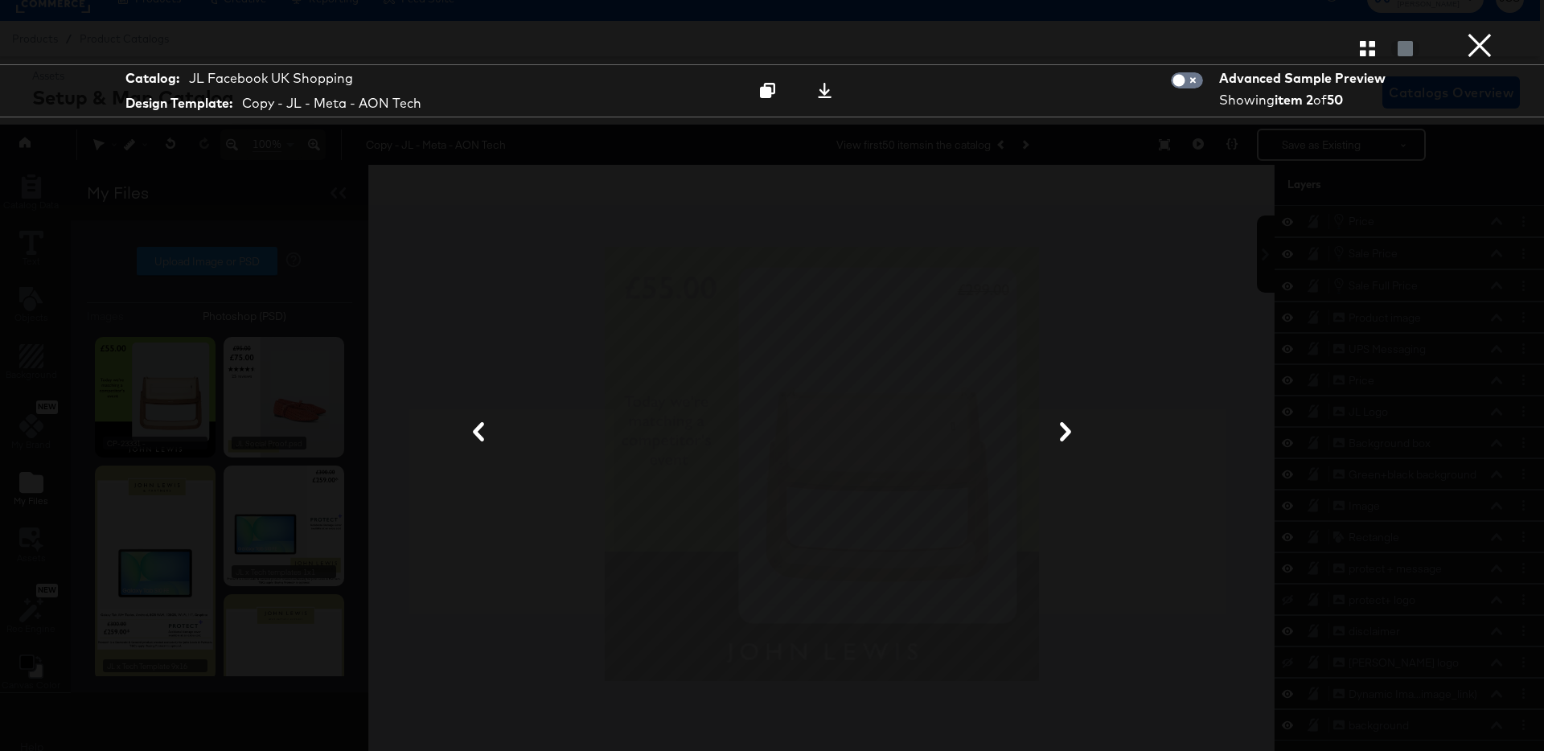
click at [1487, 32] on button "×" at bounding box center [1479, 16] width 32 height 32
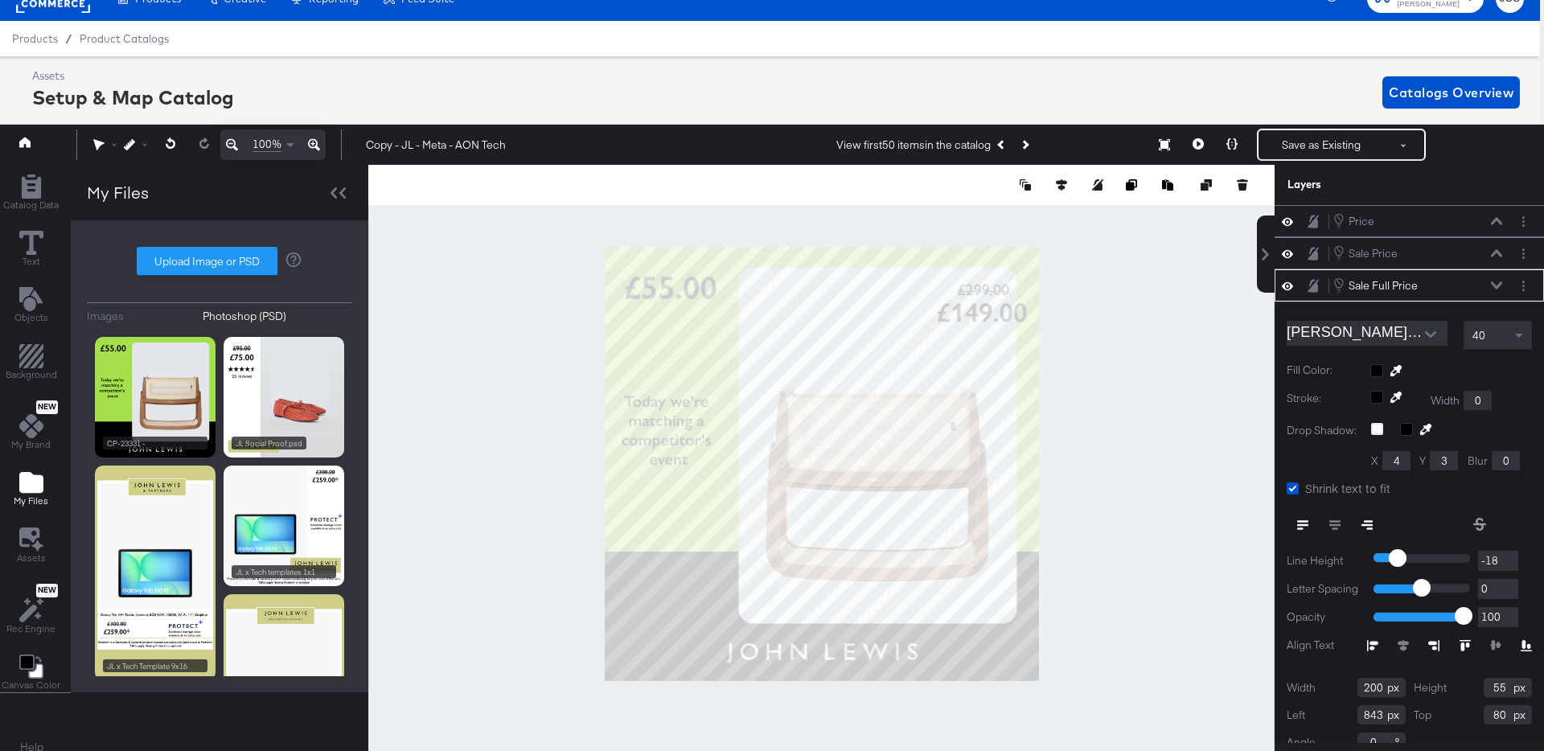
scroll to position [22, 0]
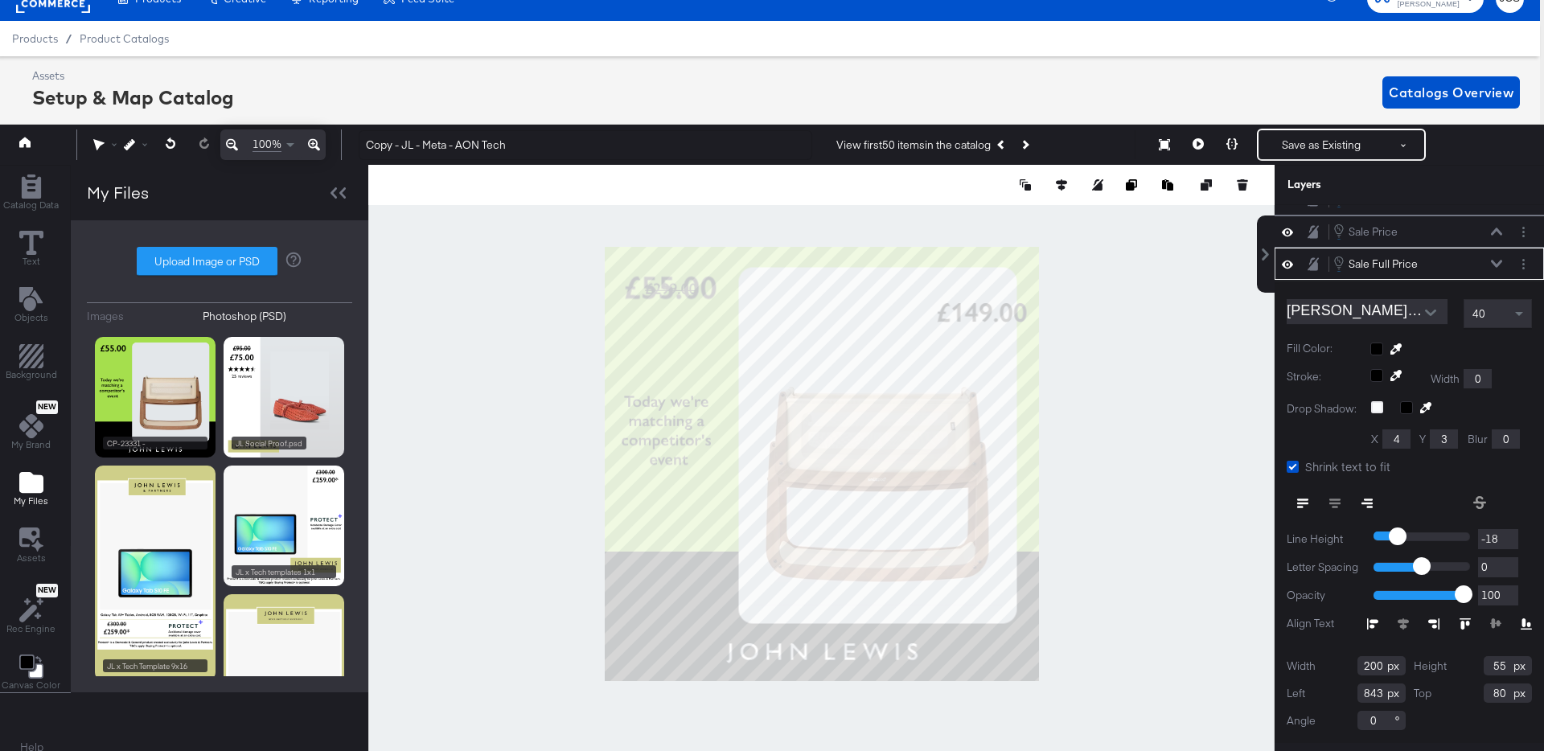
type input "67"
type input "77"
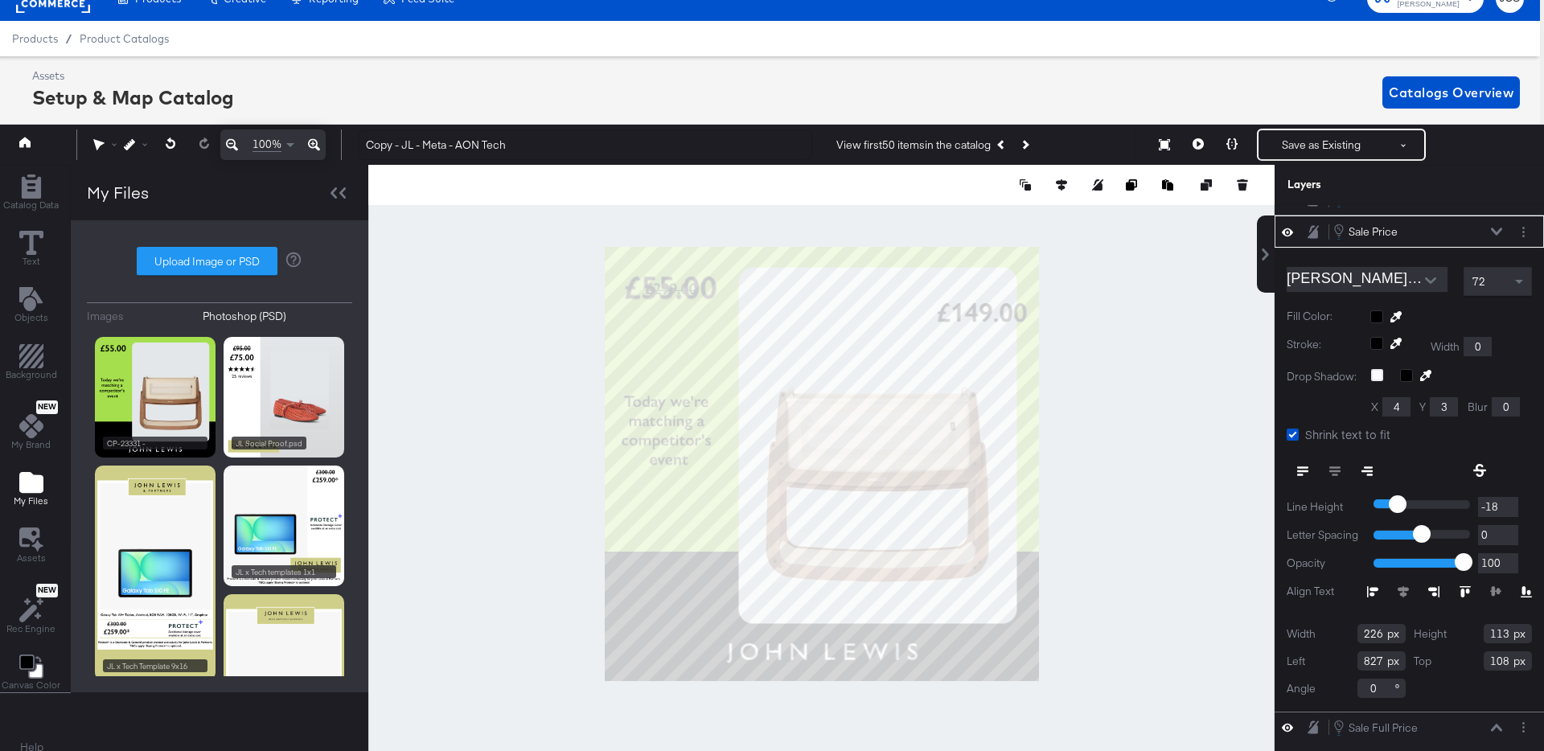
type input "799"
type input "118"
type input "65"
type input "116"
click at [1492, 231] on icon at bounding box center [1496, 231] width 11 height 7
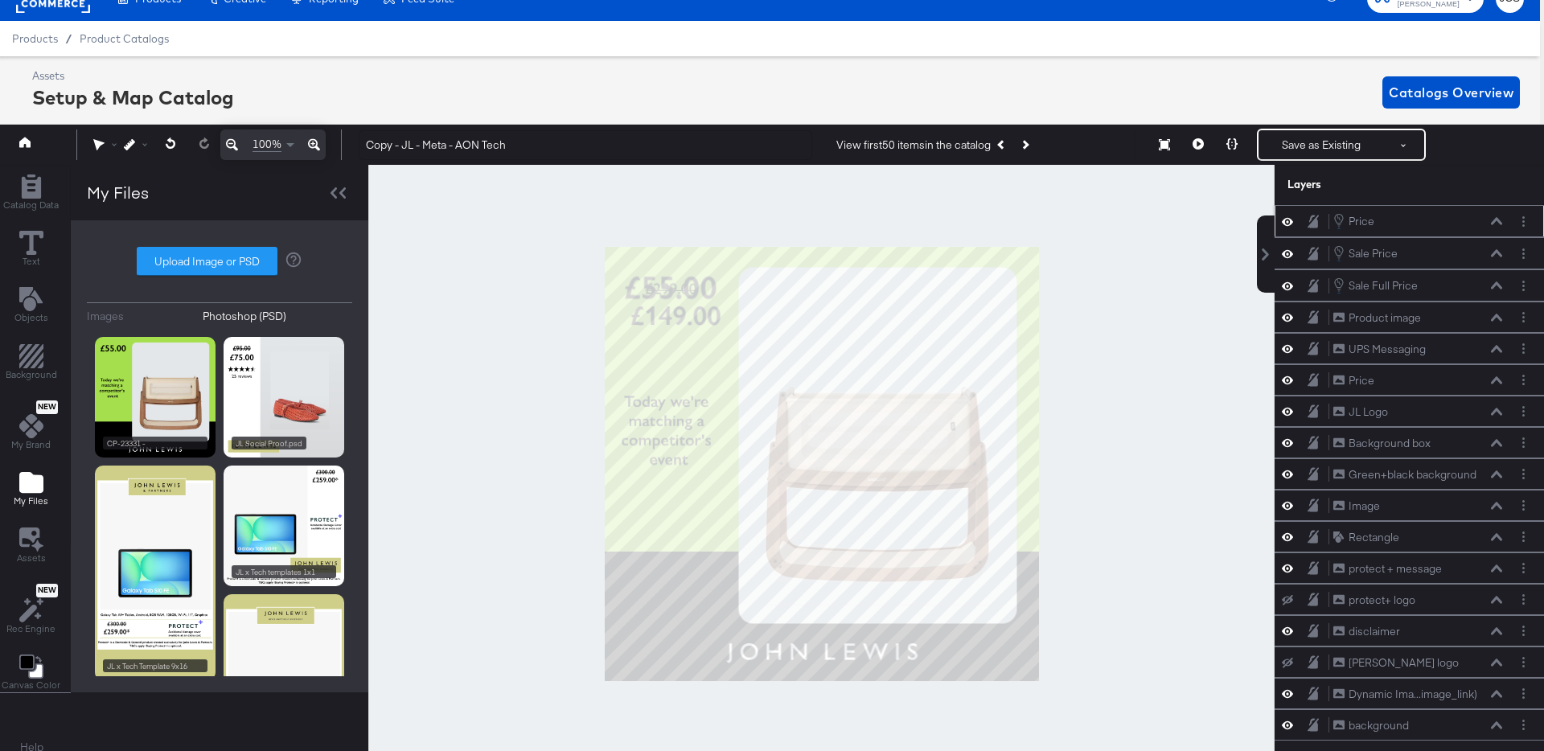
scroll to position [0, 0]
click at [1286, 378] on icon at bounding box center [1287, 380] width 11 height 14
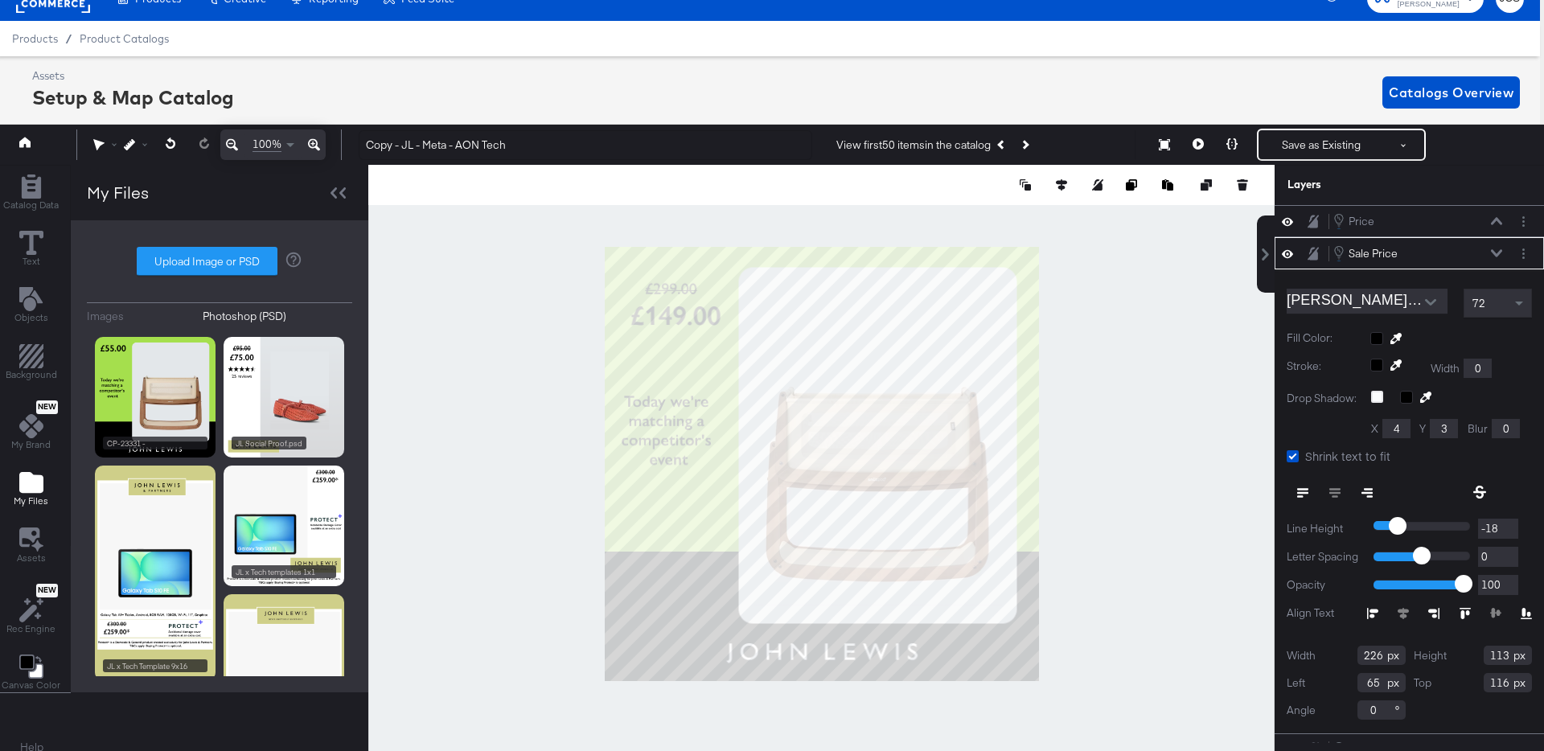
type input "114"
type input "54"
type input "110"
click at [553, 319] on div at bounding box center [821, 464] width 906 height 598
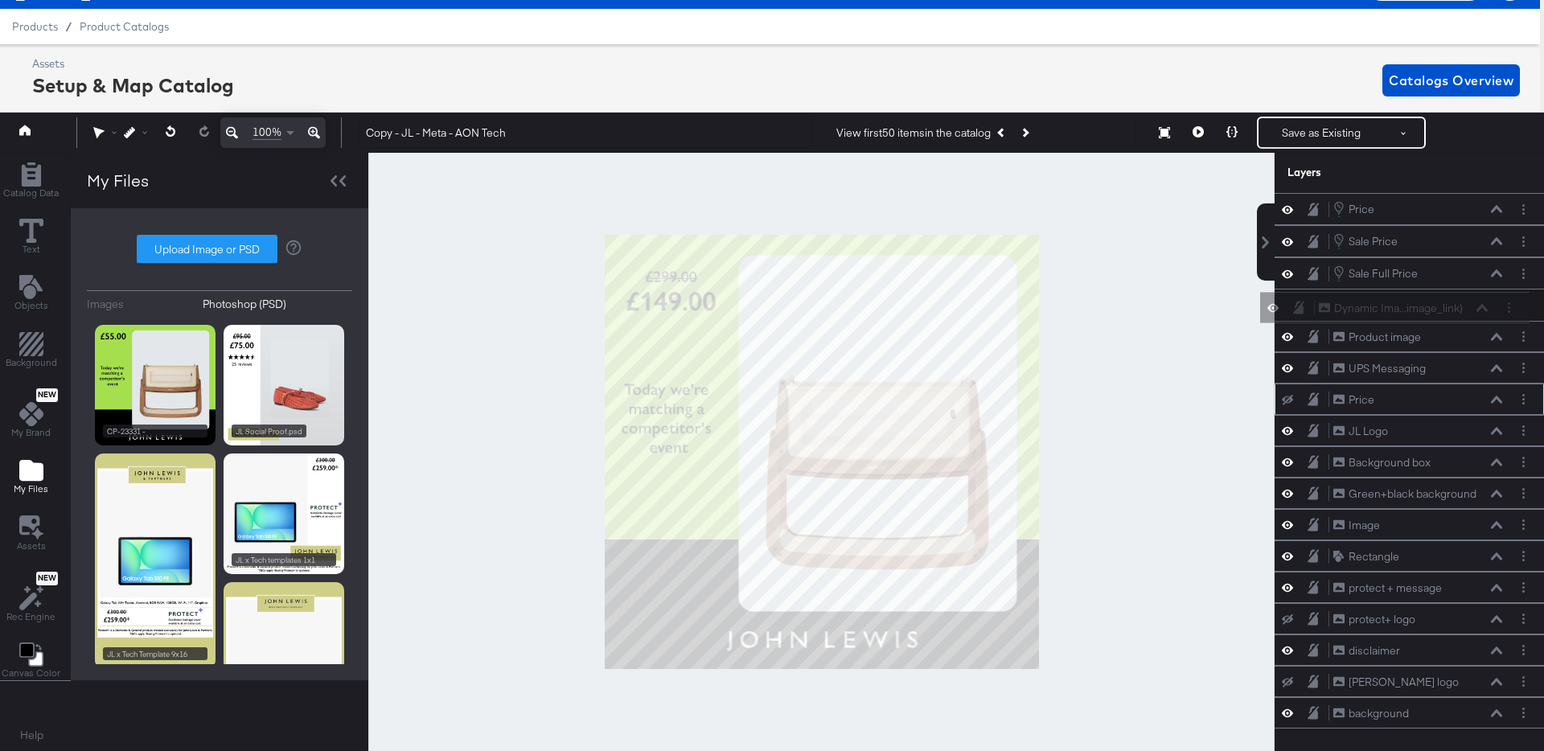
drag, startPoint x: 1479, startPoint y: 674, endPoint x: 1465, endPoint y: 296, distance: 378.2
click at [1465, 296] on div "Price Price Sale Price Sale Price Sale Full Price Sale Full Price Product image…" at bounding box center [1408, 460] width 269 height 535
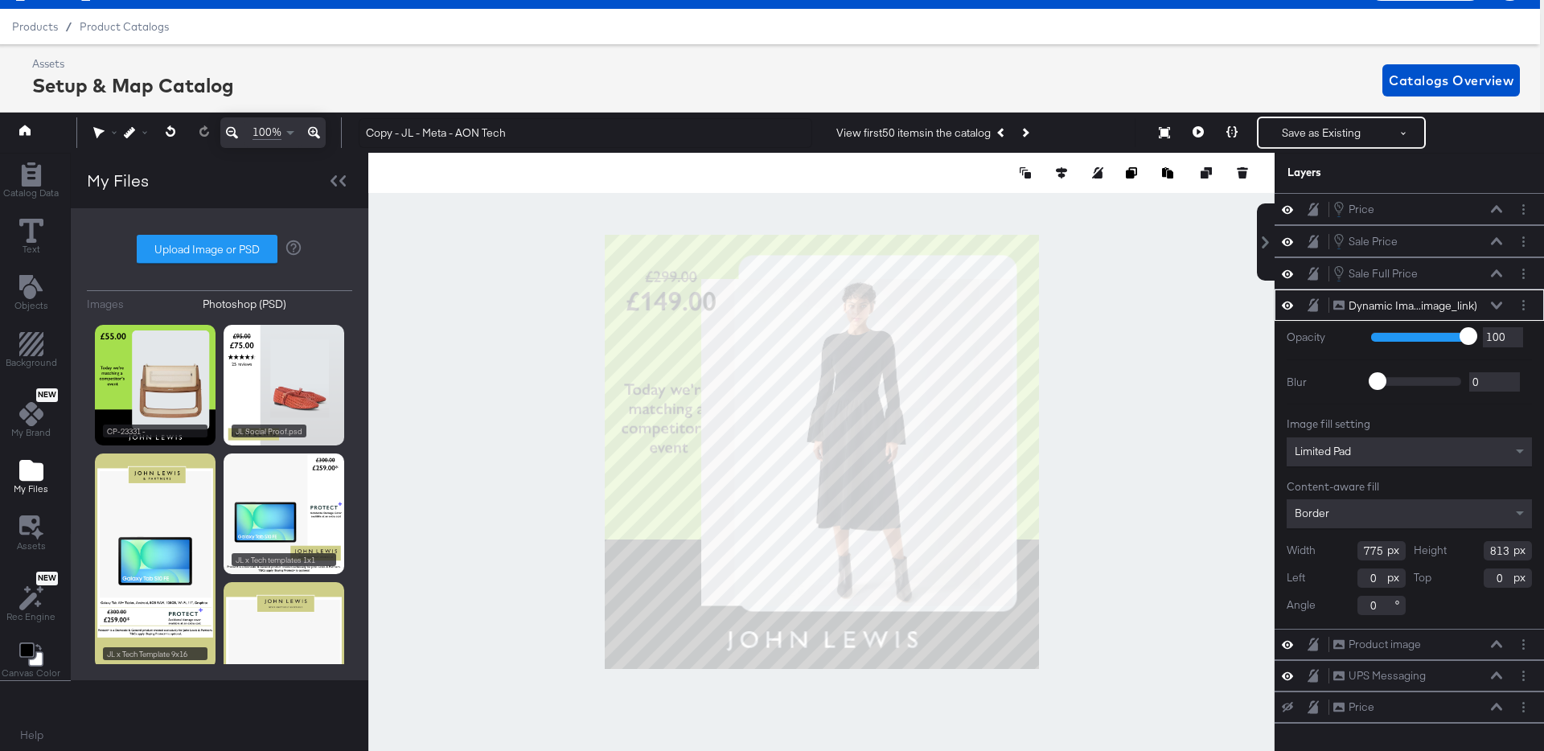
type input "240"
type input "110"
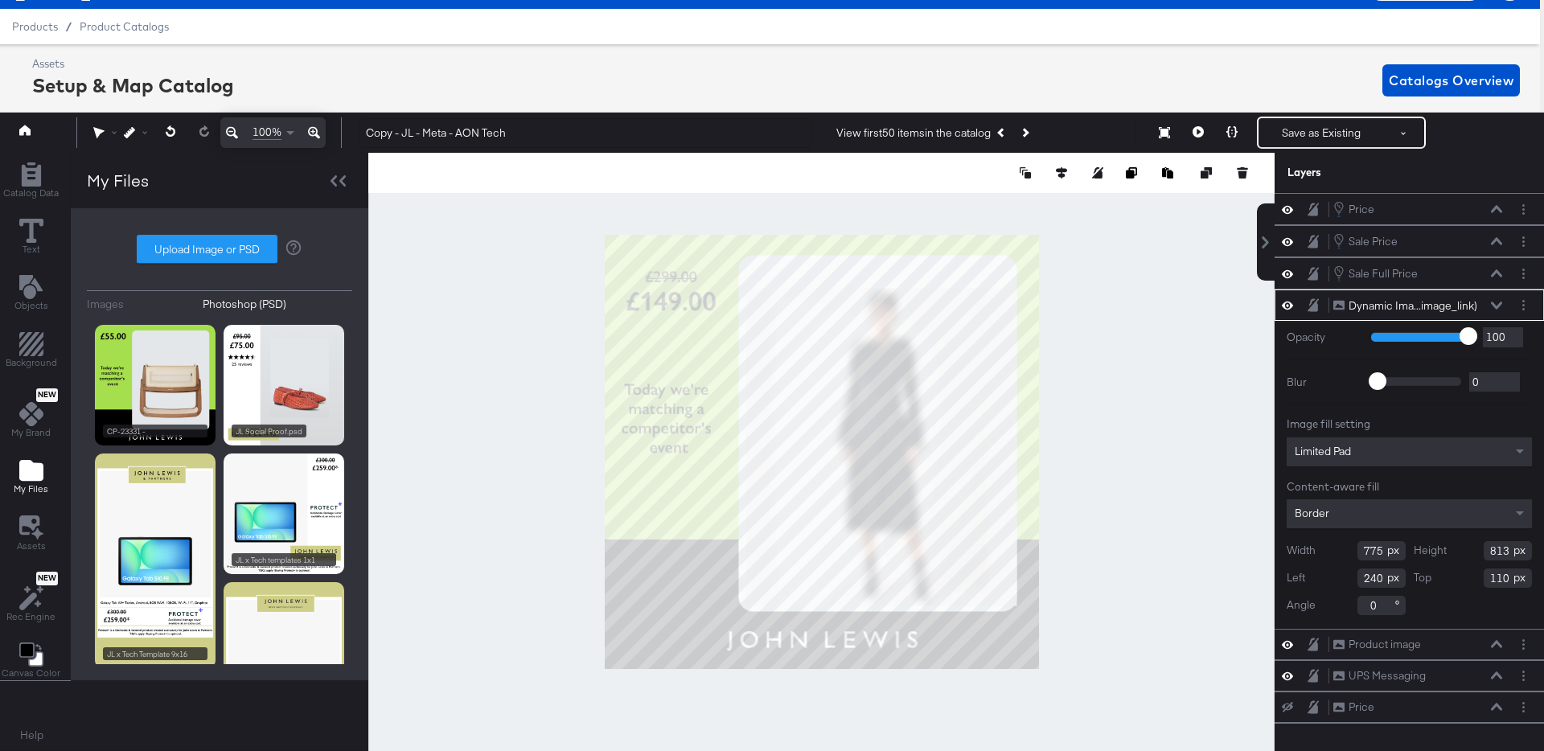
type input "673"
type input "790"
type input "352"
type input "133"
type input "346"
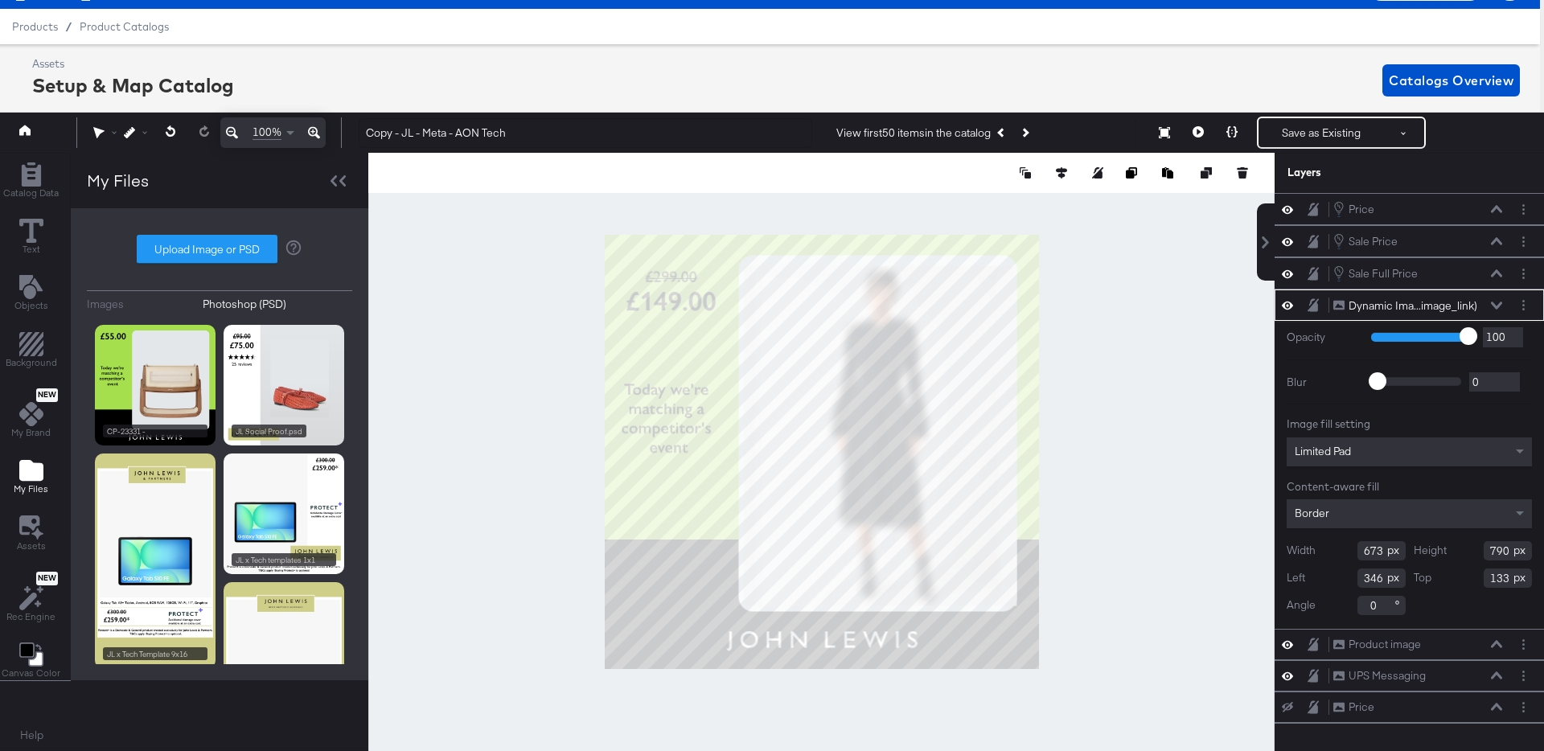
type input "679"
type input "846"
type input "77"
type input "340"
type input "704"
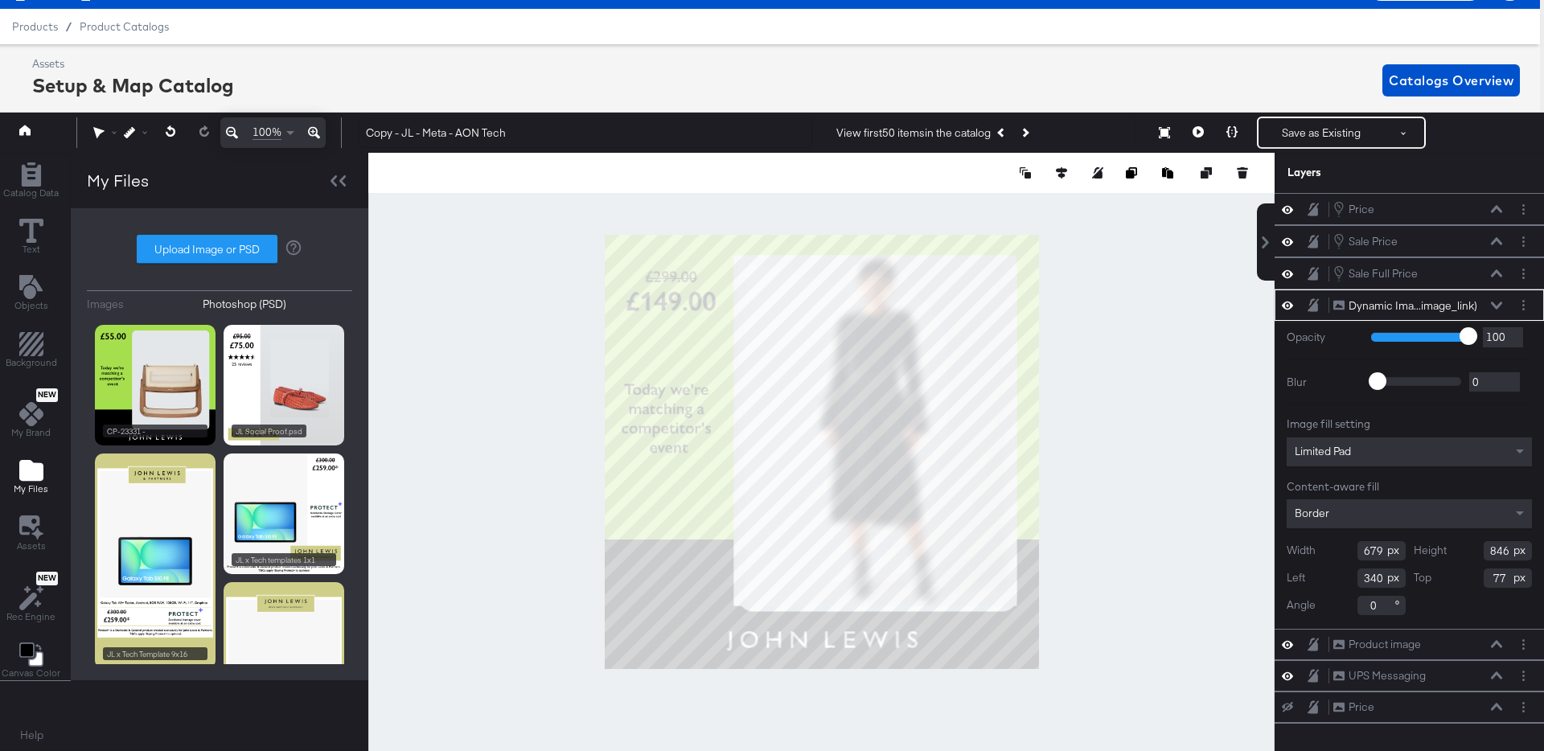
type input "872"
type input "321"
type input "51"
type input "886"
type input "716"
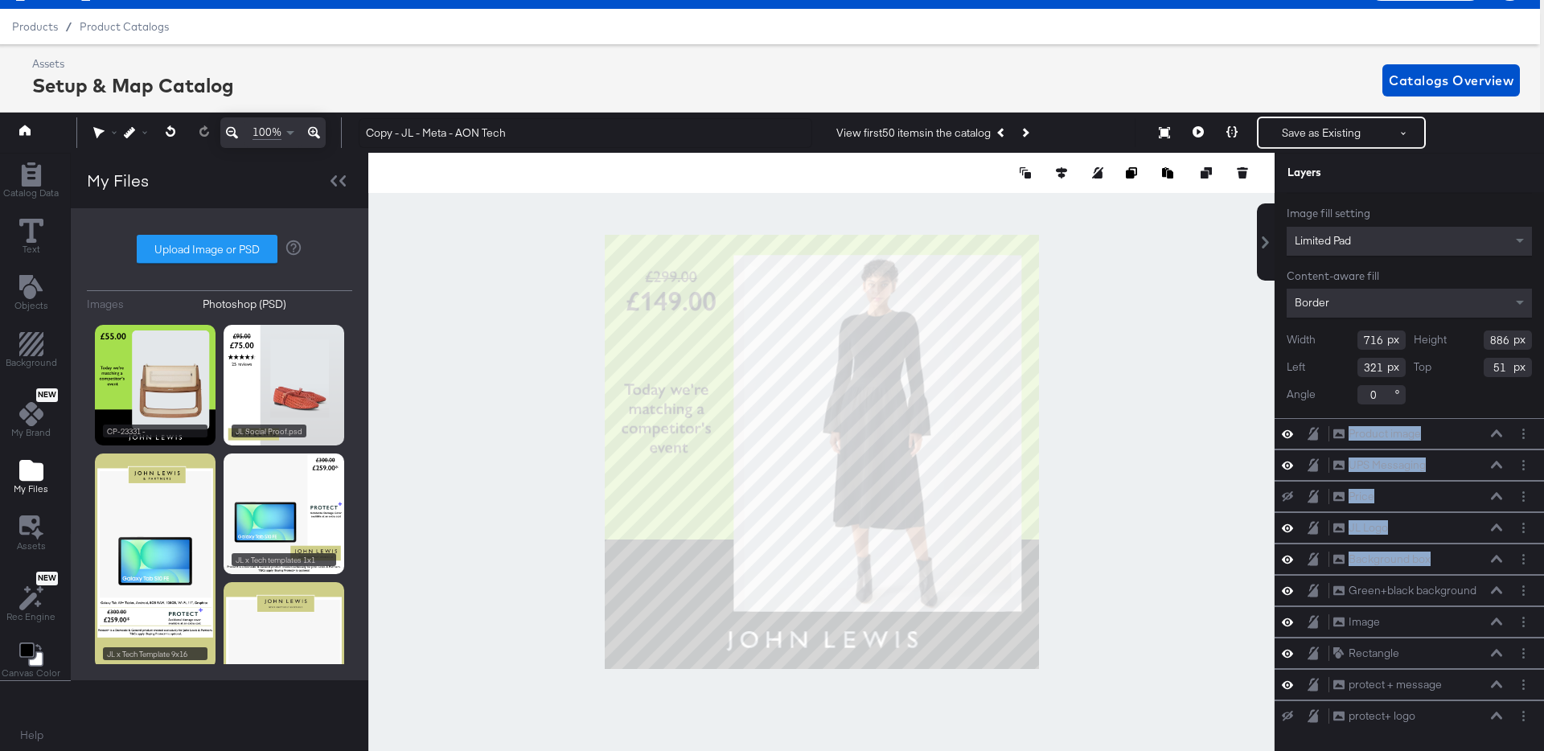
scroll to position [212, 0]
drag, startPoint x: 1451, startPoint y: 558, endPoint x: 1460, endPoint y: 411, distance: 147.4
click at [1464, 404] on div "Price Price Sale Price Sale Price Sale Full Price Sale Full Price Dynamic Ima..…" at bounding box center [1408, 402] width 269 height 843
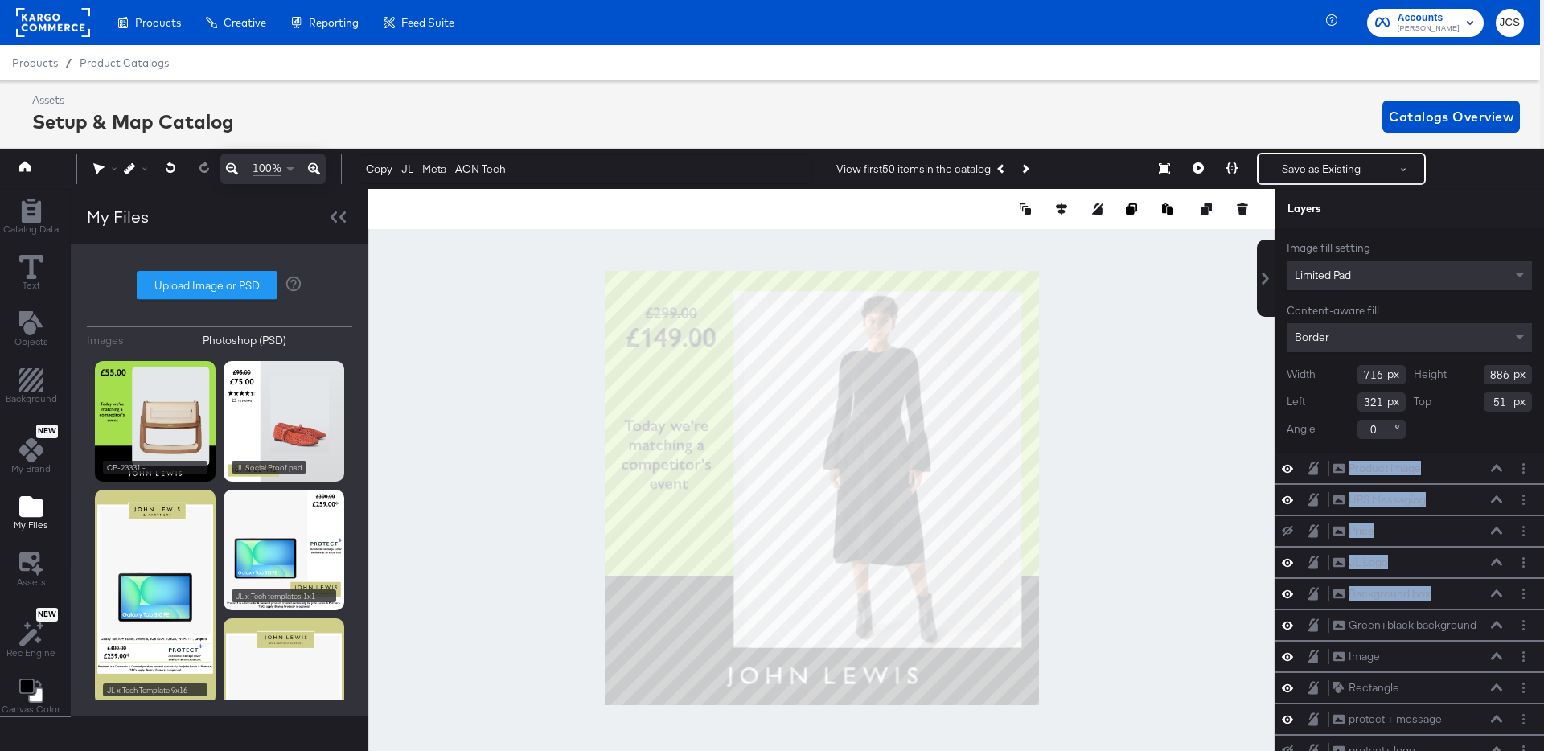
scroll to position [0, 0]
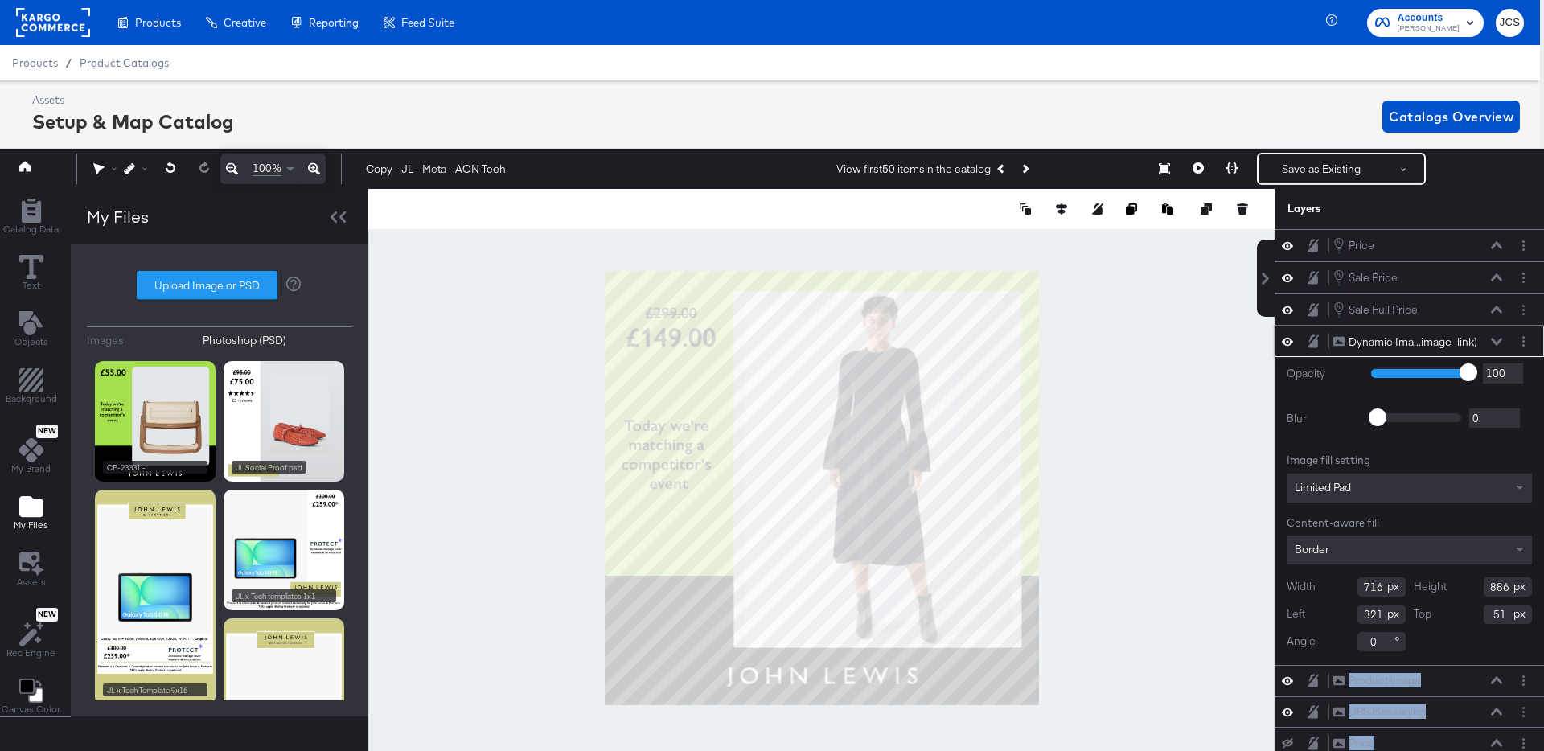
click at [1496, 339] on icon at bounding box center [1496, 342] width 11 height 8
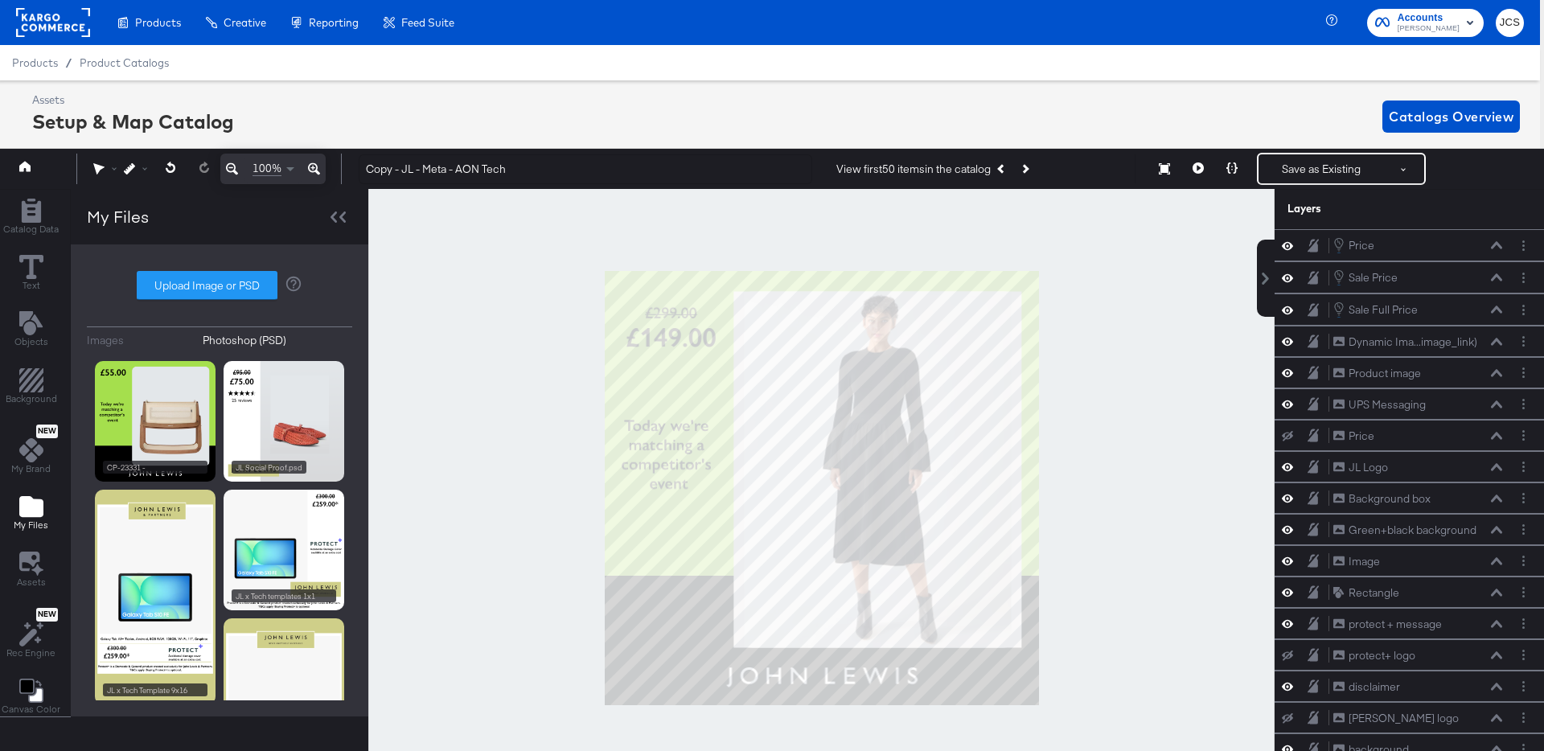
click at [1212, 354] on div at bounding box center [821, 488] width 906 height 598
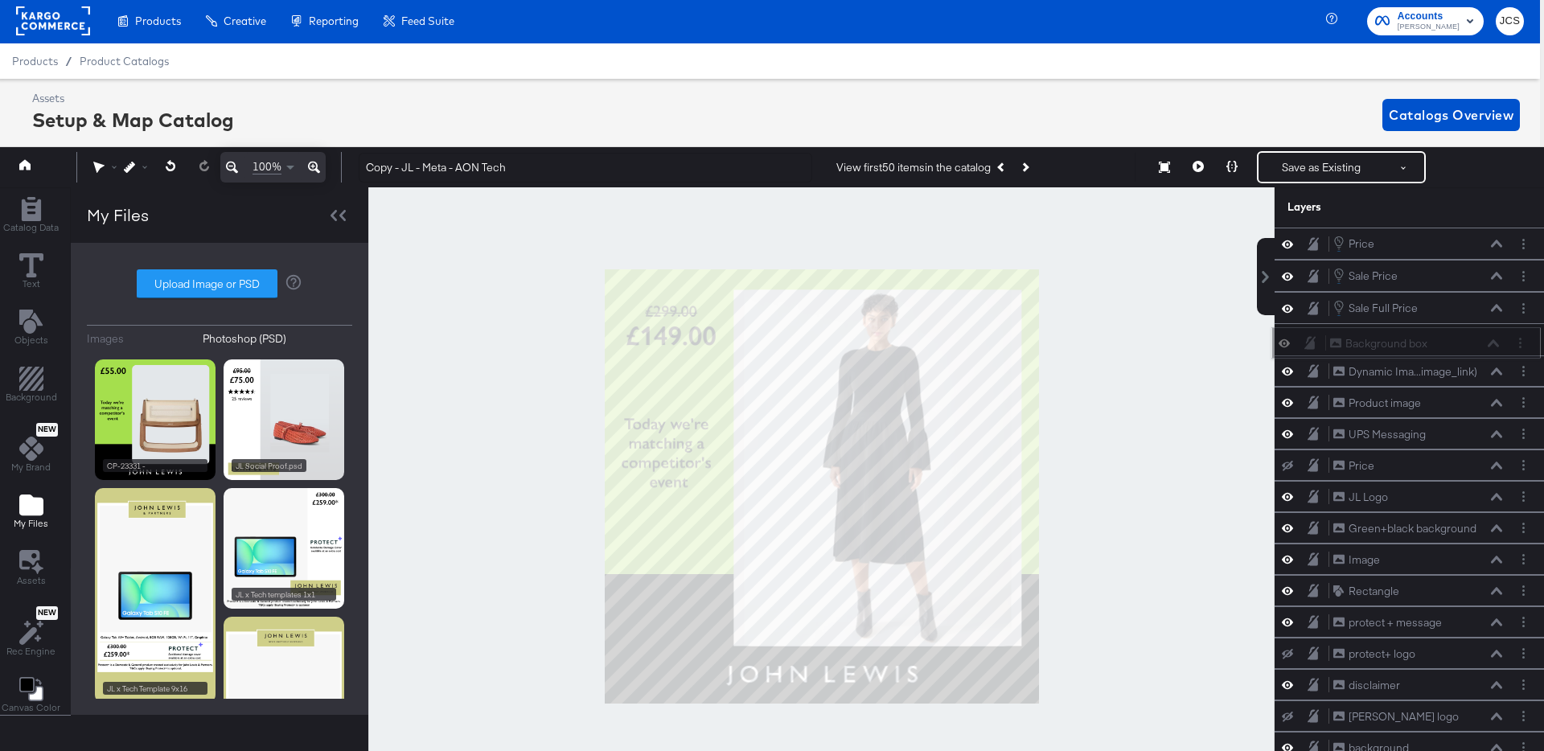
drag, startPoint x: 1451, startPoint y: 503, endPoint x: 1448, endPoint y: 345, distance: 157.6
click at [1448, 345] on div "Background box Background box" at bounding box center [1414, 343] width 170 height 17
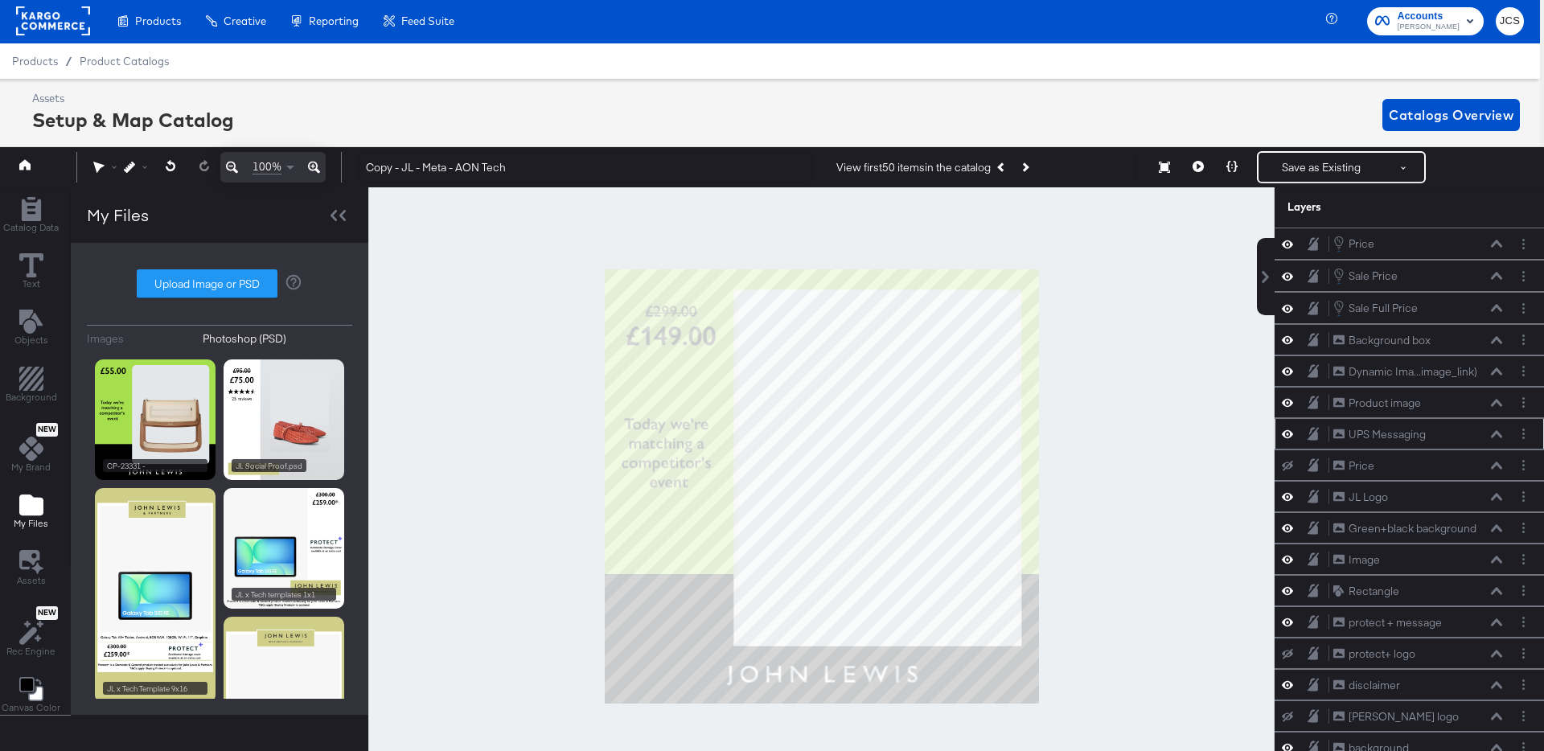
click at [1288, 433] on icon at bounding box center [1287, 434] width 11 height 14
click at [1288, 433] on icon at bounding box center [1287, 434] width 11 height 10
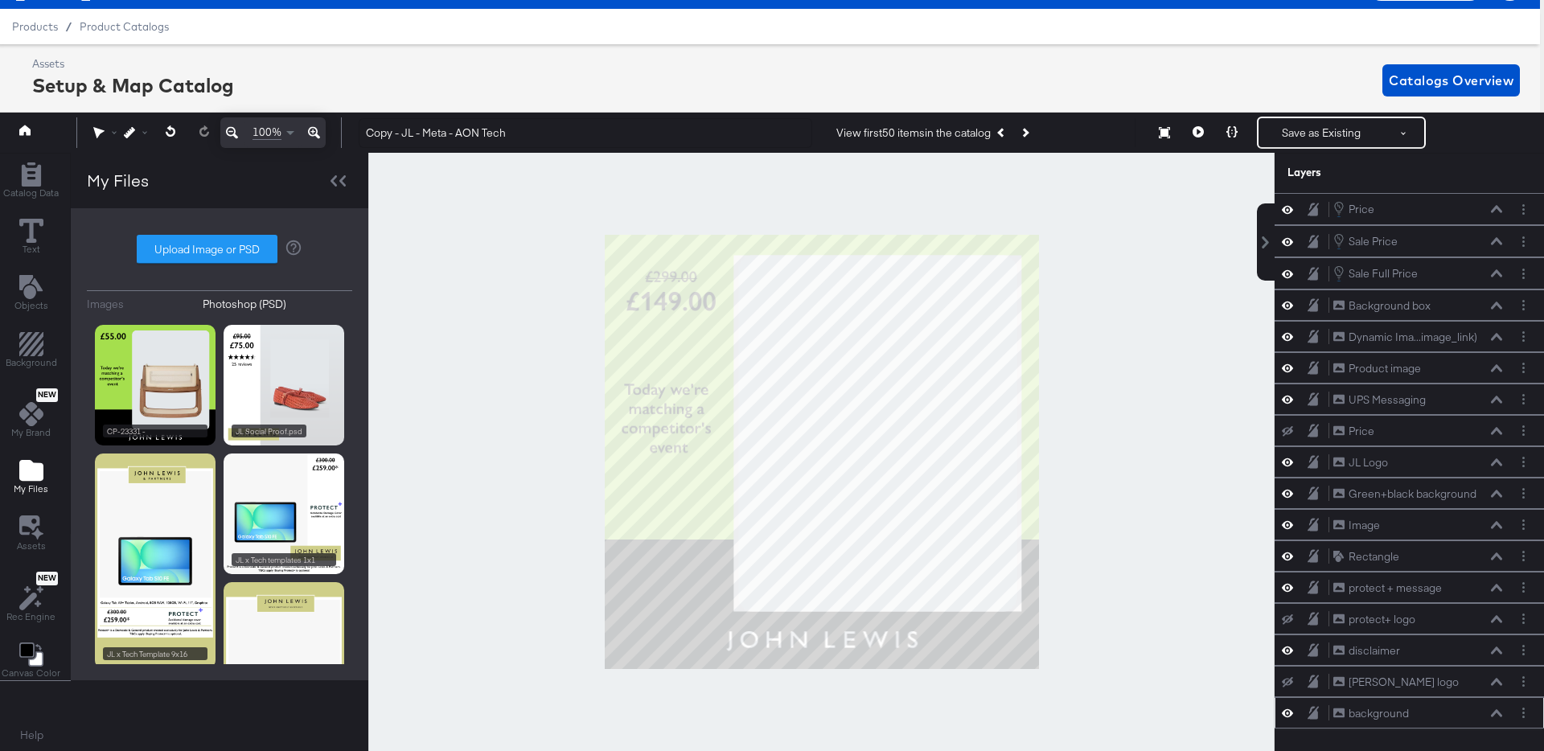
click at [1283, 708] on icon at bounding box center [1287, 713] width 11 height 14
click at [1289, 650] on icon at bounding box center [1287, 650] width 11 height 14
click at [1290, 587] on icon at bounding box center [1287, 588] width 11 height 8
click at [1290, 557] on icon at bounding box center [1287, 556] width 11 height 14
click at [1287, 519] on icon at bounding box center [1287, 525] width 11 height 14
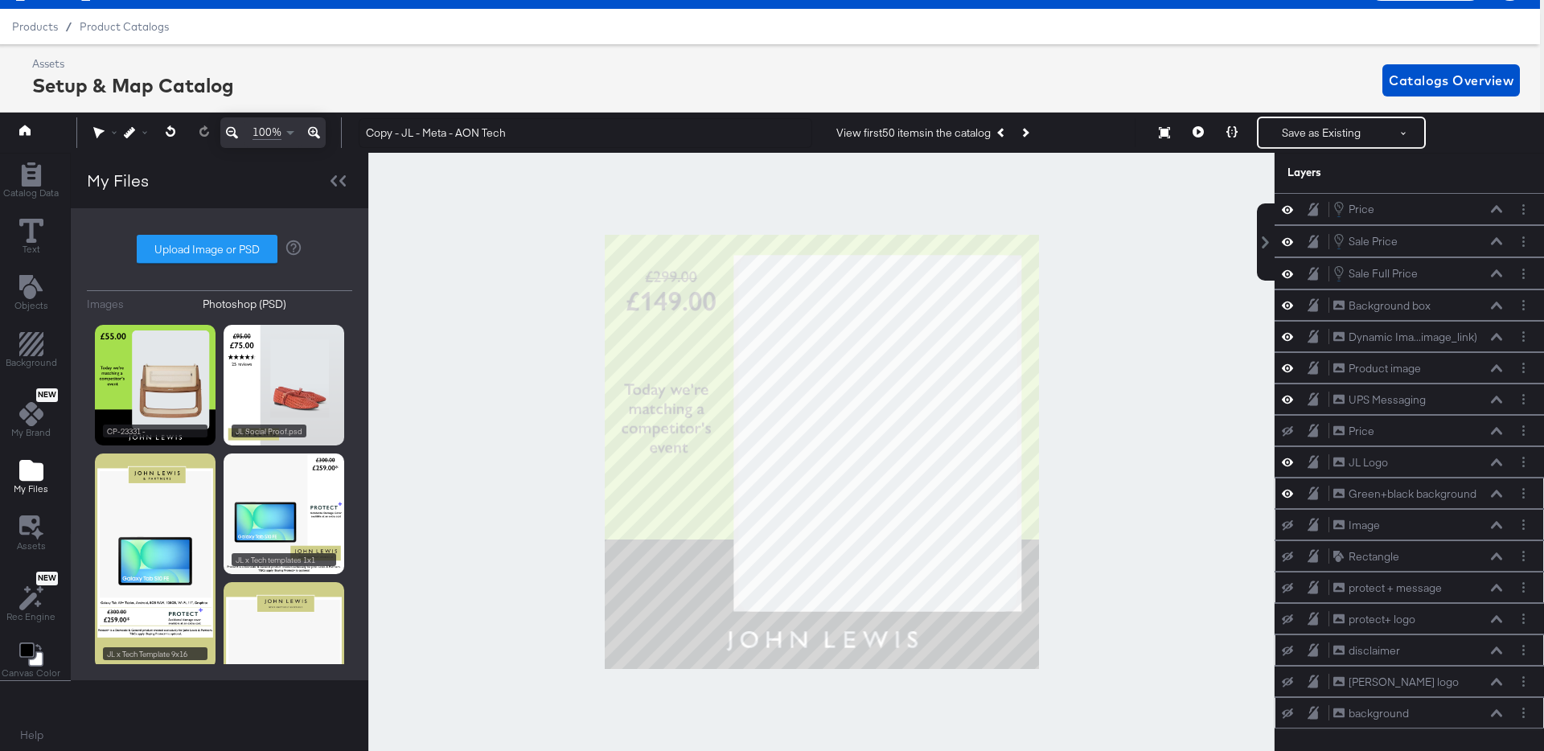
click at [1283, 490] on icon at bounding box center [1287, 493] width 11 height 14
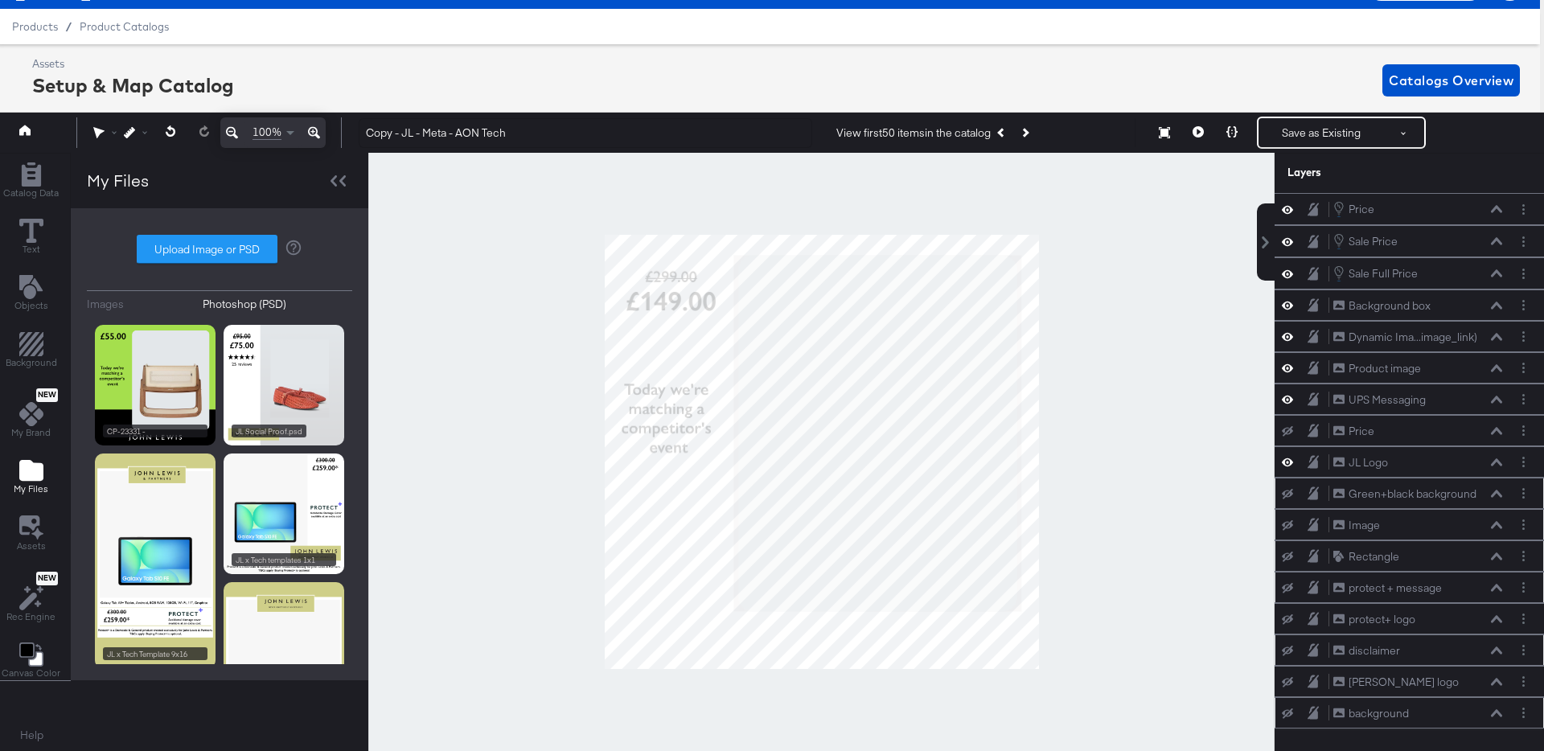
click at [1285, 490] on icon at bounding box center [1287, 494] width 11 height 10
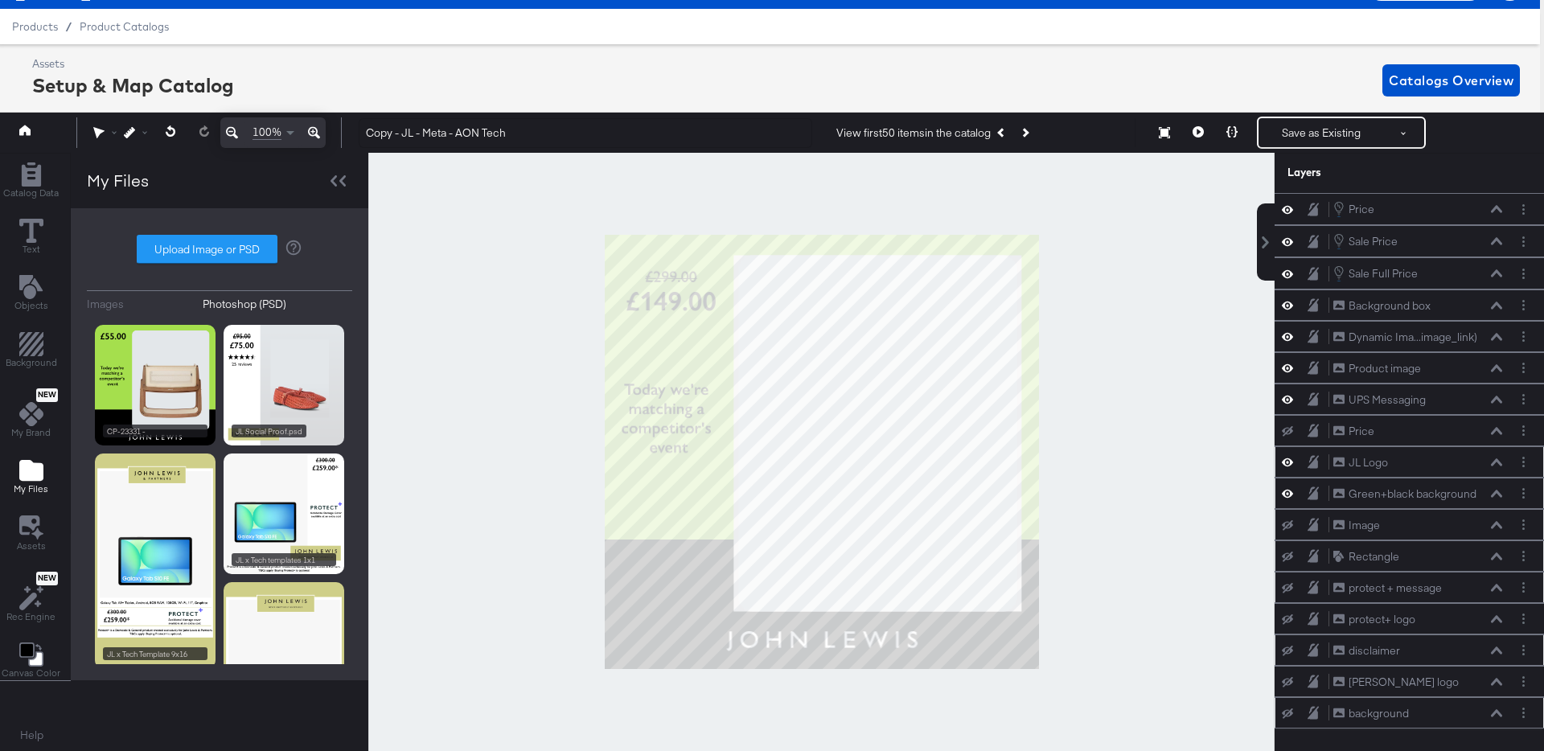
click at [1289, 462] on icon at bounding box center [1287, 462] width 11 height 14
click at [1289, 462] on icon at bounding box center [1287, 462] width 11 height 10
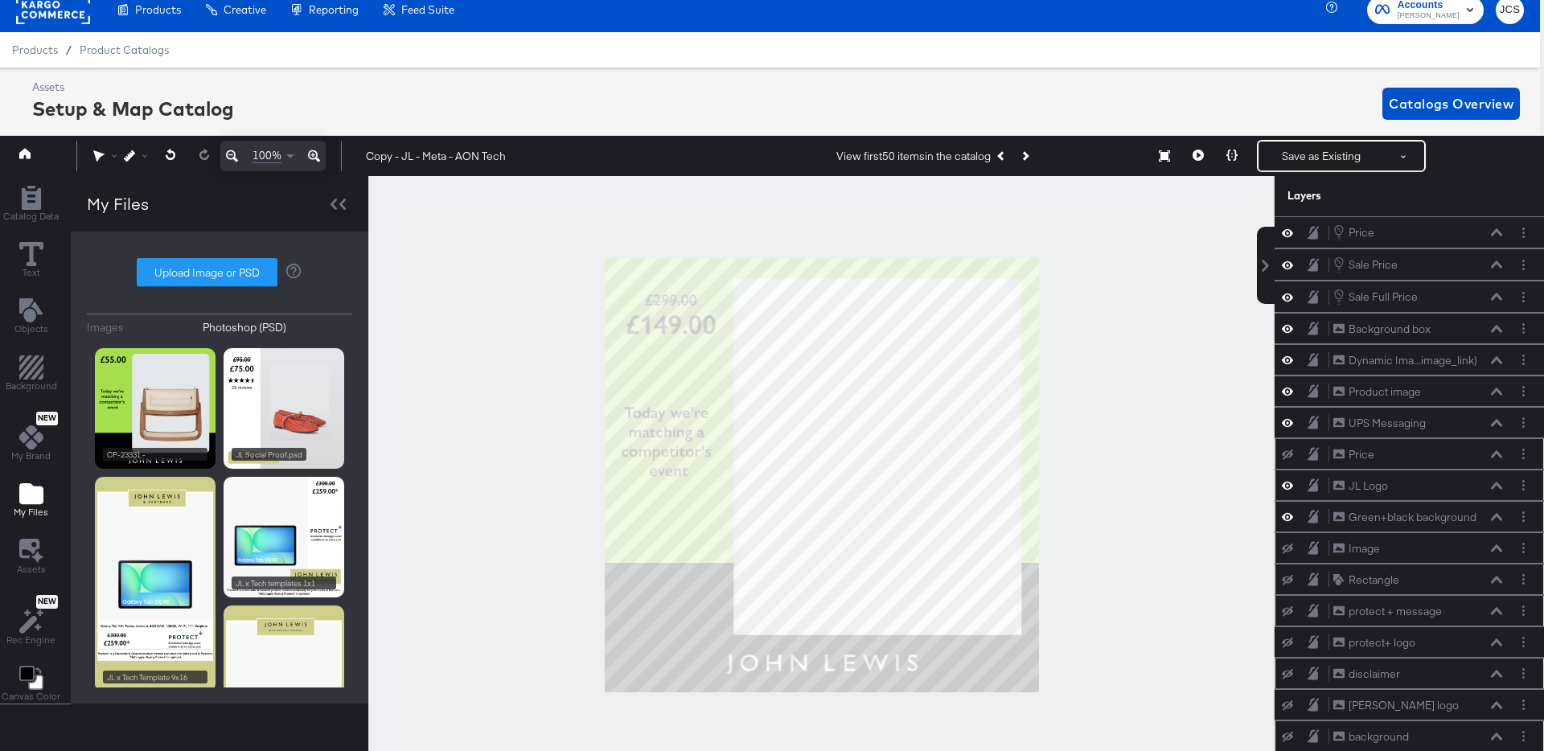
scroll to position [0, 4]
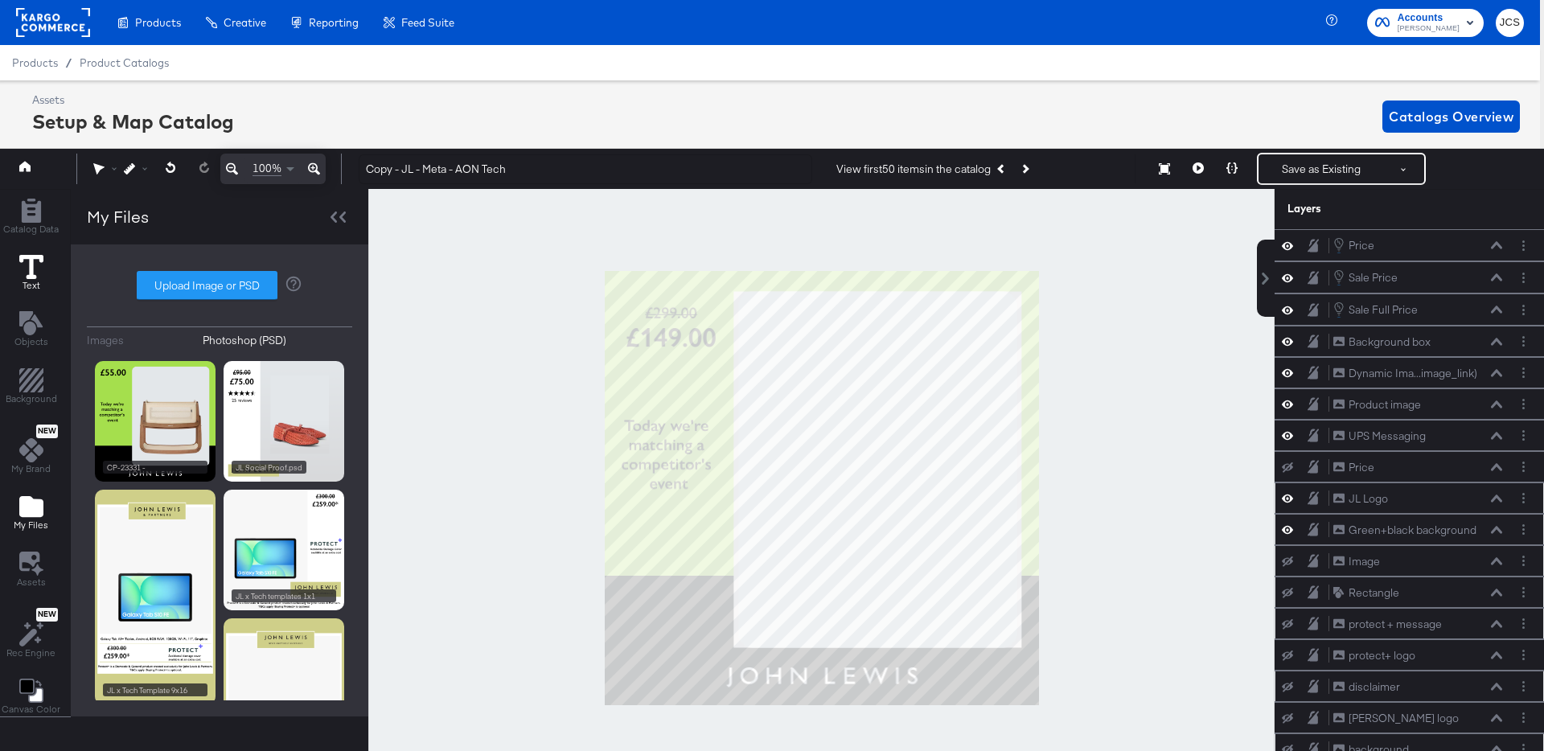
click at [29, 265] on icon at bounding box center [31, 267] width 24 height 24
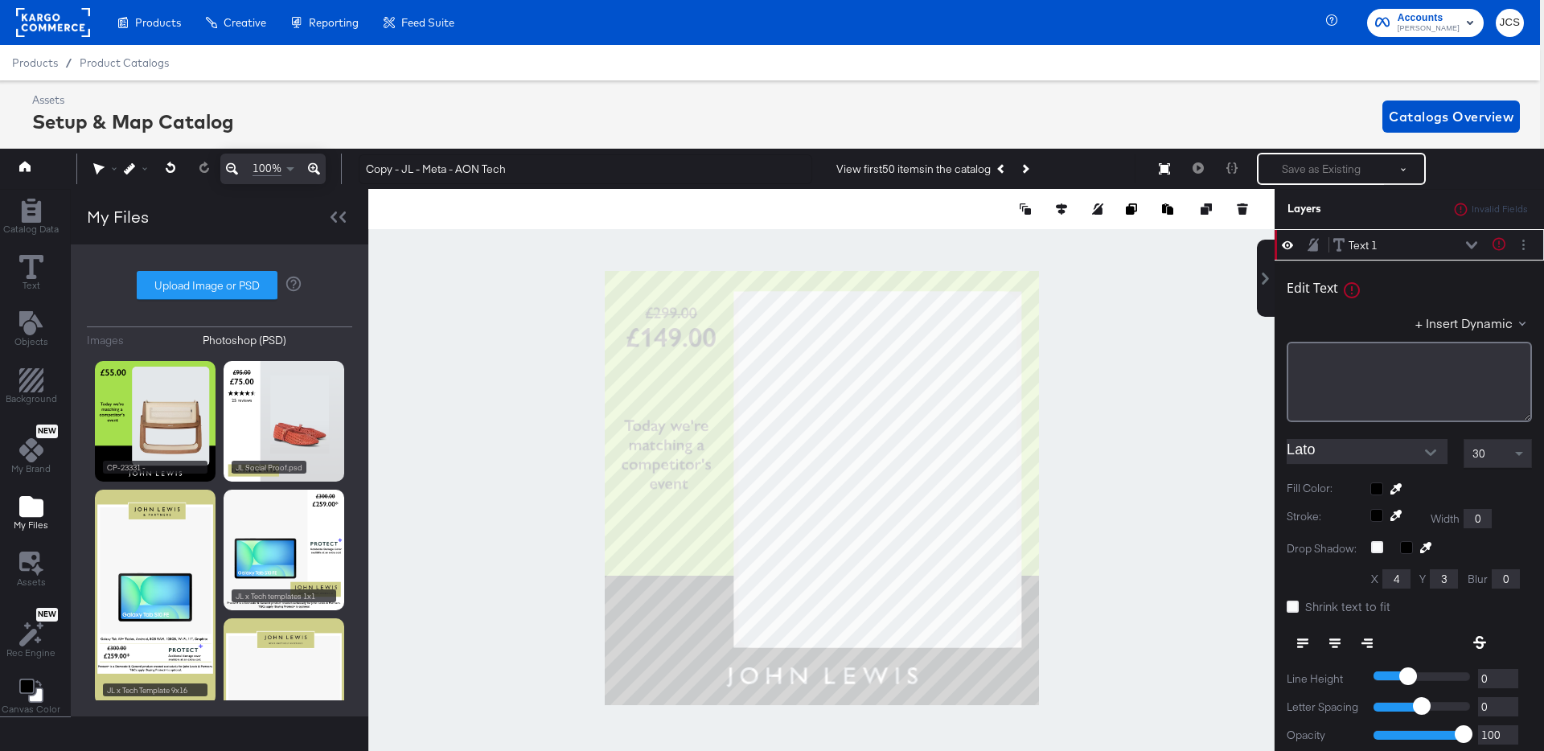
click at [1426, 450] on icon "Open" at bounding box center [1430, 452] width 11 height 6
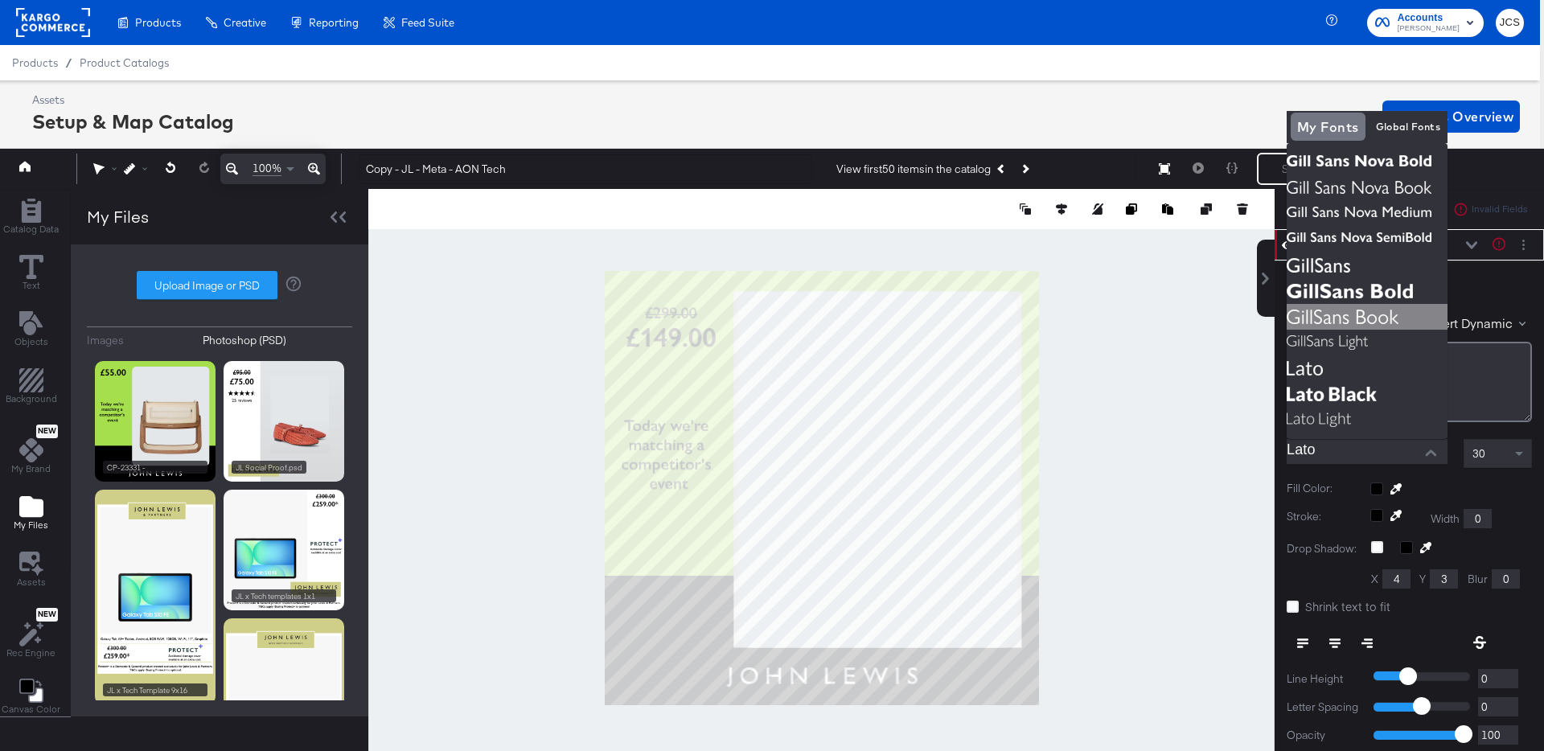
scroll to position [36, 4]
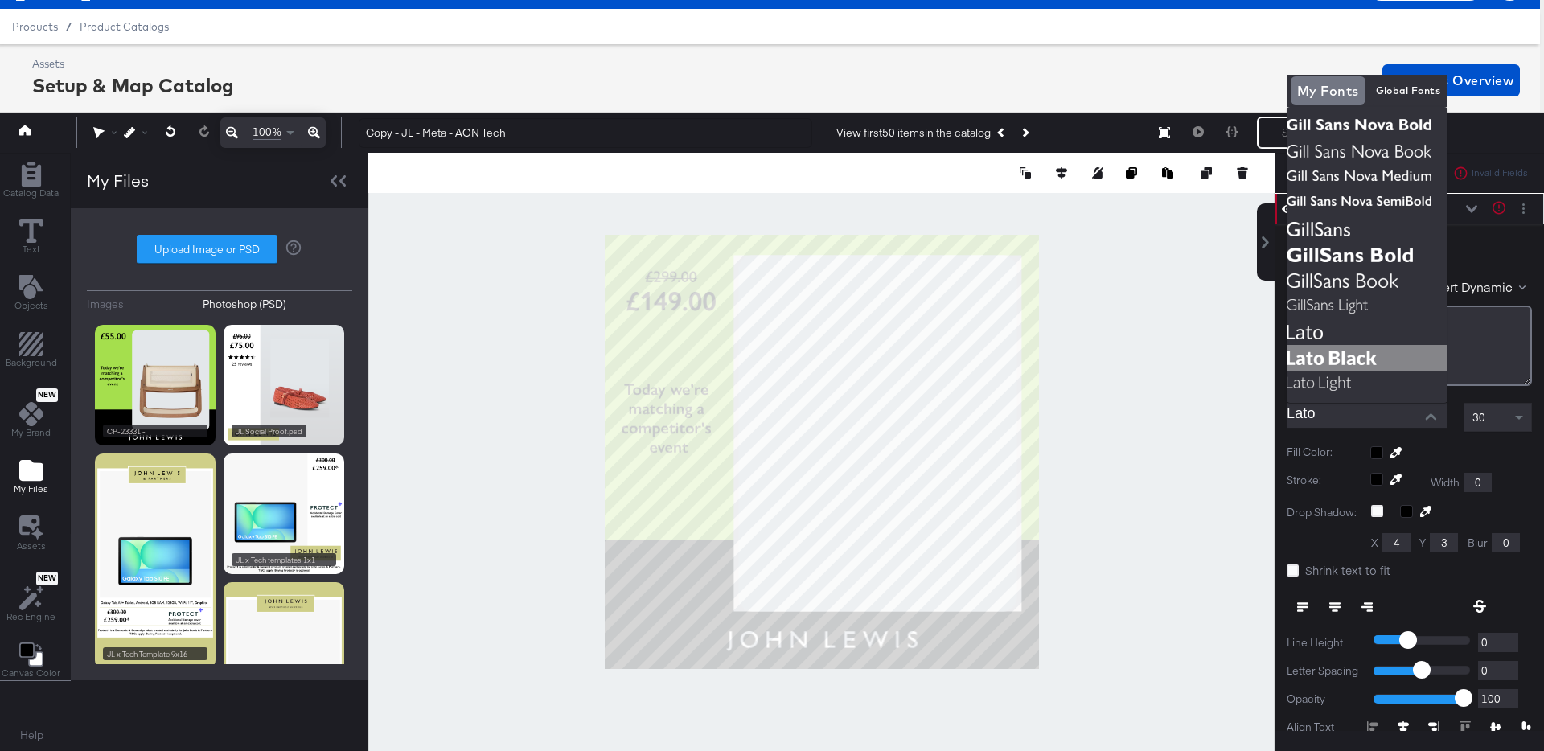
click at [1359, 356] on img at bounding box center [1366, 358] width 161 height 26
type input "Lato Black"
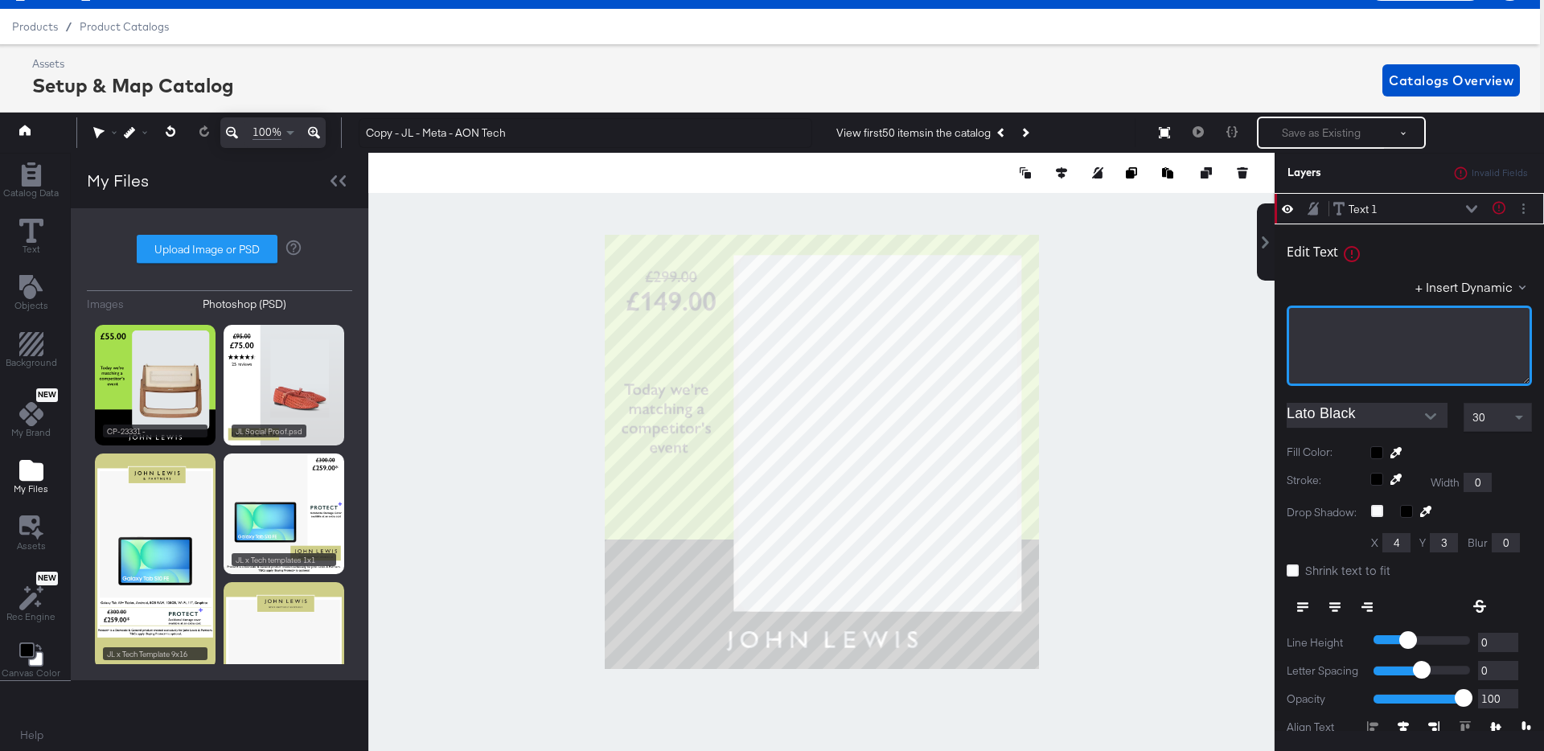
click at [1359, 347] on div "﻿" at bounding box center [1408, 346] width 245 height 80
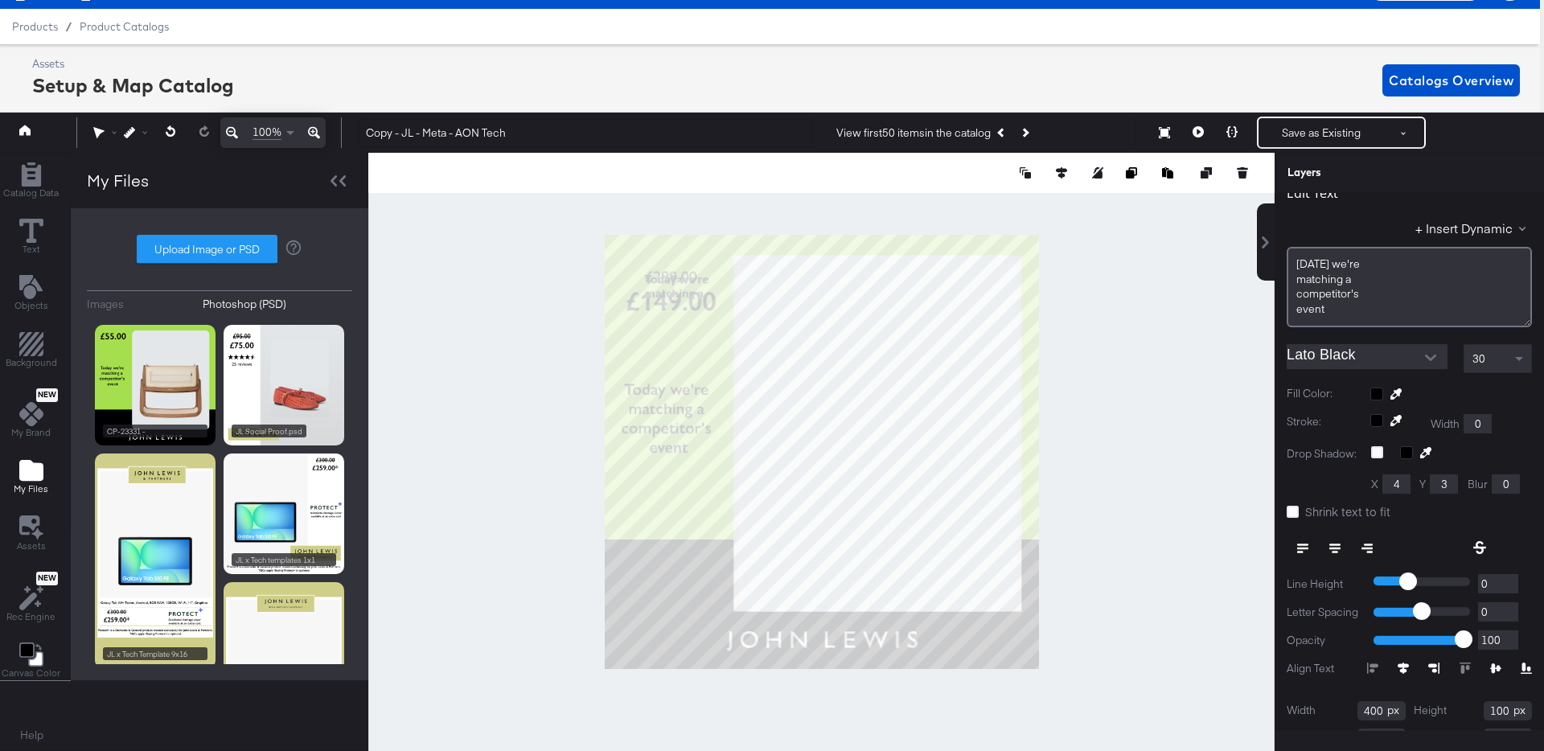
click at [1402, 669] on icon at bounding box center [1402, 668] width 11 height 11
type input "141"
type input "94"
click at [1294, 511] on icon at bounding box center [1292, 512] width 12 height 12
click at [0, 0] on input "Shrink text to fit" at bounding box center [0, 0] width 0 height 0
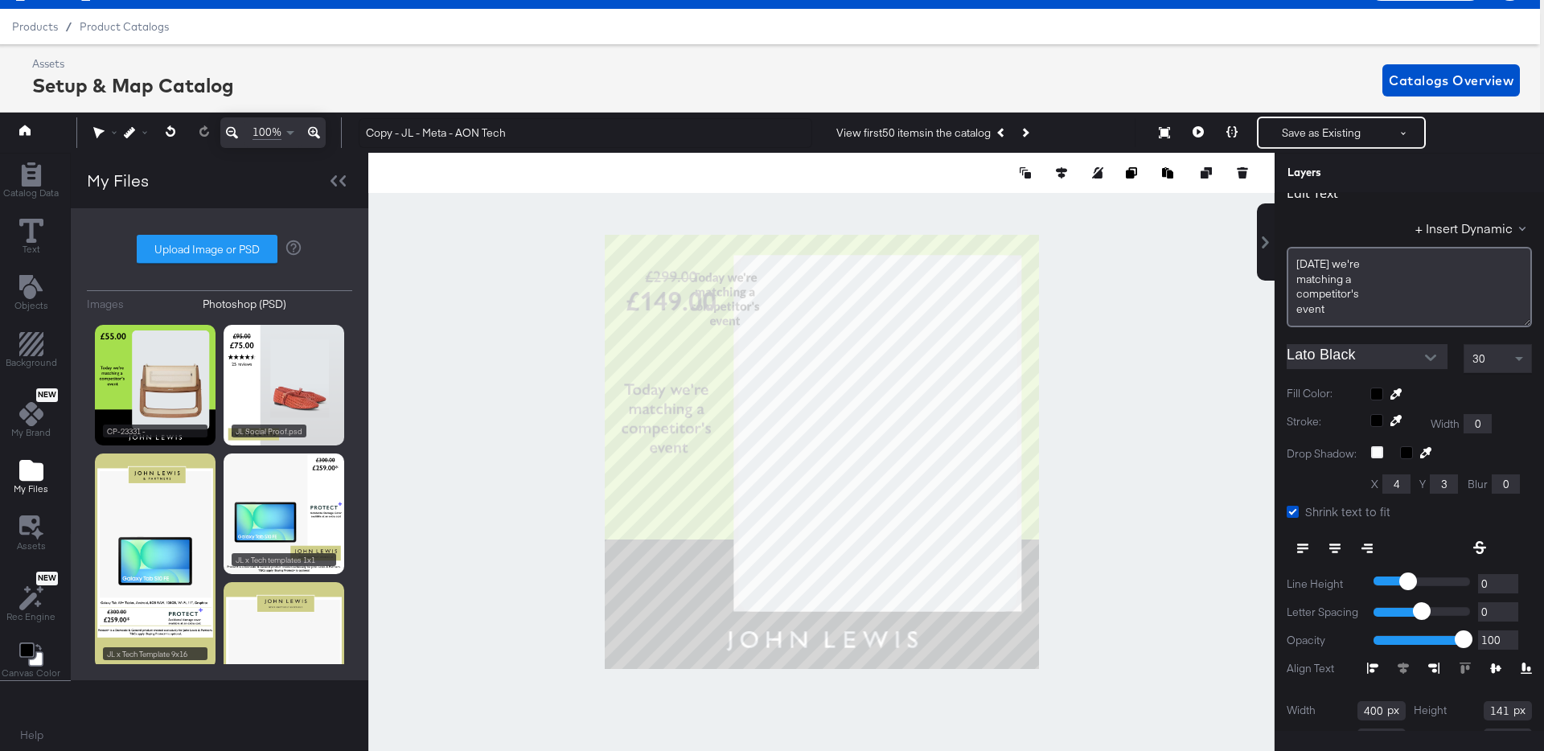
type input "293"
type input "-47"
type input "370"
drag, startPoint x: 1516, startPoint y: 356, endPoint x: 1517, endPoint y: 365, distance: 9.0
click at [1516, 357] on span at bounding box center [1519, 360] width 8 height 6
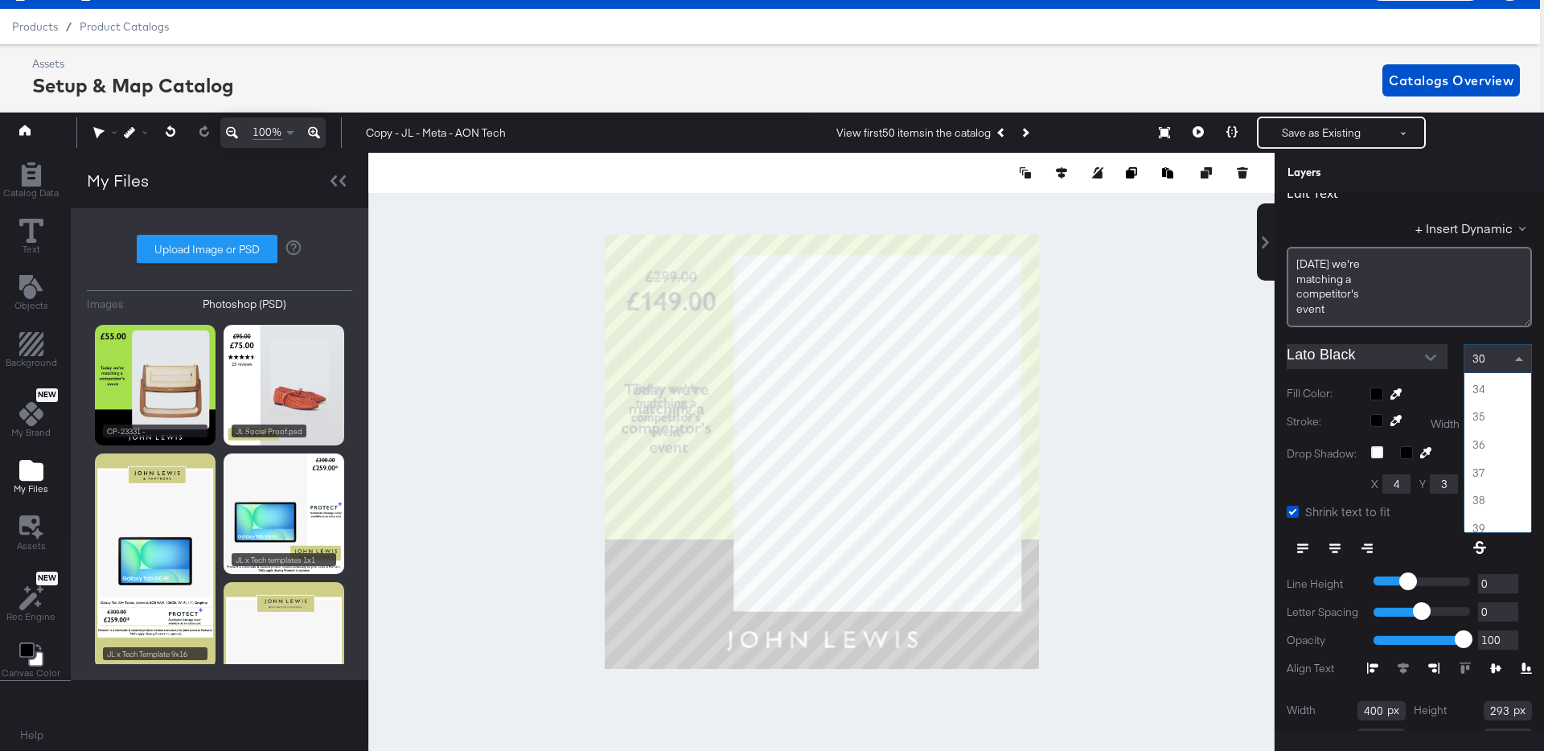
scroll to position [974, 0]
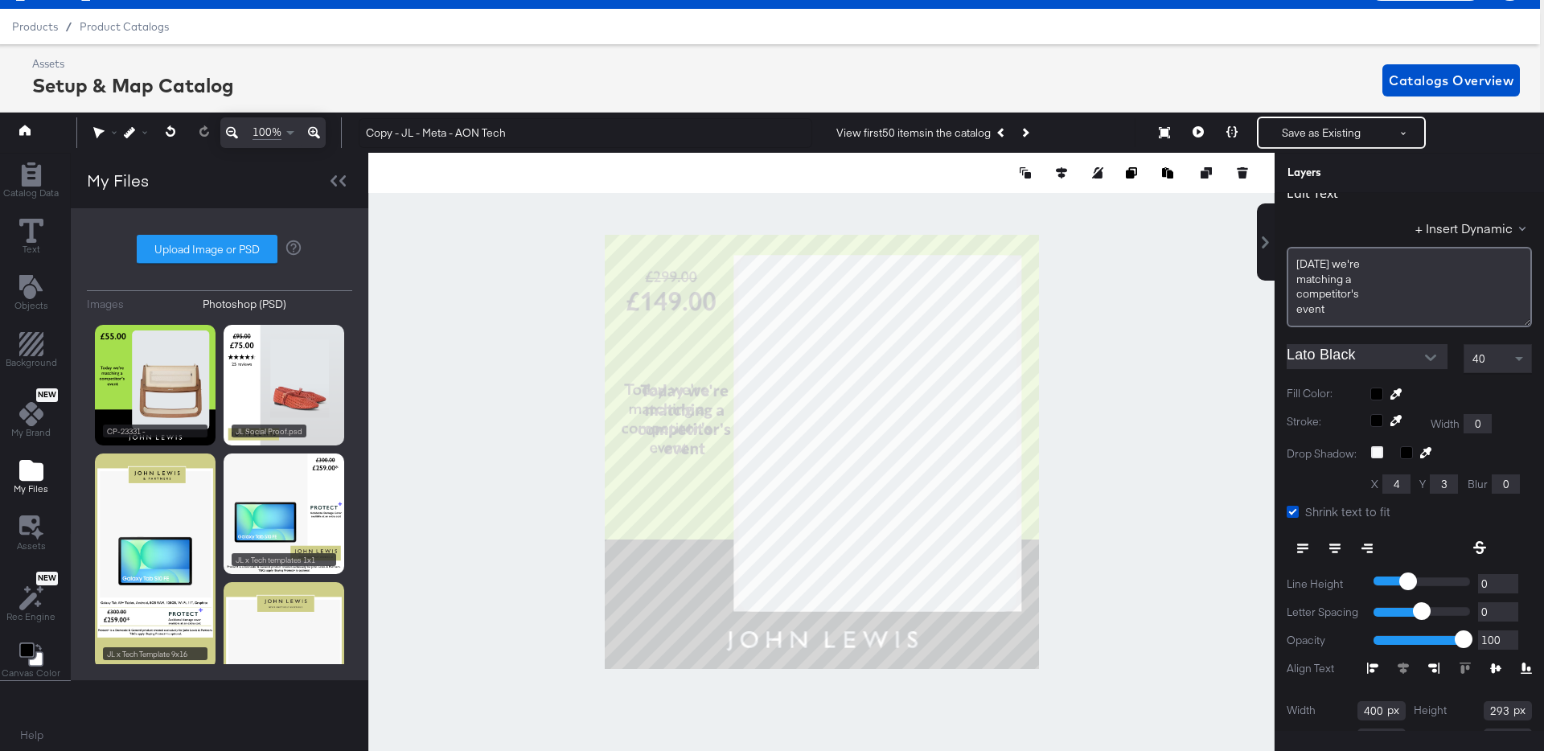
type input "0"
type input "372"
type input "321"
type input "295"
type input "370"
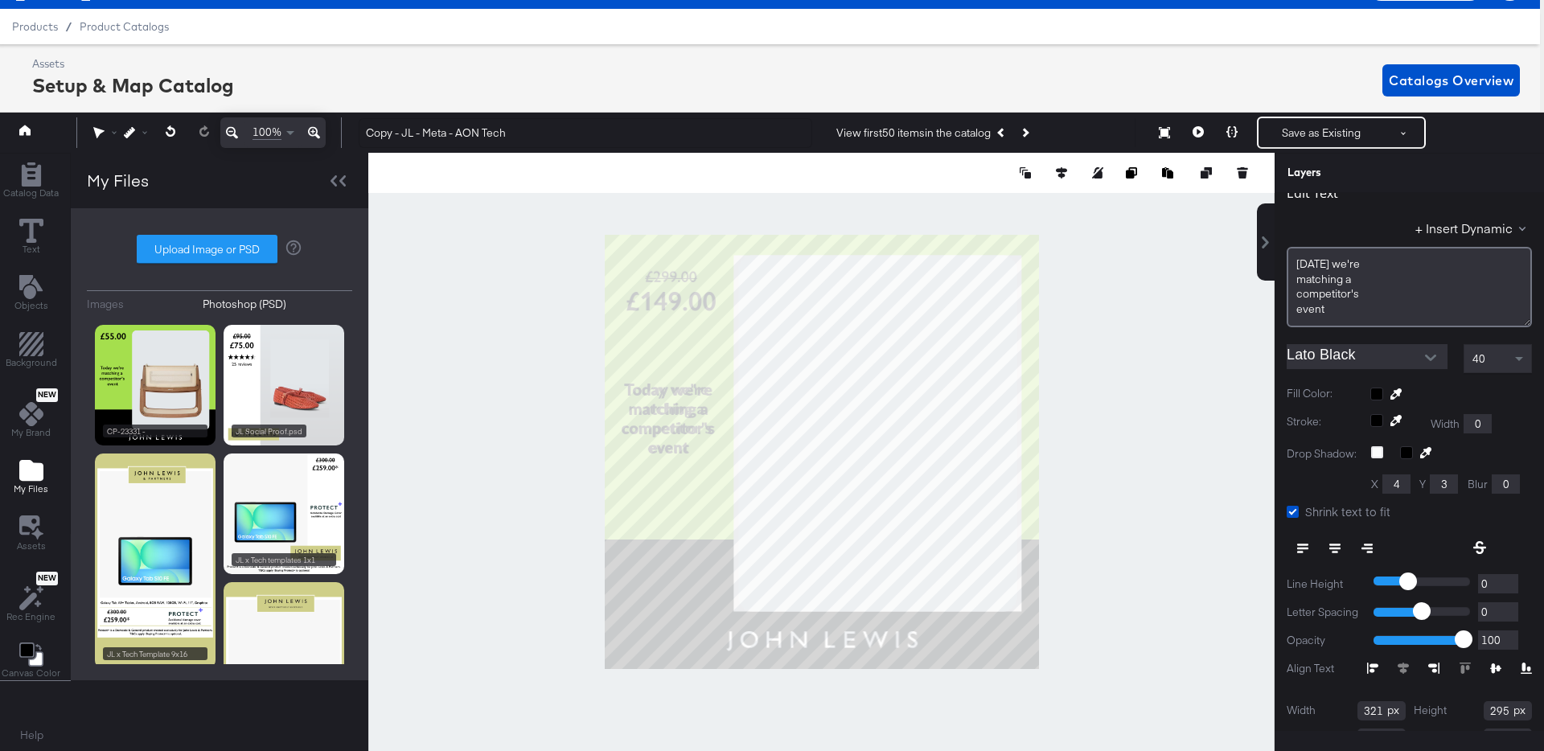
scroll to position [0, 0]
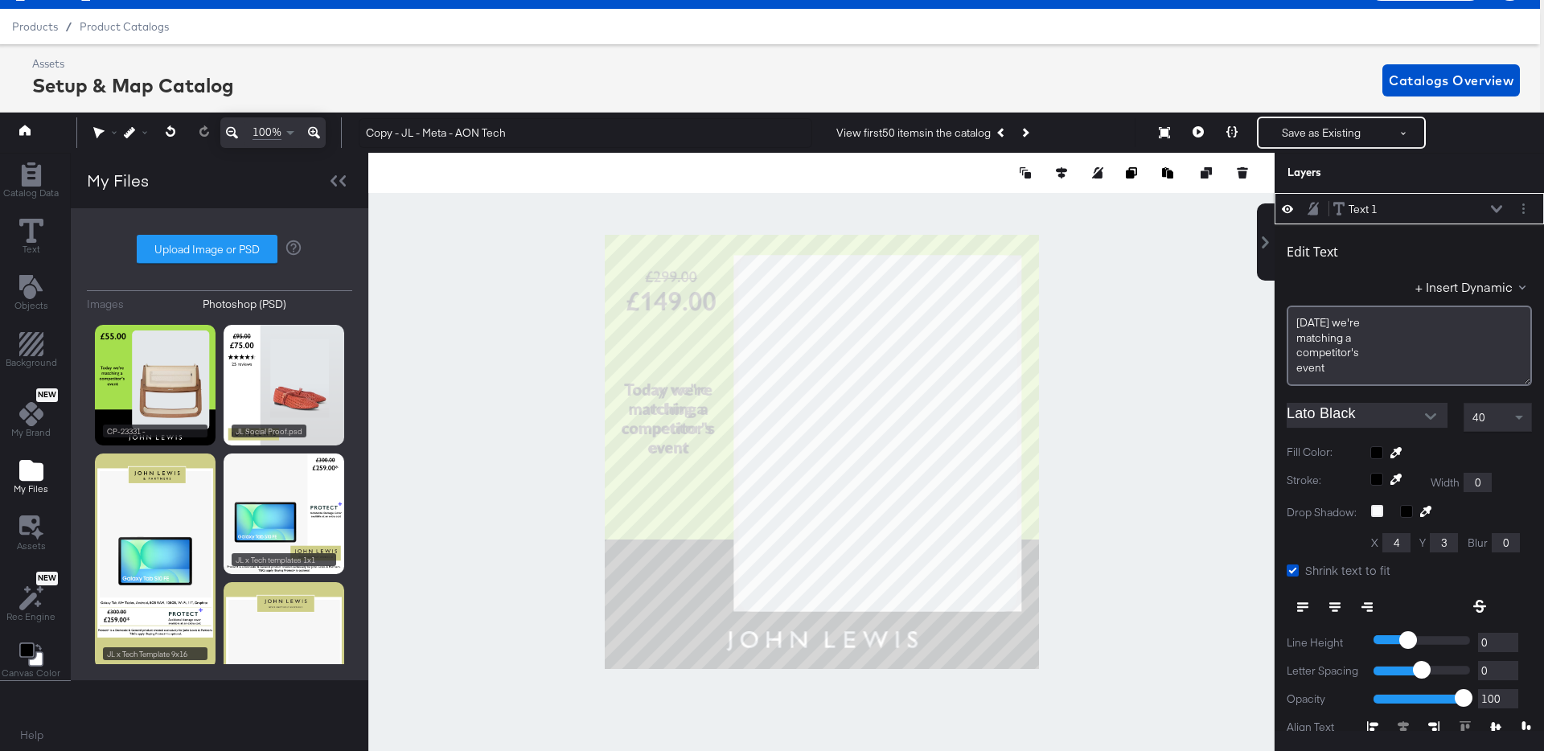
click at [1499, 207] on icon at bounding box center [1496, 209] width 11 height 8
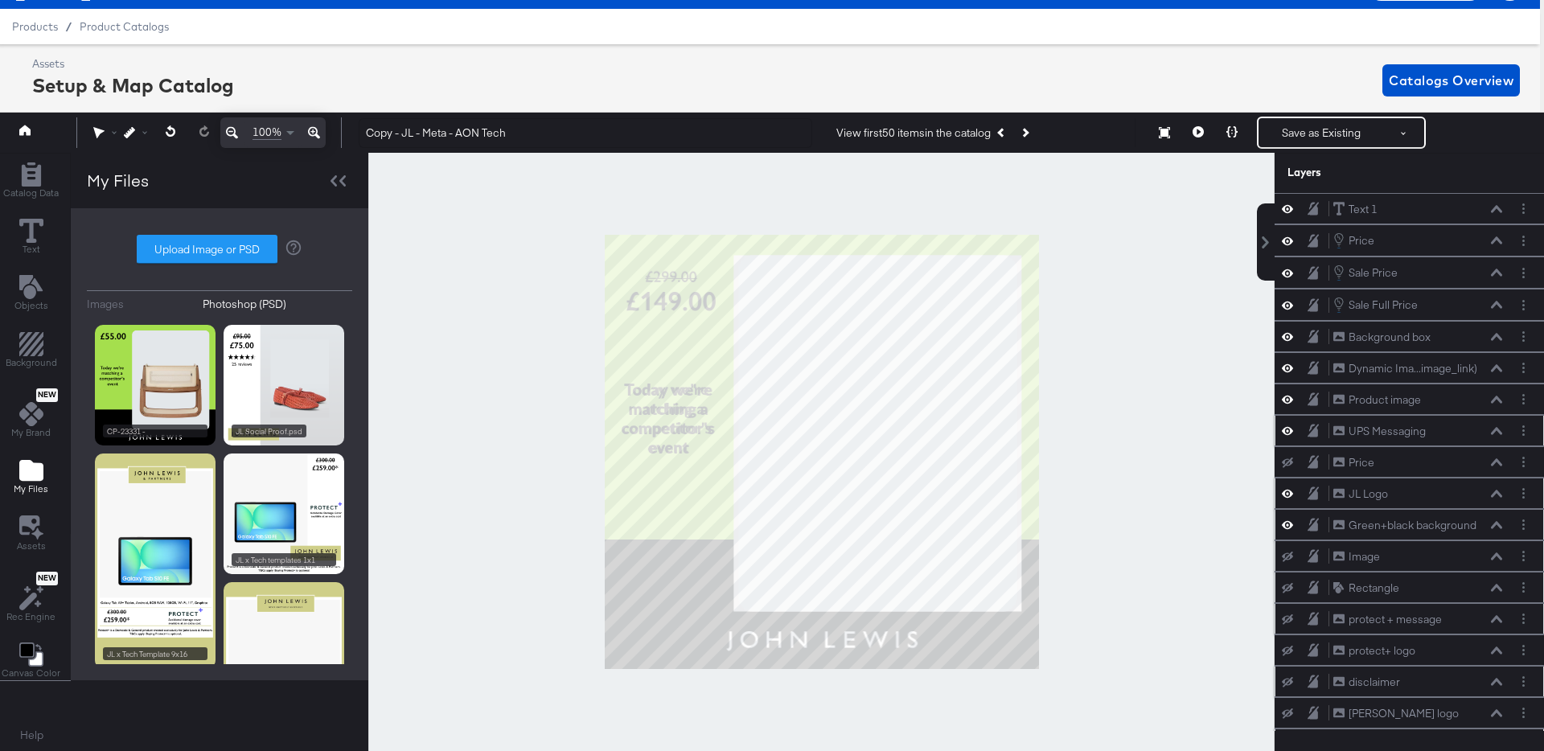
click at [1282, 427] on icon at bounding box center [1287, 431] width 11 height 14
click at [1500, 207] on icon at bounding box center [1496, 209] width 11 height 8
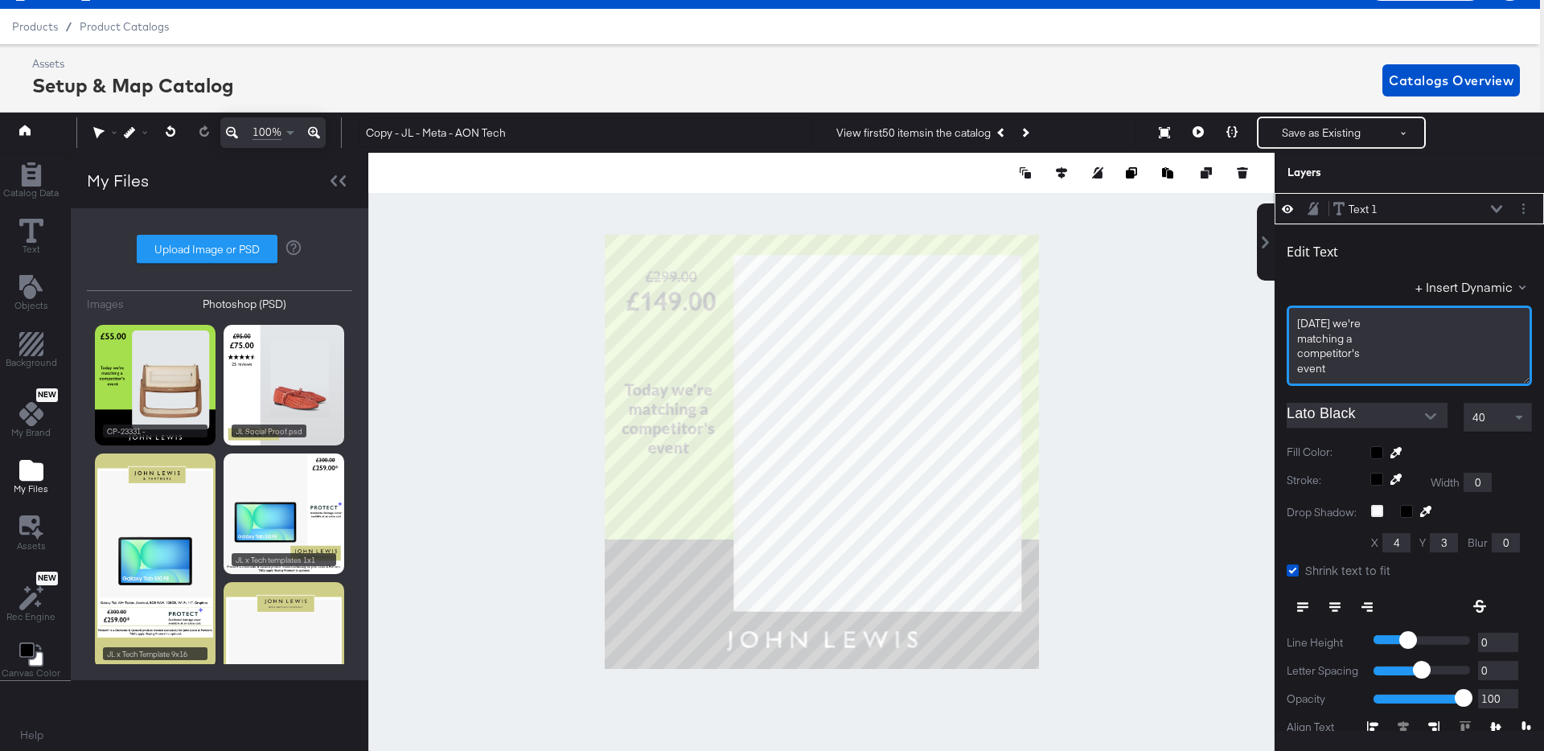
click at [1319, 368] on span "event﻿" at bounding box center [1311, 368] width 28 height 14
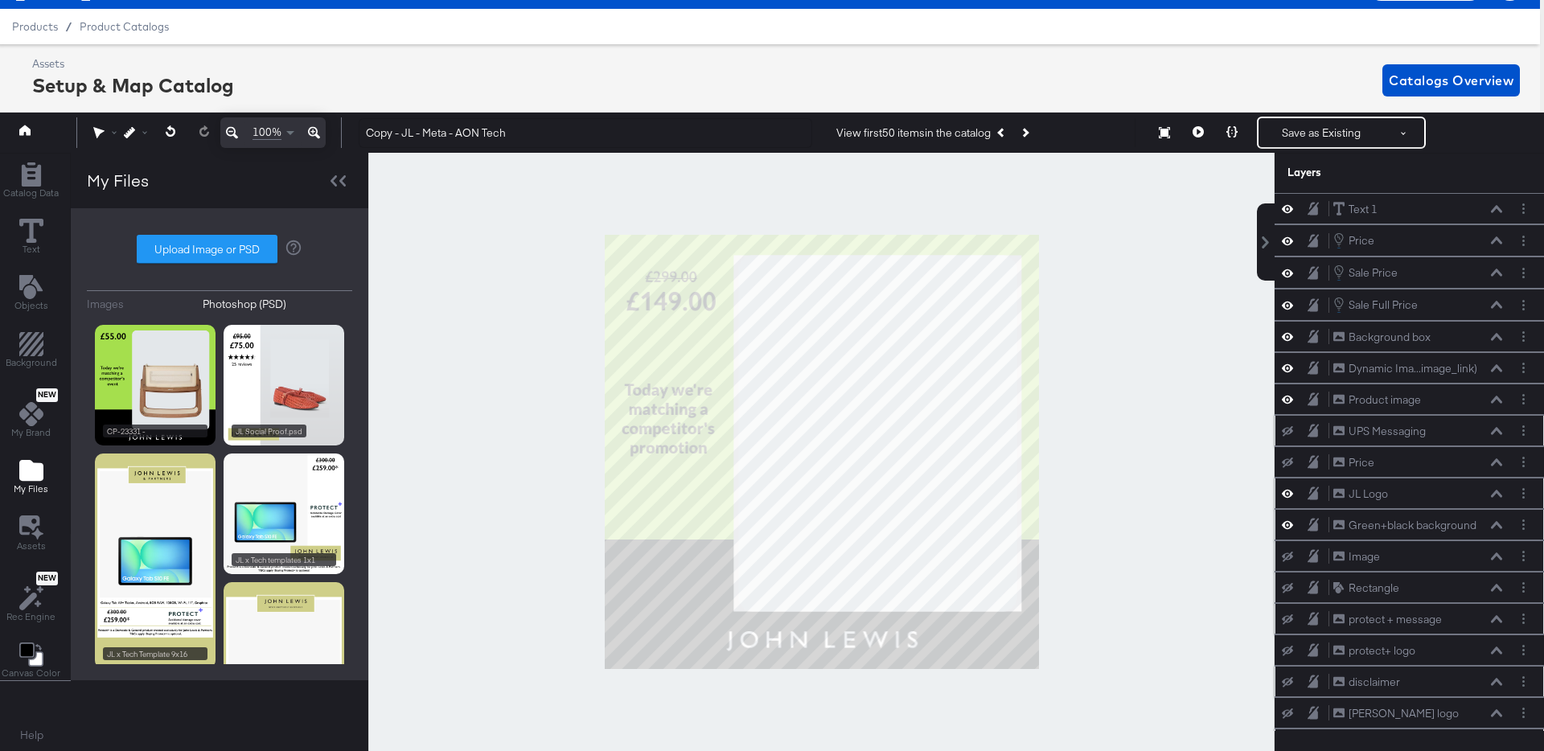
click at [484, 375] on div at bounding box center [821, 452] width 906 height 598
click at [1286, 490] on icon at bounding box center [1287, 493] width 11 height 14
click at [1286, 490] on icon at bounding box center [1287, 494] width 11 height 10
click at [1287, 527] on icon at bounding box center [1287, 525] width 11 height 14
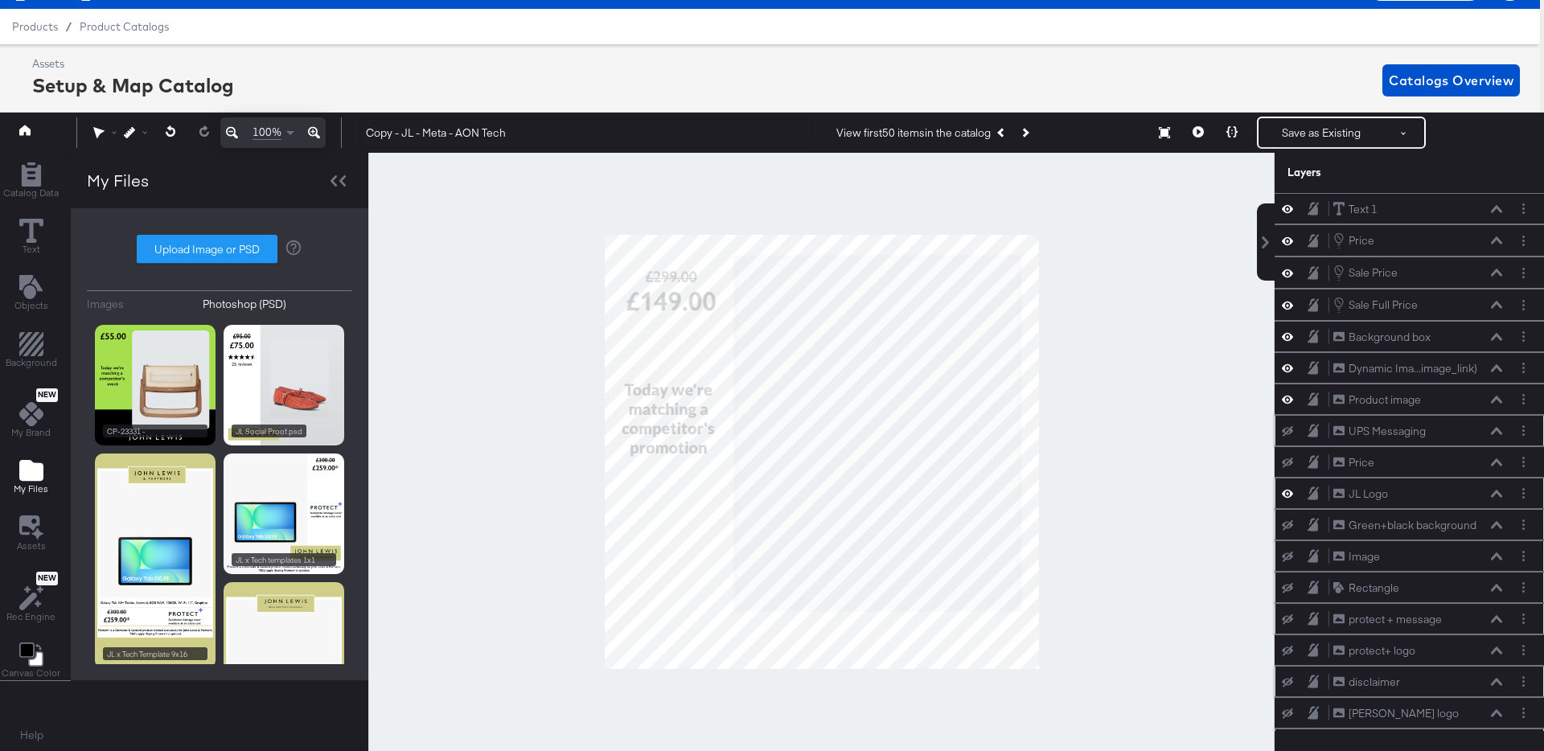
click at [1287, 527] on icon at bounding box center [1287, 525] width 11 height 10
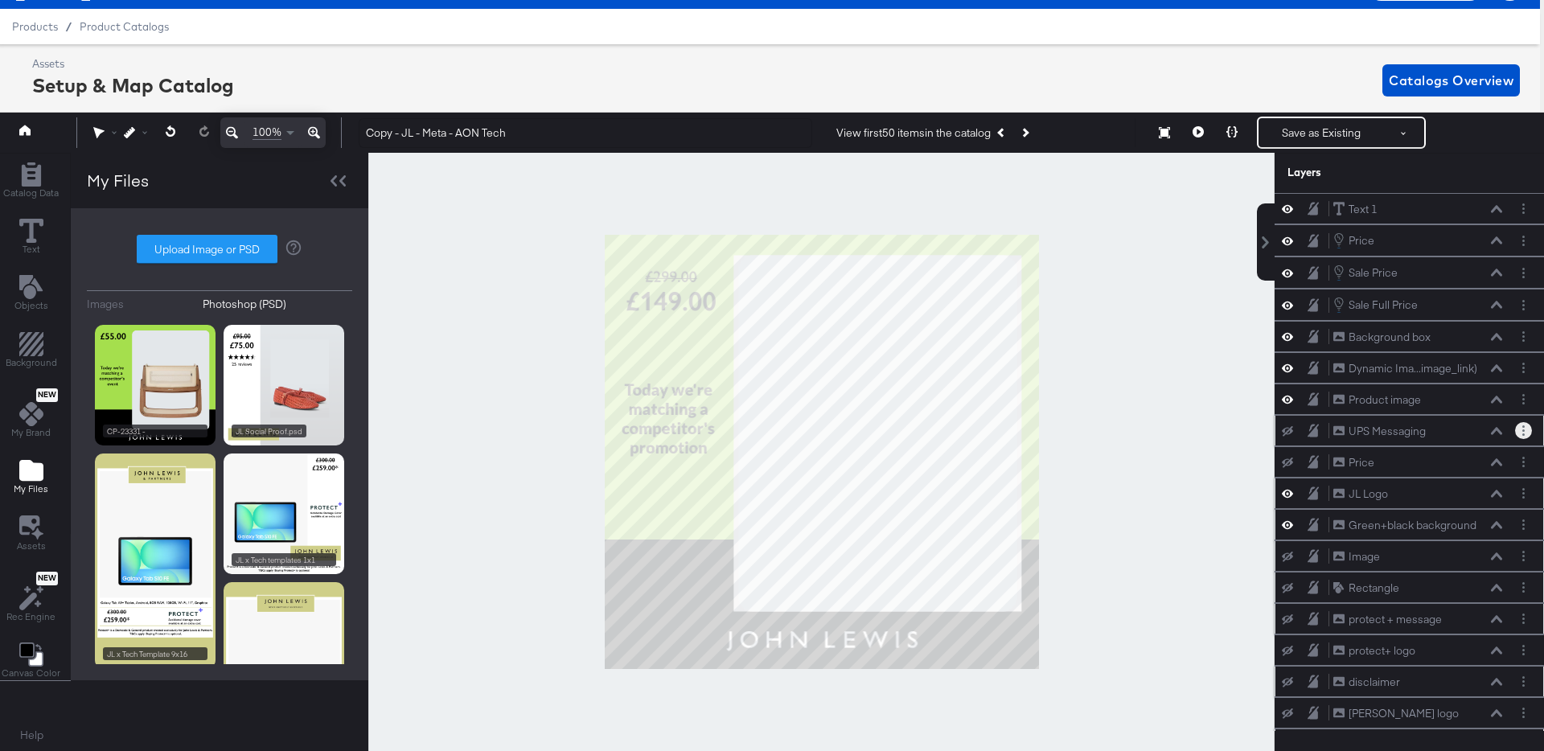
click at [1524, 435] on circle "Layer Options" at bounding box center [1523, 434] width 2 height 2
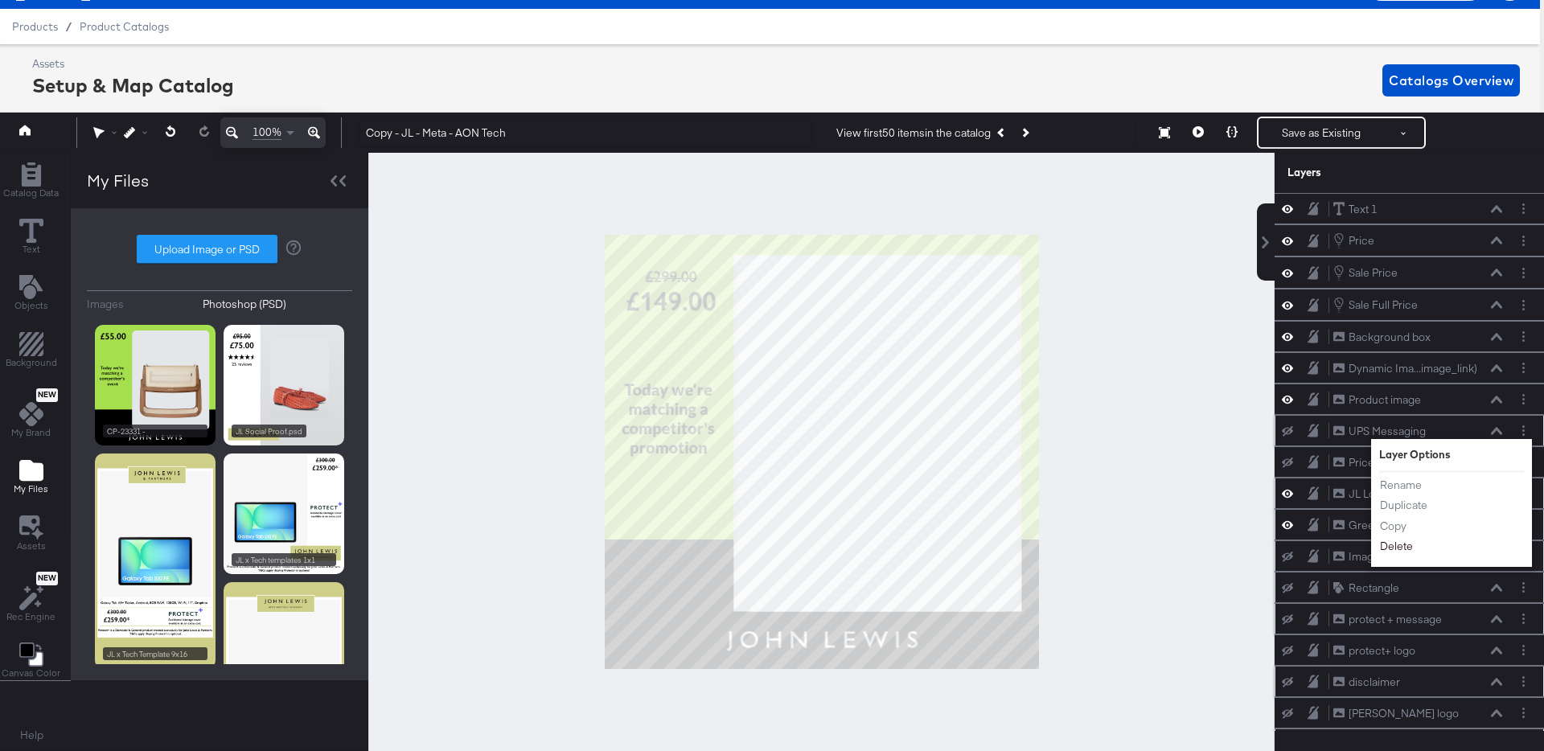
click at [1398, 546] on button "Delete" at bounding box center [1396, 547] width 35 height 17
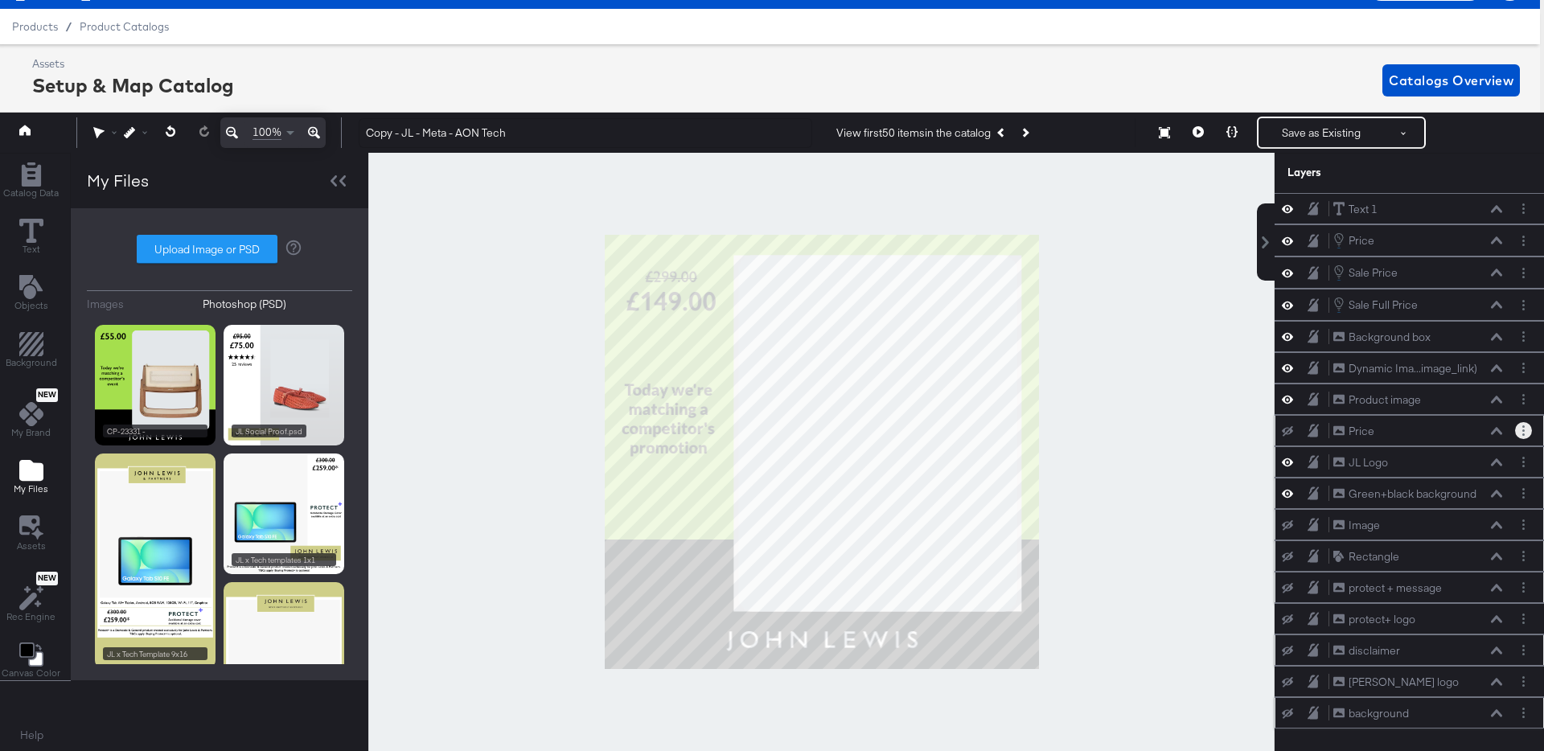
click at [1528, 431] on button "Layer Options" at bounding box center [1523, 430] width 17 height 17
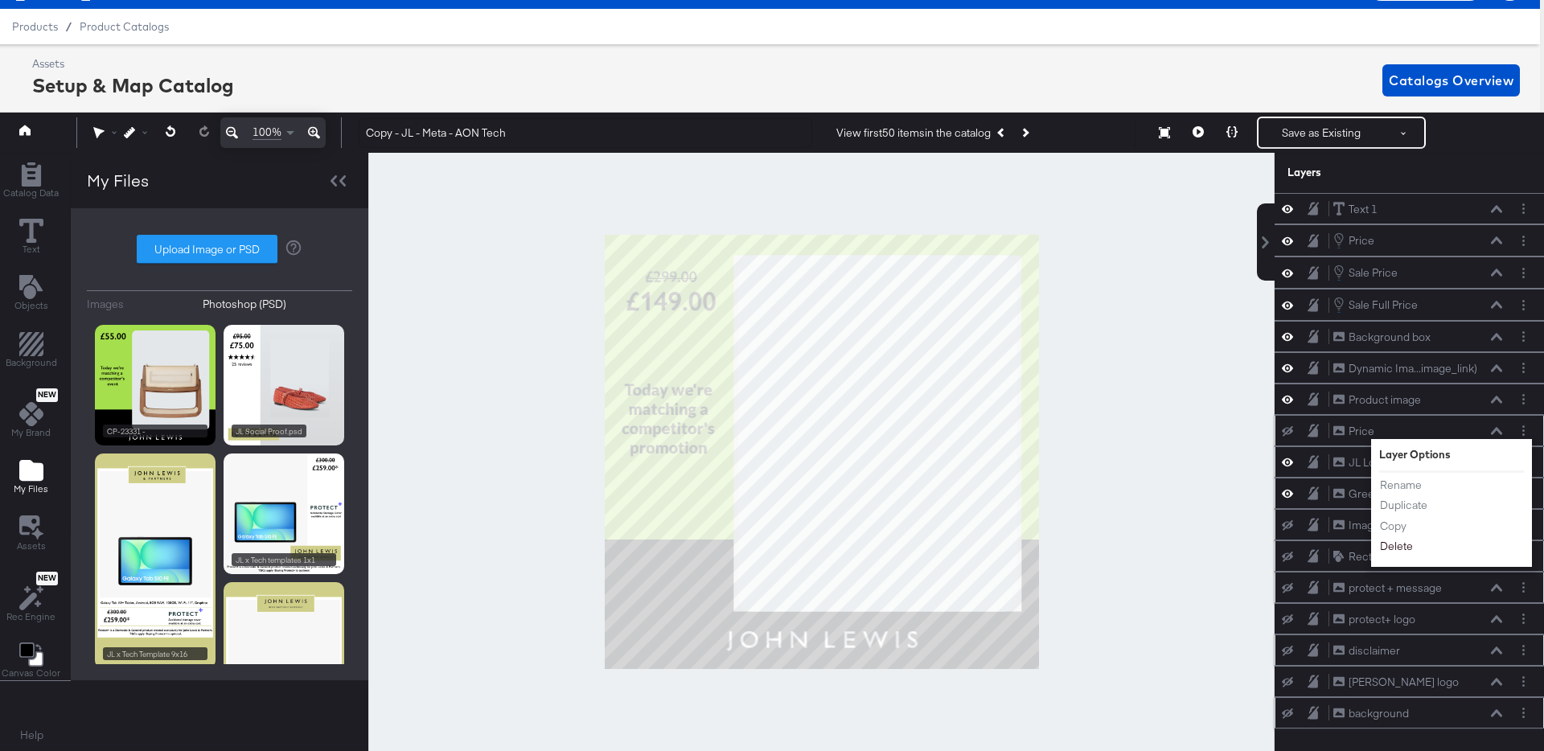
click at [1401, 548] on button "Delete" at bounding box center [1396, 547] width 35 height 17
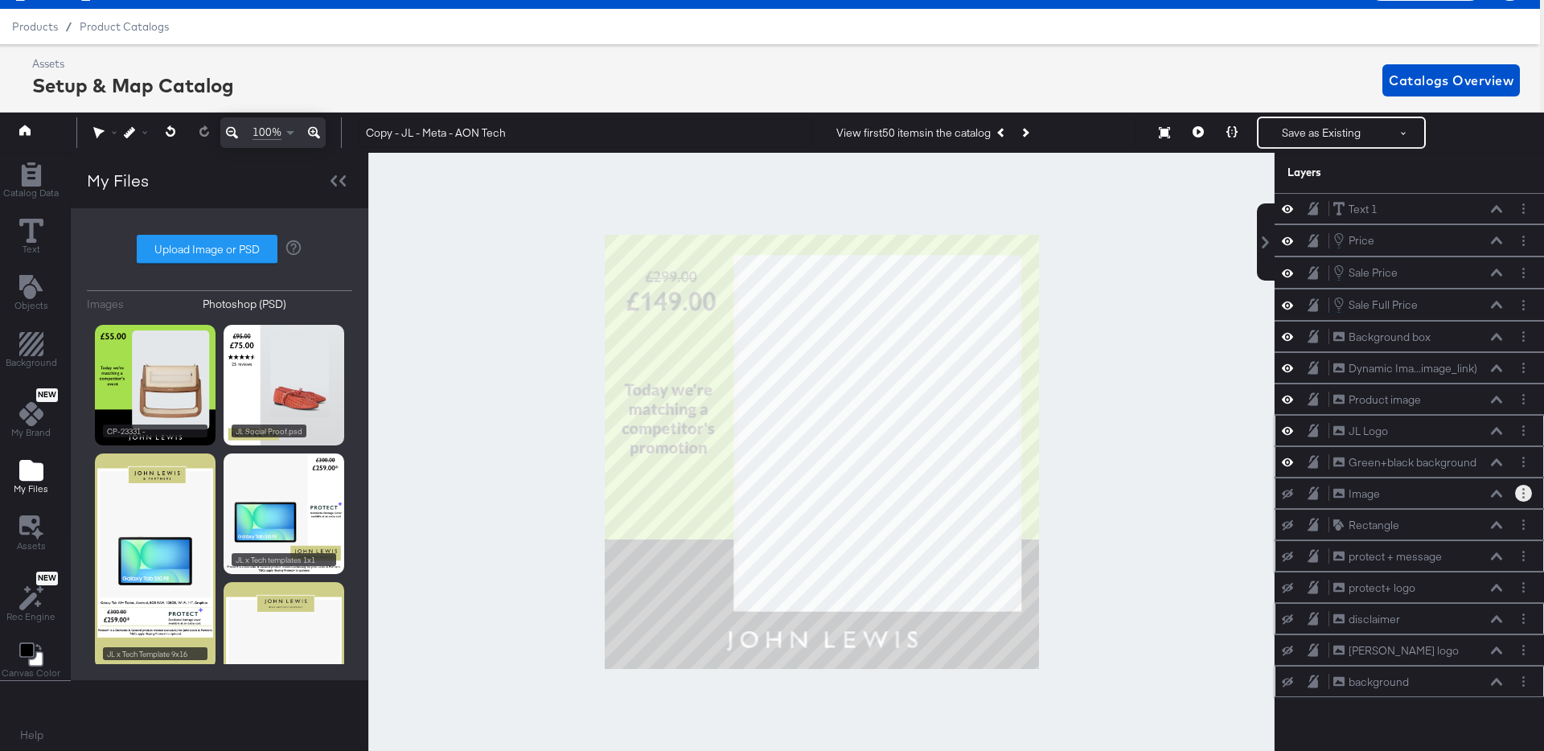
click at [1526, 494] on button "Layer Options" at bounding box center [1523, 493] width 17 height 17
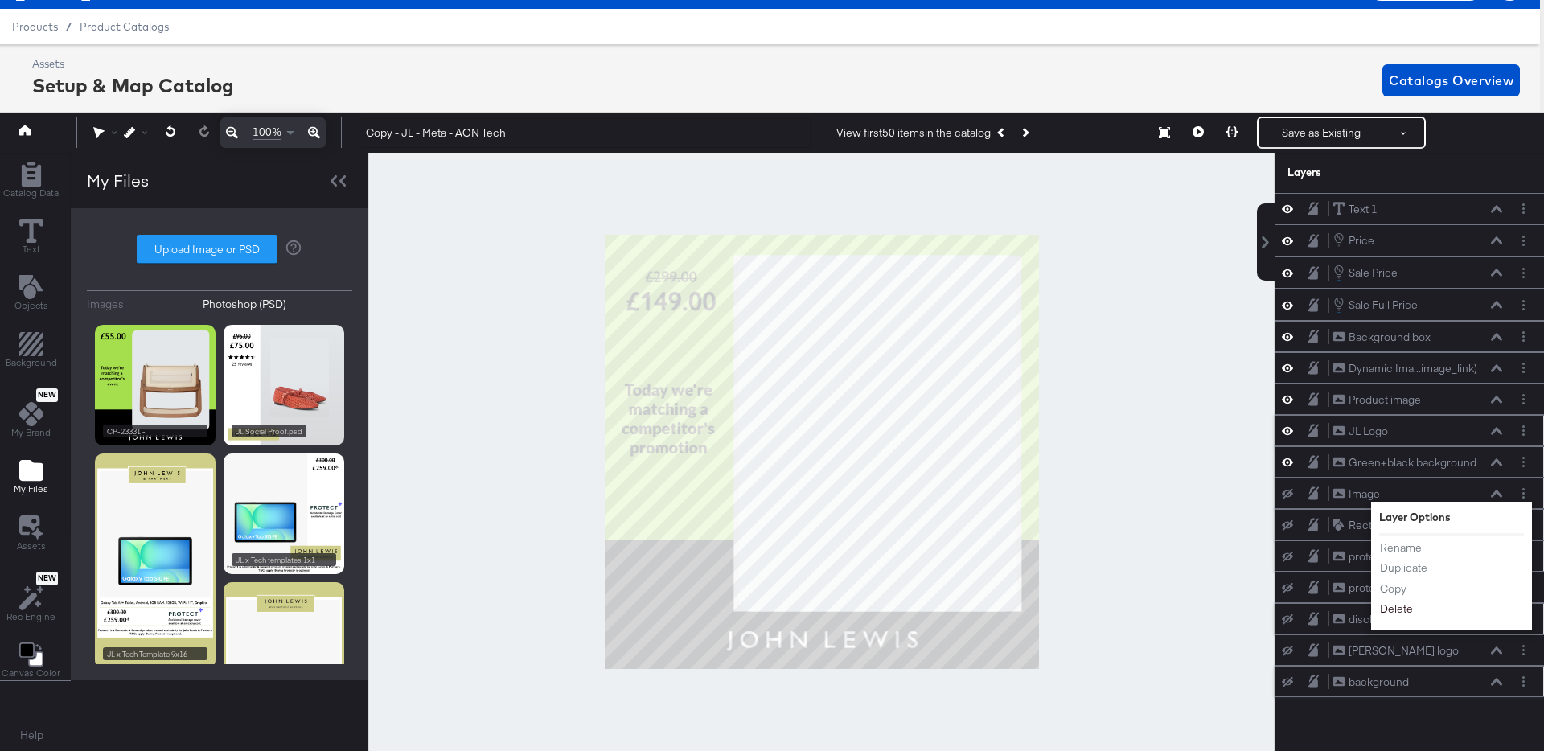
click at [1405, 609] on button "Delete" at bounding box center [1396, 609] width 35 height 17
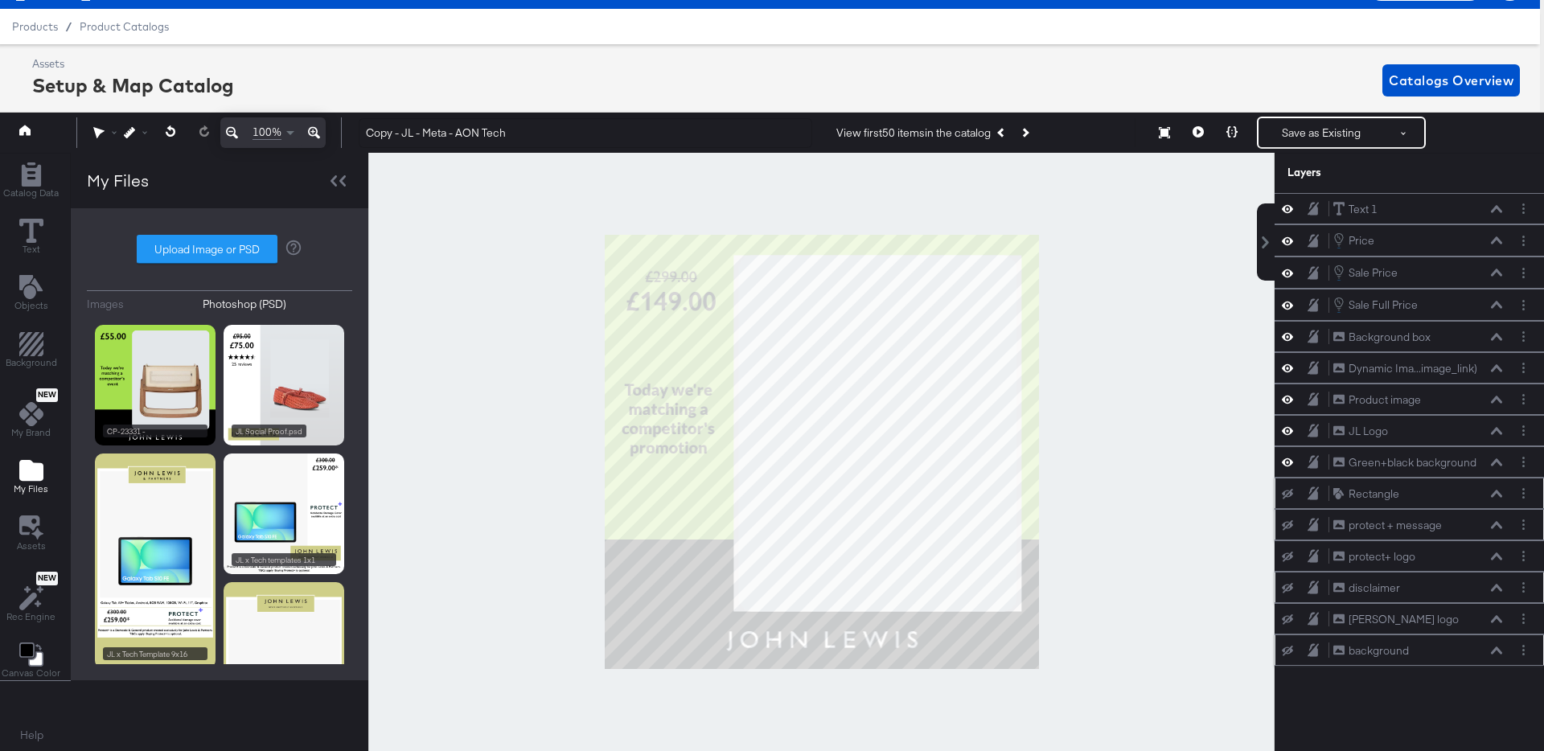
click at [1498, 490] on icon at bounding box center [1496, 494] width 11 height 8
click at [1500, 492] on icon at bounding box center [1496, 494] width 11 height 8
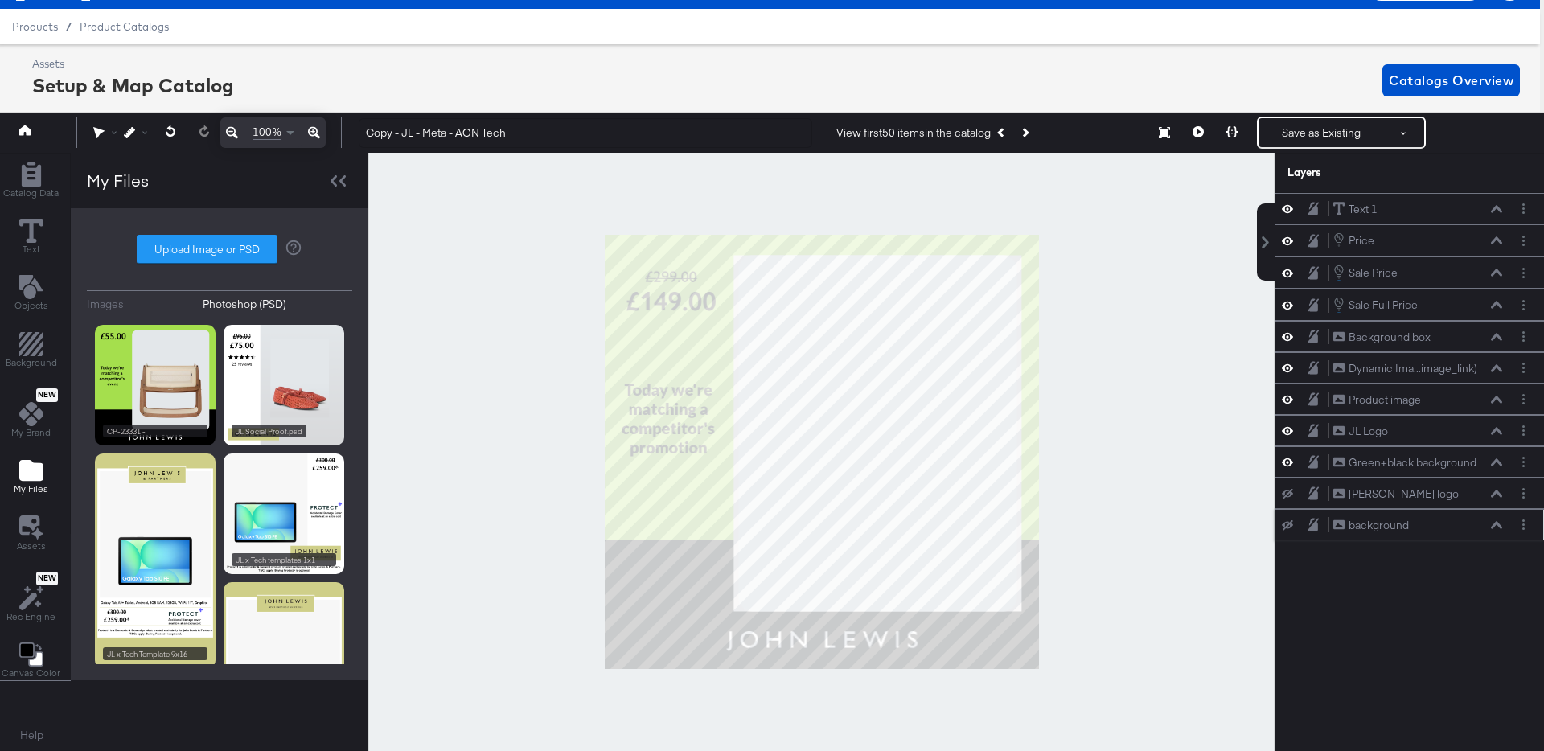
click at [1500, 492] on icon at bounding box center [1496, 494] width 11 height 8
drag, startPoint x: 1444, startPoint y: 331, endPoint x: 1442, endPoint y: 366, distance: 34.7
click at [1442, 366] on div "Background box Background box" at bounding box center [1416, 365] width 170 height 17
